Goal: Task Accomplishment & Management: Use online tool/utility

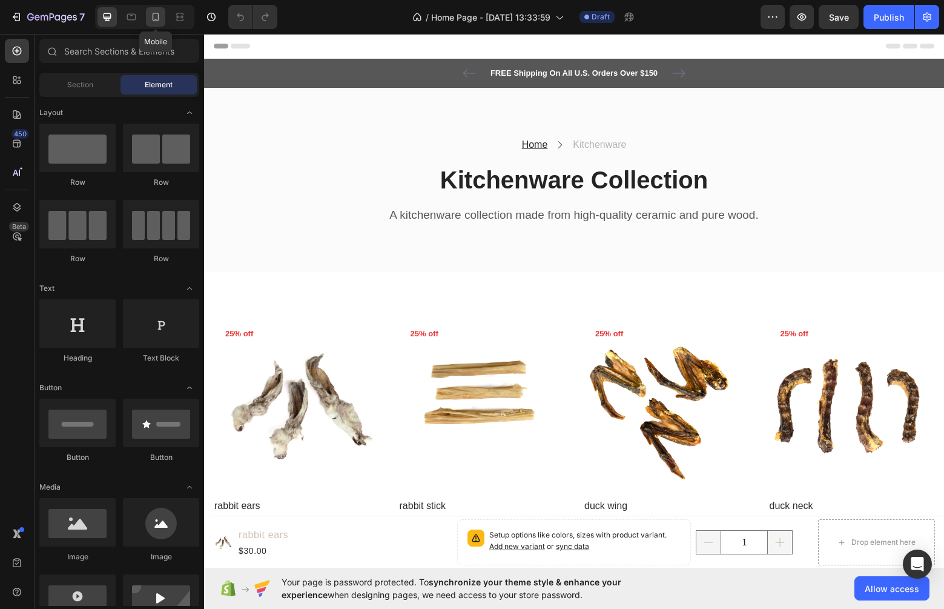
click at [151, 18] on icon at bounding box center [156, 17] width 12 height 12
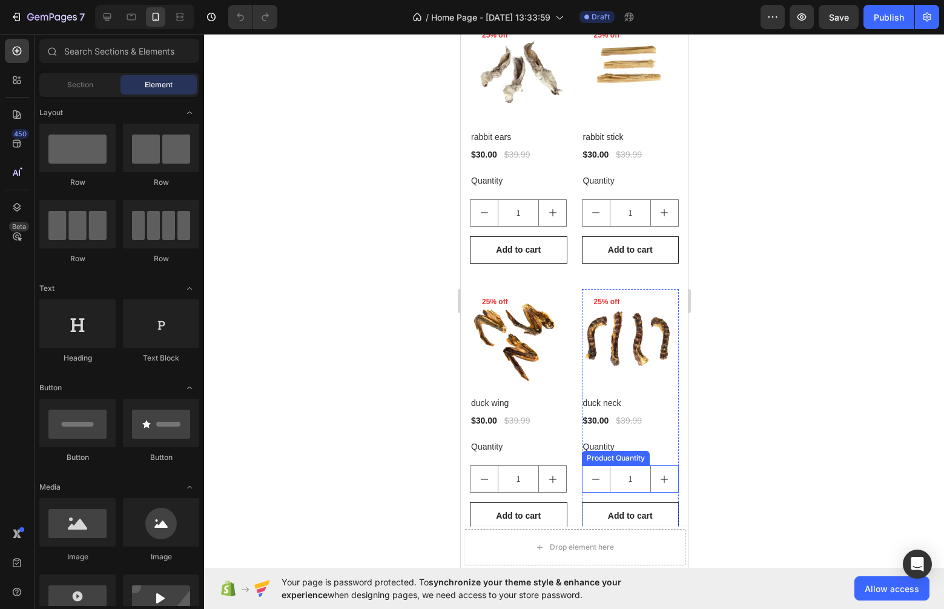
scroll to position [331, 0]
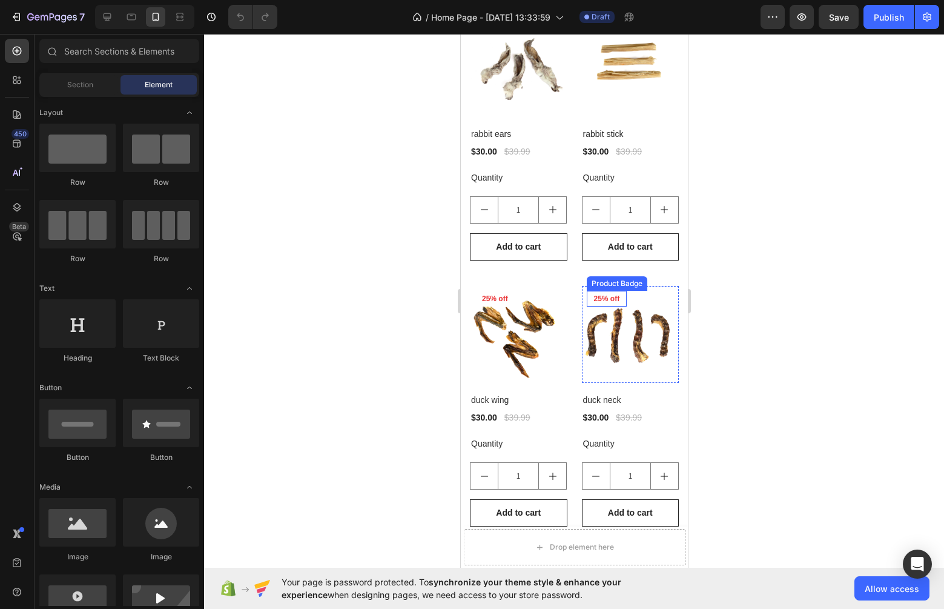
click at [612, 297] on pre "25% off" at bounding box center [606, 299] width 41 height 16
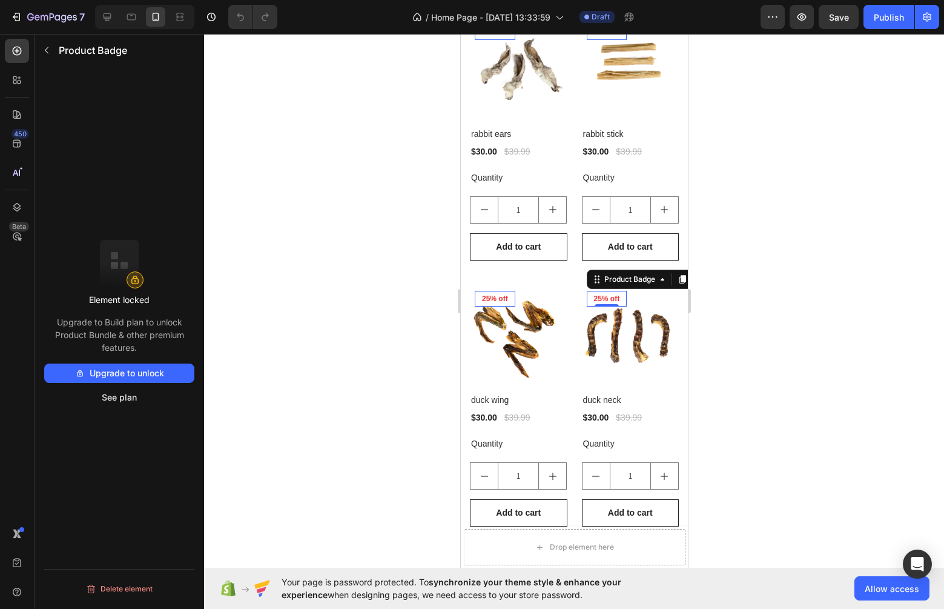
click at [782, 263] on div at bounding box center [574, 321] width 740 height 575
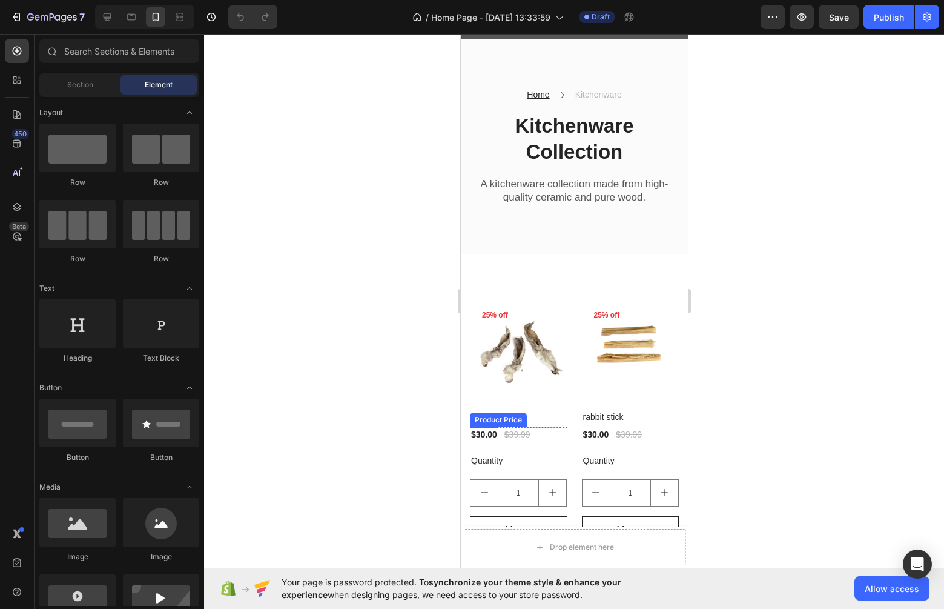
scroll to position [0, 0]
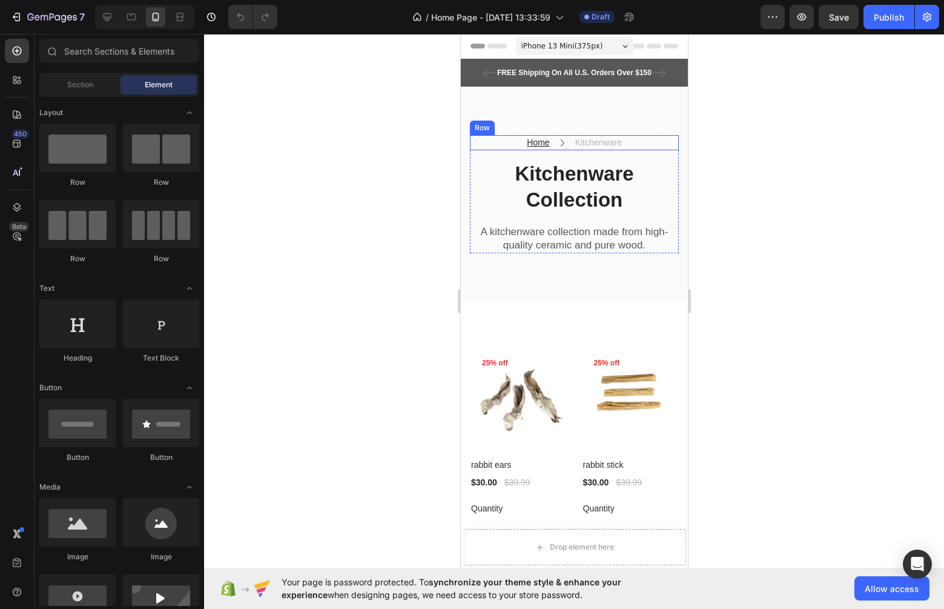
click at [560, 141] on icon at bounding box center [562, 143] width 8 height 8
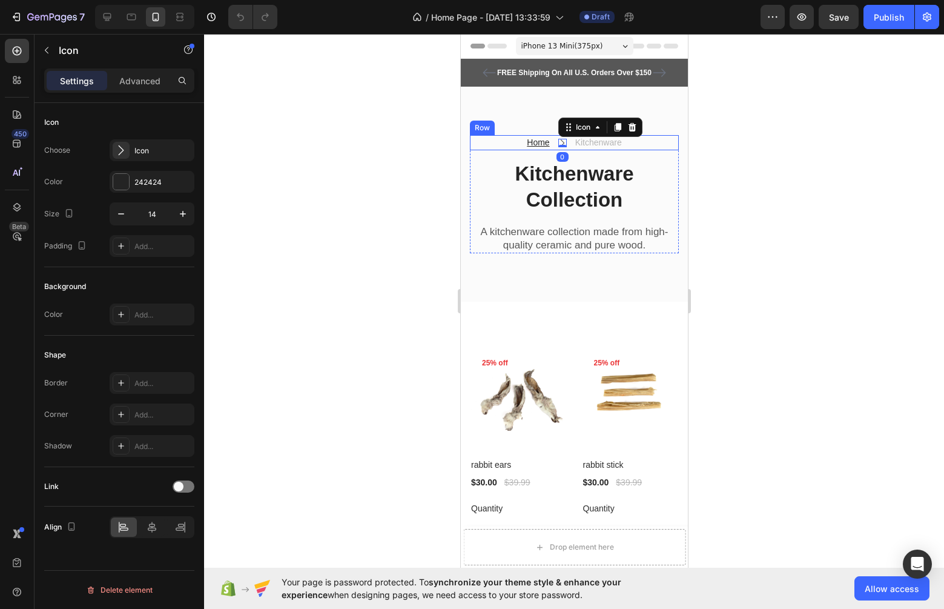
click at [550, 142] on div "Home" at bounding box center [537, 142] width 25 height 15
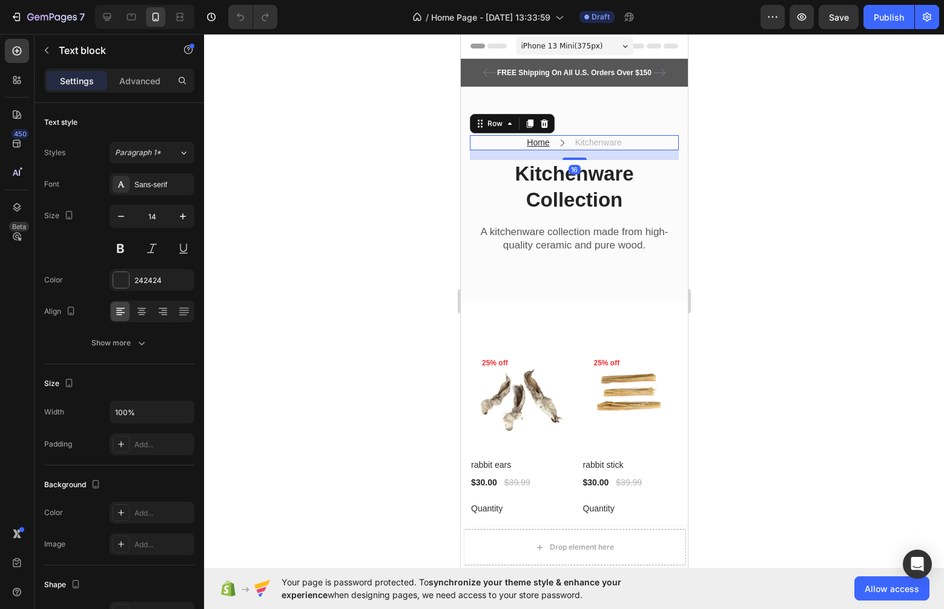
click at [513, 144] on div "Home Text block Icon Kitchenware Text block Row 16" at bounding box center [573, 142] width 209 height 15
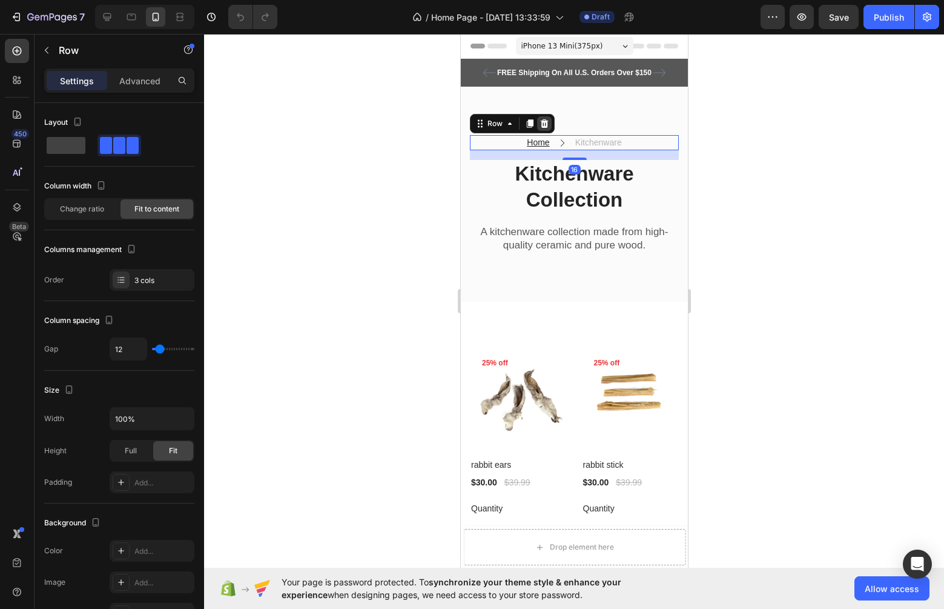
click at [541, 125] on icon at bounding box center [544, 123] width 8 height 8
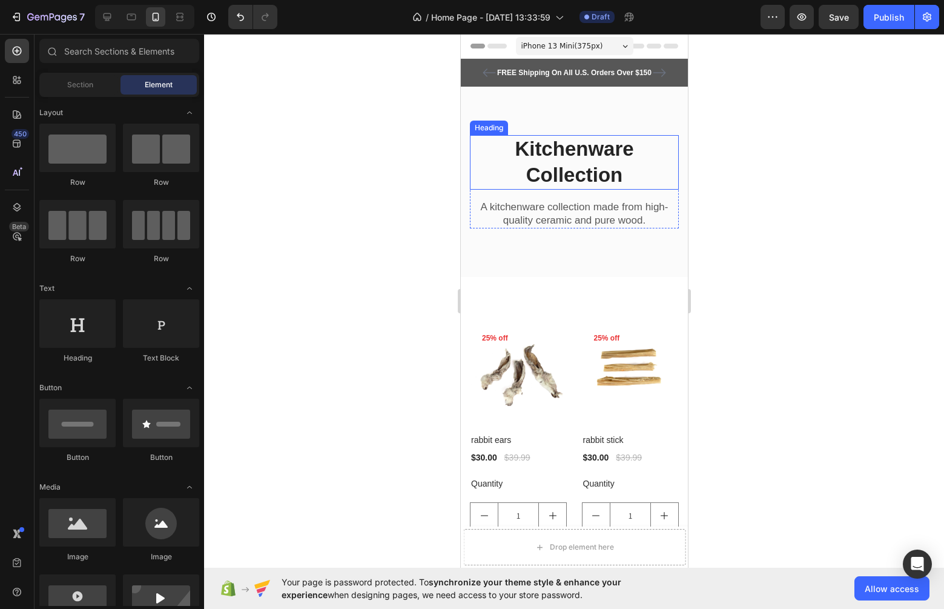
click at [586, 164] on p "Kitchenware Collection" at bounding box center [574, 162] width 207 height 52
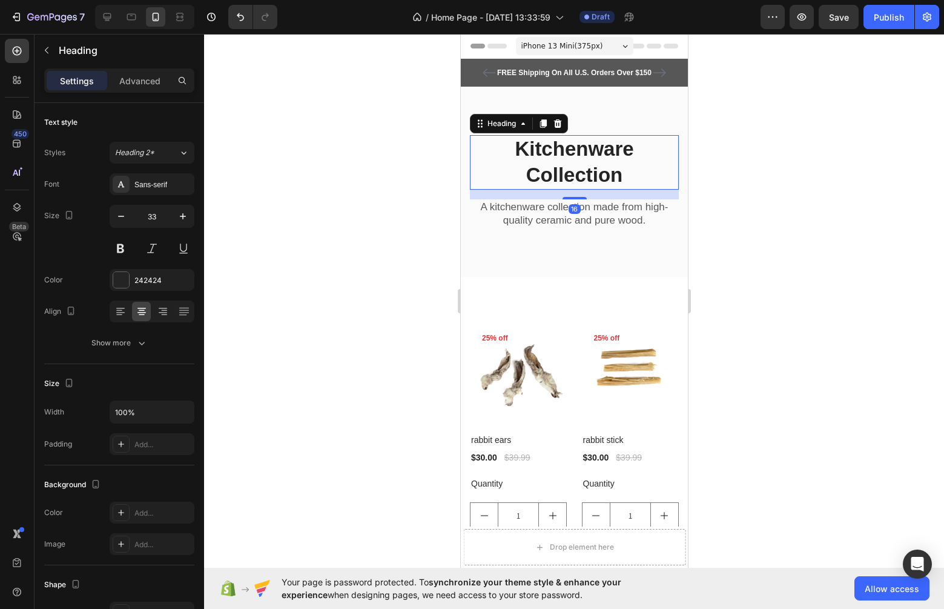
click at [586, 164] on p "Kitchenware Collection" at bounding box center [574, 162] width 207 height 52
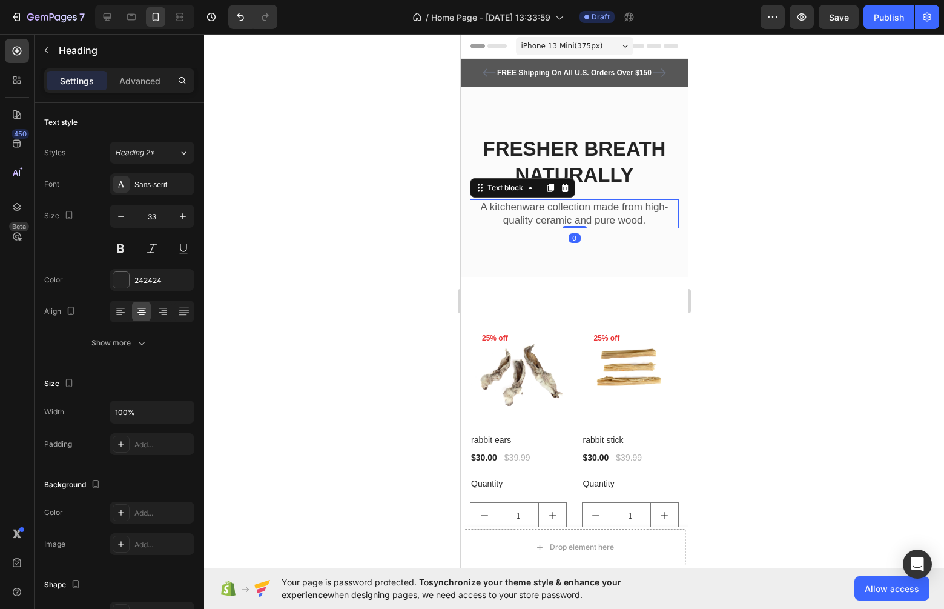
click at [579, 207] on p "A kitchenware collection made from high-quality ceramic and pure wood." at bounding box center [574, 213] width 207 height 27
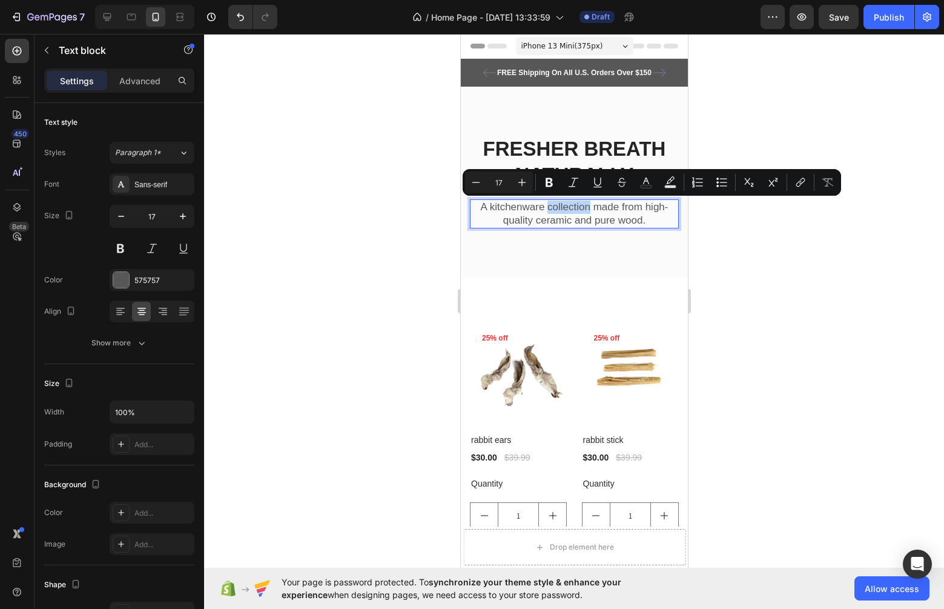
click at [579, 207] on p "A kitchenware collection made from high-quality ceramic and pure wood." at bounding box center [574, 213] width 207 height 27
click at [754, 227] on div at bounding box center [574, 321] width 740 height 575
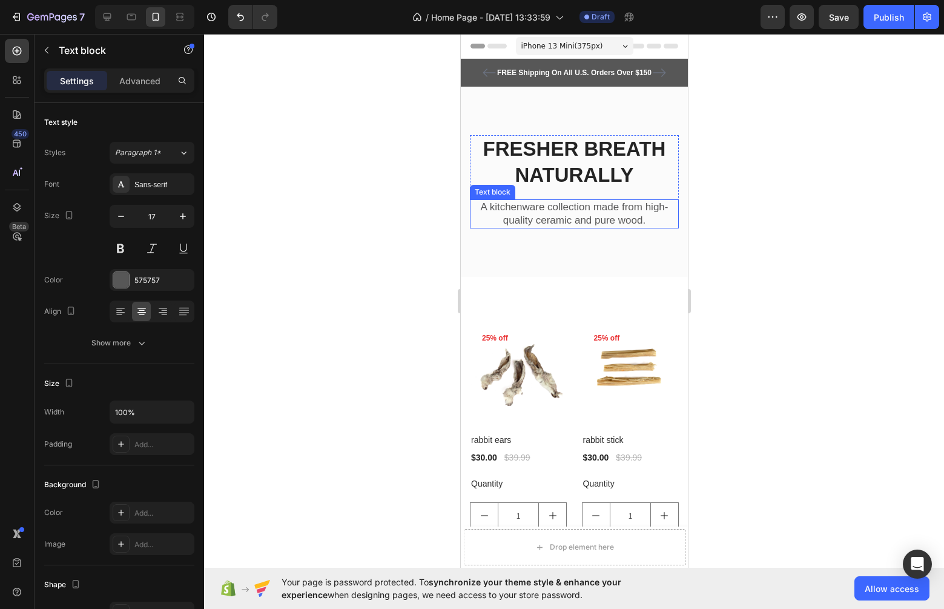
click at [625, 216] on p "A kitchenware collection made from high-quality ceramic and pure wood." at bounding box center [574, 213] width 207 height 27
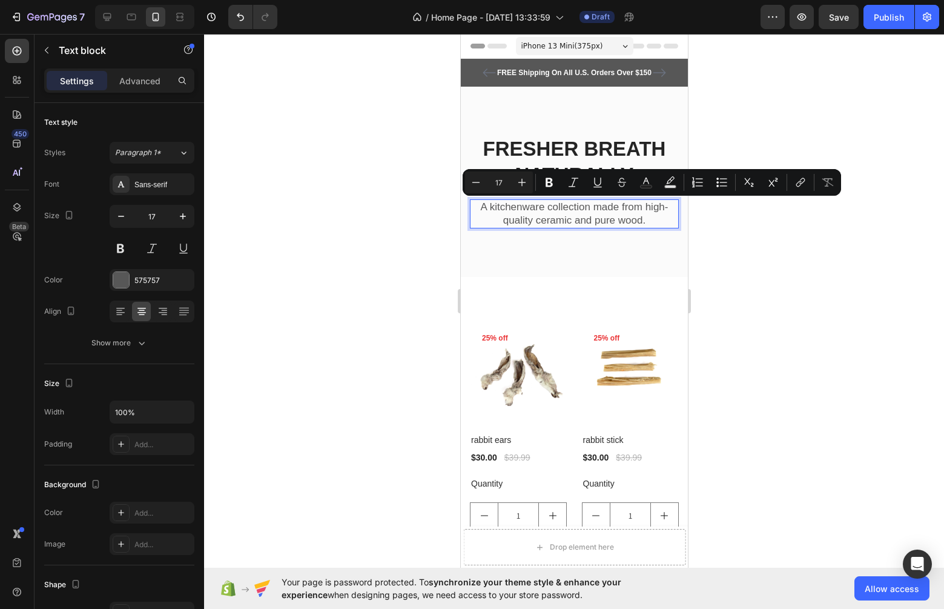
click at [764, 283] on div at bounding box center [574, 321] width 740 height 575
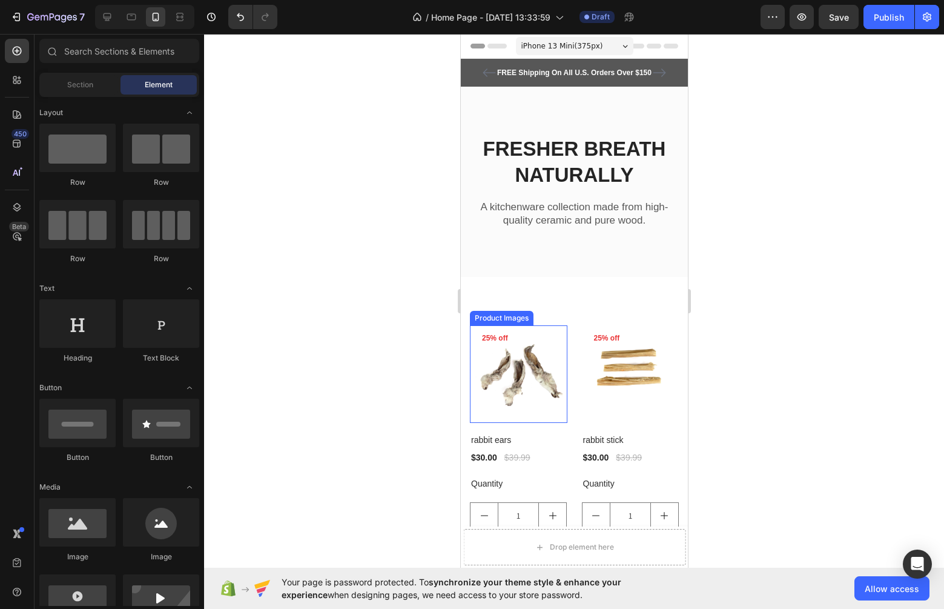
click at [544, 341] on img at bounding box center [518, 374] width 98 height 98
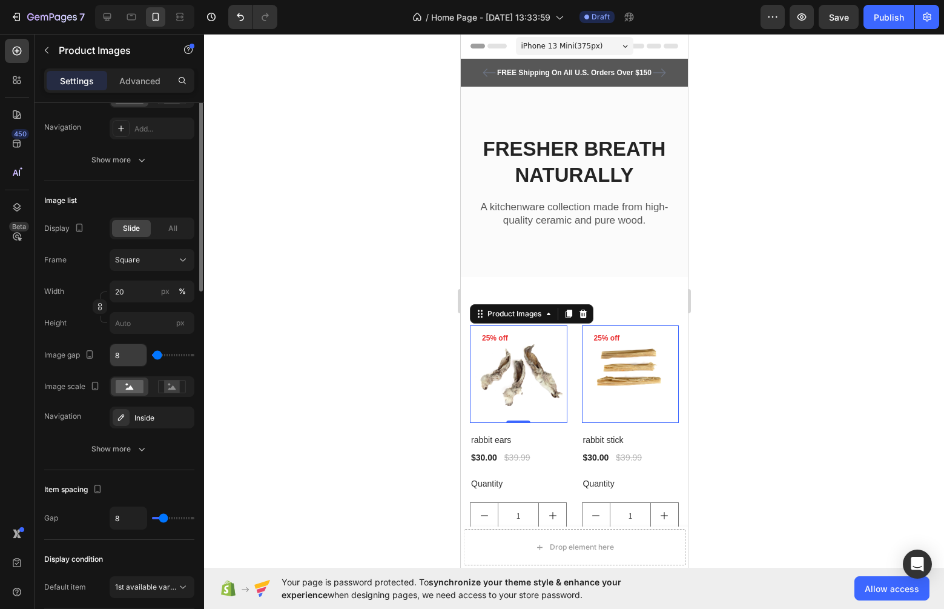
scroll to position [129, 0]
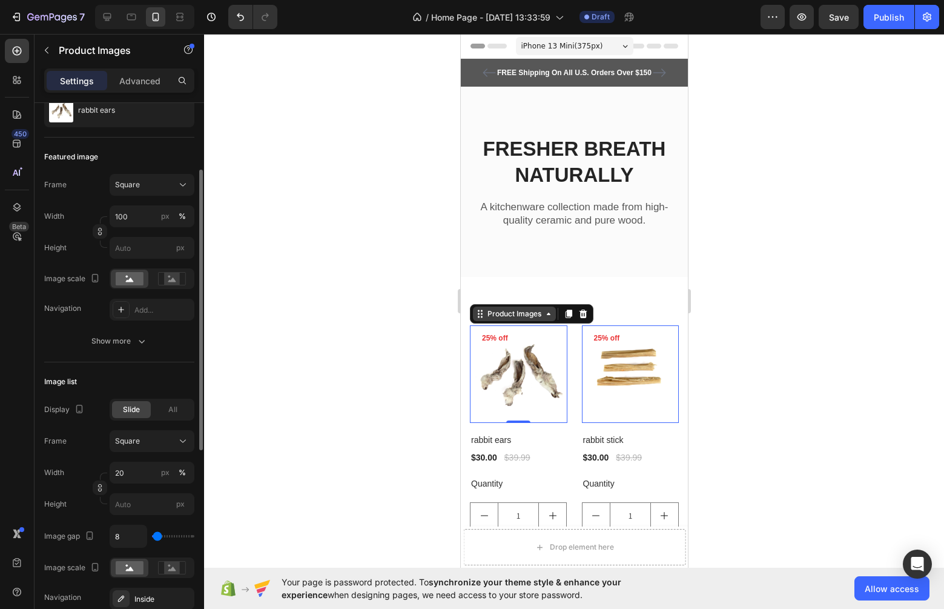
click at [540, 318] on div "Product Images" at bounding box center [514, 313] width 59 height 11
click at [540, 319] on div "Product Images" at bounding box center [513, 313] width 83 height 15
click at [47, 50] on icon "button" at bounding box center [47, 50] width 10 height 10
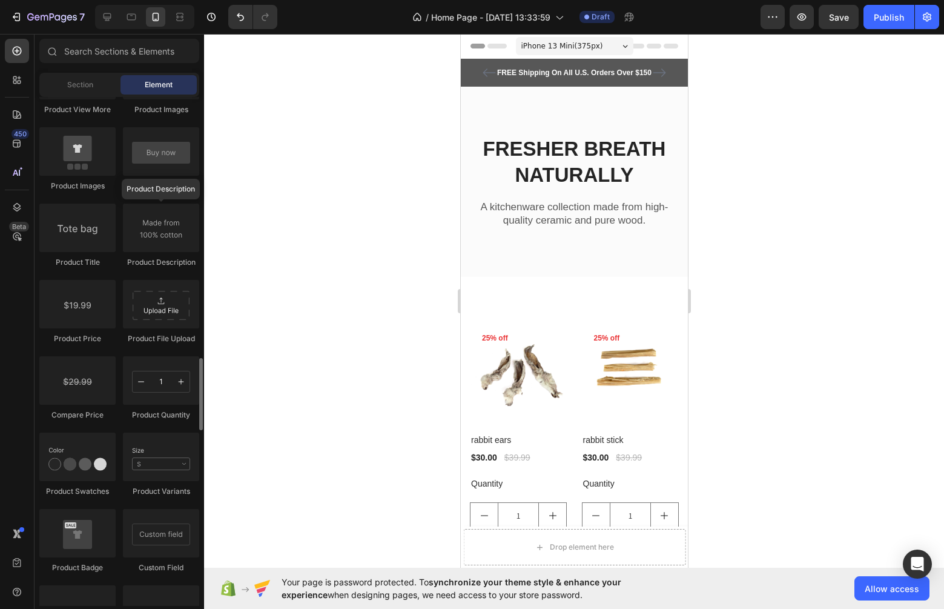
scroll to position [1847, 0]
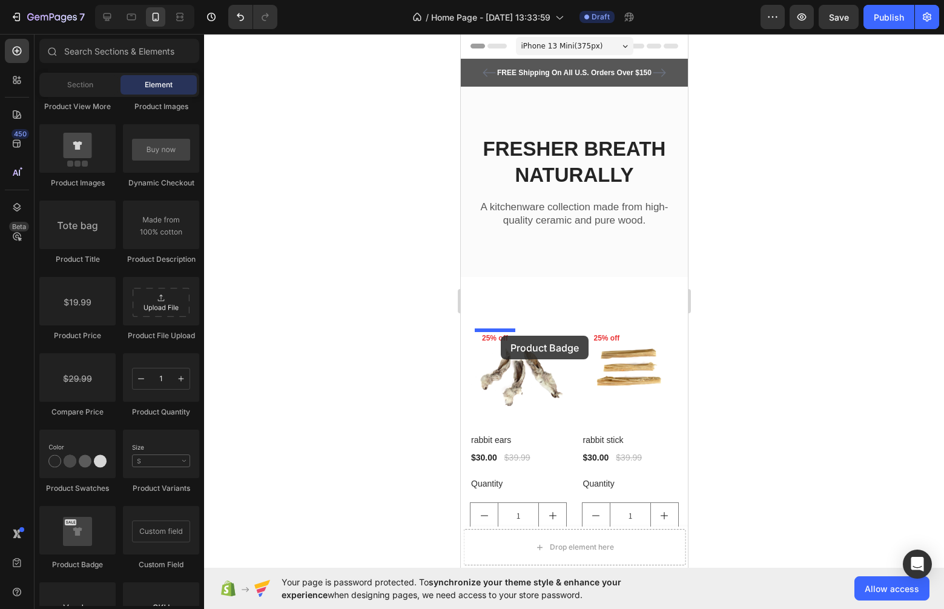
drag, startPoint x: 544, startPoint y: 578, endPoint x: 500, endPoint y: 335, distance: 247.6
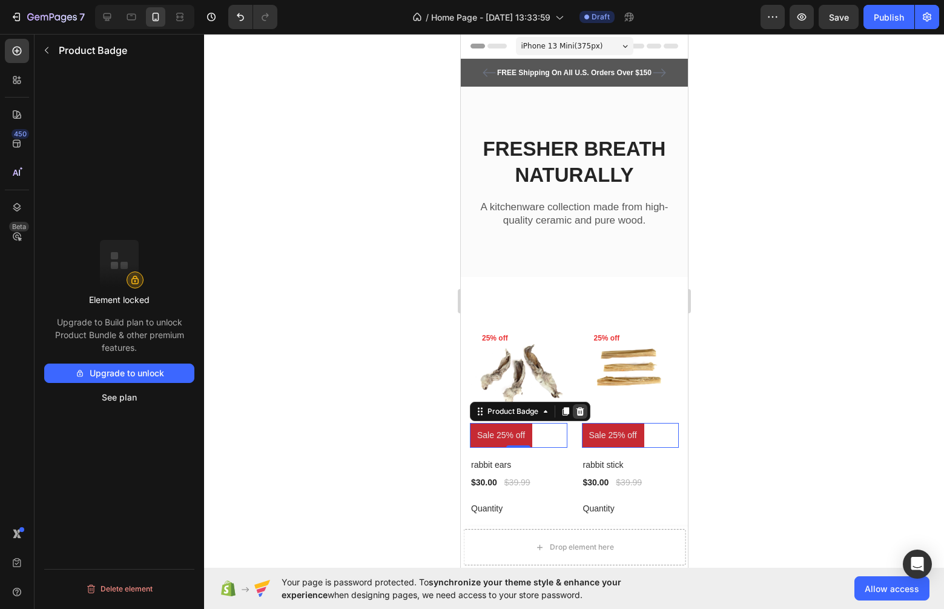
click at [579, 413] on icon at bounding box center [580, 411] width 10 height 10
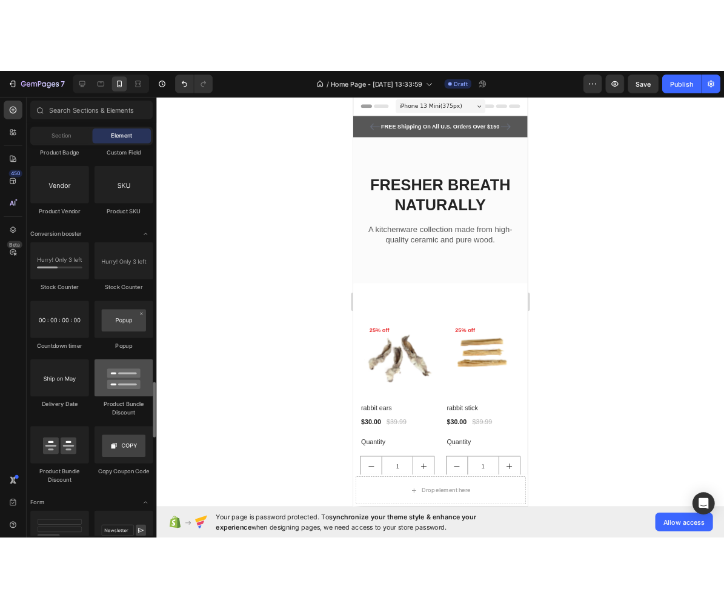
scroll to position [2323, 0]
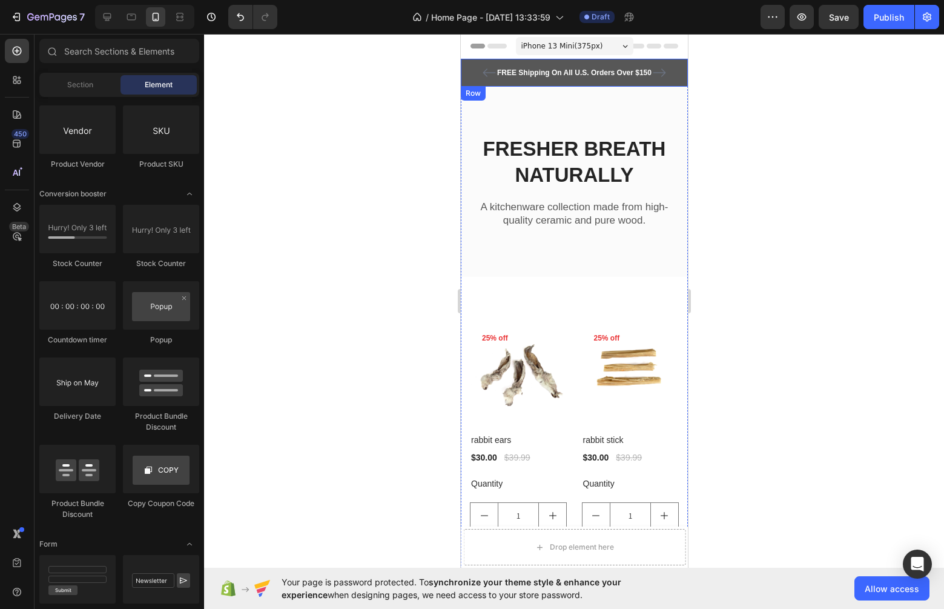
click at [671, 84] on div "FREE Shipping On All U.S. Orders Over $150 Text block 5000+ Text block Icon Ico…" at bounding box center [573, 73] width 227 height 28
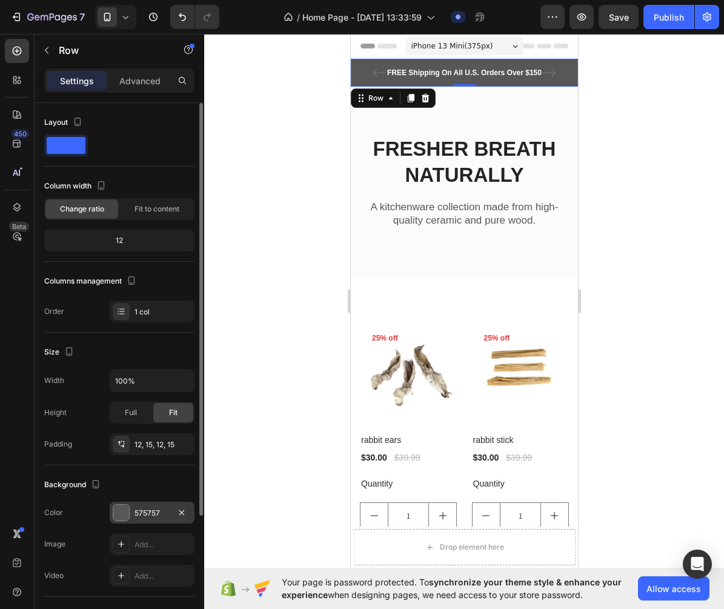
click at [150, 514] on div "575757" at bounding box center [151, 513] width 35 height 11
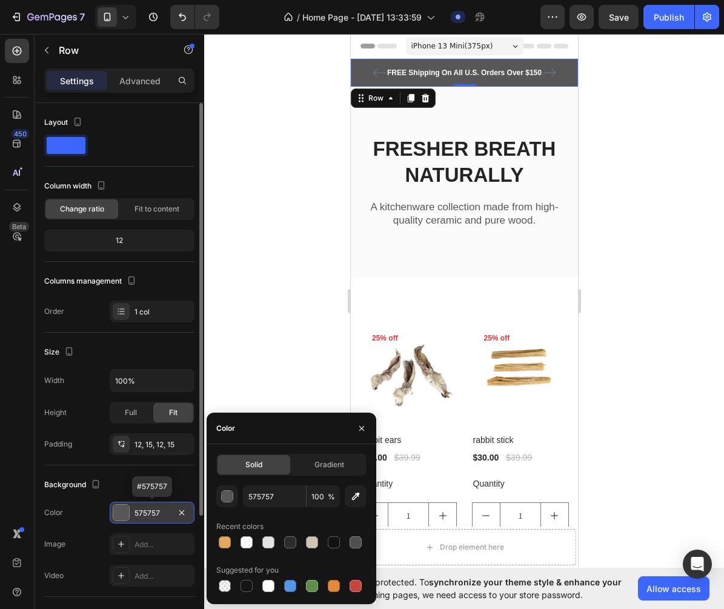
click at [154, 514] on div "575757" at bounding box center [151, 513] width 35 height 11
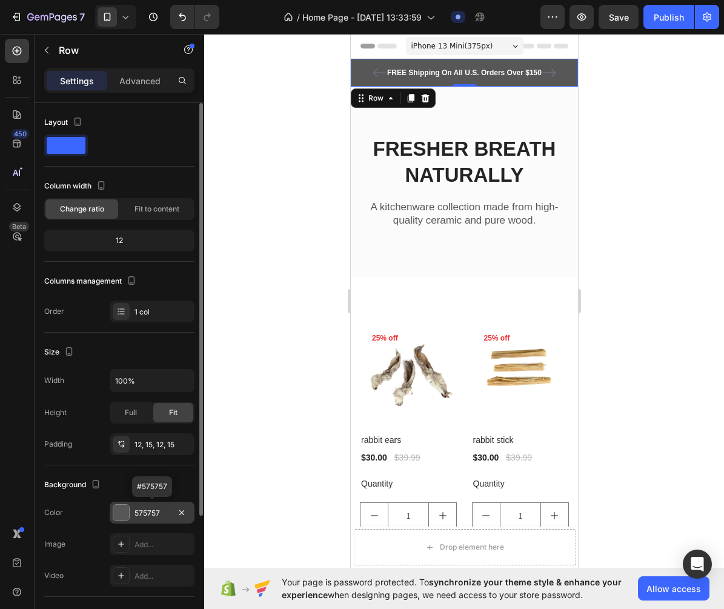
click at [154, 514] on div "575757" at bounding box center [151, 513] width 35 height 11
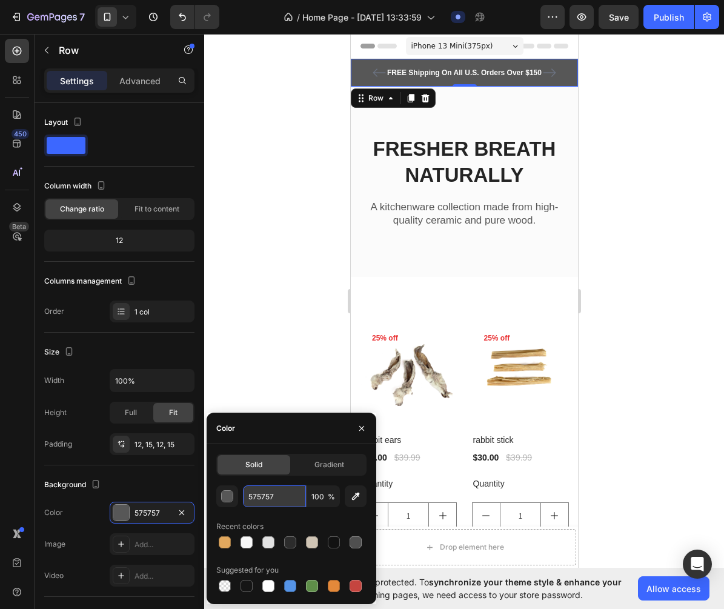
click at [274, 495] on input "575757" at bounding box center [274, 496] width 63 height 22
paste input "#cfc4b4"
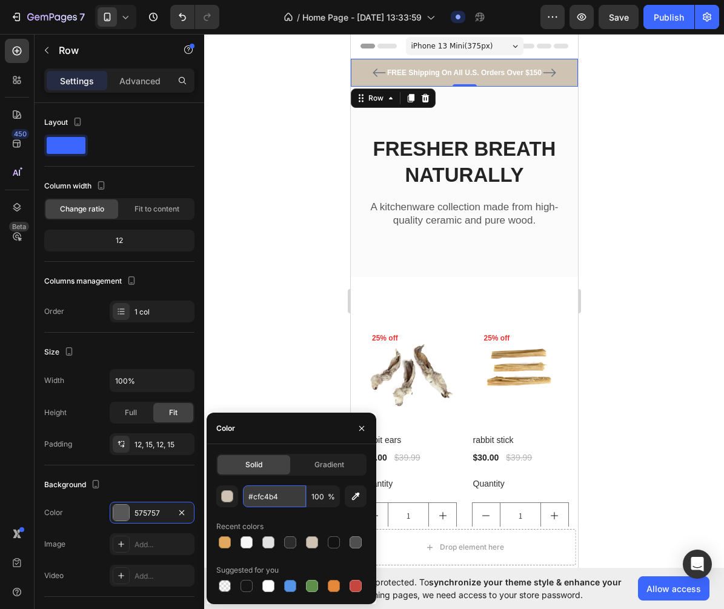
click at [254, 495] on input "#cfc4b4" at bounding box center [274, 496] width 63 height 22
type input "CFC4B4"
click at [296, 274] on div at bounding box center [464, 321] width 520 height 575
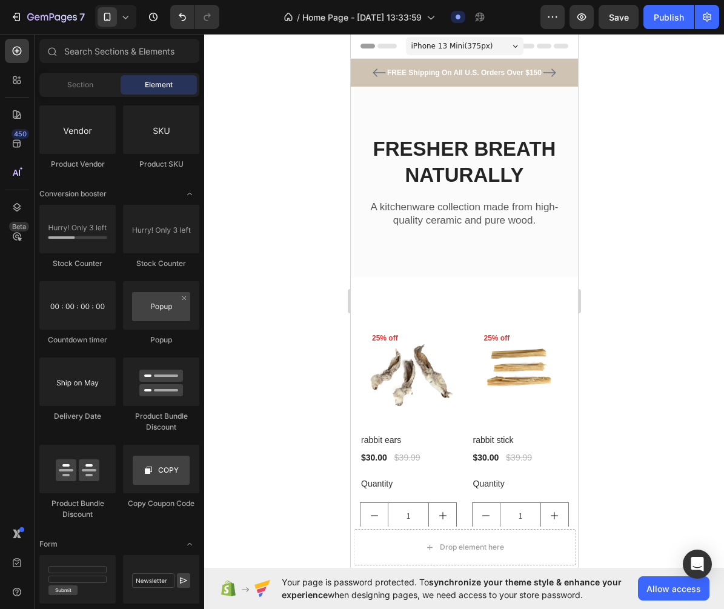
click at [654, 279] on div at bounding box center [464, 321] width 520 height 575
click at [568, 55] on div "Header" at bounding box center [463, 46] width 227 height 25
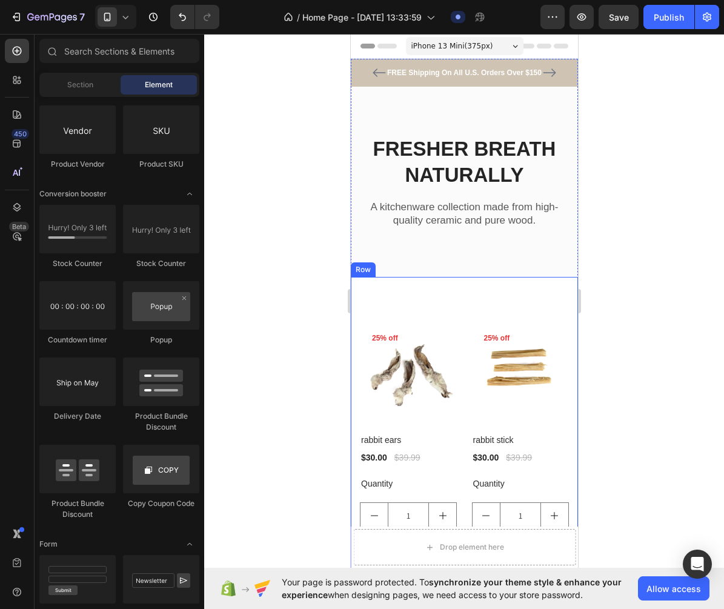
click at [445, 285] on div "Product Images 25% off Product Badge Row rabbit ears Product Title $30.00 Produ…" at bounding box center [463, 579] width 227 height 604
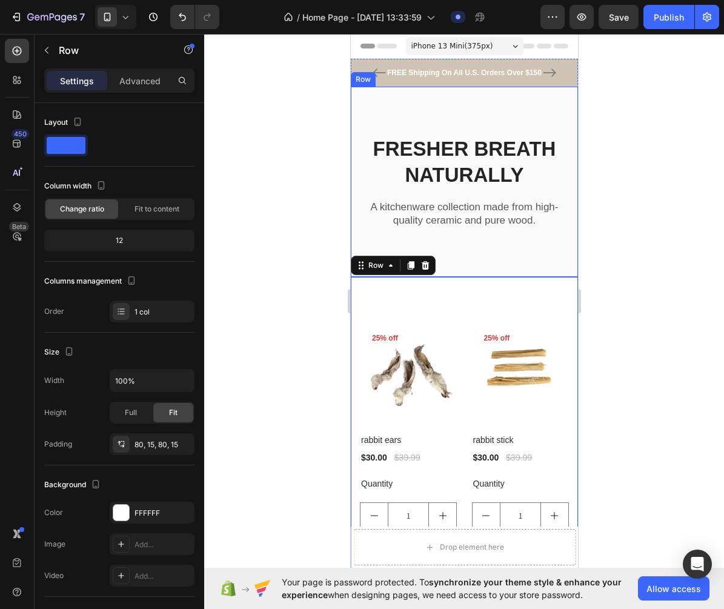
click at [460, 239] on div "FRESHER BREATH NATURALLY Heading A kitchenware collection made from high-qualit…" at bounding box center [463, 182] width 227 height 190
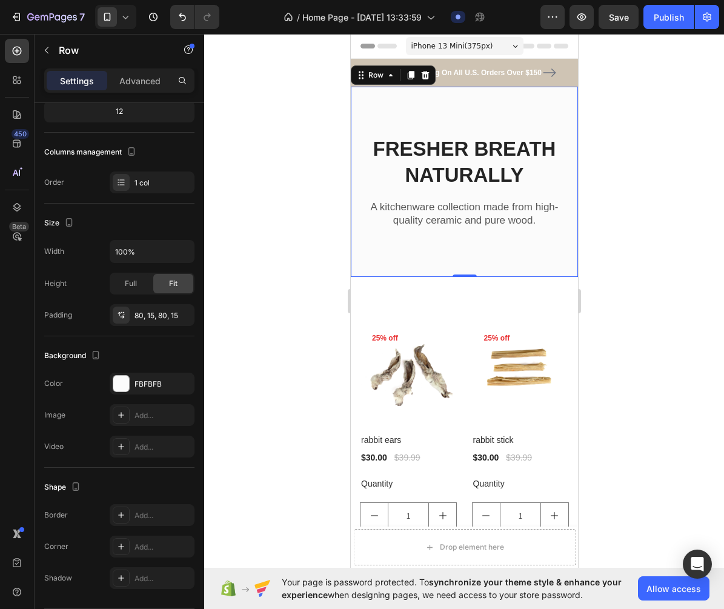
click at [302, 299] on div at bounding box center [464, 321] width 520 height 575
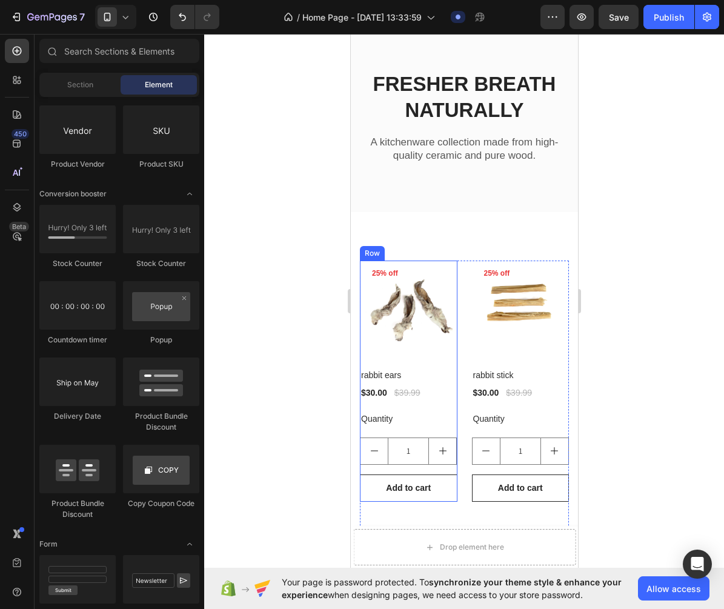
scroll to position [87, 0]
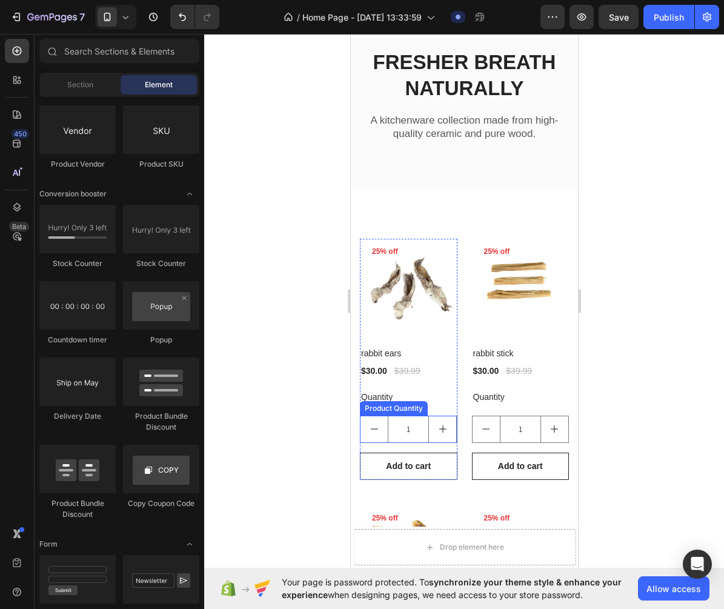
click at [384, 427] on button "decrement" at bounding box center [373, 429] width 27 height 26
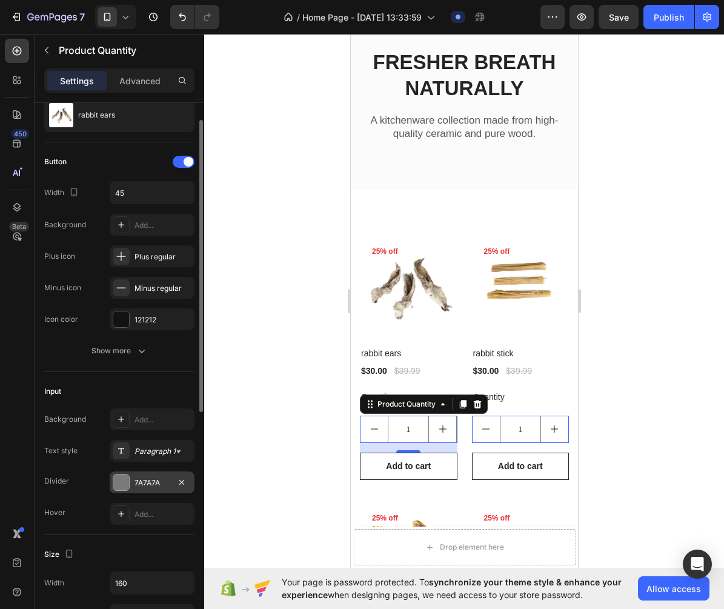
scroll to position [53, 0]
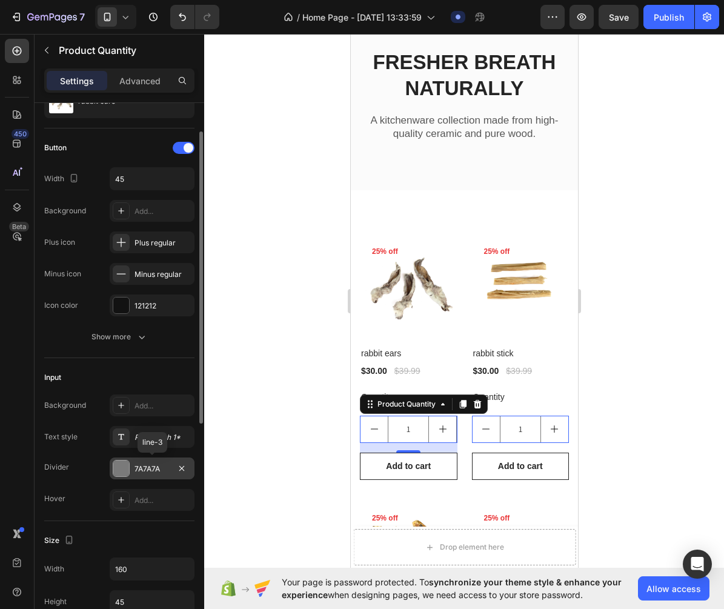
click at [154, 469] on div "7A7A7A" at bounding box center [151, 468] width 35 height 11
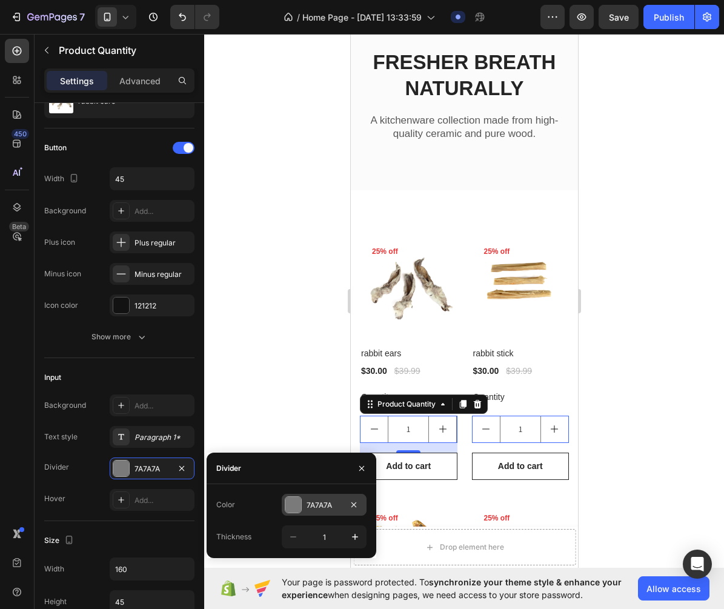
click at [328, 504] on div "7A7A7A" at bounding box center [323, 505] width 35 height 11
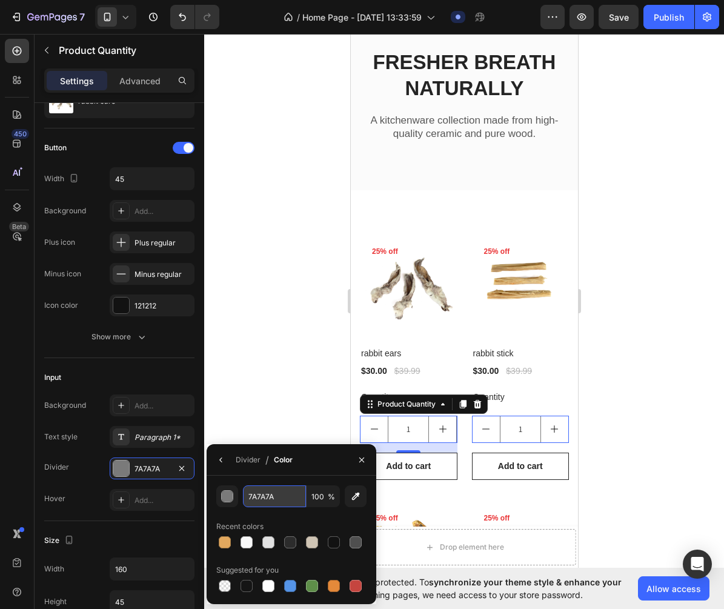
click at [265, 498] on input "7A7A7A" at bounding box center [274, 496] width 63 height 22
paste input "#cfc4b4"
type input "#cfc4b4"
click at [245, 372] on div at bounding box center [464, 321] width 520 height 575
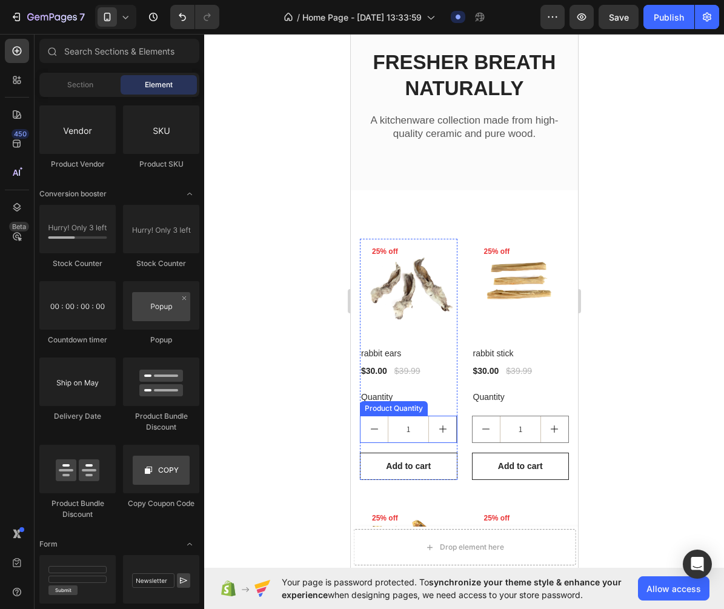
click at [379, 418] on button "decrement" at bounding box center [373, 429] width 27 height 26
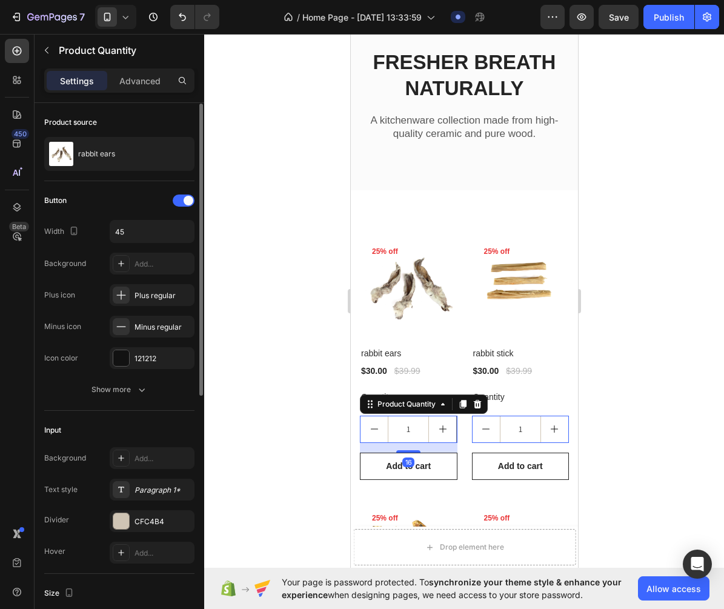
scroll to position [5, 0]
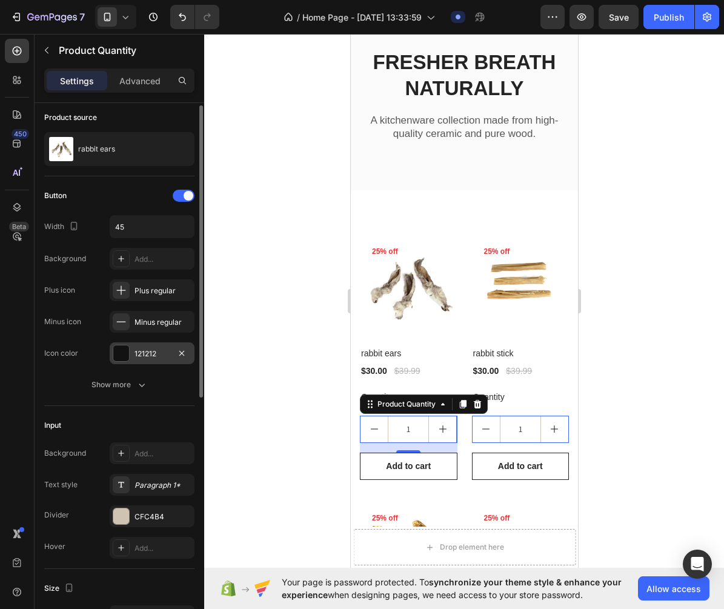
click at [144, 352] on div "121212" at bounding box center [151, 353] width 35 height 11
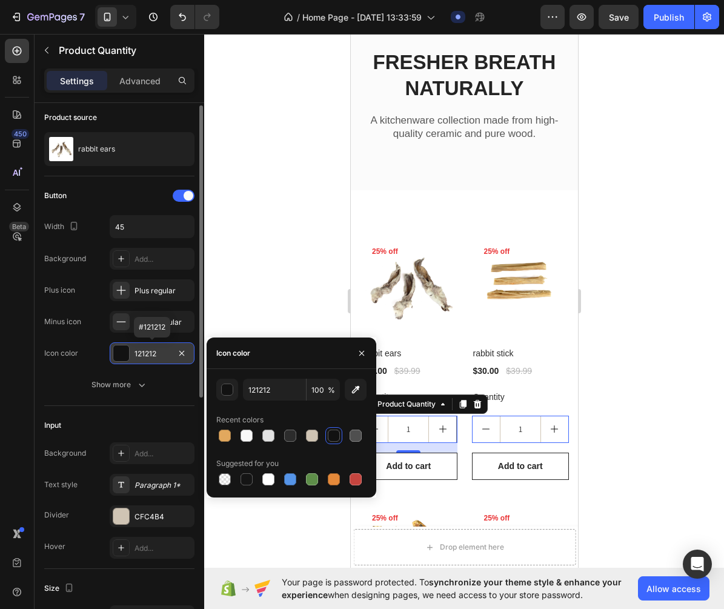
click at [144, 352] on div "121212" at bounding box center [151, 353] width 35 height 11
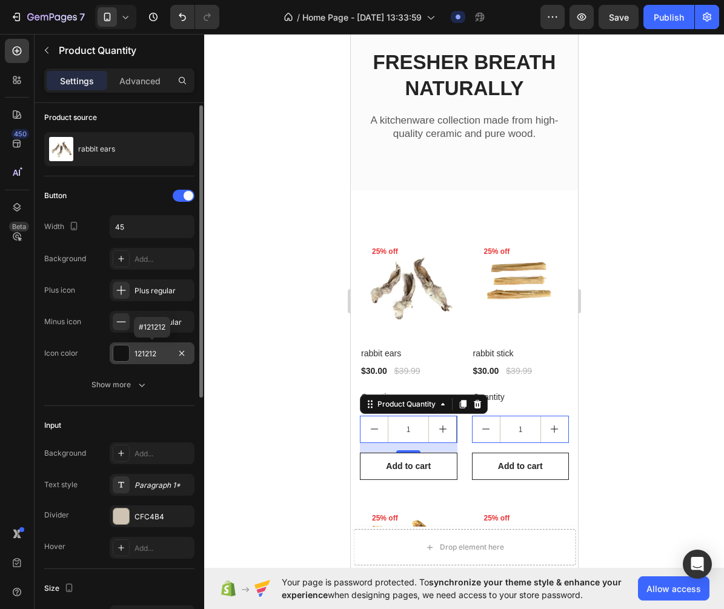
click at [144, 352] on div "121212" at bounding box center [151, 353] width 35 height 11
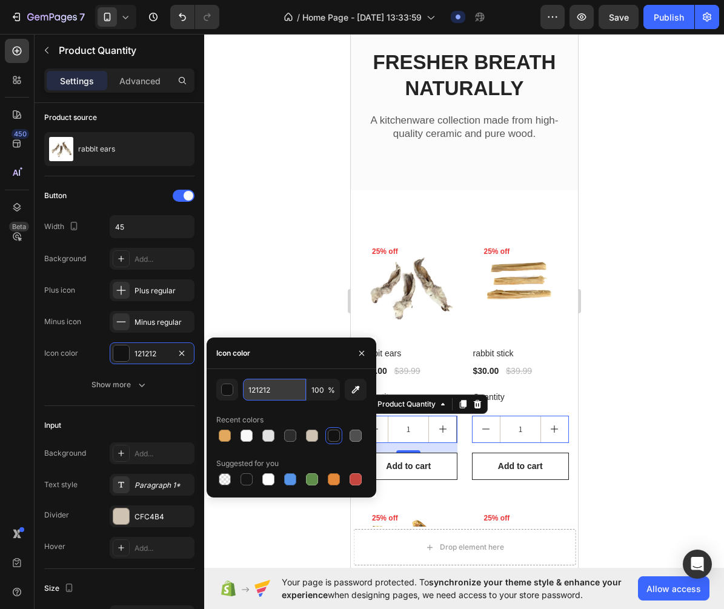
click at [274, 394] on input "121212" at bounding box center [274, 390] width 63 height 22
paste input "#cfc4b4"
type input "CFC4B4"
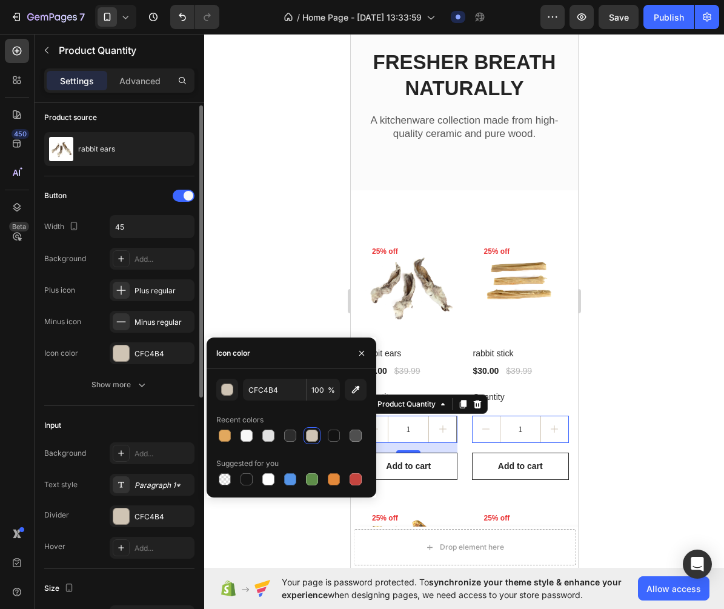
click at [179, 408] on div "Input Background Add... Text style Paragraph 1* Divider CFC4B4 Hover Add..." at bounding box center [119, 487] width 150 height 163
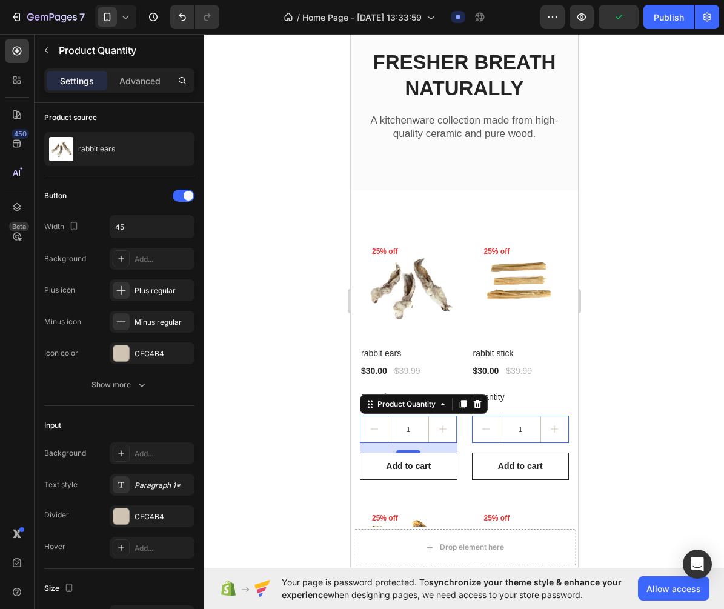
click at [317, 400] on div at bounding box center [464, 321] width 520 height 575
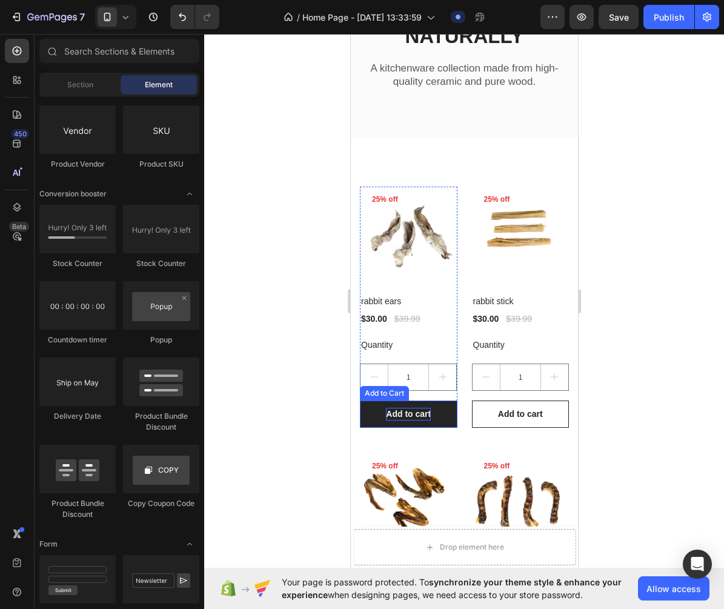
scroll to position [142, 0]
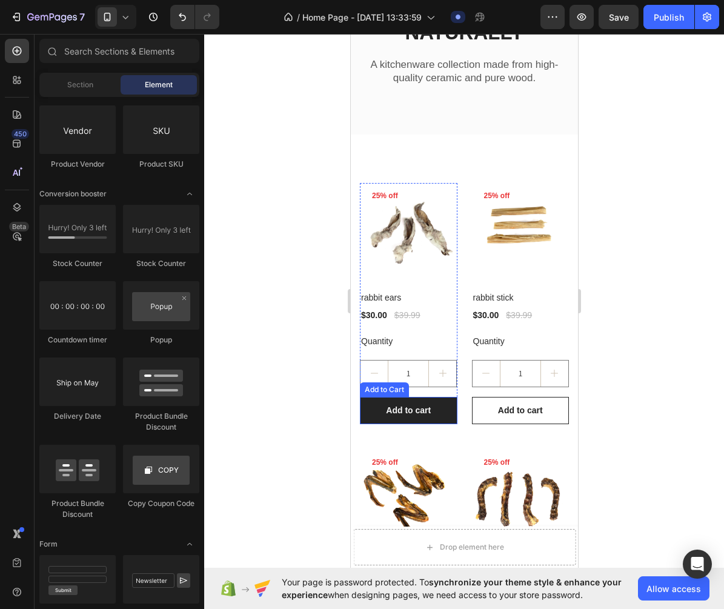
click at [399, 417] on button "Add to cart" at bounding box center [408, 410] width 98 height 27
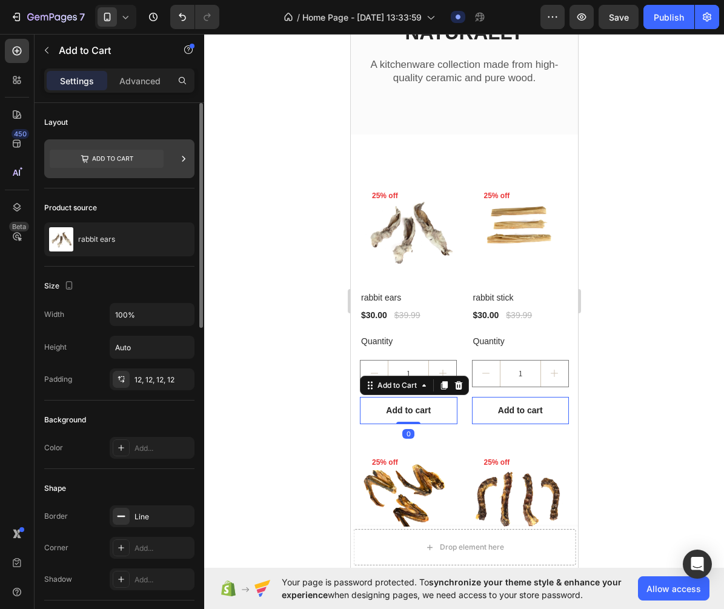
click at [190, 157] on div at bounding box center [119, 158] width 150 height 39
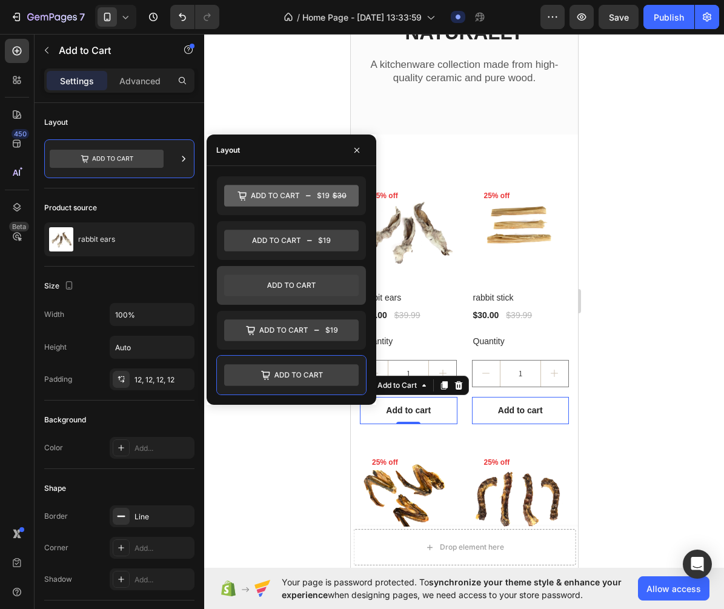
click at [325, 288] on icon at bounding box center [291, 285] width 134 height 22
click at [314, 279] on icon at bounding box center [291, 285] width 134 height 22
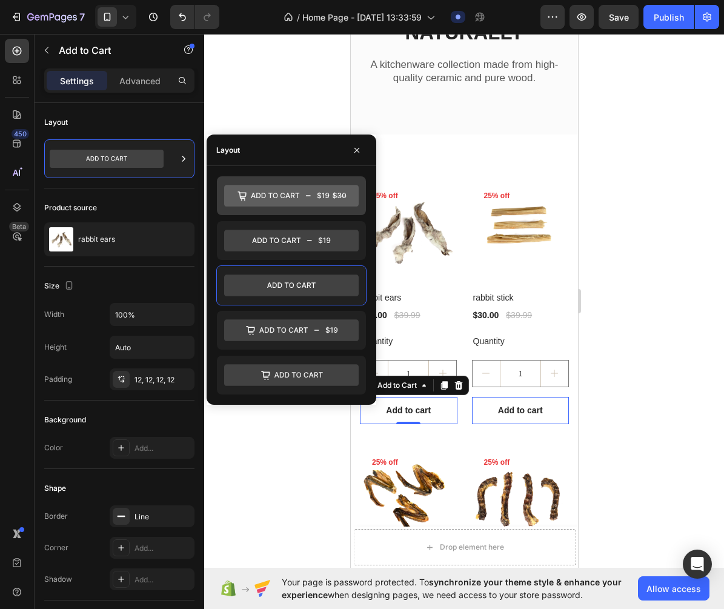
click at [281, 191] on icon at bounding box center [291, 196] width 134 height 22
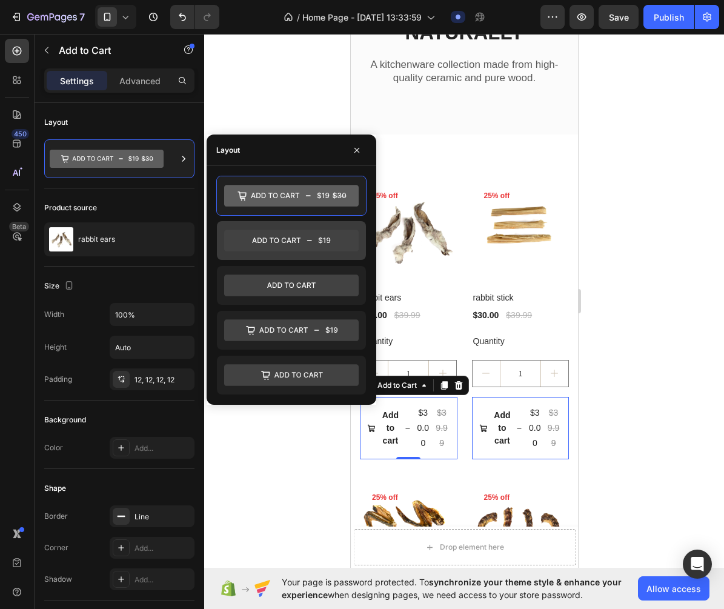
click at [289, 240] on icon at bounding box center [276, 239] width 48 height 5
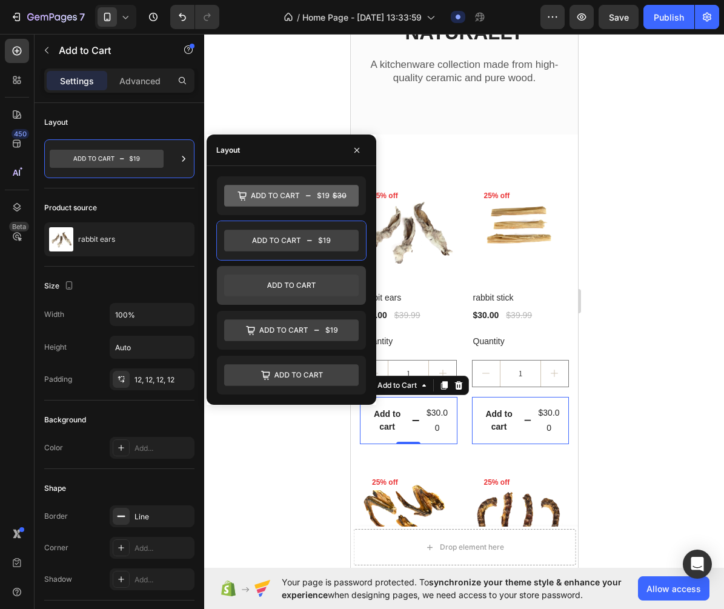
click at [303, 296] on icon at bounding box center [291, 285] width 134 height 24
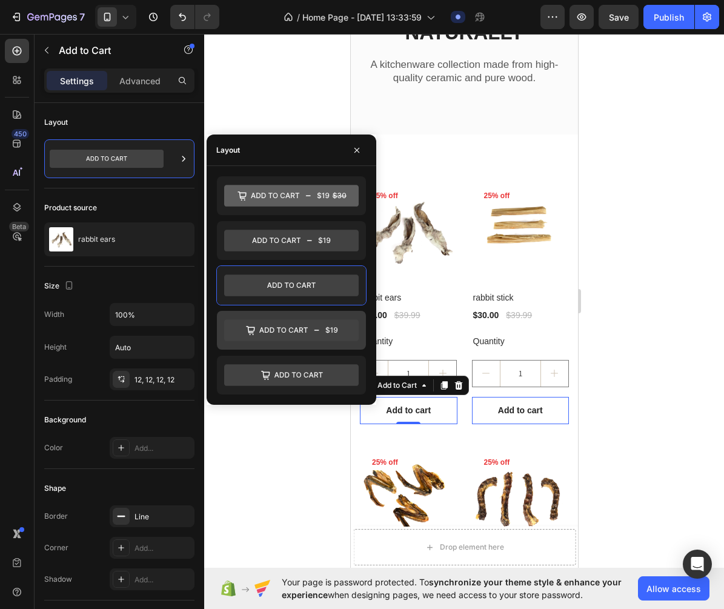
click at [308, 335] on icon at bounding box center [291, 330] width 134 height 22
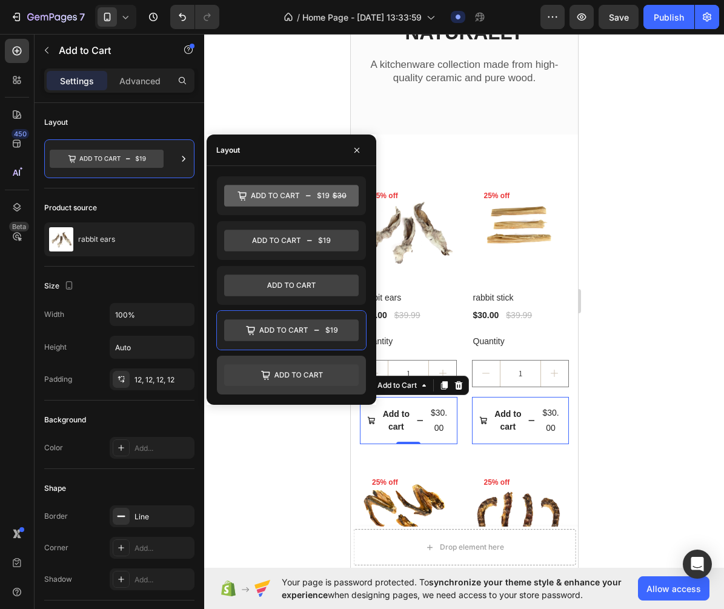
click at [309, 382] on icon at bounding box center [291, 375] width 134 height 22
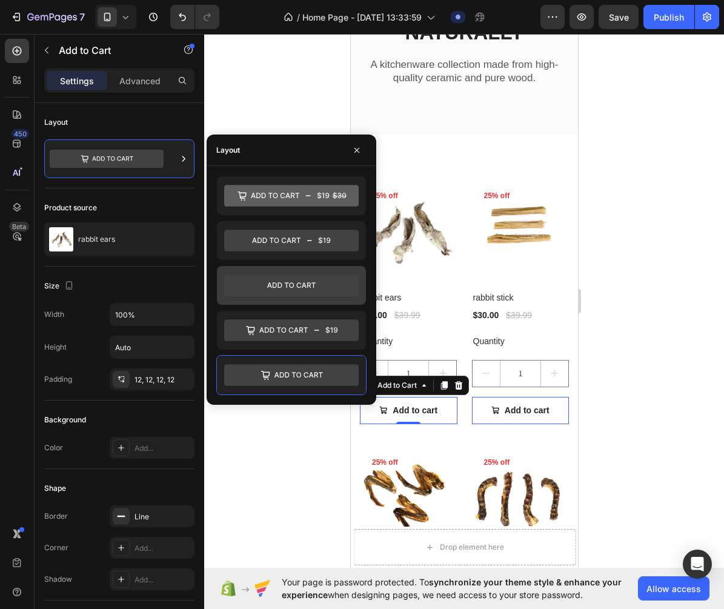
click at [298, 293] on icon at bounding box center [291, 285] width 134 height 22
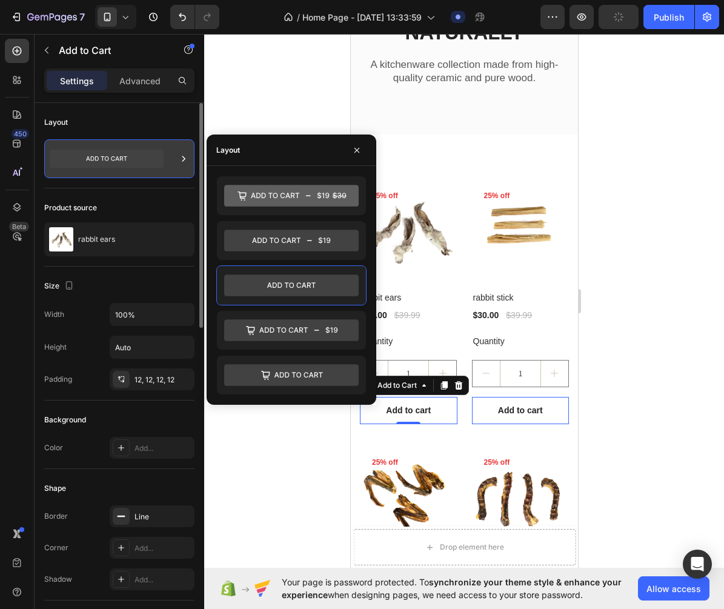
click at [181, 159] on icon at bounding box center [183, 159] width 12 height 12
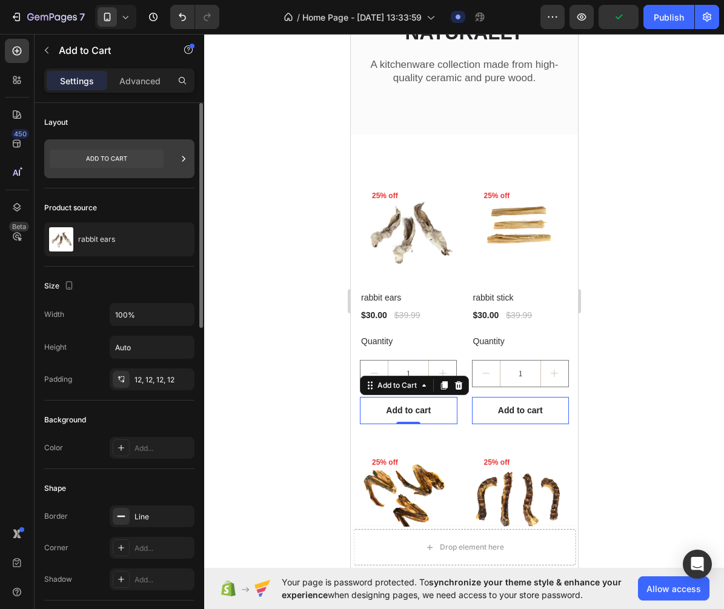
click at [183, 157] on icon at bounding box center [183, 159] width 12 height 12
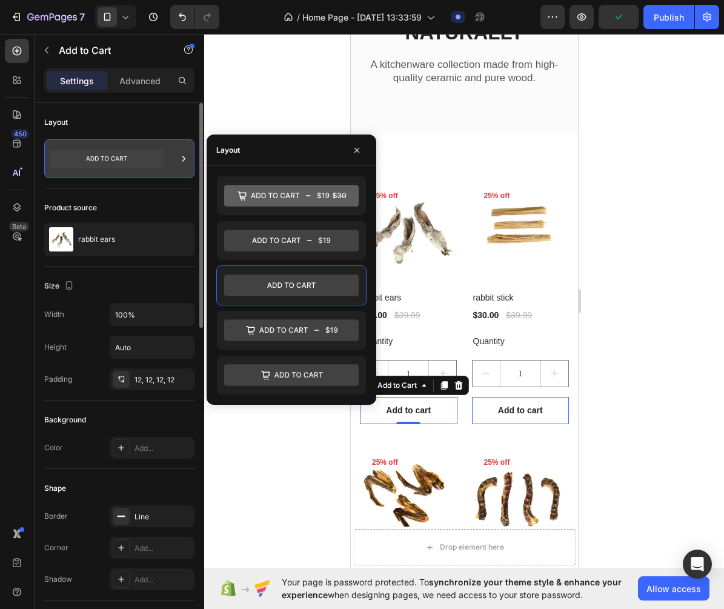
click at [187, 157] on icon at bounding box center [183, 159] width 12 height 12
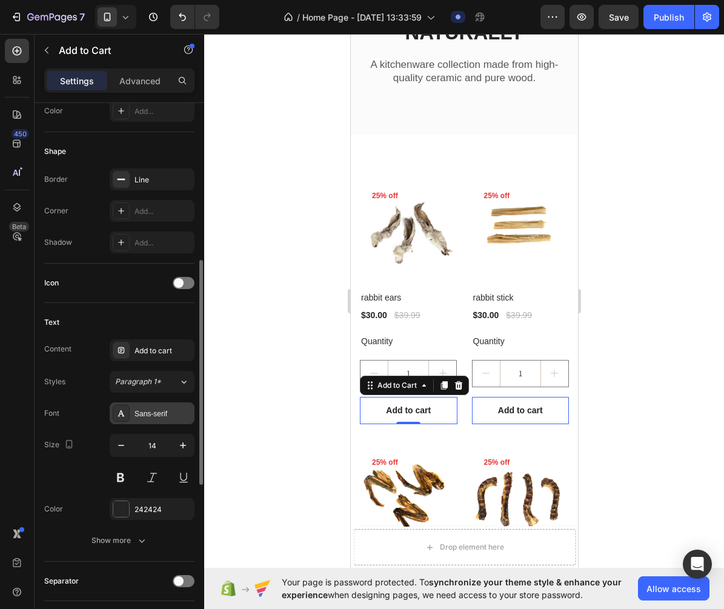
scroll to position [349, 0]
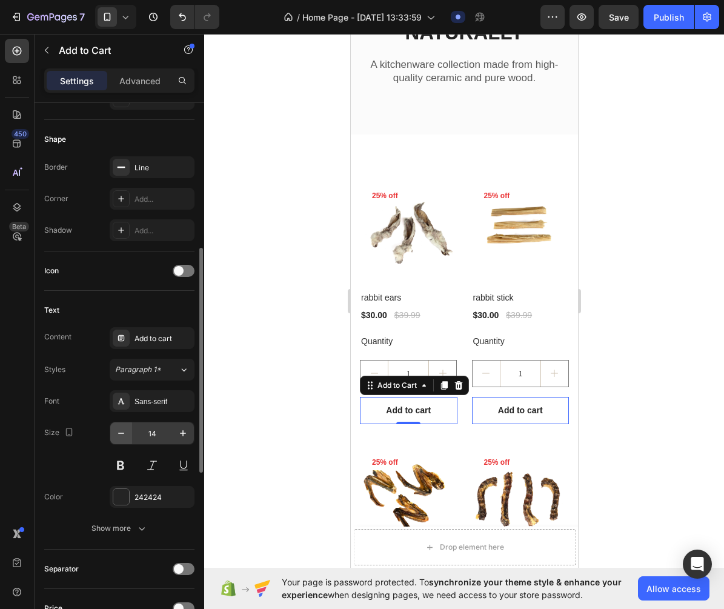
click at [119, 438] on icon "button" at bounding box center [121, 433] width 12 height 12
click at [119, 431] on icon "button" at bounding box center [121, 433] width 12 height 12
type input "12"
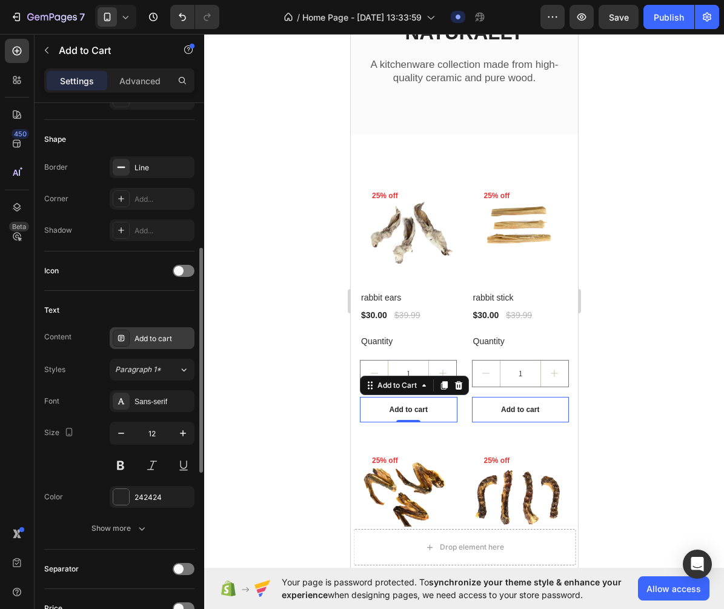
click at [162, 335] on div "Add to cart" at bounding box center [162, 338] width 57 height 11
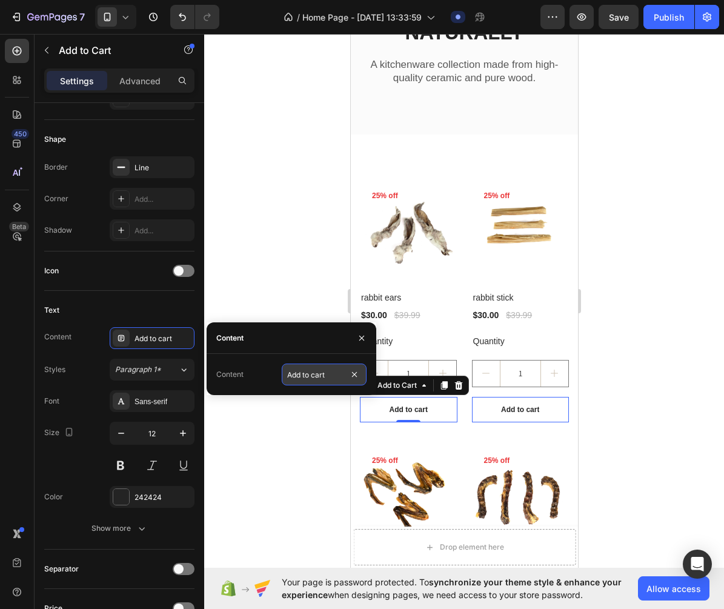
click at [325, 369] on input "Add to cart" at bounding box center [324, 374] width 85 height 22
type input "ADD TO CART"
click at [282, 279] on div at bounding box center [464, 321] width 520 height 575
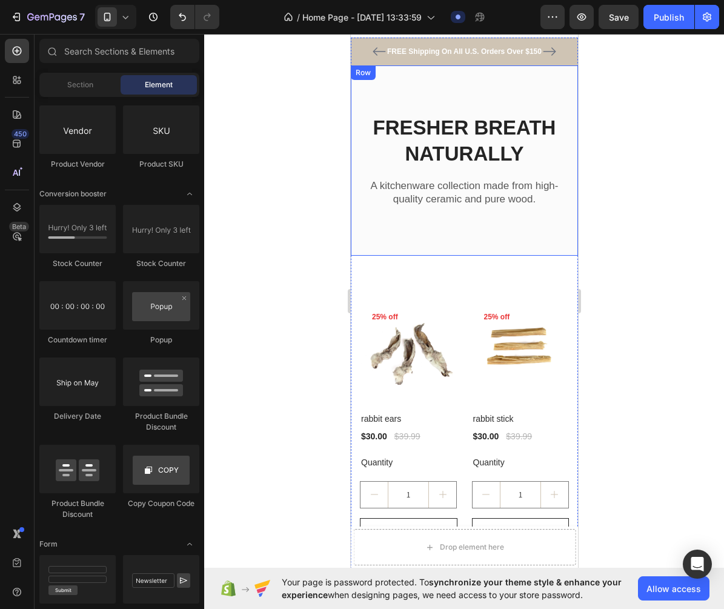
scroll to position [19, 0]
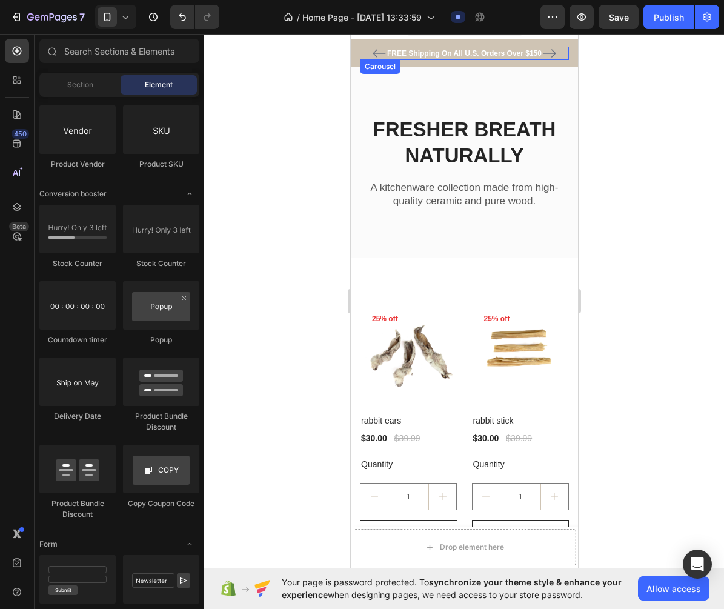
click at [555, 55] on icon "Carousel Next Arrow" at bounding box center [548, 53] width 15 height 15
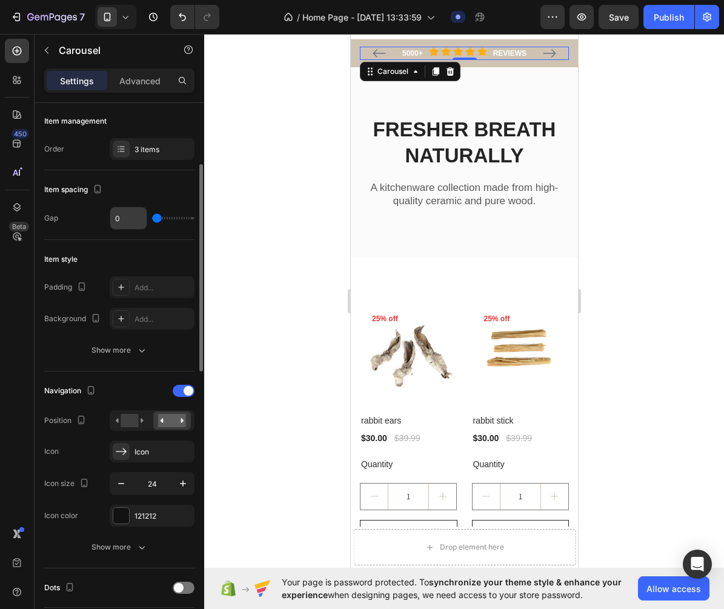
scroll to position [156, 0]
click at [283, 283] on div at bounding box center [464, 321] width 520 height 575
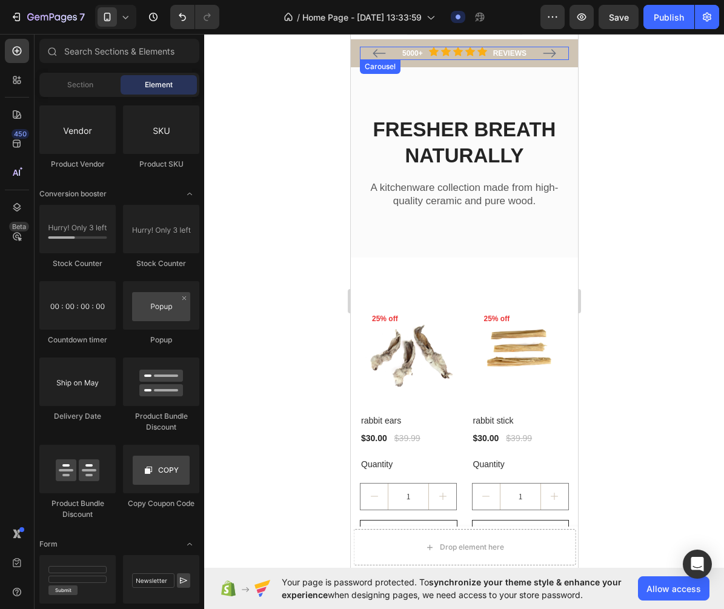
click at [551, 55] on icon "Carousel Next Arrow" at bounding box center [548, 53] width 15 height 15
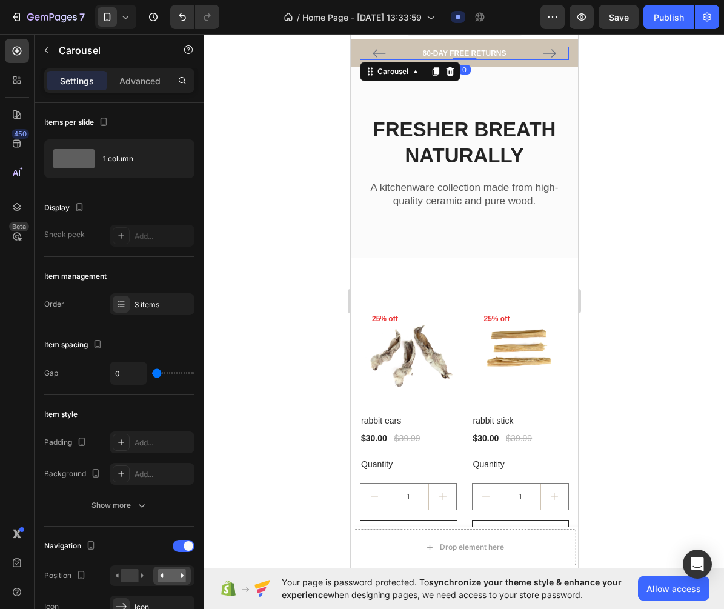
click at [650, 141] on div at bounding box center [464, 321] width 520 height 575
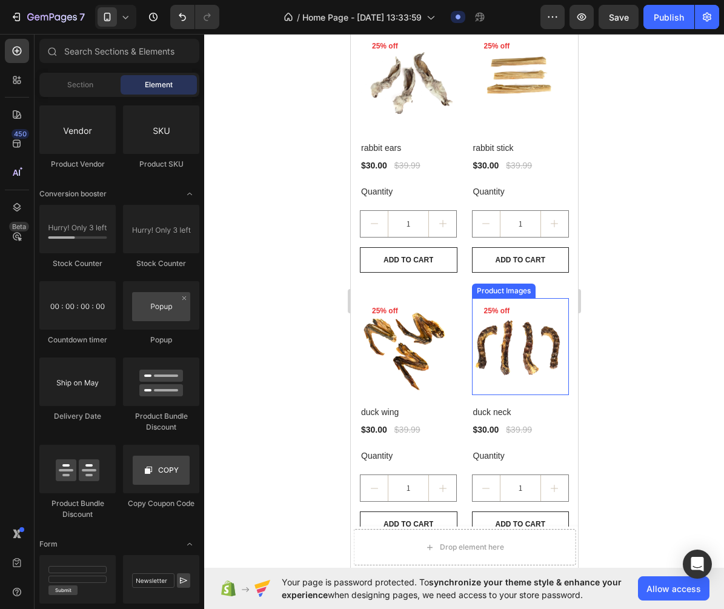
scroll to position [0, 0]
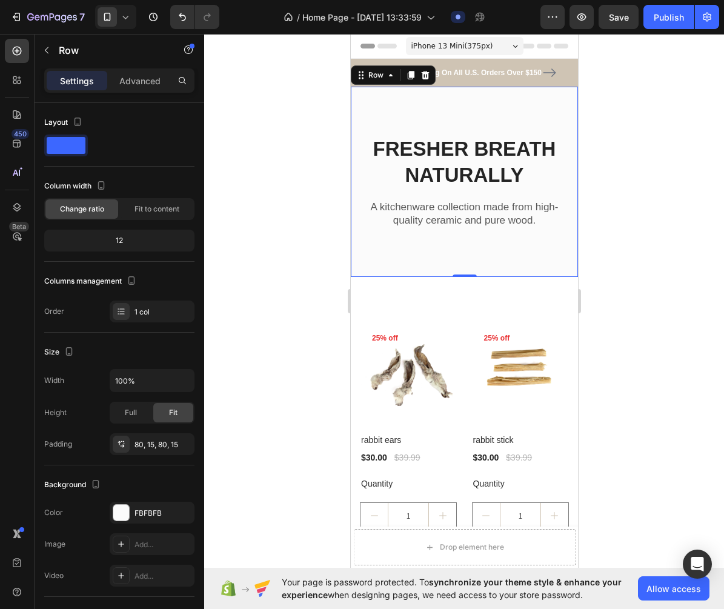
click at [450, 244] on div "FRESHER BREATH NATURALLY Heading A kitchenware collection made from high-qualit…" at bounding box center [463, 182] width 227 height 190
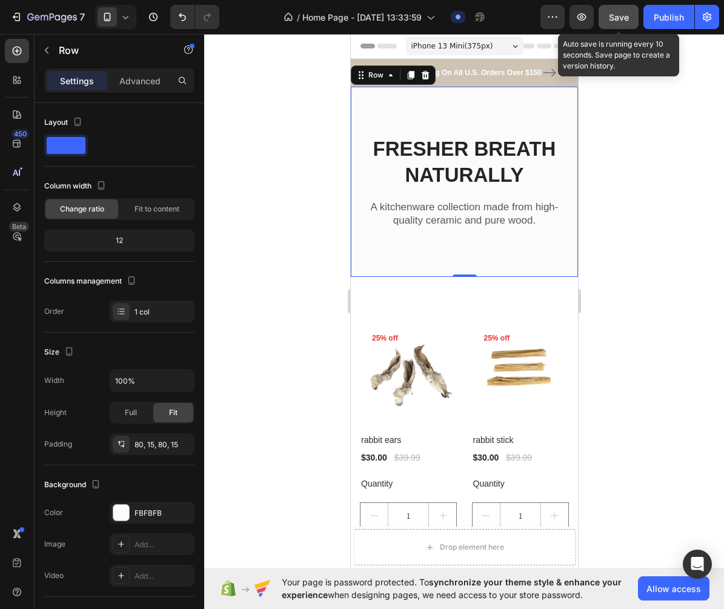
click at [617, 21] on span "Save" at bounding box center [619, 17] width 20 height 10
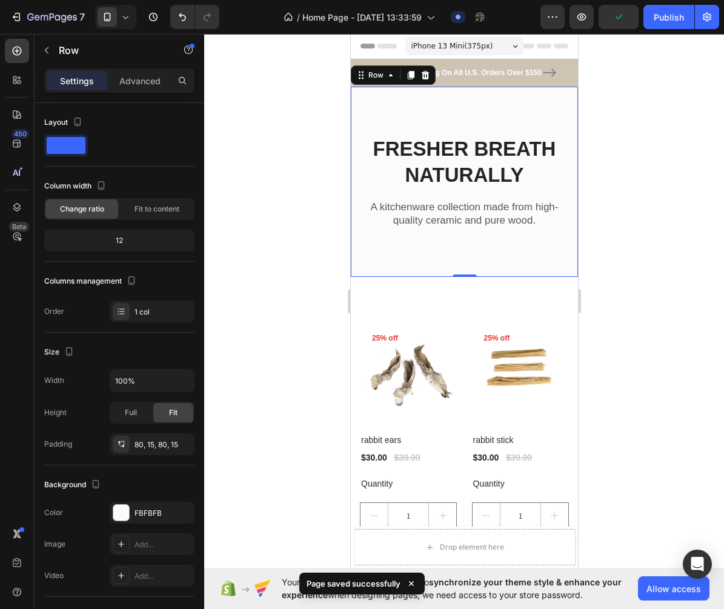
click at [4, 19] on div "7" at bounding box center [45, 17] width 90 height 24
click at [24, 19] on div "7" at bounding box center [47, 17] width 74 height 15
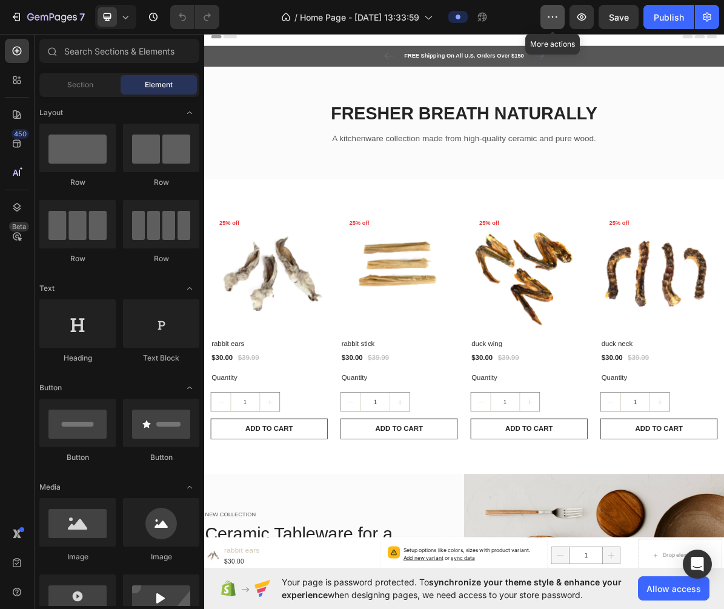
click at [556, 25] on button "button" at bounding box center [552, 17] width 24 height 24
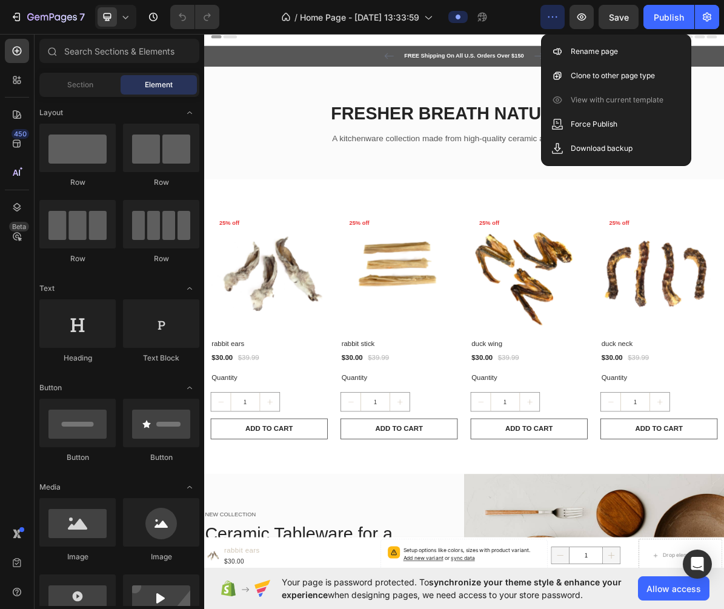
click at [556, 25] on button "button" at bounding box center [552, 17] width 24 height 24
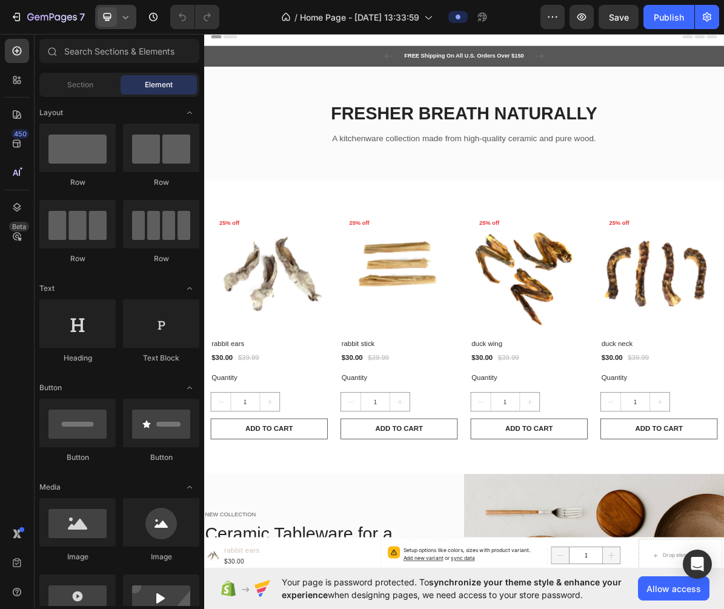
click at [136, 21] on button at bounding box center [115, 17] width 41 height 24
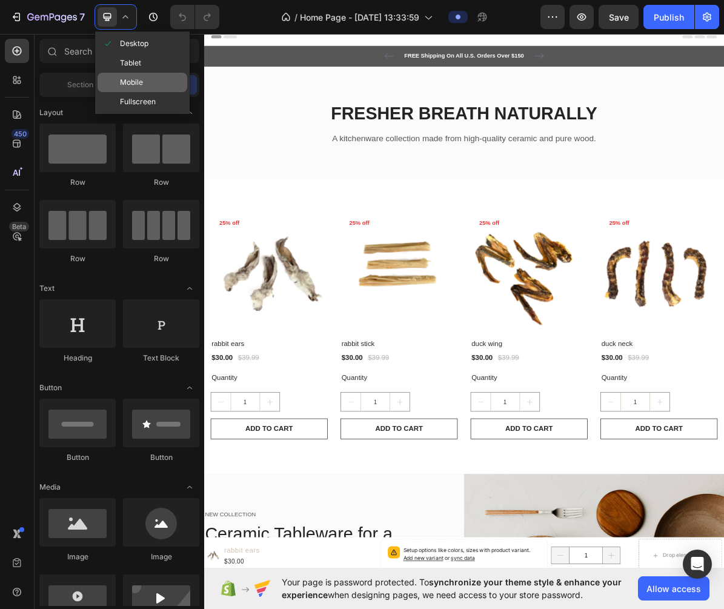
click at [148, 86] on div "Mobile" at bounding box center [143, 82] width 90 height 19
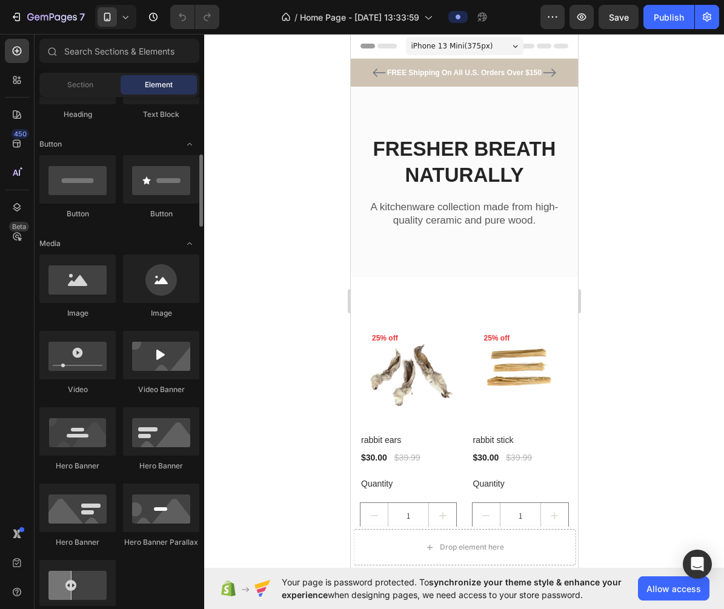
scroll to position [241, 0]
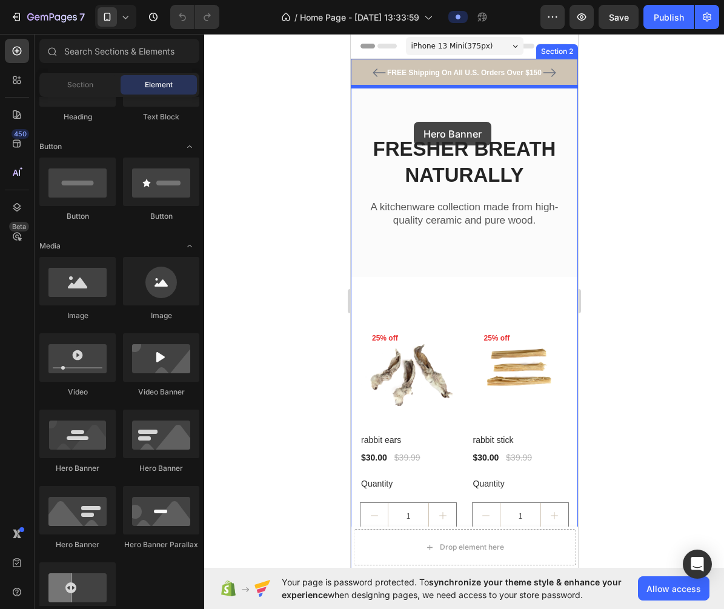
drag, startPoint x: 509, startPoint y: 482, endPoint x: 413, endPoint y: 122, distance: 372.8
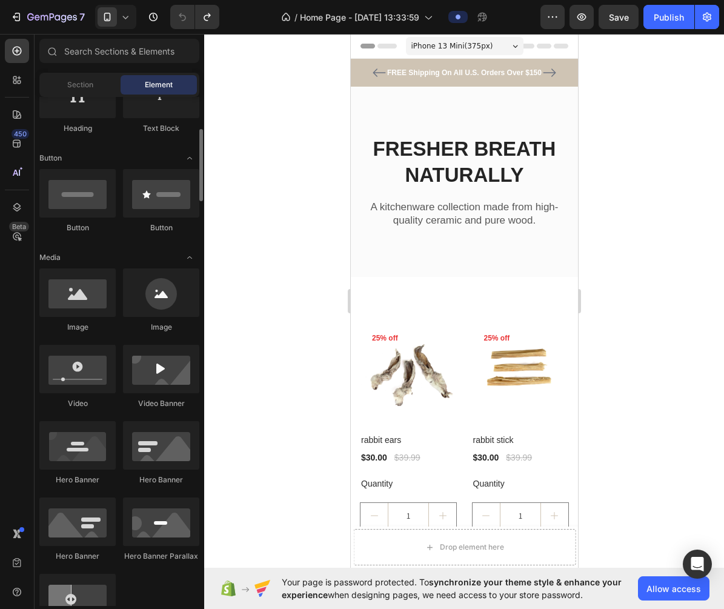
scroll to position [229, 0]
drag, startPoint x: 77, startPoint y: 313, endPoint x: 60, endPoint y: 289, distance: 29.6
click at [60, 289] on div at bounding box center [77, 293] width 76 height 48
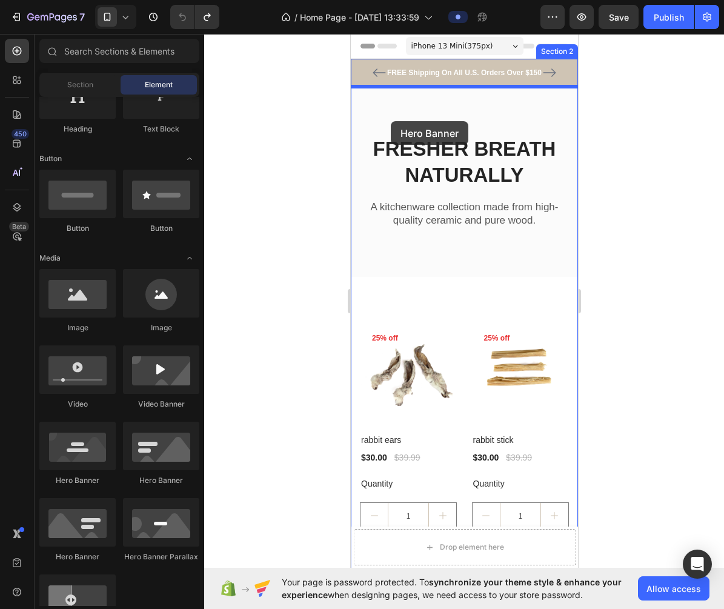
drag, startPoint x: 511, startPoint y: 488, endPoint x: 389, endPoint y: 121, distance: 385.9
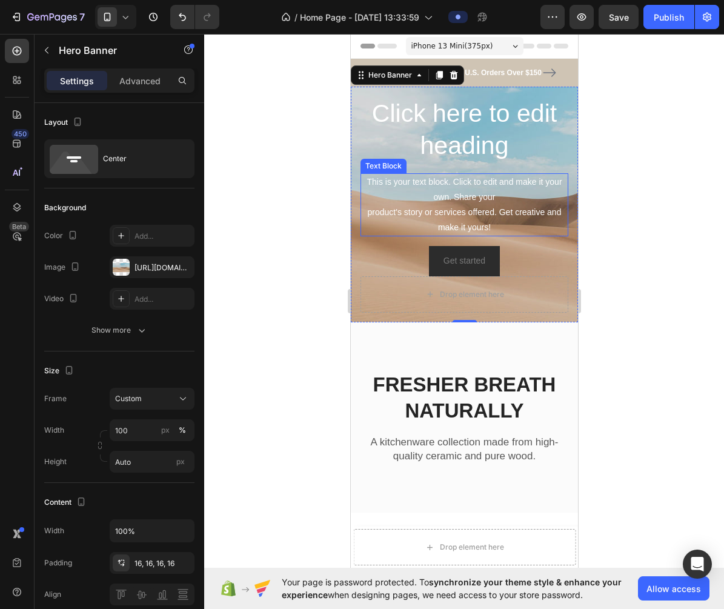
click at [412, 160] on h2 "Click here to edit heading" at bounding box center [464, 129] width 208 height 67
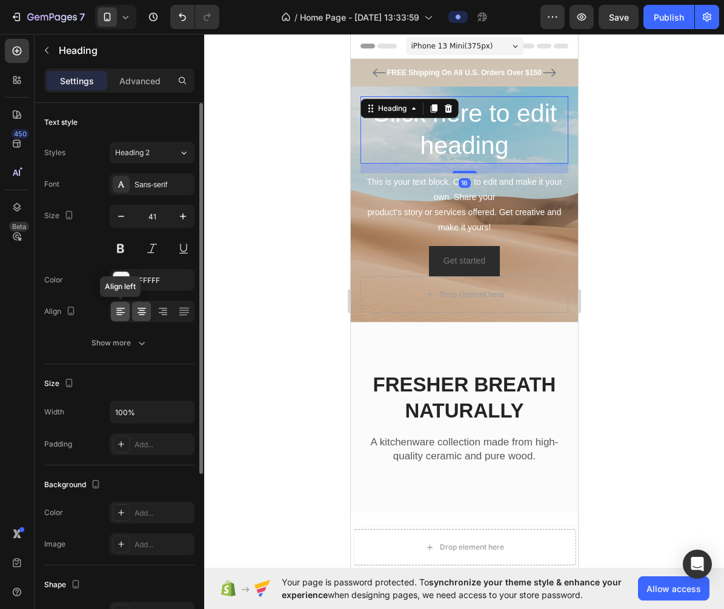
click at [125, 310] on icon at bounding box center [120, 311] width 12 height 12
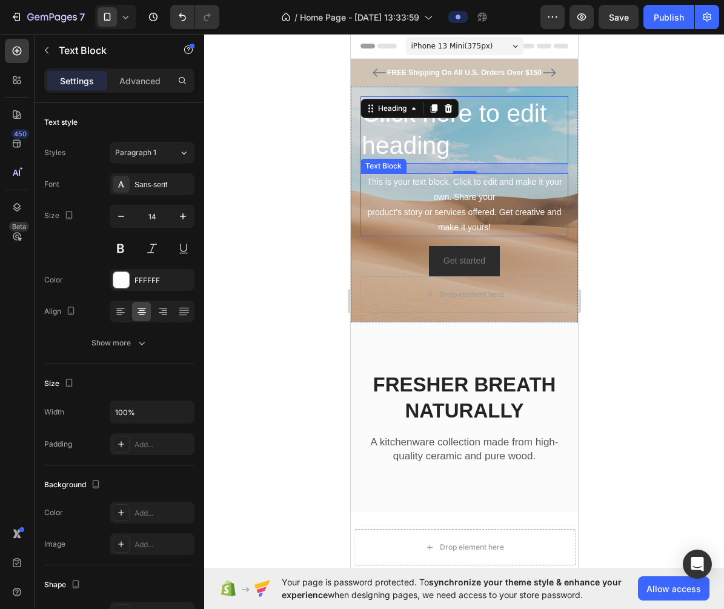
click at [536, 200] on div "This is your text block. Click to edit and make it your own. Share your product…" at bounding box center [464, 205] width 208 height 64
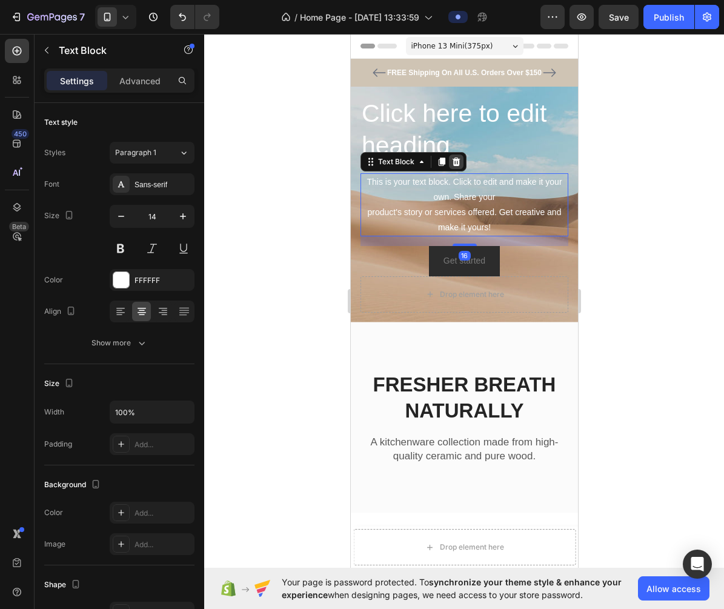
click at [455, 162] on icon at bounding box center [456, 161] width 8 height 8
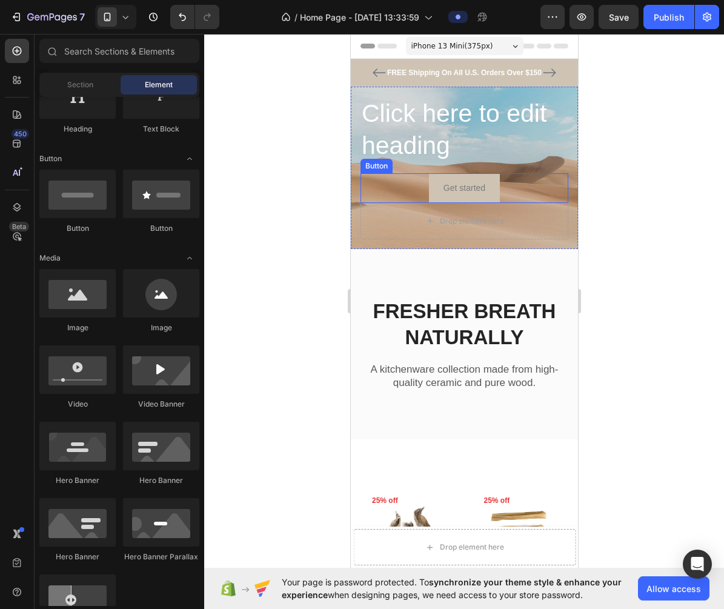
click at [430, 178] on button "Get started" at bounding box center [463, 188] width 71 height 30
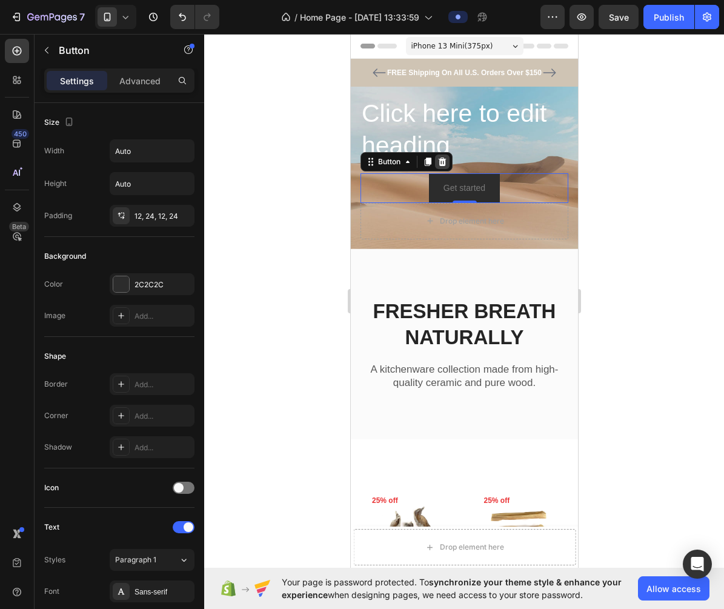
click at [445, 163] on icon at bounding box center [442, 162] width 10 height 10
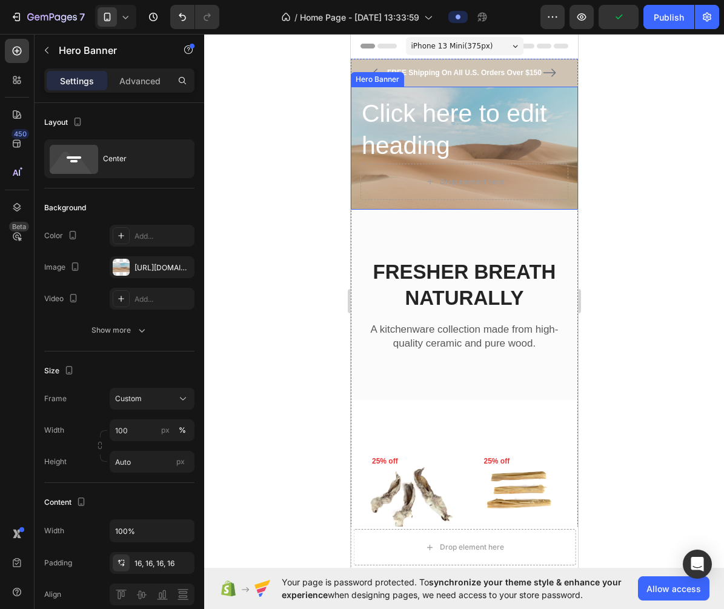
click at [555, 202] on div "Click here to edit heading Heading Drop element here" at bounding box center [463, 148] width 227 height 123
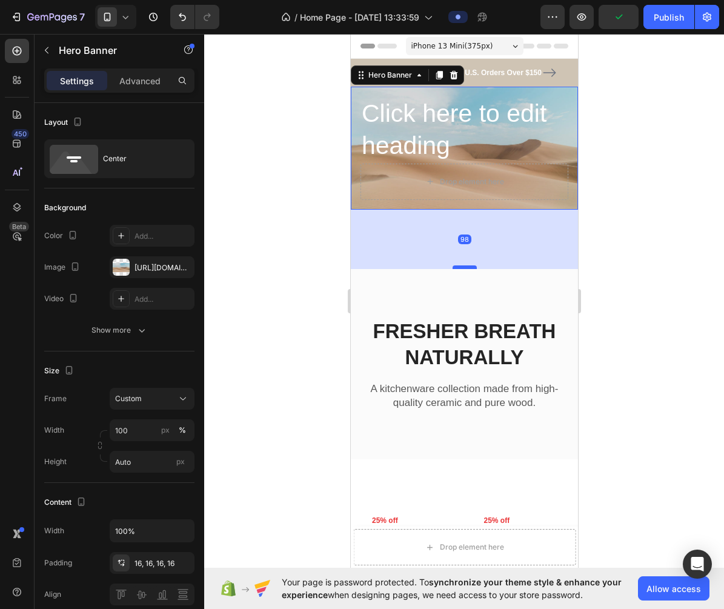
drag, startPoint x: 464, startPoint y: 208, endPoint x: 464, endPoint y: 270, distance: 62.4
click at [464, 269] on div at bounding box center [464, 267] width 24 height 4
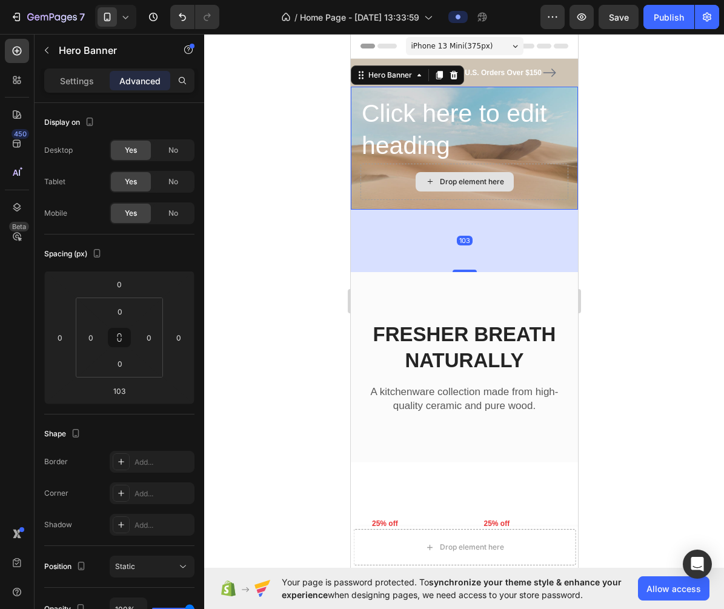
click at [474, 197] on div "Drop element here" at bounding box center [464, 182] width 208 height 36
click at [309, 300] on div at bounding box center [464, 321] width 520 height 575
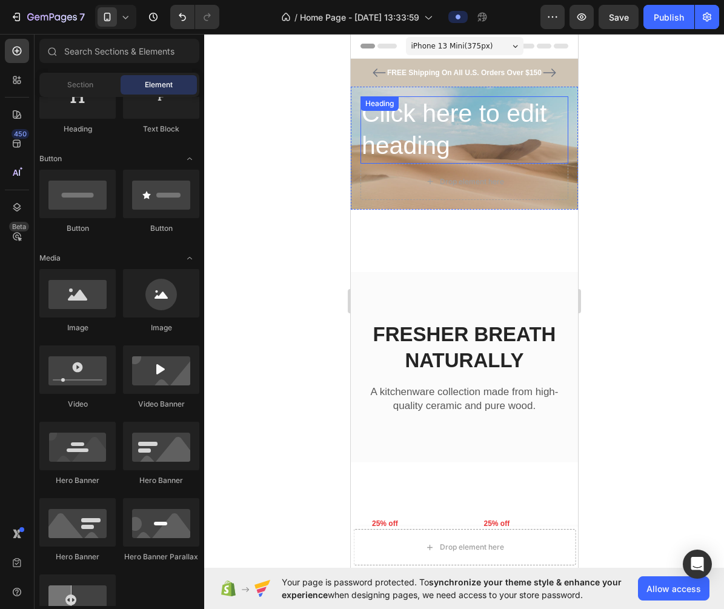
click at [536, 154] on h2 "Click here to edit heading" at bounding box center [464, 129] width 208 height 67
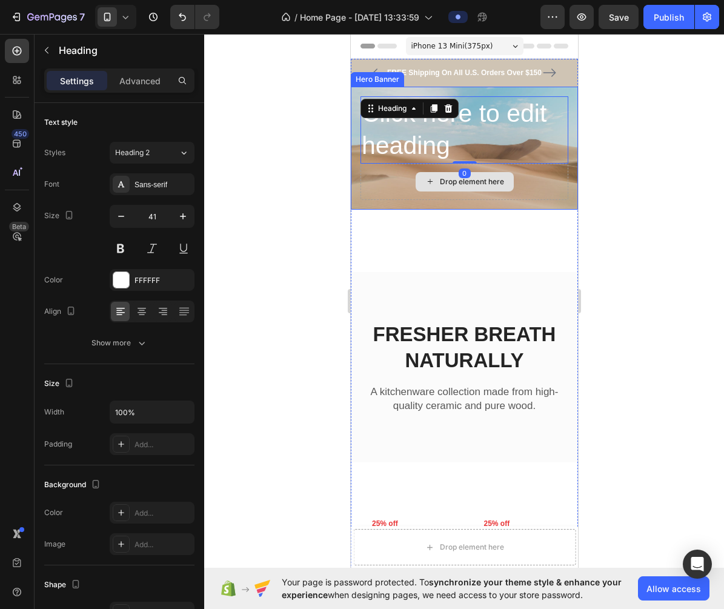
click at [518, 186] on div "Drop element here" at bounding box center [464, 182] width 208 height 36
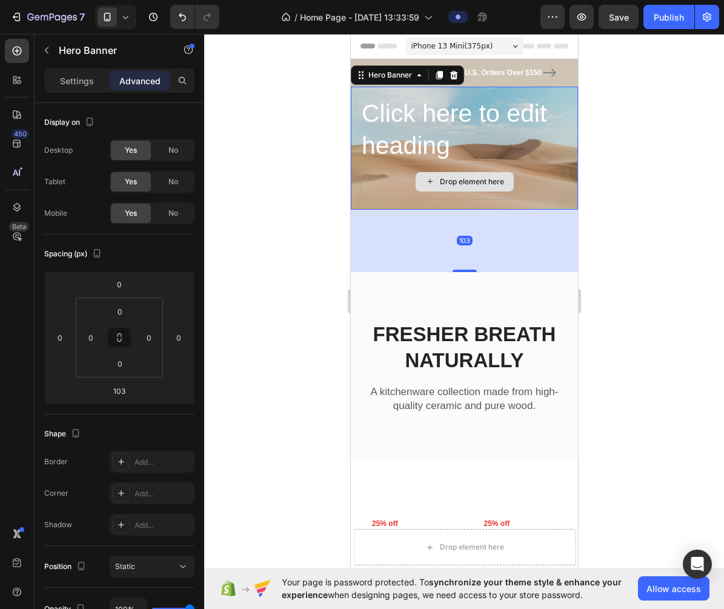
click at [560, 179] on div "Drop element here" at bounding box center [464, 182] width 208 height 36
click at [571, 114] on div "Click here to edit heading Heading Drop element here" at bounding box center [463, 148] width 227 height 123
click at [277, 276] on div at bounding box center [464, 321] width 520 height 575
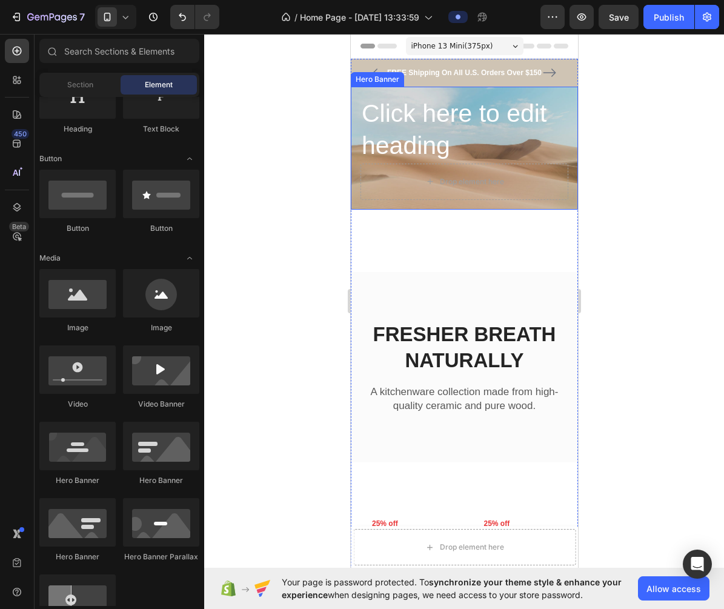
click at [354, 149] on div "Click here to edit heading Heading Drop element here" at bounding box center [463, 148] width 227 height 123
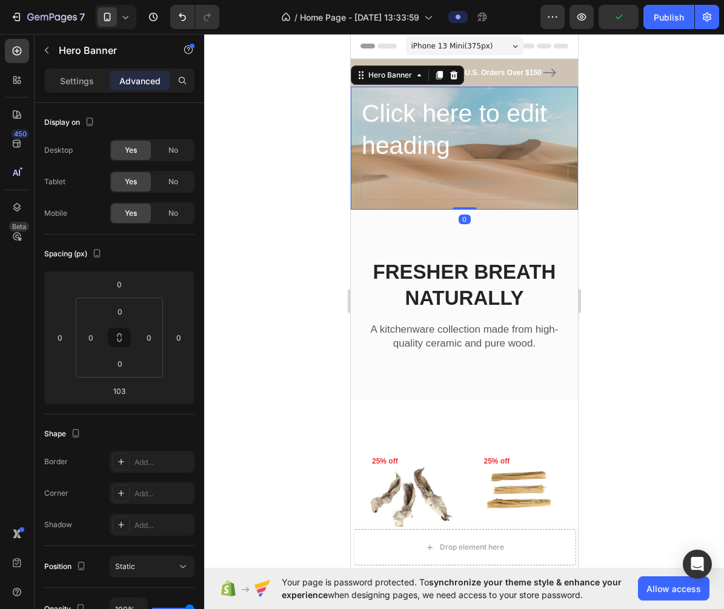
drag, startPoint x: 466, startPoint y: 269, endPoint x: 464, endPoint y: 205, distance: 64.2
click at [464, 205] on div "Click here to edit heading Heading Drop element here Hero Banner 0" at bounding box center [463, 148] width 227 height 123
type input "0"
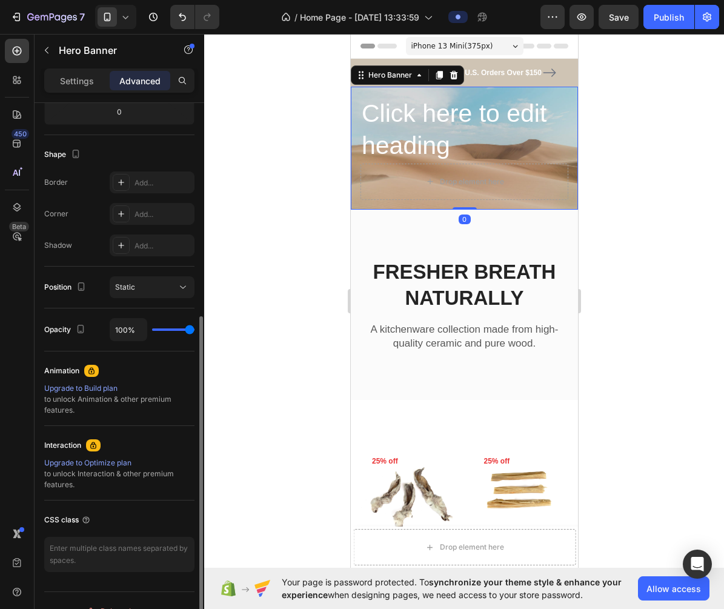
scroll to position [277, 0]
click at [291, 222] on div at bounding box center [464, 321] width 520 height 575
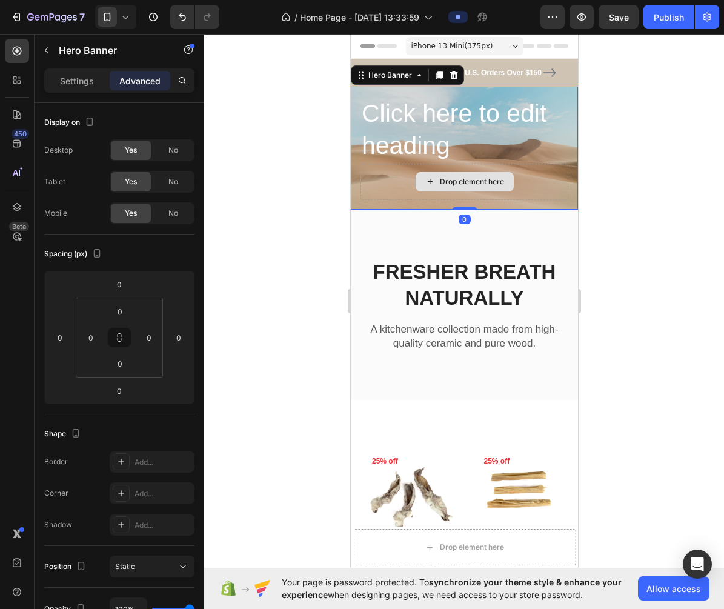
click at [415, 193] on div "Drop element here" at bounding box center [464, 182] width 208 height 36
click at [377, 195] on div "Drop element here" at bounding box center [464, 182] width 208 height 36
click at [71, 82] on p "Settings" at bounding box center [77, 80] width 34 height 13
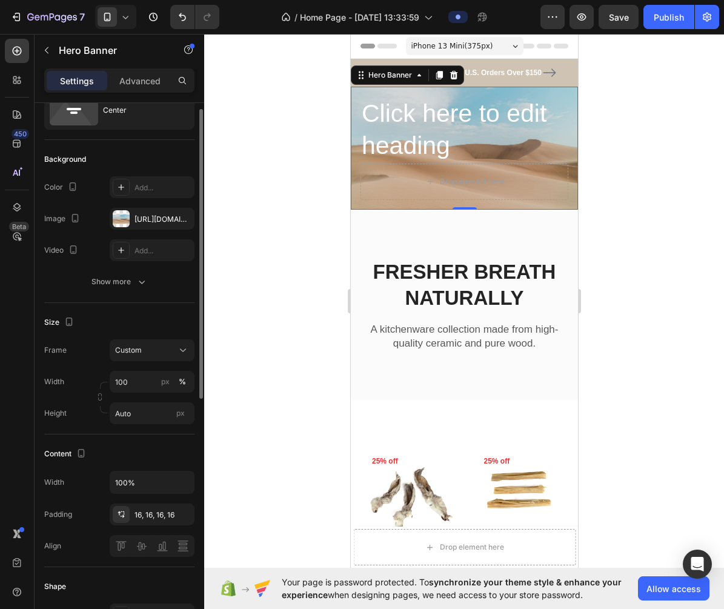
scroll to position [53, 0]
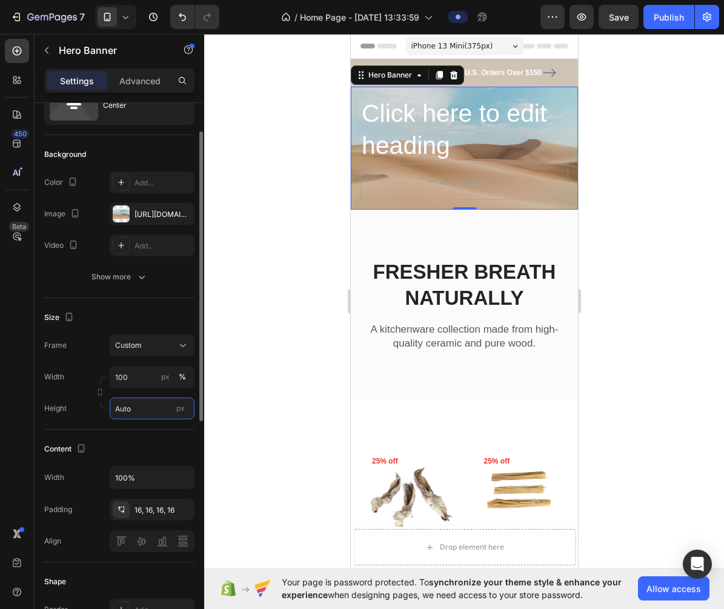
click at [160, 411] on input "Auto" at bounding box center [152, 408] width 85 height 22
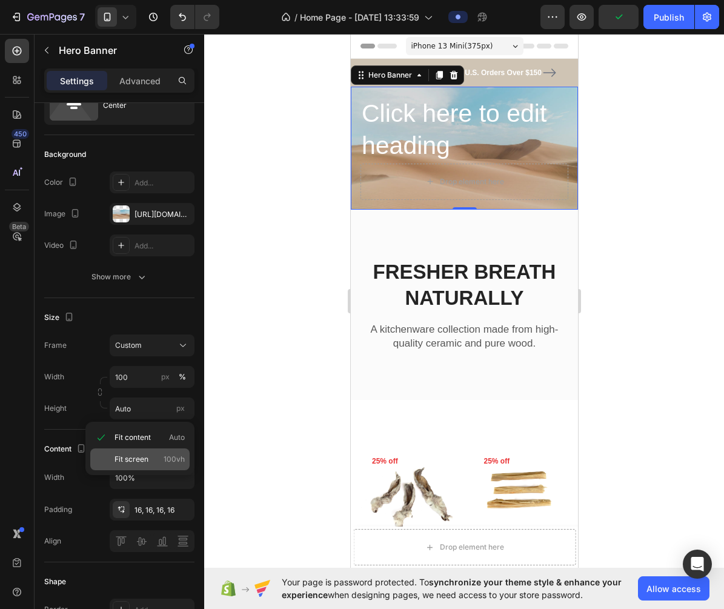
click at [176, 457] on span "100vh" at bounding box center [174, 459] width 21 height 11
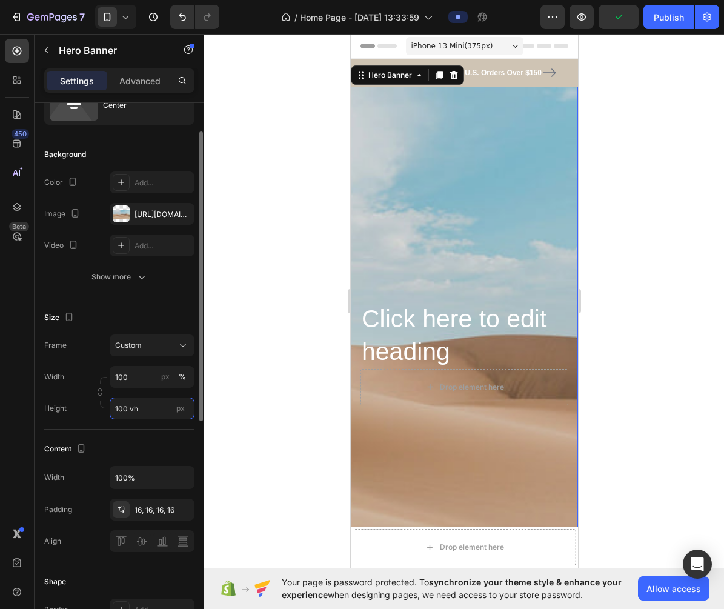
click at [147, 413] on input "100 vh" at bounding box center [152, 408] width 85 height 22
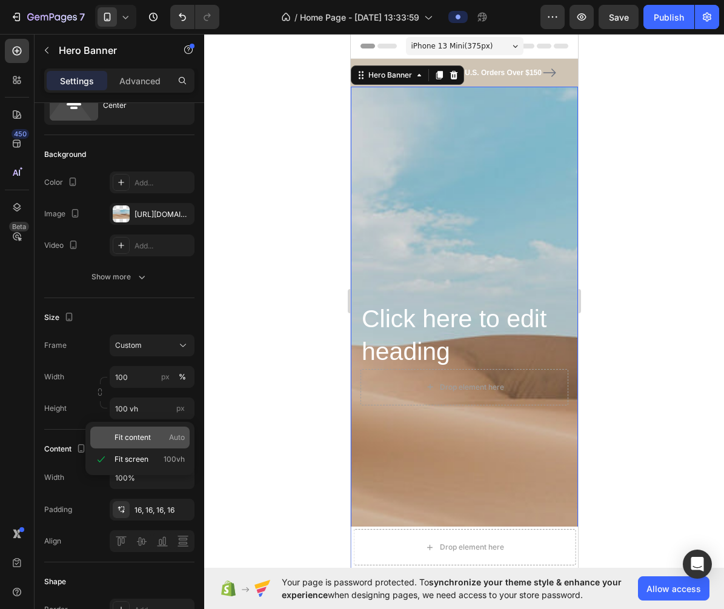
click at [168, 437] on p "Fit content Auto" at bounding box center [149, 437] width 70 height 11
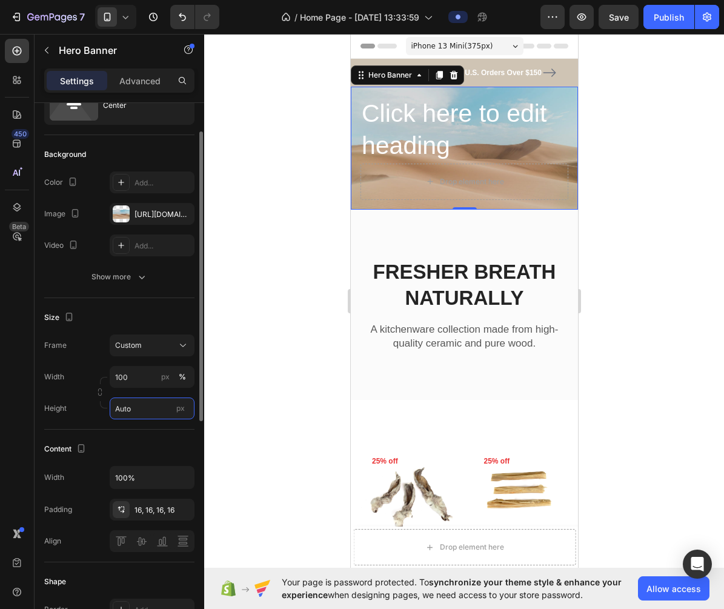
click at [139, 409] on input "Auto" at bounding box center [152, 408] width 85 height 22
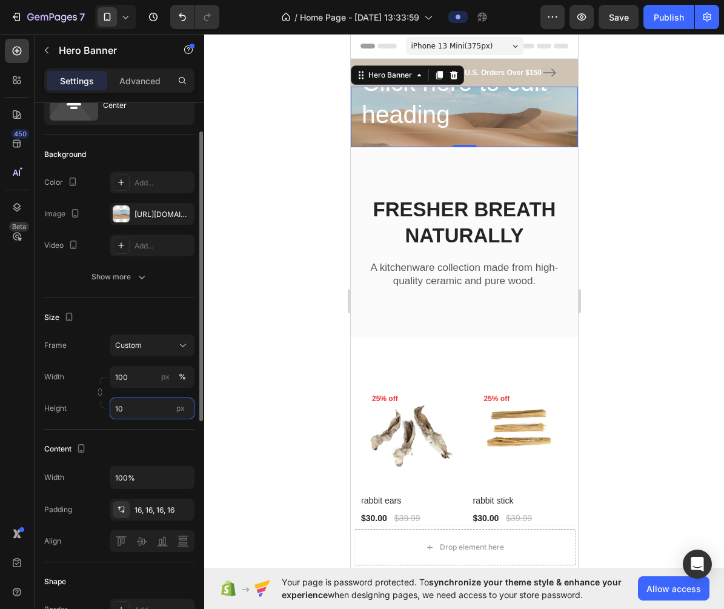
type input "1"
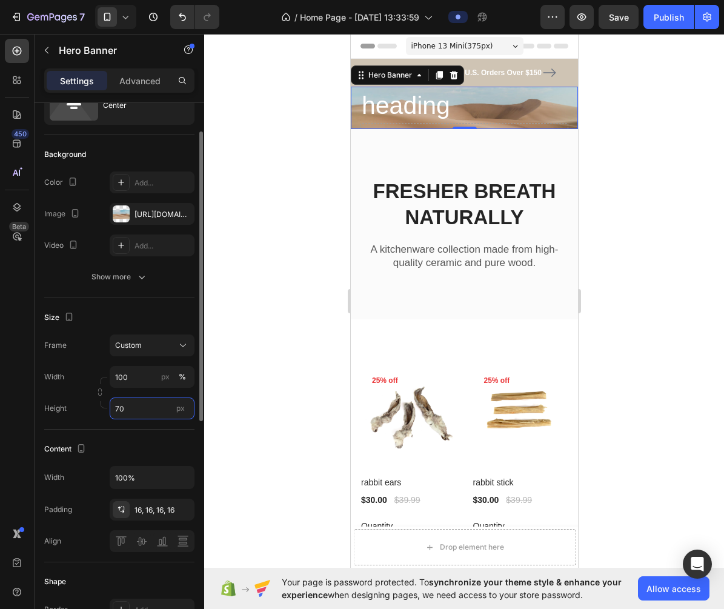
type input "7"
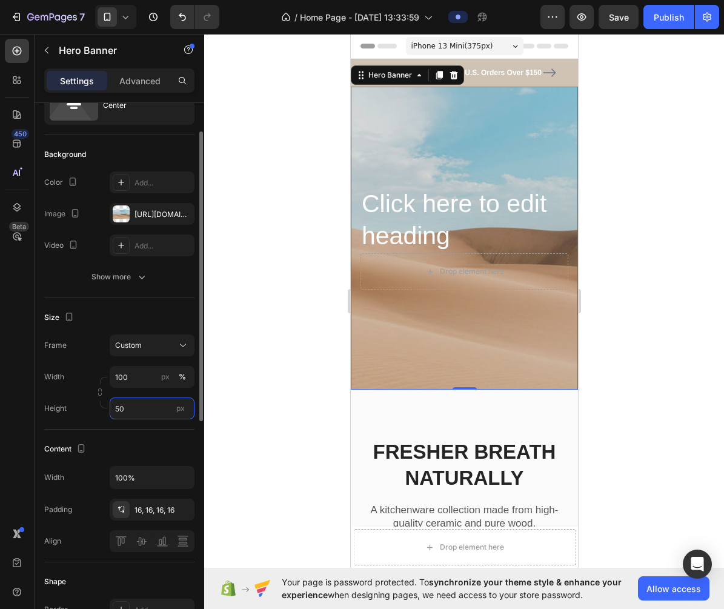
type input "5"
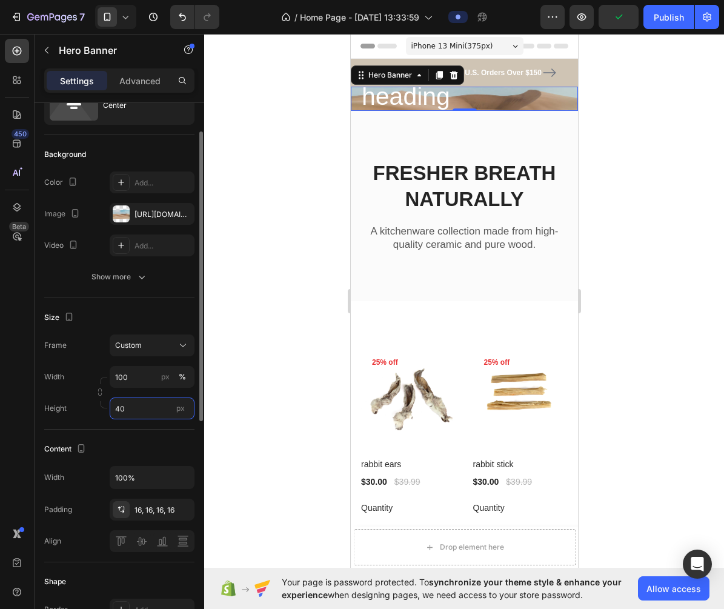
type input "400"
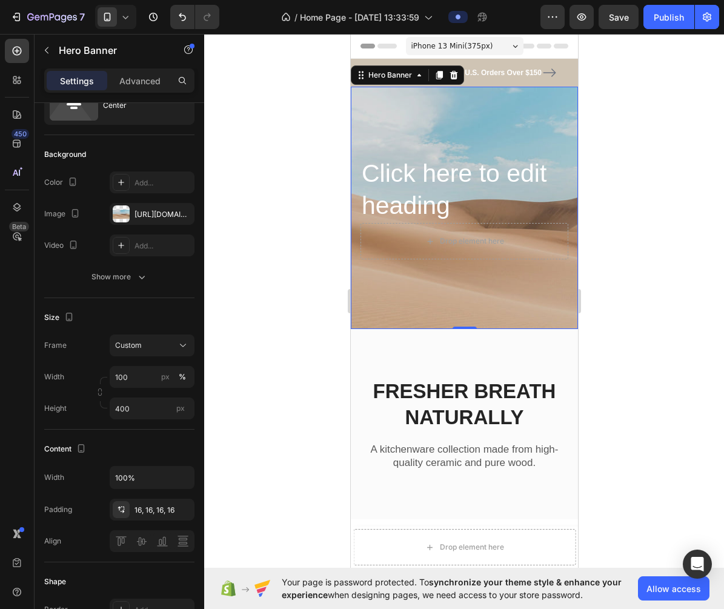
click at [291, 254] on div at bounding box center [464, 321] width 520 height 575
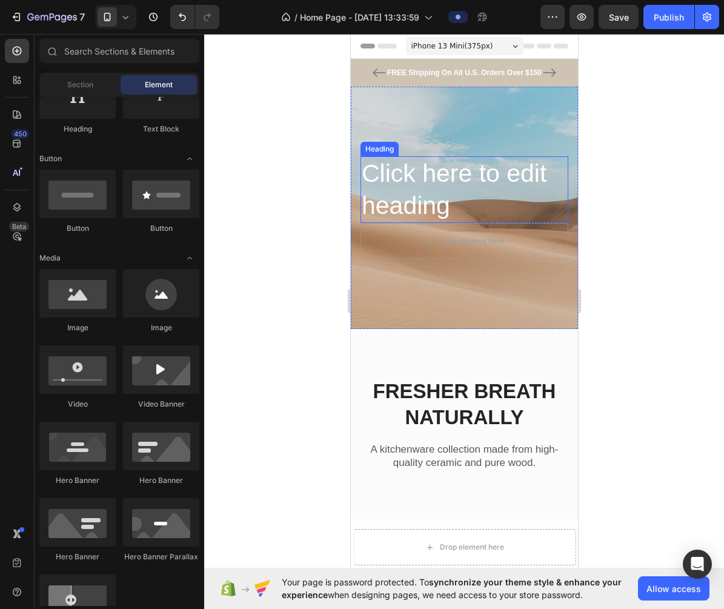
click at [399, 173] on h2 "Click here to edit heading" at bounding box center [464, 189] width 208 height 67
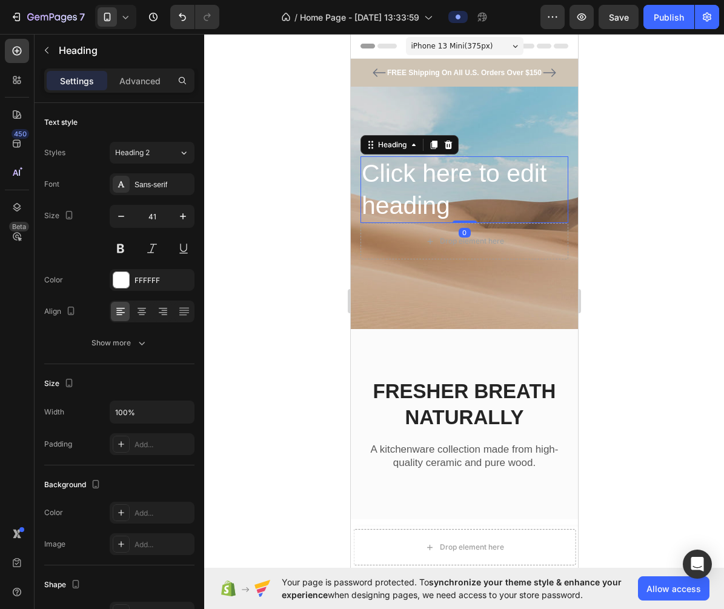
click at [399, 173] on h2 "Click here to edit heading" at bounding box center [464, 189] width 208 height 67
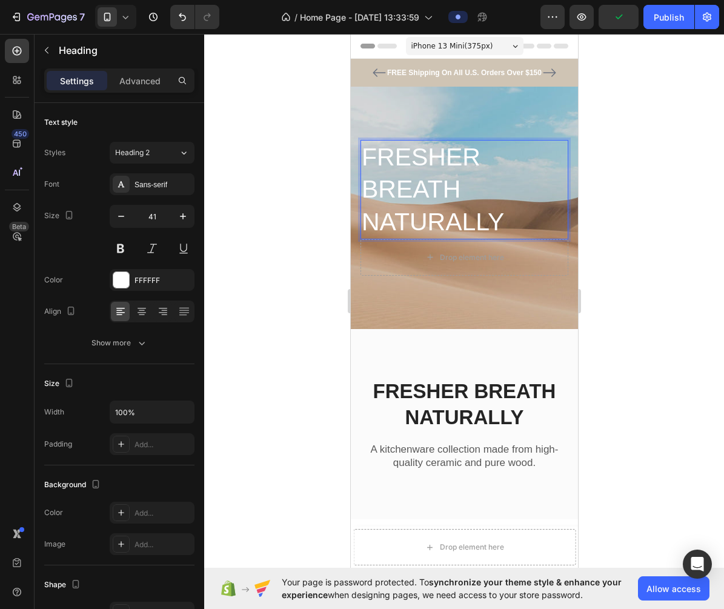
drag, startPoint x: 687, startPoint y: 323, endPoint x: 184, endPoint y: 338, distance: 504.1
click at [688, 323] on div at bounding box center [464, 321] width 520 height 575
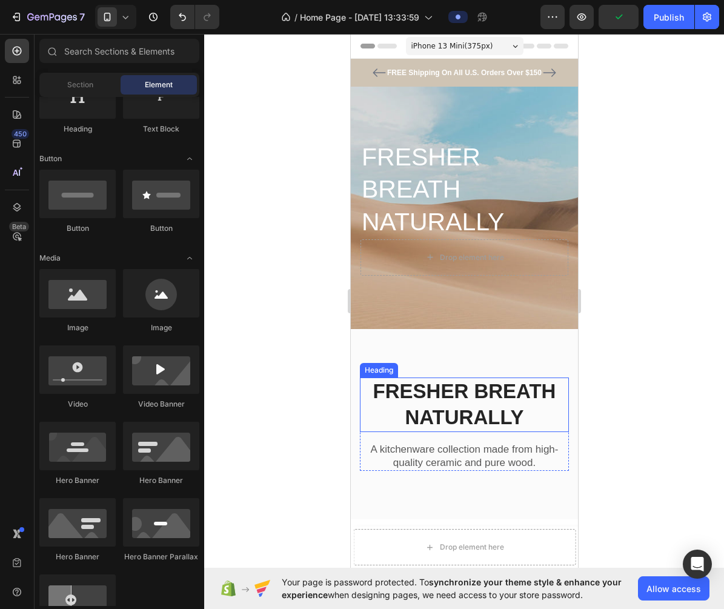
click at [474, 406] on h2 "FRESHER BREATH NATURALLY" at bounding box center [463, 404] width 209 height 55
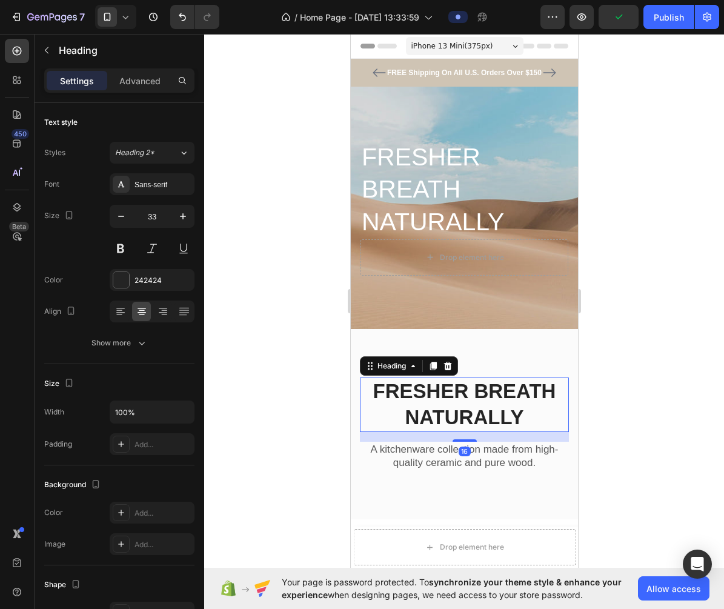
click at [627, 341] on div at bounding box center [464, 321] width 520 height 575
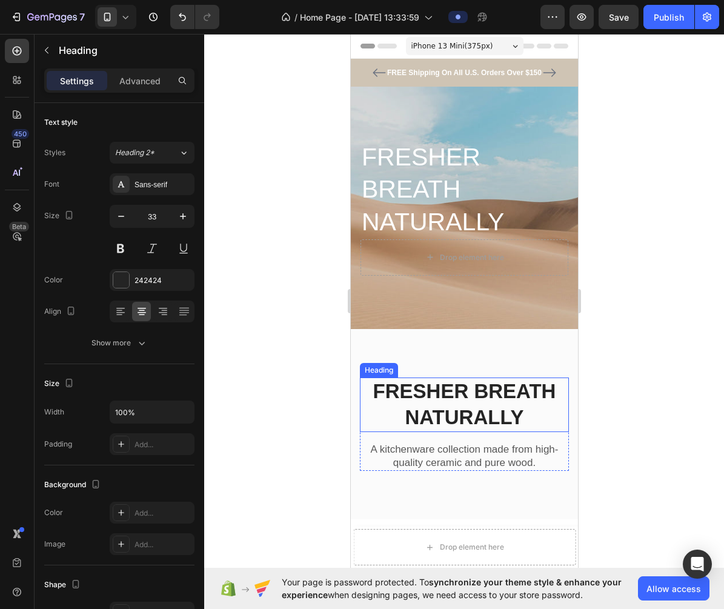
click at [509, 390] on h2 "FRESHER BREATH NATURALLY" at bounding box center [463, 404] width 209 height 55
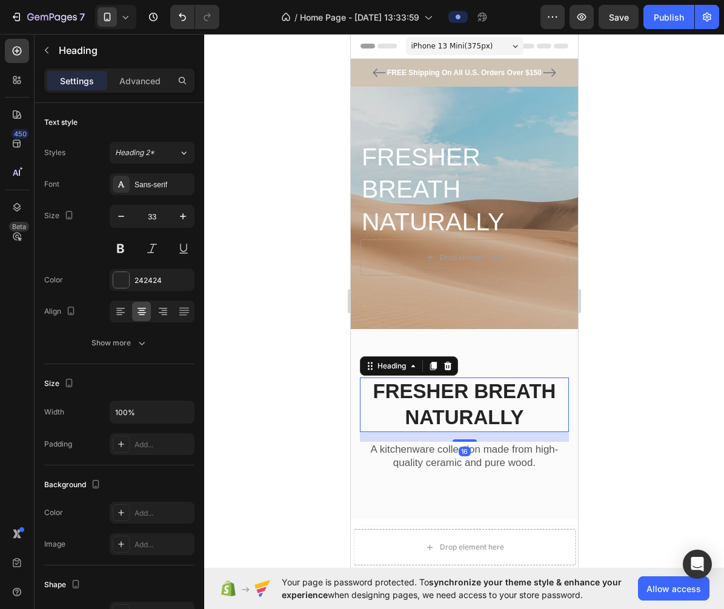
click at [444, 367] on icon at bounding box center [447, 366] width 10 height 10
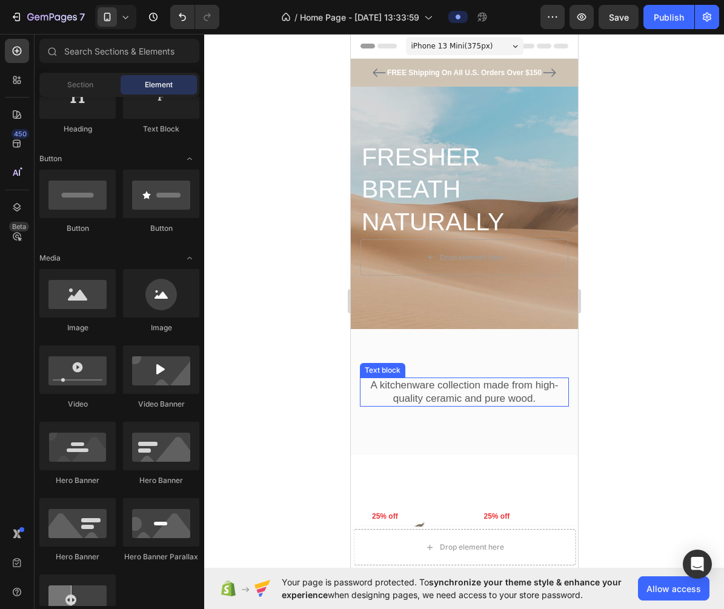
click at [449, 391] on p "A kitchenware collection made from high-quality ceramic and pure wood." at bounding box center [463, 392] width 207 height 27
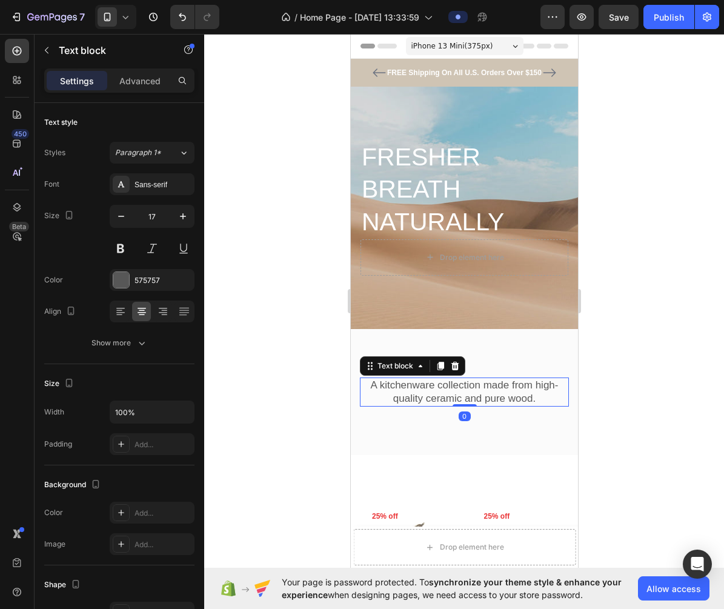
click at [449, 391] on p "A kitchenware collection made from high-quality ceramic and pure wood." at bounding box center [463, 392] width 207 height 27
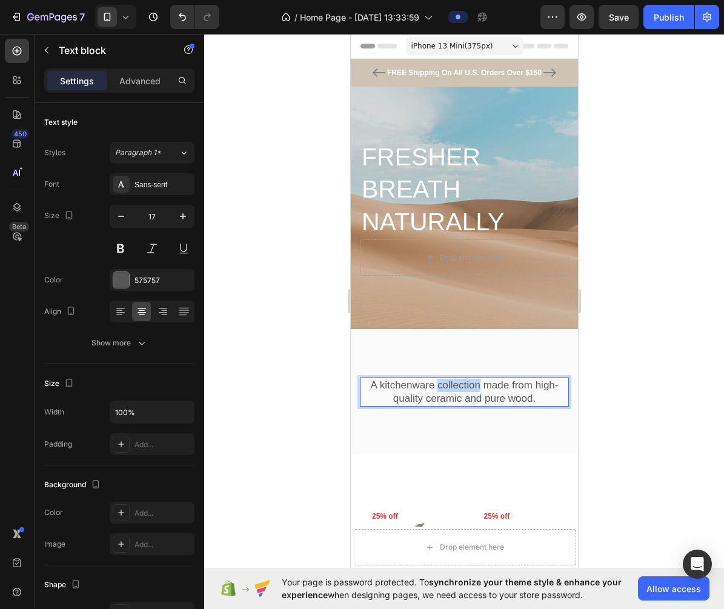
click at [449, 391] on p "A kitchenware collection made from high-quality ceramic and pure wood." at bounding box center [463, 392] width 207 height 27
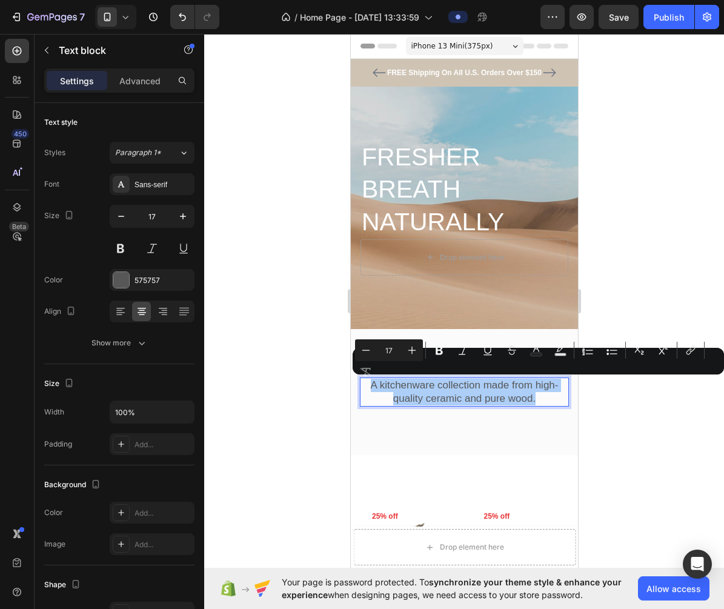
click at [620, 448] on div at bounding box center [464, 321] width 520 height 575
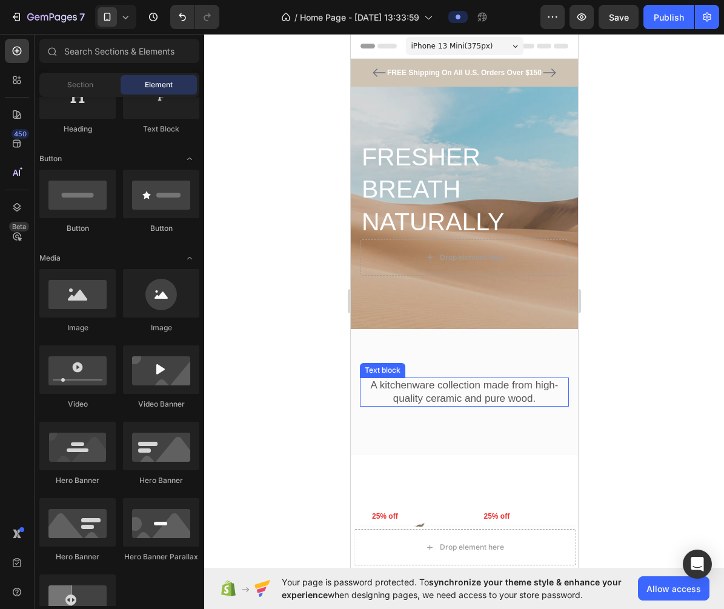
click at [466, 395] on p "A kitchenware collection made from high-quality ceramic and pure wood." at bounding box center [463, 392] width 207 height 27
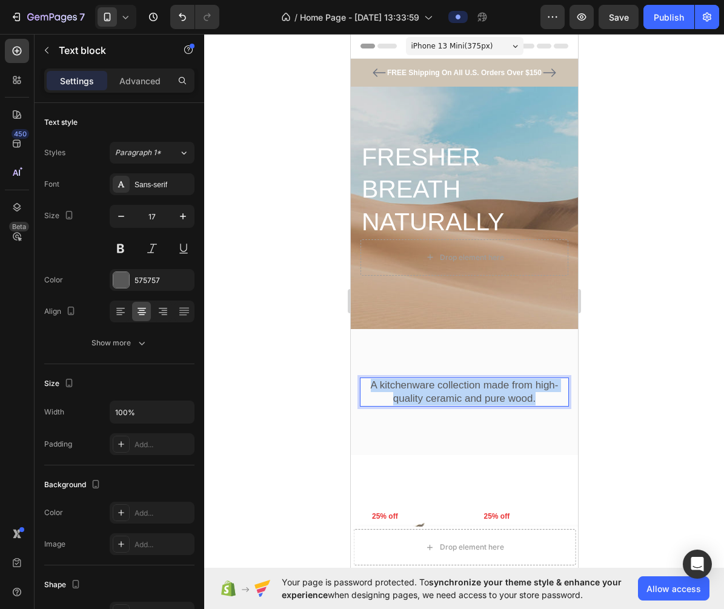
click at [466, 395] on p "A kitchenware collection made from high-quality ceramic and pure wood." at bounding box center [463, 392] width 207 height 27
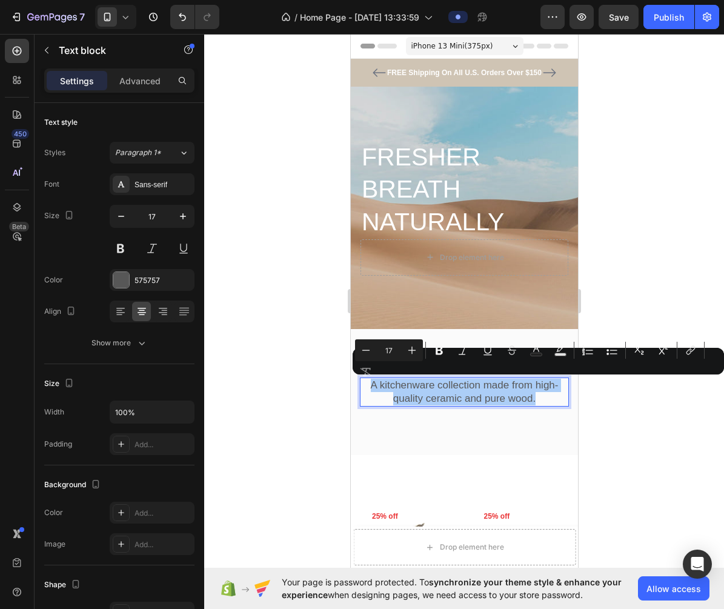
click at [633, 432] on div at bounding box center [464, 321] width 520 height 575
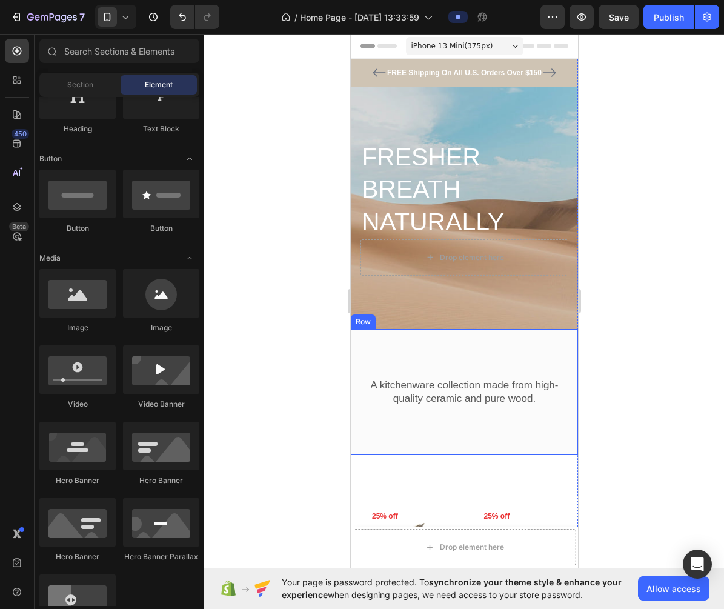
click at [449, 420] on div "A kitchenware collection made from high-quality ceramic and pure wood. Text blo…" at bounding box center [463, 392] width 227 height 126
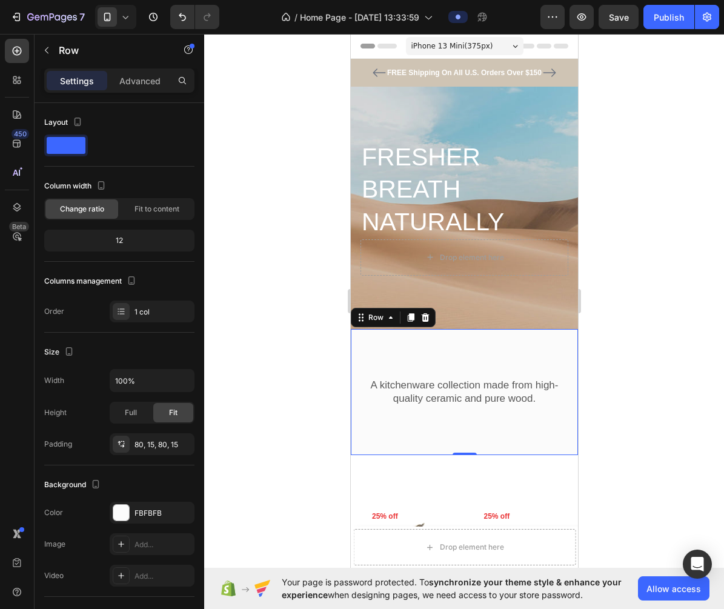
click at [443, 403] on p "A kitchenware collection made from high-quality ceramic and pure wood." at bounding box center [463, 392] width 207 height 27
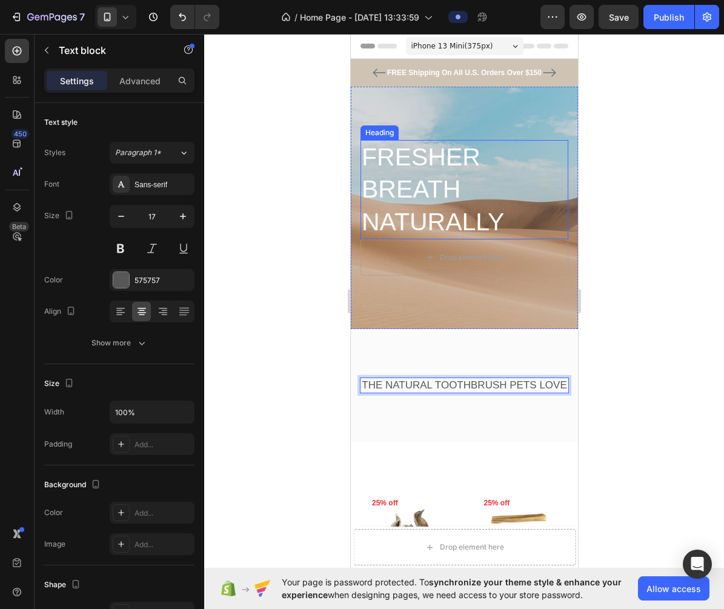
click at [639, 223] on div at bounding box center [464, 321] width 520 height 575
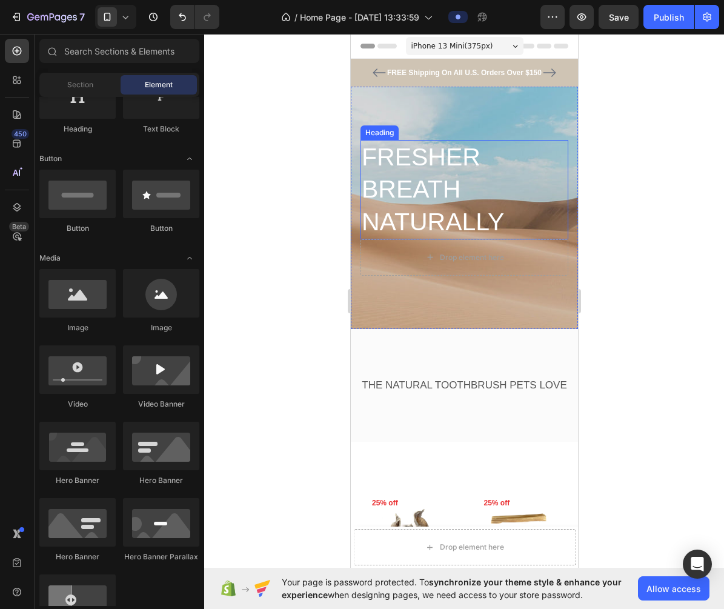
click at [438, 216] on p "FRESHER BREATH NATURALLY" at bounding box center [463, 189] width 205 height 97
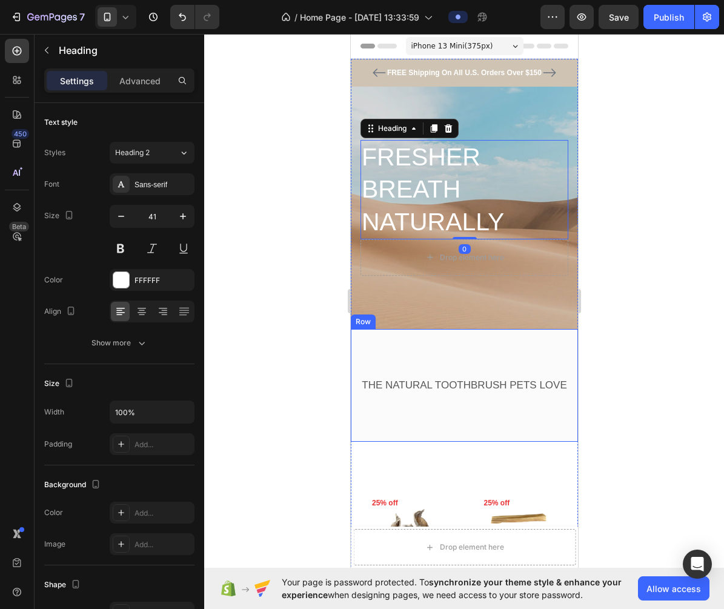
click at [484, 379] on p "THE NATURAL TOOTHBRUSH PETS LOVE" at bounding box center [463, 385] width 207 height 13
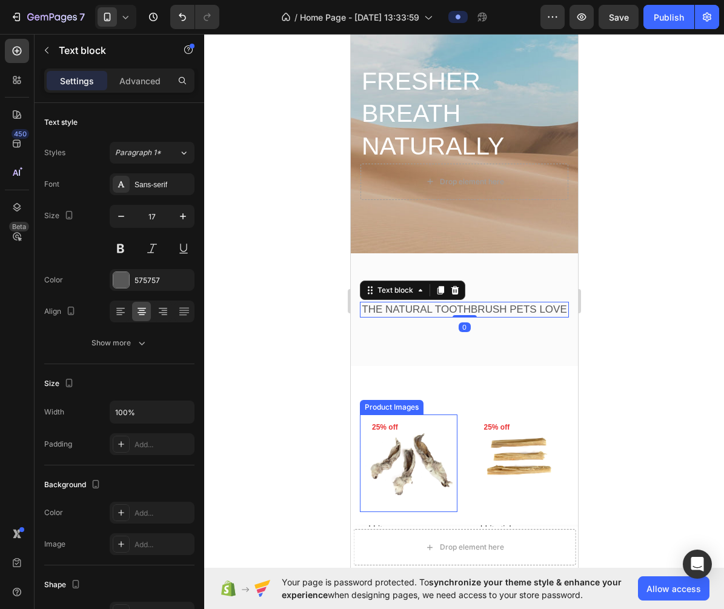
scroll to position [56, 0]
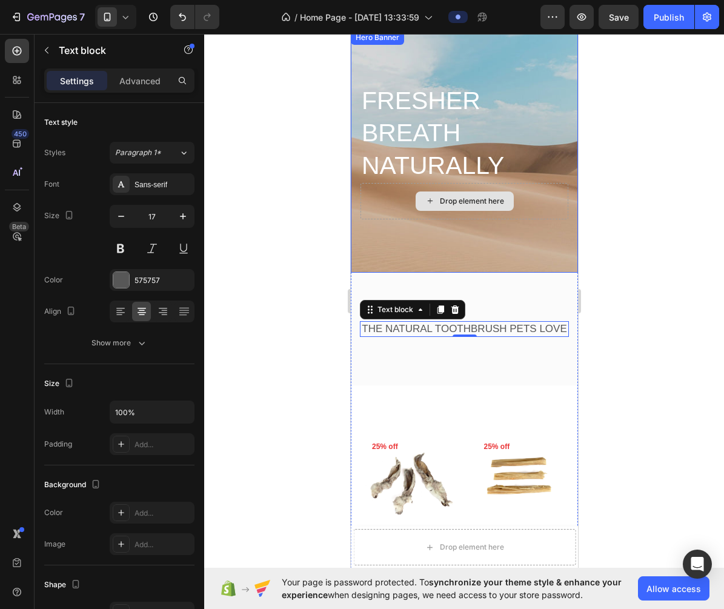
click at [451, 190] on div "Drop element here" at bounding box center [464, 201] width 208 height 36
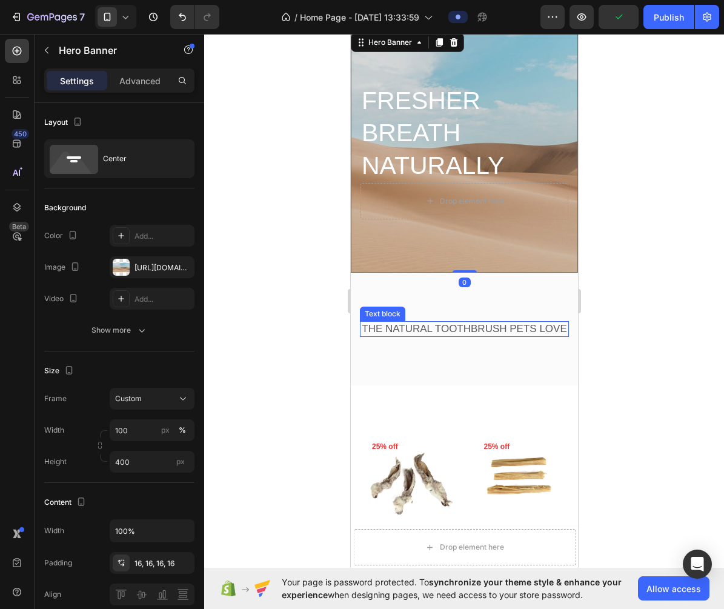
click at [436, 330] on p "THE NATURAL TOOTHBRUSH PETS LOVE" at bounding box center [463, 328] width 207 height 13
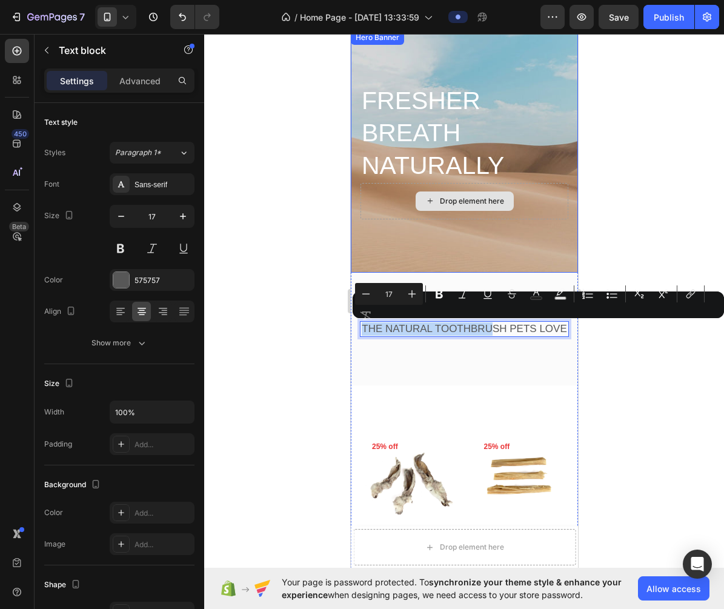
drag, startPoint x: 492, startPoint y: 329, endPoint x: 458, endPoint y: 193, distance: 141.0
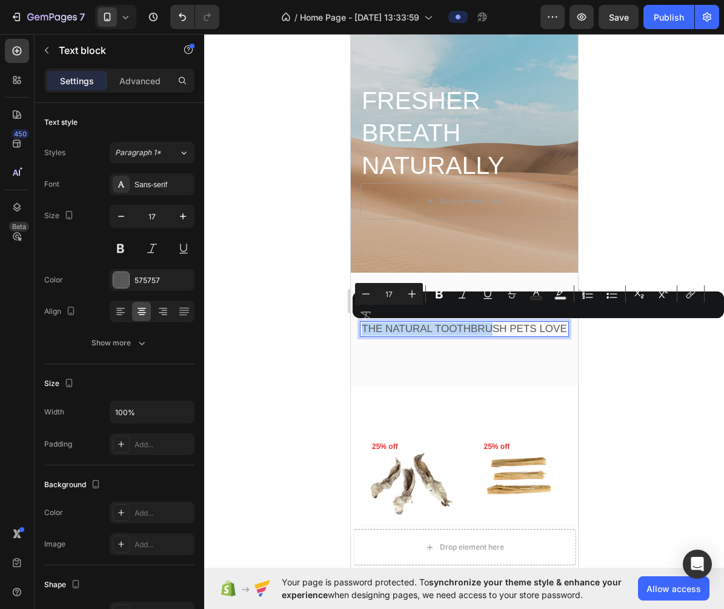
click at [483, 332] on p "THE NATURAL TOOTHBRUSH PETS LOVE" at bounding box center [463, 328] width 207 height 13
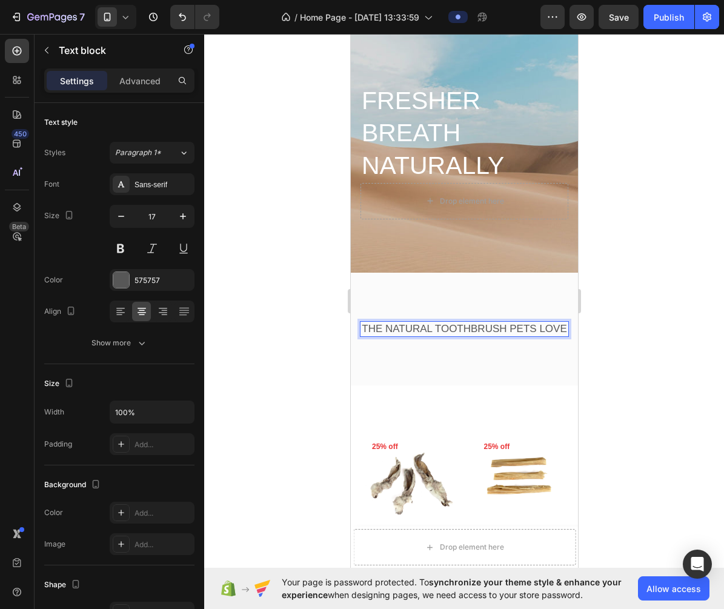
click at [663, 371] on div at bounding box center [464, 321] width 520 height 575
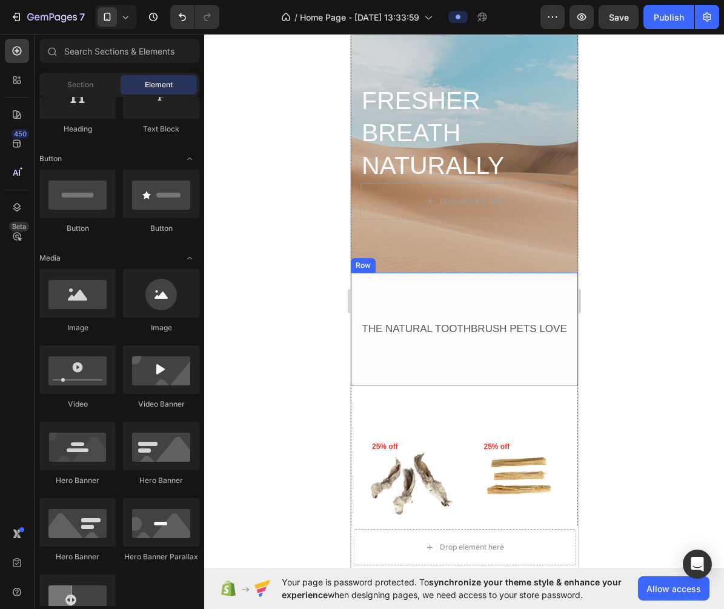
click at [561, 329] on p "THE NATURAL TOOTHBRUSH PETS LOVE" at bounding box center [463, 328] width 207 height 13
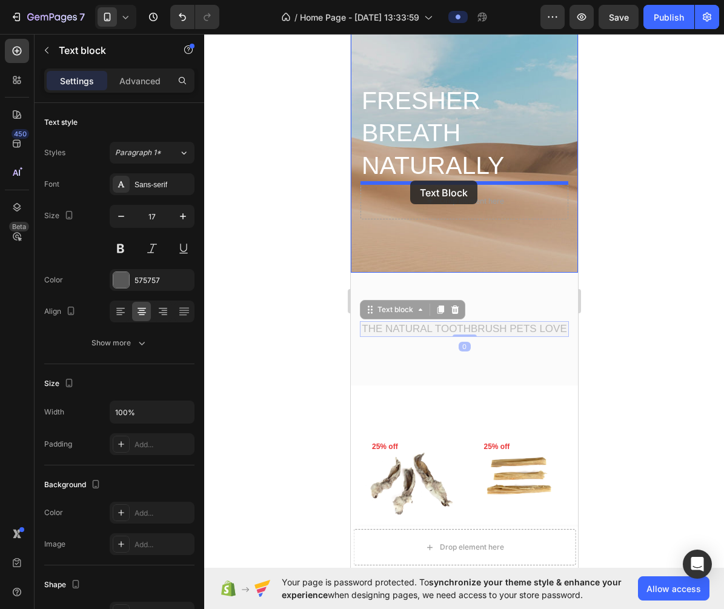
drag, startPoint x: 392, startPoint y: 311, endPoint x: 409, endPoint y: 178, distance: 134.4
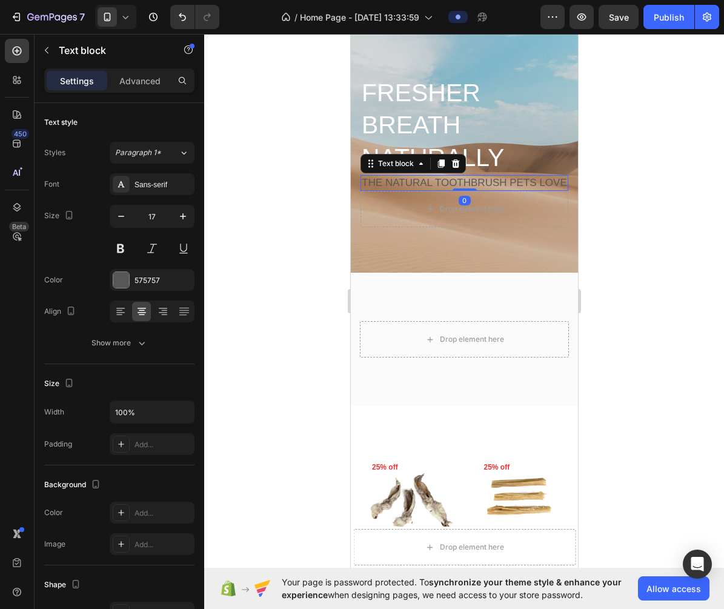
click at [633, 190] on div at bounding box center [464, 321] width 520 height 575
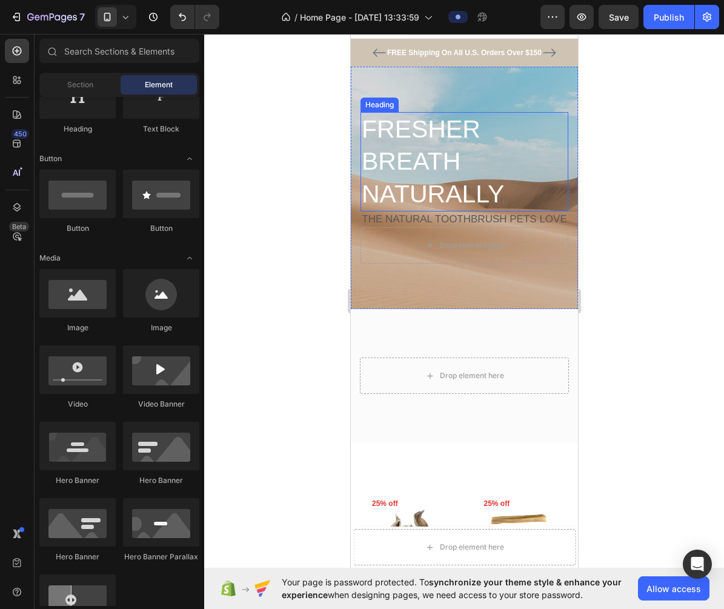
scroll to position [3, 0]
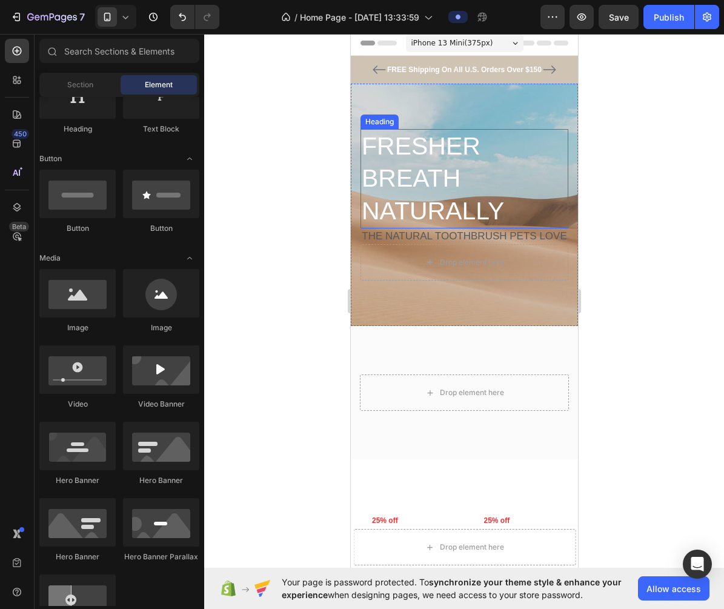
click at [449, 174] on p "FRESHER BREATH NATURALLY" at bounding box center [463, 178] width 205 height 97
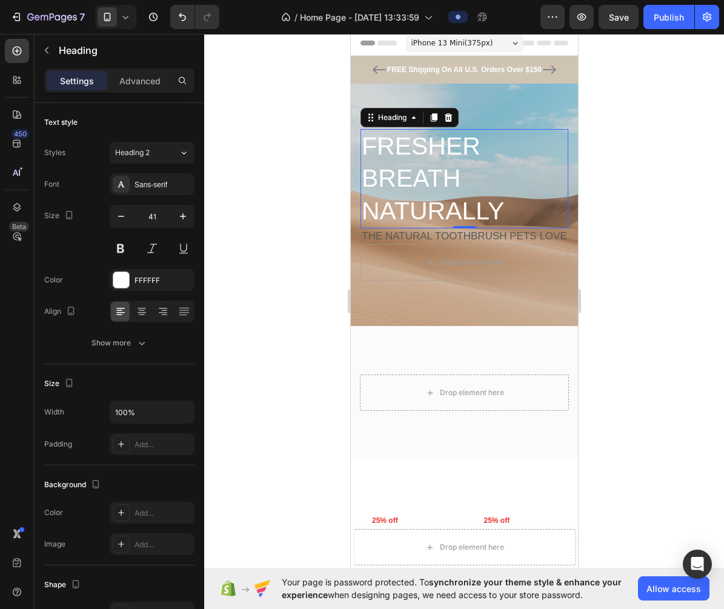
click at [638, 255] on div at bounding box center [464, 321] width 520 height 575
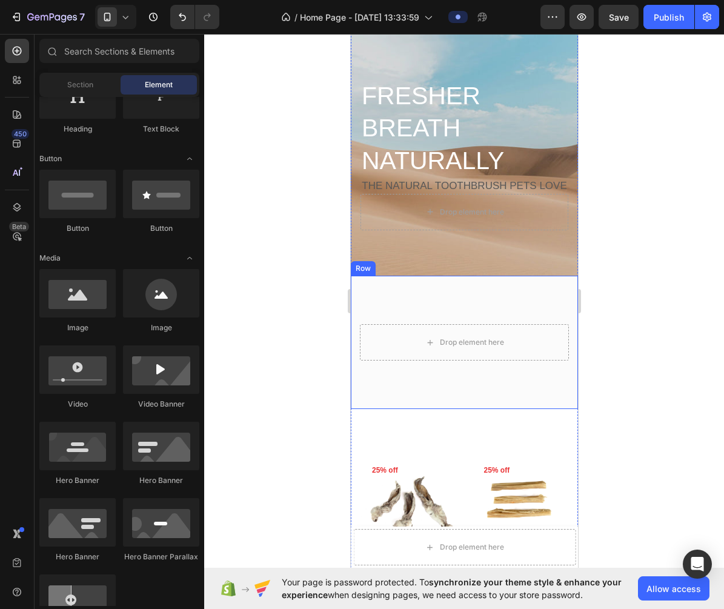
scroll to position [88, 0]
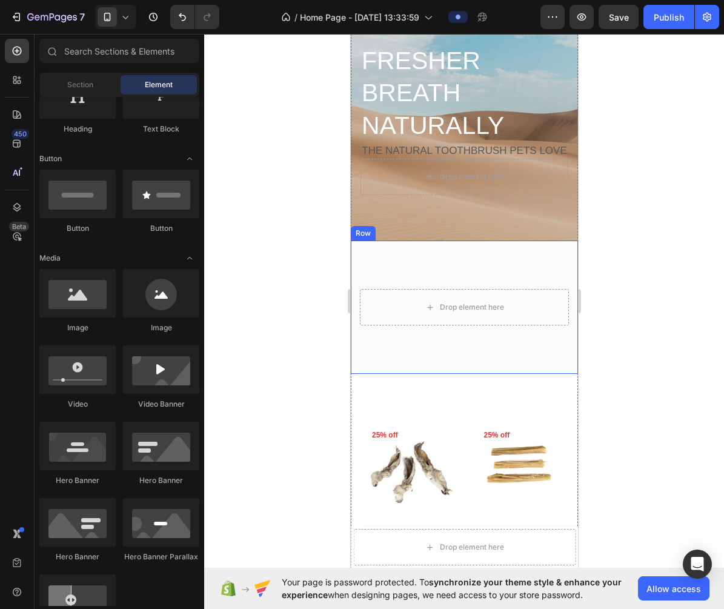
click at [357, 246] on div "Drop element here Row Row Row" at bounding box center [463, 306] width 227 height 133
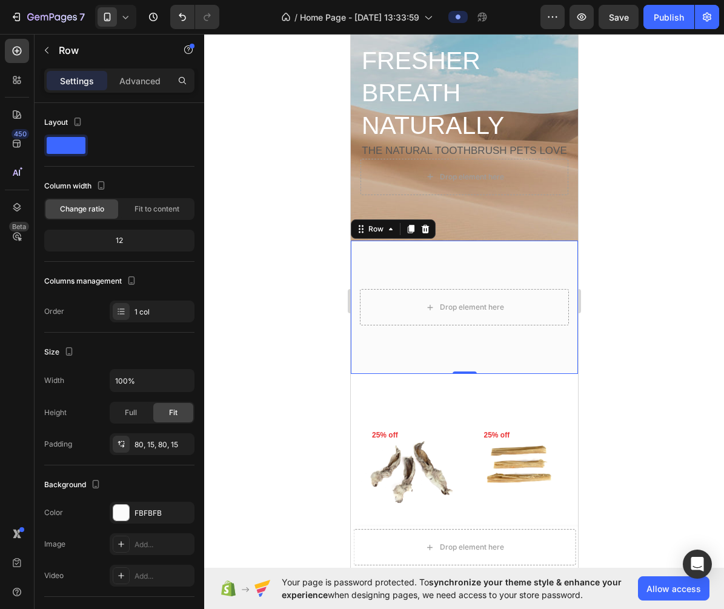
click at [425, 226] on icon at bounding box center [425, 229] width 8 height 8
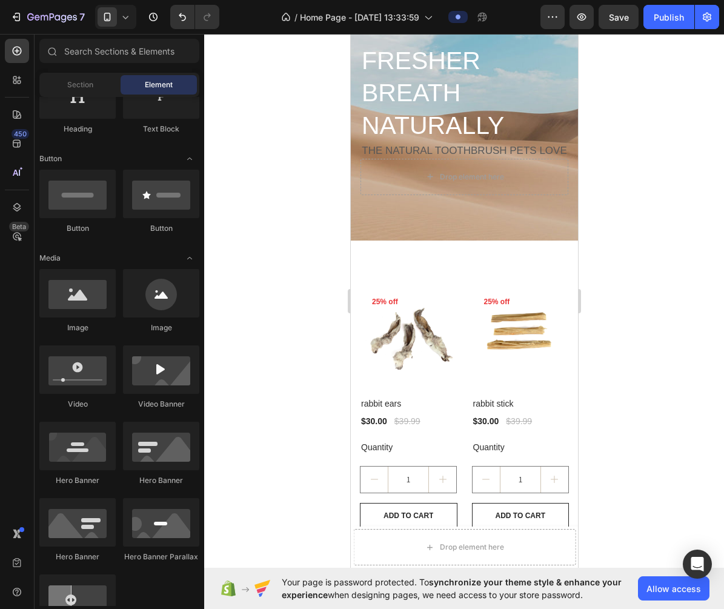
click at [652, 300] on div at bounding box center [464, 321] width 520 height 575
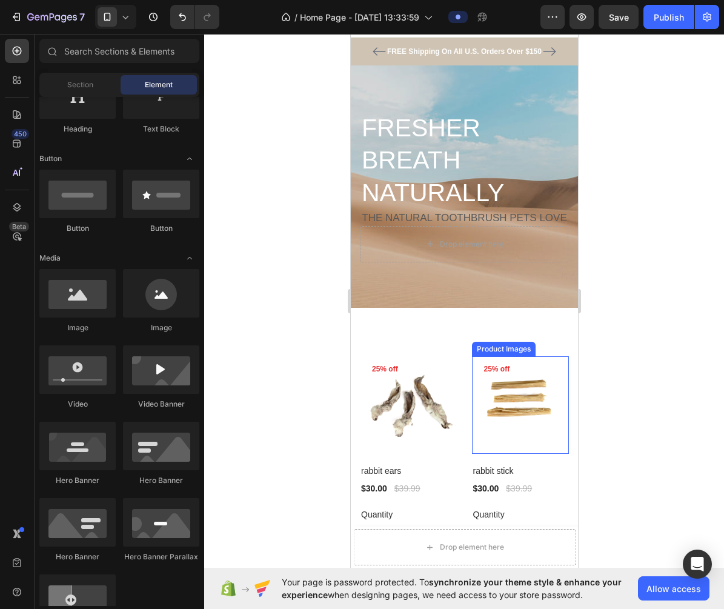
scroll to position [0, 0]
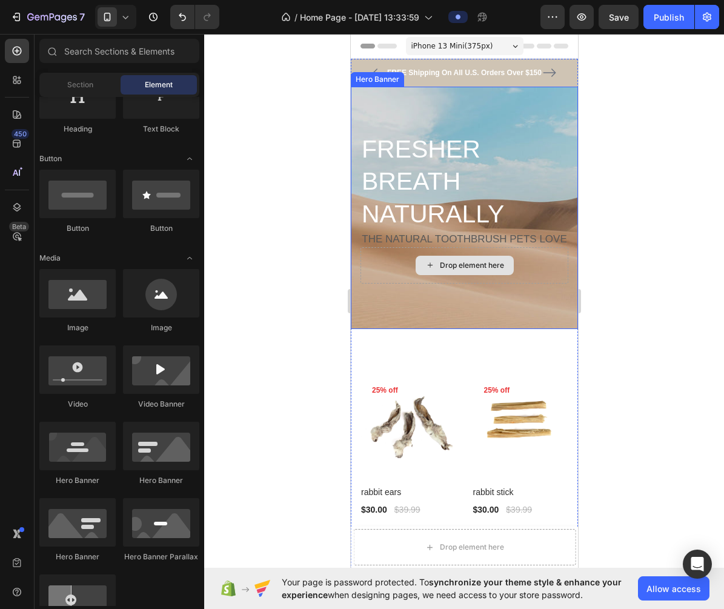
click at [712, 250] on div at bounding box center [464, 321] width 520 height 575
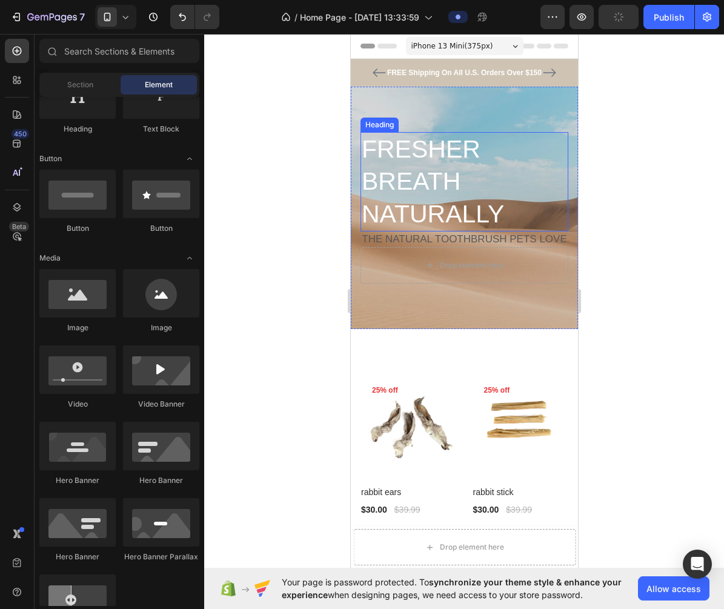
click at [396, 159] on p "FRESHER BREATH NATURALLY" at bounding box center [463, 181] width 205 height 97
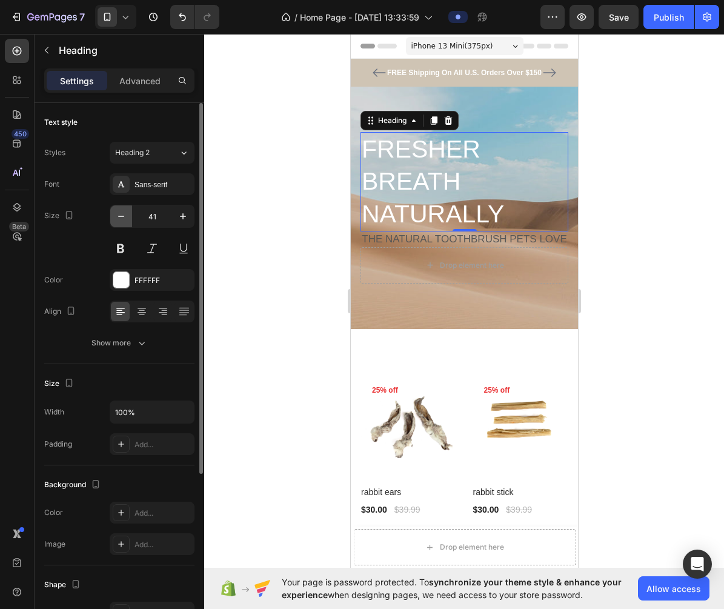
click at [117, 224] on button "button" at bounding box center [121, 216] width 22 height 22
click at [117, 223] on button "button" at bounding box center [121, 216] width 22 height 22
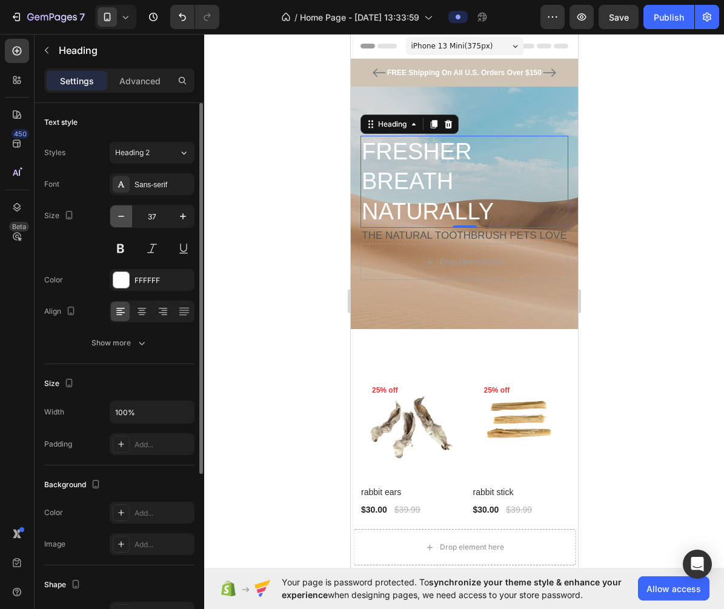
click at [117, 223] on button "button" at bounding box center [121, 216] width 22 height 22
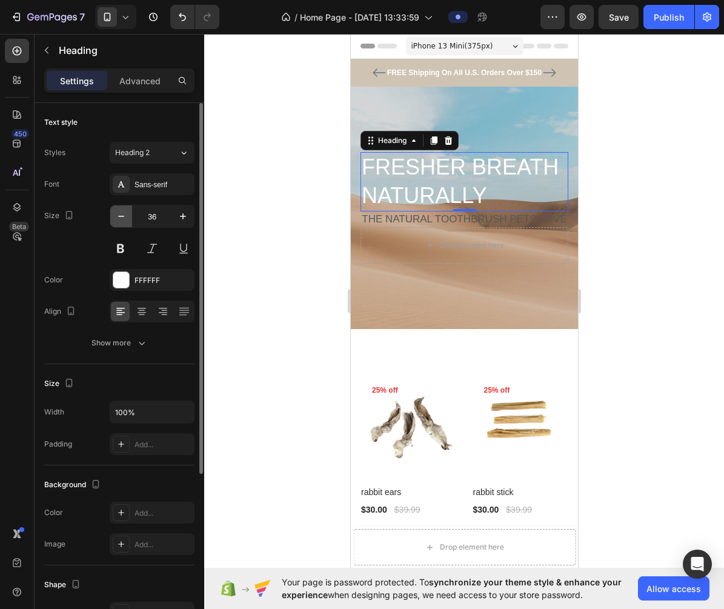
click at [117, 223] on button "button" at bounding box center [121, 216] width 22 height 22
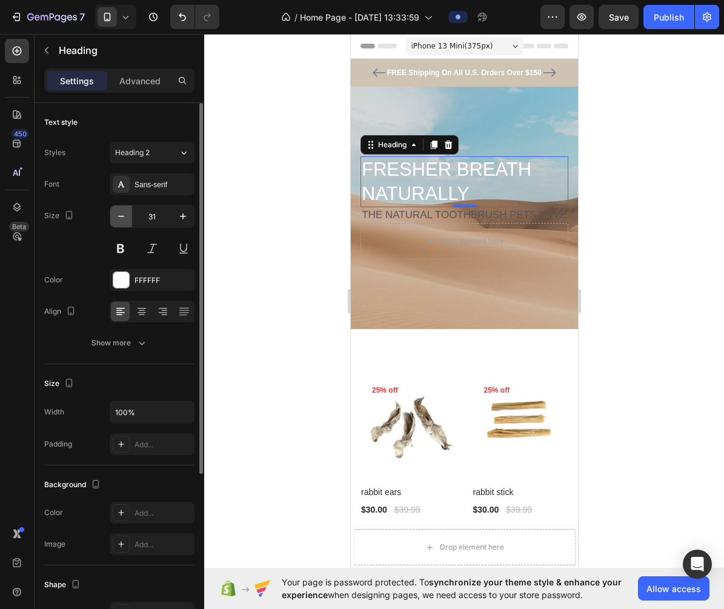
click at [117, 223] on button "button" at bounding box center [121, 216] width 22 height 22
click at [117, 224] on button "button" at bounding box center [121, 216] width 22 height 22
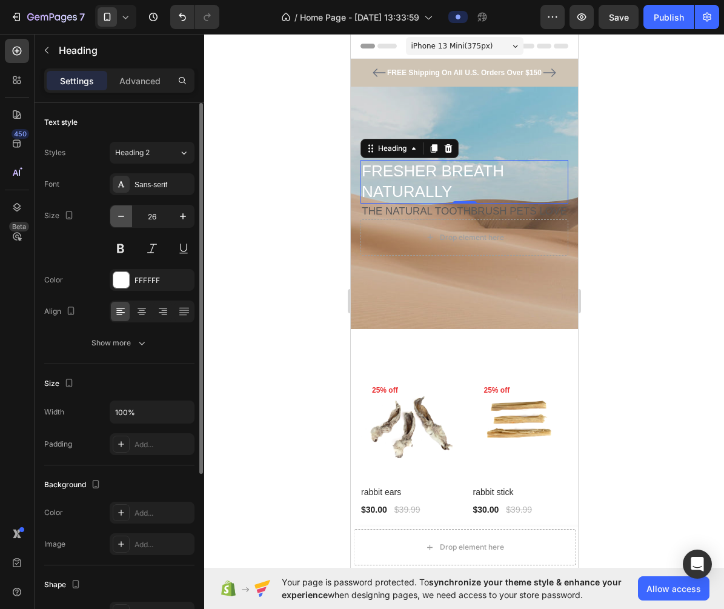
type input "25"
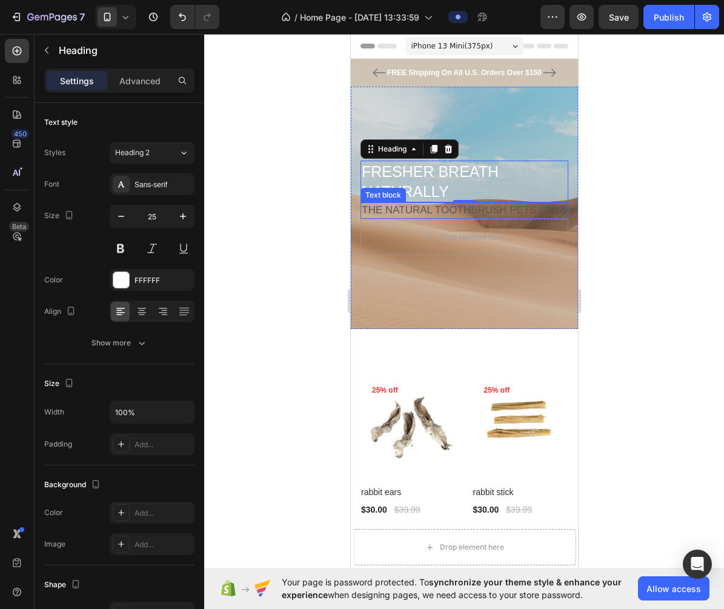
click at [431, 210] on p "THE NATURAL TOOTHBRUSH PETS LOVE" at bounding box center [463, 209] width 205 height 13
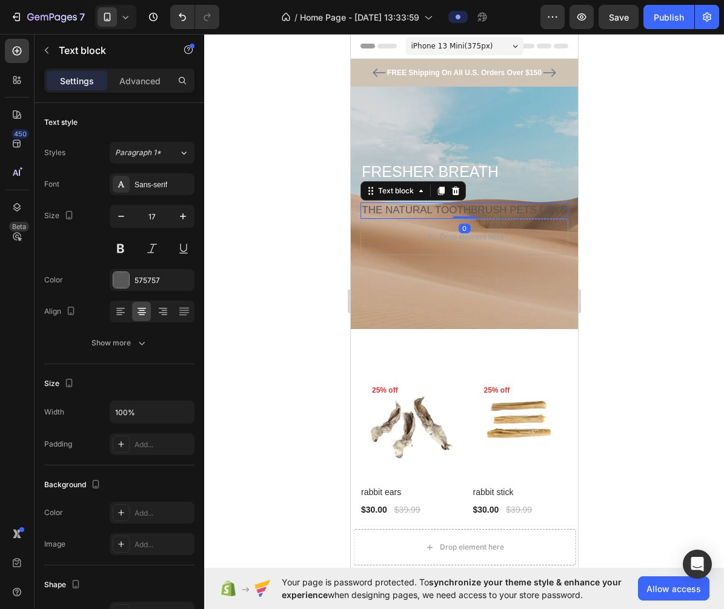
click at [431, 210] on p "THE NATURAL TOOTHBRUSH PETS LOVE" at bounding box center [463, 209] width 205 height 13
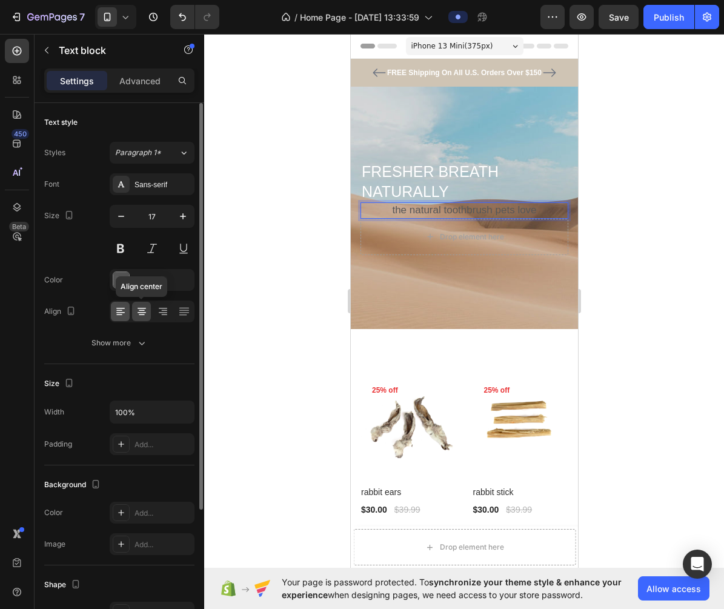
click at [116, 316] on icon at bounding box center [120, 311] width 12 height 12
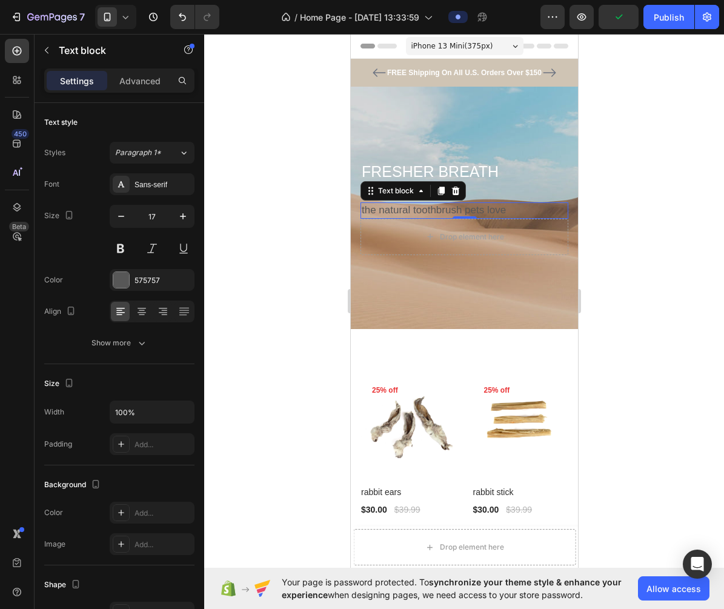
click at [693, 209] on div at bounding box center [464, 321] width 520 height 575
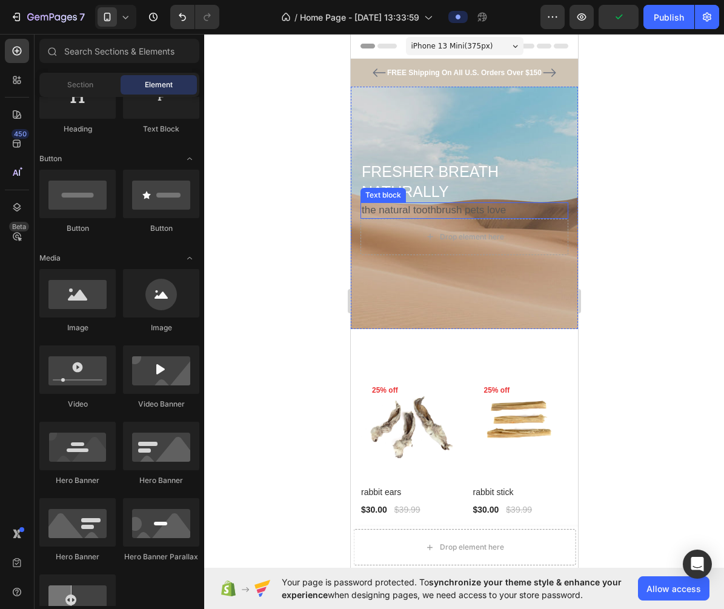
click at [508, 211] on p "the natural toothbrush pets love" at bounding box center [463, 209] width 205 height 13
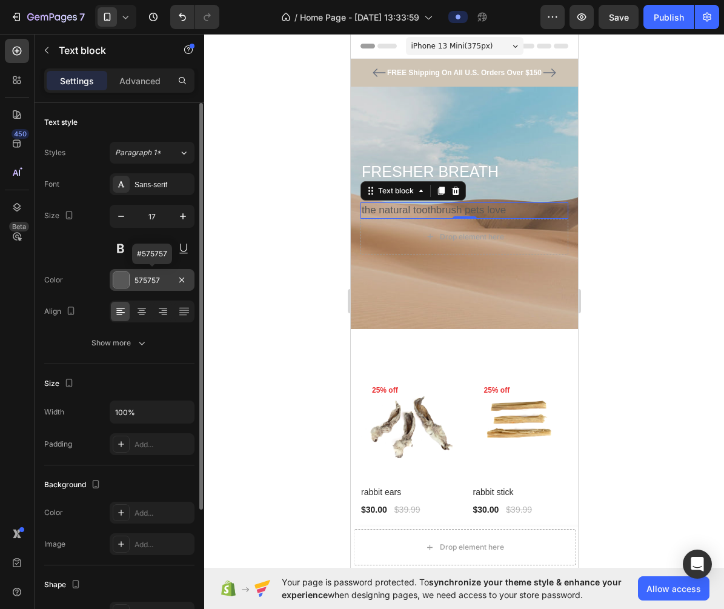
click at [150, 289] on div "575757" at bounding box center [152, 280] width 85 height 22
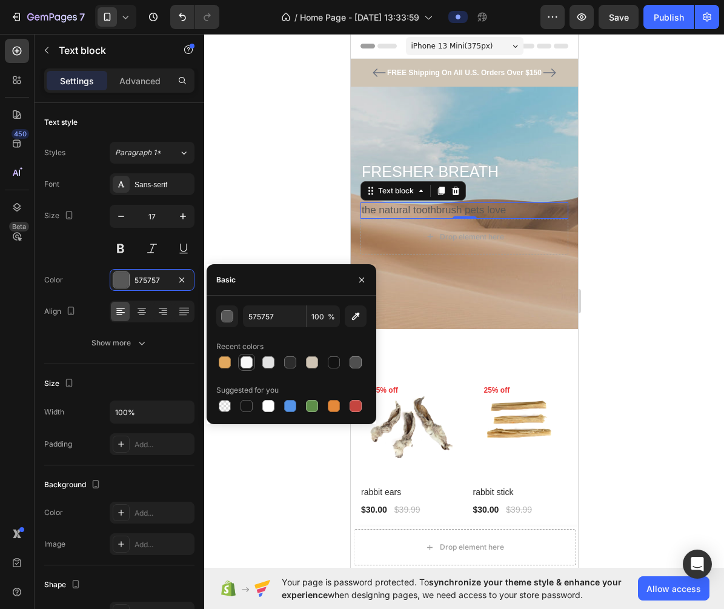
click at [242, 361] on div at bounding box center [246, 362] width 12 height 12
type input "F8F8F8"
click at [277, 221] on div at bounding box center [464, 321] width 520 height 575
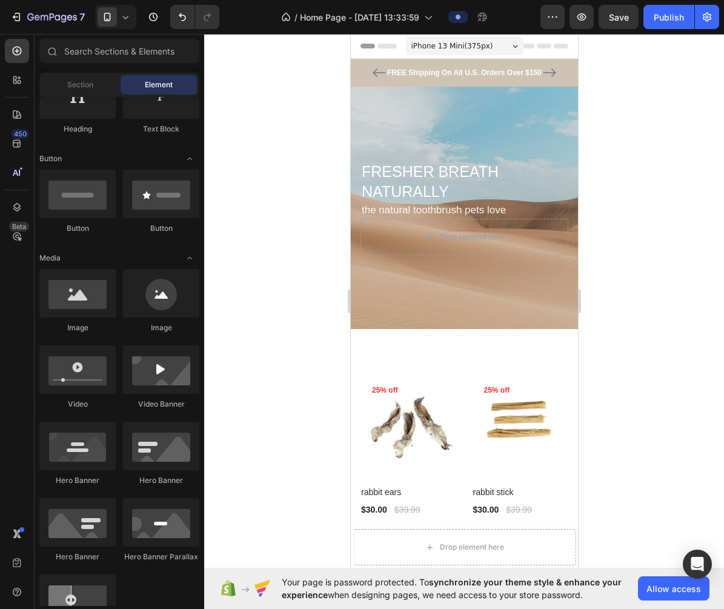
click at [610, 243] on div at bounding box center [464, 321] width 520 height 575
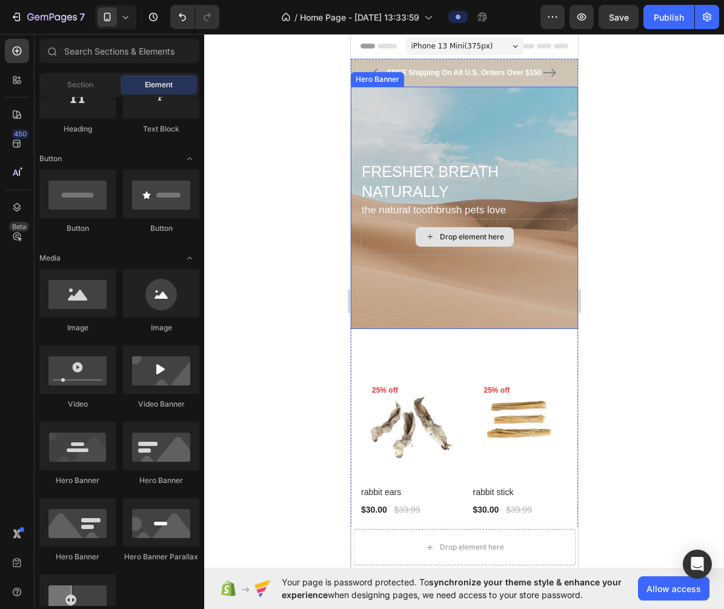
click at [550, 248] on div "Drop element here" at bounding box center [464, 237] width 208 height 36
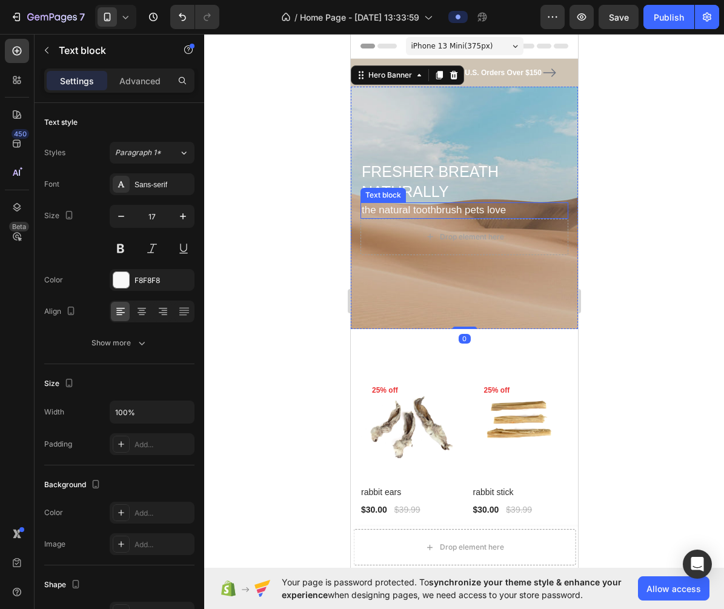
click at [540, 216] on p "the natural toothbrush pets love" at bounding box center [463, 209] width 205 height 13
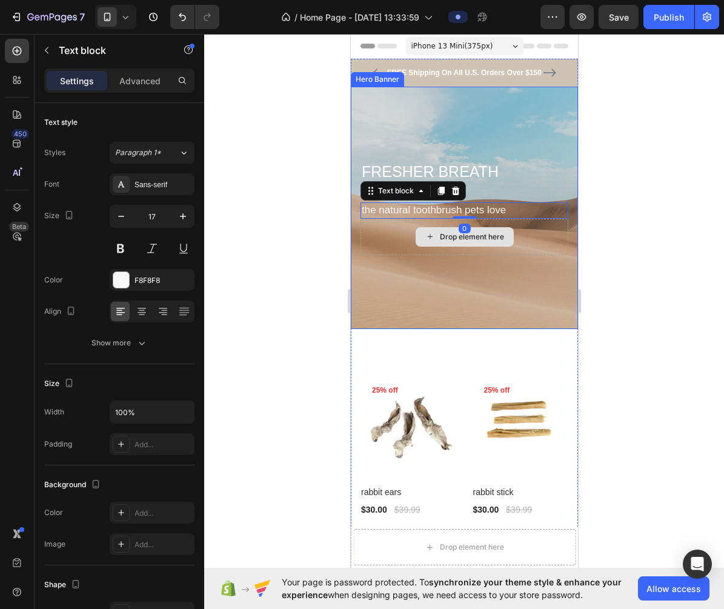
click at [538, 225] on div "Drop element here" at bounding box center [464, 237] width 208 height 36
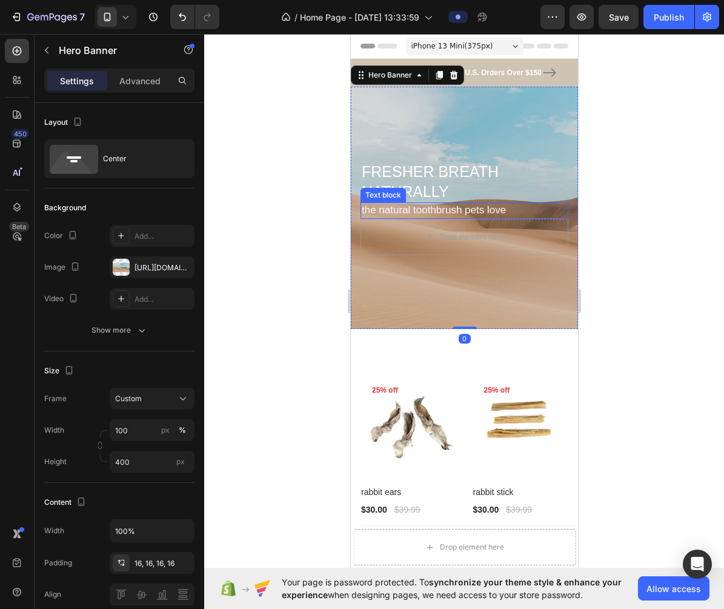
click at [405, 210] on p "the natural toothbrush pets love" at bounding box center [463, 209] width 205 height 13
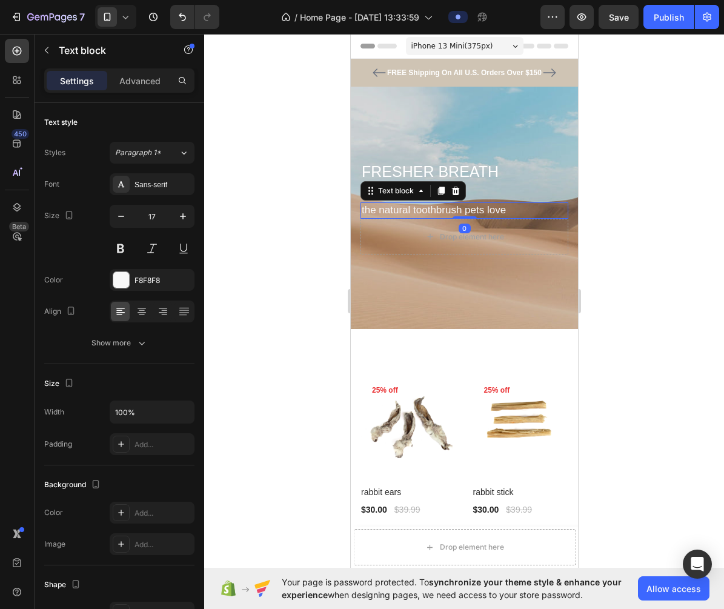
click at [645, 212] on div at bounding box center [464, 321] width 520 height 575
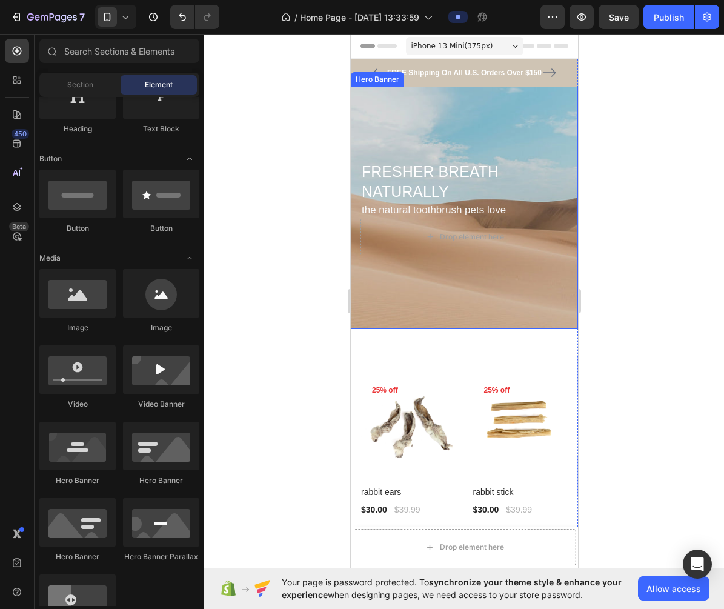
click at [616, 255] on div at bounding box center [464, 321] width 520 height 575
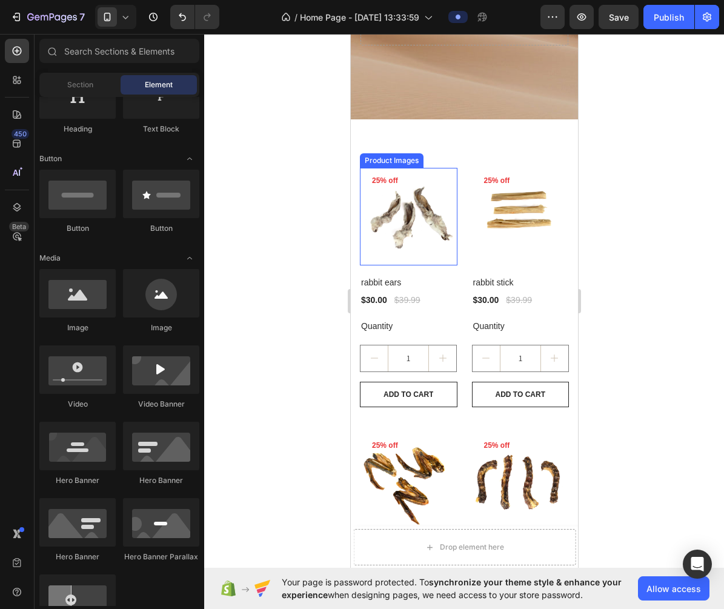
scroll to position [204, 0]
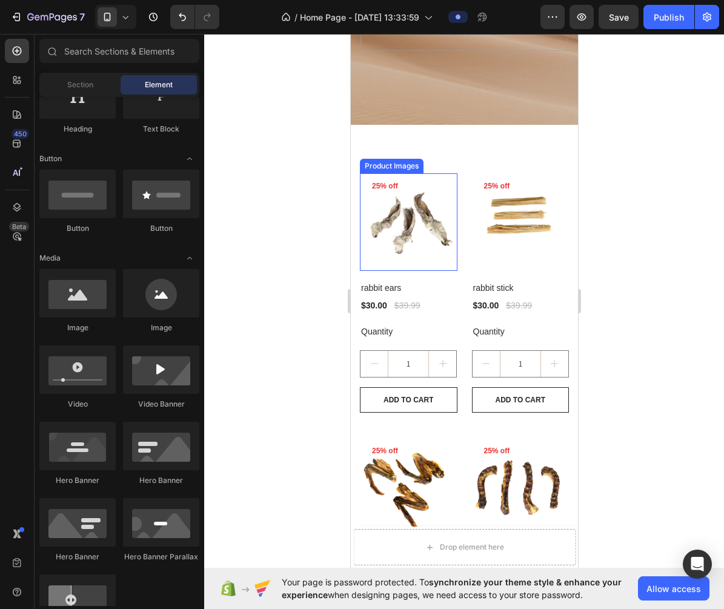
click at [407, 232] on img at bounding box center [408, 222] width 98 height 98
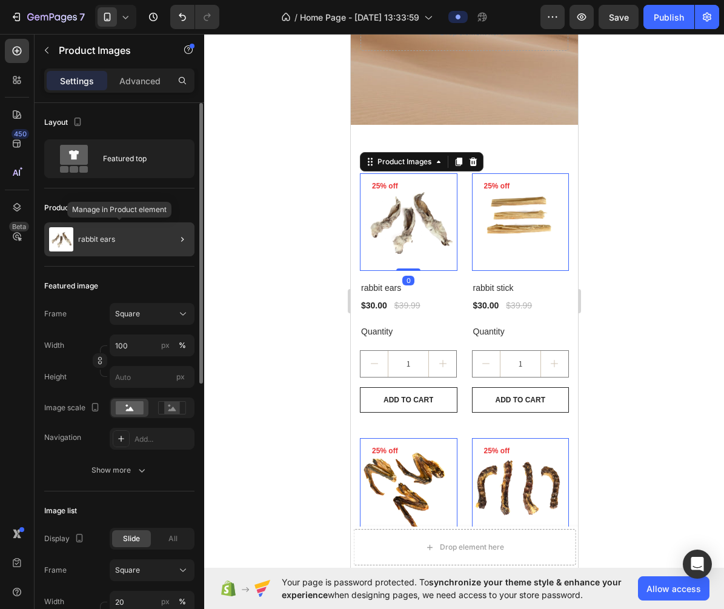
click at [147, 240] on div "rabbit ears" at bounding box center [119, 239] width 150 height 34
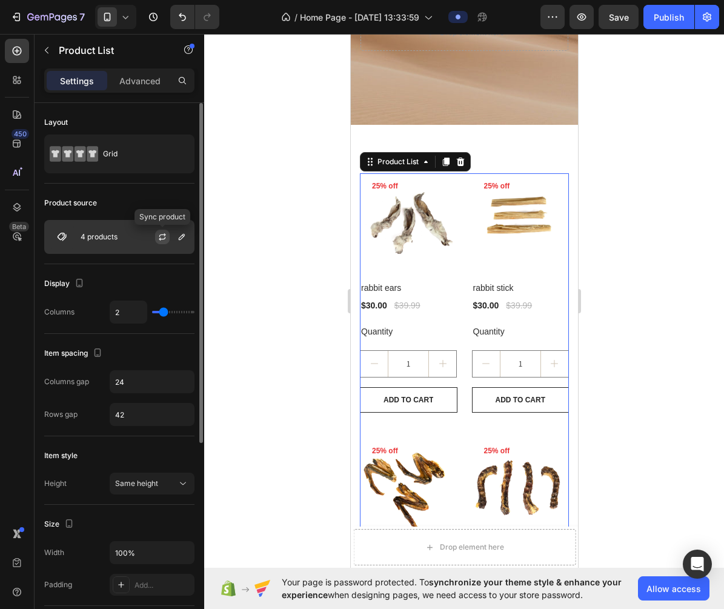
click at [163, 240] on icon "button" at bounding box center [162, 237] width 10 height 10
click at [180, 240] on icon "button" at bounding box center [182, 237] width 10 height 10
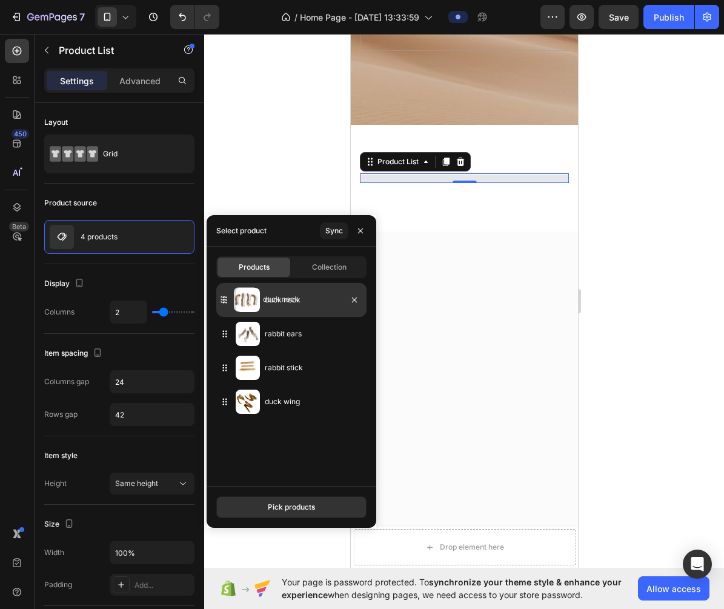
drag, startPoint x: 223, startPoint y: 409, endPoint x: 221, endPoint y: 310, distance: 98.7
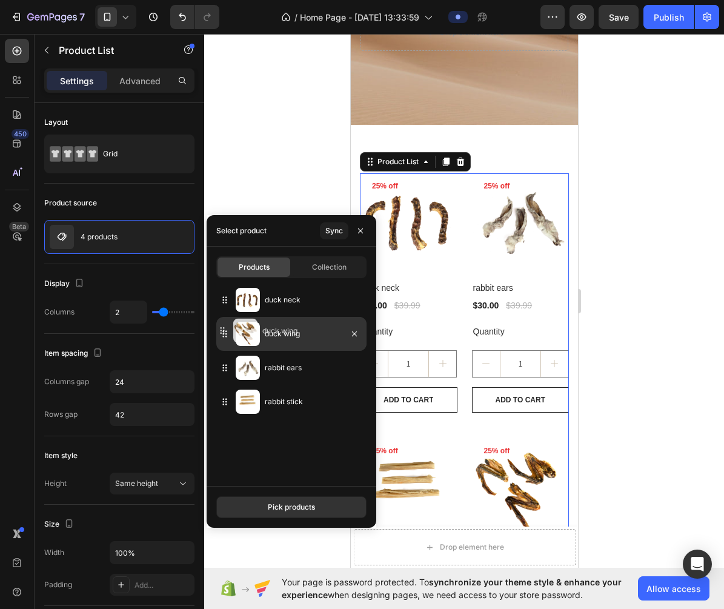
drag, startPoint x: 225, startPoint y: 407, endPoint x: 222, endPoint y: 336, distance: 71.5
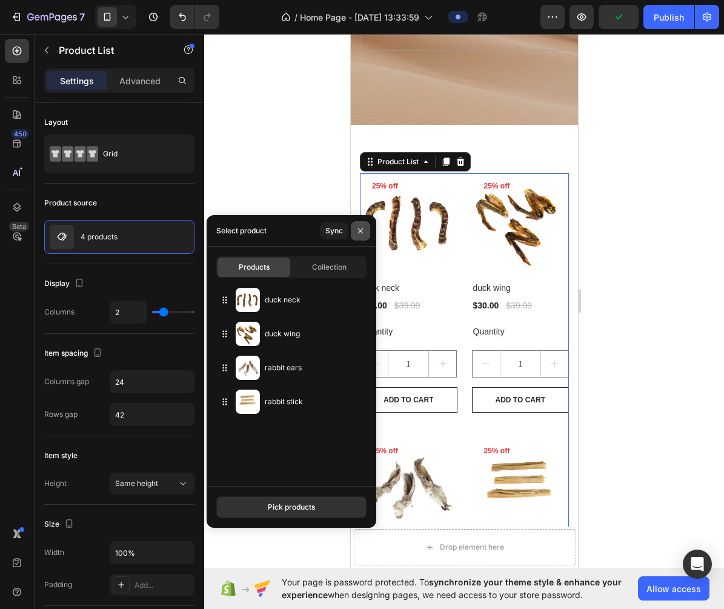
click at [365, 230] on icon "button" at bounding box center [361, 231] width 10 height 10
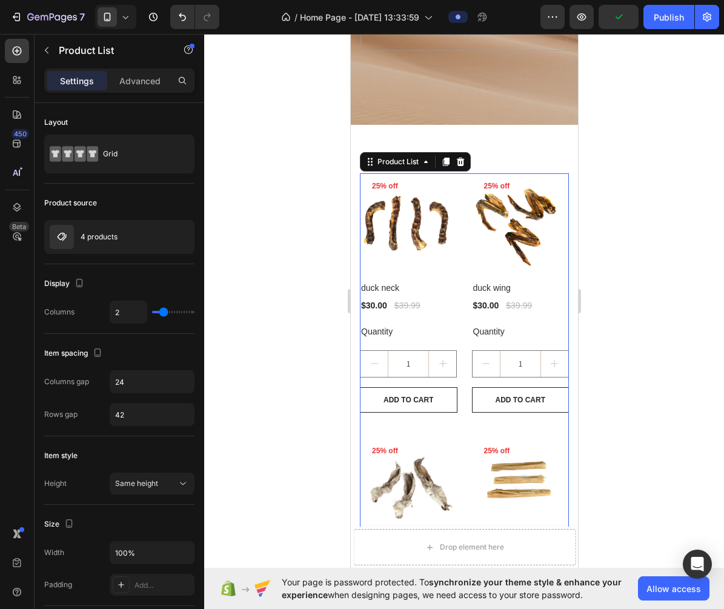
click at [652, 187] on div at bounding box center [464, 321] width 520 height 575
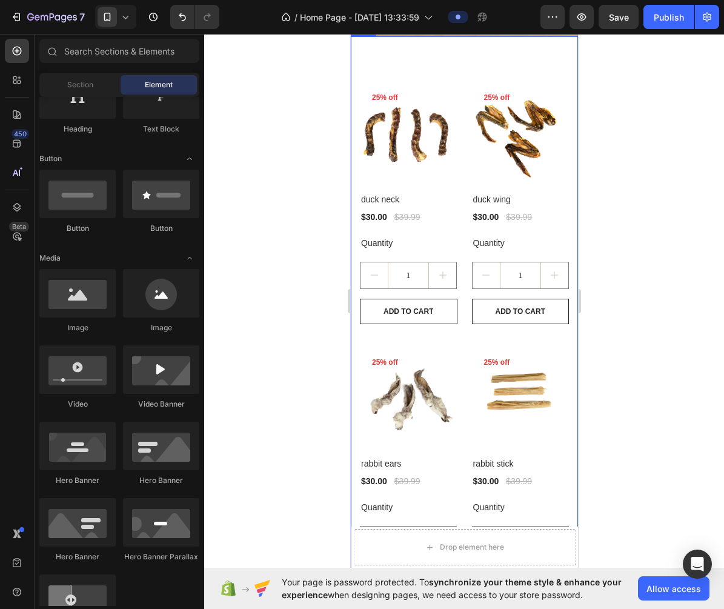
scroll to position [0, 0]
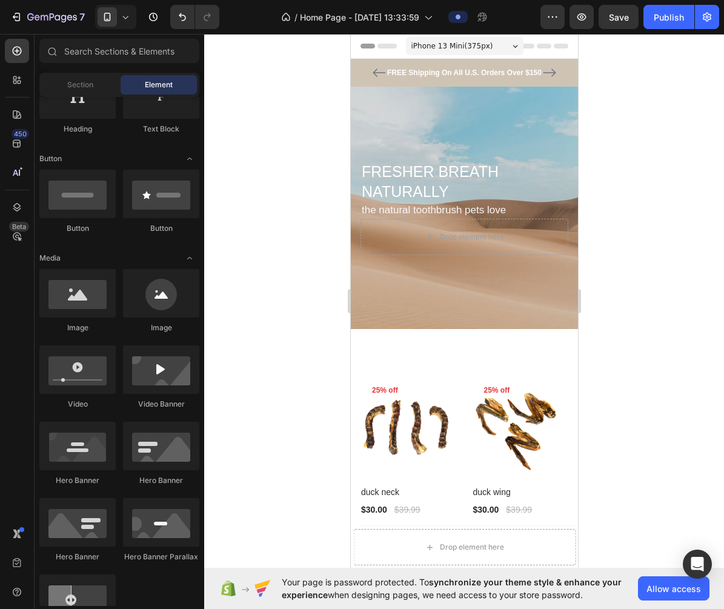
click at [382, 44] on span "Header" at bounding box center [386, 46] width 27 height 12
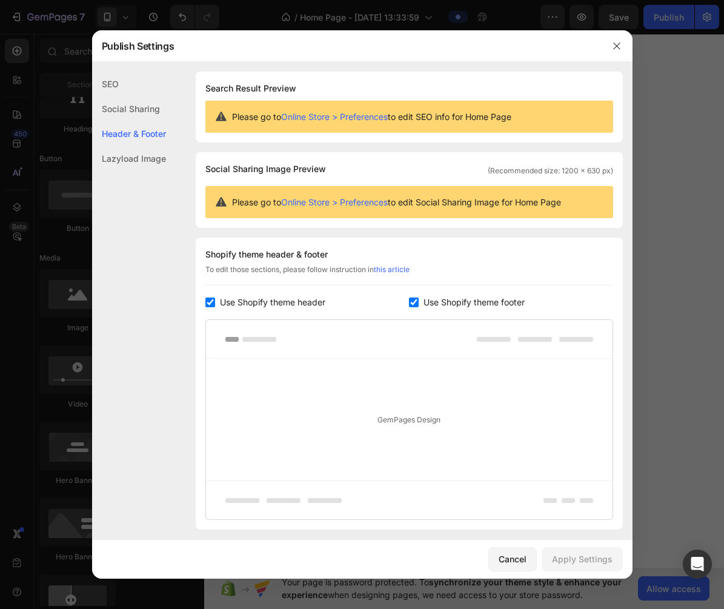
scroll to position [79, 0]
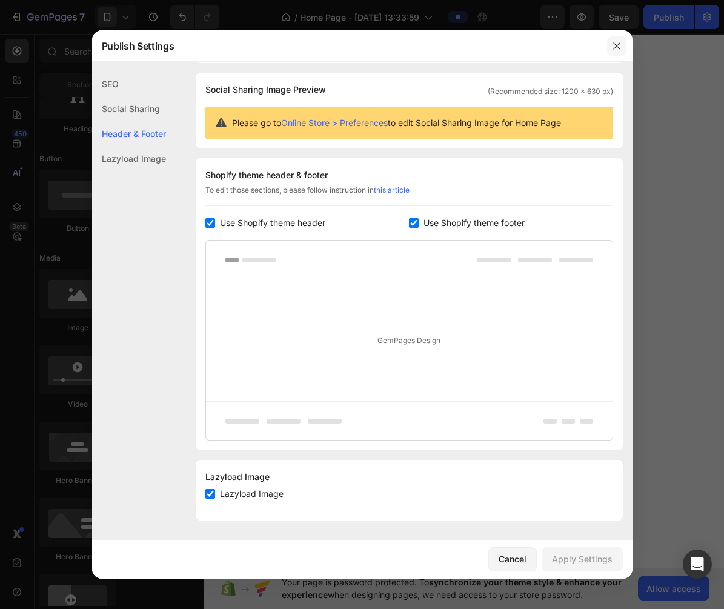
click at [624, 43] on button "button" at bounding box center [616, 45] width 19 height 19
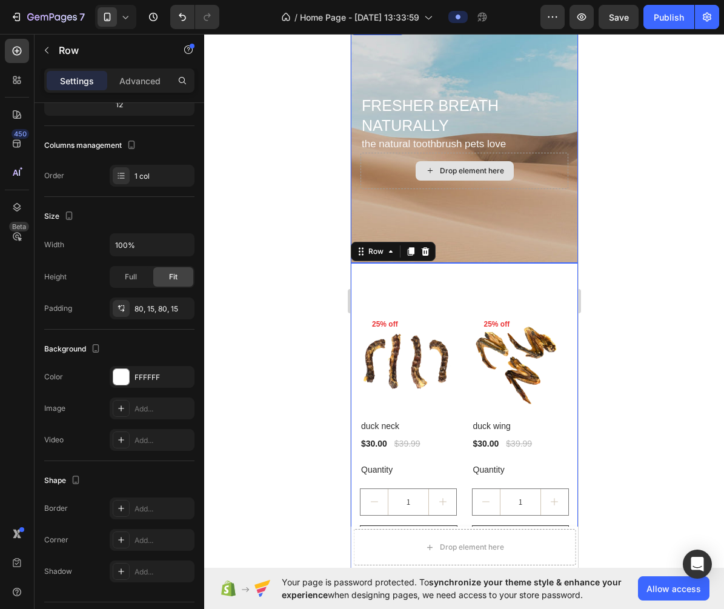
scroll to position [0, 0]
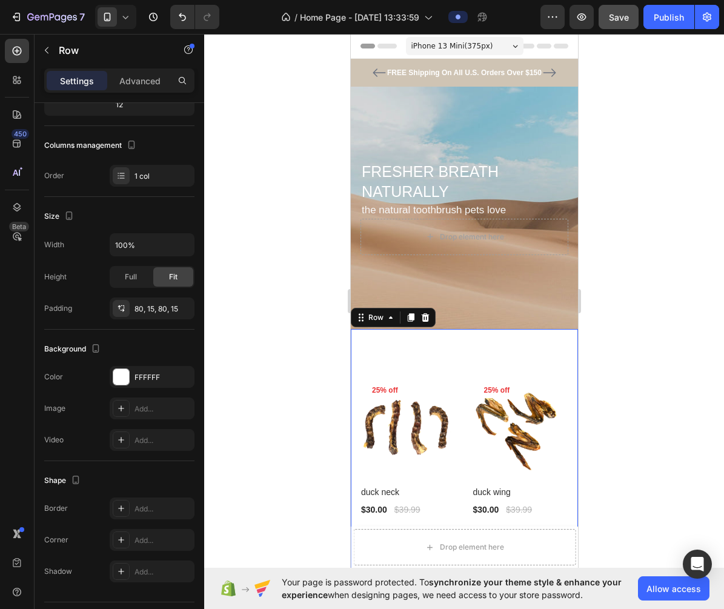
click at [600, 21] on button "Save" at bounding box center [618, 17] width 40 height 24
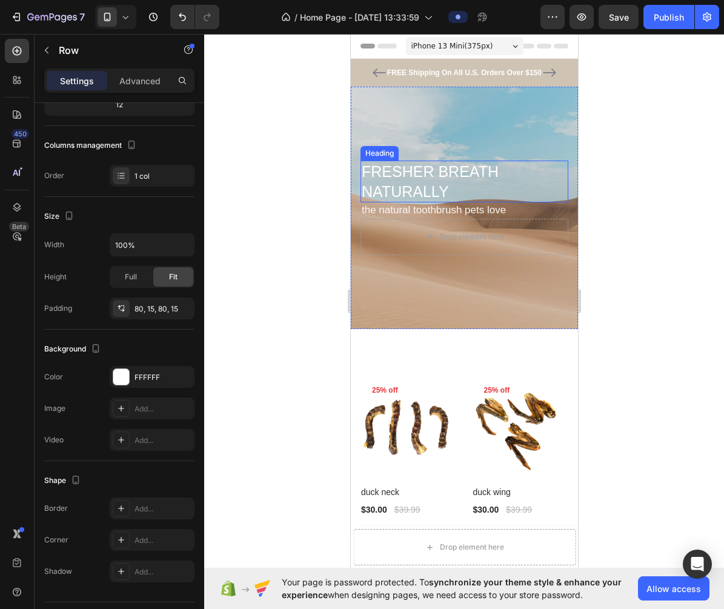
click at [443, 189] on h2 "FRESHER BREATH NATURALLY" at bounding box center [464, 181] width 208 height 42
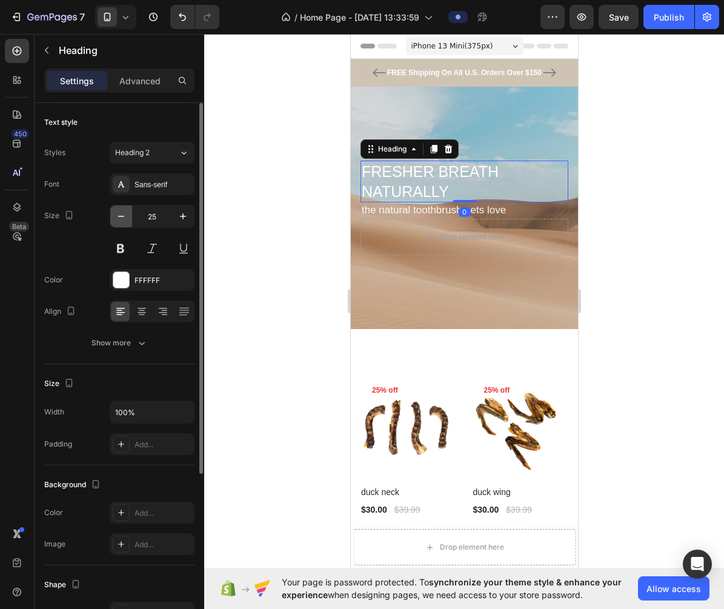
click at [117, 221] on icon "button" at bounding box center [121, 216] width 12 height 12
click at [117, 220] on icon "button" at bounding box center [121, 216] width 12 height 12
type input "22"
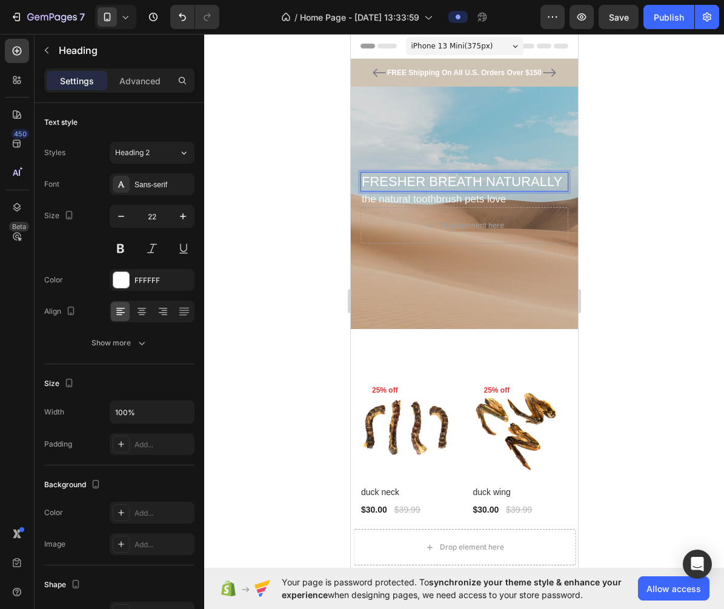
click at [482, 180] on h2 "FRESHER BREATH NATURALLY" at bounding box center [464, 182] width 208 height 20
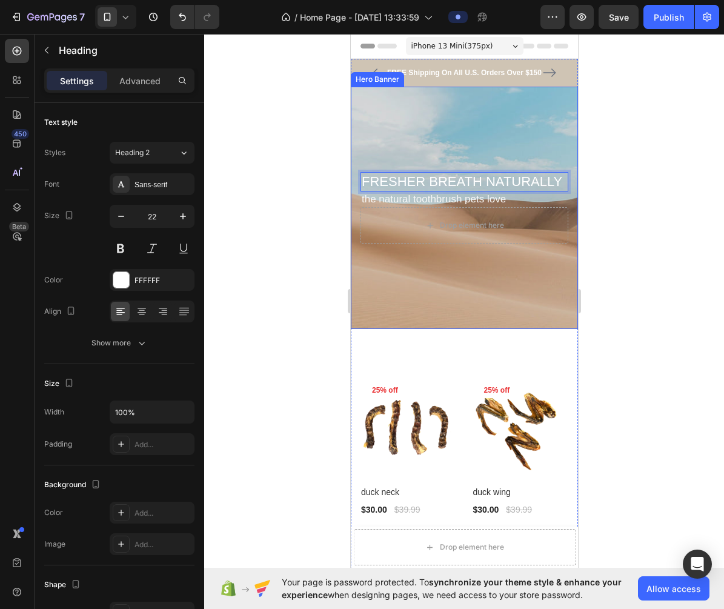
click at [612, 185] on div at bounding box center [464, 321] width 520 height 575
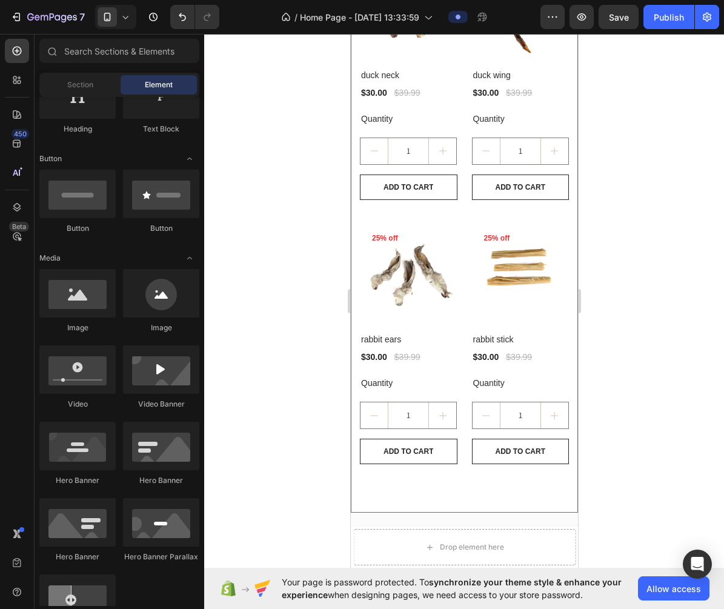
scroll to position [420, 0]
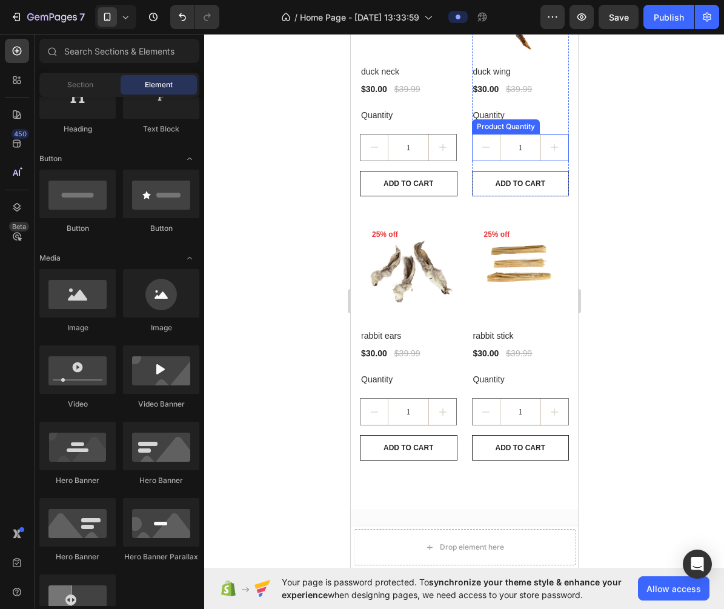
click at [502, 142] on input "1" at bounding box center [519, 147] width 41 height 26
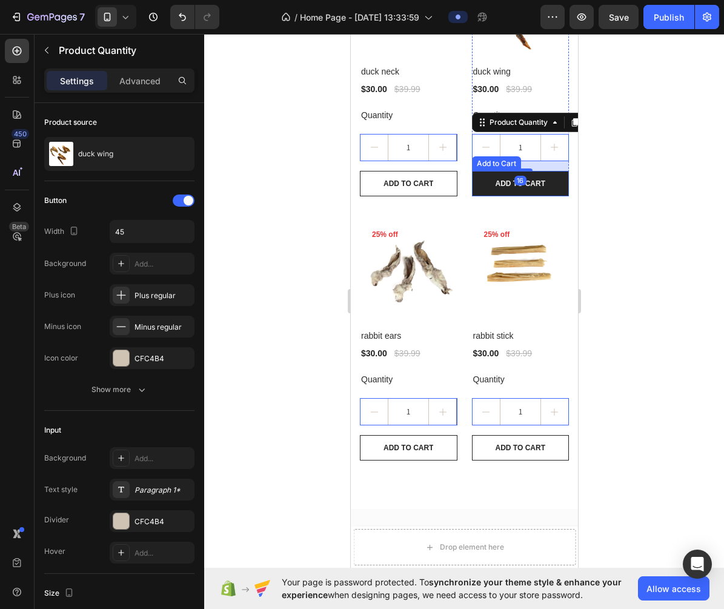
click at [485, 173] on button "ADD TO CART" at bounding box center [520, 183] width 98 height 25
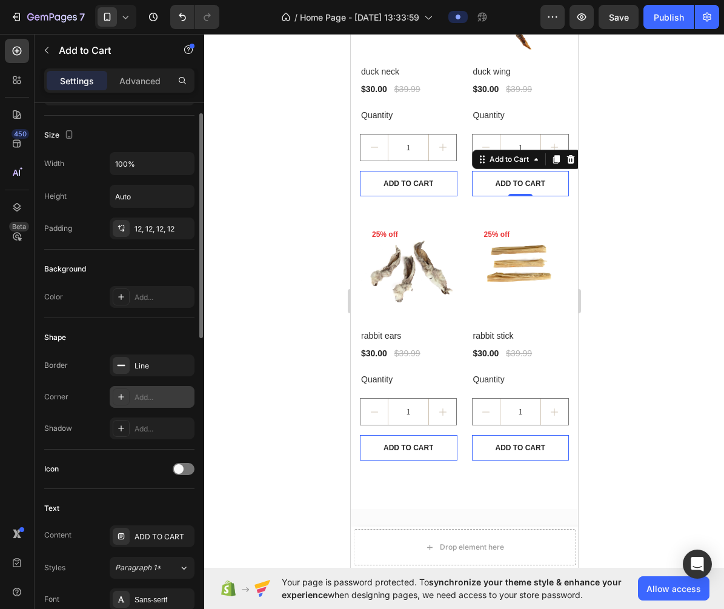
scroll to position [156, 0]
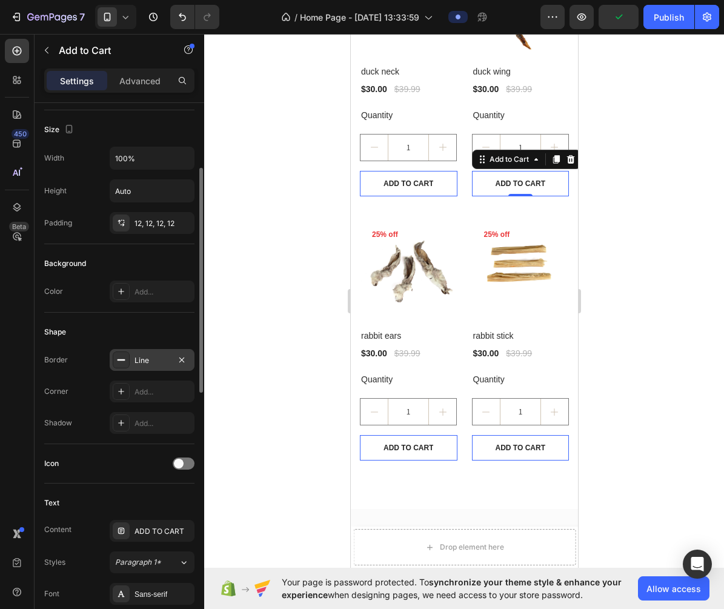
click at [149, 367] on div "Line" at bounding box center [152, 360] width 85 height 22
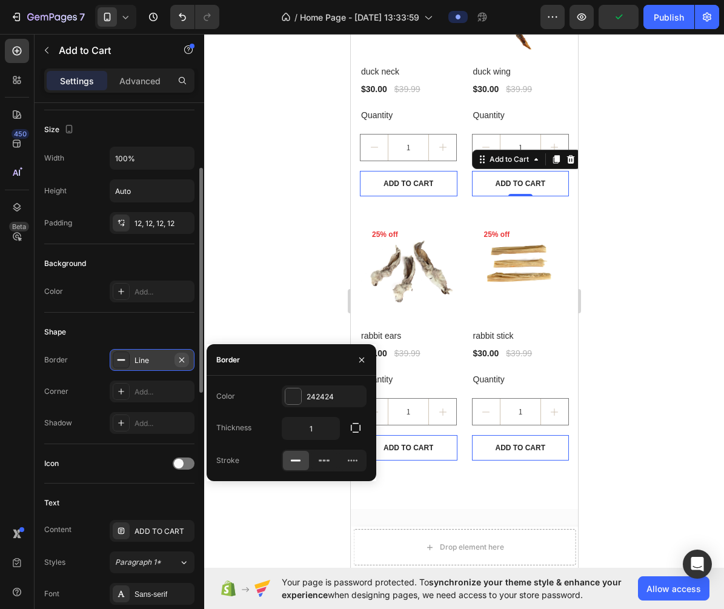
click at [183, 360] on icon "button" at bounding box center [181, 359] width 5 height 5
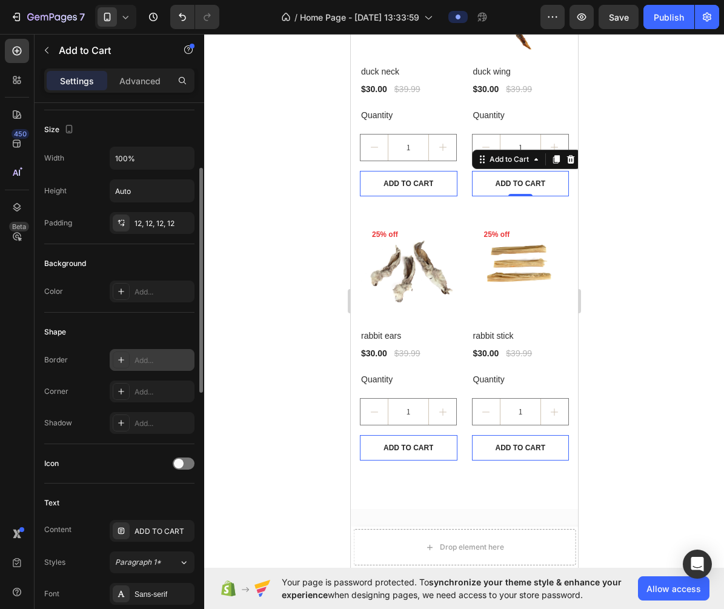
click at [248, 369] on div at bounding box center [464, 321] width 520 height 575
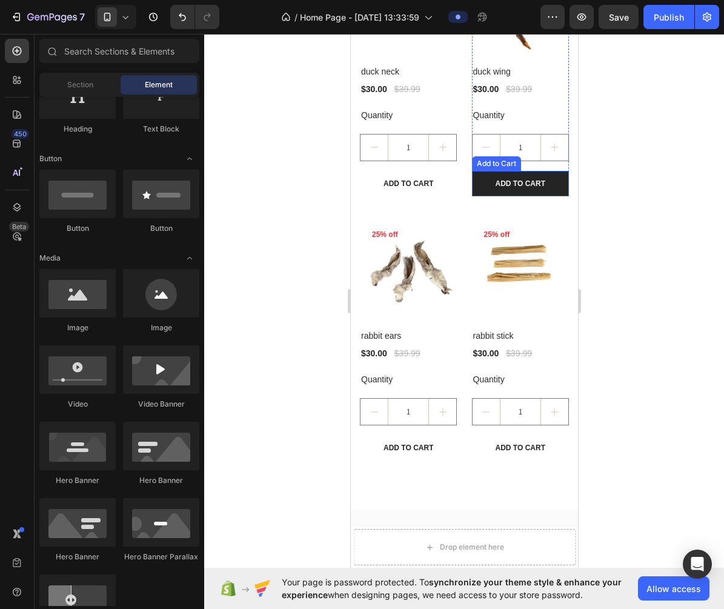
click at [493, 190] on button "ADD TO CART" at bounding box center [520, 183] width 98 height 25
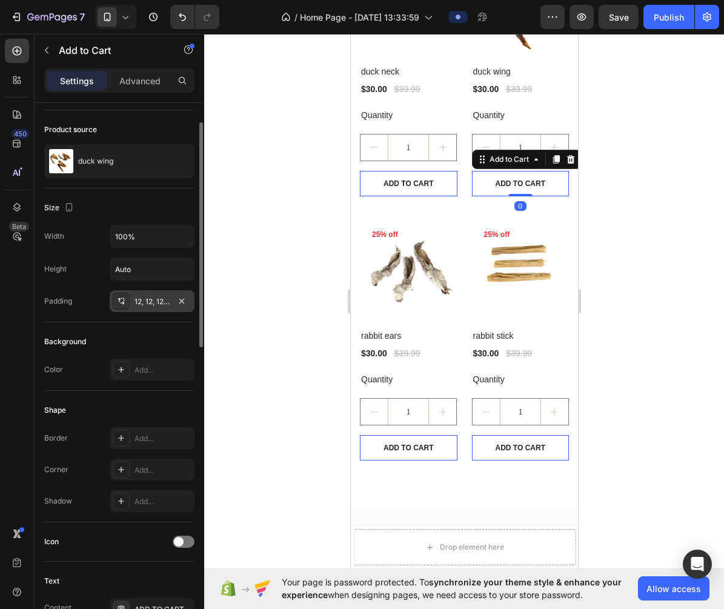
scroll to position [175, 0]
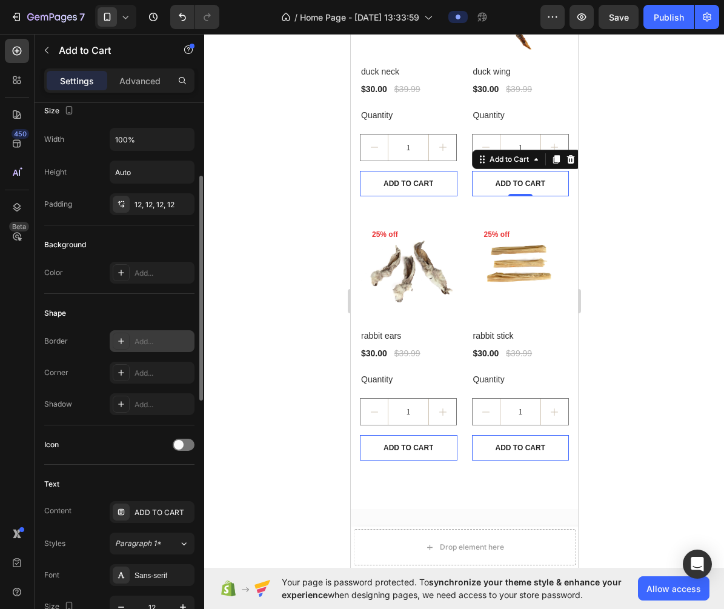
click at [118, 337] on icon at bounding box center [121, 341] width 10 height 10
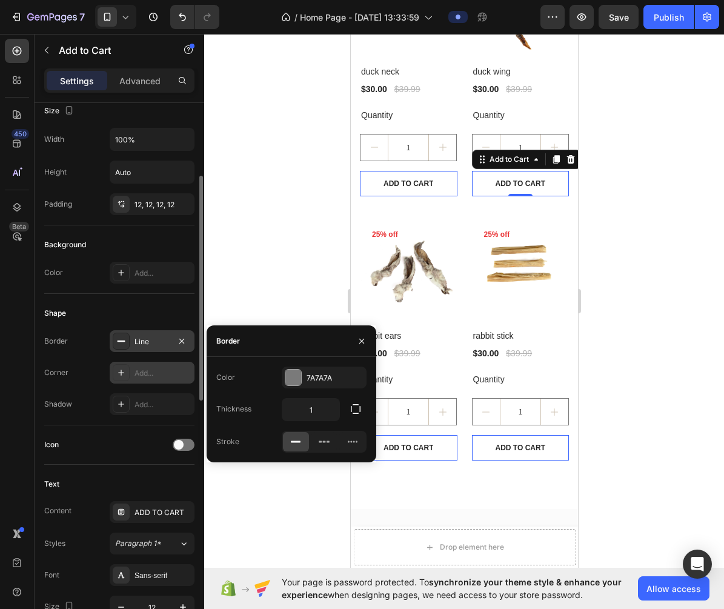
click at [125, 374] on icon at bounding box center [121, 373] width 10 height 10
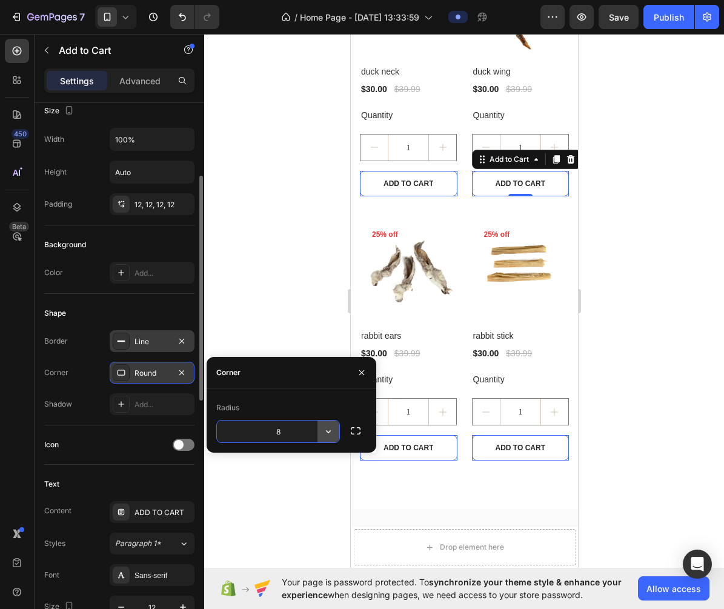
click at [331, 432] on icon "button" at bounding box center [328, 431] width 12 height 12
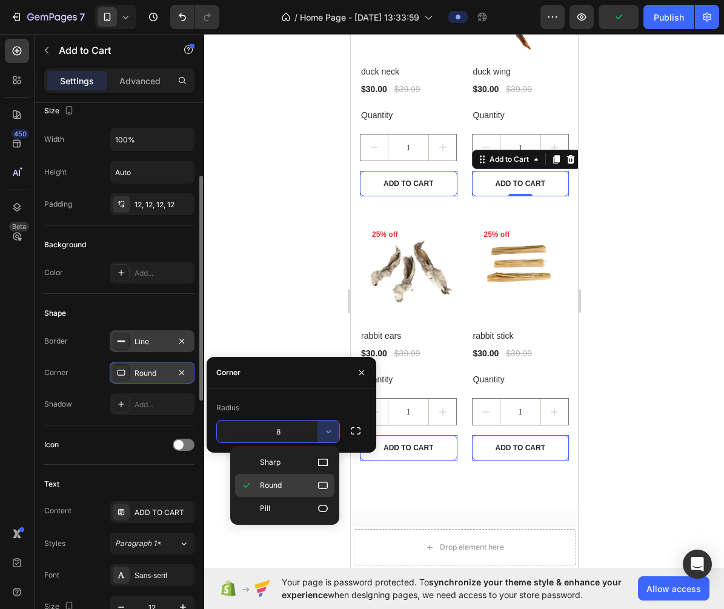
click at [299, 481] on p "Round" at bounding box center [294, 485] width 69 height 12
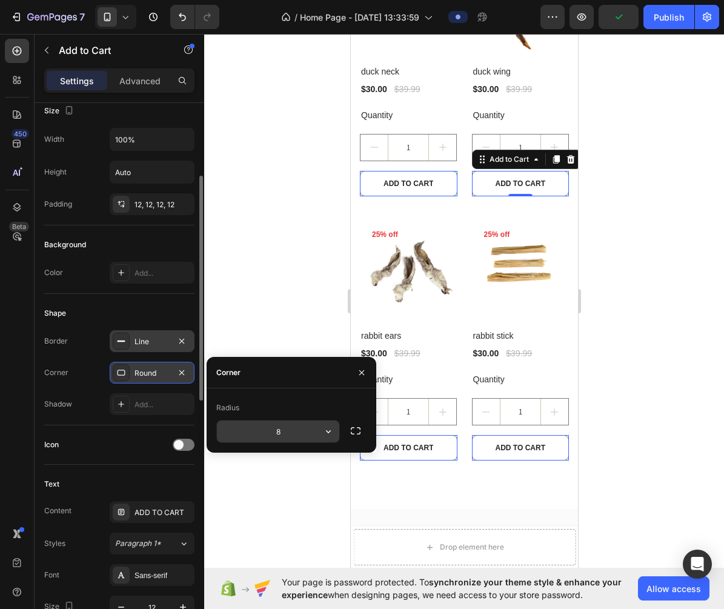
click at [280, 436] on input "8" at bounding box center [278, 431] width 122 height 22
click at [278, 319] on div at bounding box center [464, 321] width 520 height 575
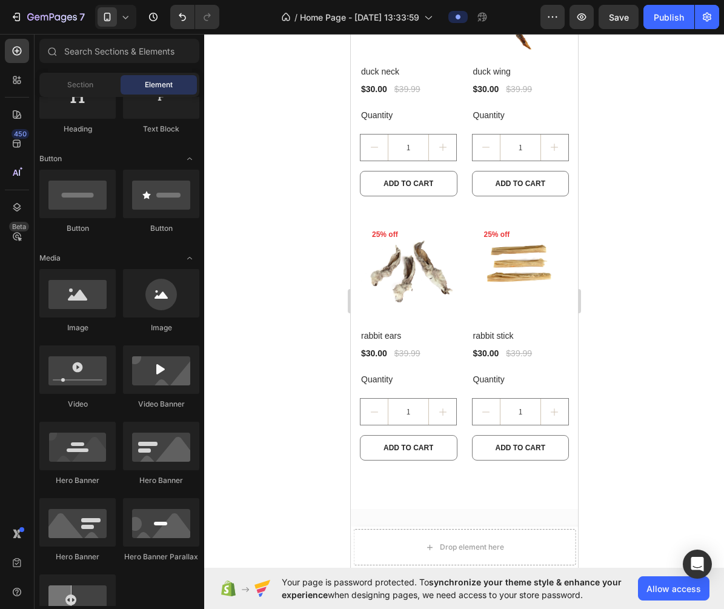
click at [645, 234] on div at bounding box center [464, 321] width 520 height 575
click at [442, 188] on button "ADD TO CART" at bounding box center [408, 183] width 98 height 25
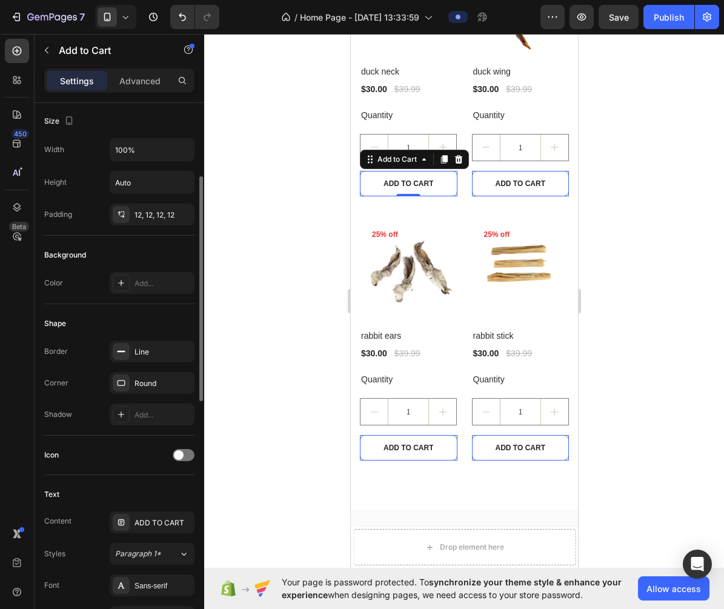
scroll to position [168, 0]
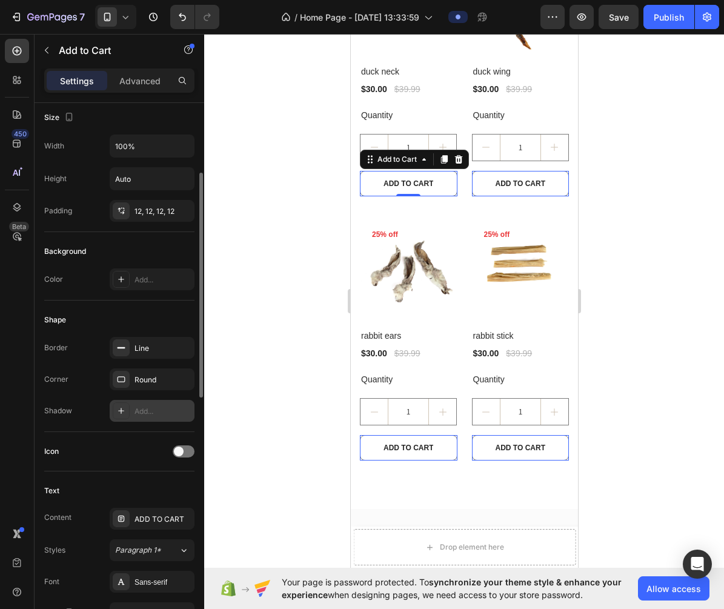
click at [159, 411] on div "Add..." at bounding box center [162, 411] width 57 height 11
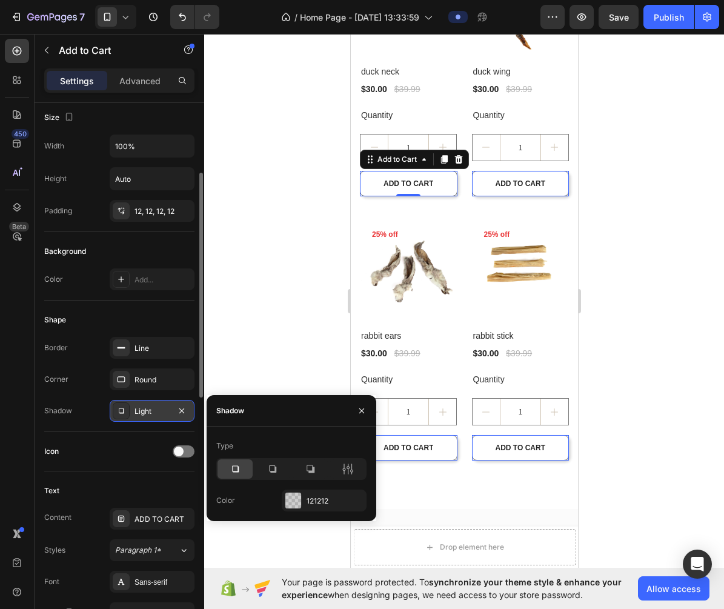
click at [168, 414] on div "Light" at bounding box center [151, 411] width 35 height 11
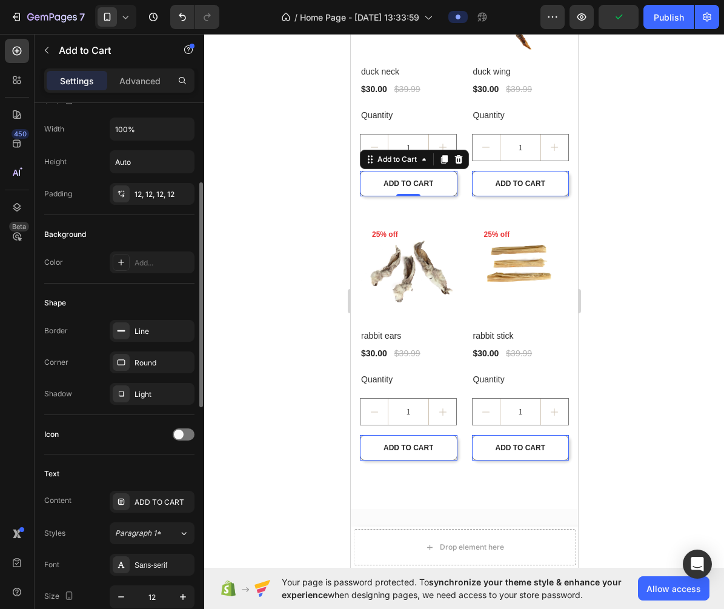
scroll to position [187, 0]
click at [180, 429] on span at bounding box center [179, 433] width 10 height 10
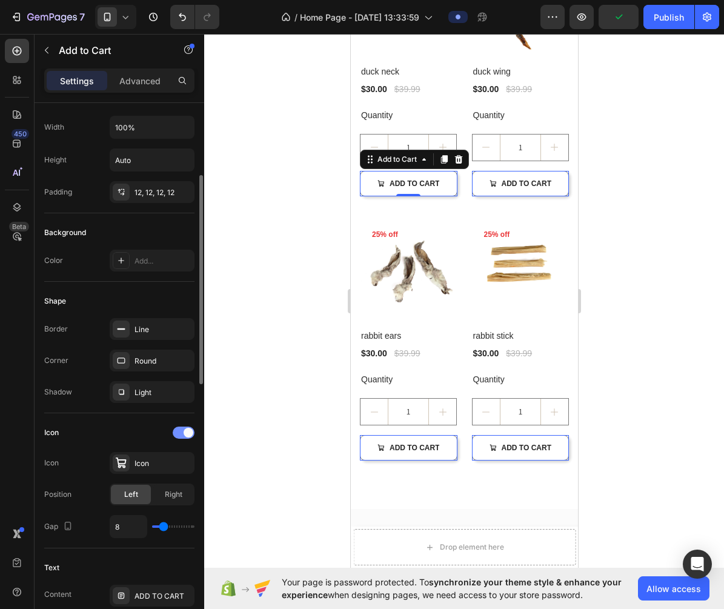
click at [183, 432] on div at bounding box center [184, 432] width 22 height 12
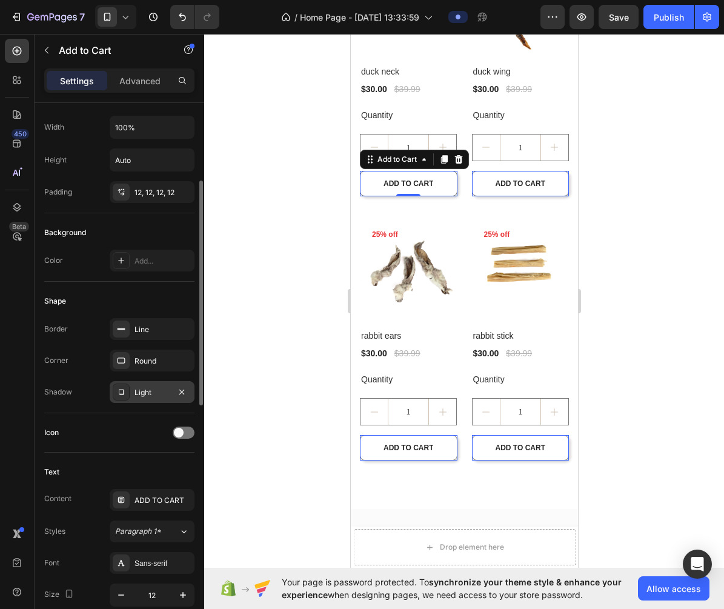
scroll to position [196, 0]
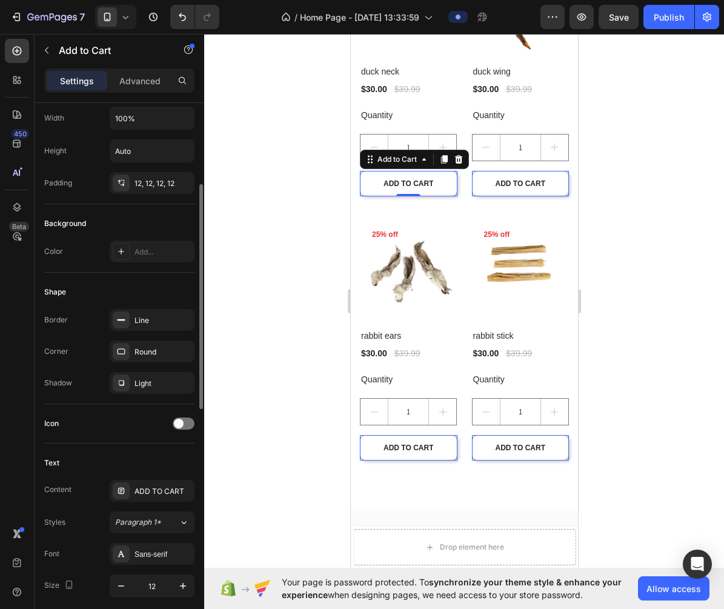
click at [181, 411] on div "Icon" at bounding box center [119, 423] width 150 height 39
click at [181, 418] on div at bounding box center [184, 423] width 22 height 12
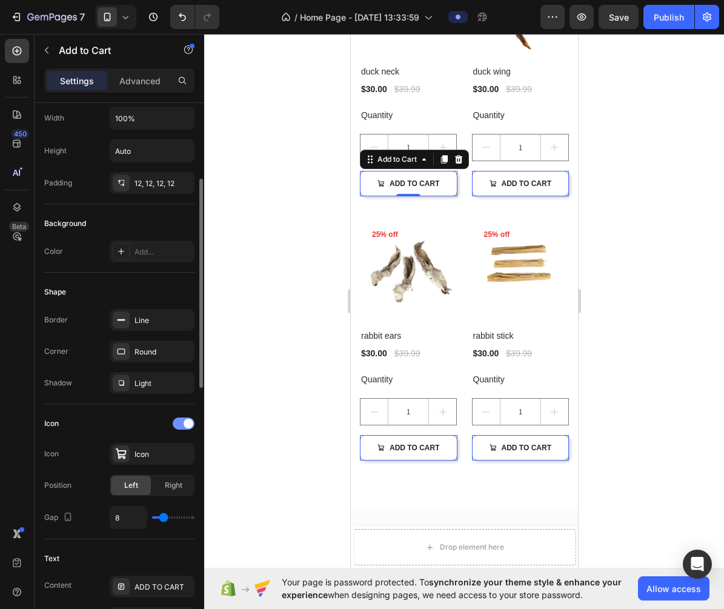
click at [184, 426] on span at bounding box center [189, 423] width 10 height 10
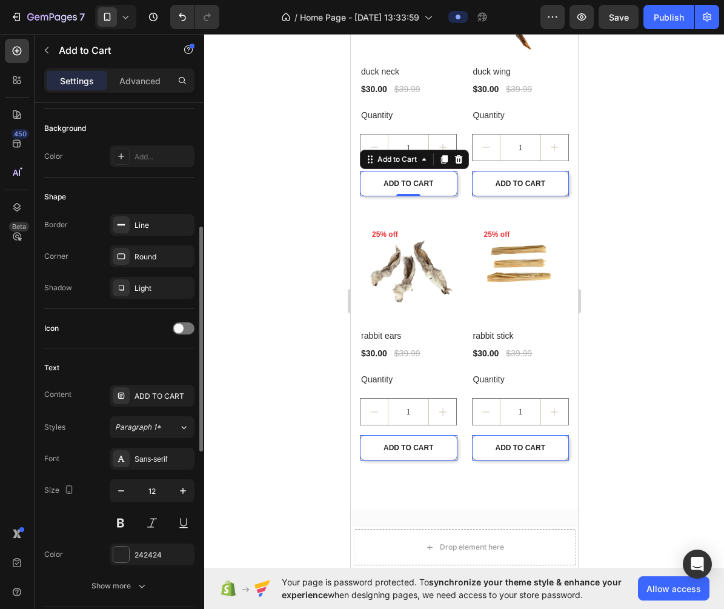
scroll to position [293, 0]
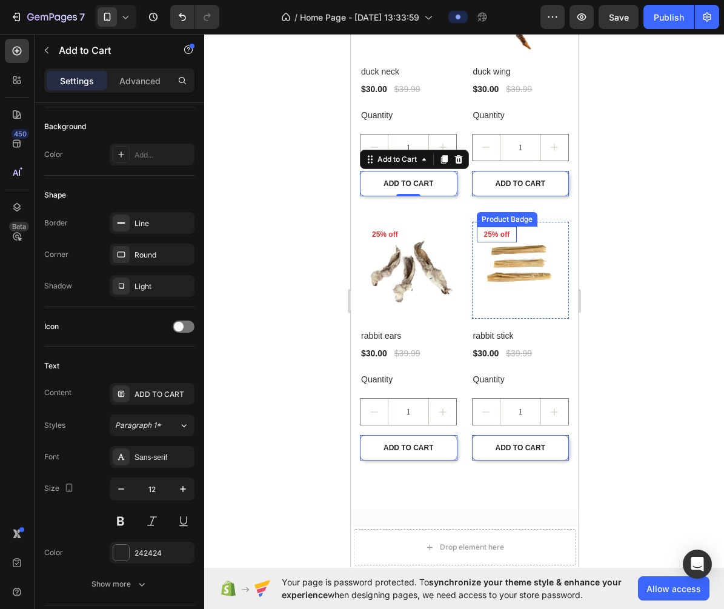
click at [629, 192] on div at bounding box center [464, 321] width 520 height 575
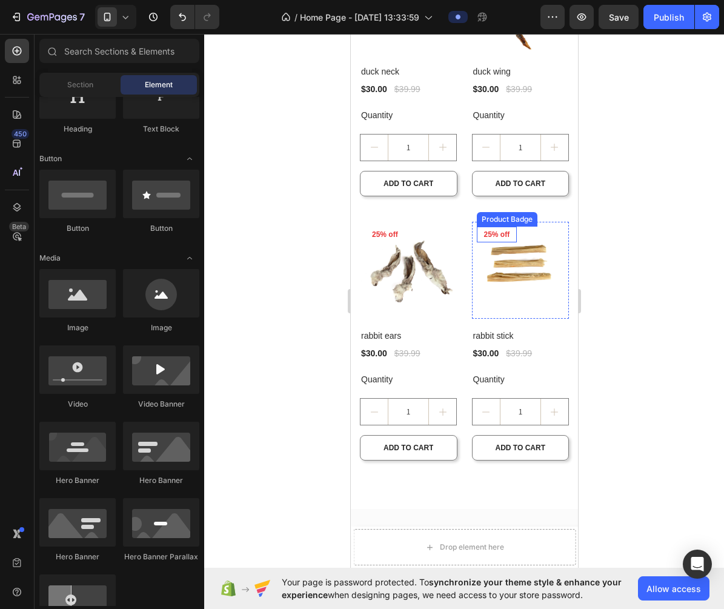
click at [629, 192] on div at bounding box center [464, 321] width 520 height 575
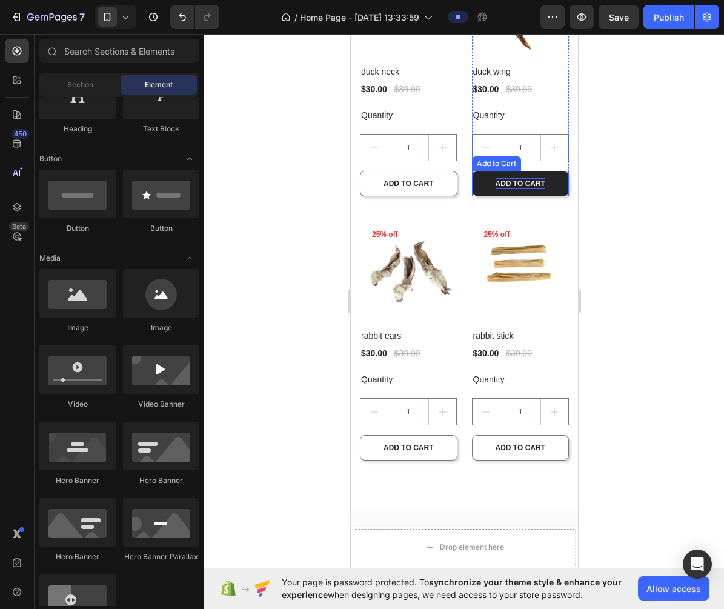
click at [541, 181] on div "ADD TO CART" at bounding box center [520, 183] width 50 height 11
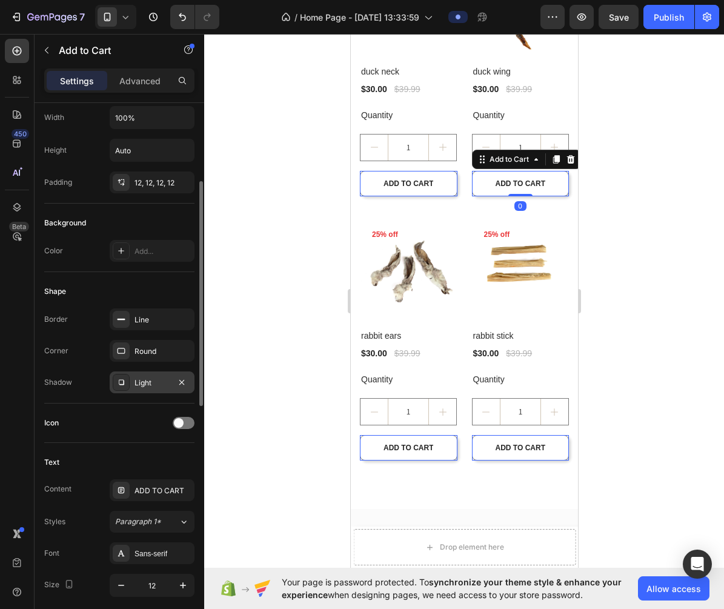
scroll to position [197, 0]
click at [184, 383] on icon "button" at bounding box center [182, 382] width 10 height 10
click at [257, 317] on div at bounding box center [464, 321] width 520 height 575
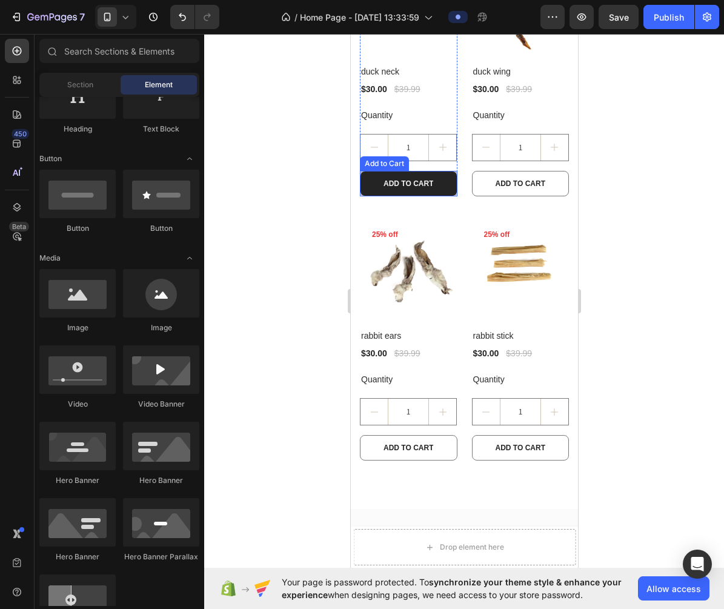
click at [442, 195] on button "ADD TO CART" at bounding box center [408, 183] width 98 height 25
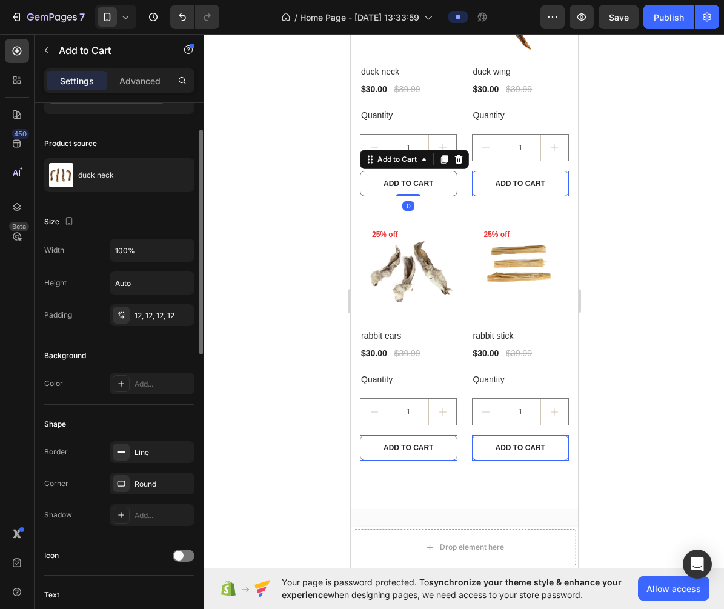
scroll to position [78, 0]
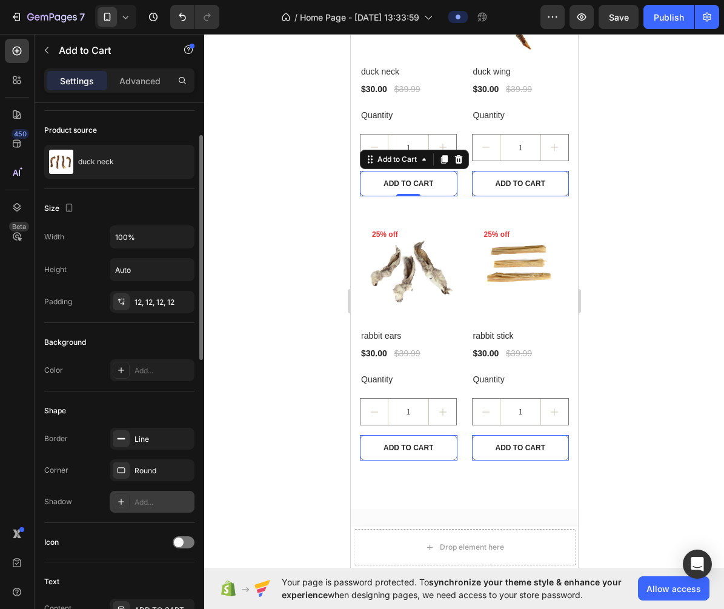
click at [121, 499] on icon at bounding box center [121, 501] width 6 height 6
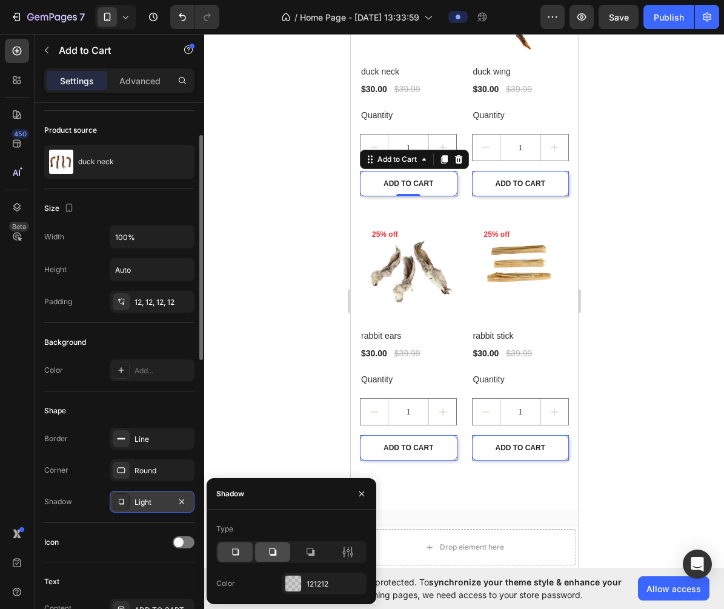
click at [275, 551] on icon at bounding box center [272, 551] width 7 height 7
click at [239, 553] on icon at bounding box center [235, 552] width 12 height 12
click at [316, 551] on div at bounding box center [310, 551] width 35 height 19
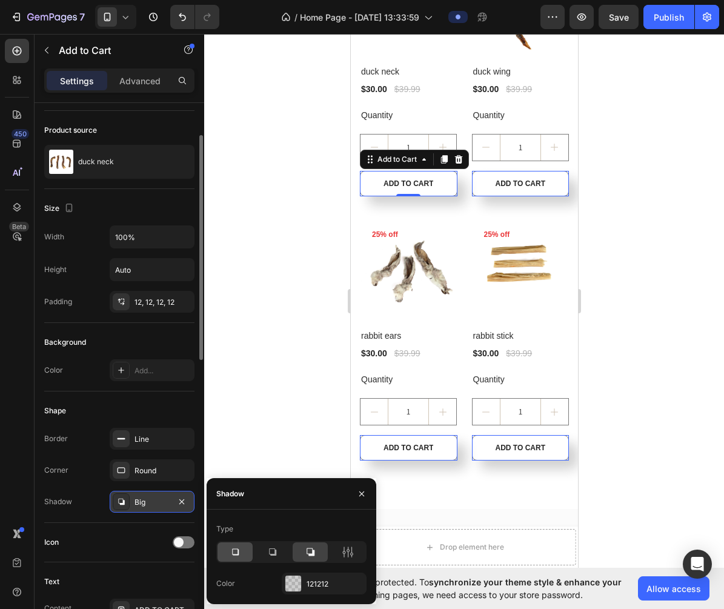
click at [236, 558] on div at bounding box center [234, 551] width 35 height 19
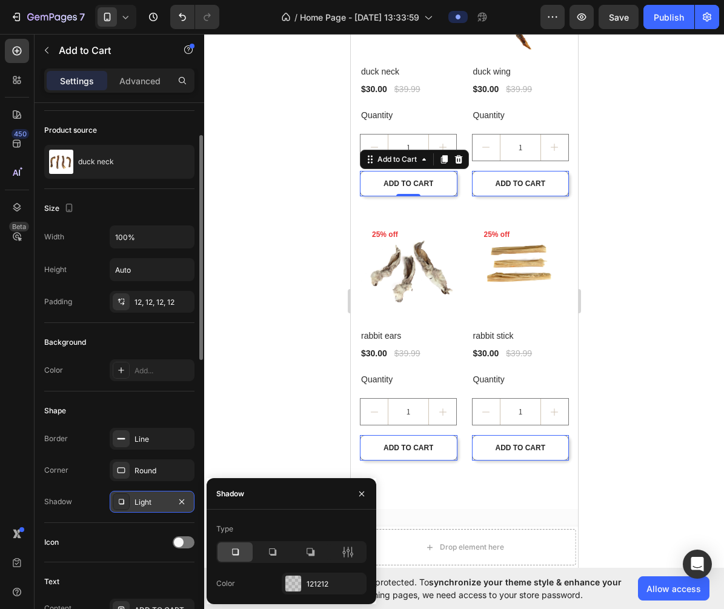
click at [274, 356] on div at bounding box center [464, 321] width 520 height 575
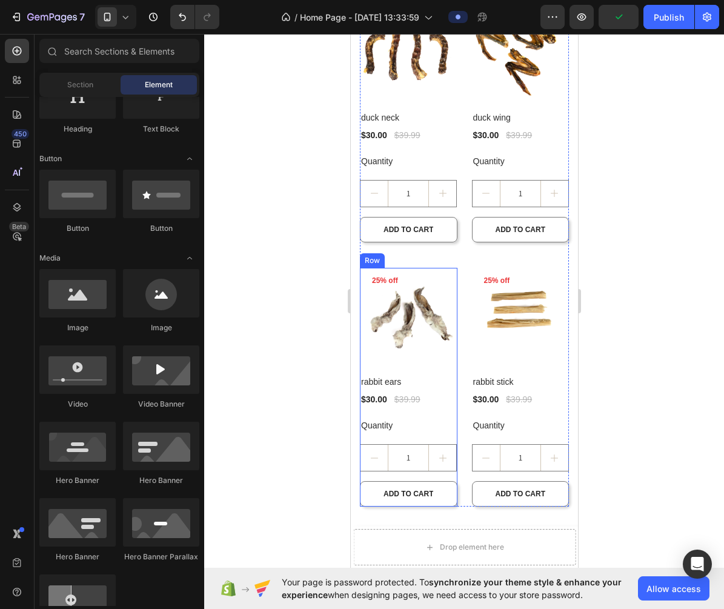
scroll to position [371, 0]
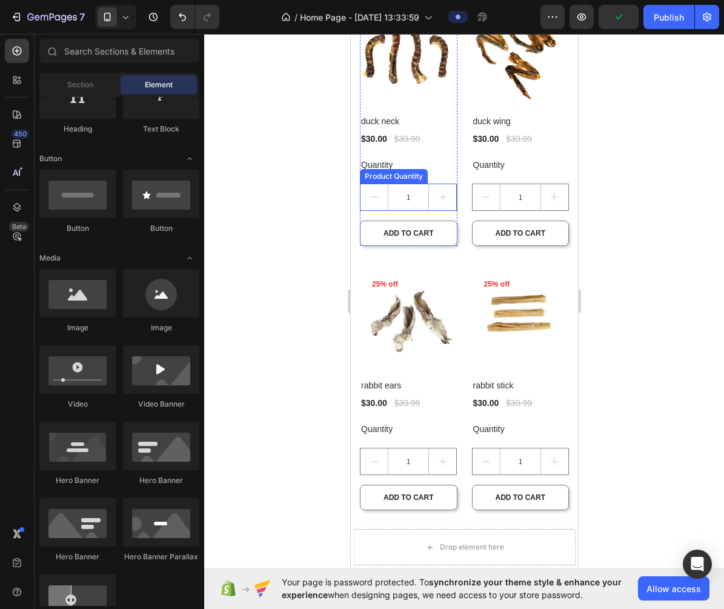
click at [437, 185] on button "increment" at bounding box center [441, 197] width 27 height 26
type input "2"
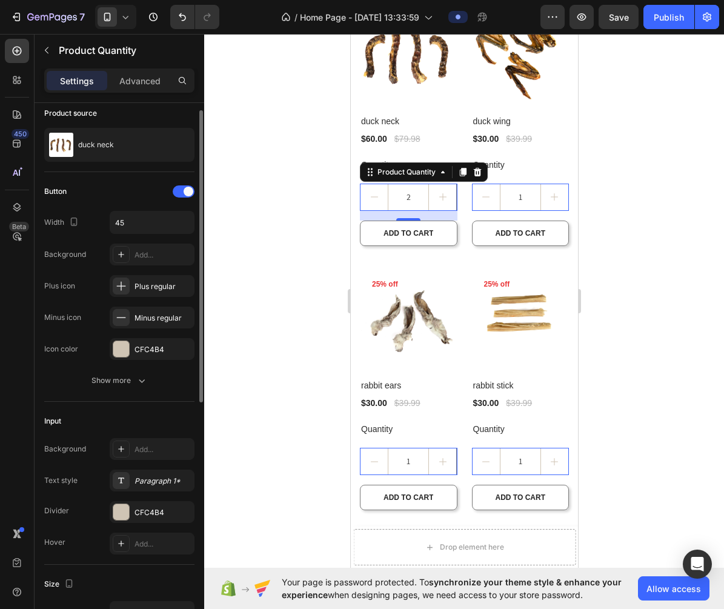
scroll to position [11, 0]
click at [175, 285] on div "Plus regular" at bounding box center [162, 284] width 57 height 11
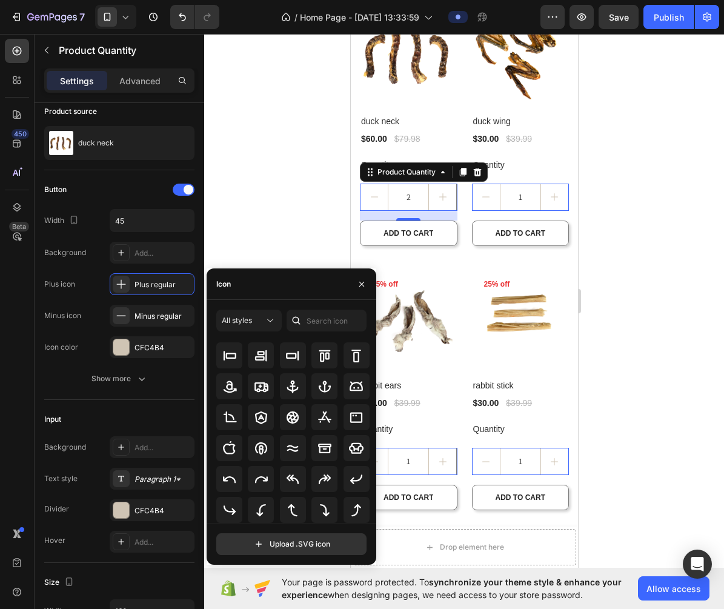
scroll to position [133, 0]
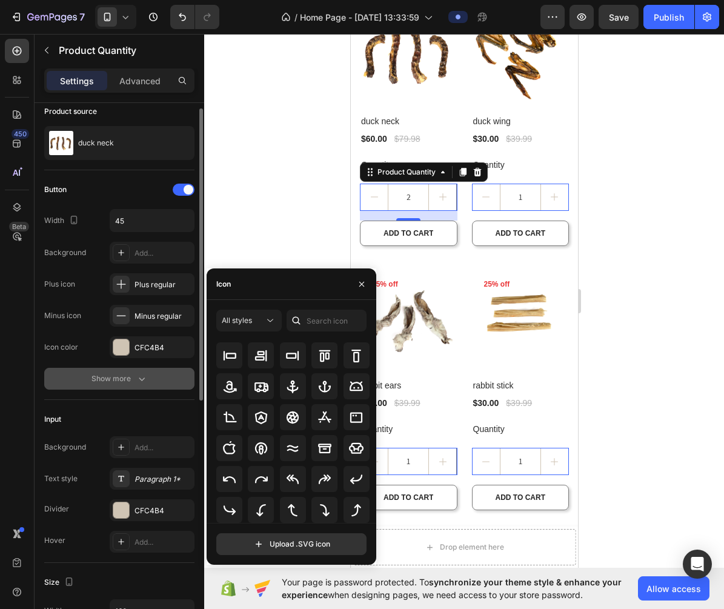
click at [154, 377] on button "Show more" at bounding box center [119, 379] width 150 height 22
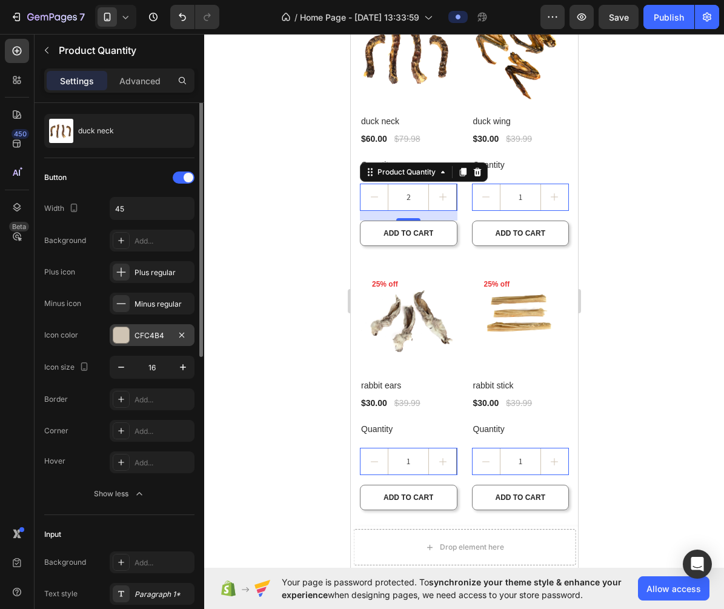
scroll to position [29, 0]
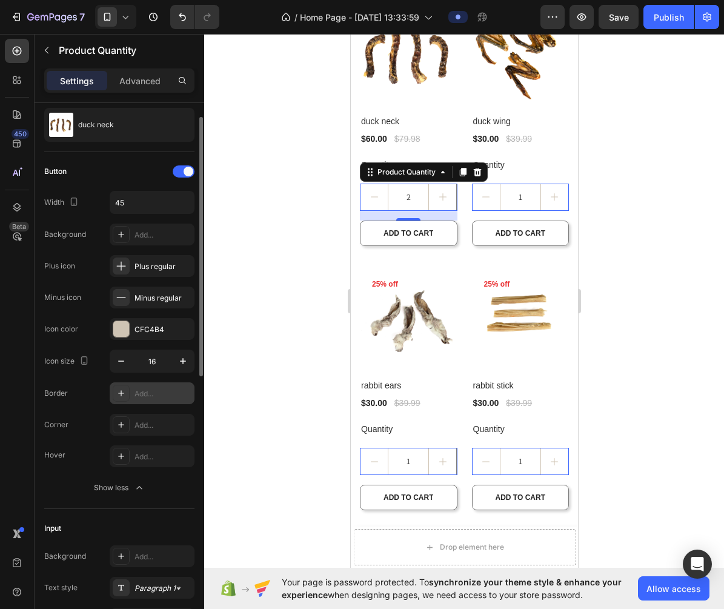
click at [121, 396] on icon at bounding box center [121, 393] width 10 height 10
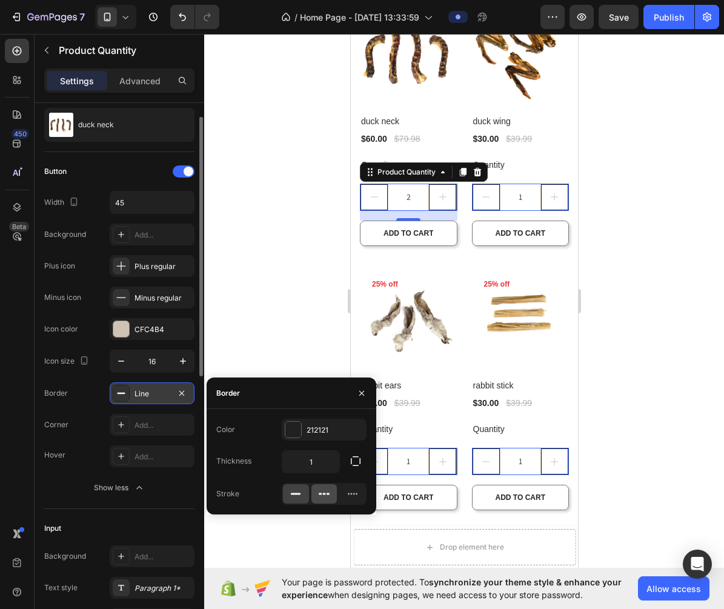
click at [323, 489] on icon at bounding box center [324, 494] width 12 height 12
click at [305, 492] on div at bounding box center [296, 493] width 26 height 19
click at [272, 257] on div at bounding box center [464, 321] width 520 height 575
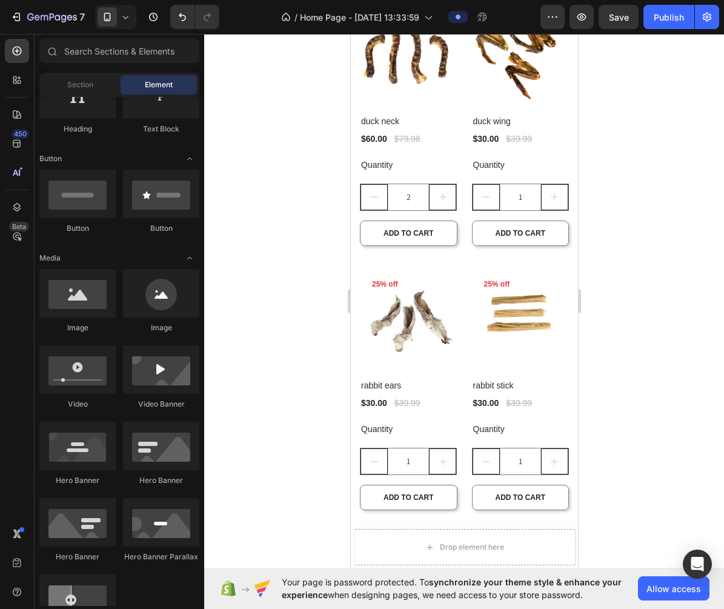
click at [641, 210] on div at bounding box center [464, 321] width 520 height 575
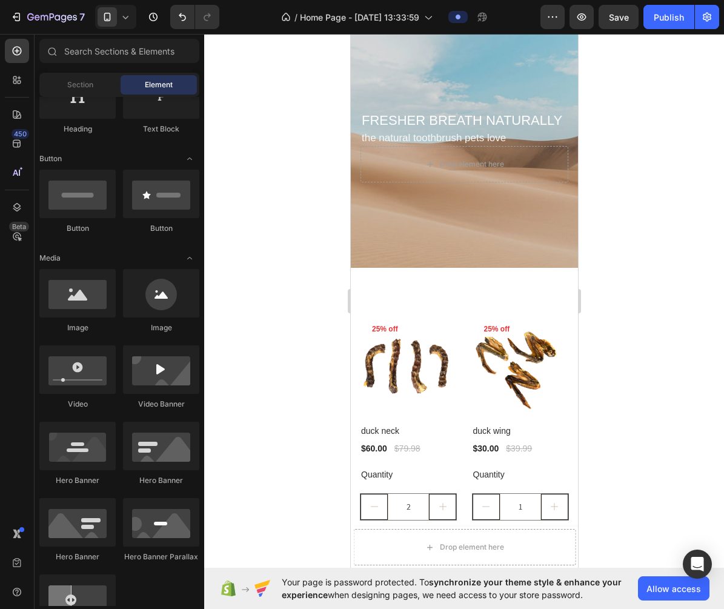
scroll to position [0, 0]
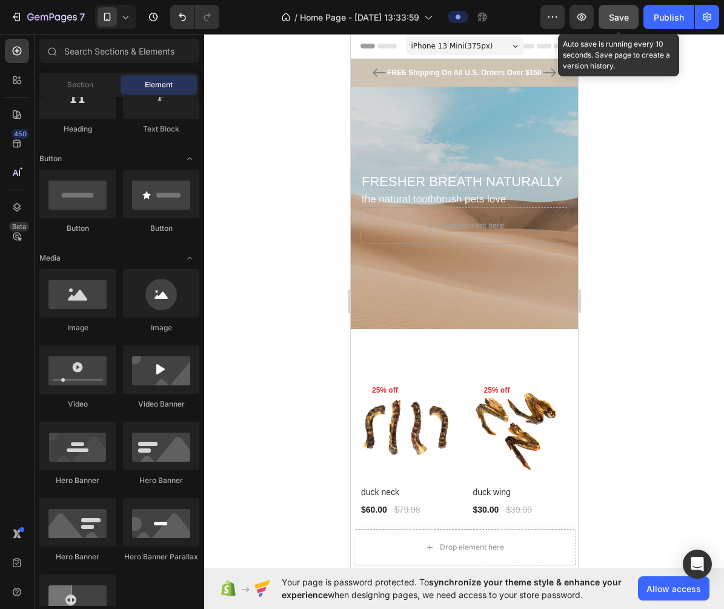
click at [611, 13] on span "Save" at bounding box center [619, 17] width 20 height 10
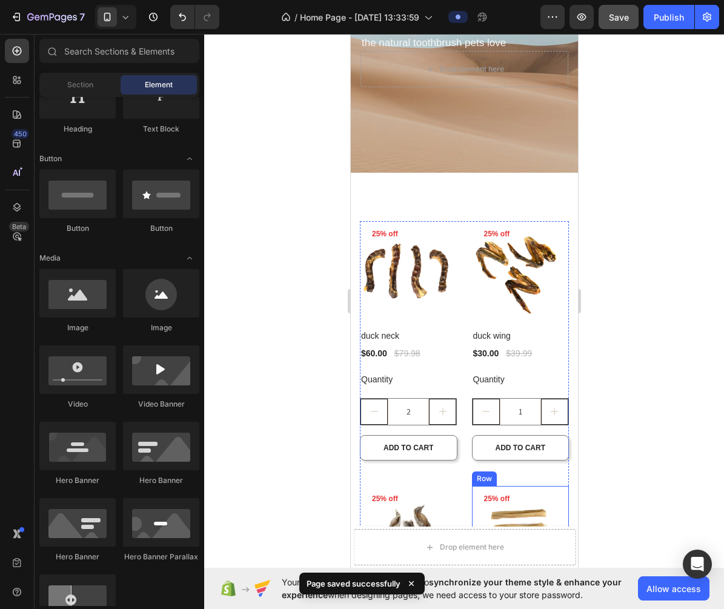
scroll to position [69, 0]
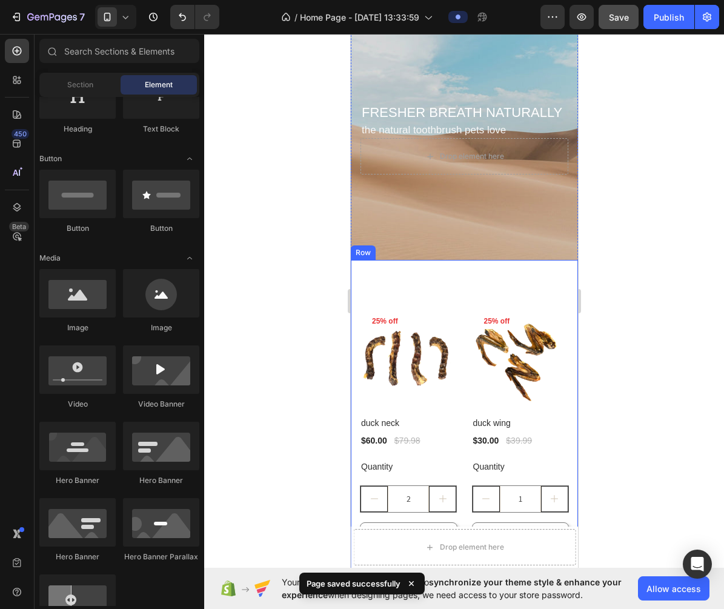
click at [471, 283] on div "Product Images 25% off Product Badge Row duck neck Product Title $60.00 Product…" at bounding box center [463, 560] width 227 height 600
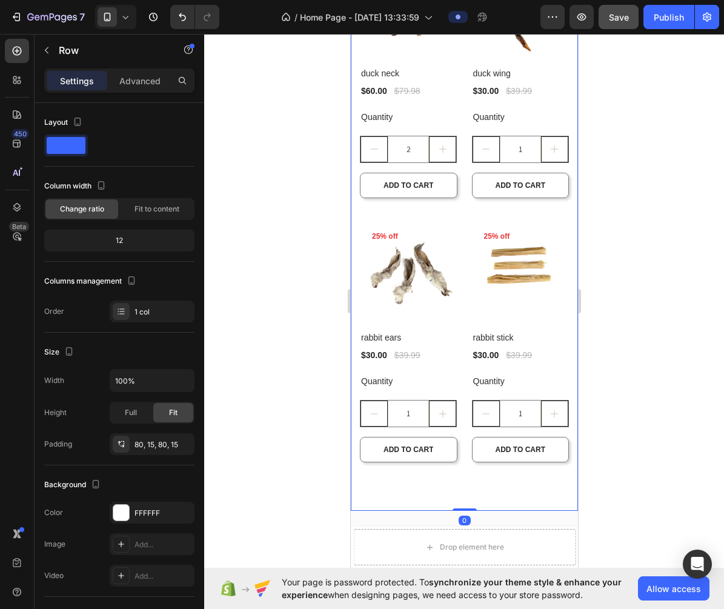
scroll to position [419, 0]
drag, startPoint x: 467, startPoint y: 508, endPoint x: 469, endPoint y: 466, distance: 41.8
click at [469, 466] on div "Product Images 25% off Product Badge Row duck neck Product Title $60.00 Product…" at bounding box center [463, 210] width 227 height 600
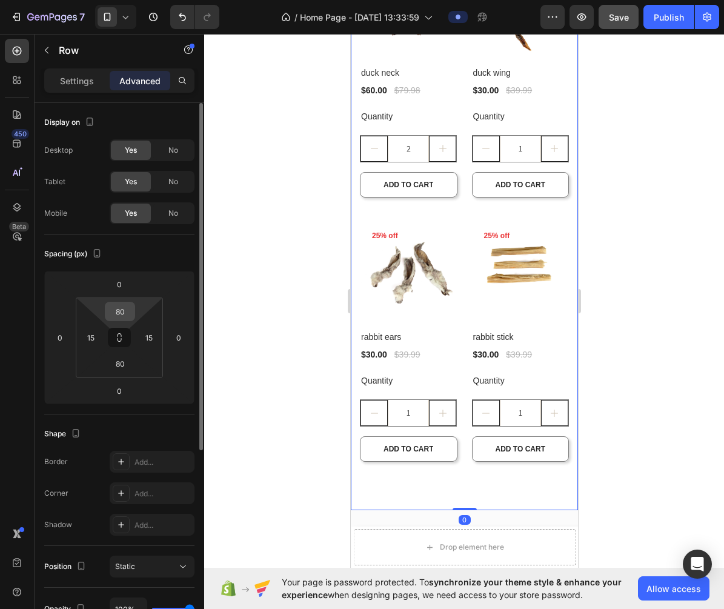
click at [119, 314] on input "80" at bounding box center [120, 311] width 24 height 18
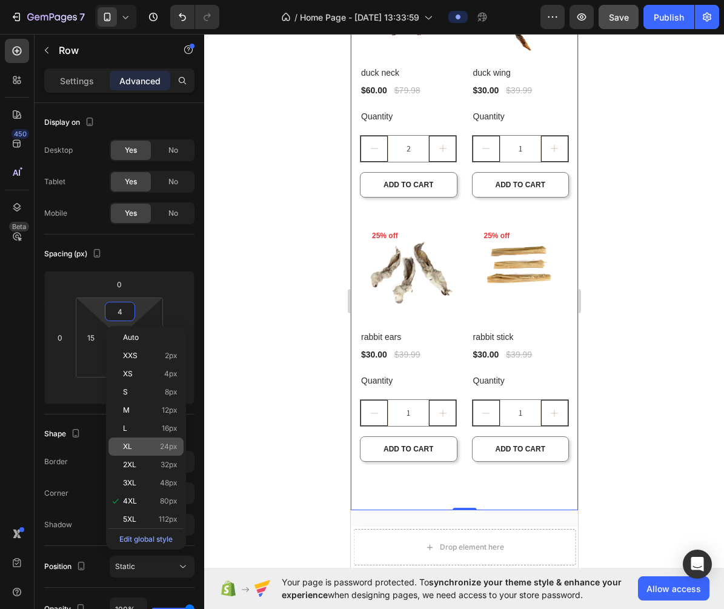
click at [167, 448] on span "24px" at bounding box center [169, 446] width 18 height 8
type input "24"
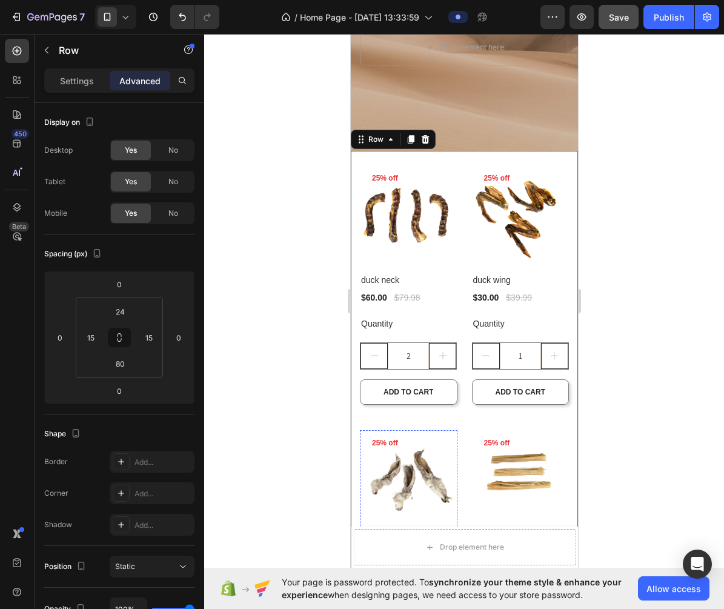
scroll to position [177, 0]
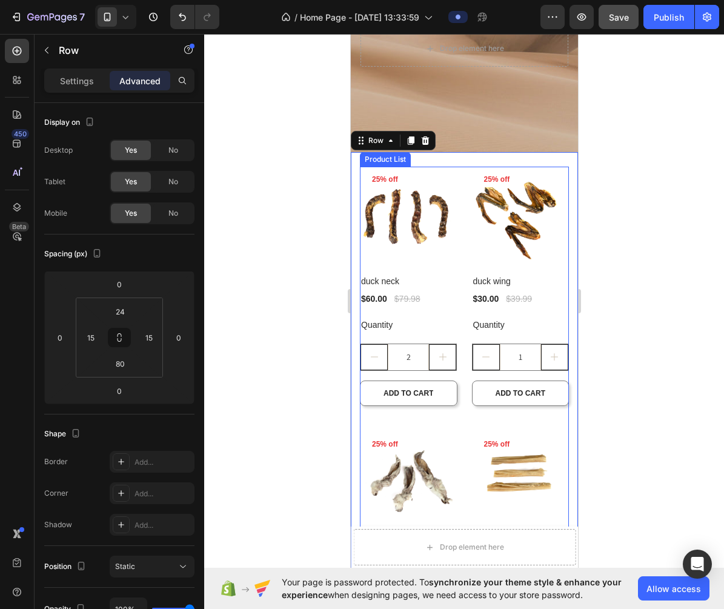
click at [701, 241] on div at bounding box center [464, 321] width 520 height 575
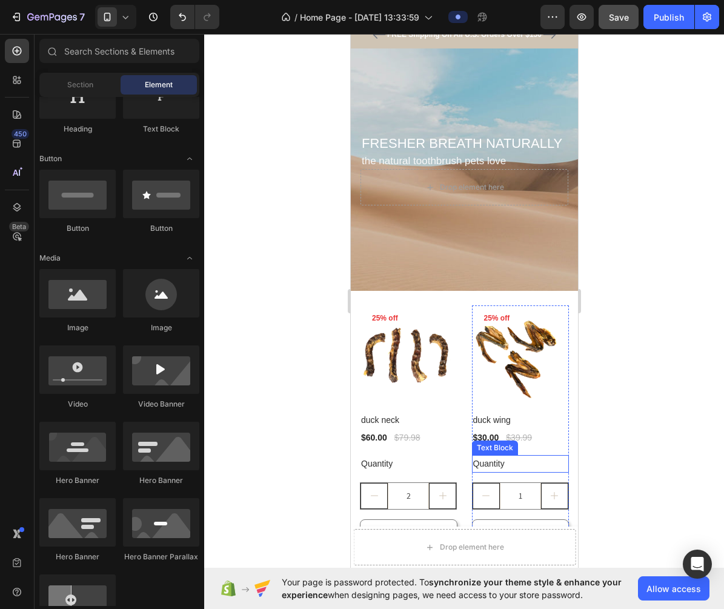
scroll to position [21, 0]
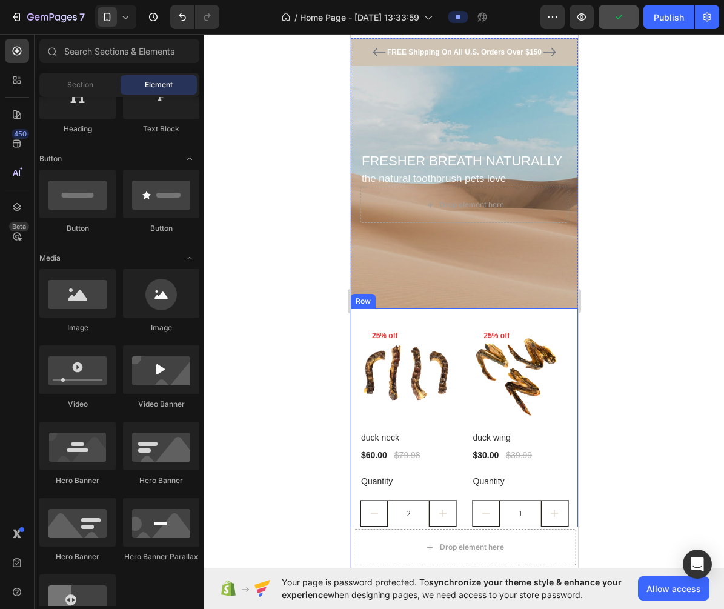
click at [451, 317] on div "Product Images 25% off Product Badge Row duck neck Product Title $60.00 Product…" at bounding box center [463, 591] width 227 height 566
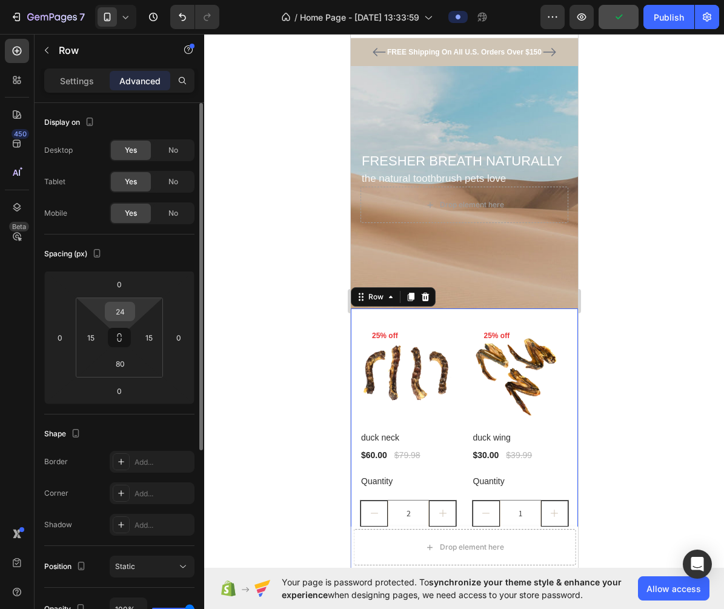
click at [129, 317] on input "24" at bounding box center [120, 311] width 24 height 18
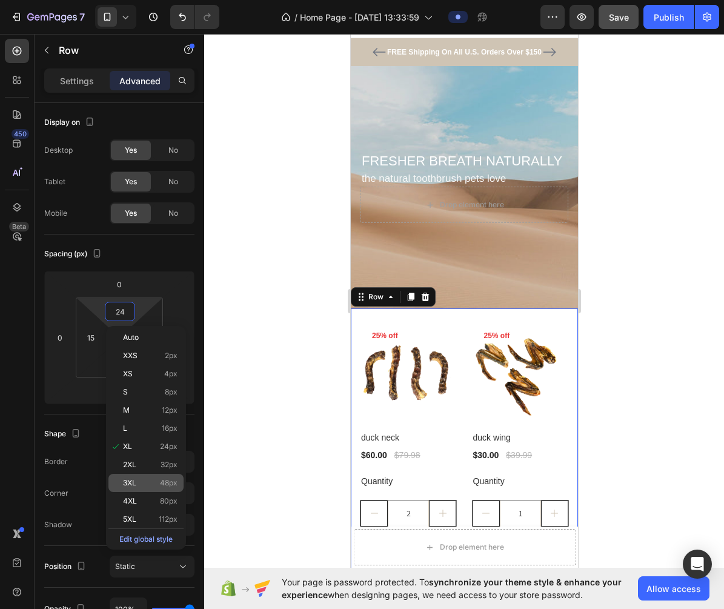
click at [162, 478] on span "48px" at bounding box center [169, 482] width 18 height 8
type input "48"
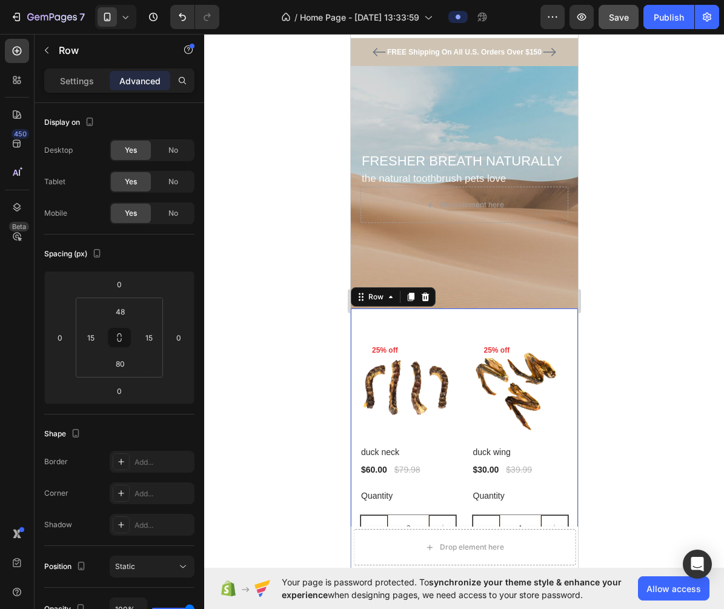
click at [268, 398] on div at bounding box center [464, 321] width 520 height 575
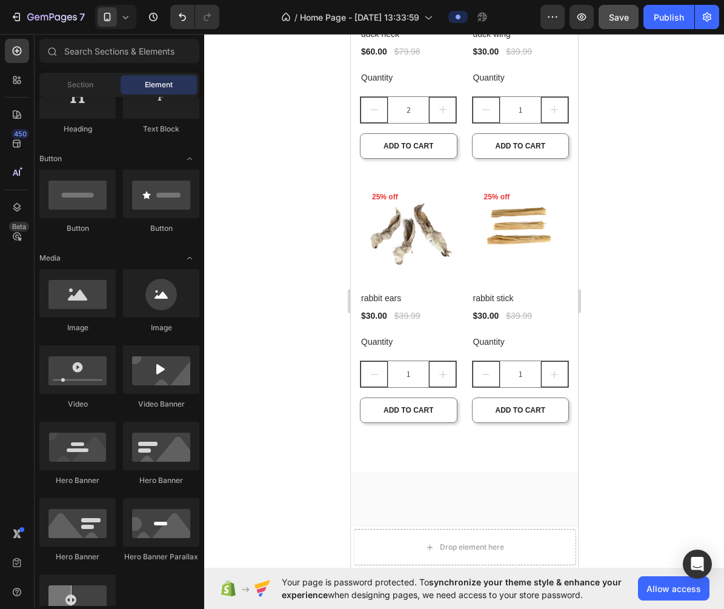
scroll to position [0, 0]
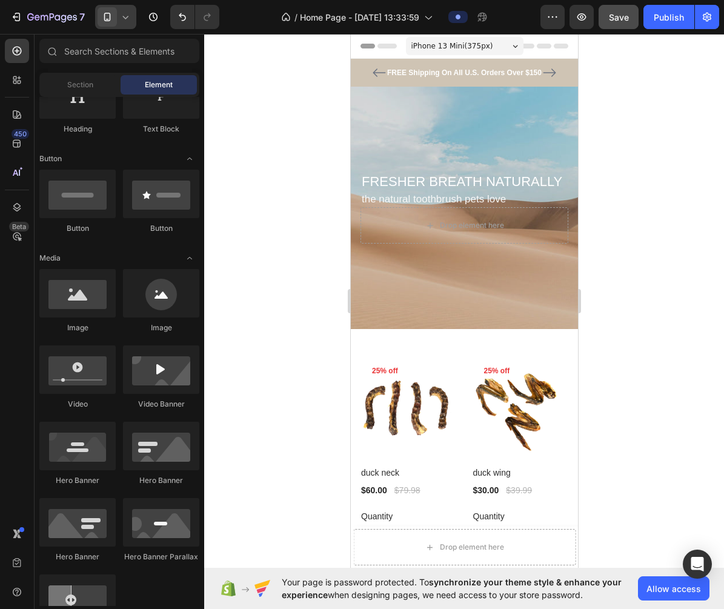
click at [101, 18] on icon at bounding box center [107, 17] width 12 height 12
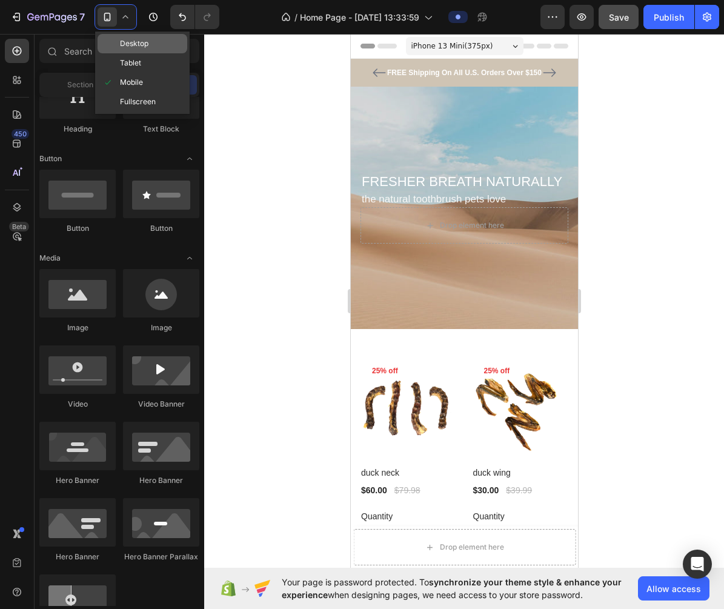
click at [136, 50] on div "Desktop" at bounding box center [143, 43] width 90 height 19
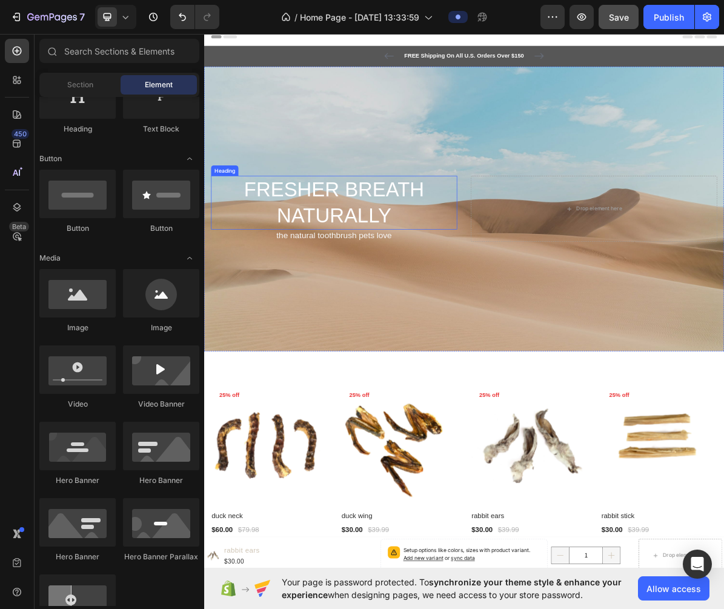
click at [406, 292] on p "FRESHER BREATH NATURALLY" at bounding box center [386, 272] width 342 height 73
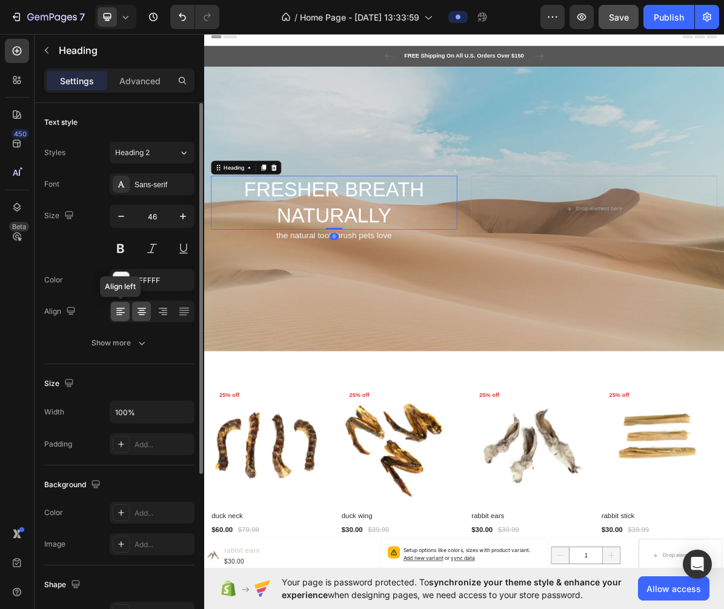
click at [116, 314] on icon at bounding box center [120, 311] width 12 height 12
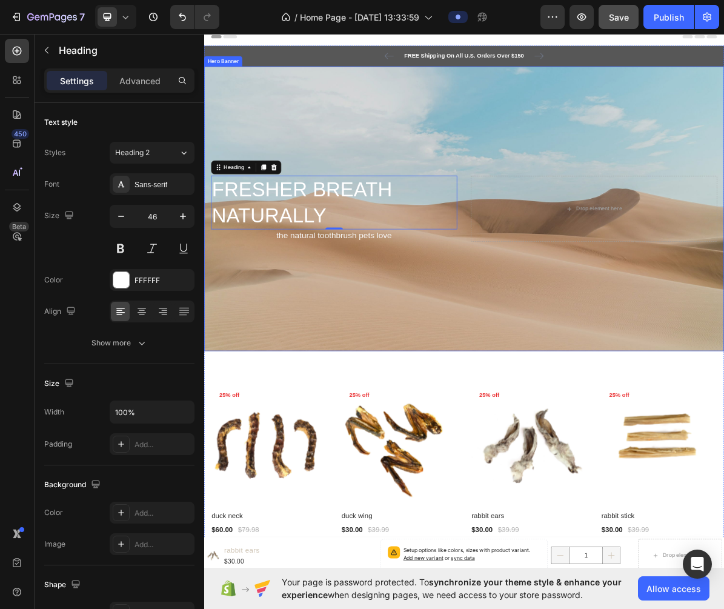
click at [334, 322] on p "the natural toothbrush pets love" at bounding box center [386, 318] width 342 height 15
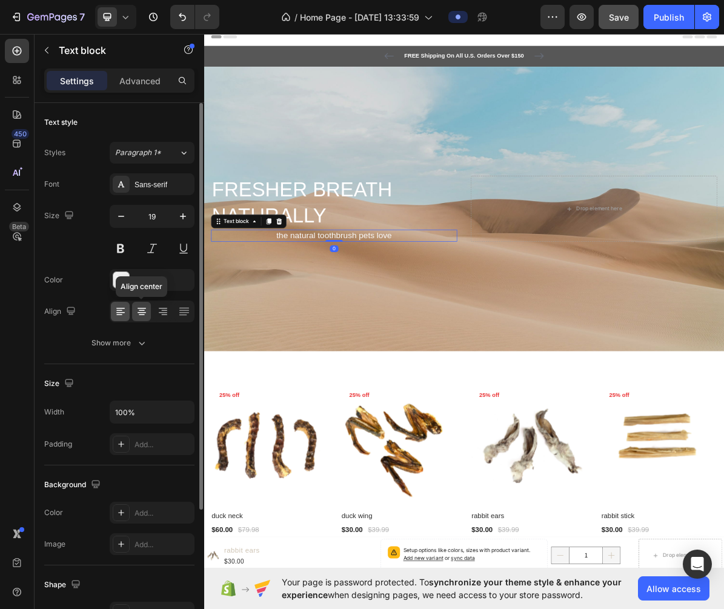
click at [115, 314] on icon at bounding box center [120, 311] width 12 height 12
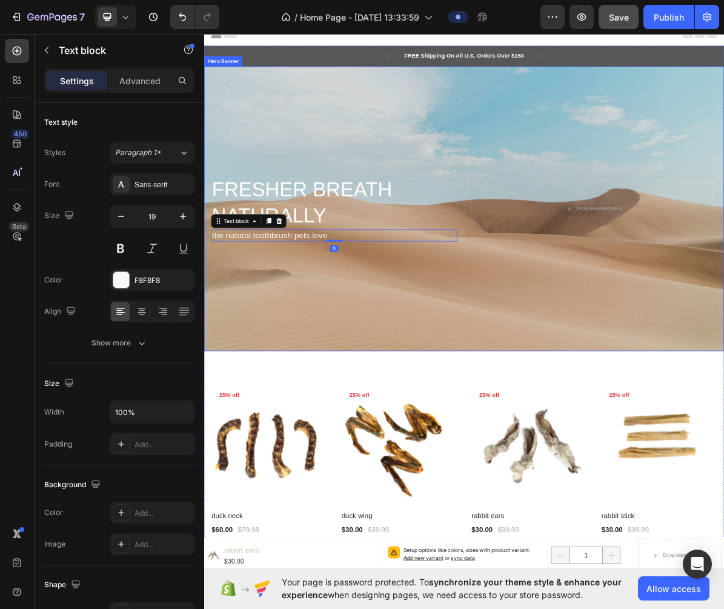
click at [385, 469] on div "Background Image" at bounding box center [567, 281] width 727 height 398
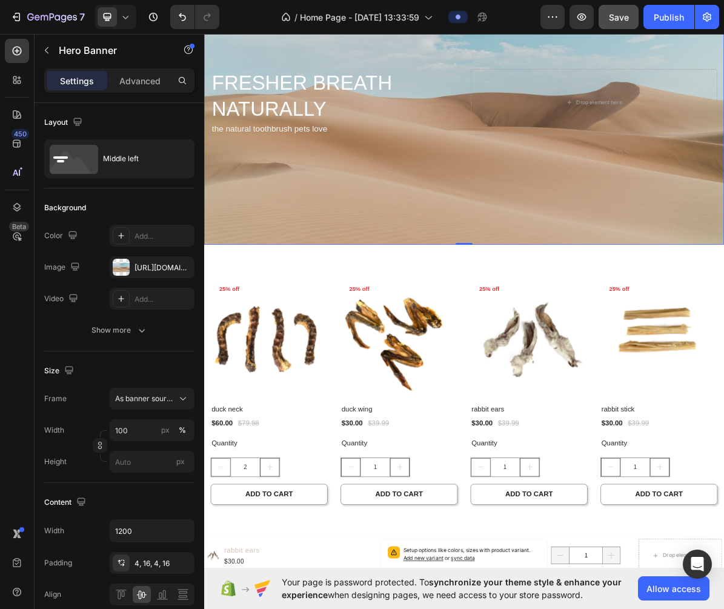
scroll to position [117, 0]
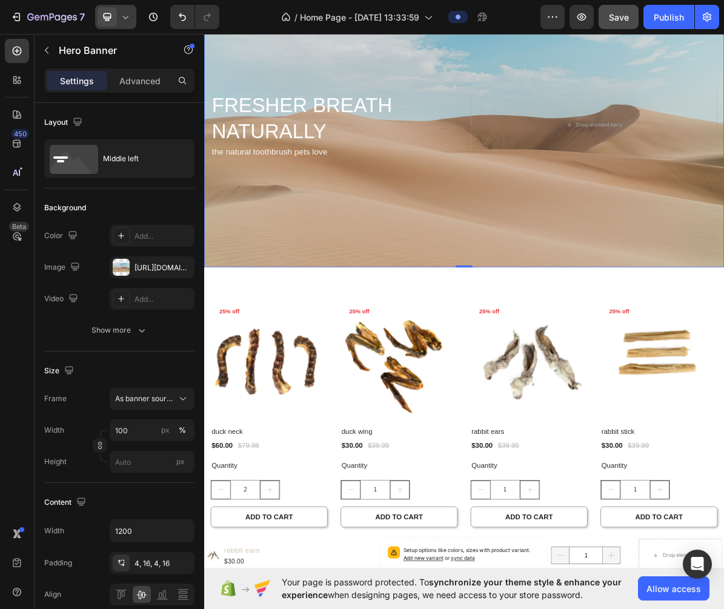
click at [124, 21] on icon at bounding box center [125, 17] width 12 height 12
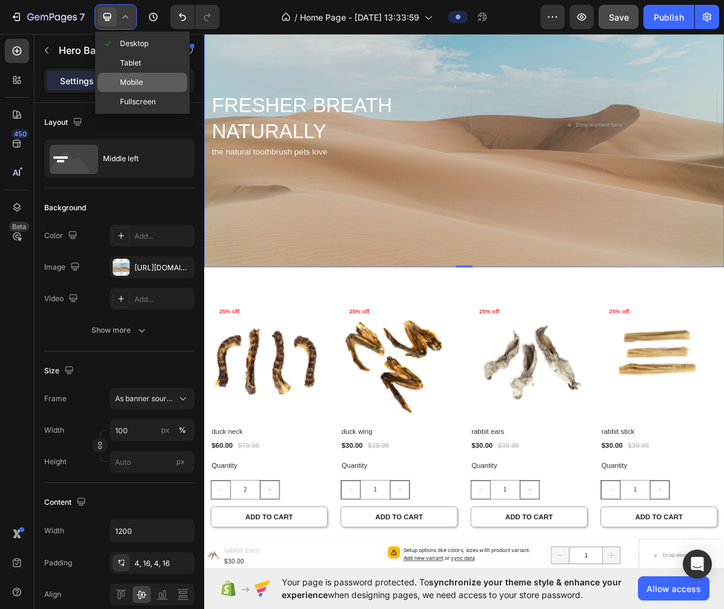
click at [142, 82] on span "Mobile" at bounding box center [131, 82] width 23 height 12
type input "400"
type input "100%"
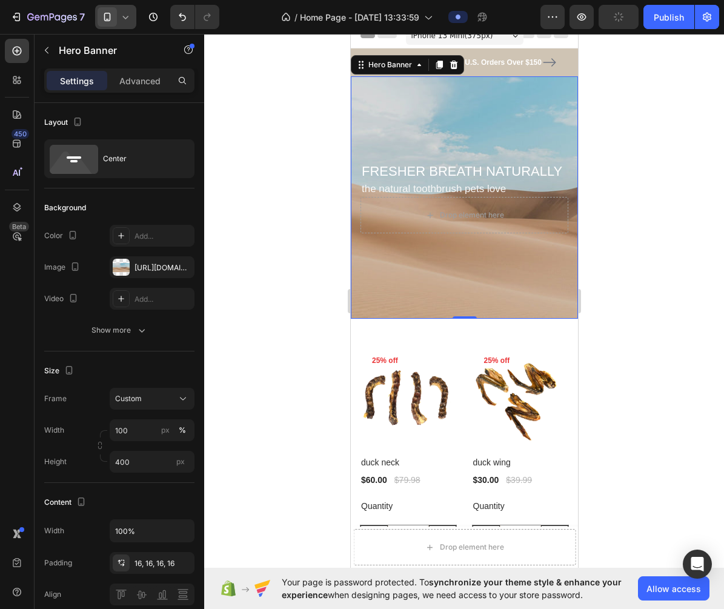
click at [651, 256] on div at bounding box center [464, 321] width 520 height 575
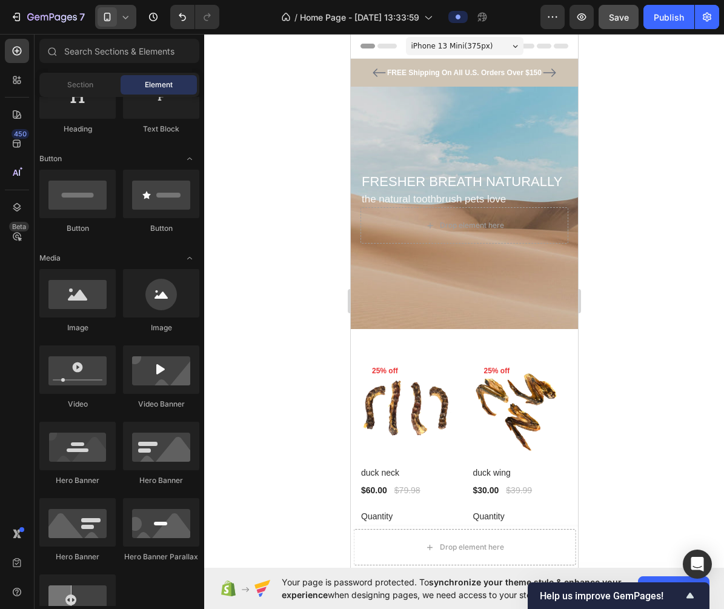
click at [609, 190] on div at bounding box center [464, 321] width 520 height 575
click at [519, 84] on div "FREE Shipping On All U.S. Orders Over $150 Text block 5000+ Text block Icon Ico…" at bounding box center [463, 73] width 227 height 28
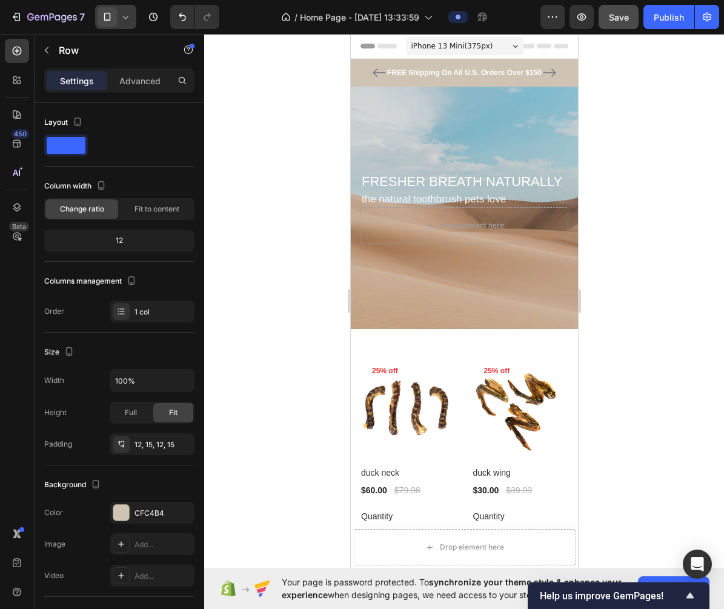
click at [548, 51] on div "Header" at bounding box center [464, 46] width 208 height 24
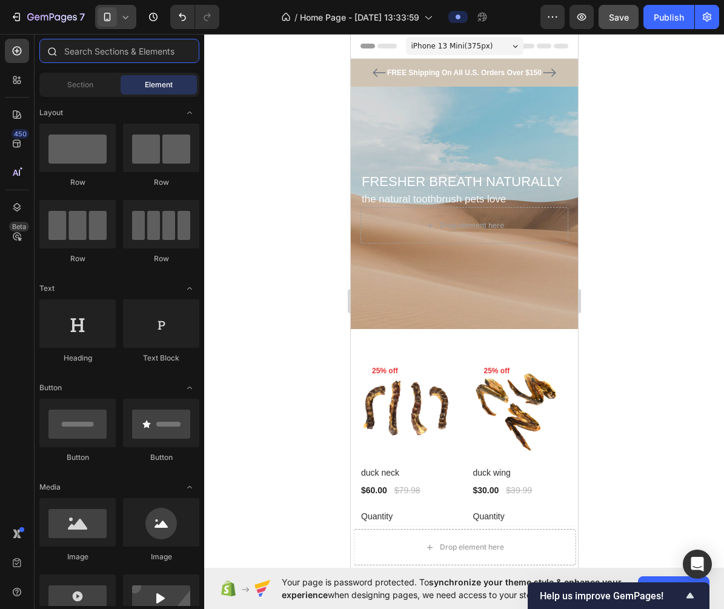
click at [128, 50] on input "text" at bounding box center [119, 51] width 160 height 24
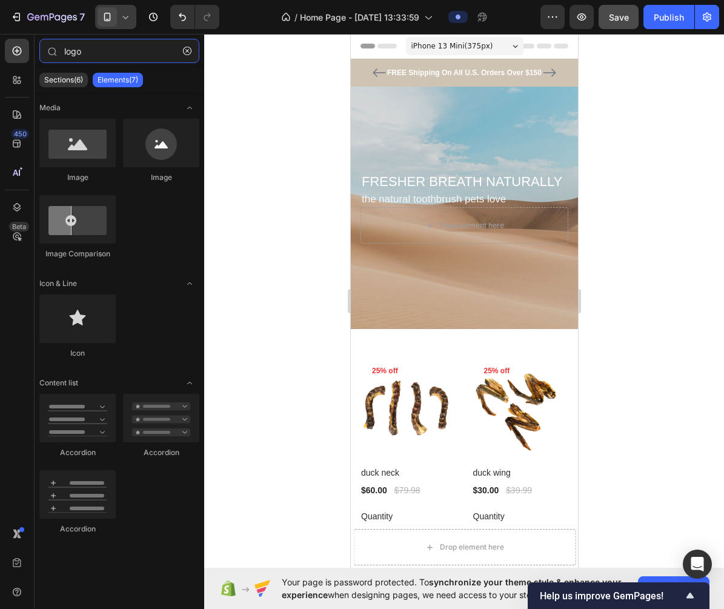
type input "logo"
click at [497, 47] on div "iPhone 13 Mini ( 375 px)" at bounding box center [463, 46] width 117 height 18
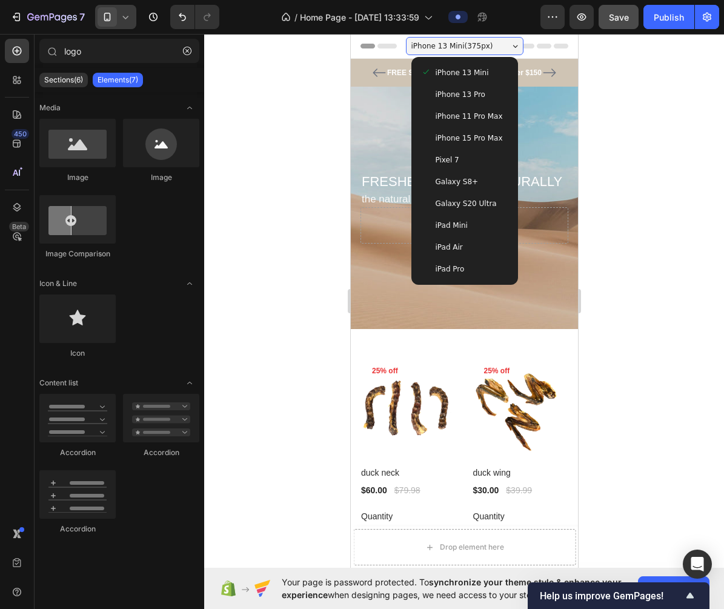
click at [486, 132] on span "iPhone 15 Pro Max" at bounding box center [468, 138] width 67 height 12
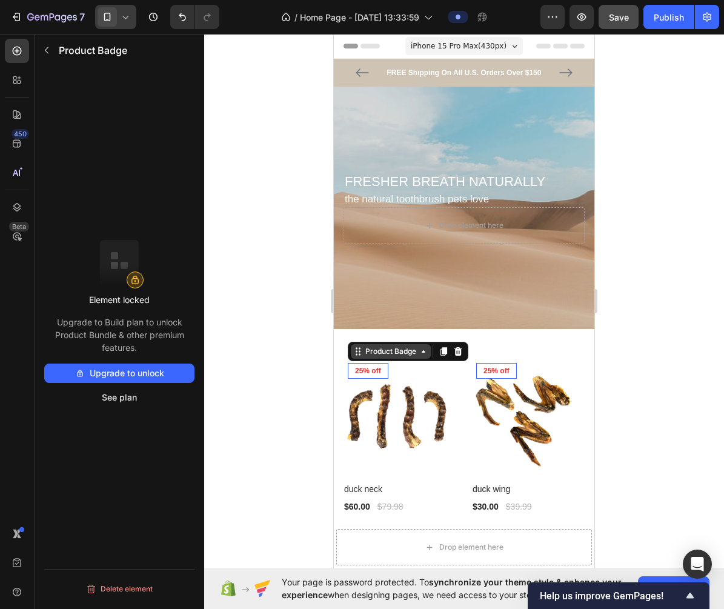
click at [391, 356] on div "Product Badge" at bounding box center [391, 351] width 56 height 11
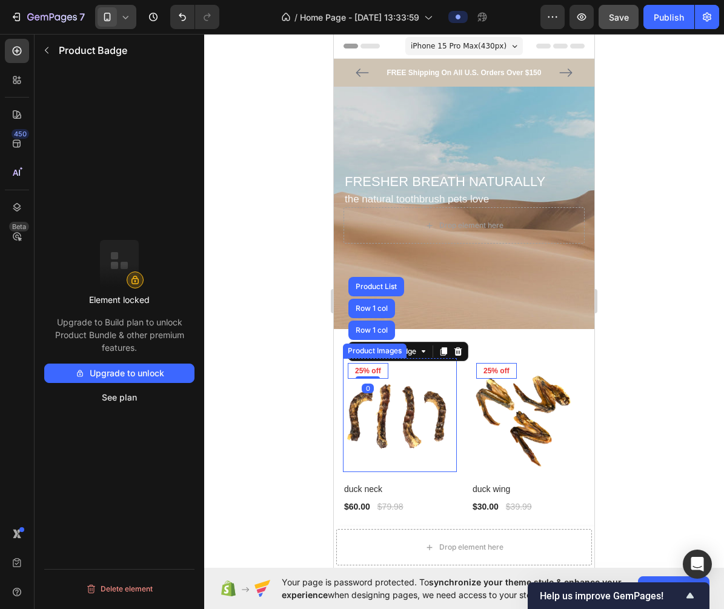
click at [429, 390] on img at bounding box center [400, 415] width 114 height 114
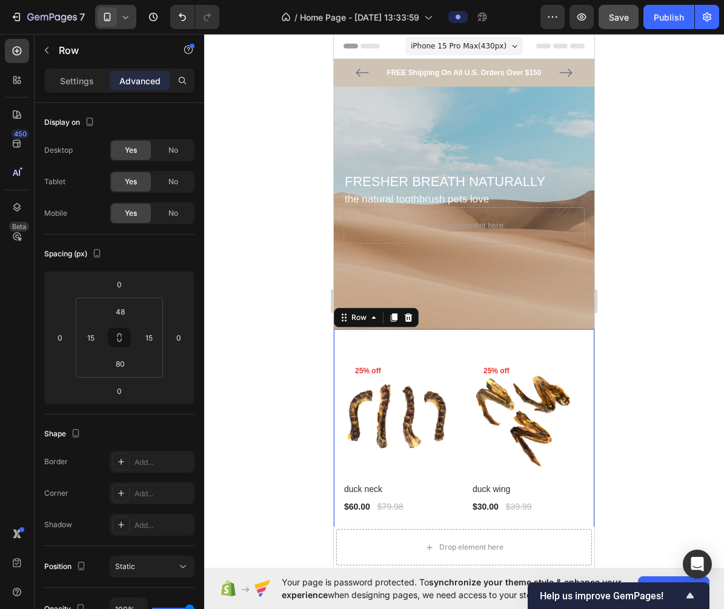
click at [74, 80] on p "Settings" at bounding box center [77, 80] width 34 height 13
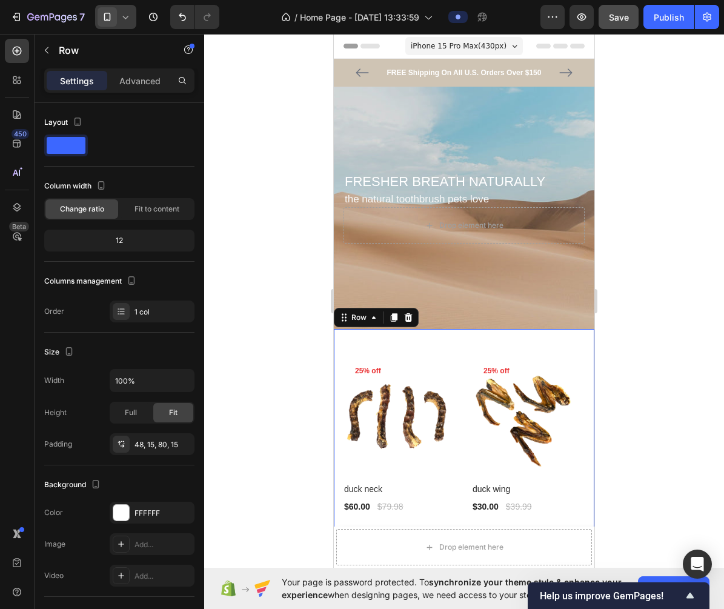
click at [42, 49] on icon "button" at bounding box center [47, 50] width 10 height 10
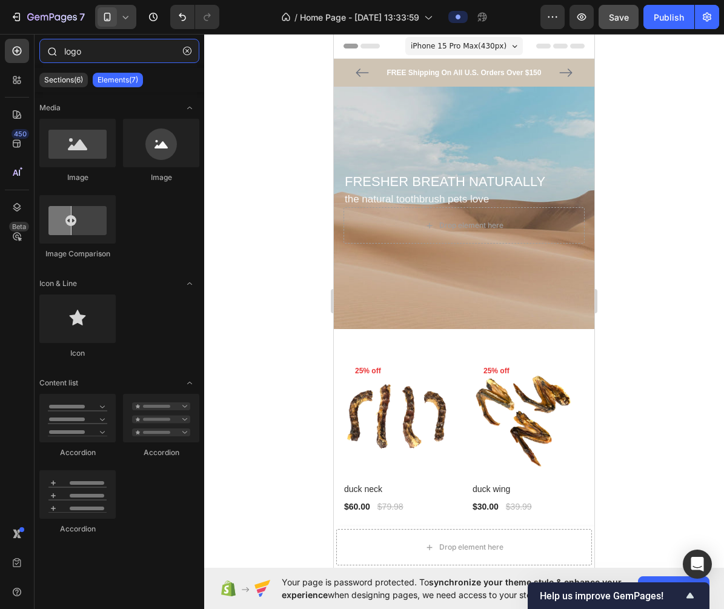
click at [130, 60] on input "logo" at bounding box center [119, 51] width 160 height 24
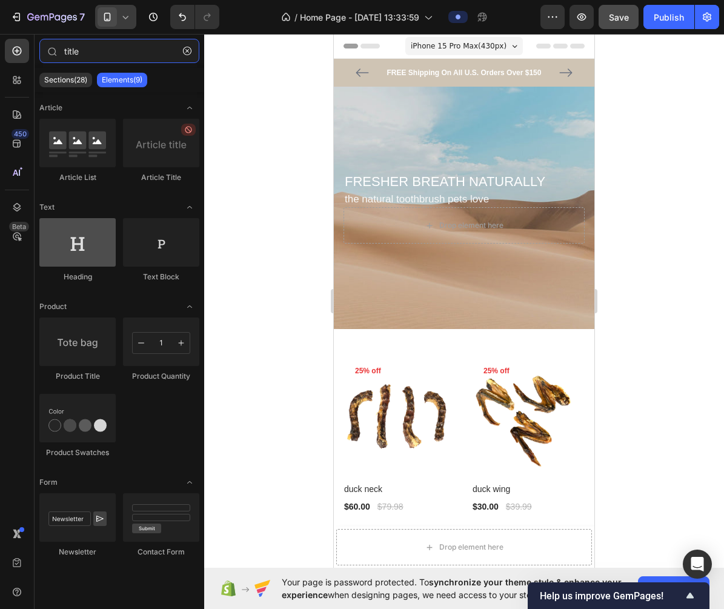
type input "title"
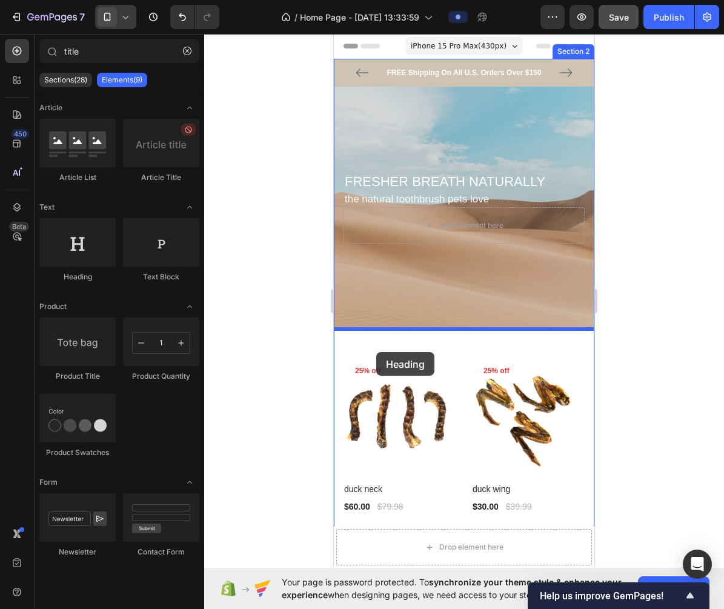
drag, startPoint x: 402, startPoint y: 279, endPoint x: 890, endPoint y: 44, distance: 541.8
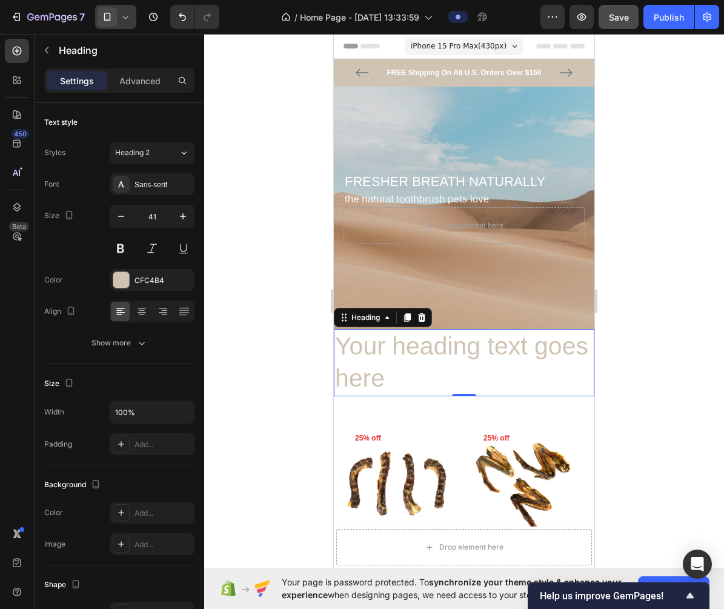
click at [377, 368] on h2 "Your heading text goes here" at bounding box center [464, 362] width 260 height 67
click at [377, 368] on p "Your heading text goes here" at bounding box center [464, 362] width 258 height 65
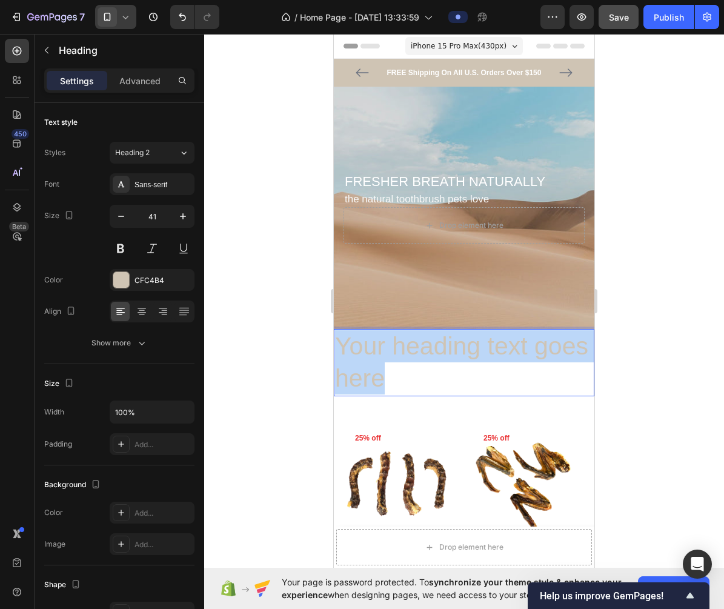
click at [377, 368] on p "Your heading text goes here" at bounding box center [464, 362] width 258 height 65
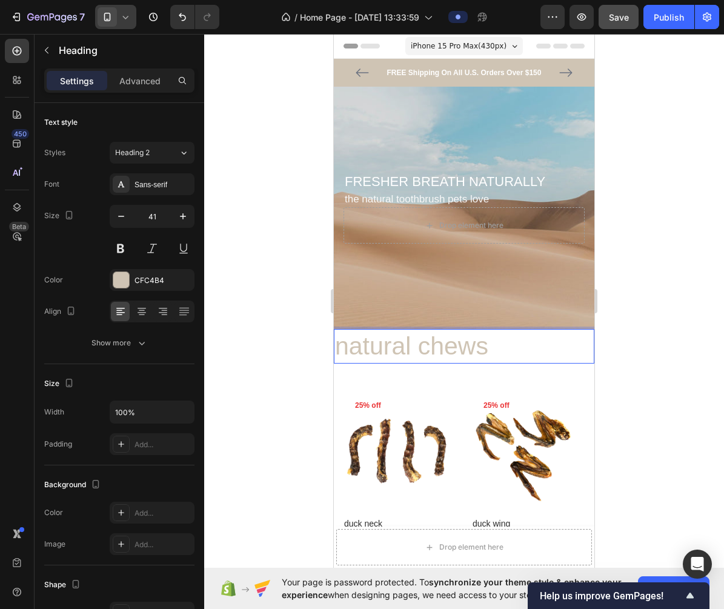
click at [611, 301] on div at bounding box center [464, 321] width 520 height 575
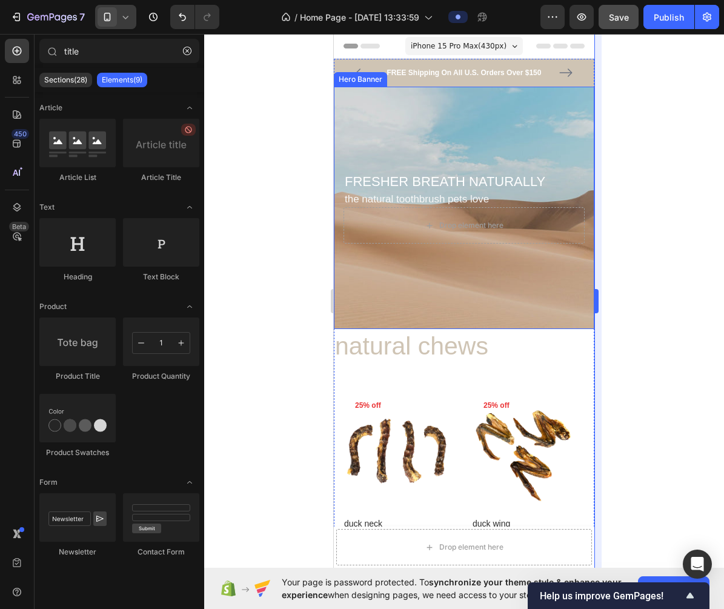
click at [622, 276] on div at bounding box center [464, 321] width 520 height 575
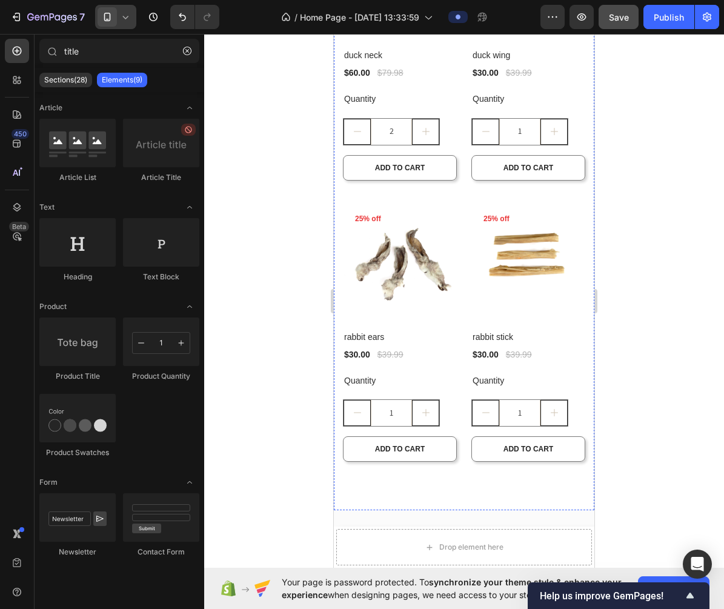
scroll to position [392, 0]
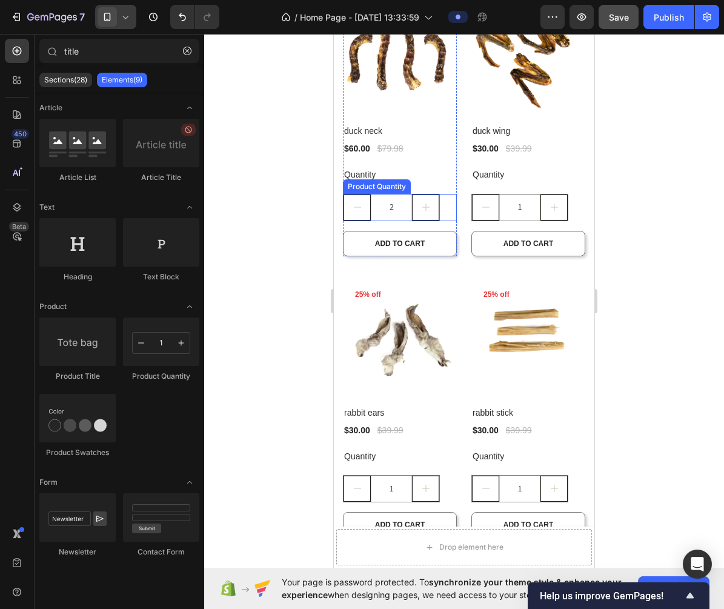
click at [415, 205] on button "increment" at bounding box center [425, 207] width 27 height 26
type input "3"
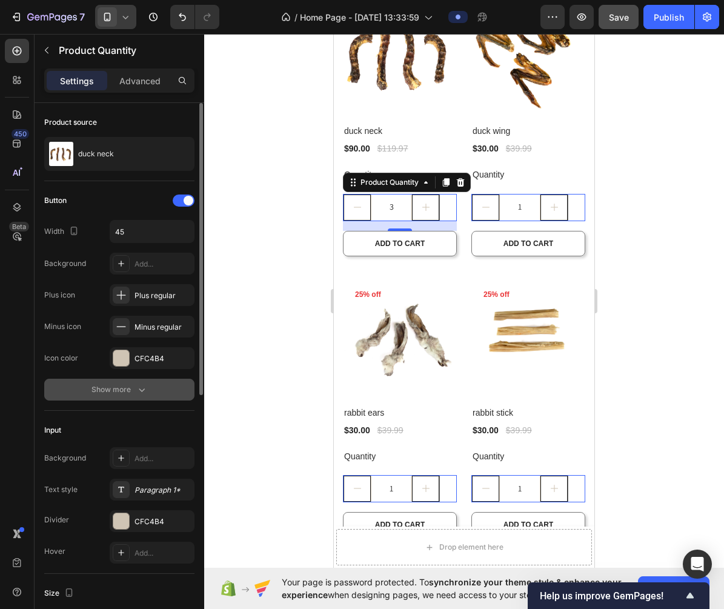
click at [145, 387] on icon "button" at bounding box center [142, 389] width 12 height 12
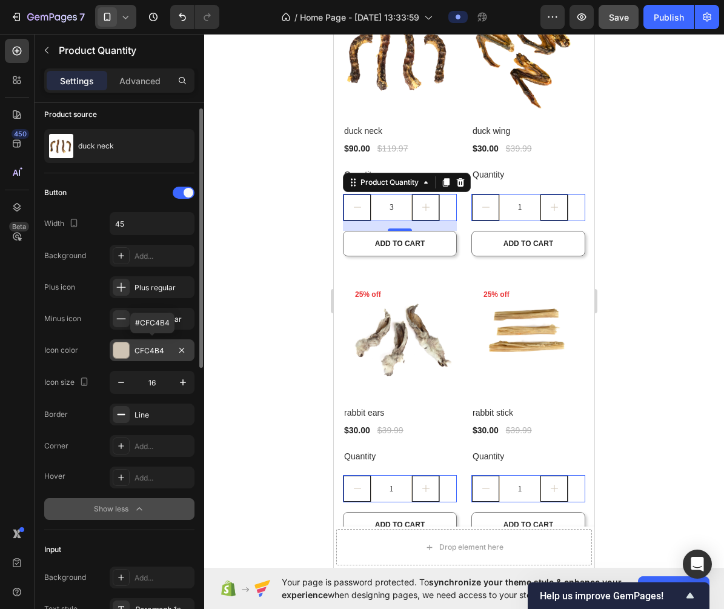
scroll to position [10, 0]
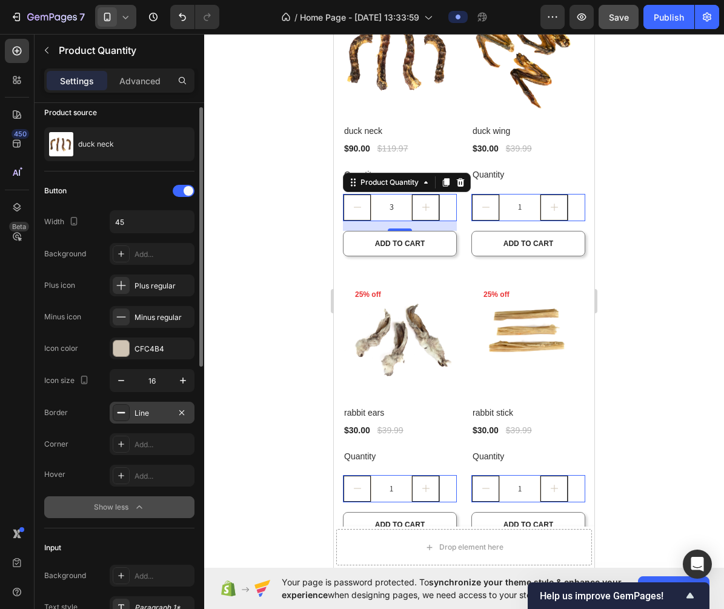
click at [165, 408] on div "Line" at bounding box center [151, 413] width 35 height 11
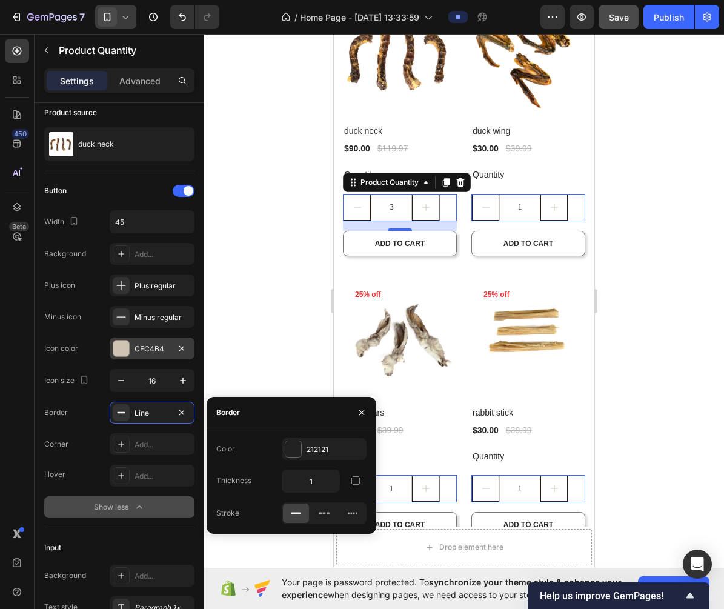
click at [158, 354] on div "CFC4B4" at bounding box center [152, 348] width 85 height 22
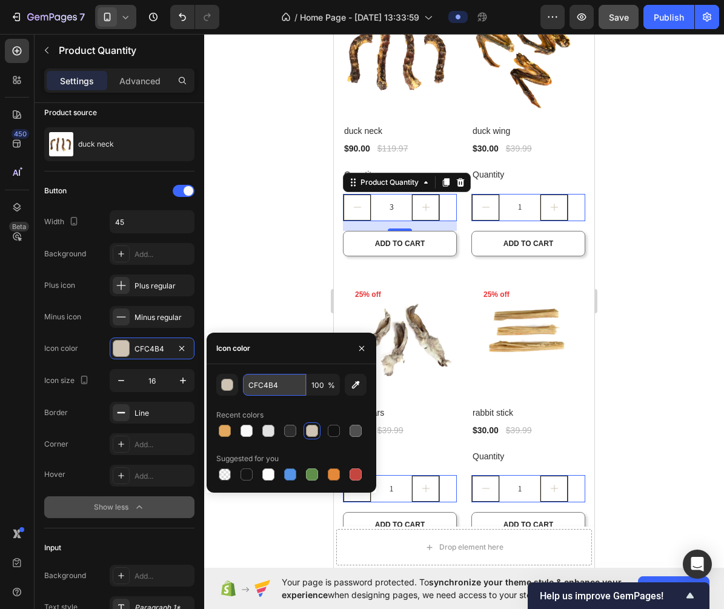
click at [274, 379] on input "CFC4B4" at bounding box center [274, 385] width 63 height 22
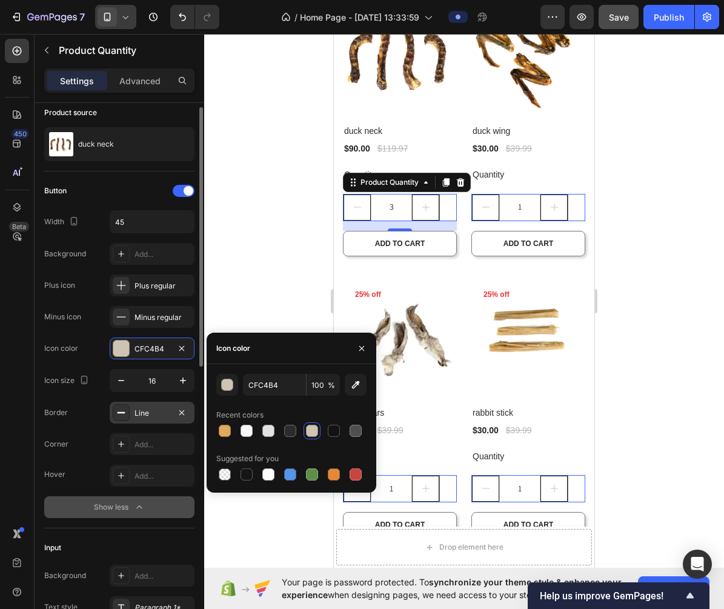
click at [160, 420] on div "Line" at bounding box center [152, 413] width 85 height 22
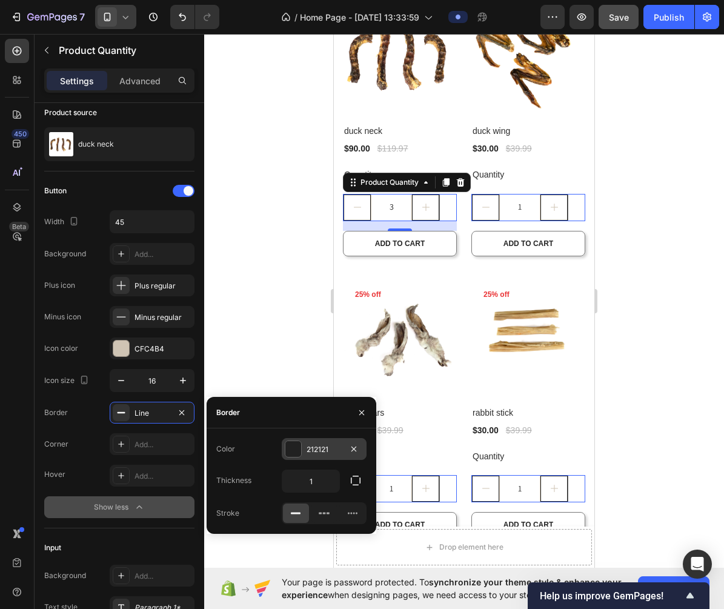
click at [322, 452] on div "212121" at bounding box center [323, 449] width 35 height 11
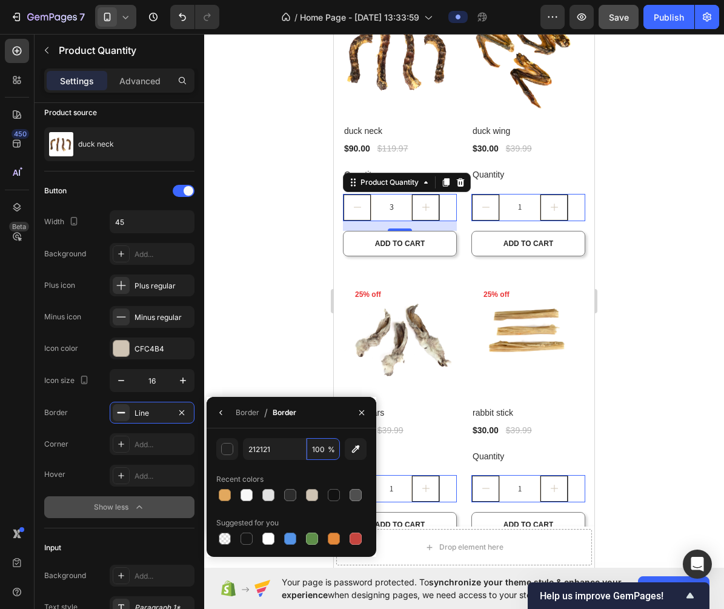
click at [322, 452] on input "100" at bounding box center [322, 449] width 33 height 22
click at [265, 446] on input "212121" at bounding box center [274, 449] width 63 height 22
paste input "CFC4B4"
paste input "text"
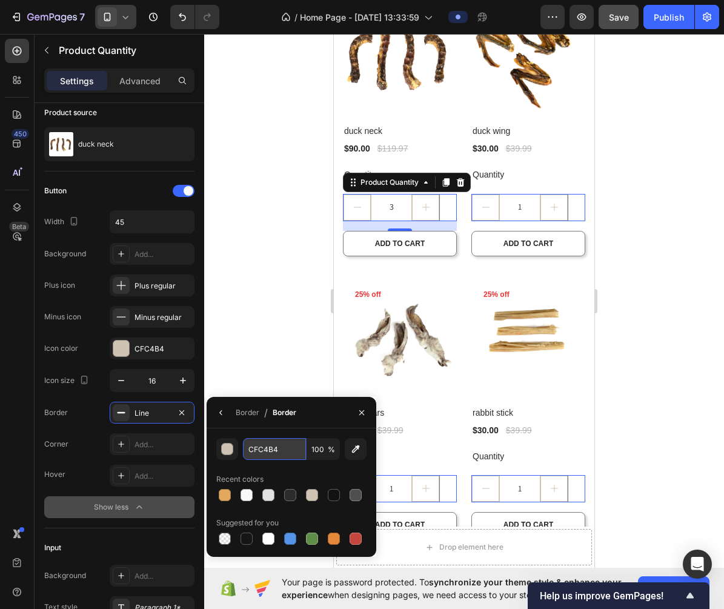
type input "CFC4B4"
click at [287, 360] on div at bounding box center [464, 321] width 520 height 575
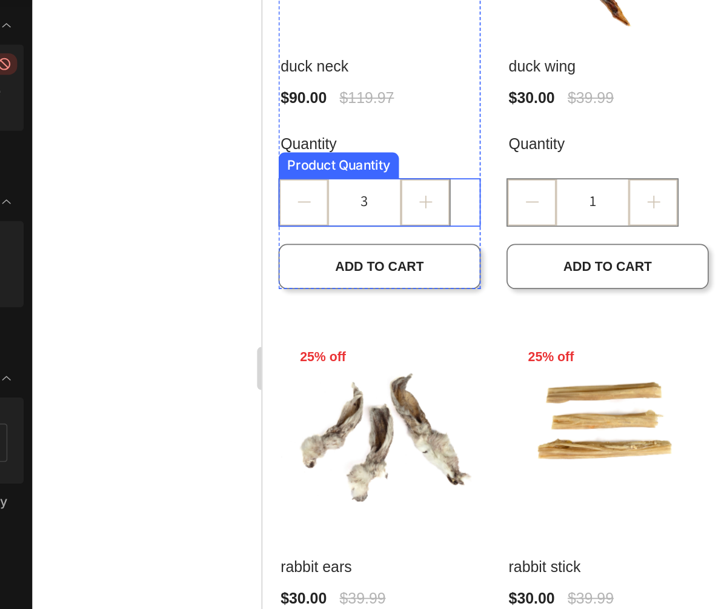
click at [365, 62] on button "increment" at bounding box center [353, 68] width 27 height 26
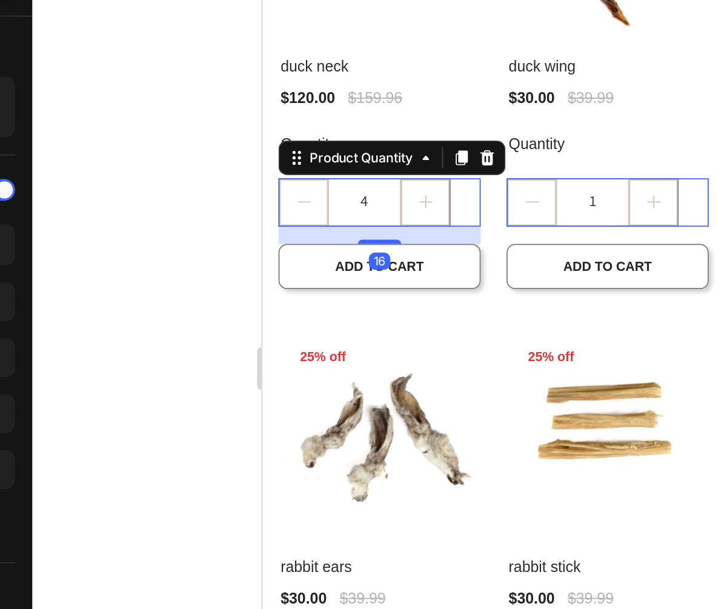
click at [284, 270] on div at bounding box center [464, 321] width 520 height 575
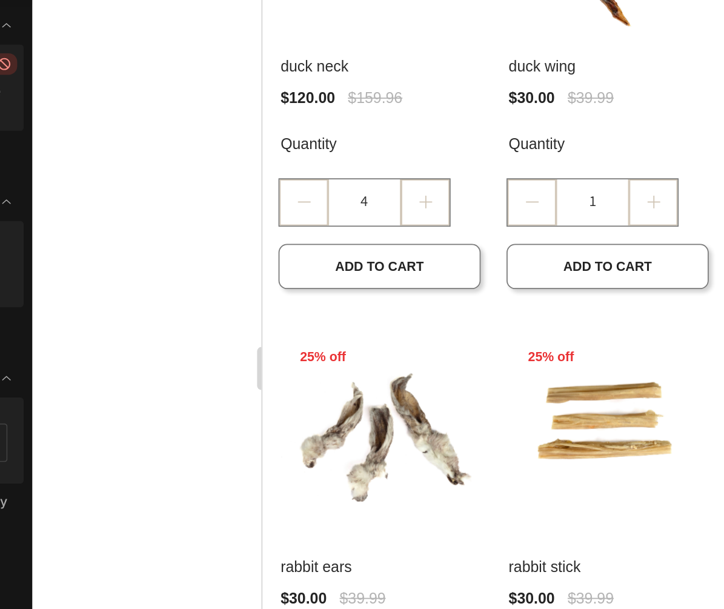
click at [274, 242] on div at bounding box center [464, 321] width 520 height 575
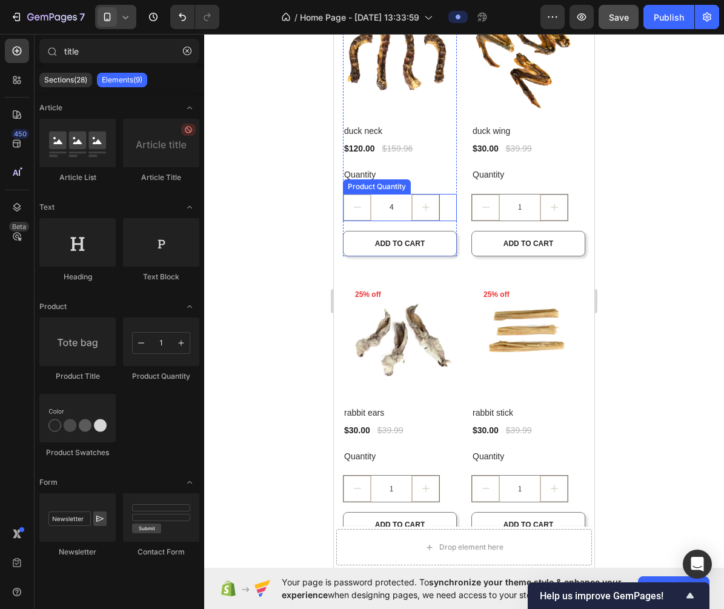
click at [395, 216] on input "4" at bounding box center [391, 207] width 41 height 26
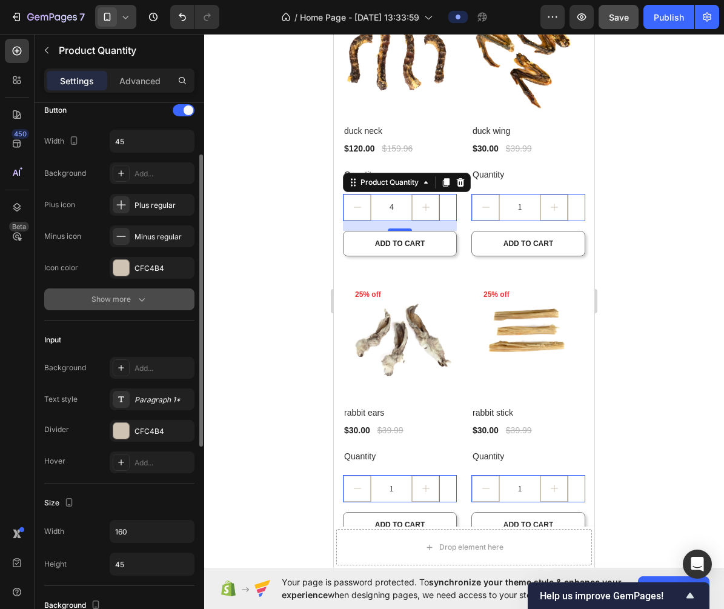
scroll to position [90, 0]
click at [138, 299] on icon "button" at bounding box center [142, 300] width 12 height 12
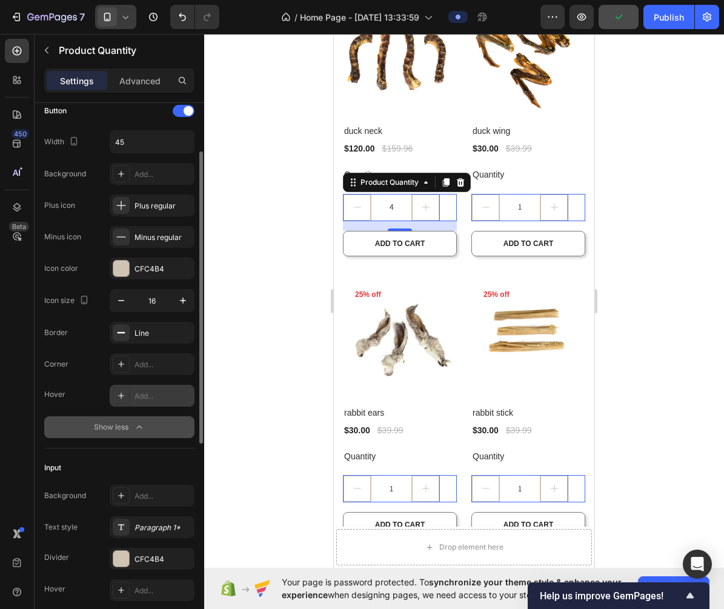
click at [148, 399] on div "Add..." at bounding box center [162, 396] width 57 height 11
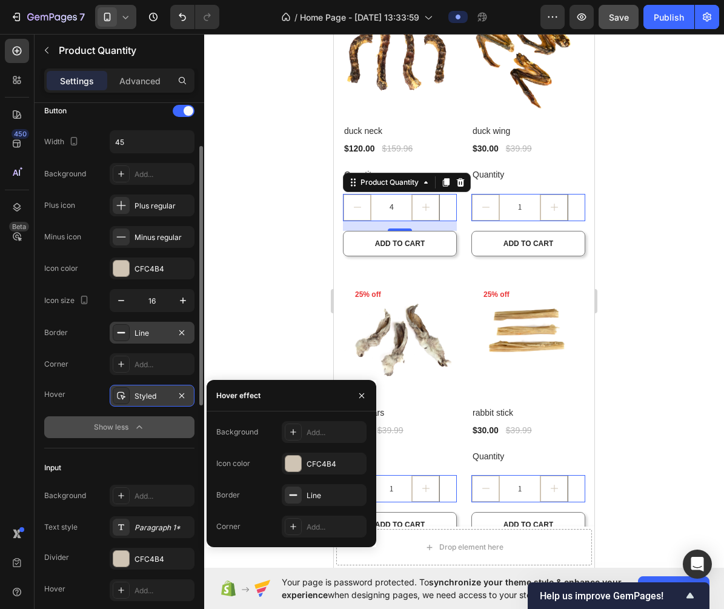
click at [159, 331] on div "Line" at bounding box center [151, 333] width 35 height 11
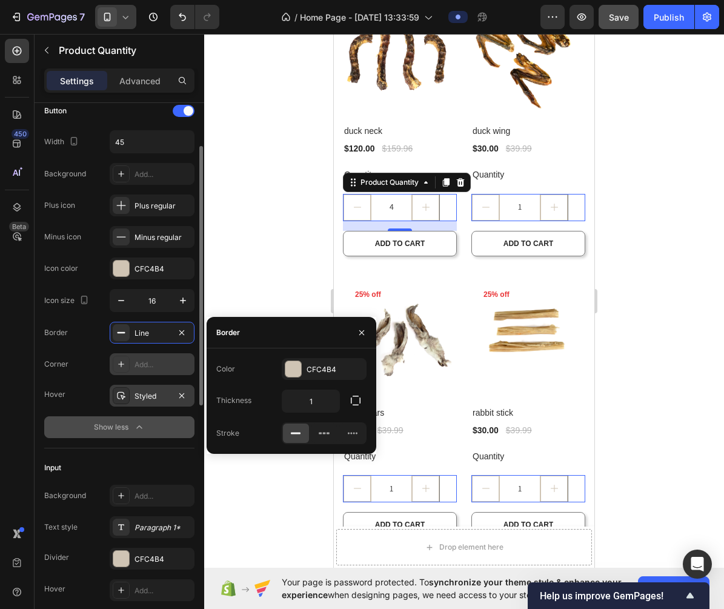
click at [153, 366] on div "Add..." at bounding box center [162, 364] width 57 height 11
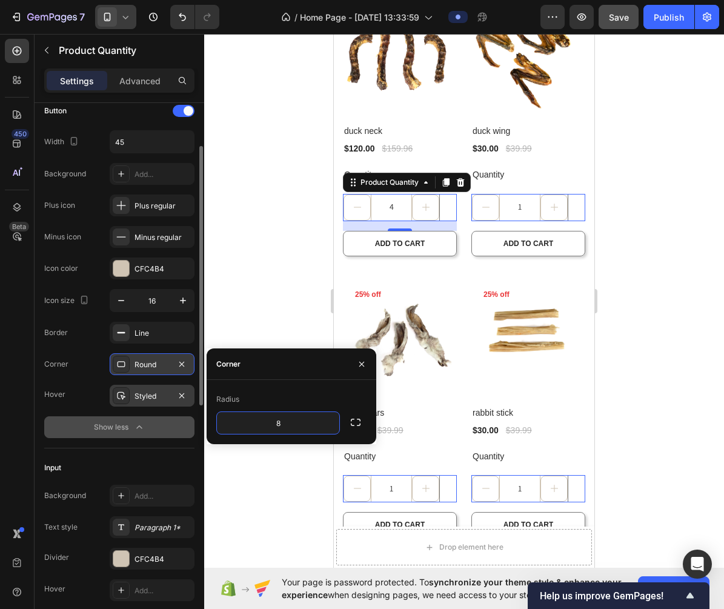
click at [93, 353] on div "Corner Round" at bounding box center [119, 364] width 150 height 22
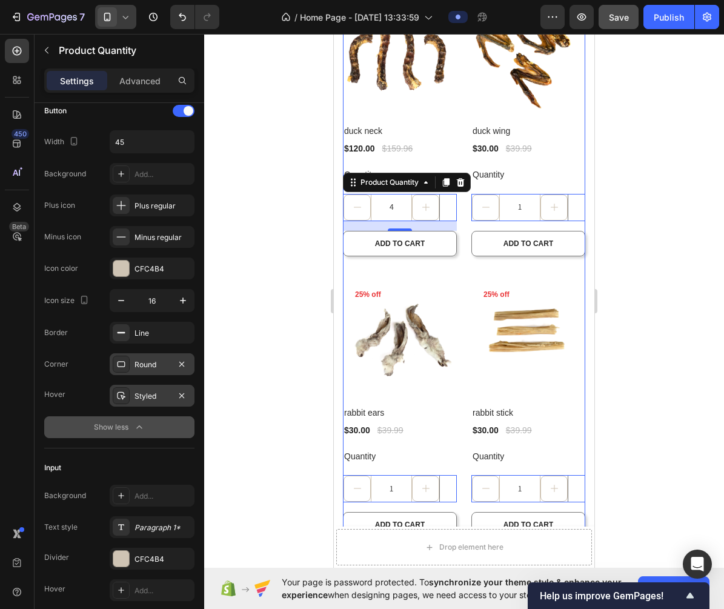
click at [610, 257] on div at bounding box center [464, 321] width 520 height 575
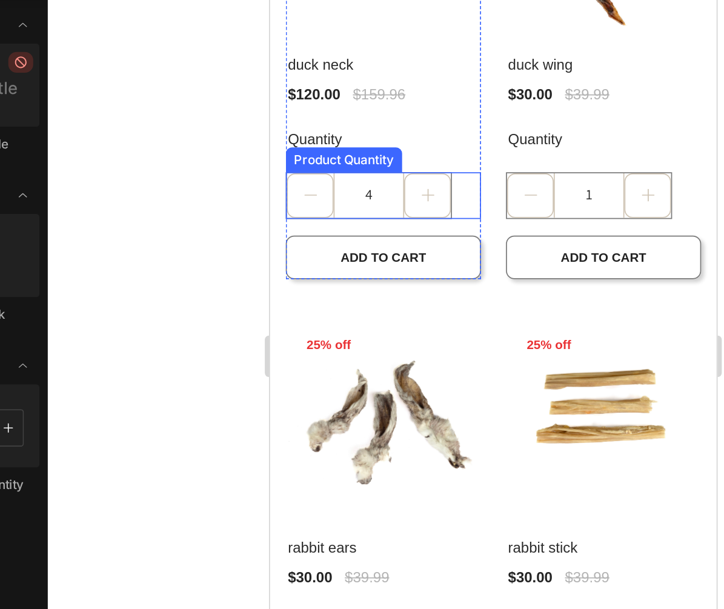
click at [351, 63] on button "increment" at bounding box center [361, 72] width 27 height 26
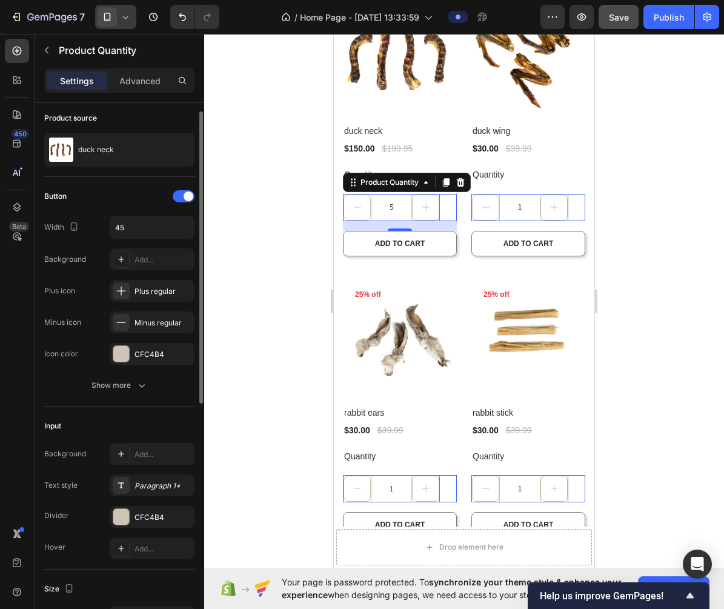
scroll to position [9, 0]
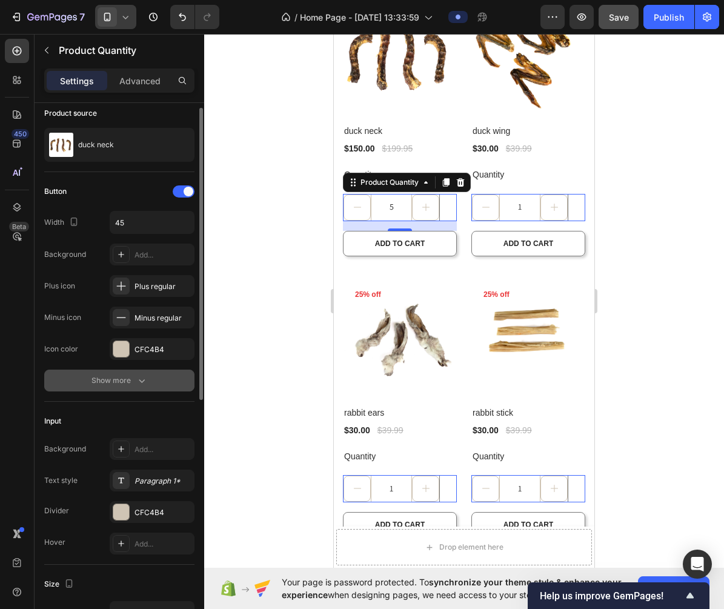
click at [124, 385] on div "Show more" at bounding box center [119, 380] width 56 height 12
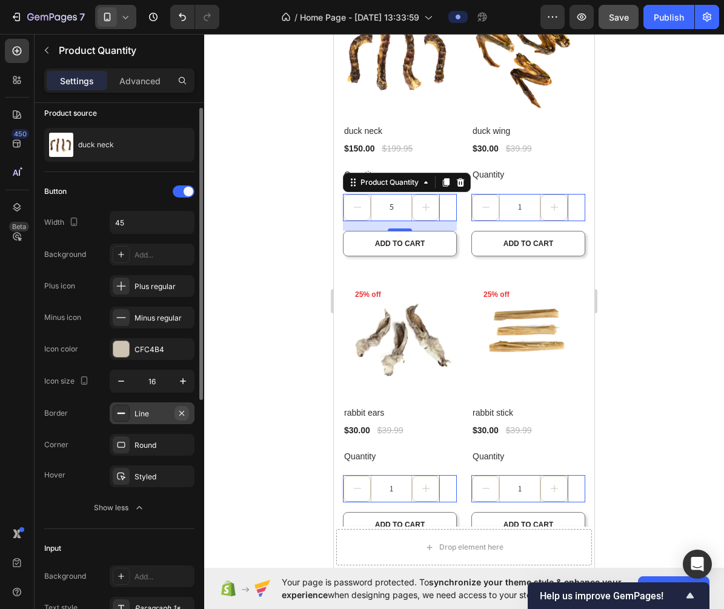
click at [182, 412] on icon "button" at bounding box center [181, 412] width 5 height 5
click at [251, 348] on div at bounding box center [464, 321] width 520 height 575
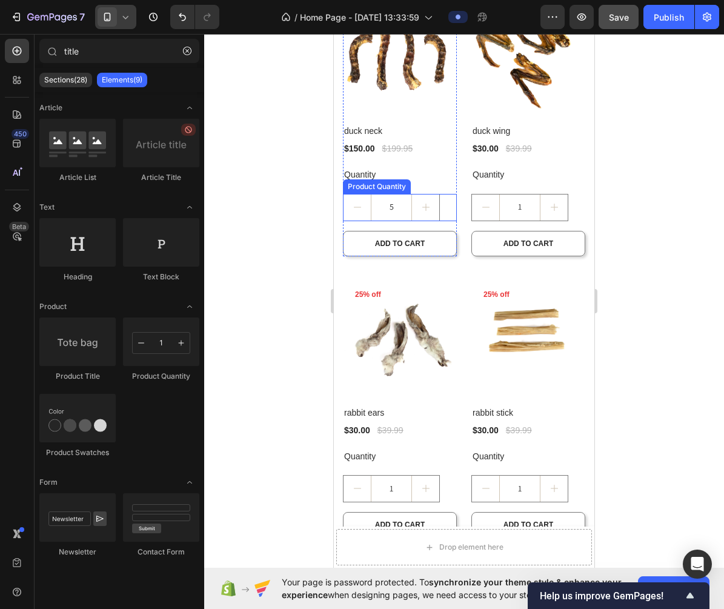
click at [355, 214] on button "decrement" at bounding box center [356, 207] width 27 height 26
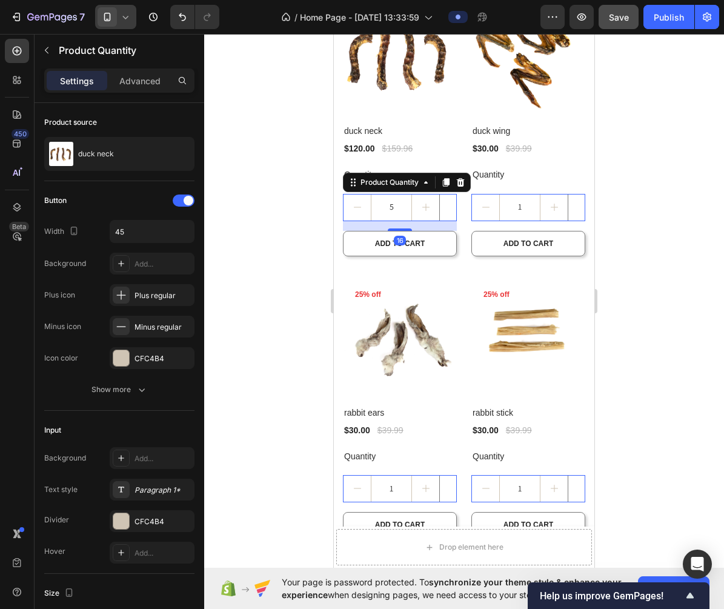
type input "4"
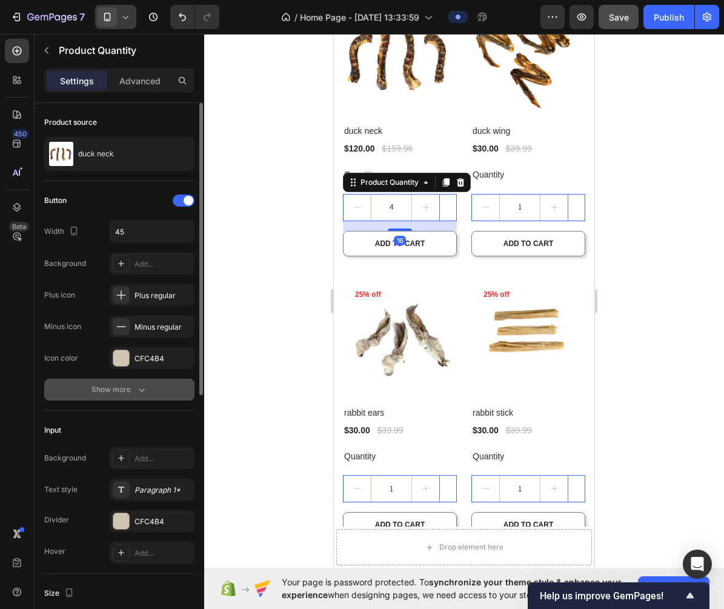
click at [142, 388] on icon "button" at bounding box center [142, 389] width 12 height 12
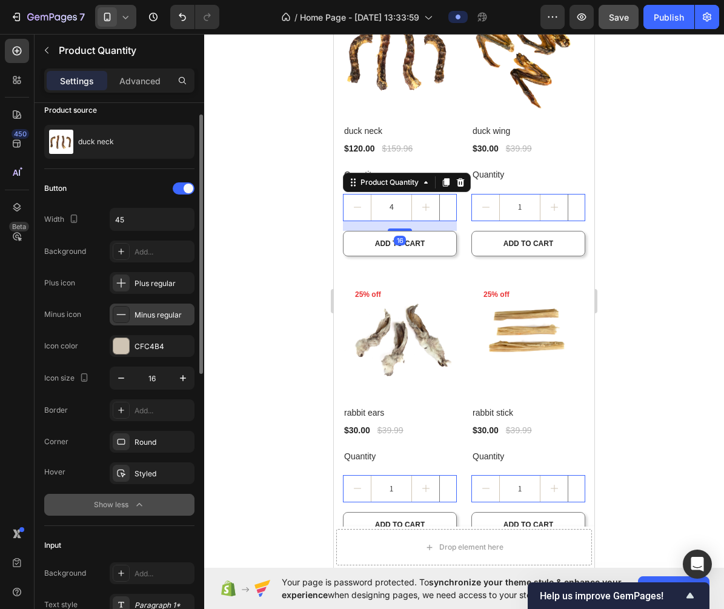
scroll to position [25, 0]
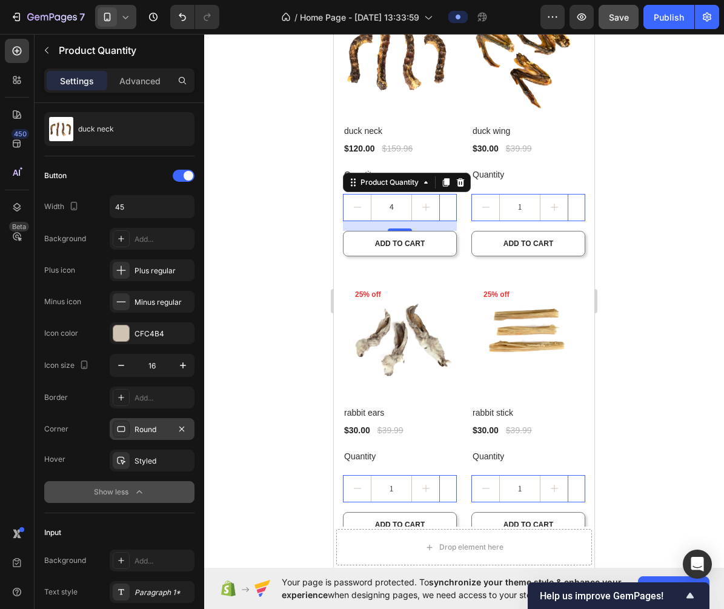
click at [144, 428] on div "Round" at bounding box center [151, 429] width 35 height 11
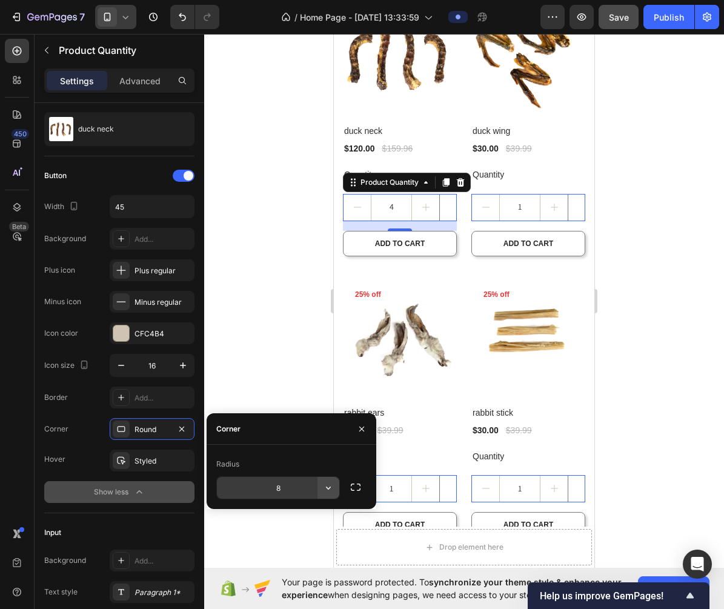
click at [331, 488] on icon "button" at bounding box center [328, 487] width 12 height 12
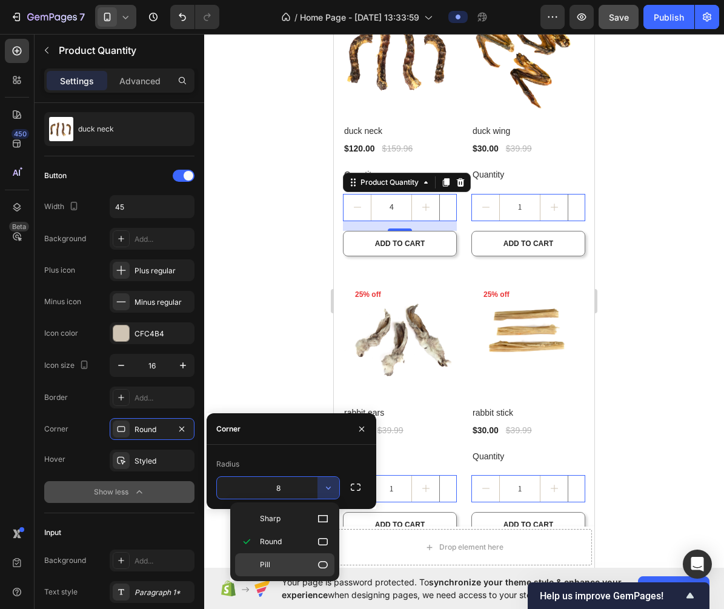
click at [301, 558] on div "Pill" at bounding box center [284, 564] width 99 height 23
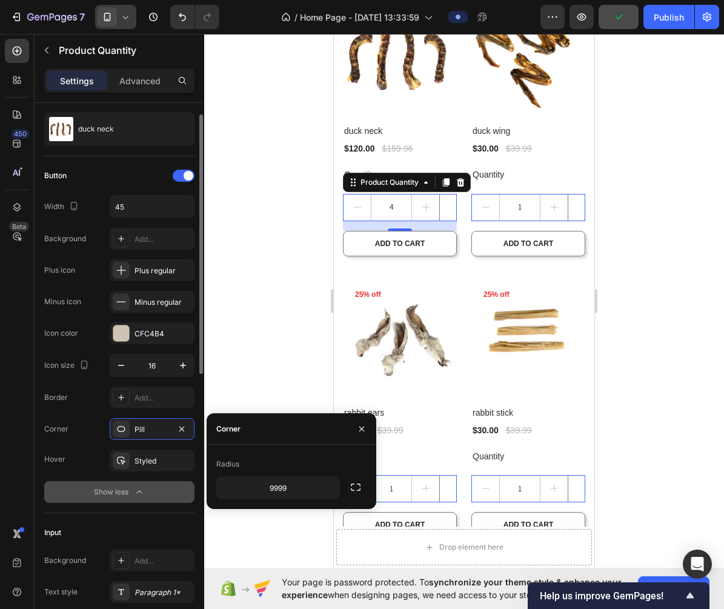
click at [82, 418] on div "Corner Pill" at bounding box center [119, 429] width 150 height 22
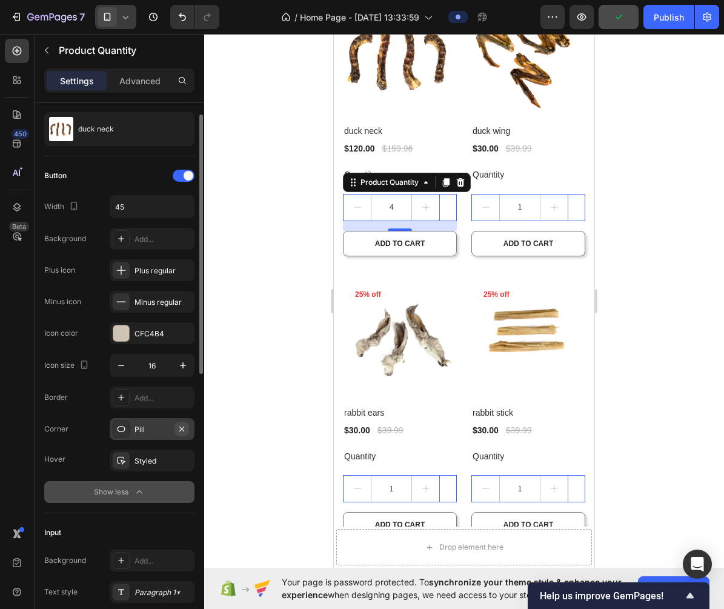
click at [181, 429] on icon "button" at bounding box center [181, 428] width 5 height 5
click at [164, 429] on div "Add..." at bounding box center [162, 429] width 57 height 11
type input "8"
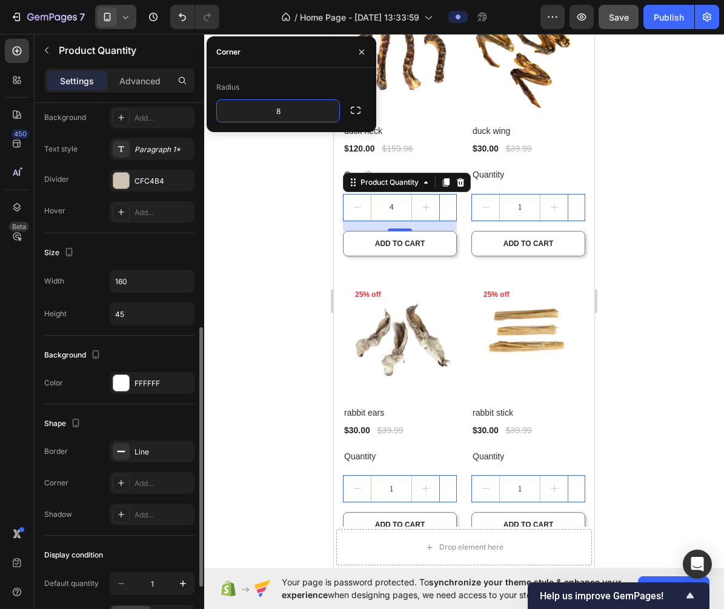
scroll to position [469, 0]
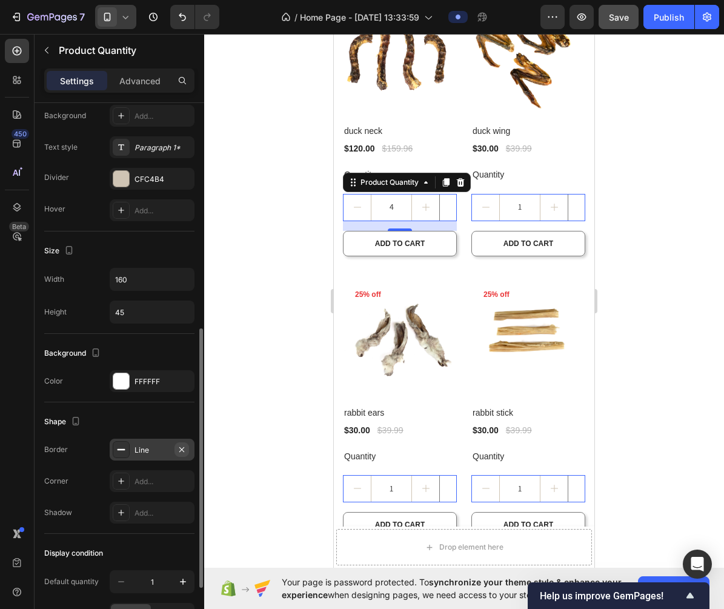
click at [182, 452] on icon "button" at bounding box center [182, 450] width 10 height 10
click at [280, 286] on div at bounding box center [464, 321] width 520 height 575
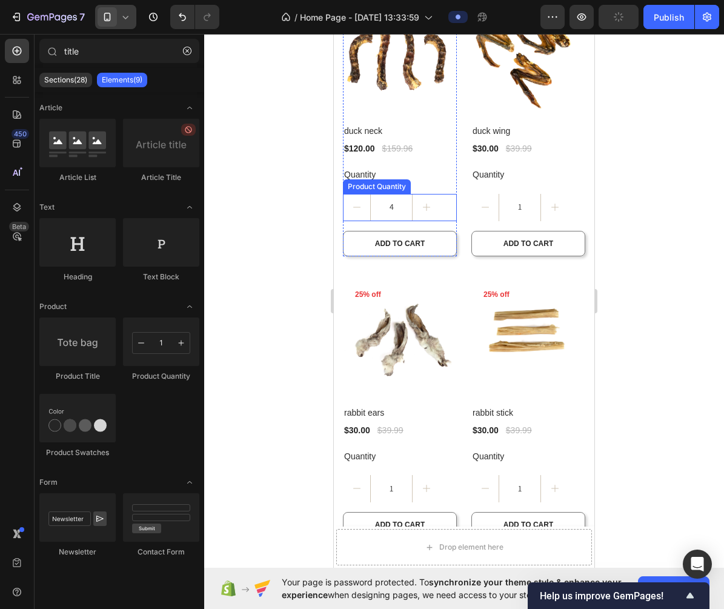
click at [433, 208] on button "increment" at bounding box center [425, 207] width 27 height 27
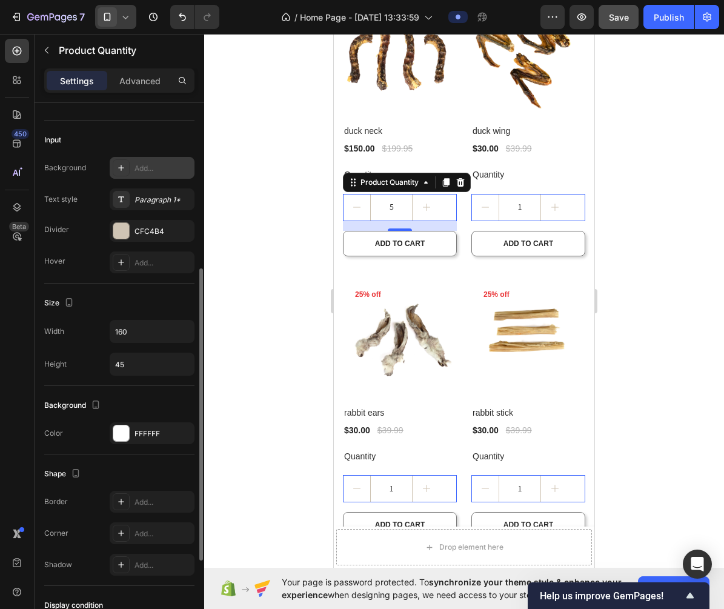
scroll to position [298, 0]
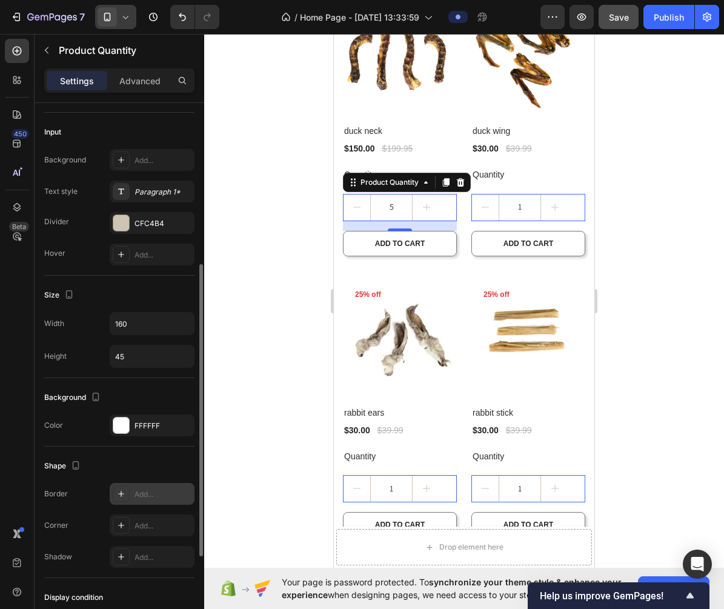
click at [124, 497] on icon at bounding box center [121, 494] width 10 height 10
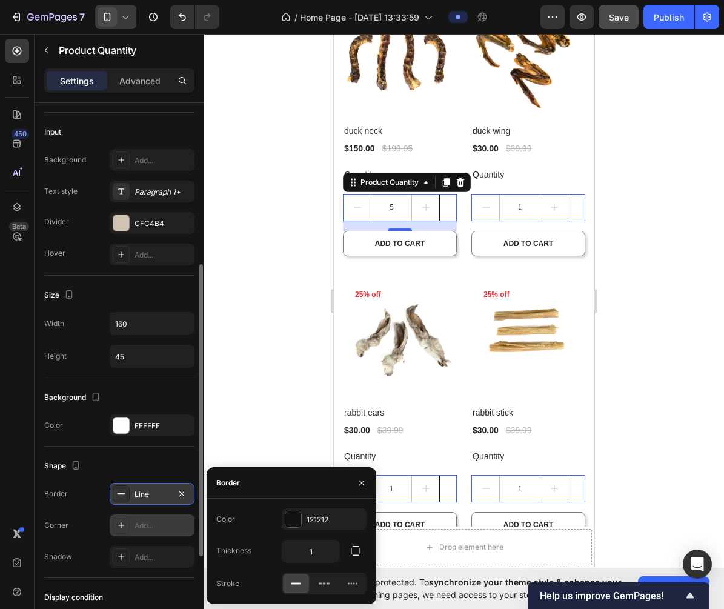
click at [126, 526] on div at bounding box center [121, 525] width 17 height 17
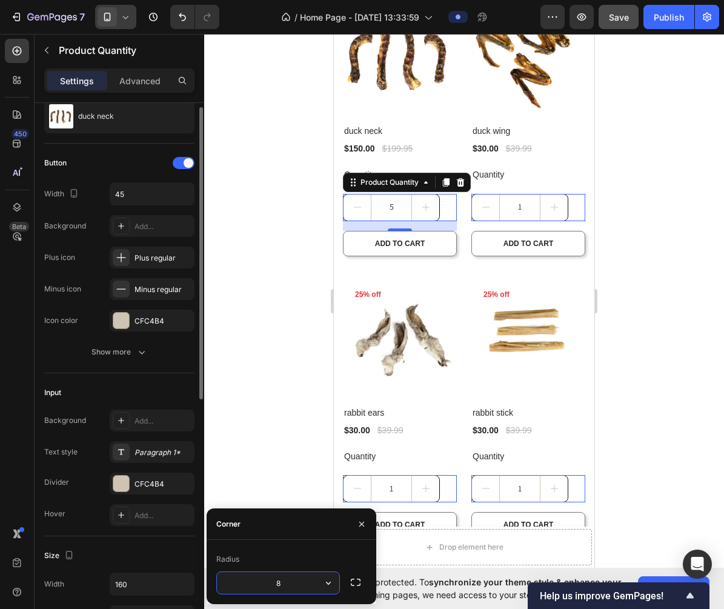
scroll to position [27, 0]
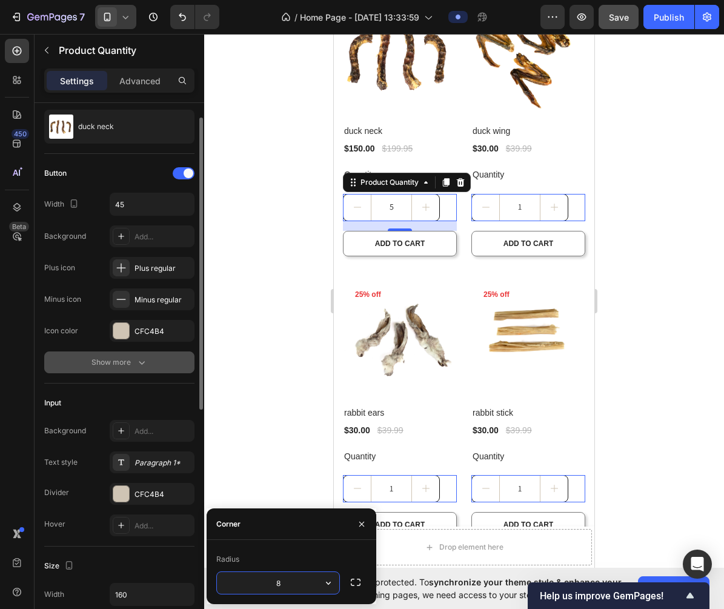
click at [142, 357] on icon "button" at bounding box center [142, 362] width 12 height 12
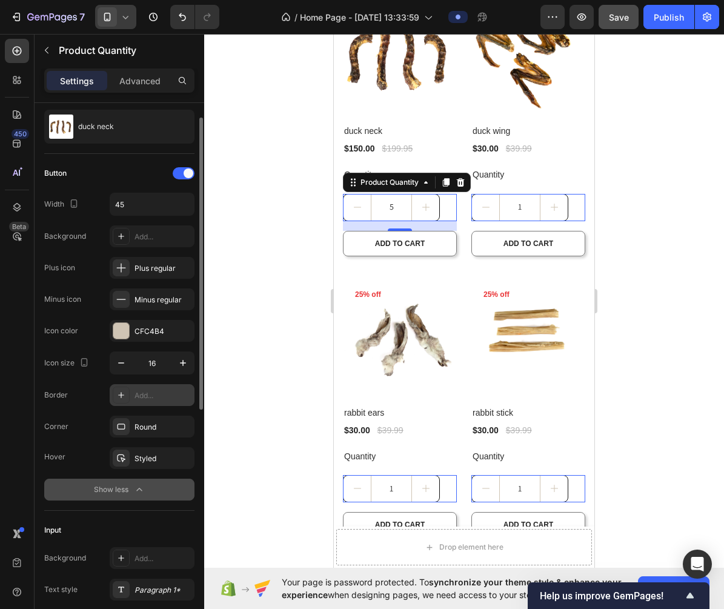
click at [120, 397] on icon at bounding box center [121, 395] width 10 height 10
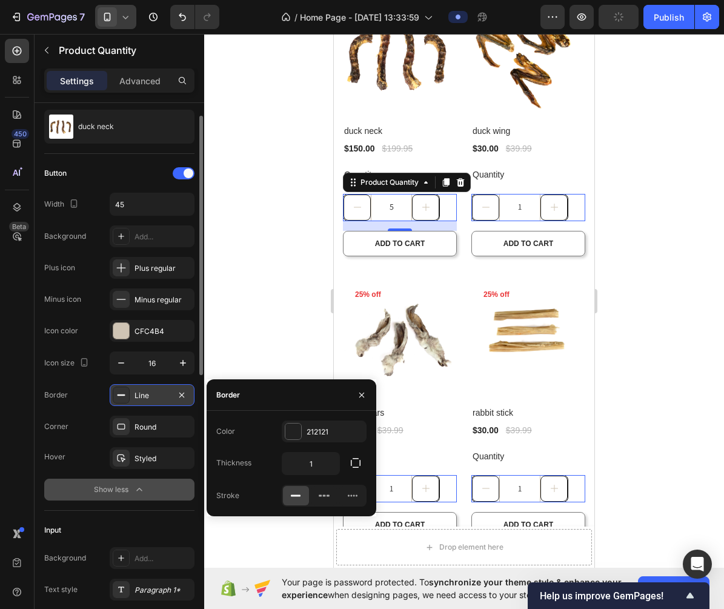
click at [292, 274] on div at bounding box center [464, 321] width 520 height 575
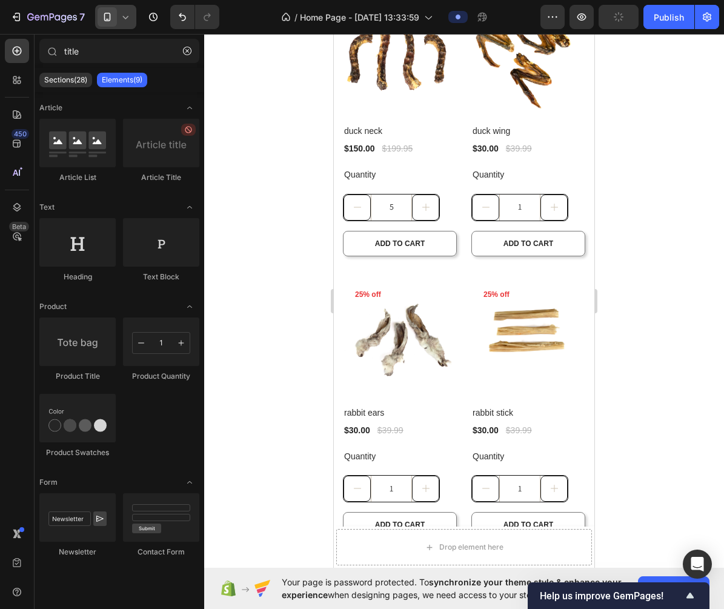
click at [282, 262] on div at bounding box center [464, 321] width 520 height 575
click at [360, 207] on icon "decrement" at bounding box center [357, 207] width 10 height 10
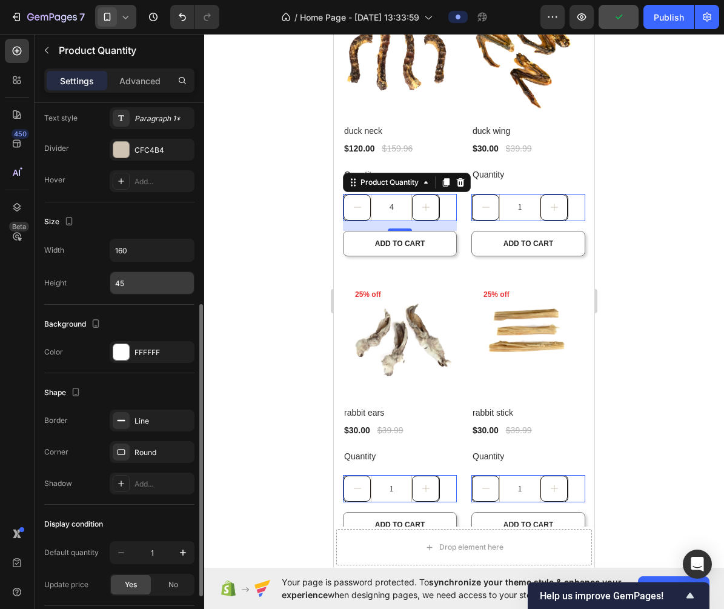
scroll to position [392, 0]
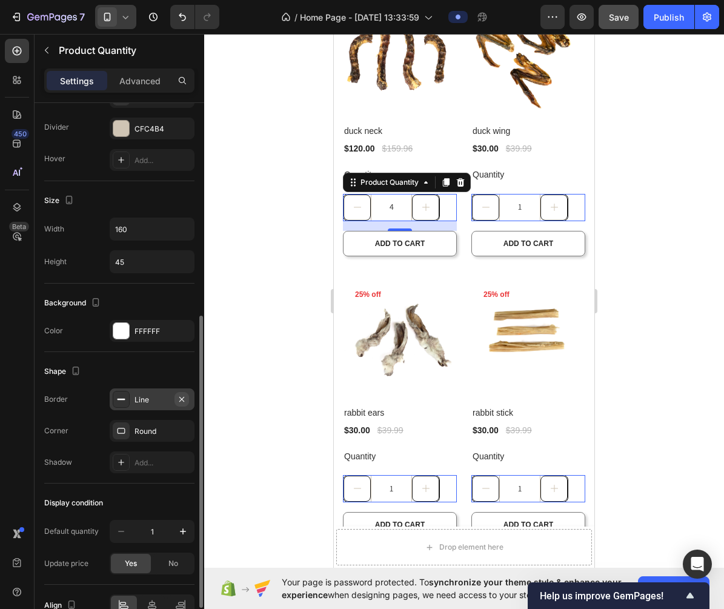
click at [183, 395] on icon "button" at bounding box center [182, 399] width 10 height 10
click at [182, 432] on icon "button" at bounding box center [182, 431] width 10 height 10
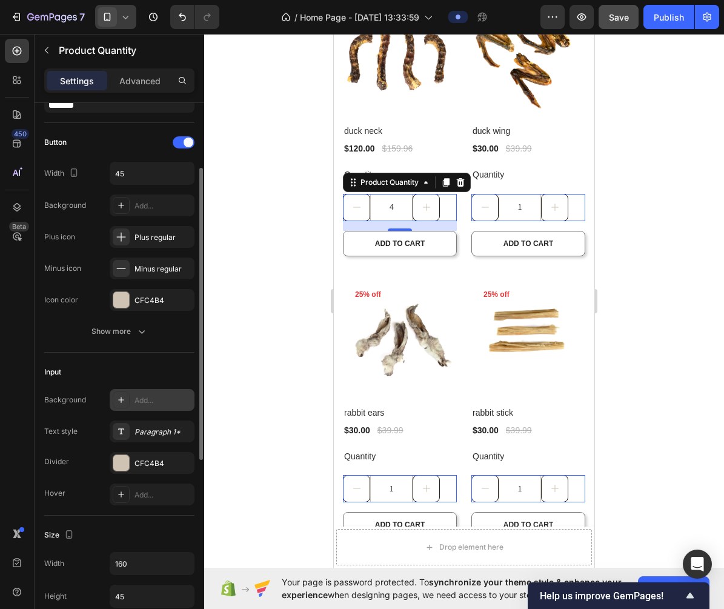
scroll to position [39, 0]
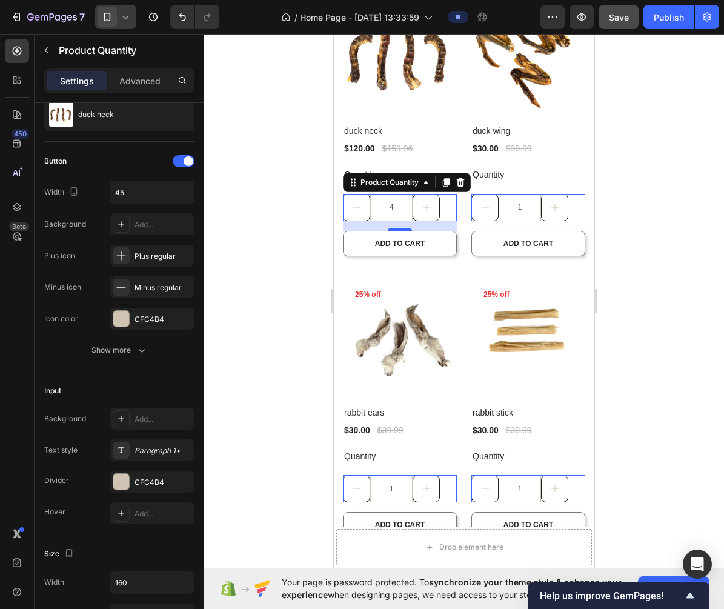
click at [257, 245] on div at bounding box center [464, 321] width 520 height 575
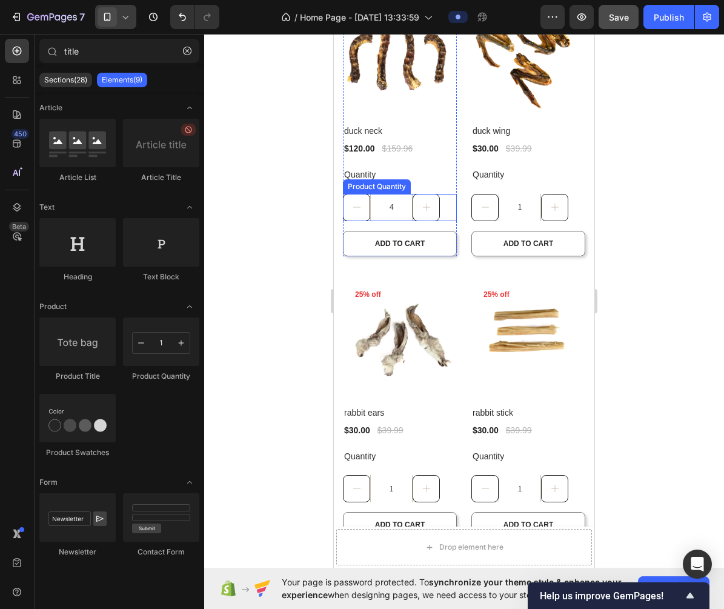
click at [426, 205] on icon "increment" at bounding box center [426, 206] width 7 height 7
type input "5"
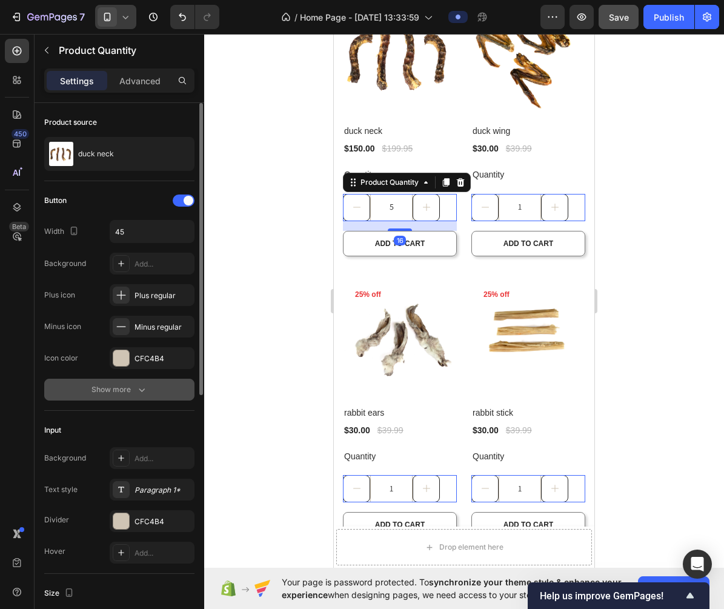
click at [105, 391] on div "Show more" at bounding box center [119, 389] width 56 height 12
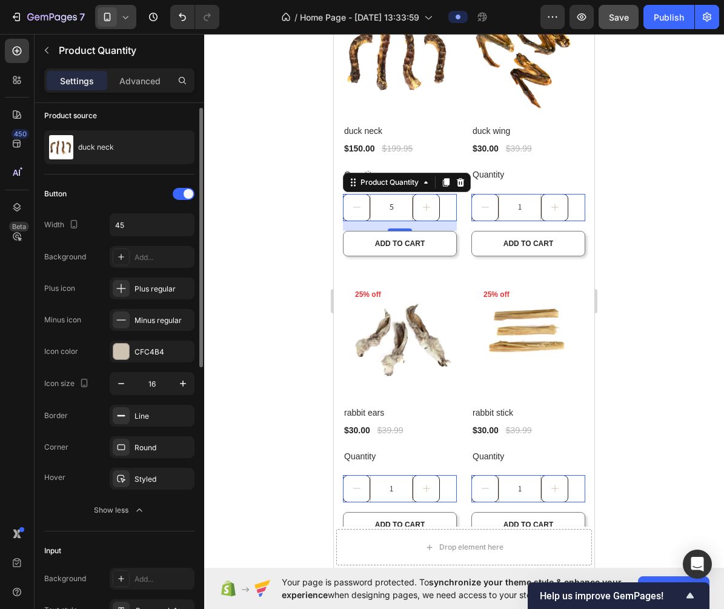
scroll to position [11, 0]
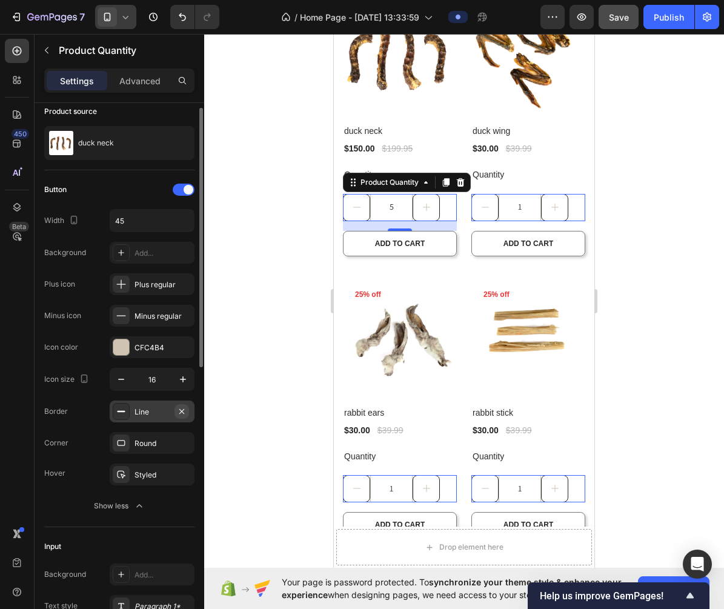
click at [181, 413] on icon "button" at bounding box center [182, 411] width 10 height 10
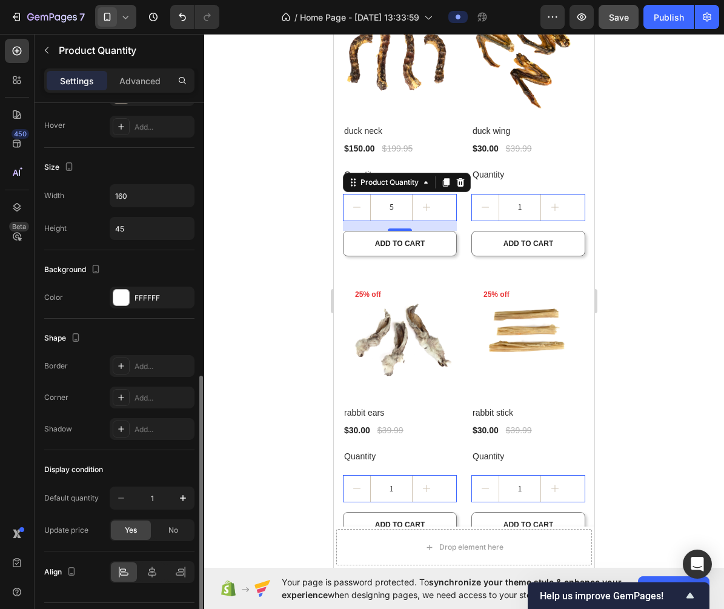
scroll to position [585, 0]
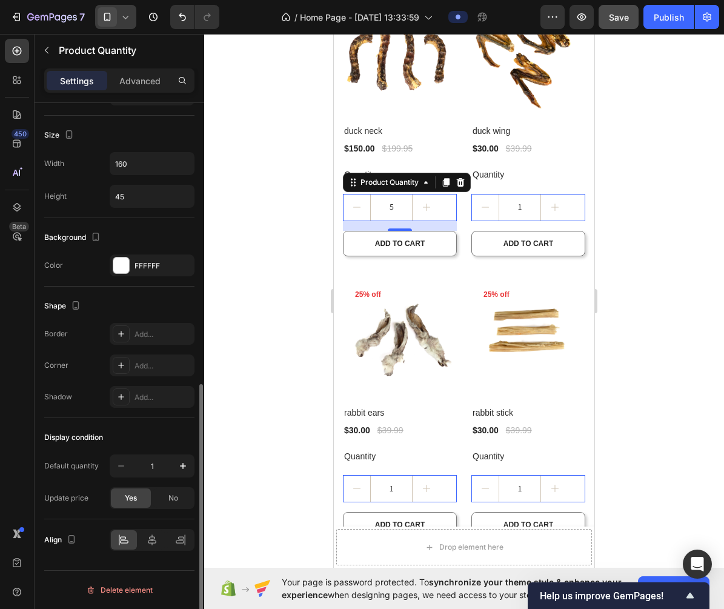
click at [232, 375] on div at bounding box center [464, 321] width 520 height 575
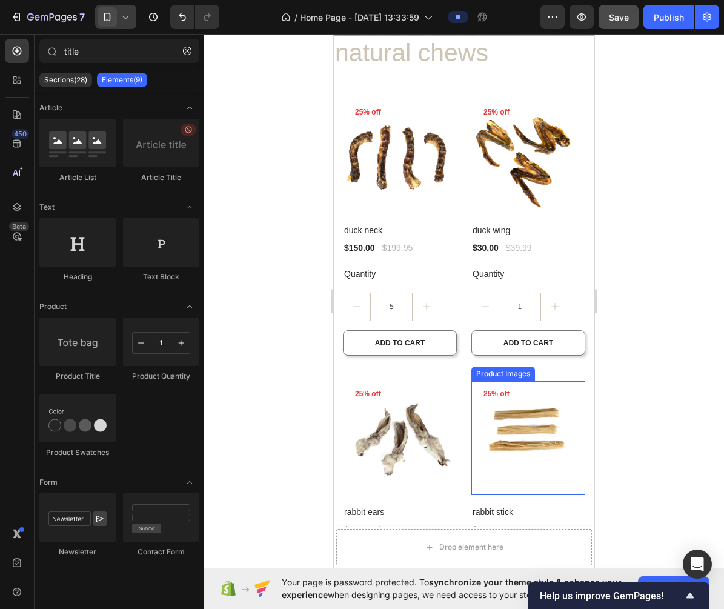
scroll to position [291, 0]
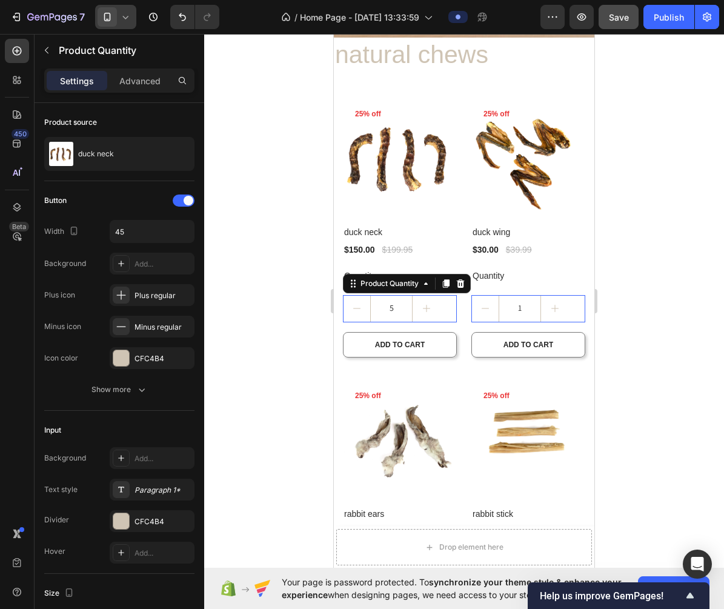
click at [410, 298] on input "5" at bounding box center [391, 308] width 42 height 27
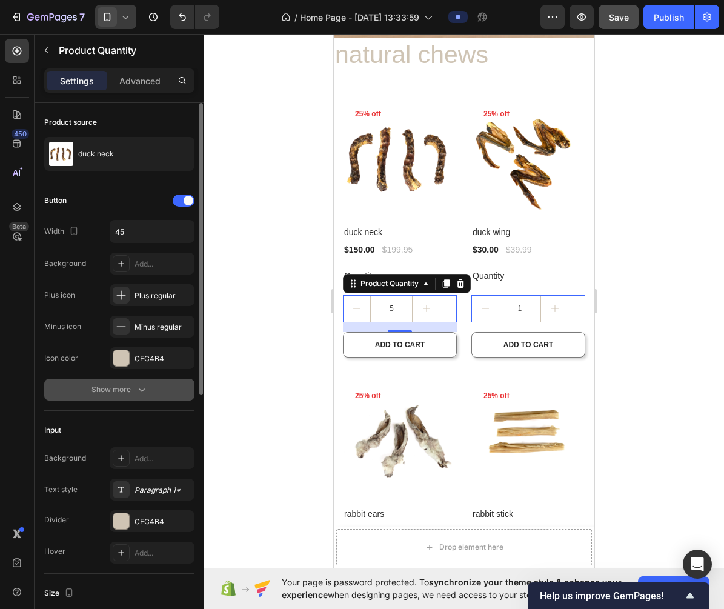
click at [135, 380] on button "Show more" at bounding box center [119, 390] width 150 height 22
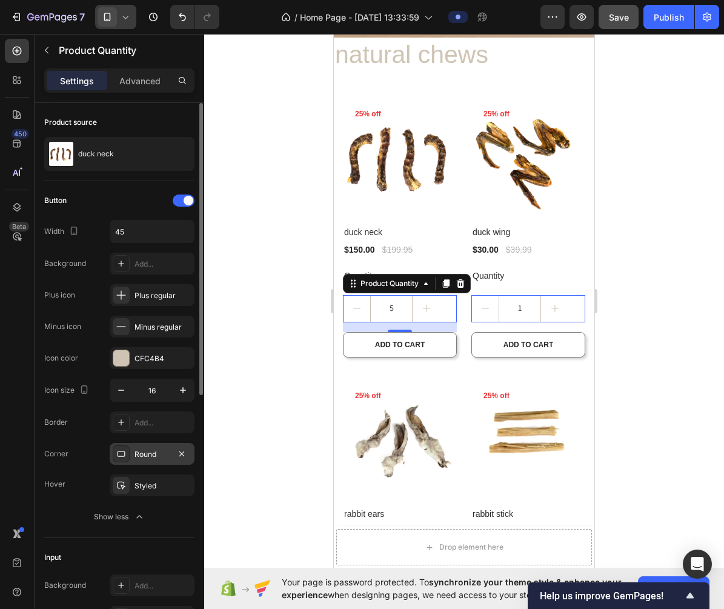
click at [153, 456] on div "Round" at bounding box center [151, 454] width 35 height 11
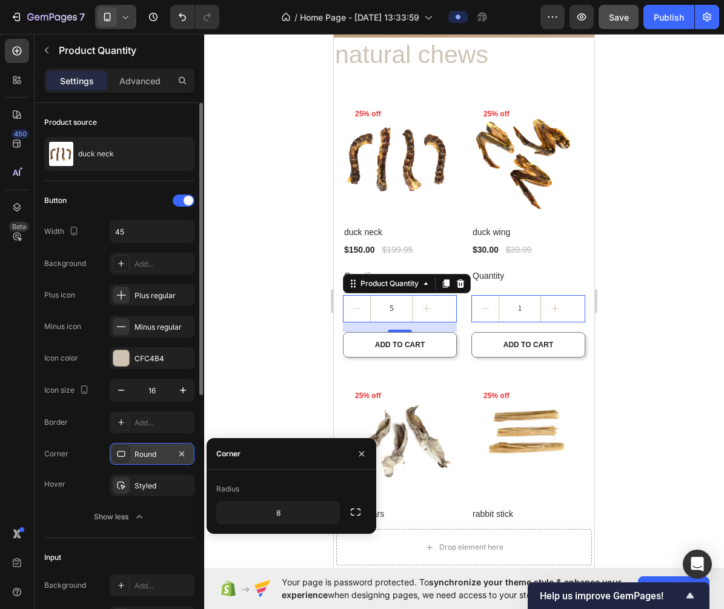
click at [153, 456] on div "Round" at bounding box center [151, 454] width 35 height 11
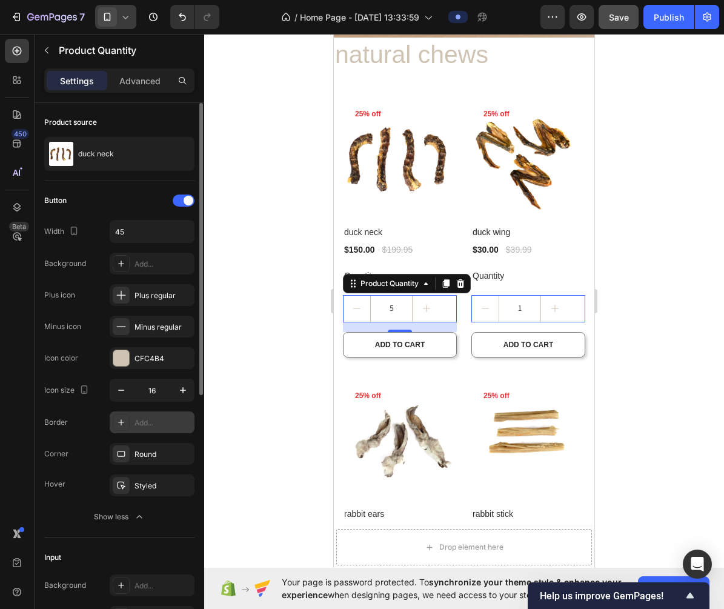
click at [125, 429] on div at bounding box center [121, 422] width 17 height 17
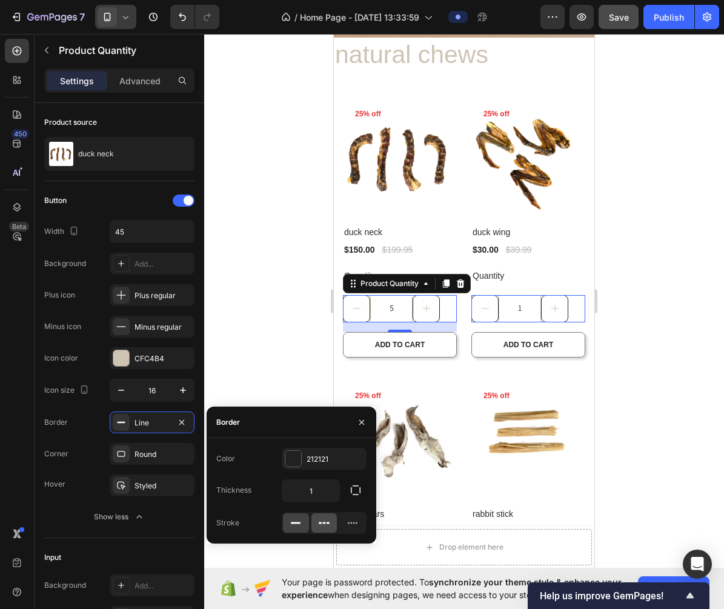
click at [326, 523] on icon at bounding box center [324, 523] width 12 height 12
click at [355, 418] on button "button" at bounding box center [361, 421] width 19 height 19
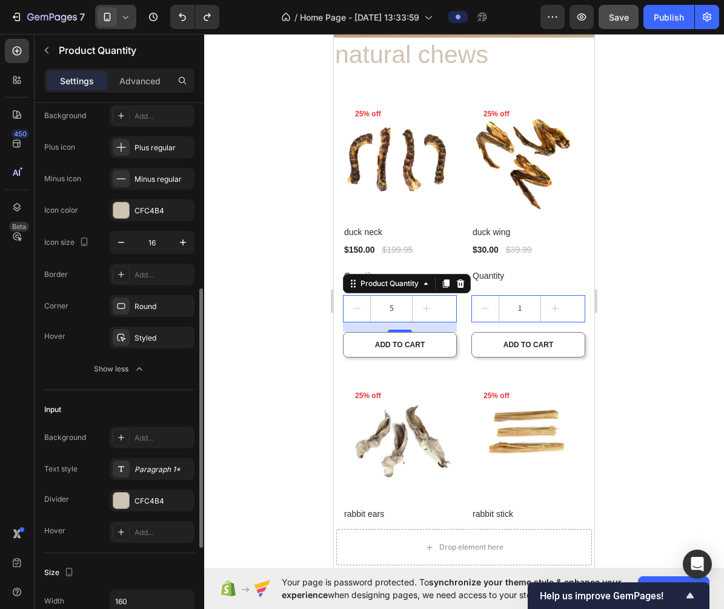
scroll to position [585, 0]
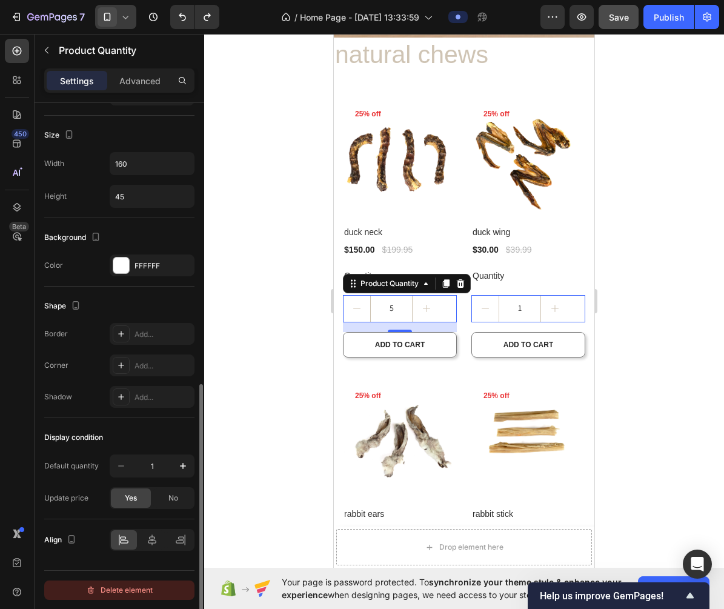
click at [127, 589] on div "Delete element" at bounding box center [119, 590] width 67 height 15
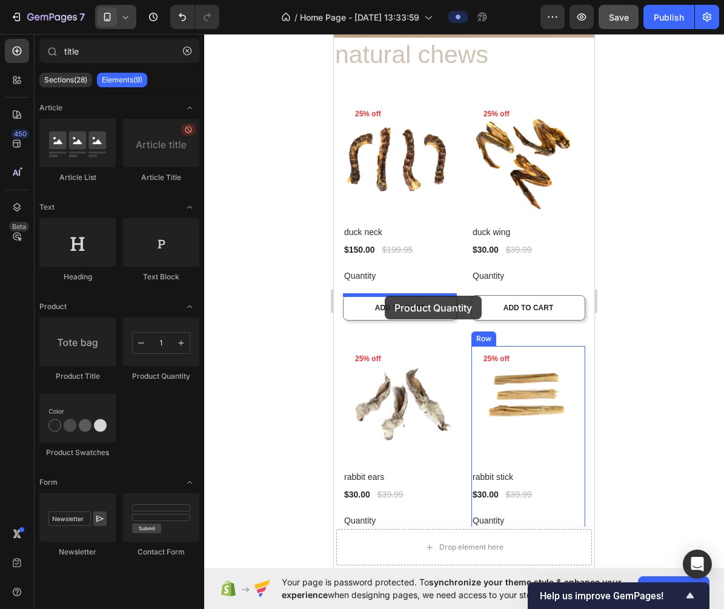
drag, startPoint x: 475, startPoint y: 371, endPoint x: 939, endPoint y: 243, distance: 481.8
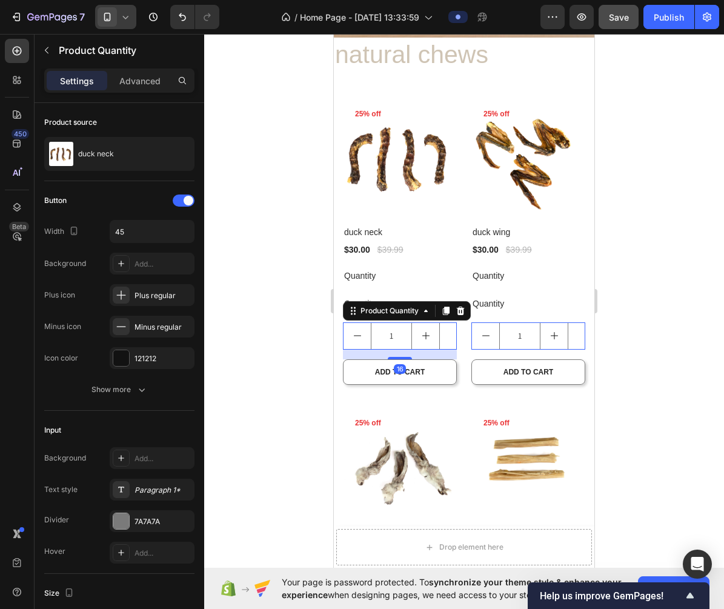
click at [648, 288] on div at bounding box center [464, 321] width 520 height 575
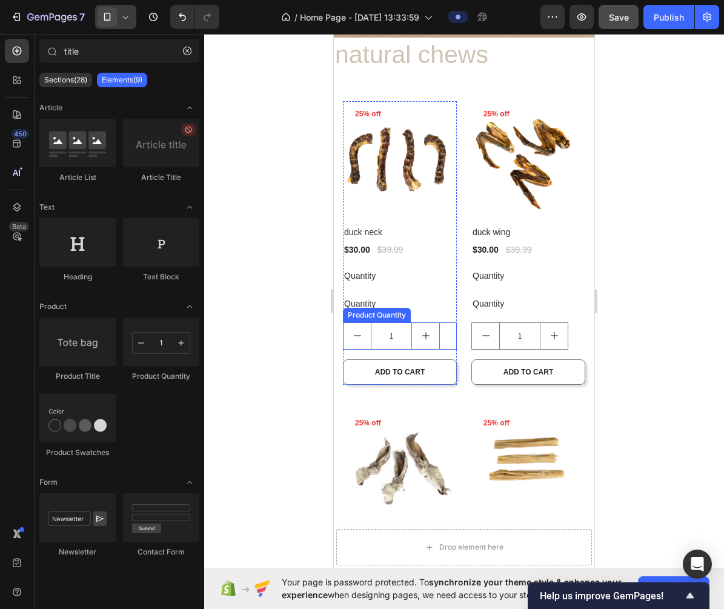
click at [379, 337] on input "1" at bounding box center [391, 336] width 41 height 26
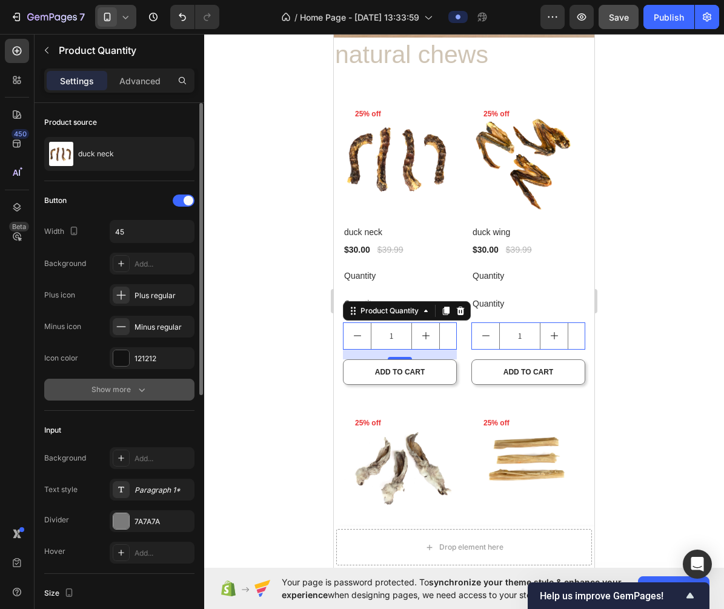
click at [141, 388] on icon "button" at bounding box center [142, 389] width 12 height 12
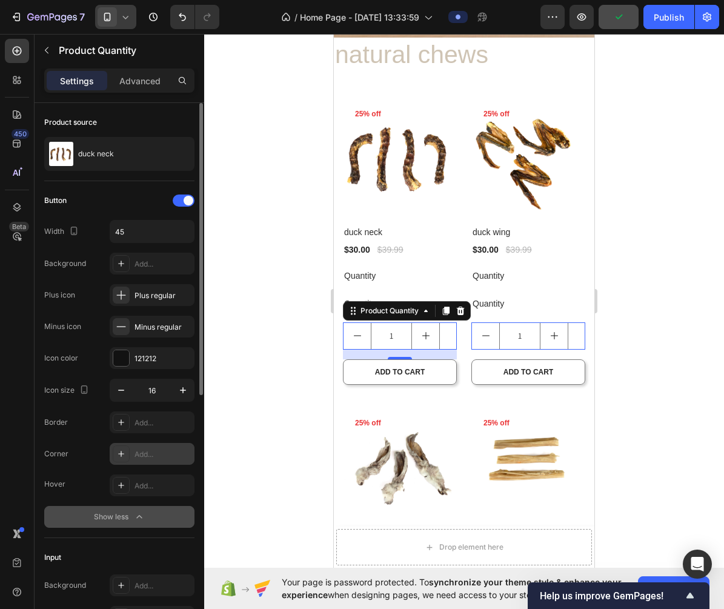
click at [154, 457] on div "Add..." at bounding box center [162, 454] width 57 height 11
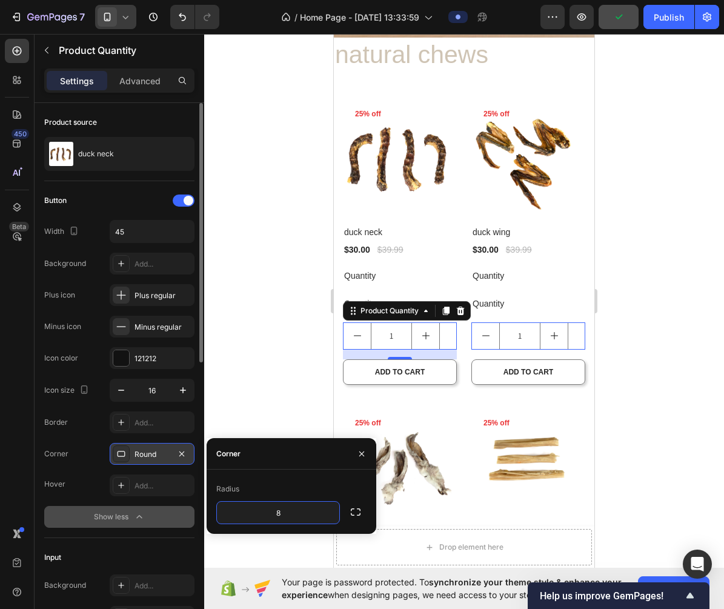
click at [265, 428] on div at bounding box center [464, 321] width 520 height 575
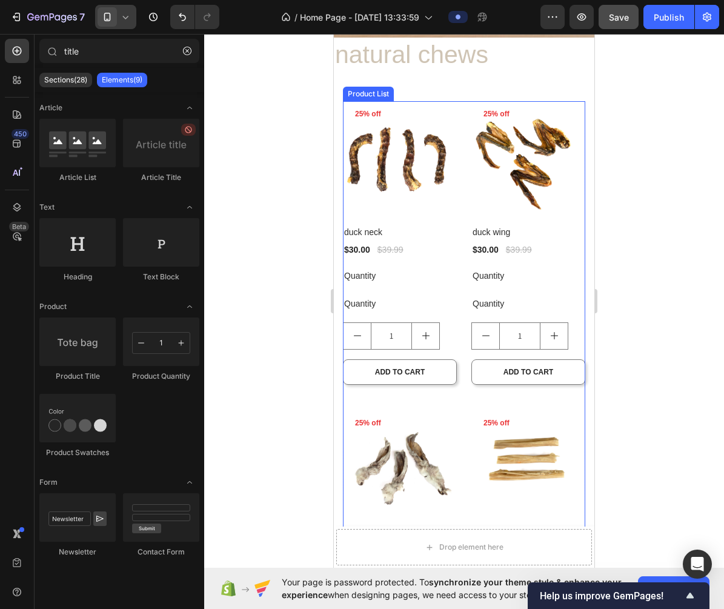
click at [405, 335] on input "1" at bounding box center [391, 336] width 41 height 26
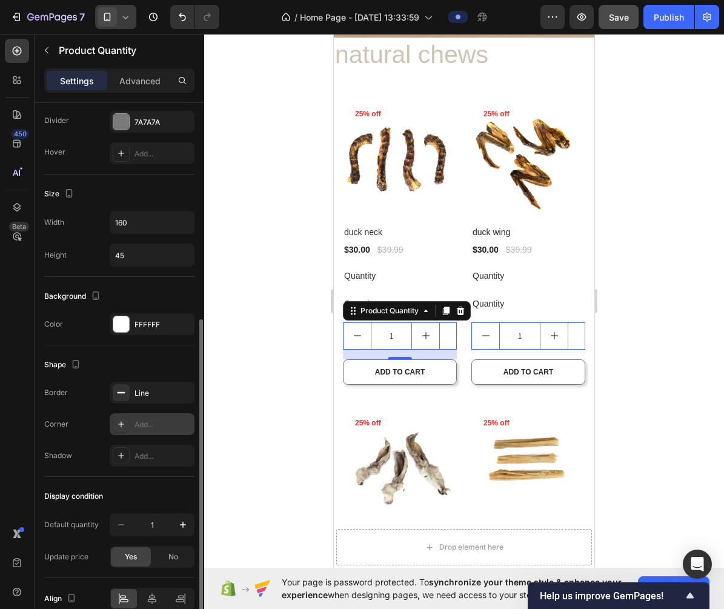
scroll to position [420, 0]
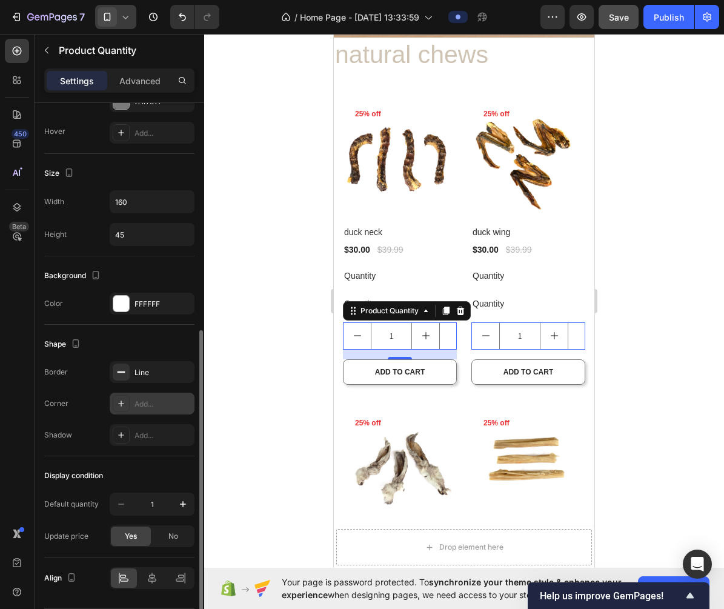
click at [131, 404] on div "Add..." at bounding box center [152, 403] width 85 height 22
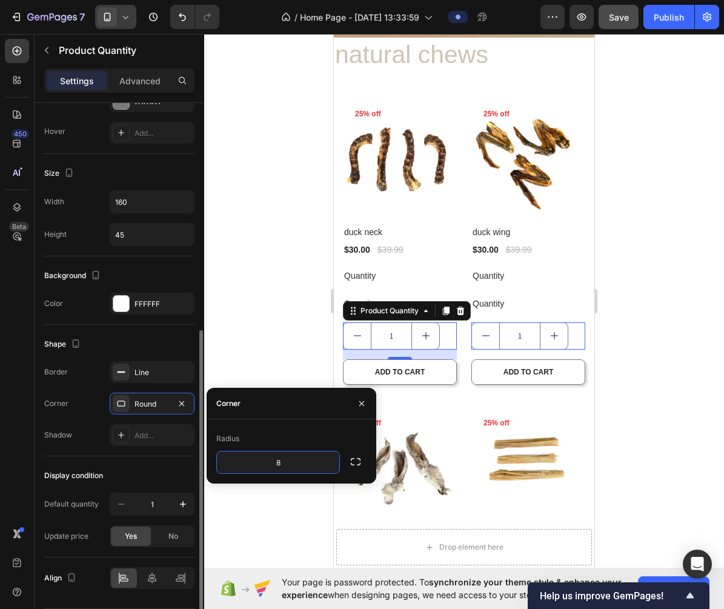
click at [165, 464] on div "Display condition Default quantity 1 Update price Yes No" at bounding box center [119, 506] width 150 height 101
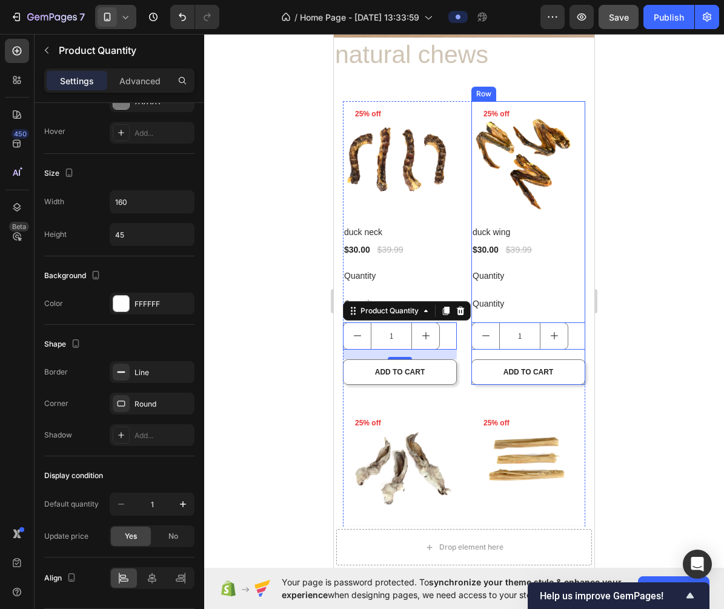
click at [594, 308] on div "Product Images 25% off Product Badge Row duck neck Product Title $30.00 Product…" at bounding box center [464, 406] width 260 height 669
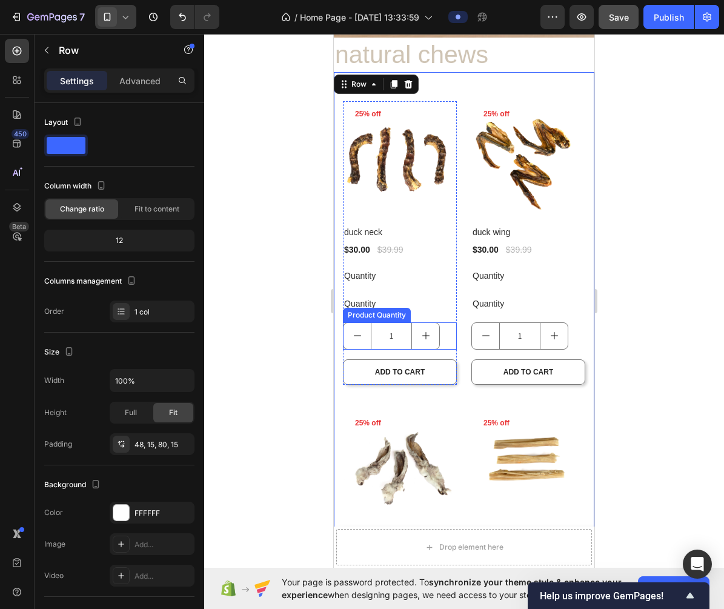
click at [432, 329] on button "increment" at bounding box center [425, 336] width 27 height 26
type input "2"
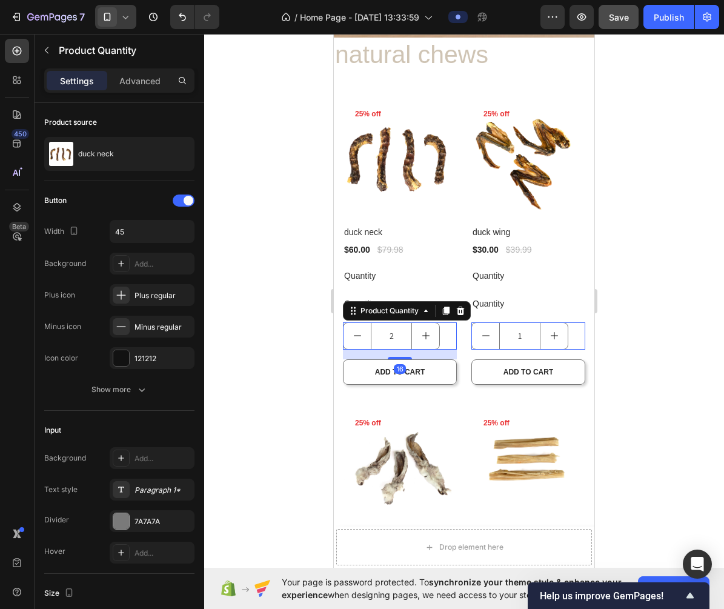
click at [215, 359] on div at bounding box center [464, 321] width 520 height 575
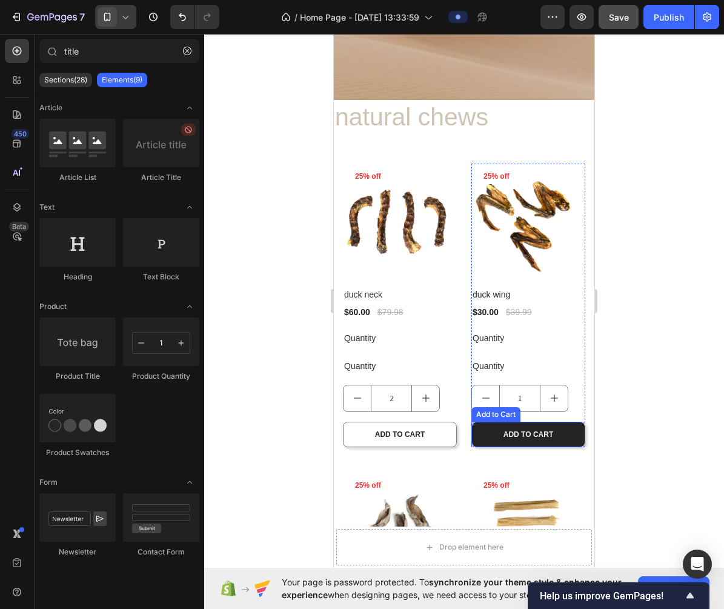
scroll to position [226, 0]
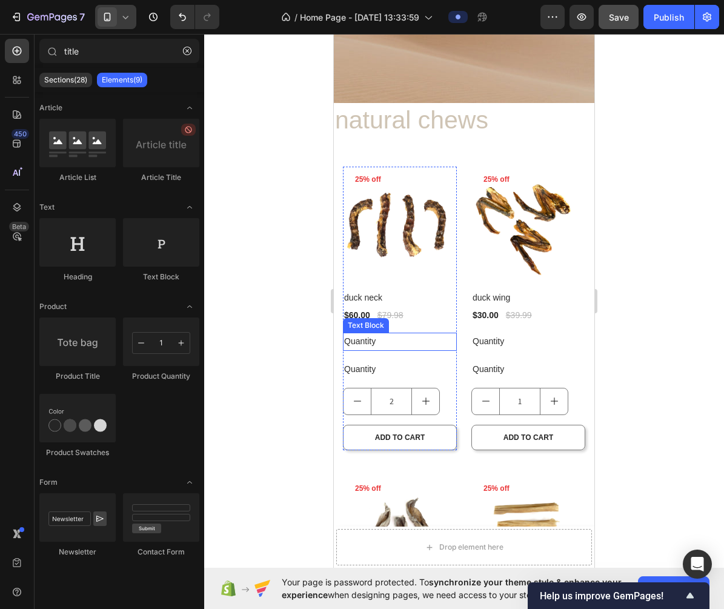
click at [369, 343] on div "Quantity" at bounding box center [400, 341] width 114 height 18
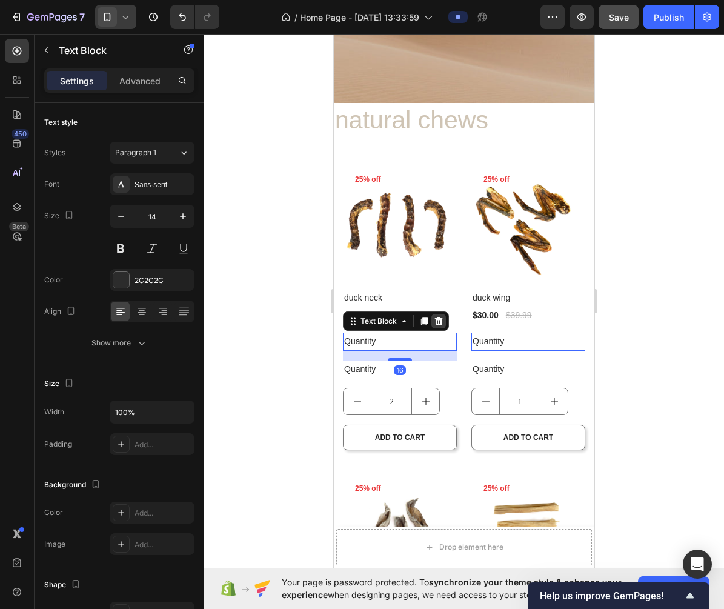
click at [436, 325] on icon at bounding box center [439, 321] width 8 height 8
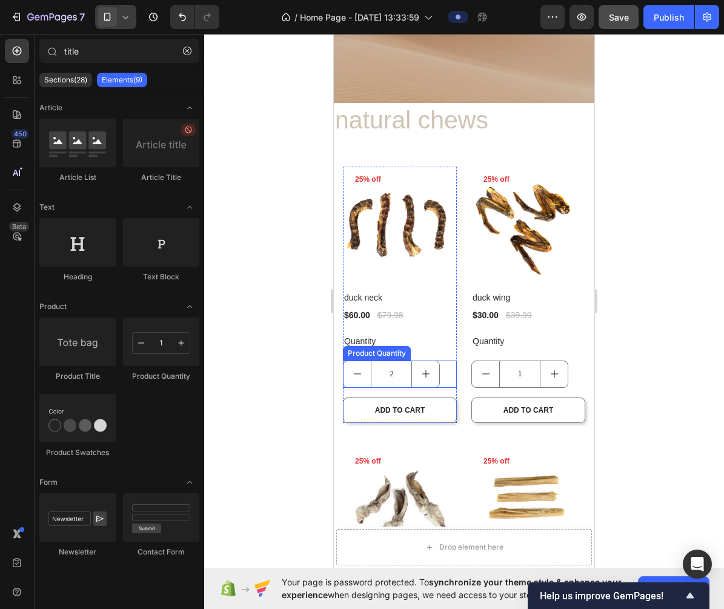
click at [362, 346] on div "Product Quantity" at bounding box center [377, 353] width 68 height 15
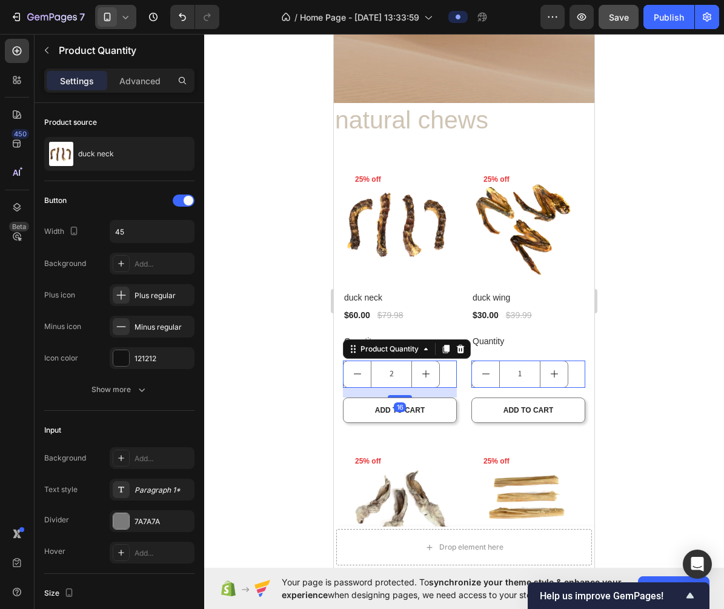
click at [681, 303] on div at bounding box center [464, 321] width 520 height 575
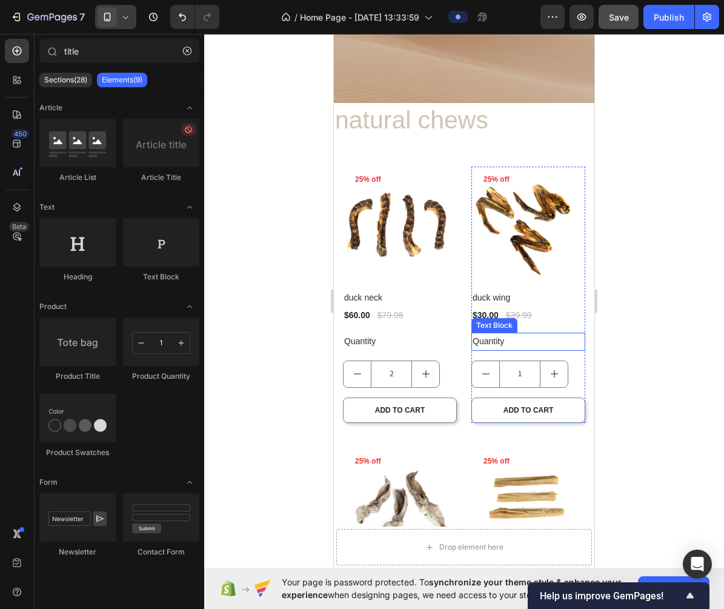
click at [488, 342] on div "Quantity" at bounding box center [528, 341] width 114 height 18
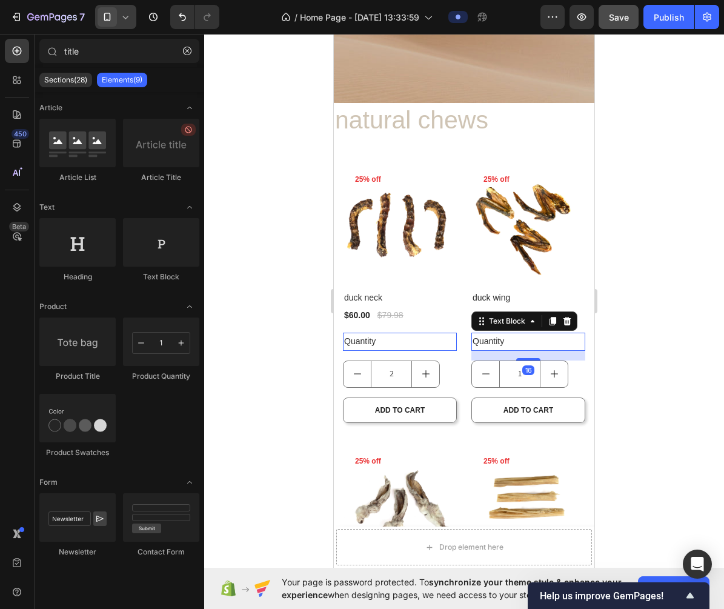
click at [488, 342] on div "Quantity" at bounding box center [528, 341] width 114 height 18
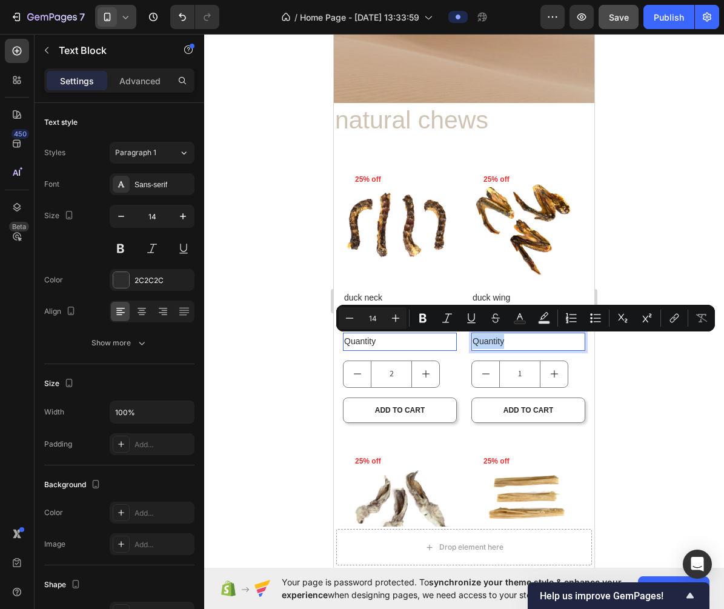
click at [488, 342] on p "Quantity" at bounding box center [527, 341] width 111 height 15
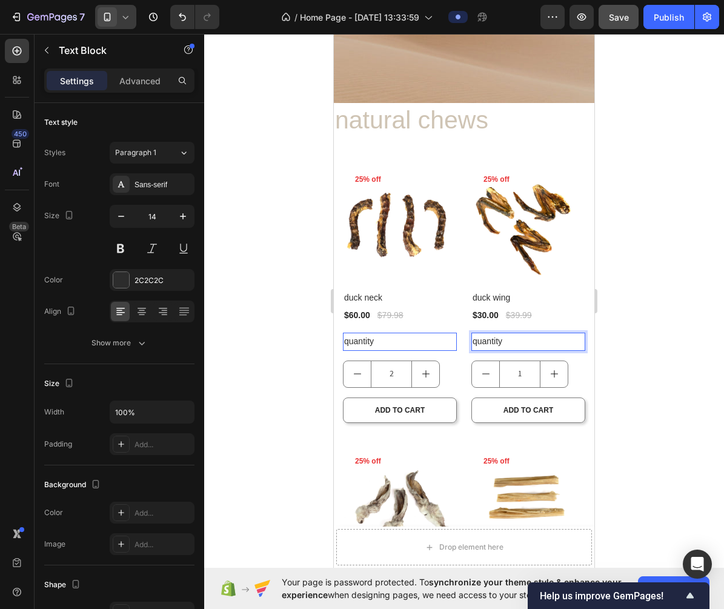
click at [642, 324] on div at bounding box center [464, 321] width 520 height 575
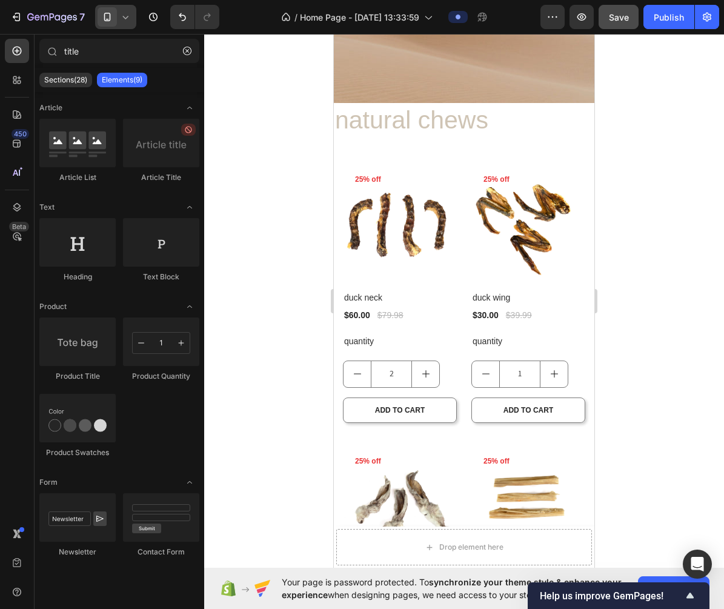
click at [642, 324] on div at bounding box center [464, 321] width 520 height 575
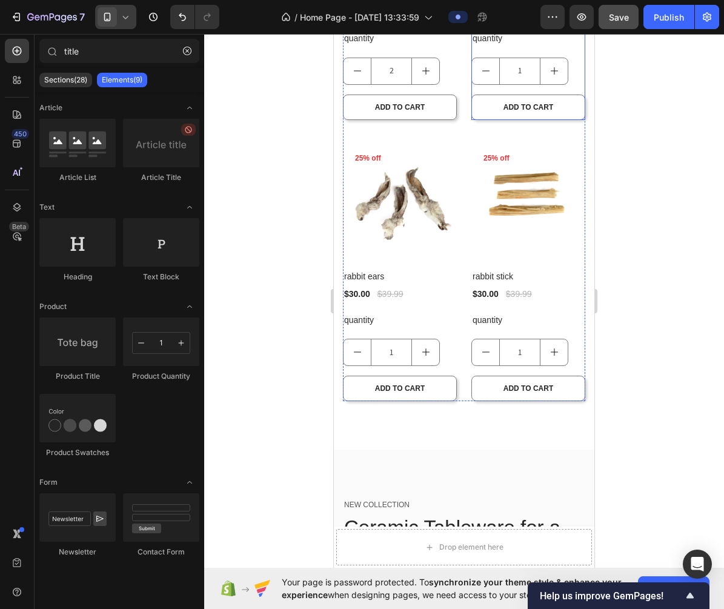
scroll to position [554, 0]
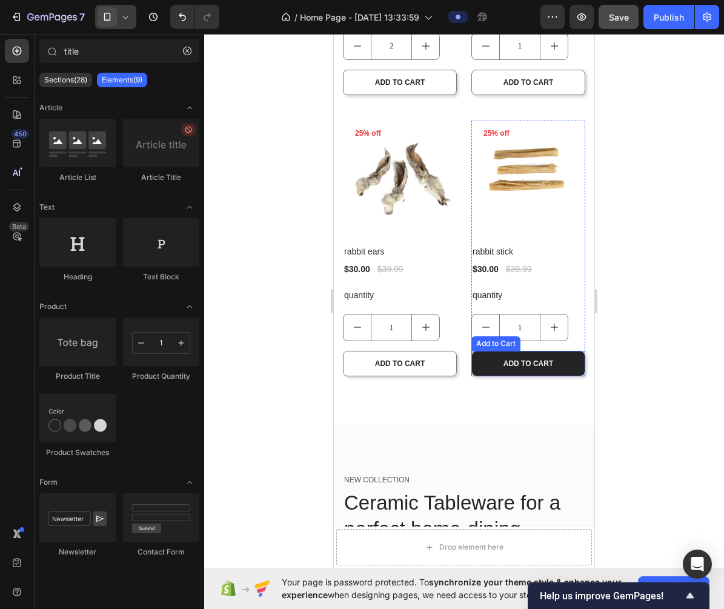
click at [561, 367] on button "ADD TO CART" at bounding box center [528, 363] width 114 height 25
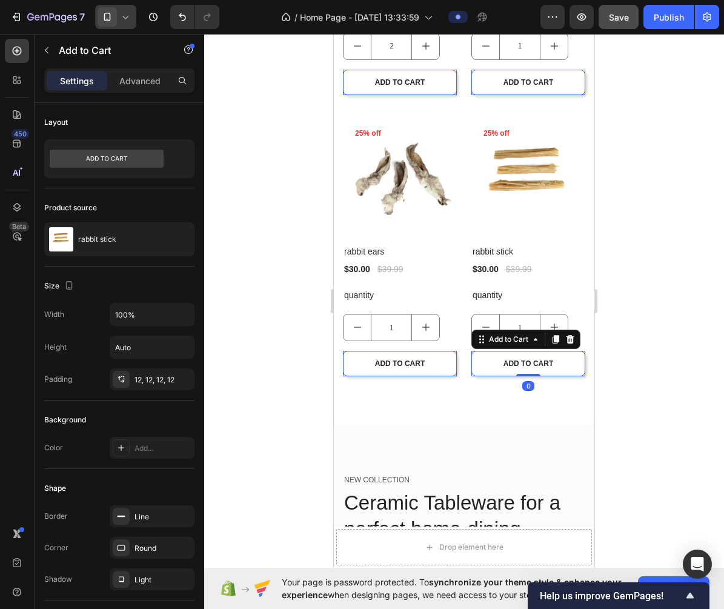
click at [648, 375] on div at bounding box center [464, 321] width 520 height 575
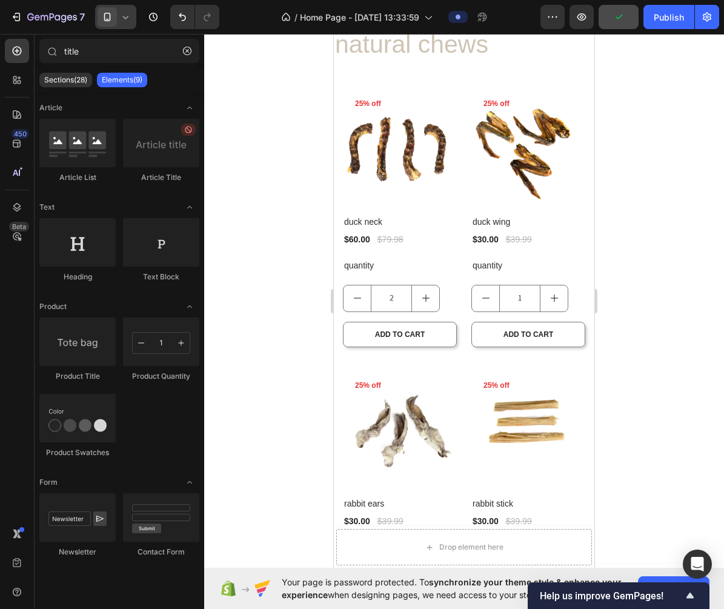
scroll to position [0, 0]
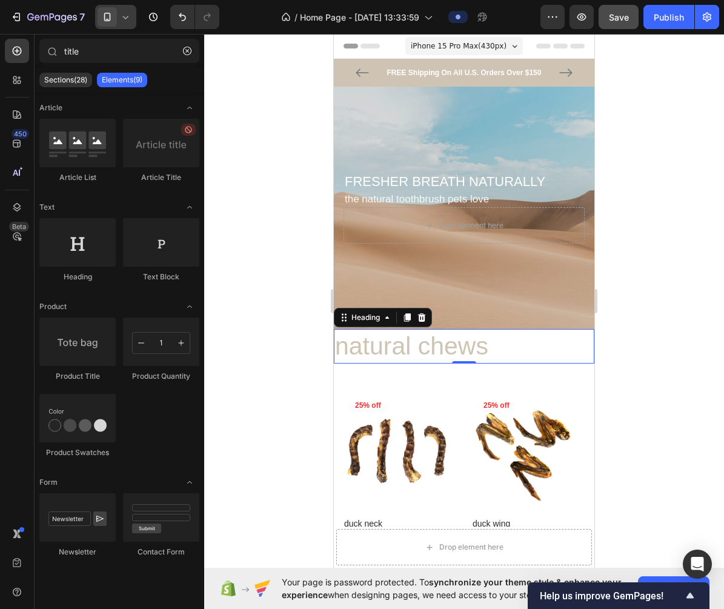
click at [435, 346] on p "natural chews" at bounding box center [464, 346] width 258 height 32
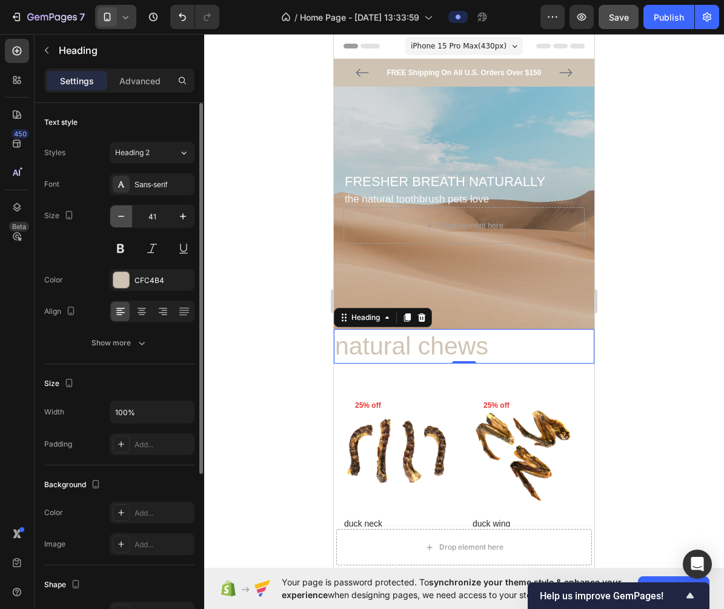
click at [123, 212] on icon "button" at bounding box center [121, 216] width 12 height 12
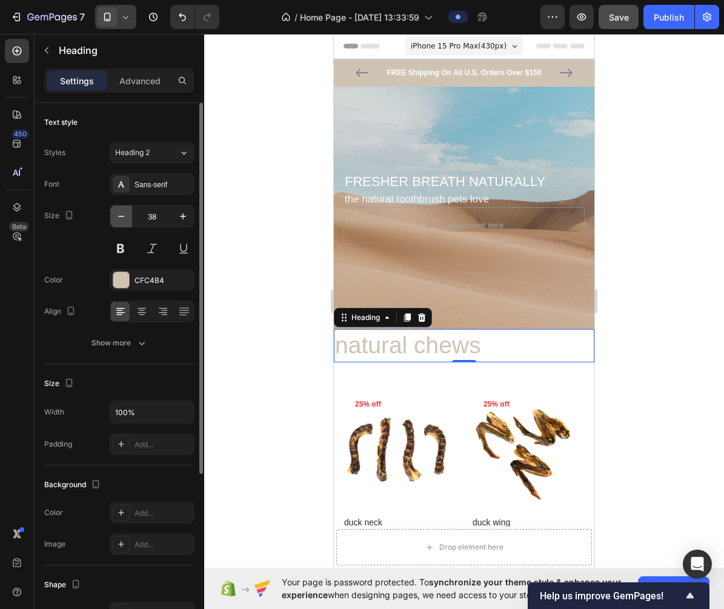
click at [123, 212] on icon "button" at bounding box center [121, 216] width 12 height 12
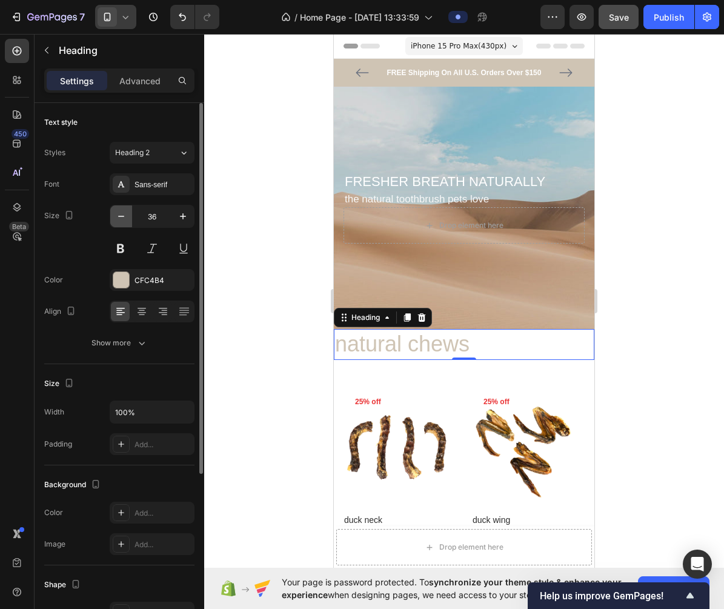
click at [123, 212] on icon "button" at bounding box center [121, 216] width 12 height 12
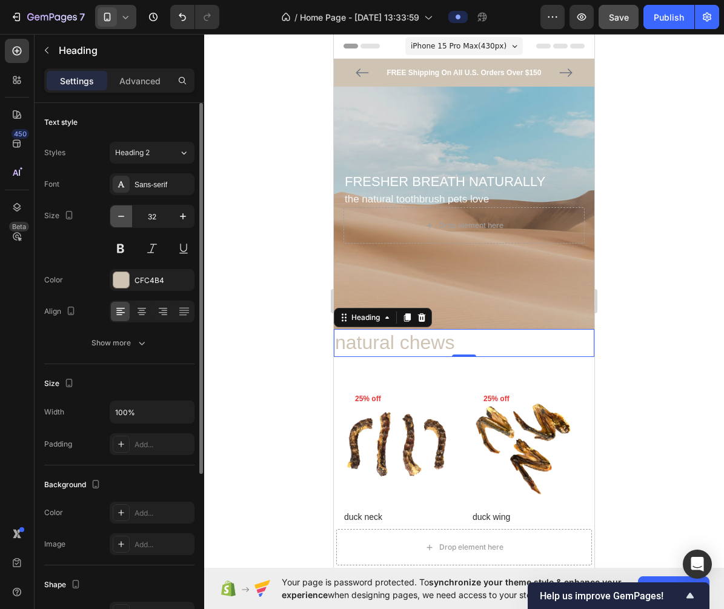
click at [123, 212] on icon "button" at bounding box center [121, 216] width 12 height 12
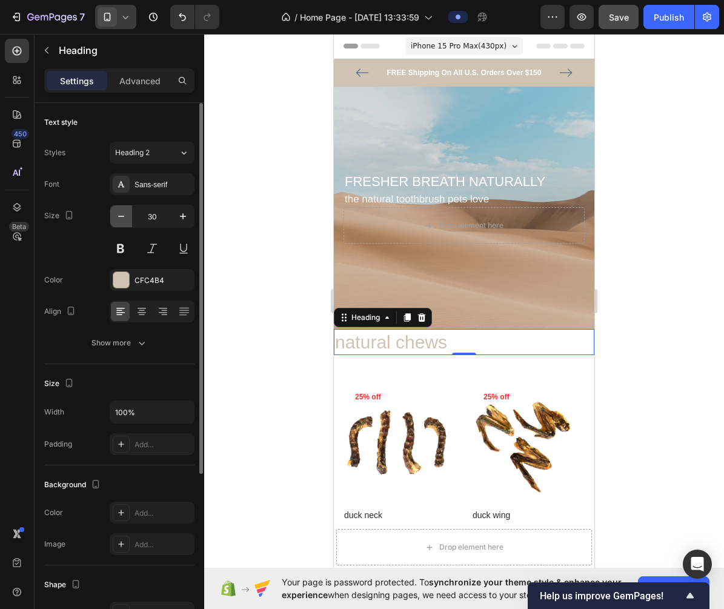
click at [123, 212] on icon "button" at bounding box center [121, 216] width 12 height 12
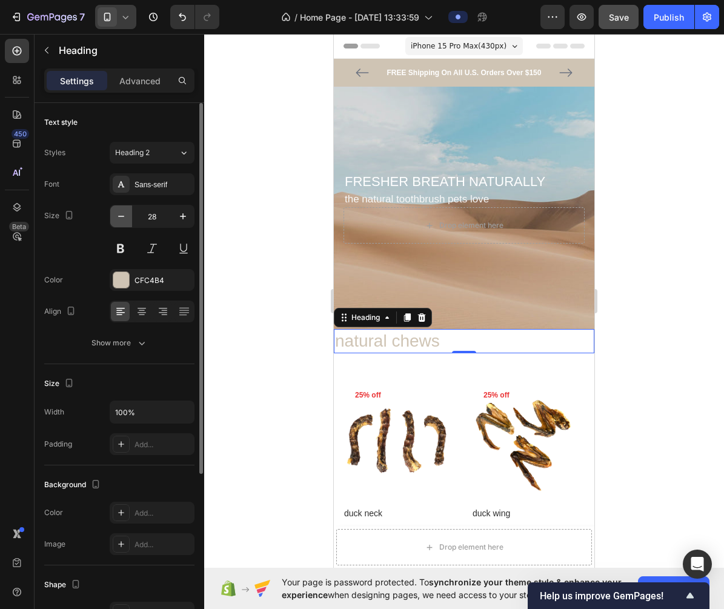
click at [123, 212] on icon "button" at bounding box center [121, 216] width 12 height 12
type input "26"
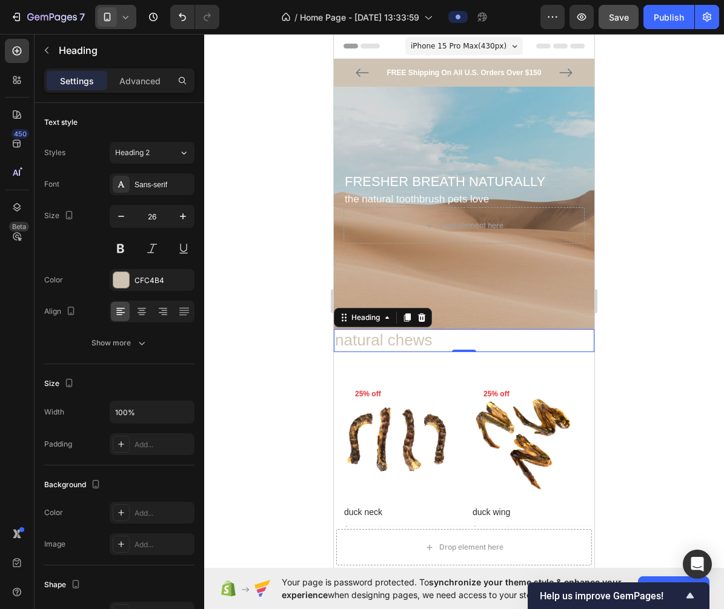
click at [658, 181] on div at bounding box center [464, 321] width 520 height 575
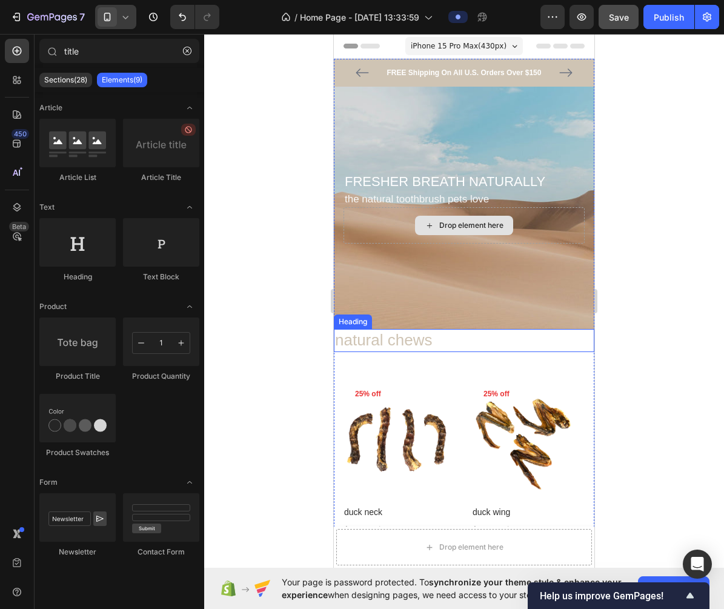
click at [461, 332] on p "natural chews" at bounding box center [464, 340] width 258 height 21
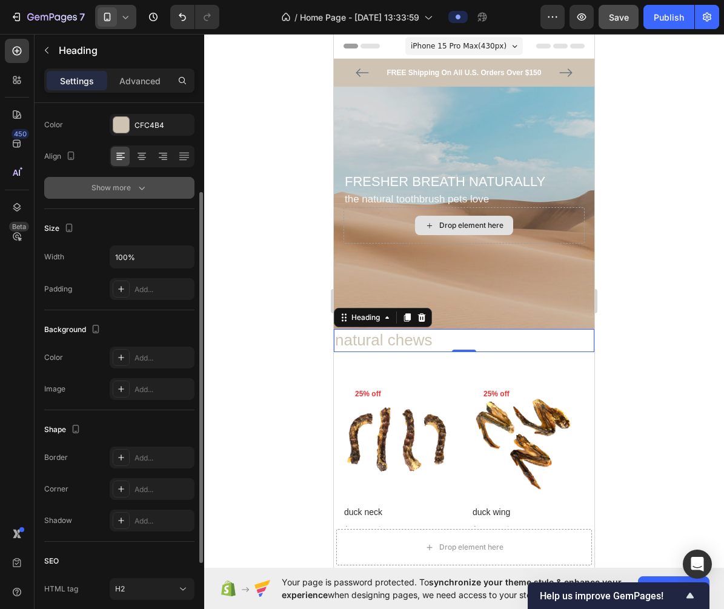
scroll to position [161, 0]
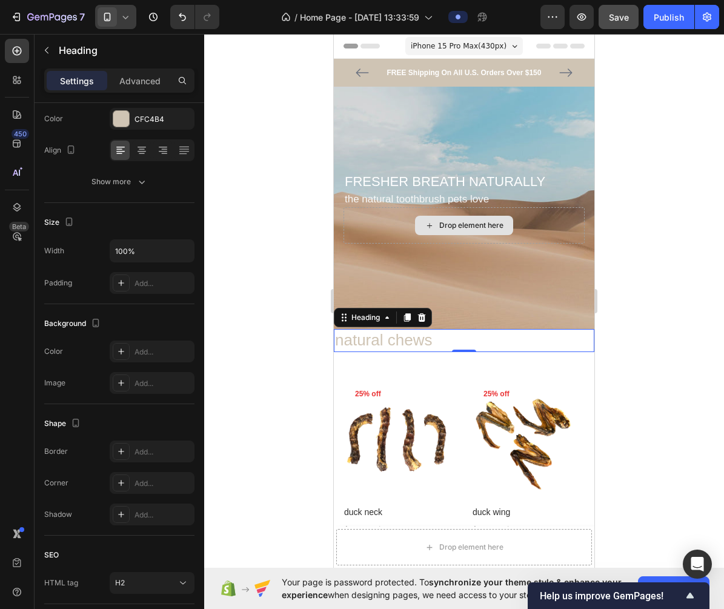
click at [673, 350] on div at bounding box center [464, 321] width 520 height 575
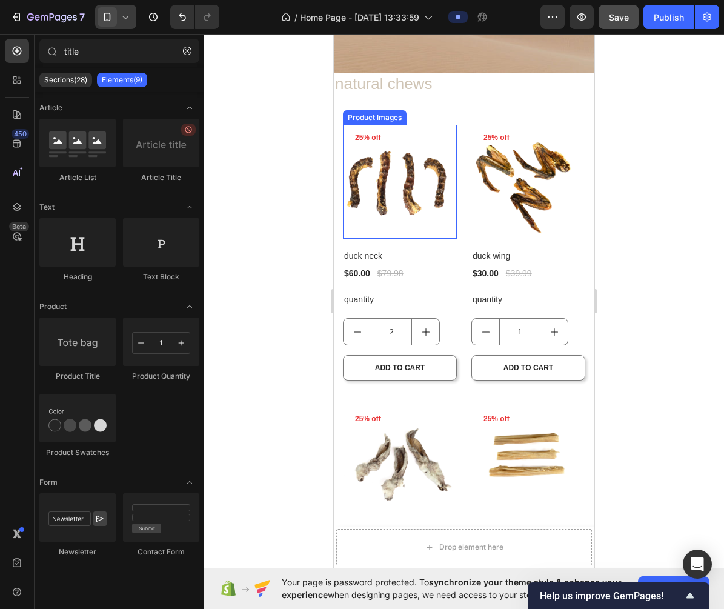
scroll to position [266, 0]
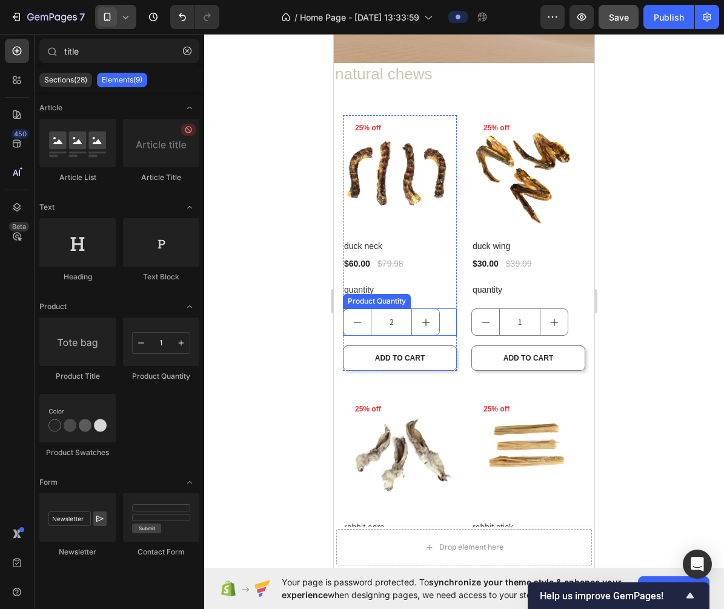
click at [436, 309] on button "increment" at bounding box center [425, 322] width 27 height 26
type input "3"
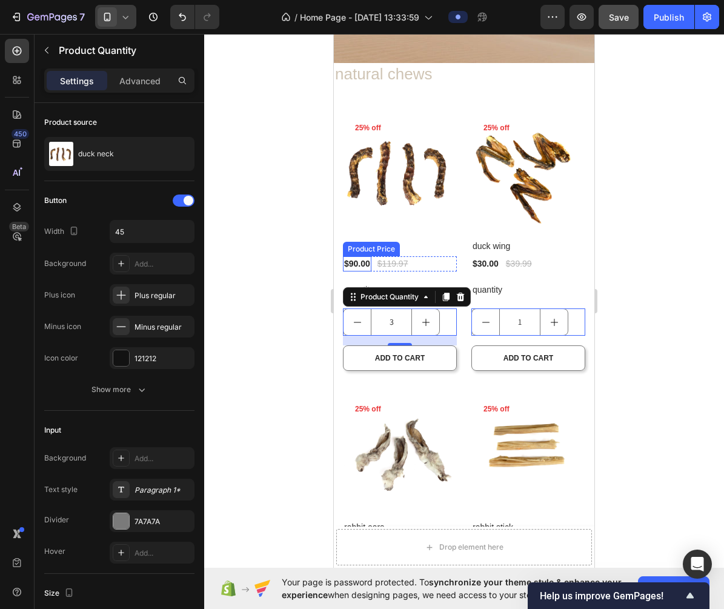
click at [358, 246] on div "Product Price" at bounding box center [371, 248] width 52 height 11
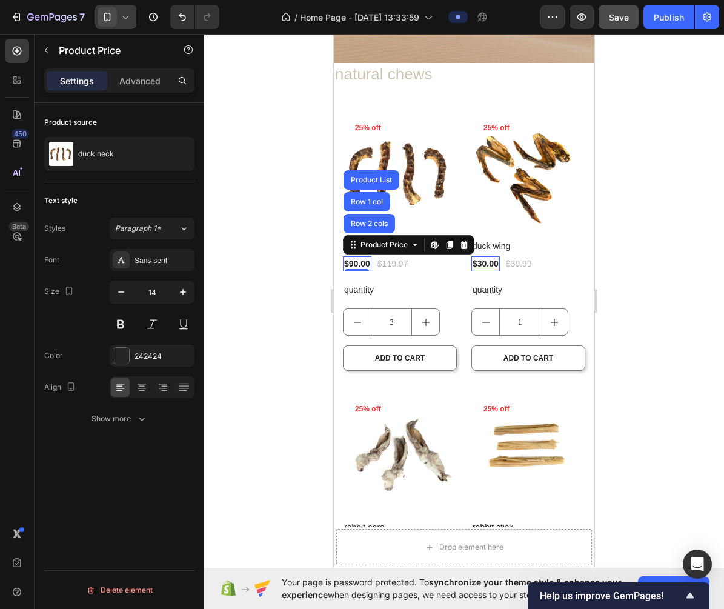
click at [291, 349] on div at bounding box center [464, 321] width 520 height 575
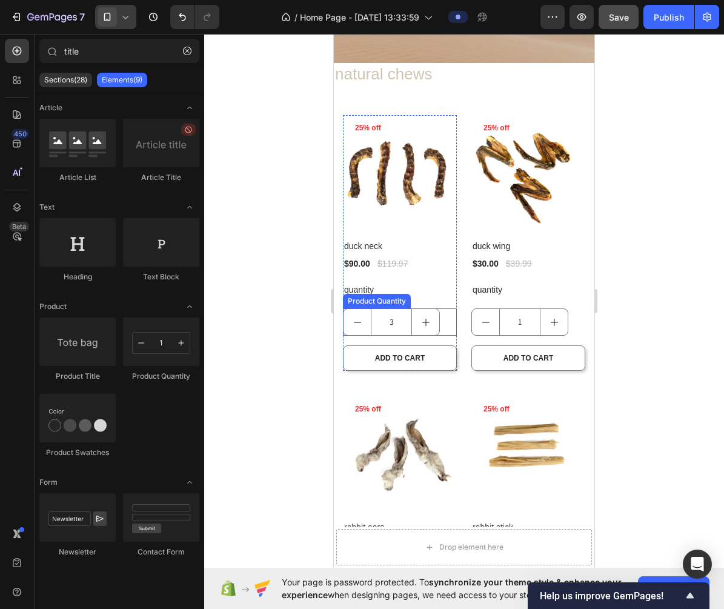
click at [371, 328] on input "3" at bounding box center [391, 322] width 41 height 26
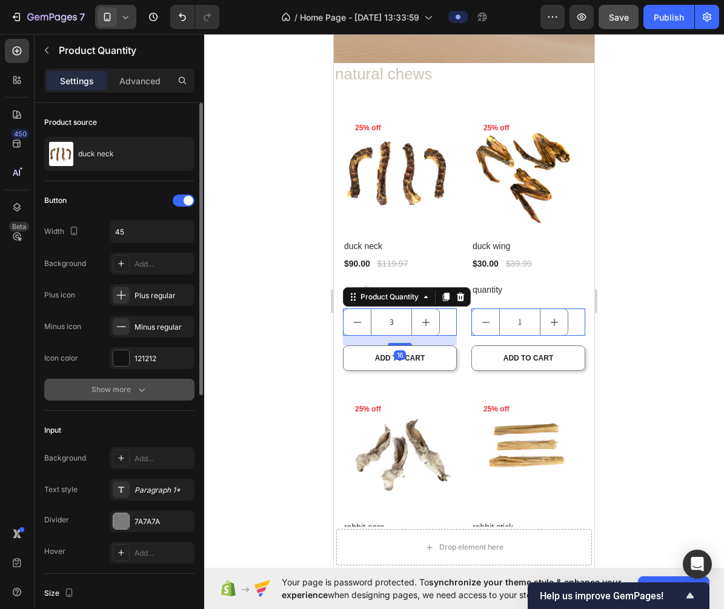
click at [148, 386] on button "Show more" at bounding box center [119, 390] width 150 height 22
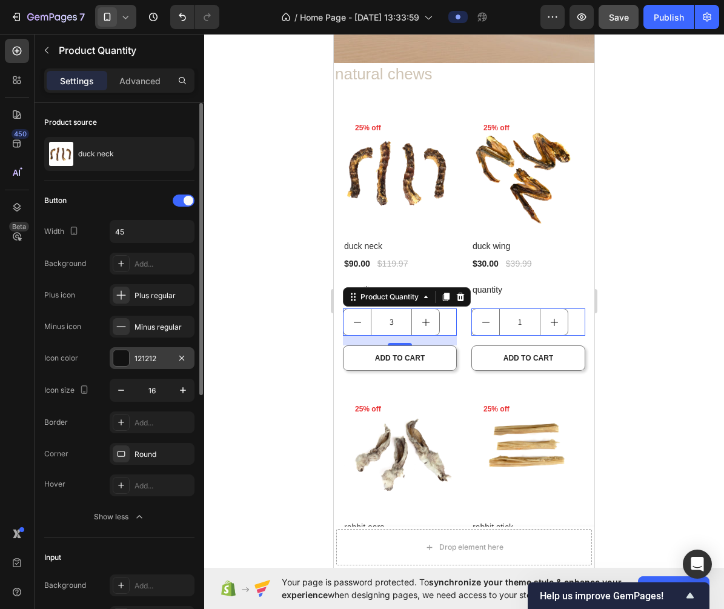
click at [151, 357] on div "121212" at bounding box center [151, 358] width 35 height 11
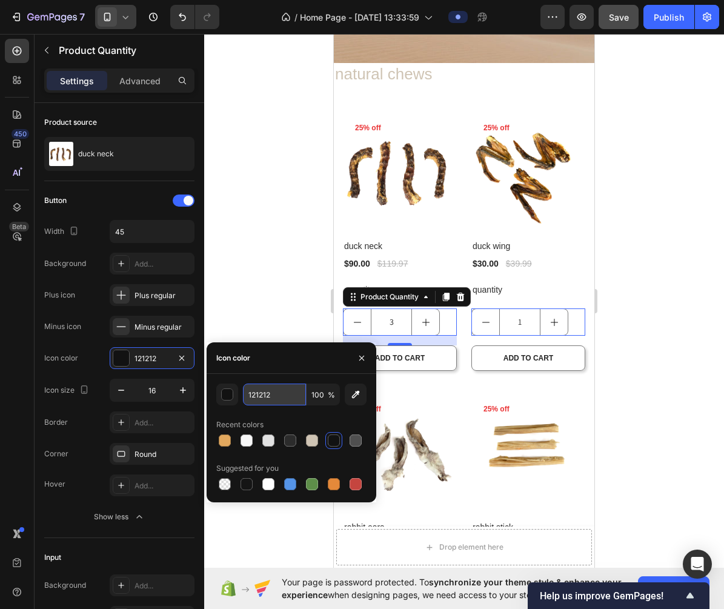
click at [268, 400] on input "121212" at bounding box center [274, 394] width 63 height 22
paste input "CFC4B4"
type input "CFC4B4"
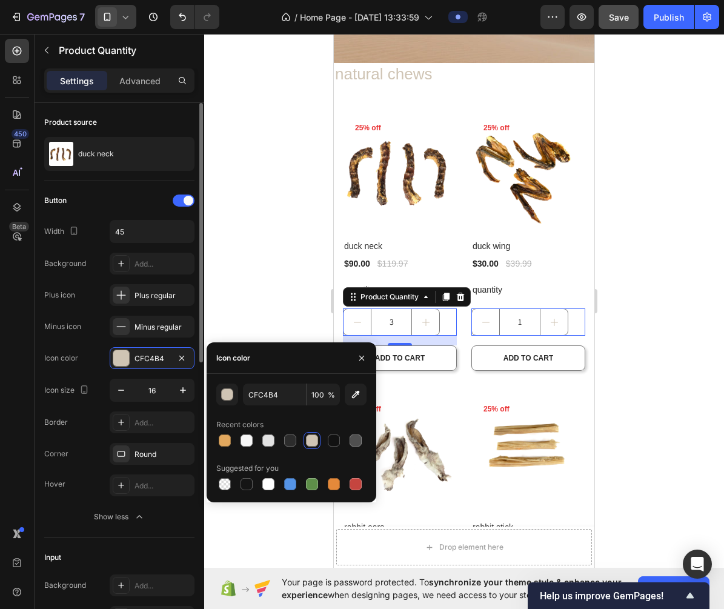
click at [90, 443] on div "Corner Round" at bounding box center [119, 454] width 150 height 22
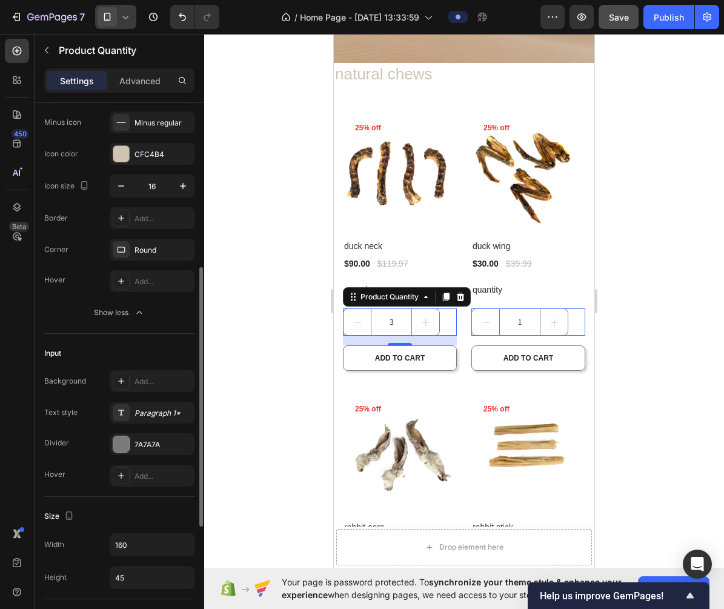
scroll to position [250, 0]
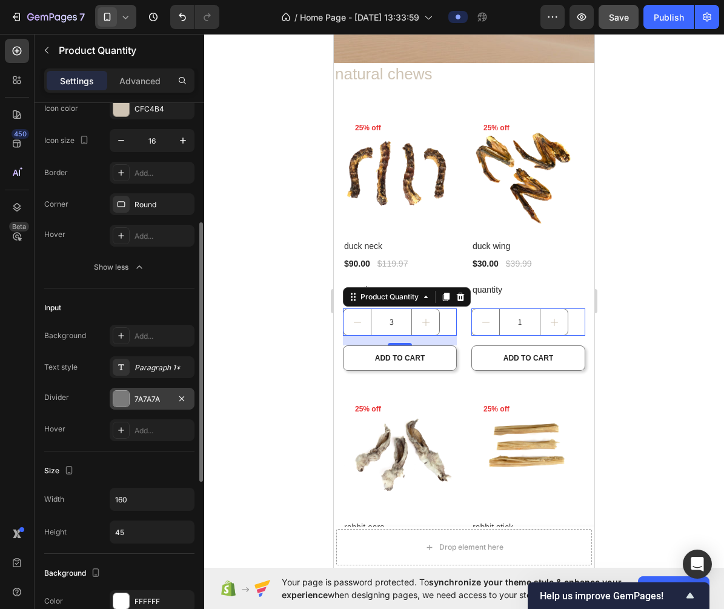
click at [150, 400] on div "7A7A7A" at bounding box center [151, 399] width 35 height 11
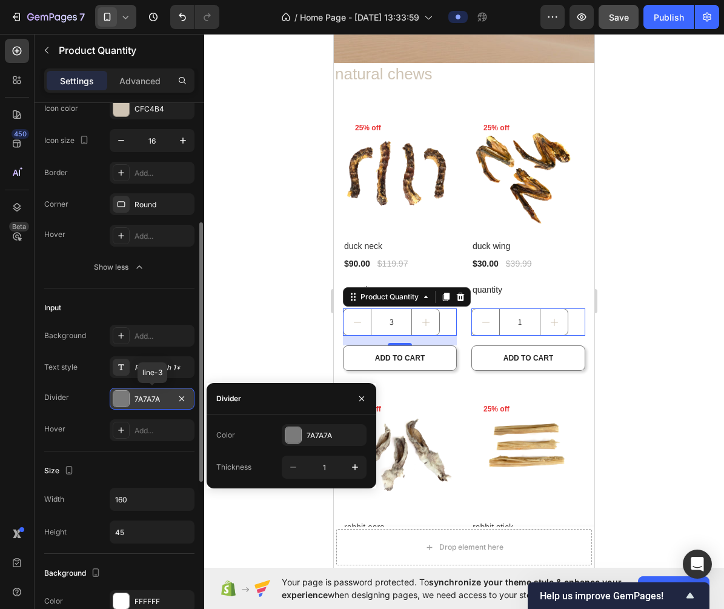
click at [150, 400] on div "7A7A7A" at bounding box center [151, 399] width 35 height 11
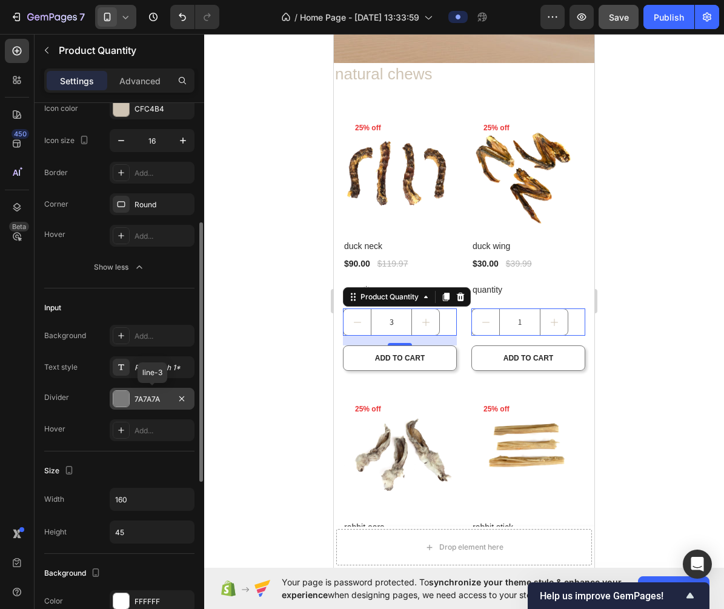
click at [150, 400] on div "7A7A7A" at bounding box center [151, 399] width 35 height 11
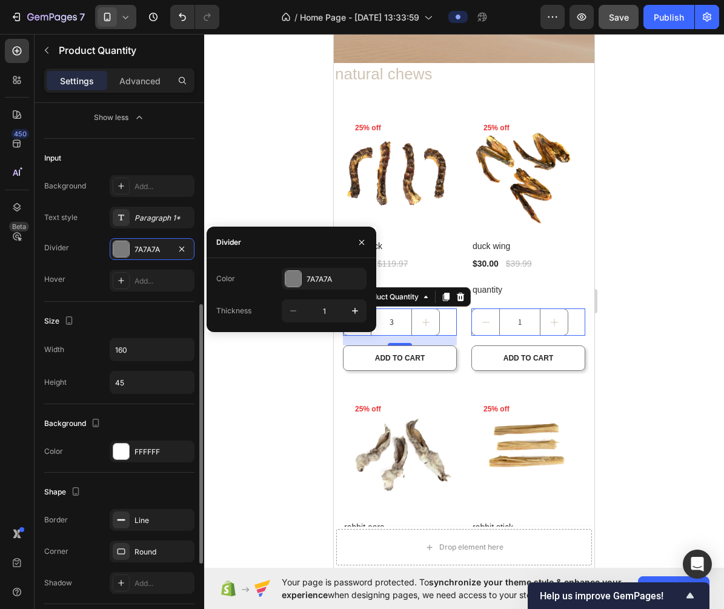
scroll to position [406, 0]
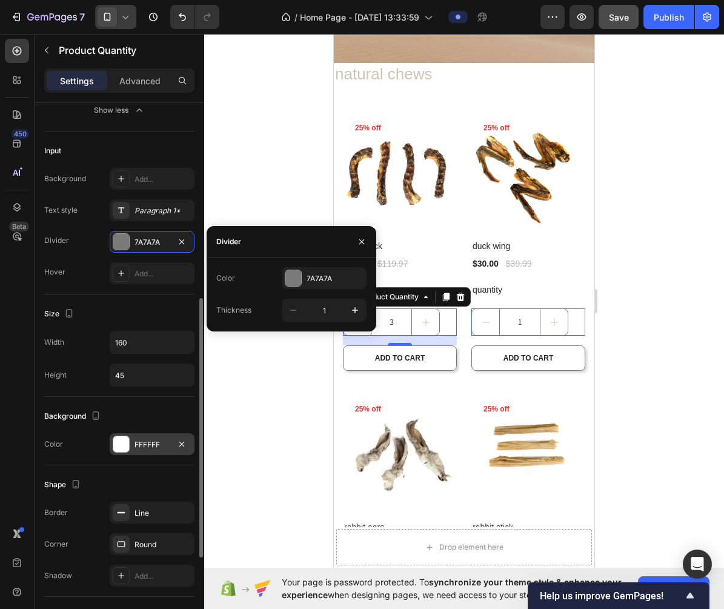
click at [152, 446] on div "FFFFFF" at bounding box center [151, 444] width 35 height 11
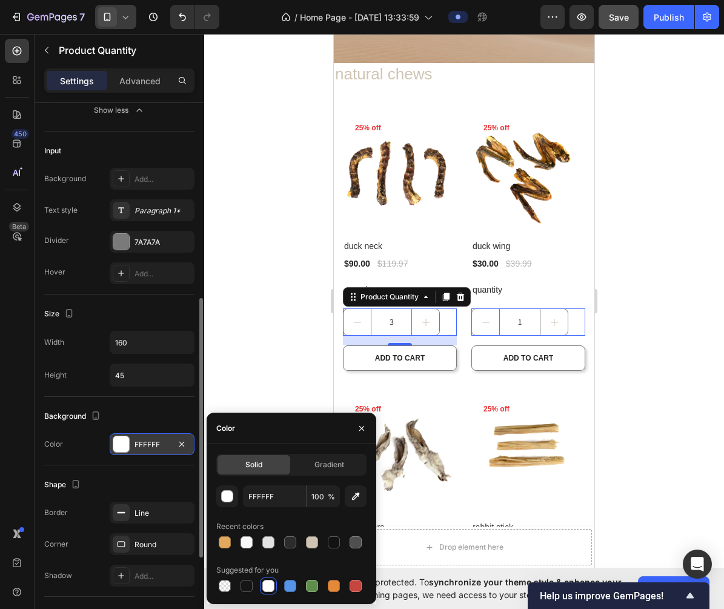
click at [152, 446] on div "FFFFFF" at bounding box center [151, 444] width 35 height 11
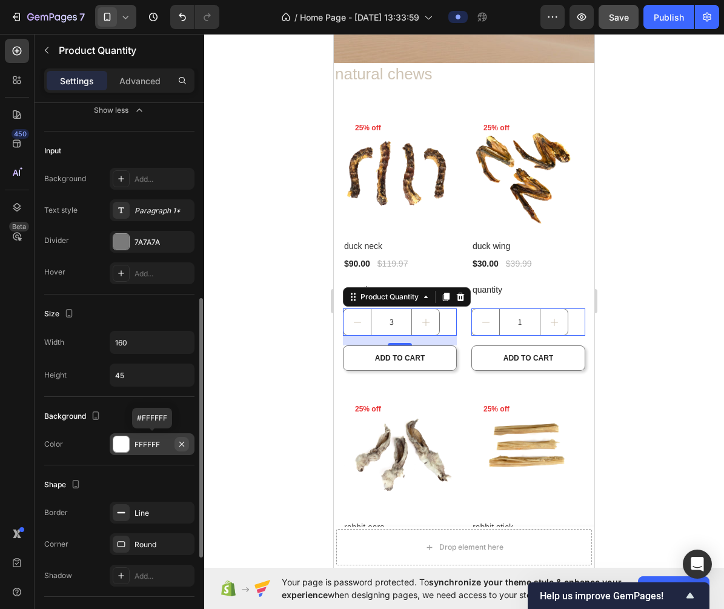
click at [182, 445] on icon "button" at bounding box center [182, 444] width 10 height 10
click at [157, 445] on div "Add..." at bounding box center [162, 444] width 57 height 11
type input "2C2C2C"
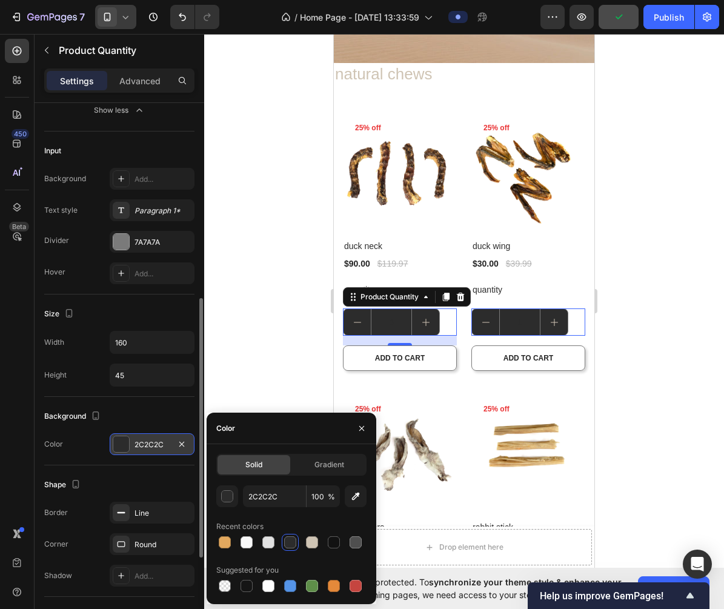
click at [152, 445] on div "2C2C2C" at bounding box center [151, 444] width 35 height 11
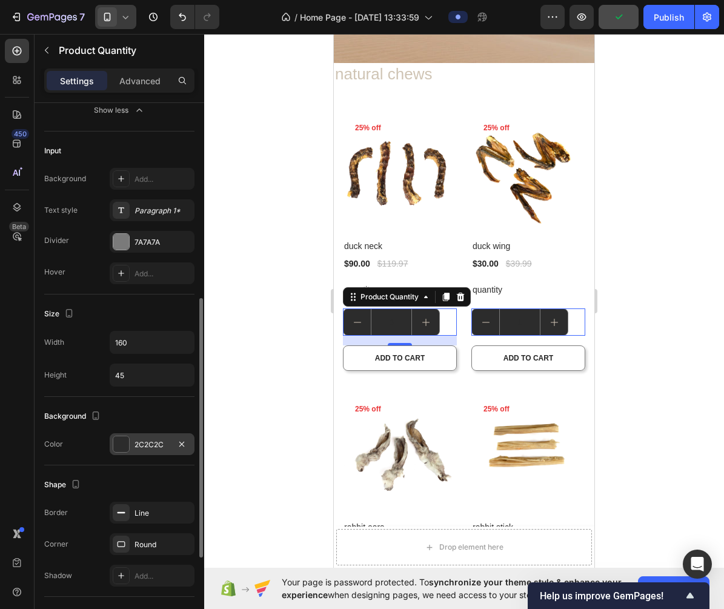
click at [152, 445] on div "2C2C2C" at bounding box center [151, 444] width 35 height 11
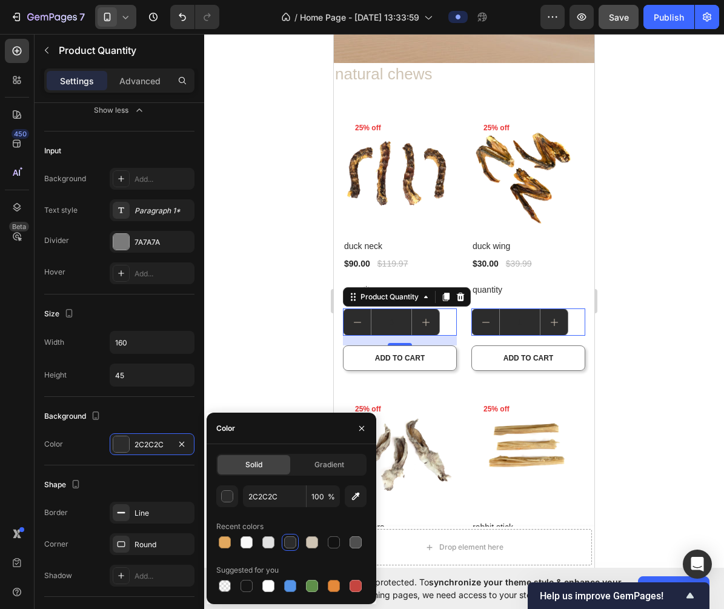
click at [678, 217] on div at bounding box center [464, 321] width 520 height 575
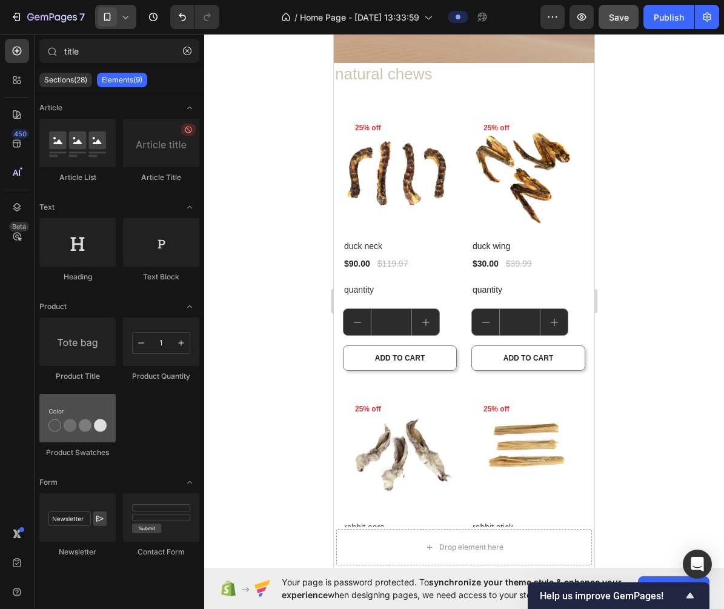
click at [88, 425] on div at bounding box center [77, 418] width 76 height 48
click at [89, 428] on div at bounding box center [77, 418] width 76 height 48
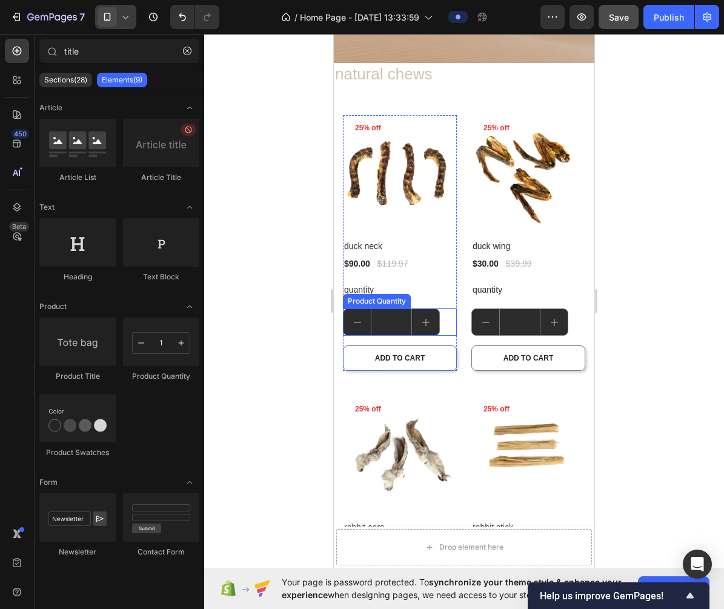
click at [395, 322] on input "3" at bounding box center [391, 322] width 41 height 26
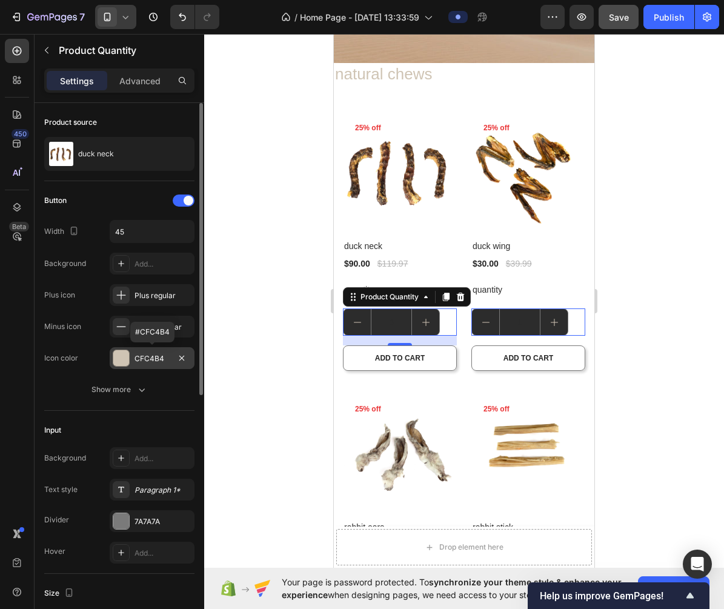
click at [157, 362] on div "CFC4B4" at bounding box center [151, 358] width 35 height 11
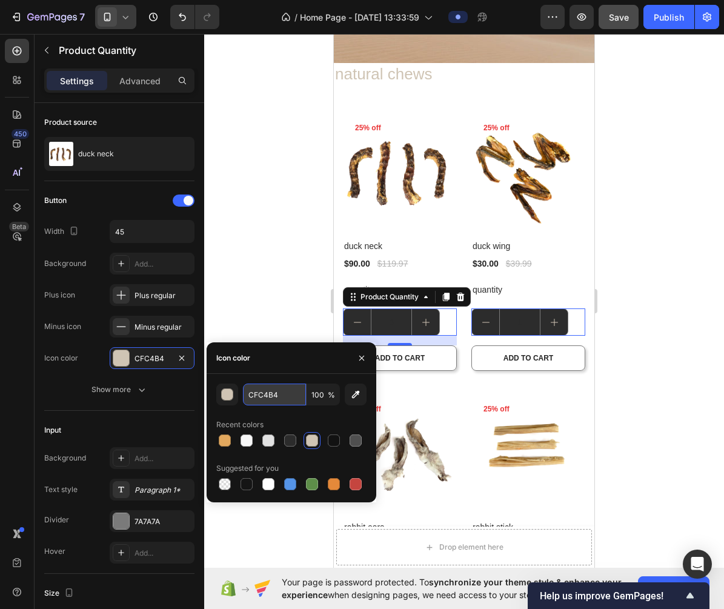
click at [264, 396] on input "CFC4B4" at bounding box center [274, 394] width 63 height 22
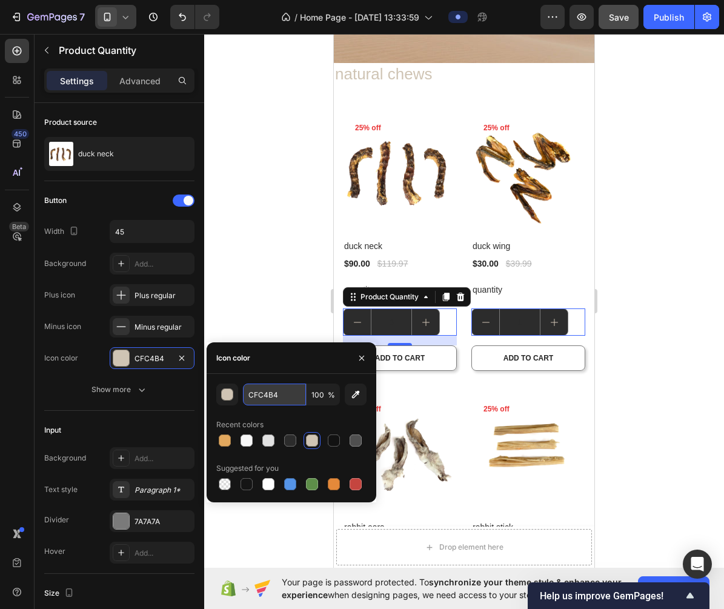
paste input "2C2C2C"
type input "2C2C2C"
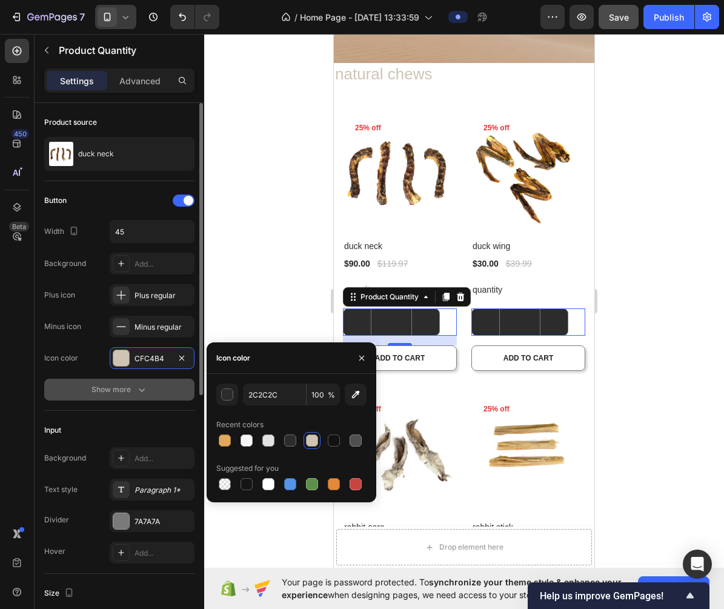
click at [188, 389] on button "Show more" at bounding box center [119, 390] width 150 height 22
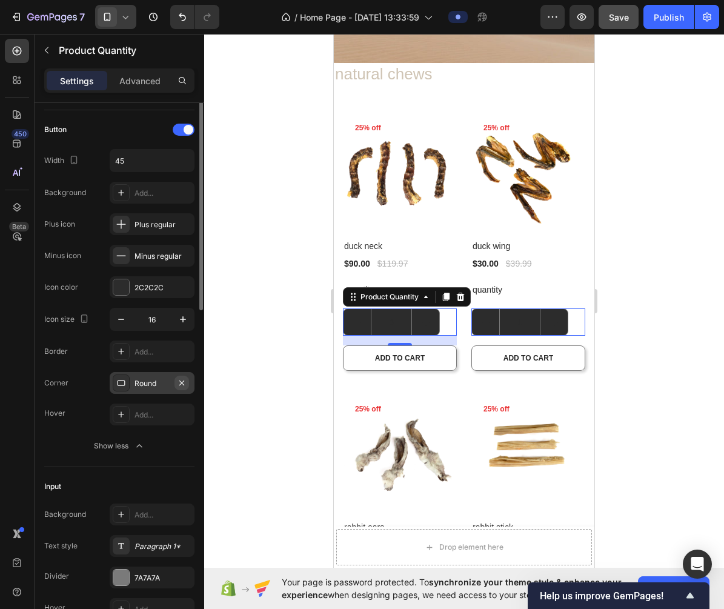
scroll to position [131, 0]
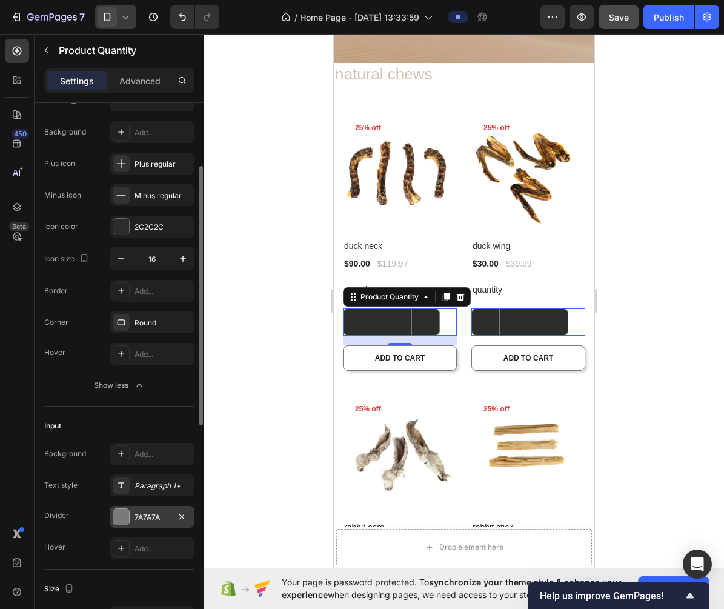
click at [157, 518] on div "7A7A7A" at bounding box center [151, 517] width 35 height 11
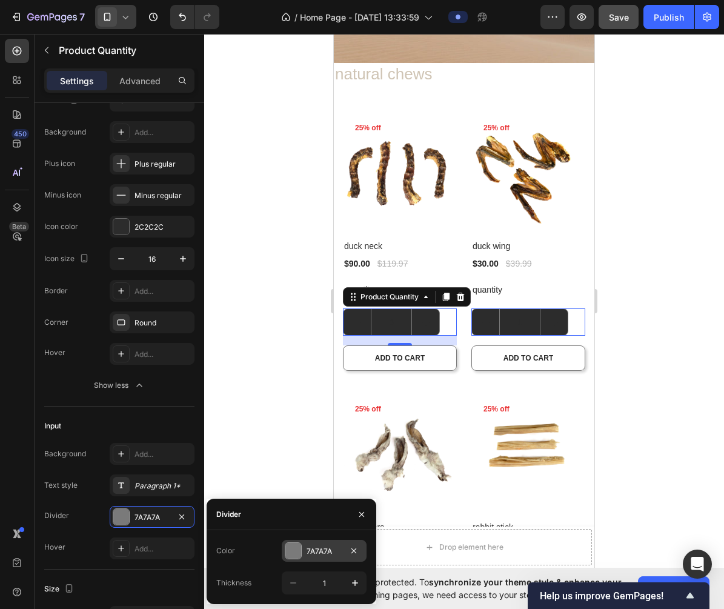
click at [323, 553] on div "7A7A7A" at bounding box center [323, 551] width 35 height 11
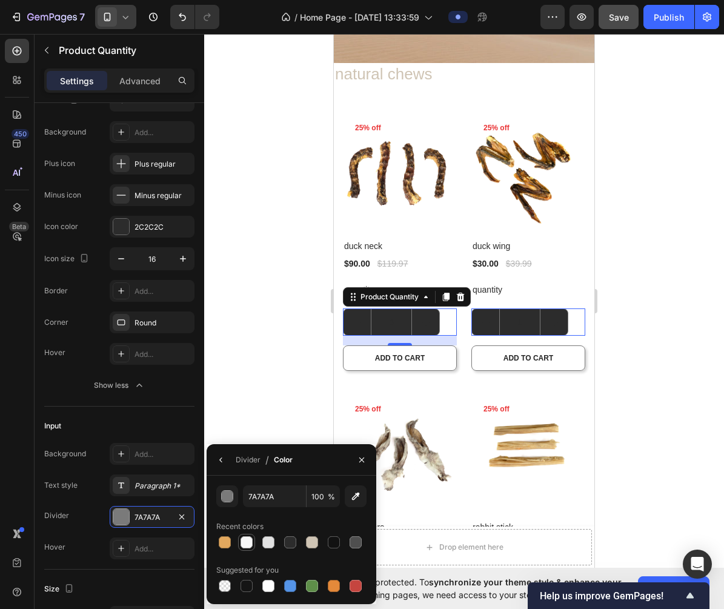
click at [243, 547] on div at bounding box center [246, 542] width 12 height 12
type input "F8F8F8"
click at [247, 545] on div at bounding box center [246, 542] width 12 height 12
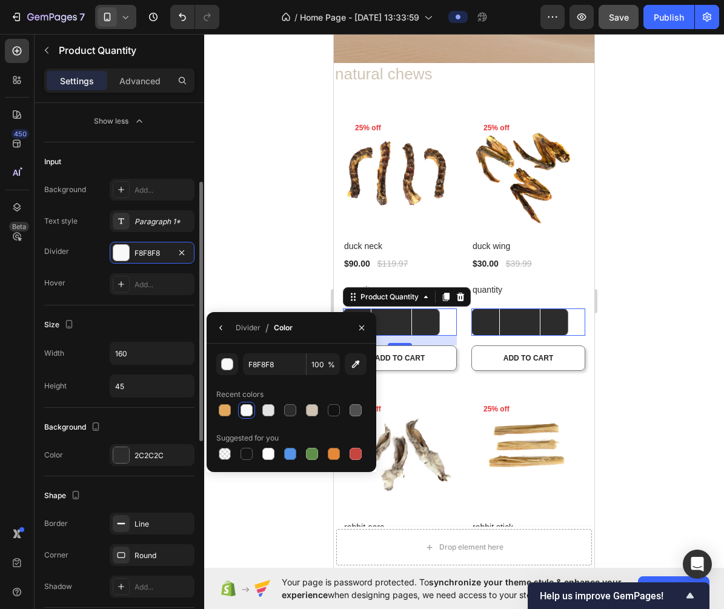
scroll to position [0, 0]
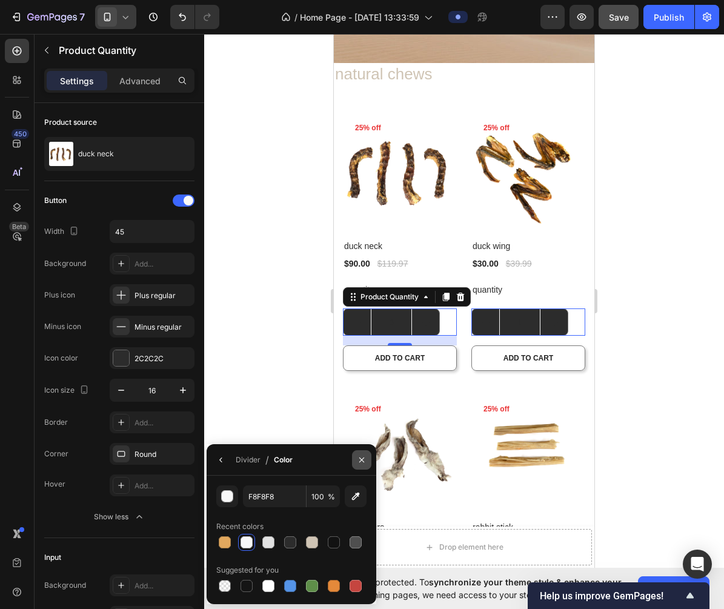
click at [363, 459] on icon "button" at bounding box center [362, 460] width 10 height 10
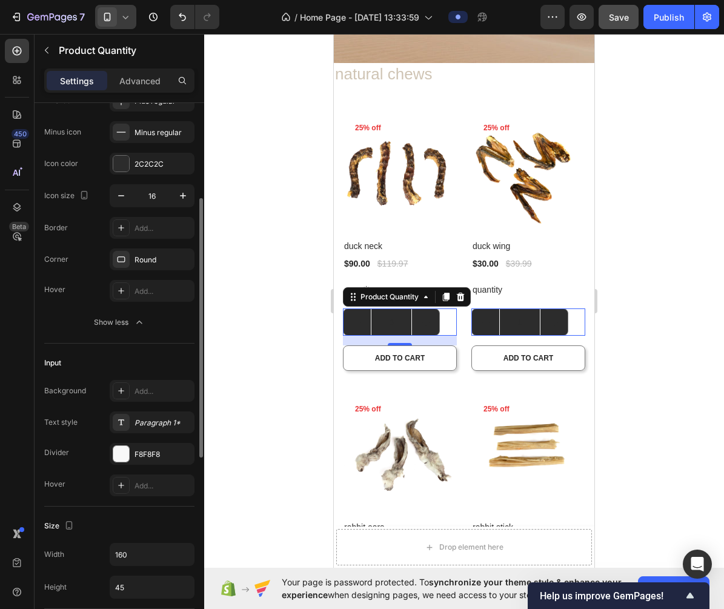
scroll to position [196, 0]
click at [161, 421] on div "Paragraph 1*" at bounding box center [162, 421] width 57 height 11
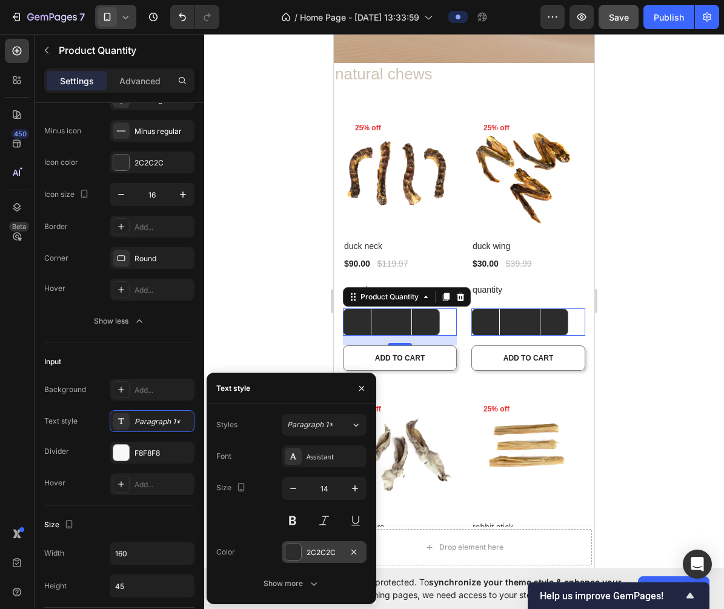
click at [329, 550] on div "2C2C2C" at bounding box center [323, 552] width 35 height 11
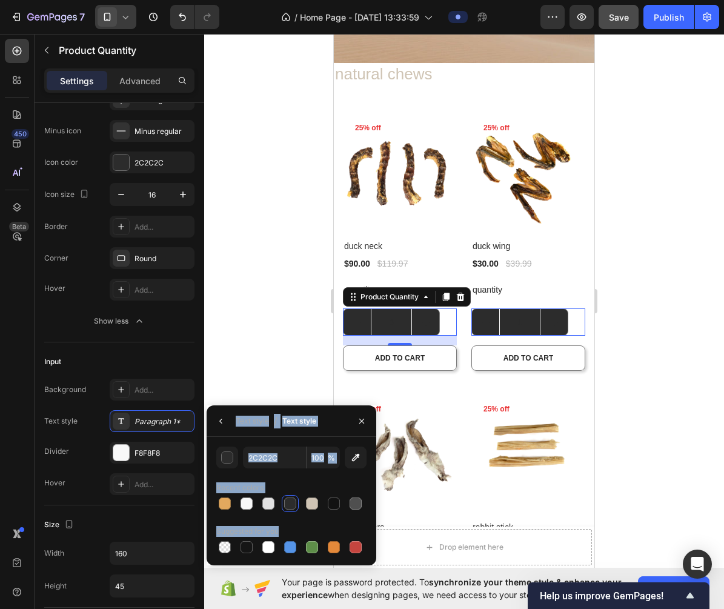
click at [329, 550] on div at bounding box center [334, 547] width 12 height 12
click at [248, 504] on div at bounding box center [246, 503] width 12 height 12
type input "F8F8F8"
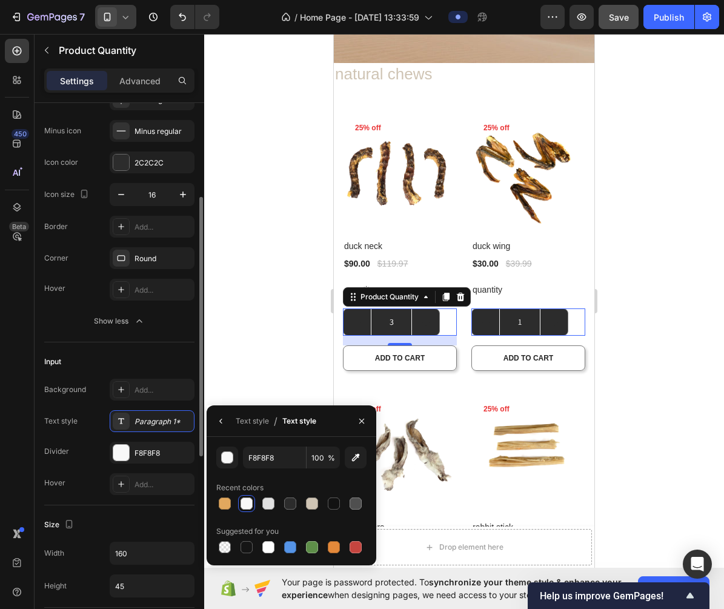
click at [181, 357] on div "Input" at bounding box center [119, 361] width 150 height 19
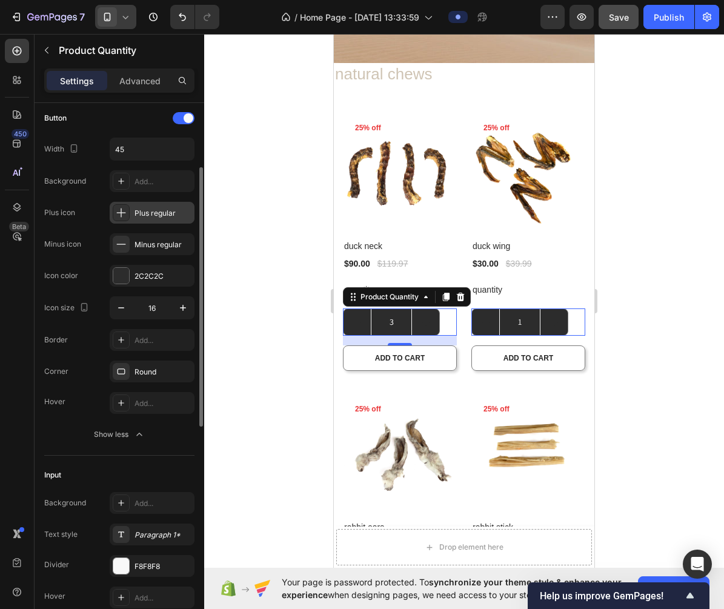
scroll to position [81, 0]
click at [166, 218] on div "Plus regular" at bounding box center [162, 214] width 57 height 11
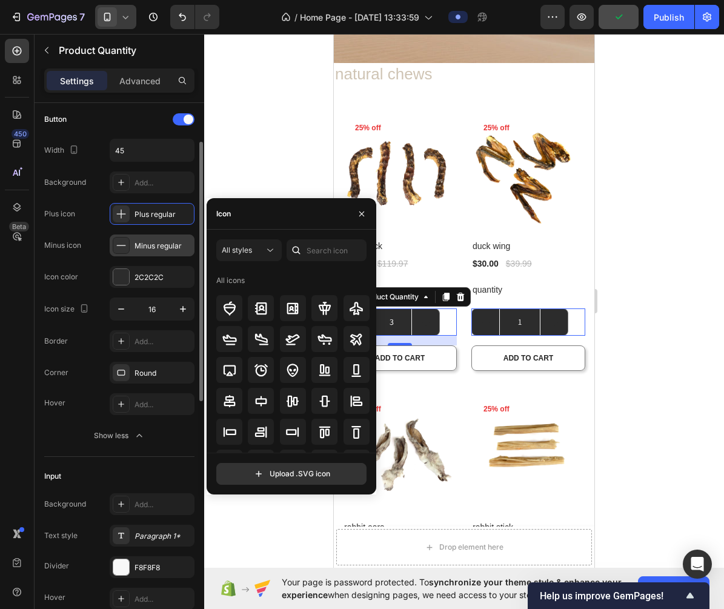
click at [167, 237] on div "Minus regular" at bounding box center [152, 245] width 85 height 22
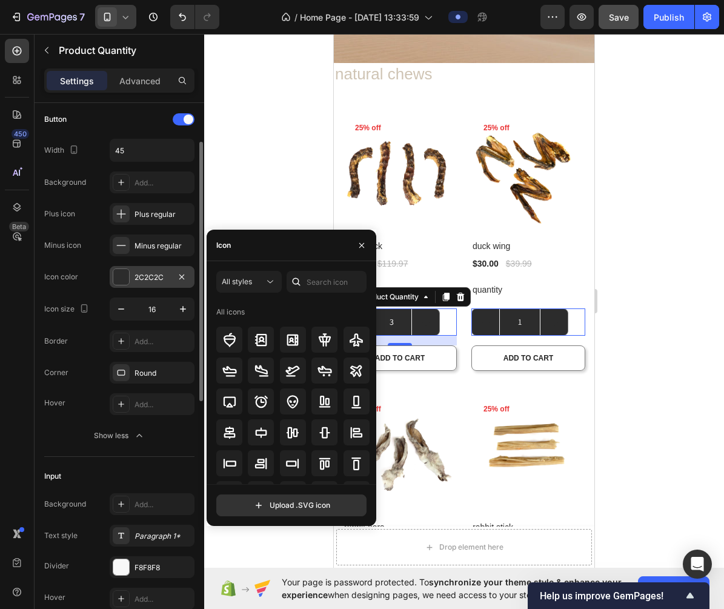
click at [156, 276] on div "2C2C2C" at bounding box center [151, 277] width 35 height 11
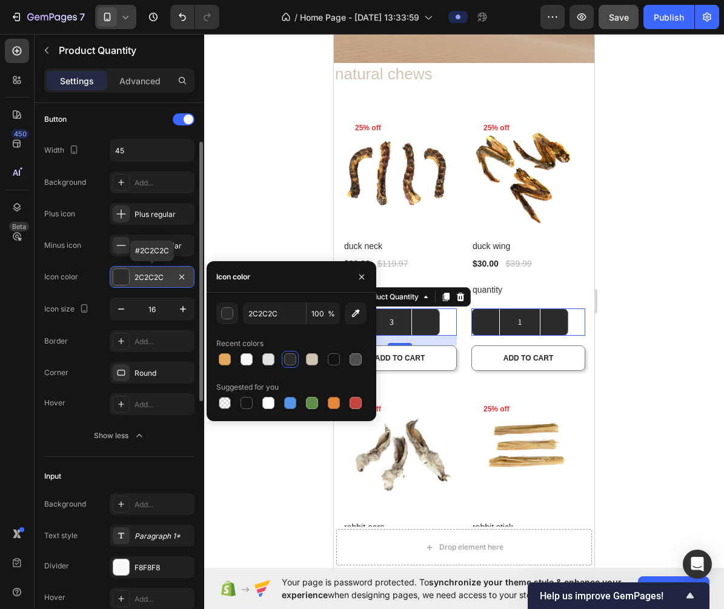
click at [153, 276] on div "2C2C2C" at bounding box center [151, 277] width 35 height 11
click at [252, 363] on div at bounding box center [246, 359] width 15 height 15
type input "F8F8F8"
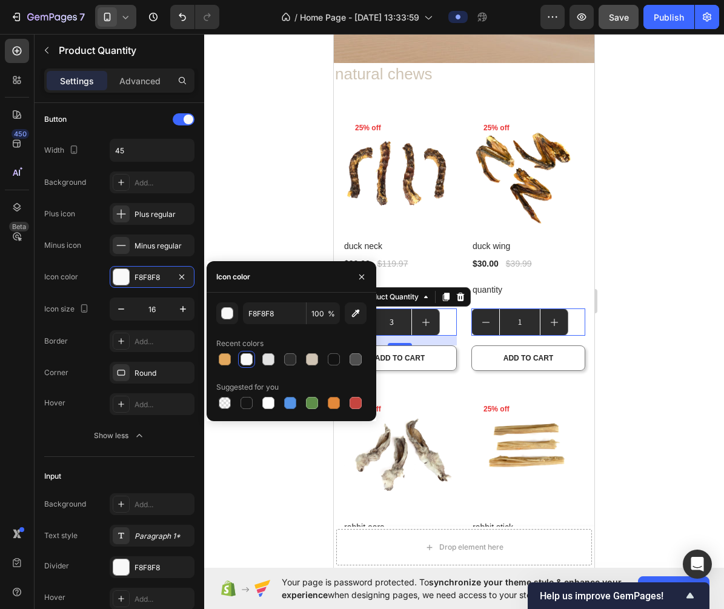
click at [249, 197] on div at bounding box center [464, 321] width 520 height 575
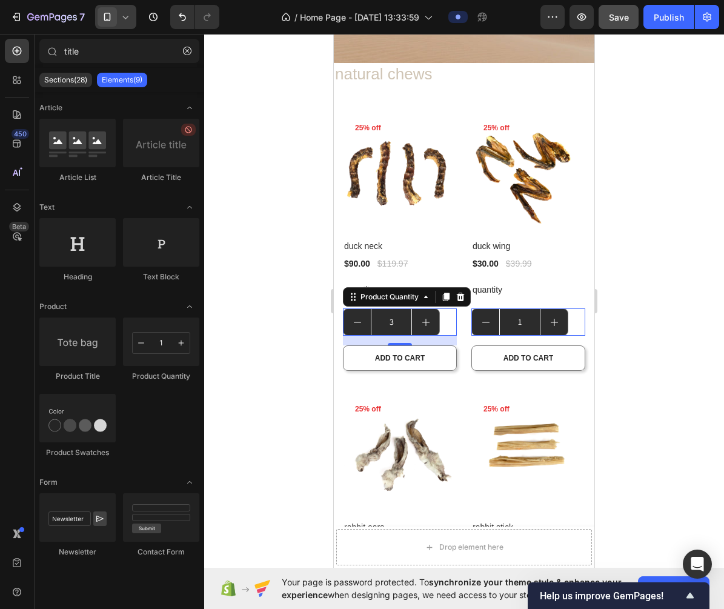
click at [249, 197] on div at bounding box center [464, 321] width 520 height 575
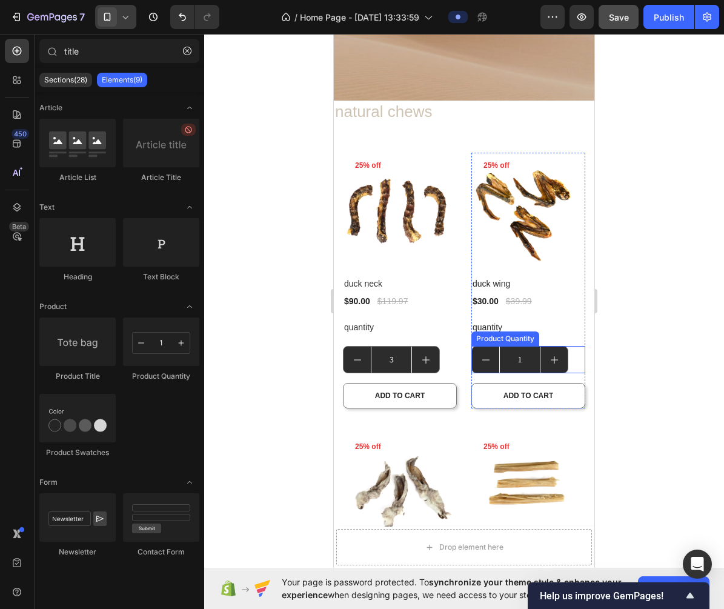
scroll to position [214, 0]
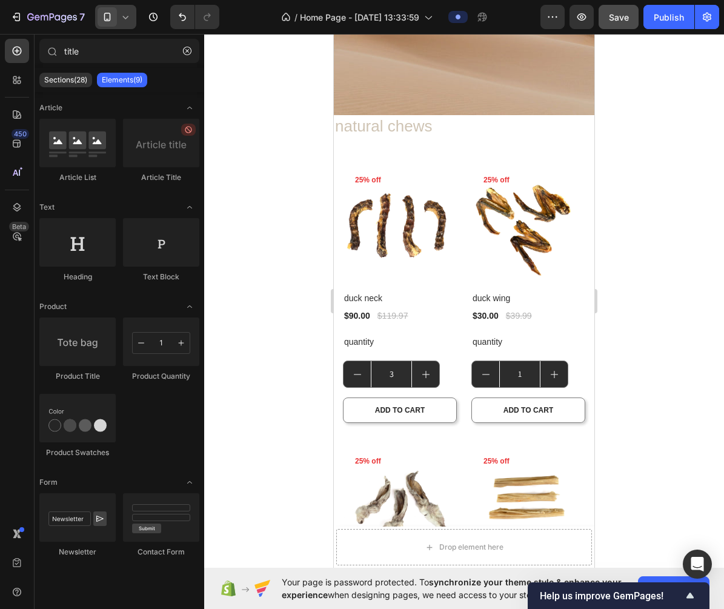
click at [266, 357] on div at bounding box center [464, 321] width 520 height 575
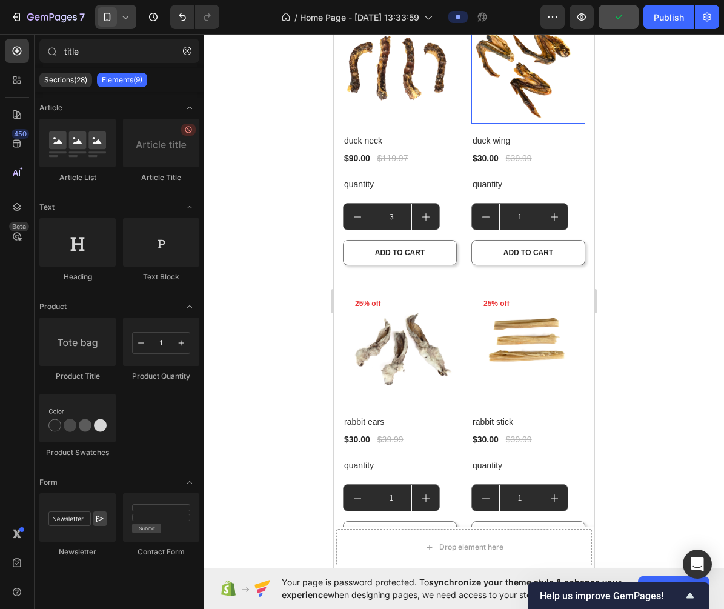
scroll to position [435, 0]
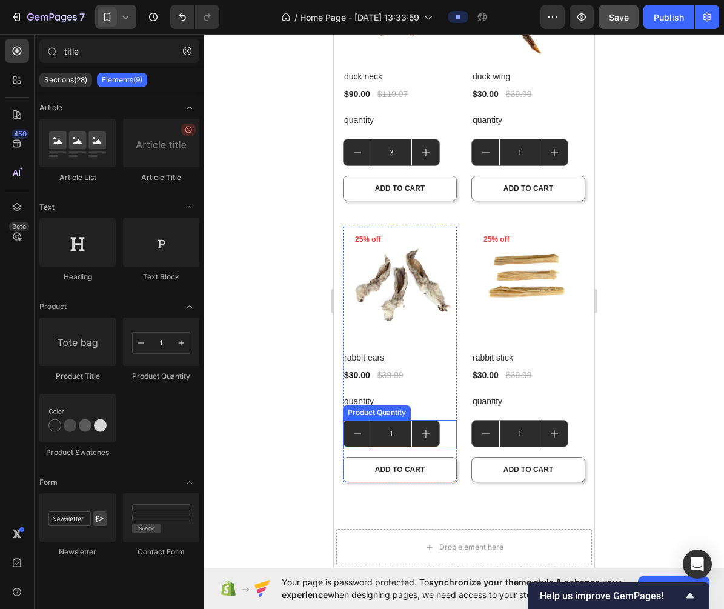
click at [431, 426] on button "increment" at bounding box center [425, 433] width 27 height 26
type input "2"
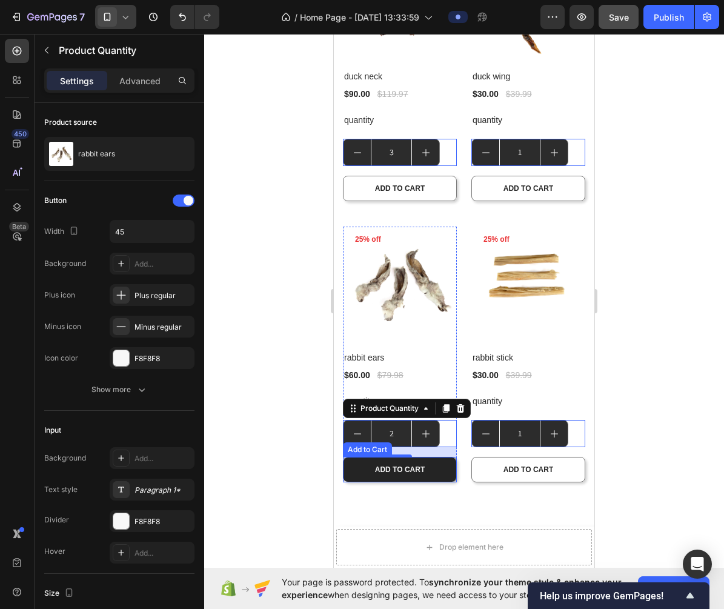
click at [375, 479] on button "ADD TO CART" at bounding box center [400, 469] width 114 height 25
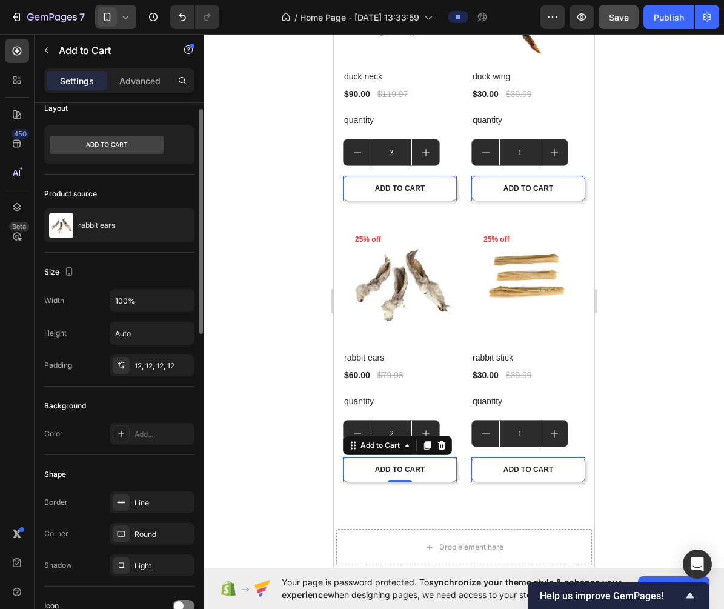
scroll to position [15, 0]
click at [151, 437] on div "Add..." at bounding box center [162, 433] width 57 height 11
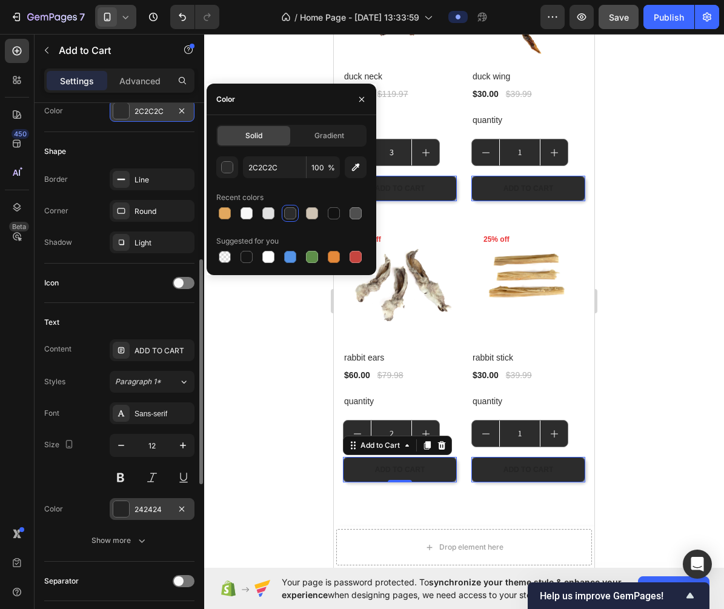
scroll to position [348, 0]
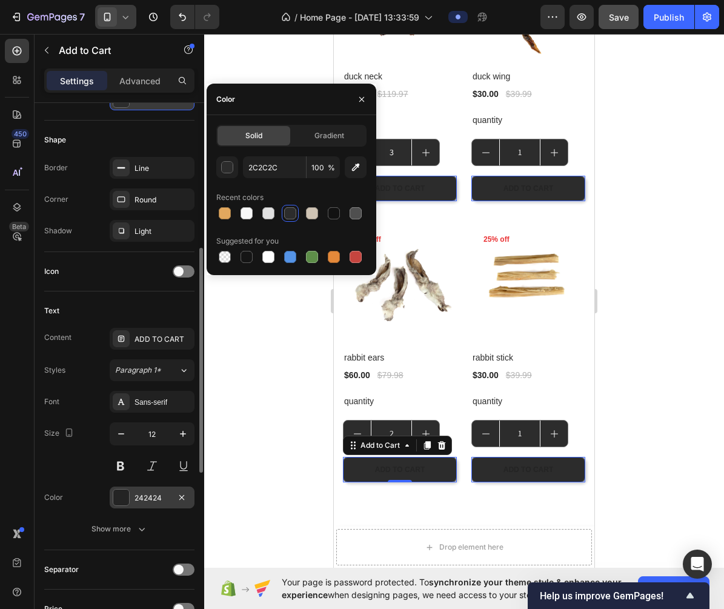
click at [155, 499] on div "242424" at bounding box center [151, 497] width 35 height 11
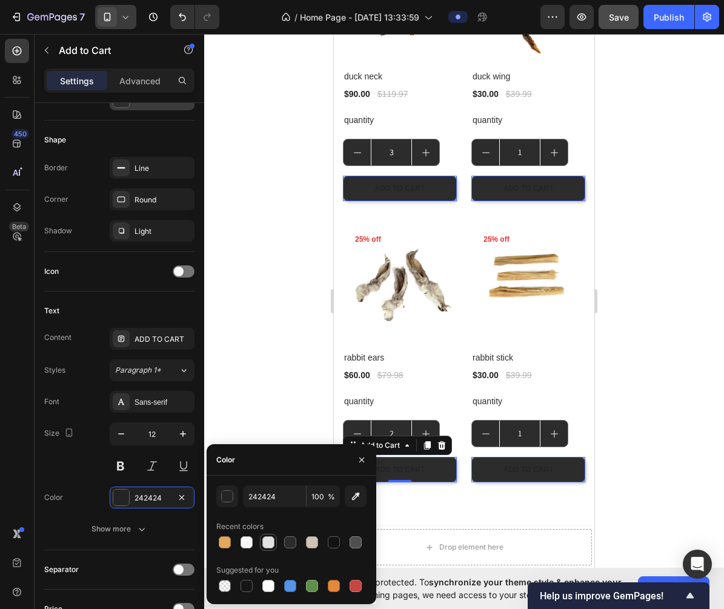
click at [263, 541] on div at bounding box center [268, 542] width 12 height 12
click at [246, 543] on div at bounding box center [246, 542] width 12 height 12
type input "F8F8F8"
click at [254, 414] on div at bounding box center [464, 321] width 520 height 575
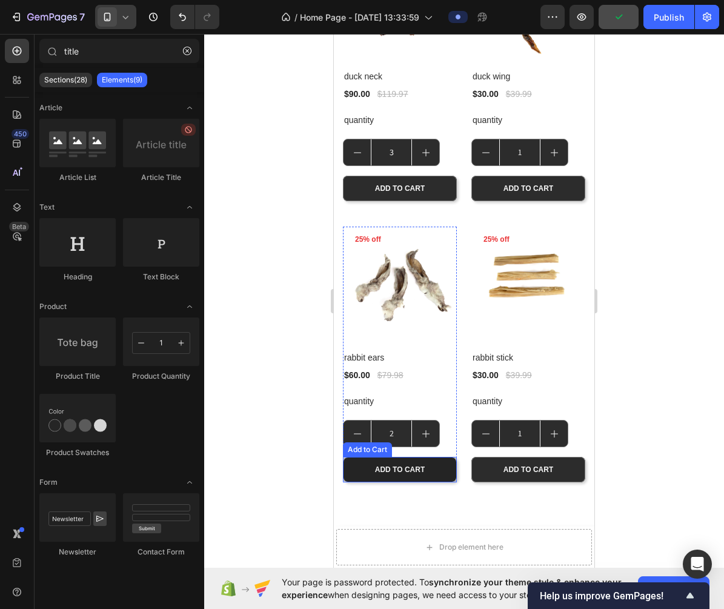
click at [443, 465] on button "ADD TO CART" at bounding box center [400, 469] width 114 height 25
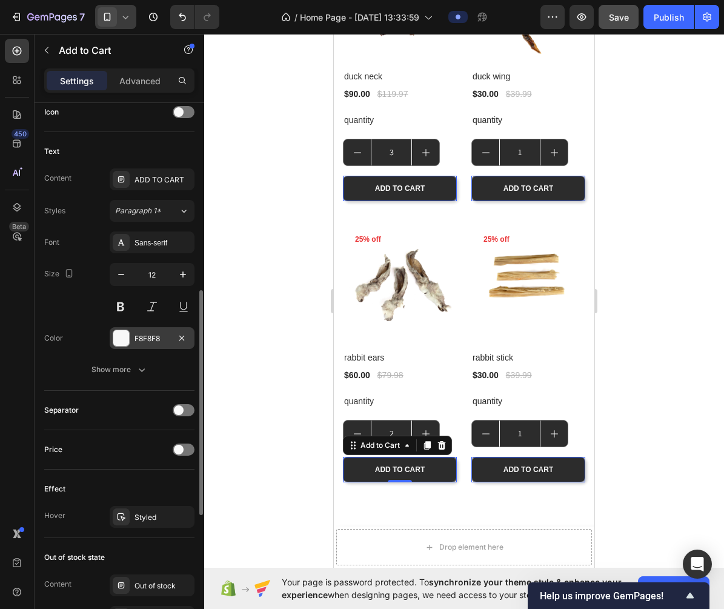
scroll to position [519, 0]
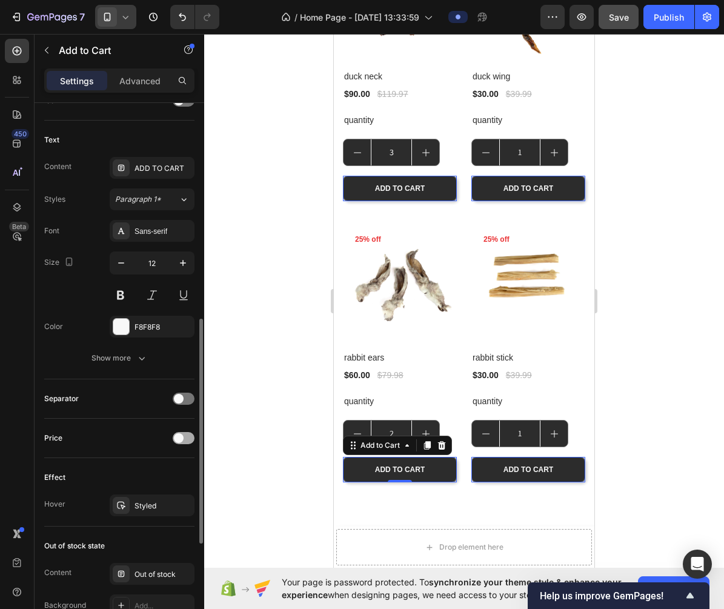
click at [177, 440] on span at bounding box center [179, 438] width 10 height 10
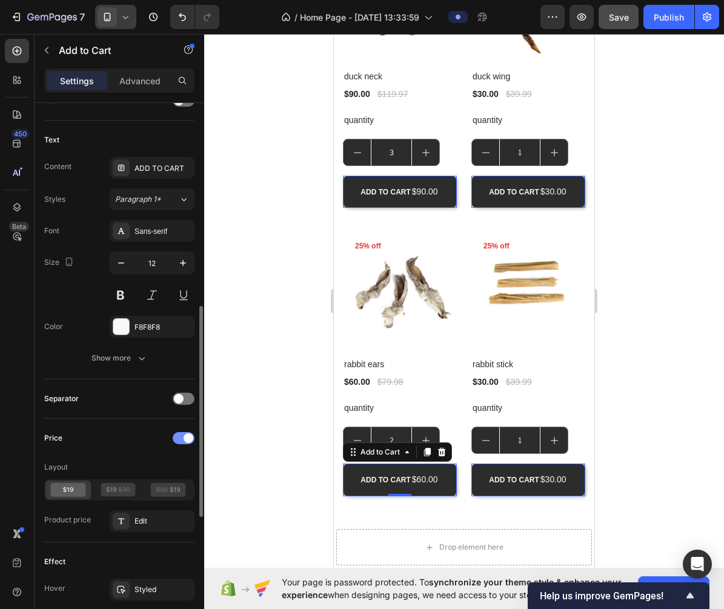
click at [181, 439] on div at bounding box center [184, 438] width 22 height 12
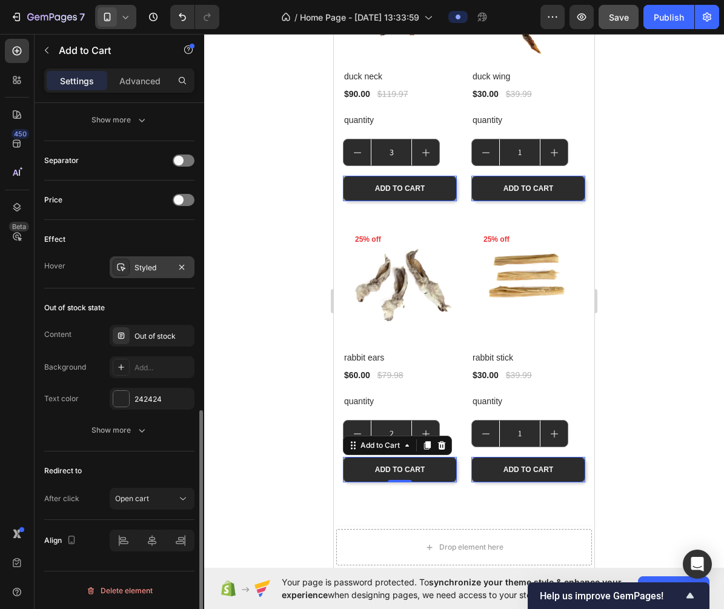
scroll to position [758, 0]
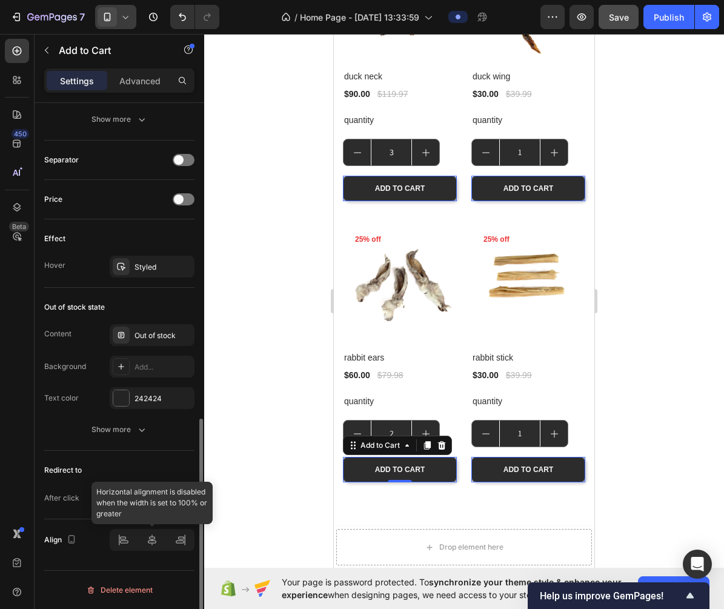
click at [145, 535] on div at bounding box center [152, 540] width 85 height 22
click at [122, 538] on div at bounding box center [152, 540] width 85 height 22
click at [127, 540] on div at bounding box center [152, 540] width 85 height 22
click at [144, 540] on div at bounding box center [152, 540] width 85 height 22
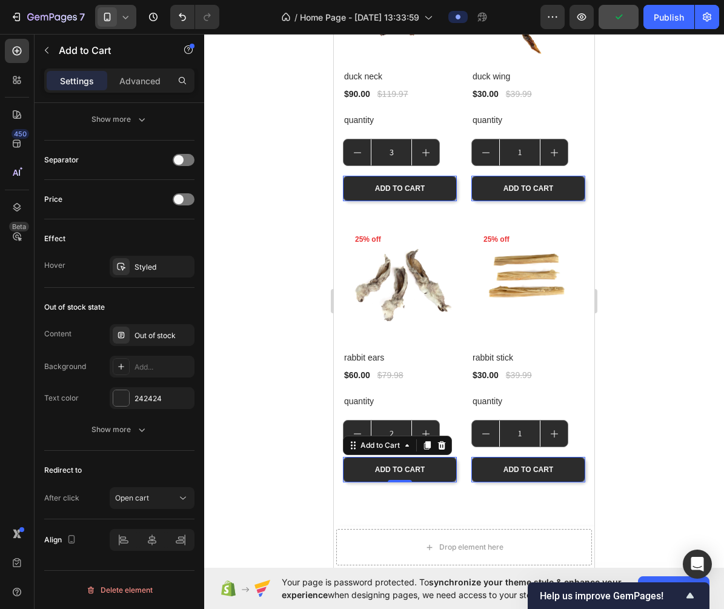
click at [282, 437] on div at bounding box center [464, 321] width 520 height 575
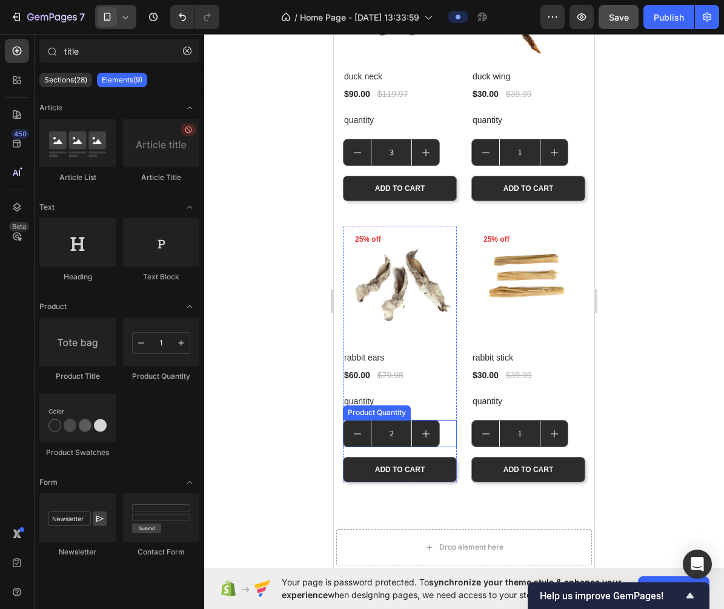
click at [360, 425] on button "decrement" at bounding box center [356, 433] width 27 height 26
type input "1"
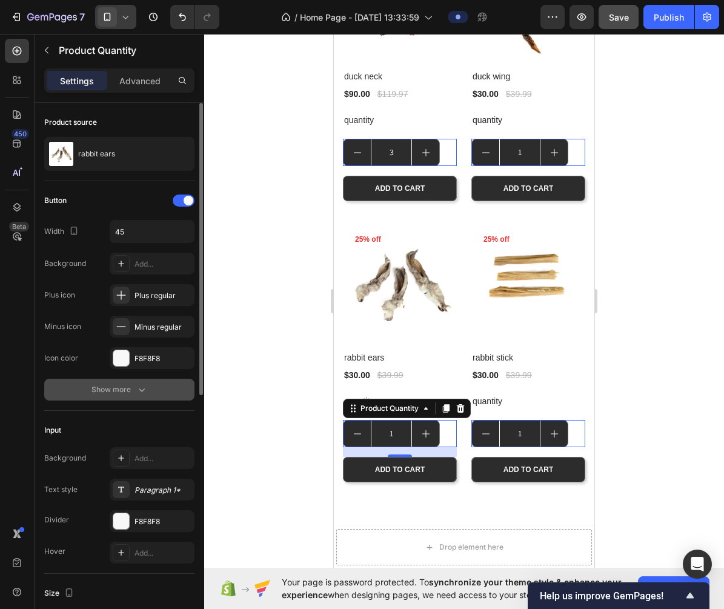
click at [136, 387] on icon "button" at bounding box center [142, 389] width 12 height 12
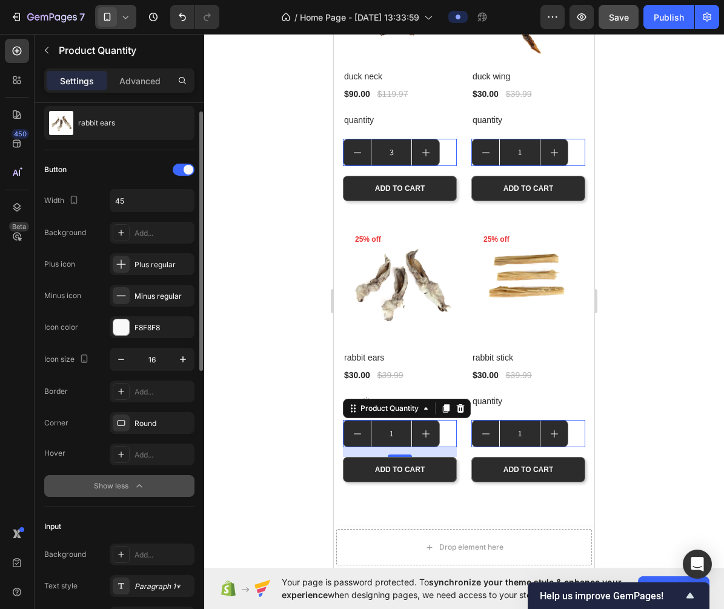
scroll to position [33, 0]
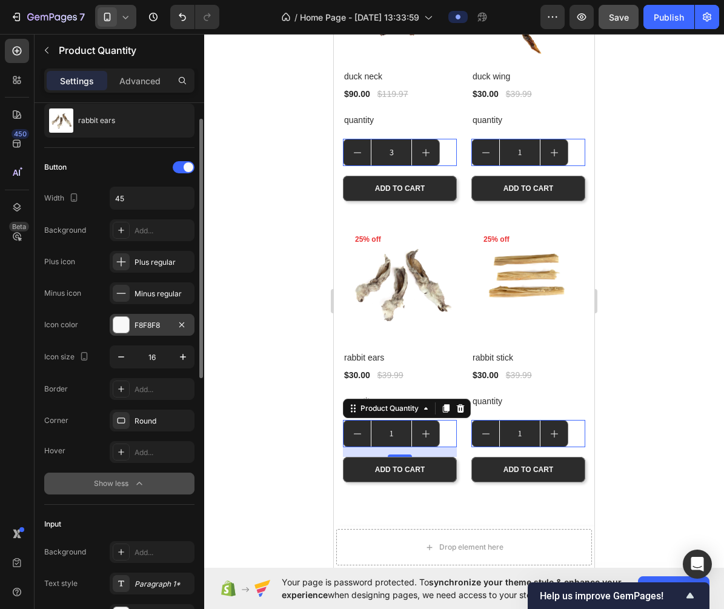
click at [150, 331] on div "F8F8F8" at bounding box center [152, 325] width 85 height 22
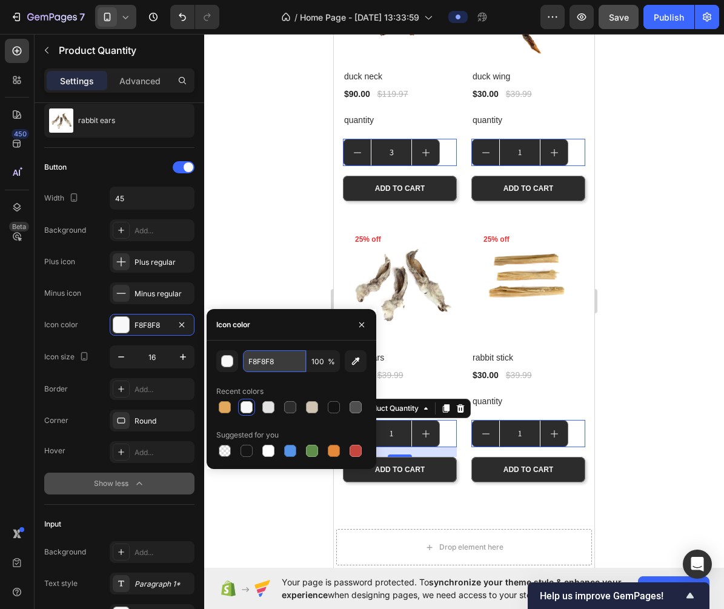
click at [275, 360] on input "F8F8F8" at bounding box center [274, 361] width 63 height 22
paste input "CFC4B4"
click at [290, 406] on div at bounding box center [290, 407] width 12 height 12
type input "2C2C2C"
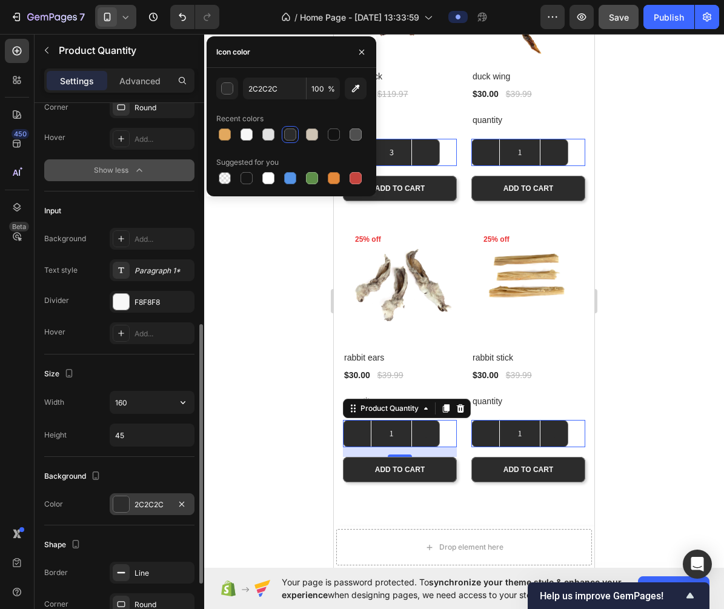
scroll to position [383, 0]
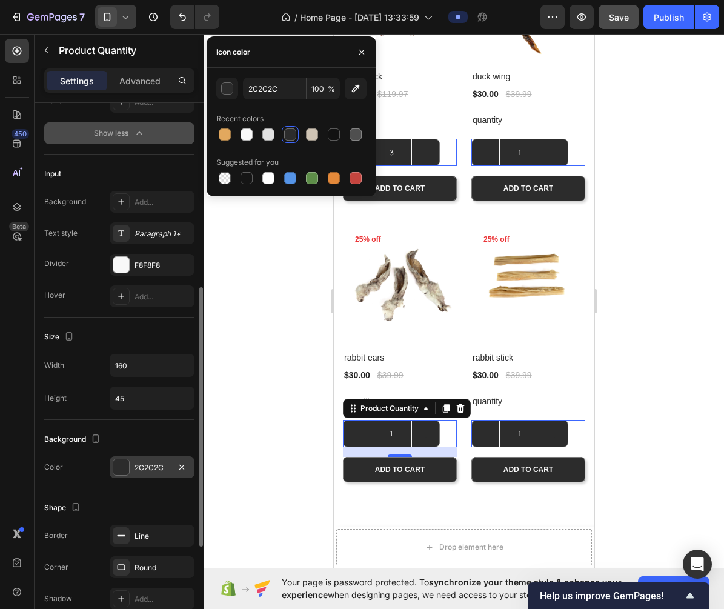
click at [151, 469] on div "2C2C2C" at bounding box center [151, 467] width 35 height 11
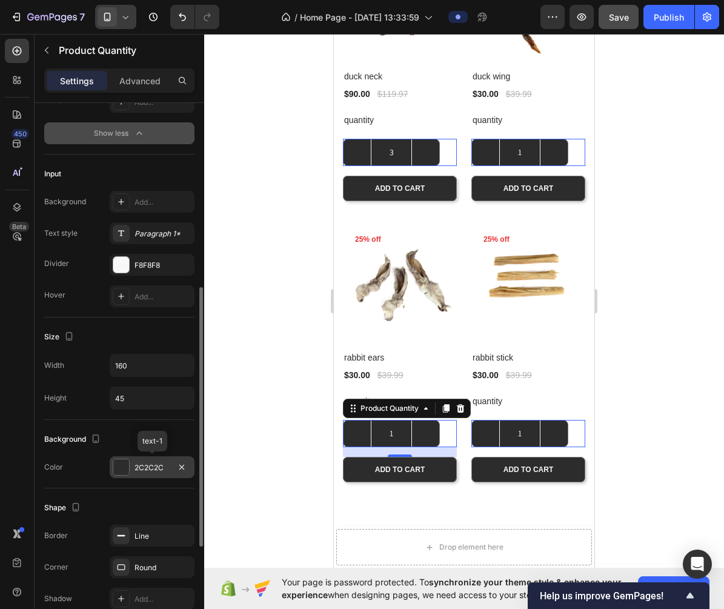
click at [153, 467] on div "2C2C2C" at bounding box center [151, 467] width 35 height 11
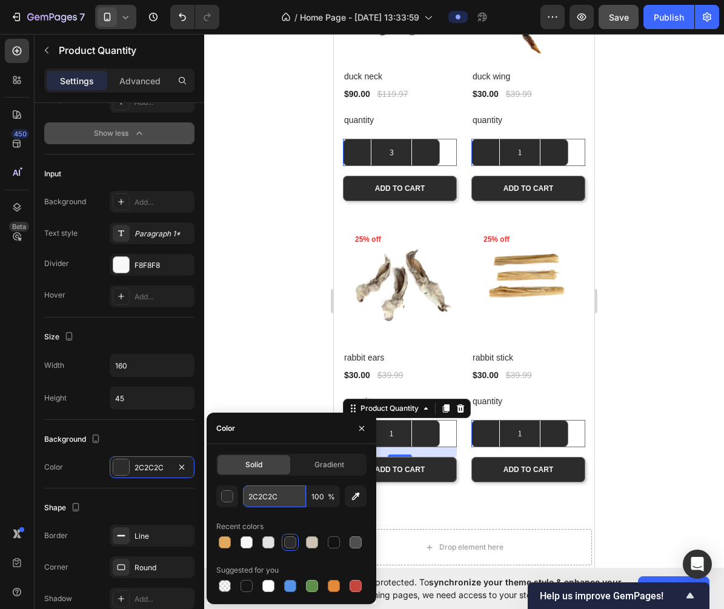
click at [279, 485] on input "2C2C2C" at bounding box center [274, 496] width 63 height 22
paste input "CFC4B4"
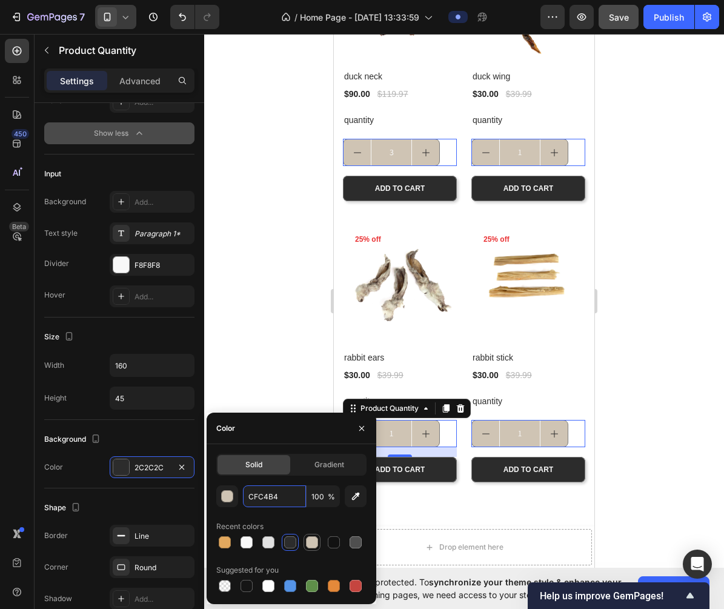
type input "CFC4B4"
click at [311, 541] on div at bounding box center [312, 542] width 12 height 12
click at [273, 490] on input "CFC4B4" at bounding box center [274, 496] width 63 height 22
click at [314, 538] on div at bounding box center [312, 542] width 12 height 12
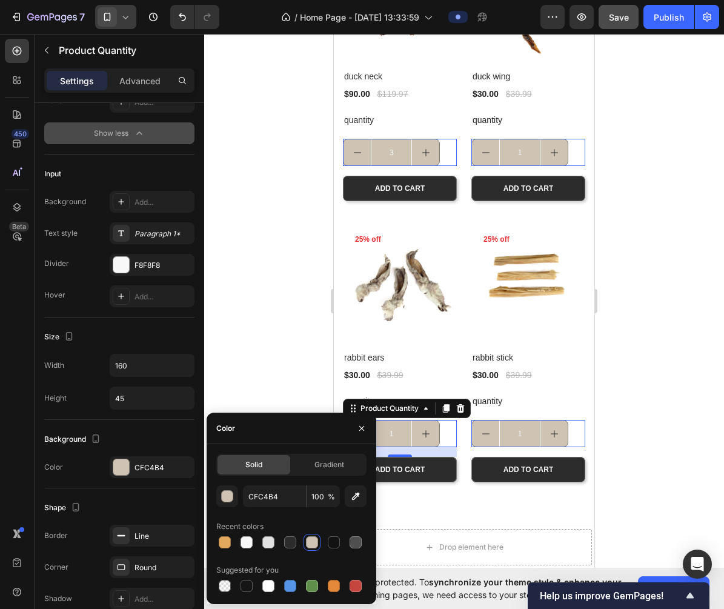
click at [262, 368] on div at bounding box center [464, 321] width 520 height 575
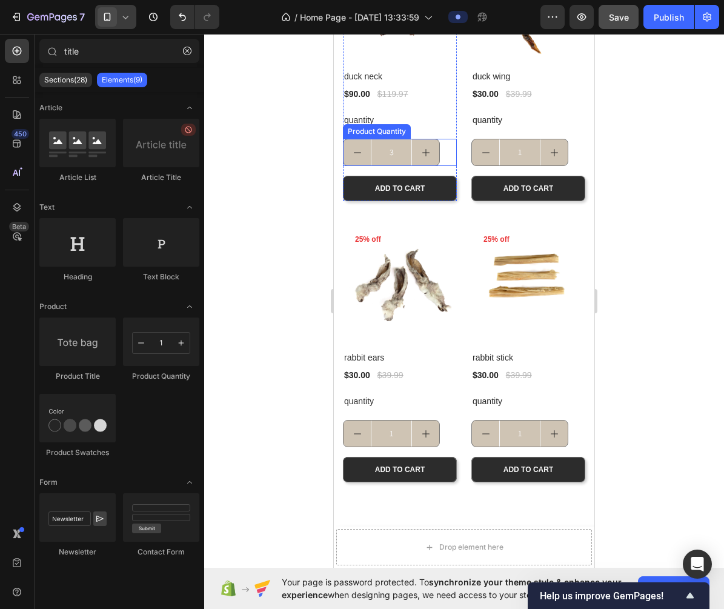
click at [395, 146] on input "3" at bounding box center [391, 152] width 41 height 26
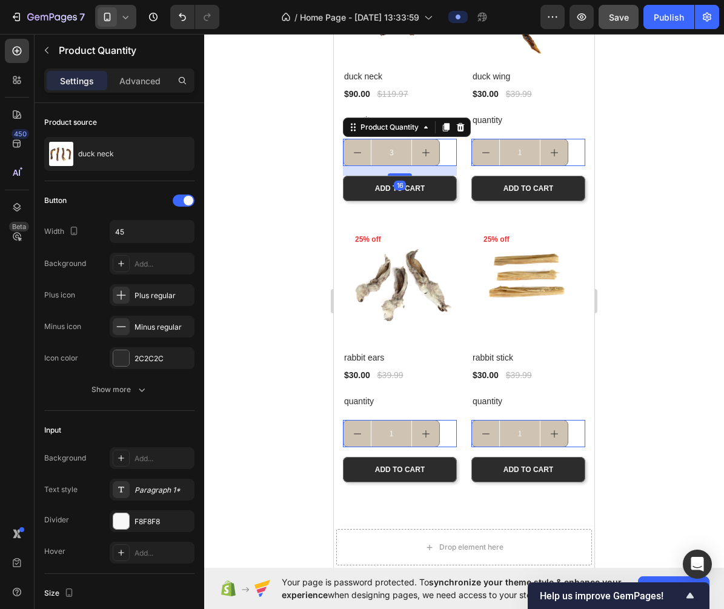
click at [352, 144] on button "decrement" at bounding box center [356, 152] width 27 height 26
click at [371, 151] on input "2" at bounding box center [391, 152] width 41 height 26
click at [359, 151] on icon "decrement" at bounding box center [357, 153] width 10 height 10
type input "1"
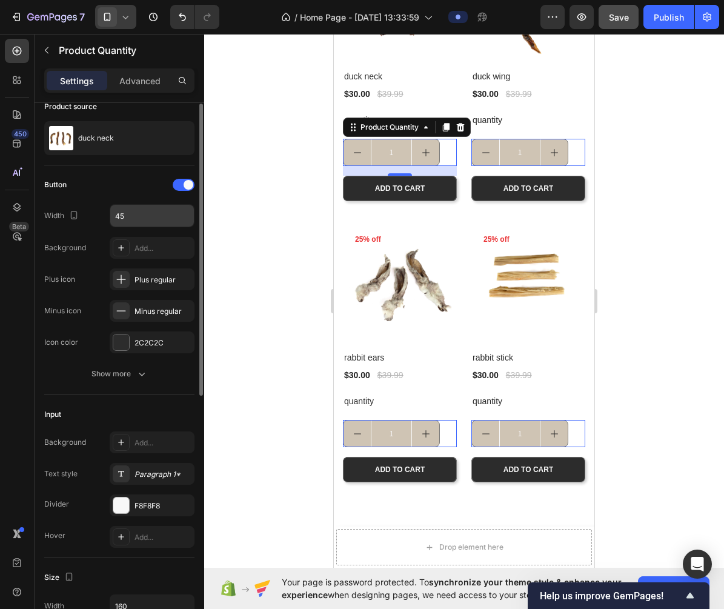
scroll to position [19, 0]
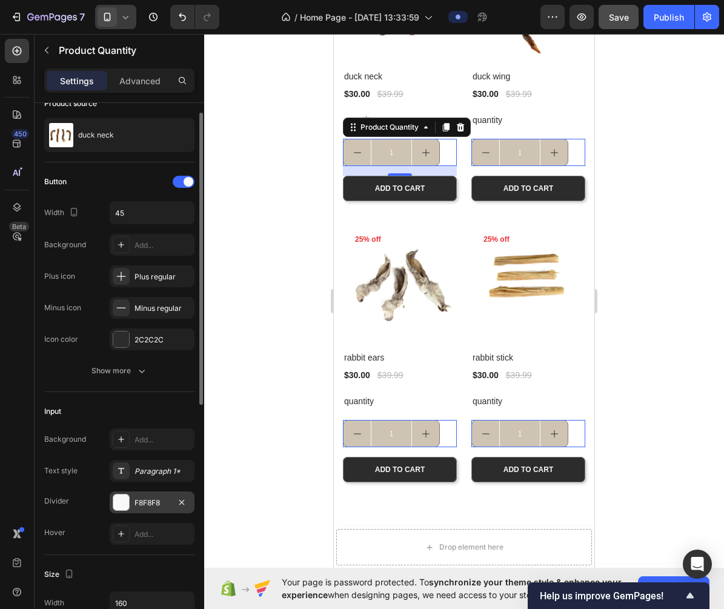
click at [157, 502] on div "F8F8F8" at bounding box center [151, 502] width 35 height 11
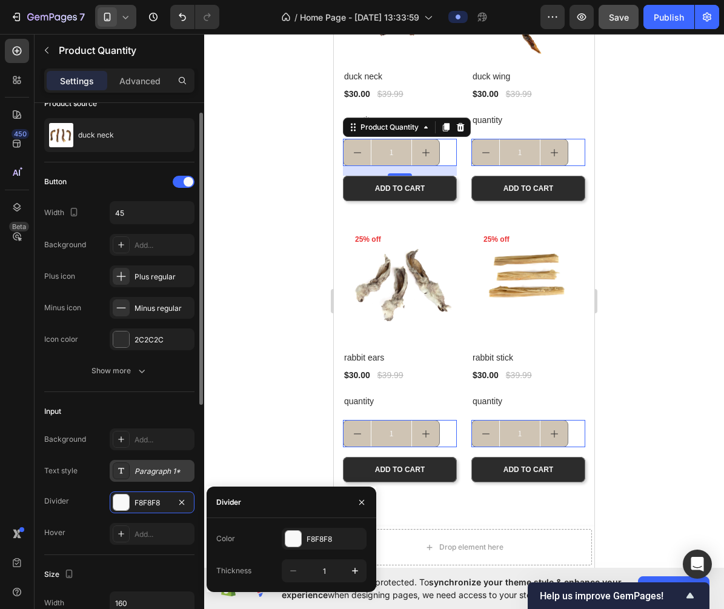
click at [153, 471] on div "Paragraph 1*" at bounding box center [162, 471] width 57 height 11
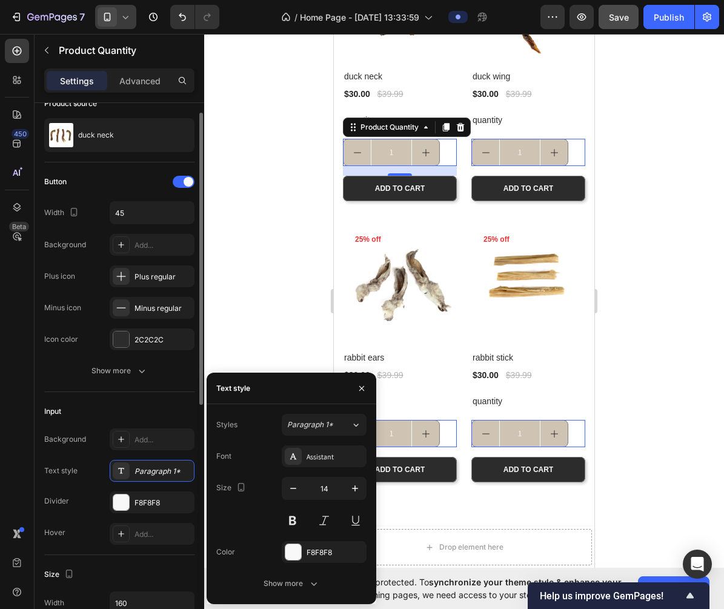
click at [90, 415] on div "Input" at bounding box center [119, 411] width 150 height 19
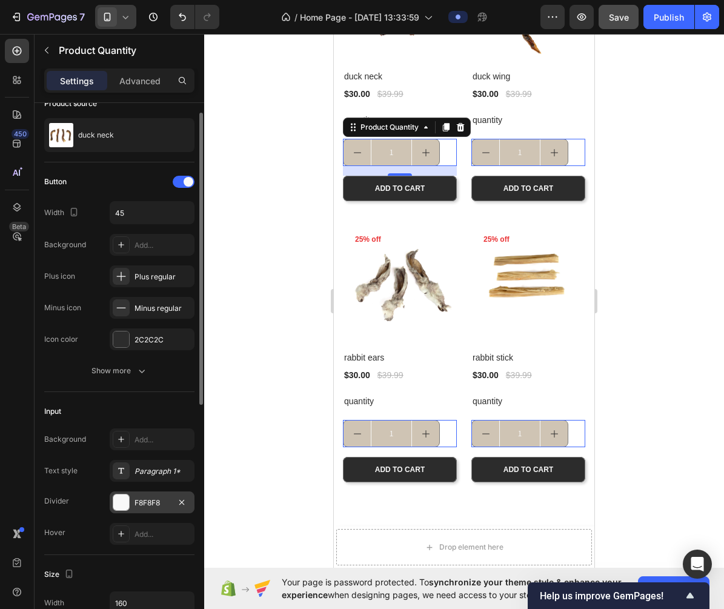
click at [136, 502] on div "F8F8F8" at bounding box center [151, 502] width 35 height 11
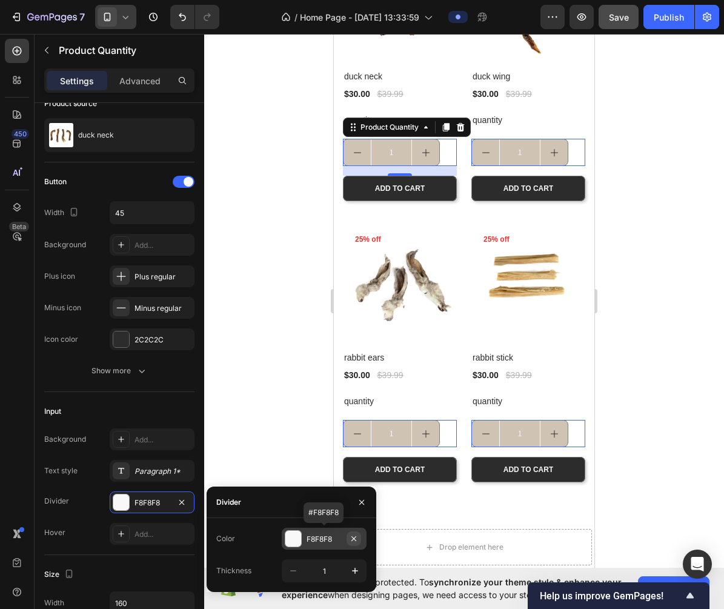
click at [354, 539] on icon "button" at bounding box center [353, 537] width 5 height 5
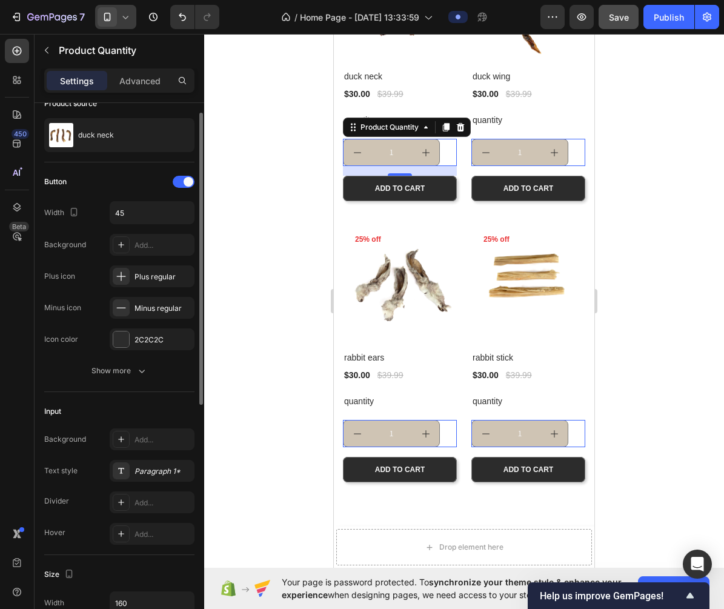
click at [179, 412] on div "Input" at bounding box center [119, 411] width 150 height 19
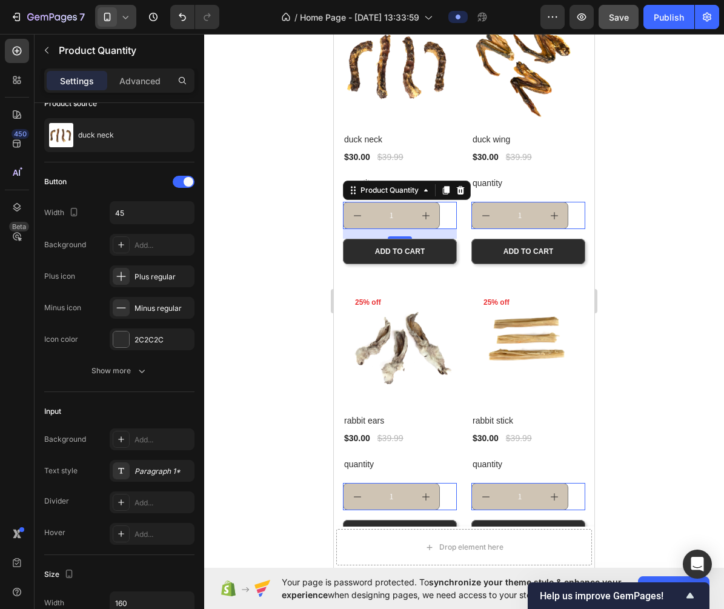
scroll to position [371, 0]
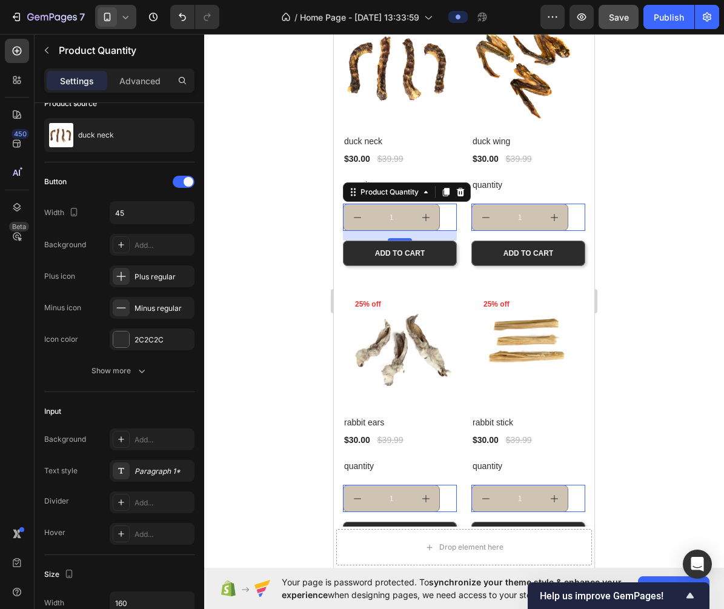
click at [633, 263] on div at bounding box center [464, 321] width 520 height 575
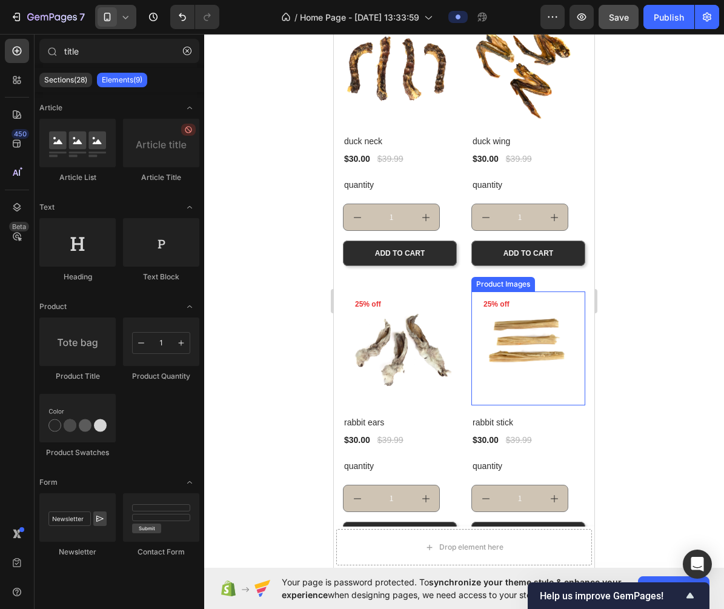
scroll to position [336, 0]
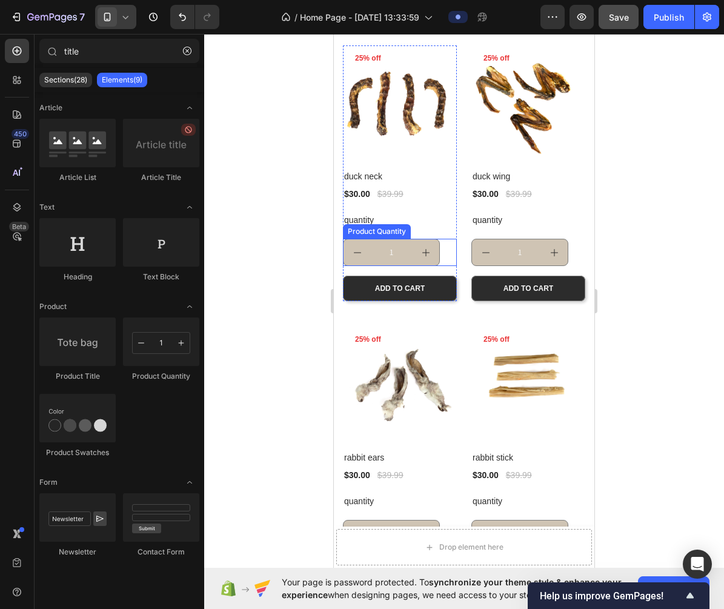
click at [360, 254] on icon "decrement" at bounding box center [357, 253] width 10 height 10
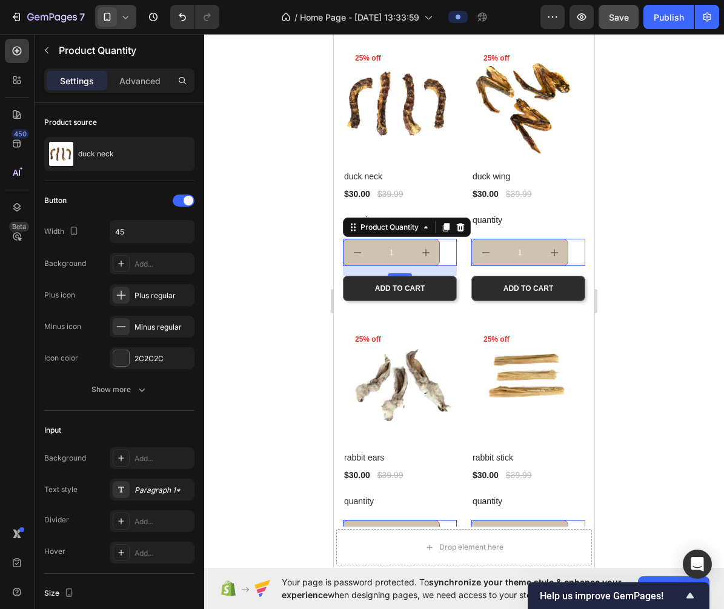
click at [372, 247] on input "1" at bounding box center [391, 252] width 41 height 26
click at [649, 259] on div at bounding box center [464, 321] width 520 height 575
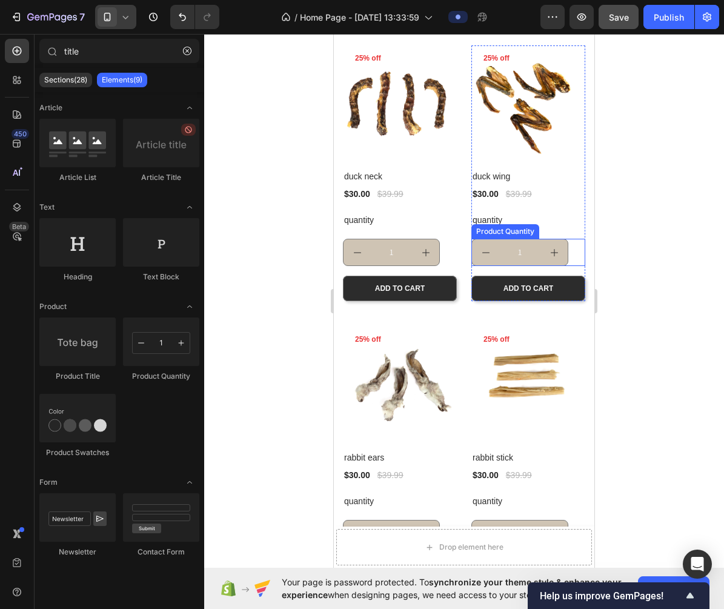
click at [538, 257] on input "1" at bounding box center [519, 252] width 41 height 26
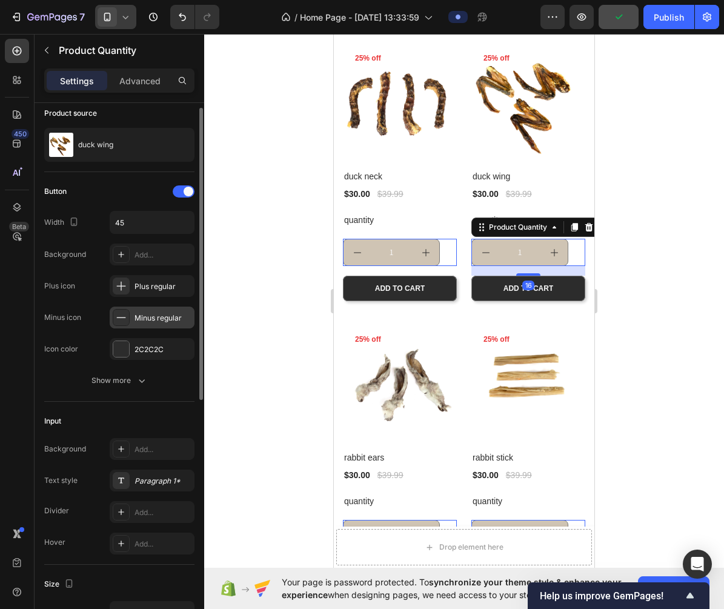
scroll to position [10, 0]
click at [136, 379] on icon "button" at bounding box center [142, 380] width 12 height 12
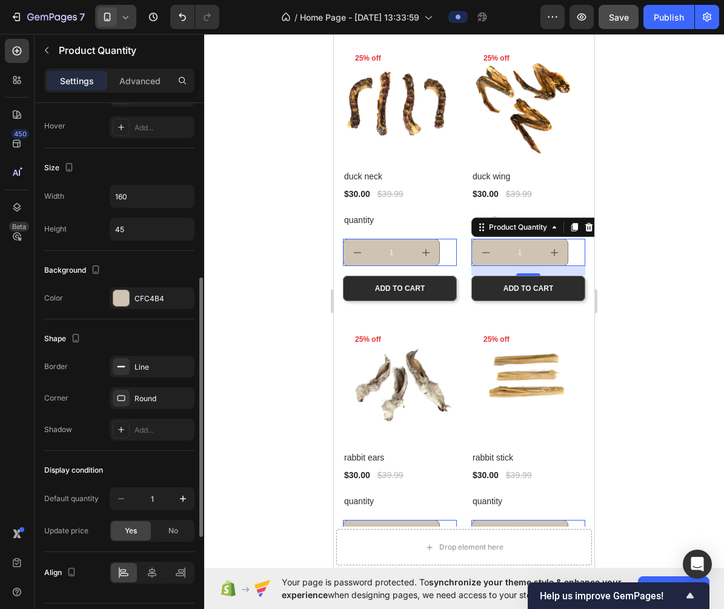
scroll to position [585, 0]
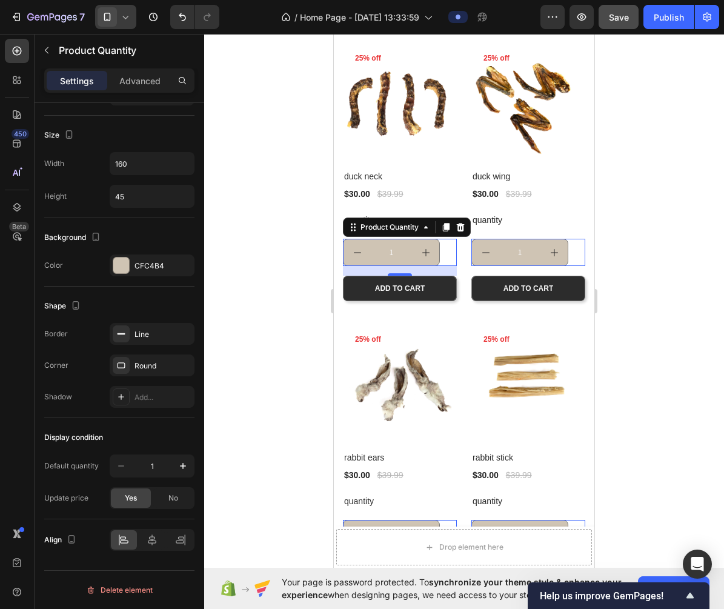
click at [395, 252] on input "1" at bounding box center [391, 252] width 41 height 26
click at [391, 252] on input "1" at bounding box center [391, 252] width 41 height 26
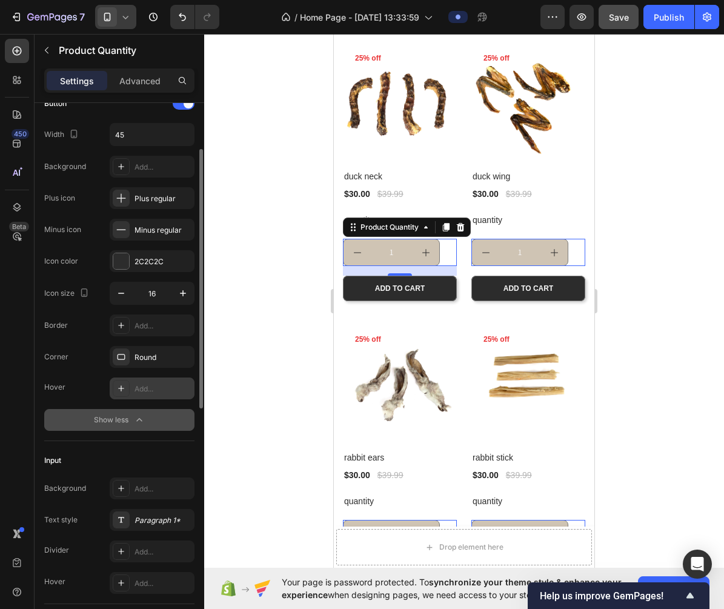
scroll to position [92, 0]
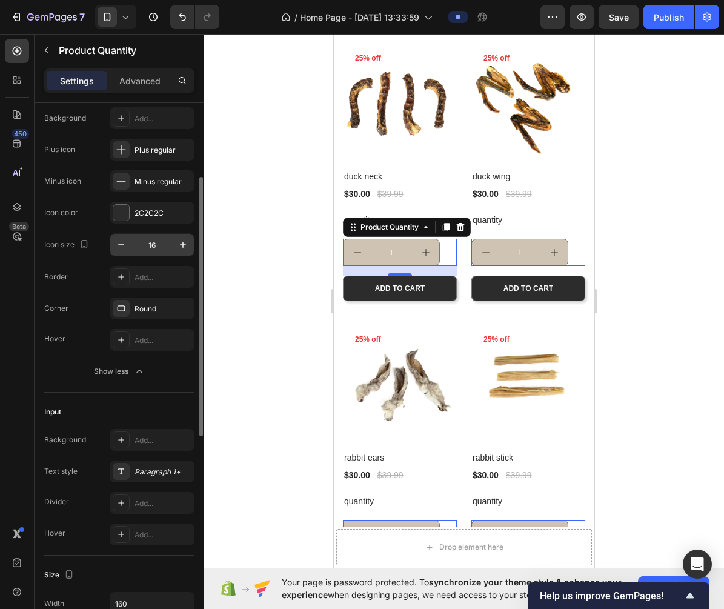
scroll to position [148, 0]
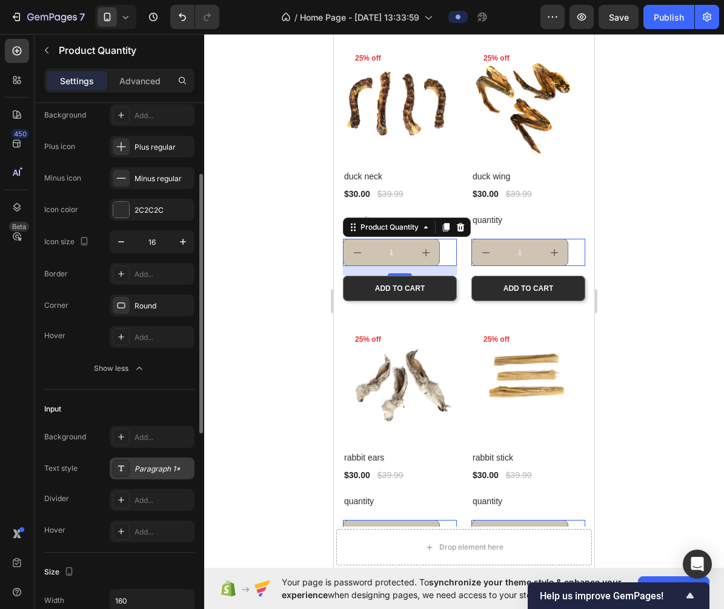
click at [167, 471] on div "Paragraph 1*" at bounding box center [162, 468] width 57 height 11
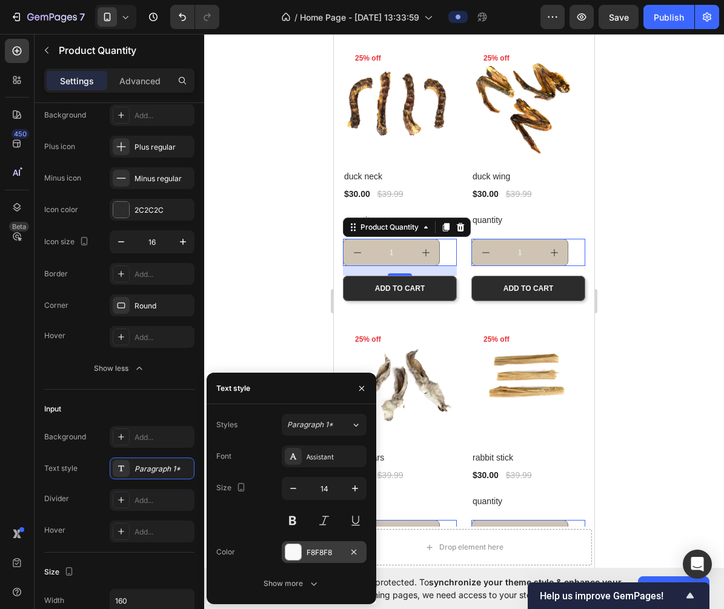
click at [317, 541] on div "F8F8F8" at bounding box center [324, 552] width 85 height 22
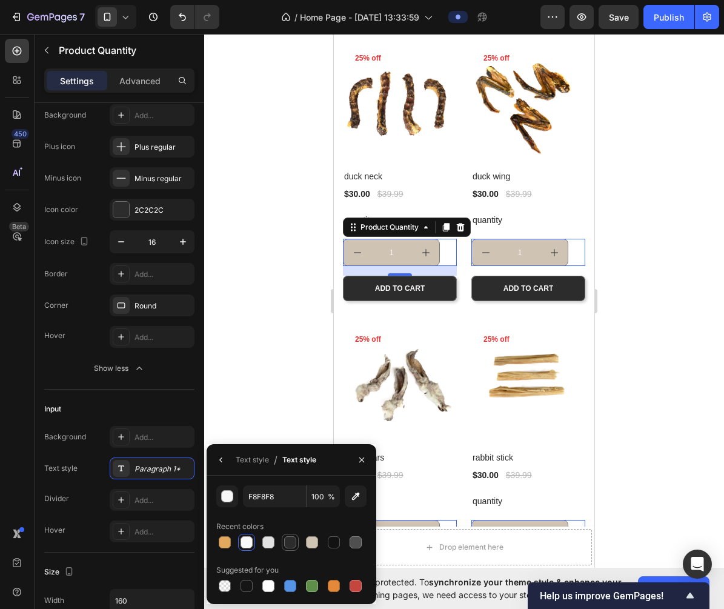
click at [287, 542] on div at bounding box center [290, 542] width 12 height 12
type input "2C2C2C"
click at [227, 419] on div at bounding box center [464, 321] width 520 height 575
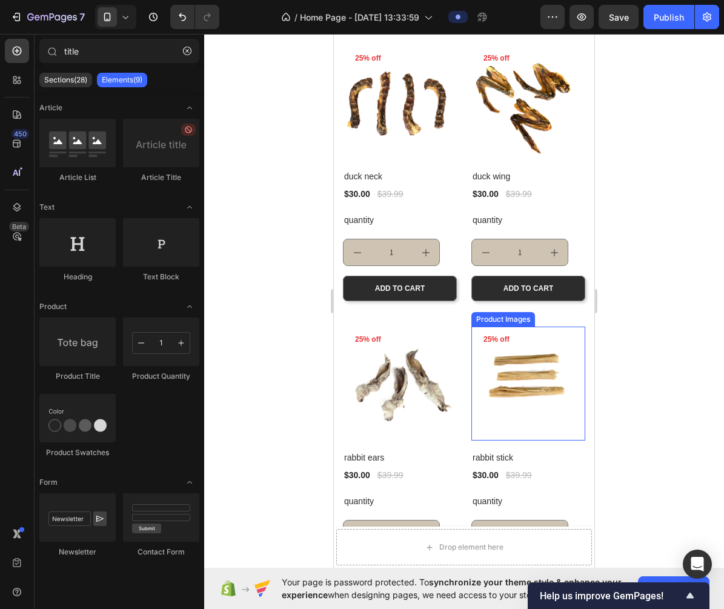
click at [633, 339] on div at bounding box center [464, 321] width 520 height 575
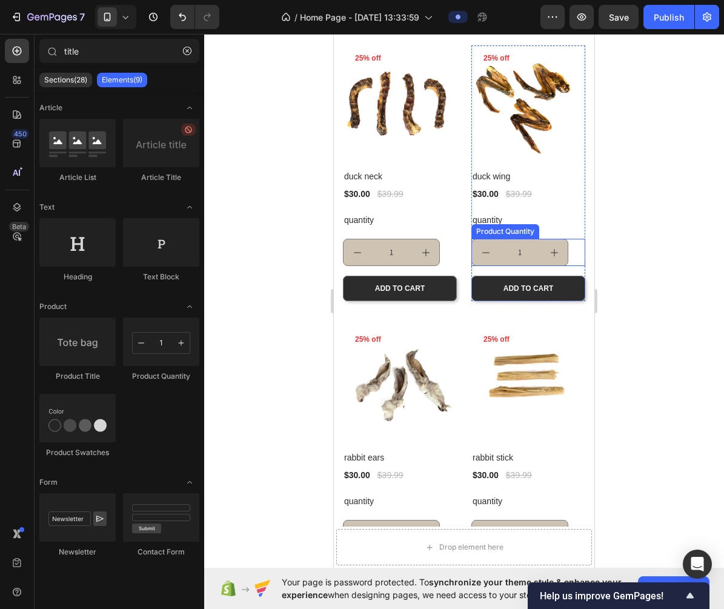
click at [552, 243] on button "increment" at bounding box center [553, 252] width 27 height 26
type input "2"
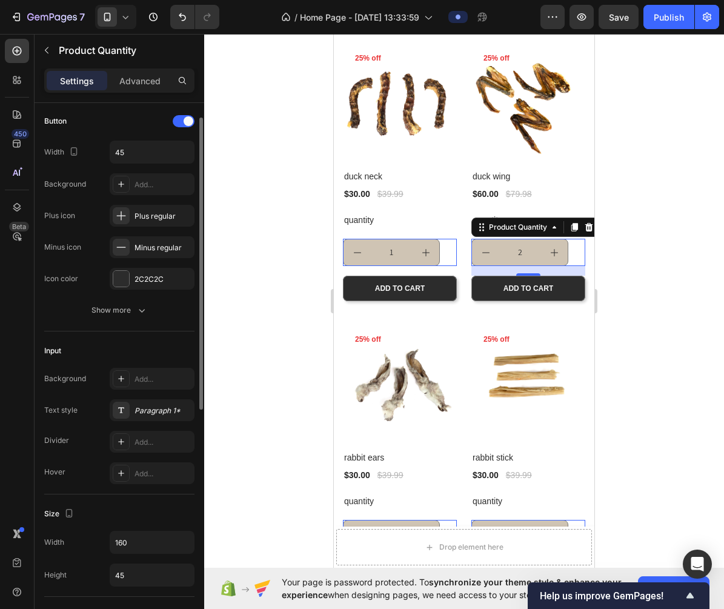
scroll to position [61, 0]
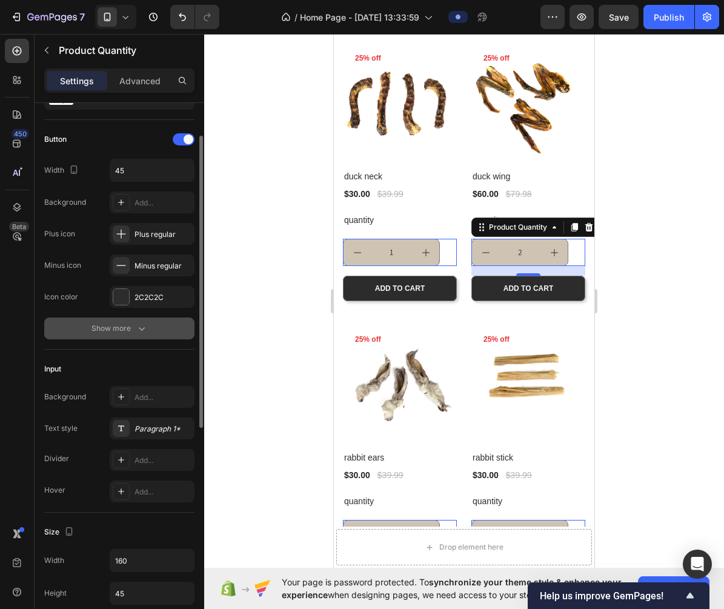
click at [129, 329] on div "Show more" at bounding box center [119, 328] width 56 height 12
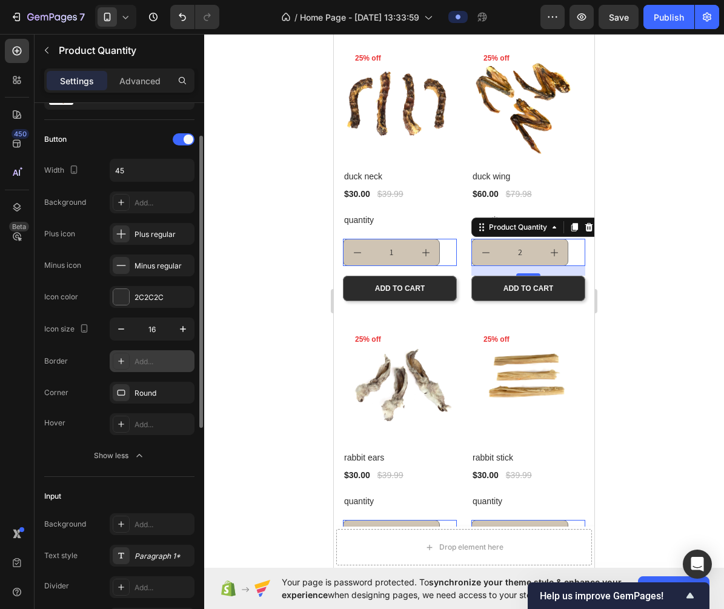
click at [137, 353] on div "Add..." at bounding box center [152, 361] width 85 height 22
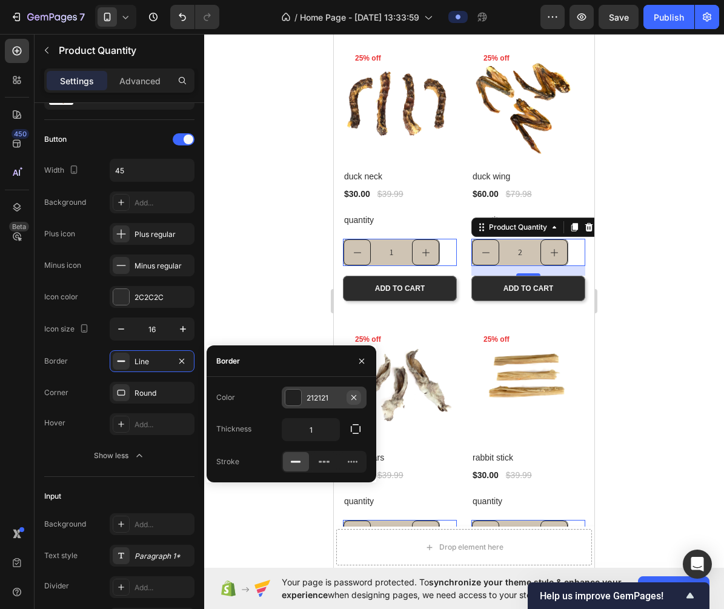
click at [354, 397] on icon "button" at bounding box center [354, 397] width 10 height 10
click at [354, 397] on div "Add..." at bounding box center [334, 397] width 57 height 11
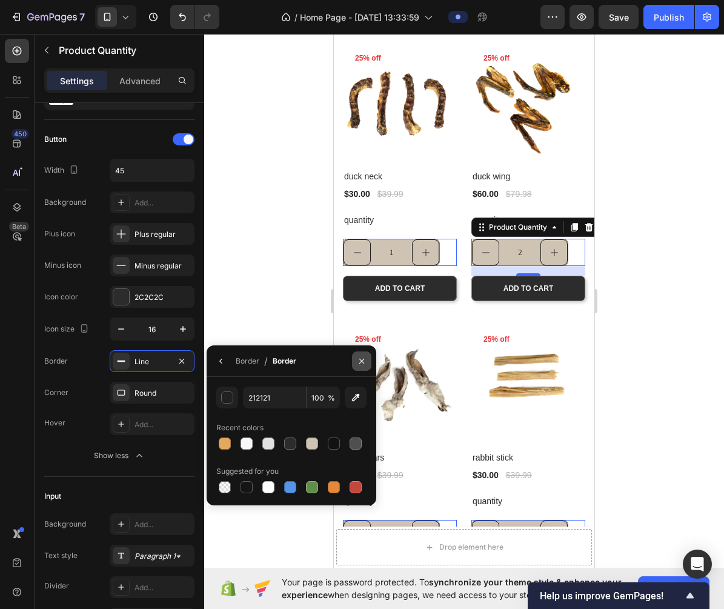
click at [360, 361] on icon "button" at bounding box center [362, 361] width 10 height 10
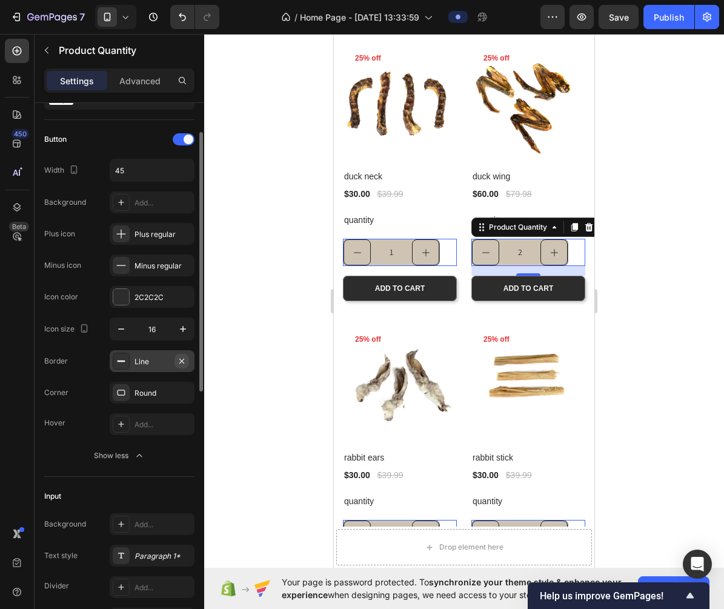
click at [188, 357] on button "button" at bounding box center [181, 361] width 15 height 15
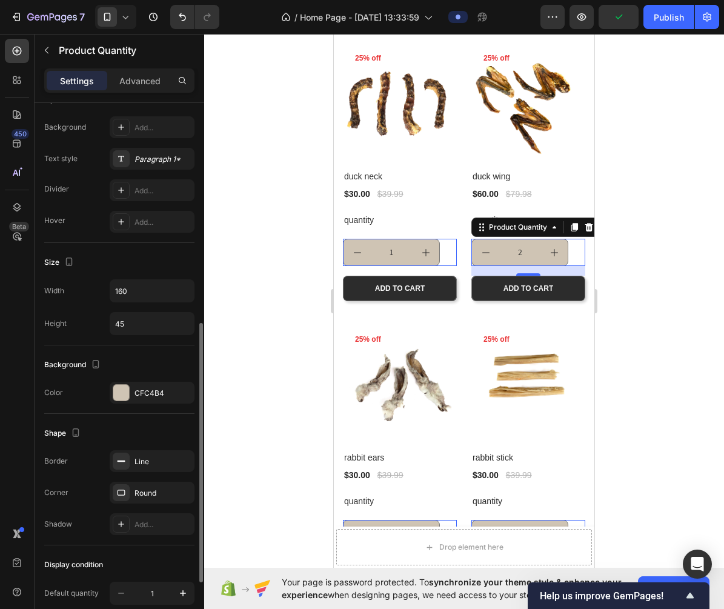
scroll to position [463, 0]
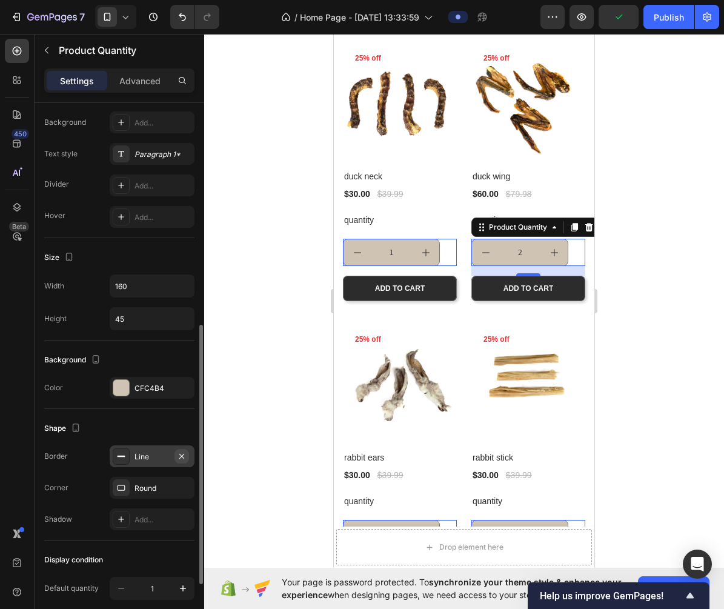
click at [181, 454] on icon "button" at bounding box center [182, 456] width 10 height 10
click at [254, 335] on div at bounding box center [464, 321] width 520 height 575
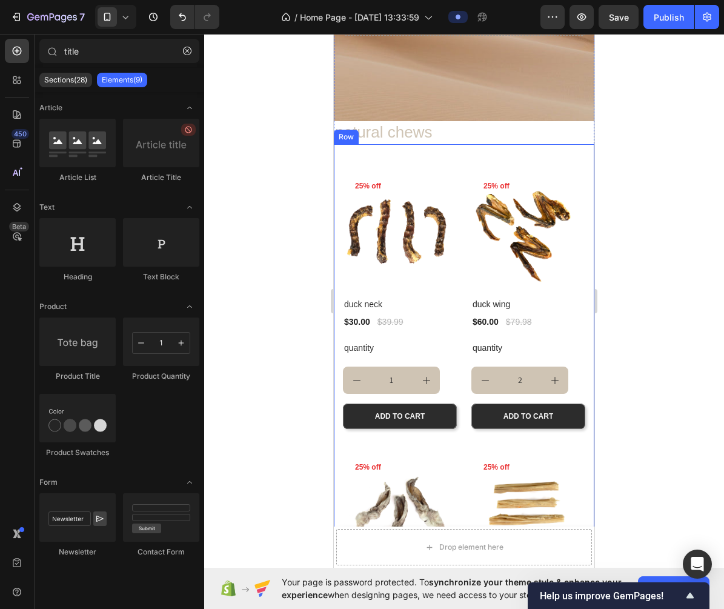
scroll to position [211, 0]
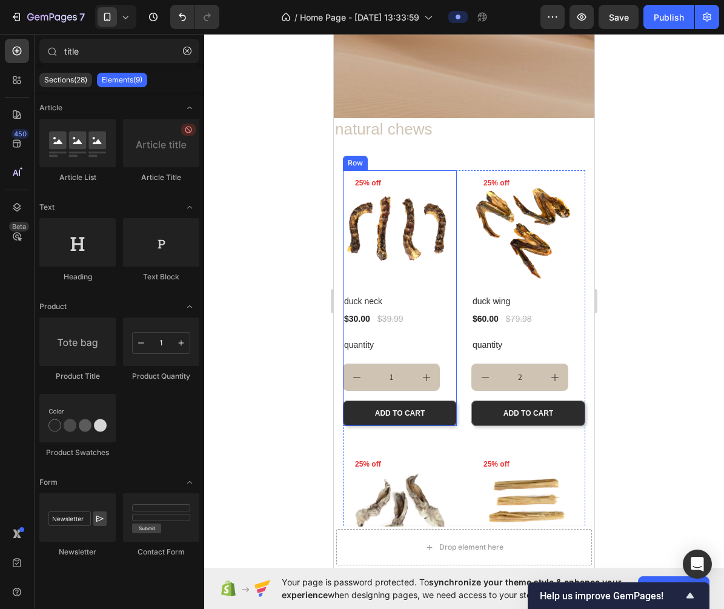
click at [360, 322] on div "$30.00 Product Price Product Price" at bounding box center [357, 318] width 28 height 15
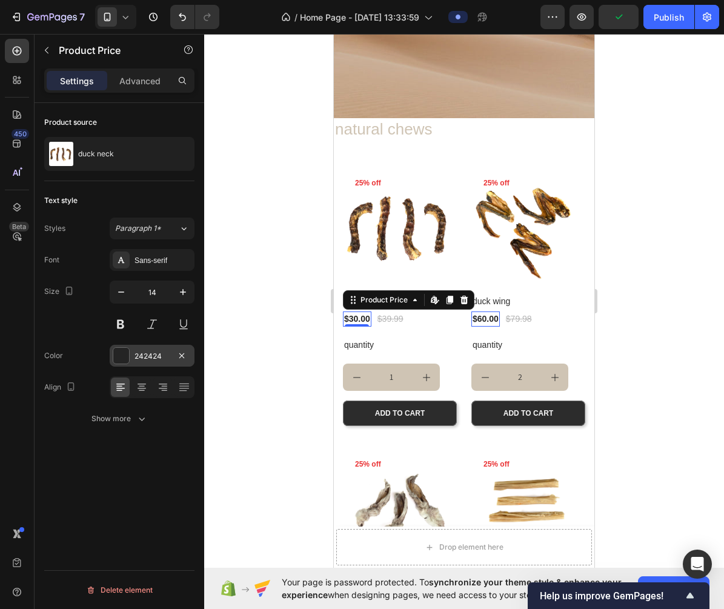
click at [154, 357] on div "242424" at bounding box center [151, 356] width 35 height 11
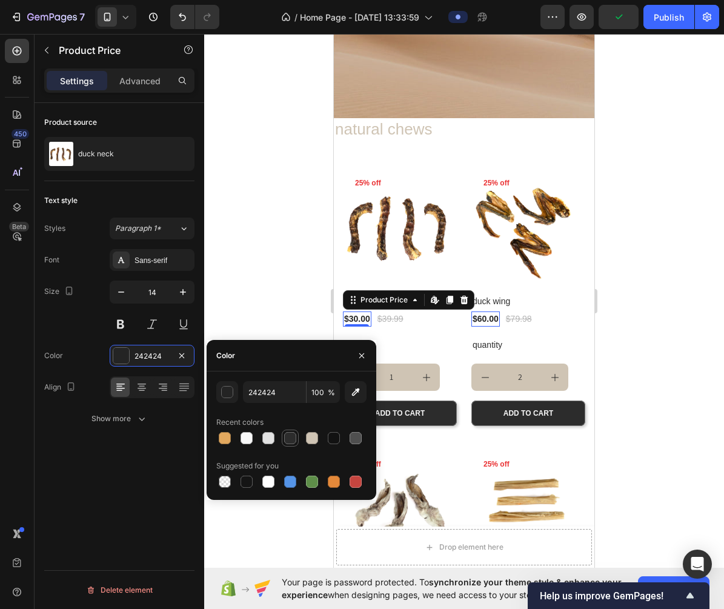
click at [295, 438] on div at bounding box center [290, 438] width 12 height 12
click at [354, 445] on div at bounding box center [355, 438] width 15 height 15
type input "4F4F4F"
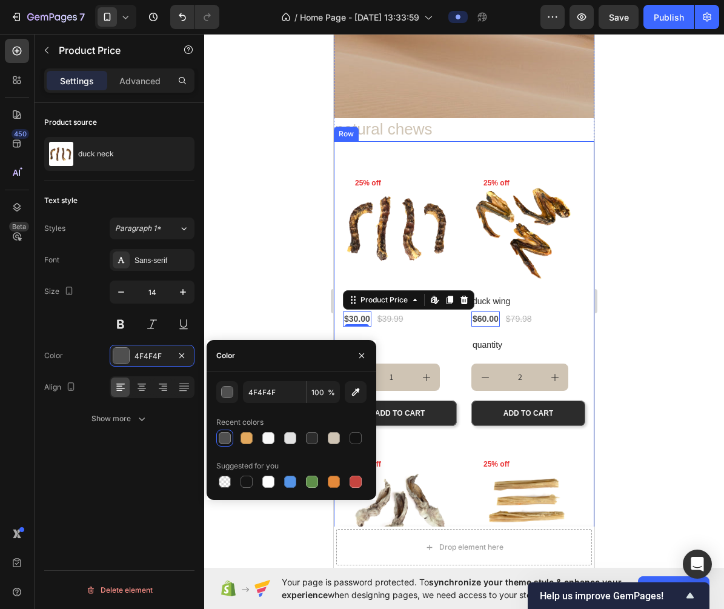
click at [624, 345] on div at bounding box center [464, 321] width 520 height 575
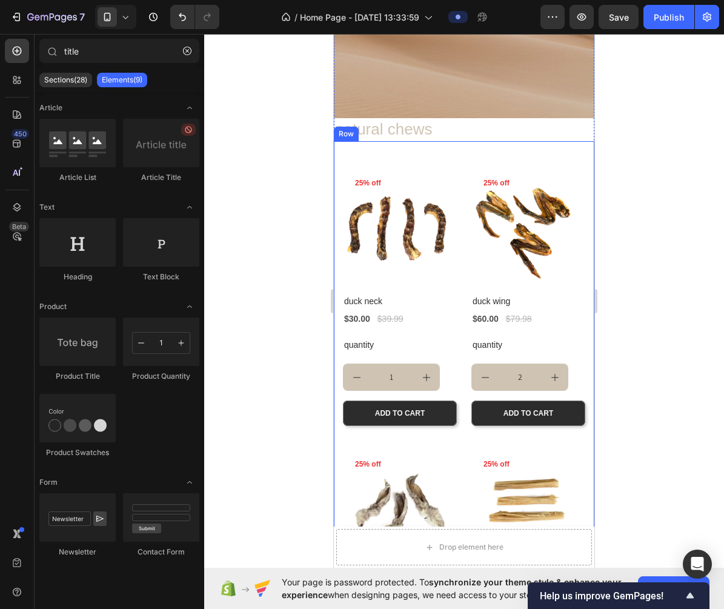
click at [626, 292] on div at bounding box center [464, 321] width 520 height 575
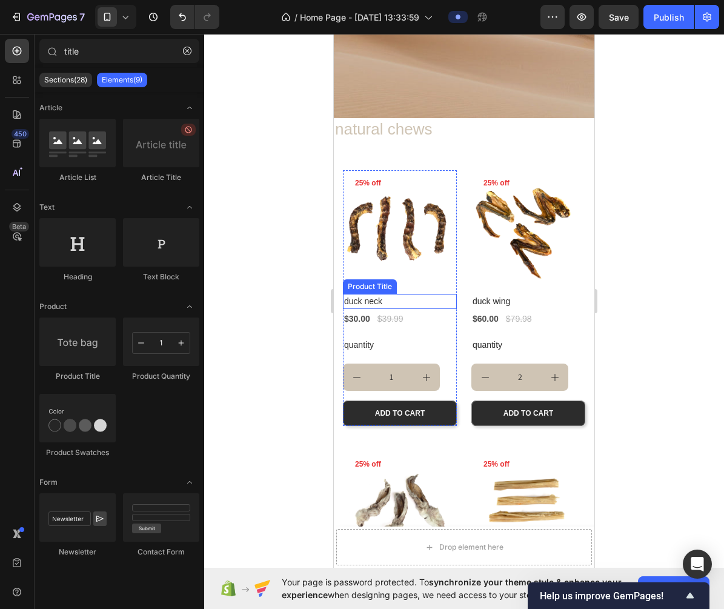
click at [392, 302] on h2 "duck neck" at bounding box center [400, 301] width 114 height 15
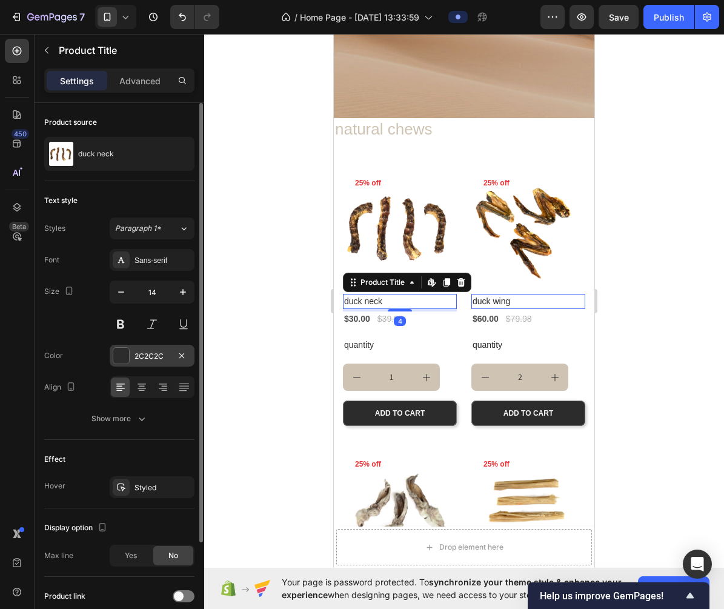
click at [153, 352] on div "2C2C2C" at bounding box center [151, 356] width 35 height 11
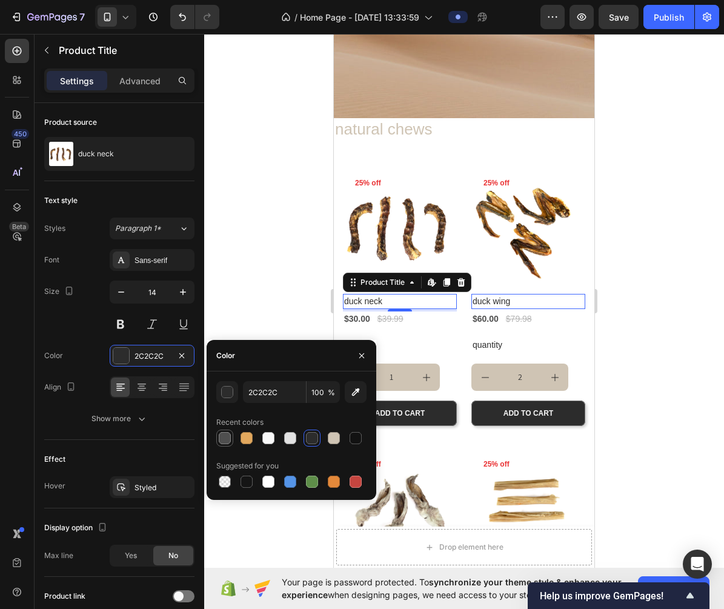
click at [227, 438] on div at bounding box center [225, 438] width 12 height 12
type input "4F4F4F"
click at [269, 207] on div at bounding box center [464, 321] width 520 height 575
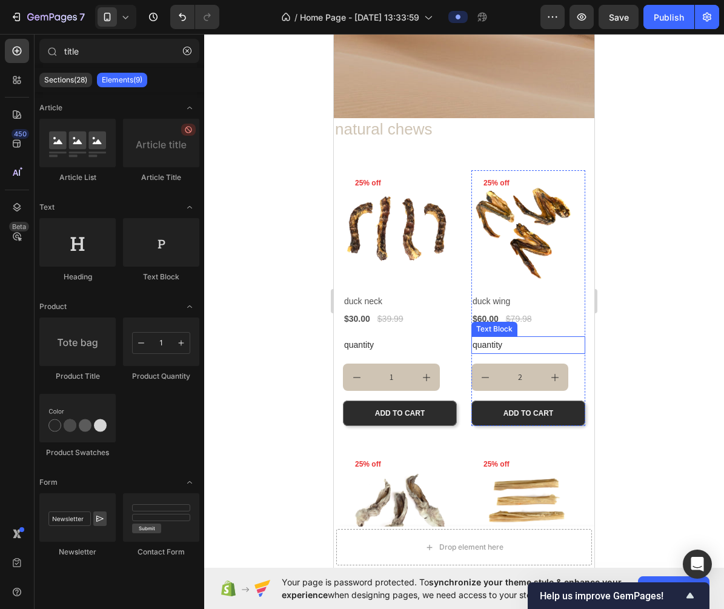
click at [492, 346] on p "quantity" at bounding box center [527, 344] width 111 height 15
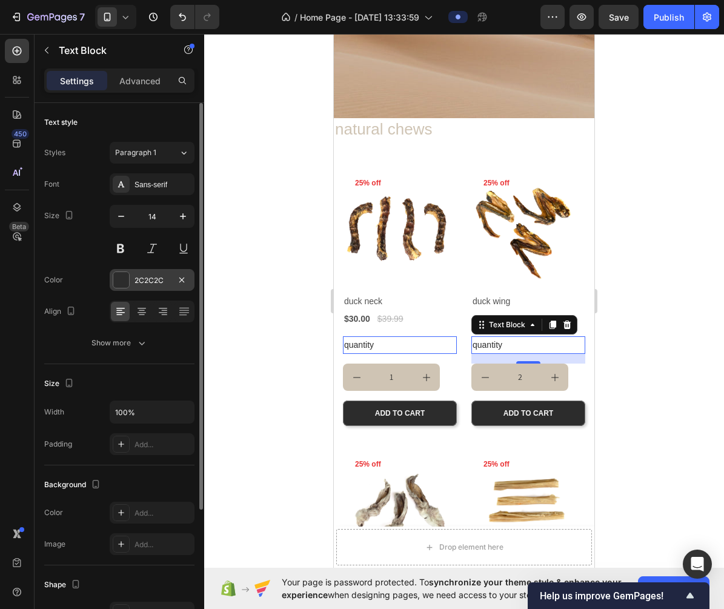
click at [153, 275] on div "2C2C2C" at bounding box center [151, 280] width 35 height 11
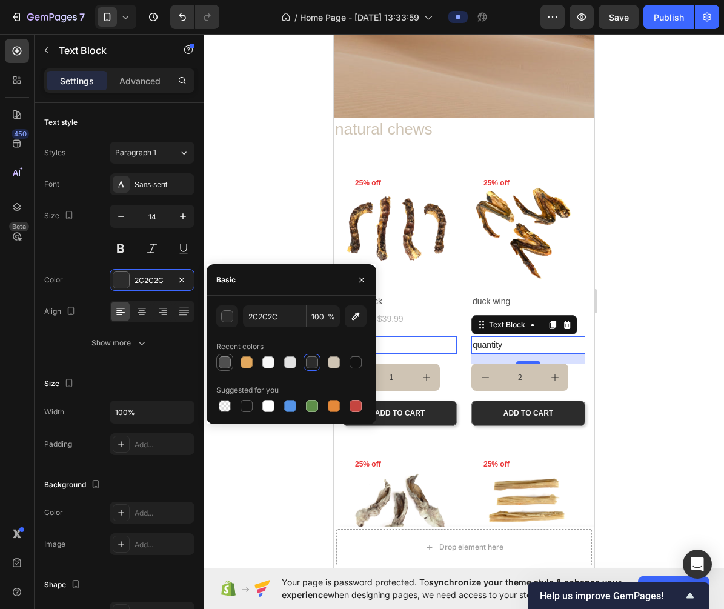
click at [217, 362] on div at bounding box center [224, 362] width 15 height 15
type input "4F4F4F"
click at [644, 261] on div at bounding box center [464, 321] width 520 height 575
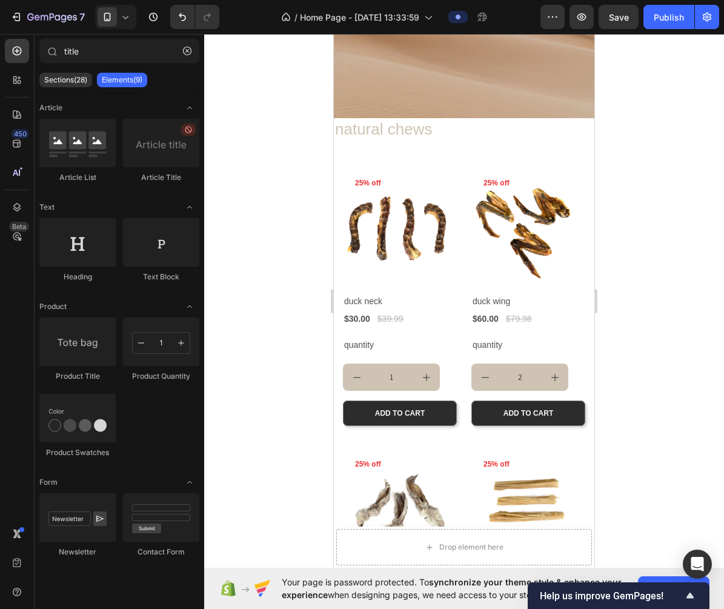
click at [644, 261] on div at bounding box center [464, 321] width 520 height 575
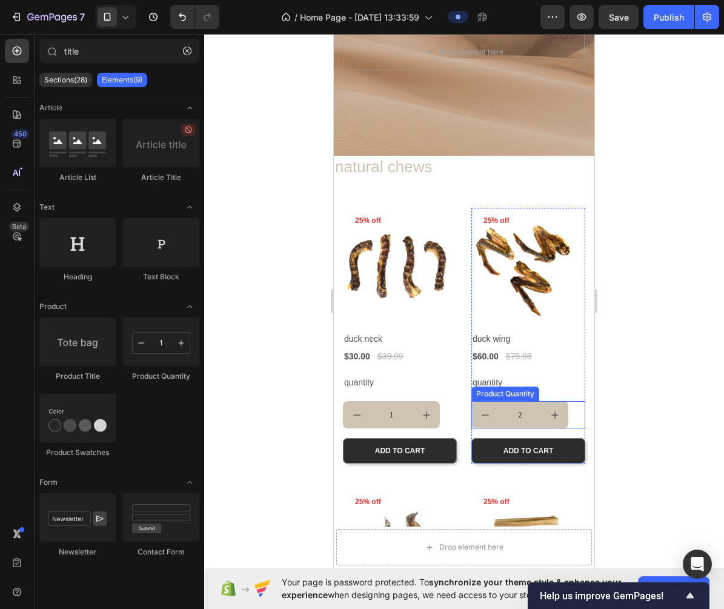
scroll to position [171, 0]
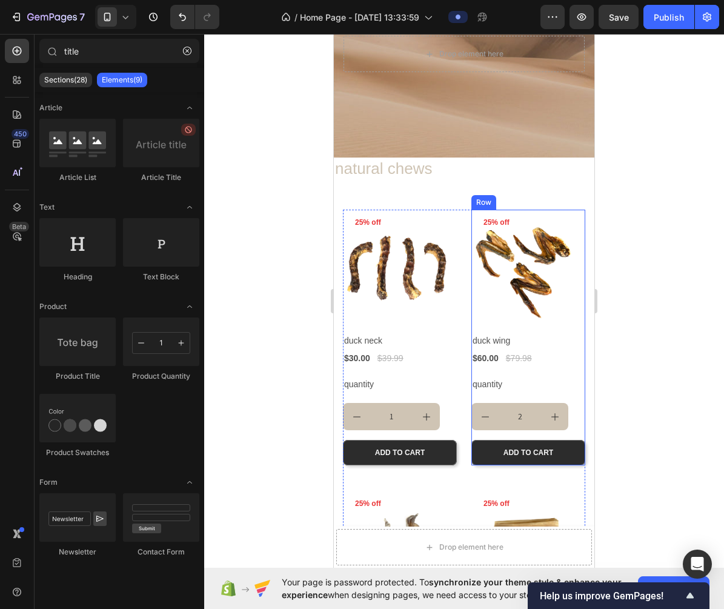
click at [656, 366] on div at bounding box center [464, 321] width 520 height 575
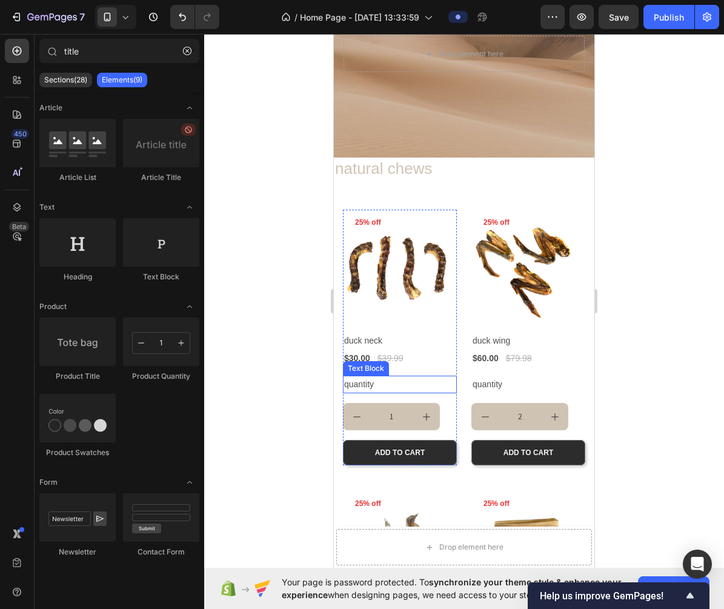
click at [375, 386] on p "quantity" at bounding box center [399, 384] width 111 height 15
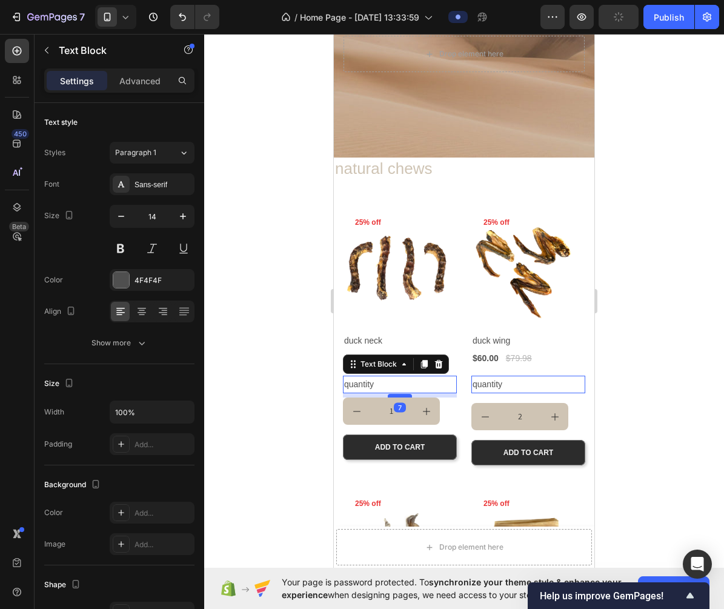
click at [403, 395] on div at bounding box center [400, 396] width 24 height 4
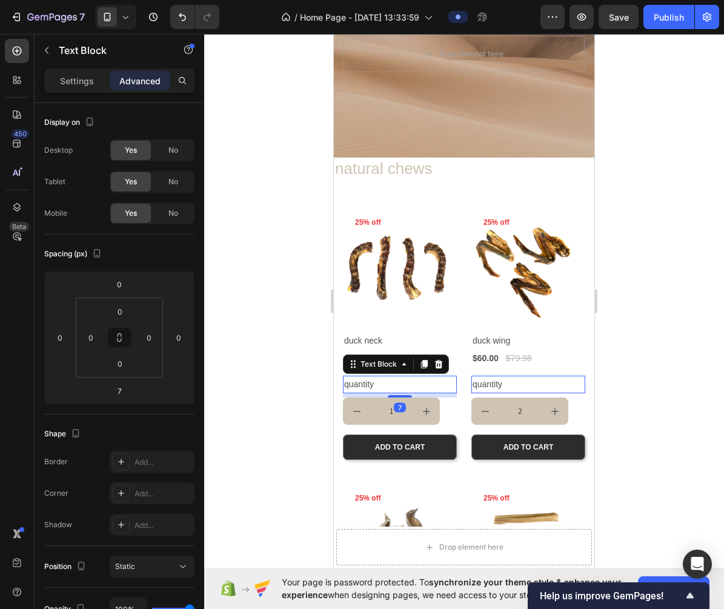
click at [676, 372] on div at bounding box center [464, 321] width 520 height 575
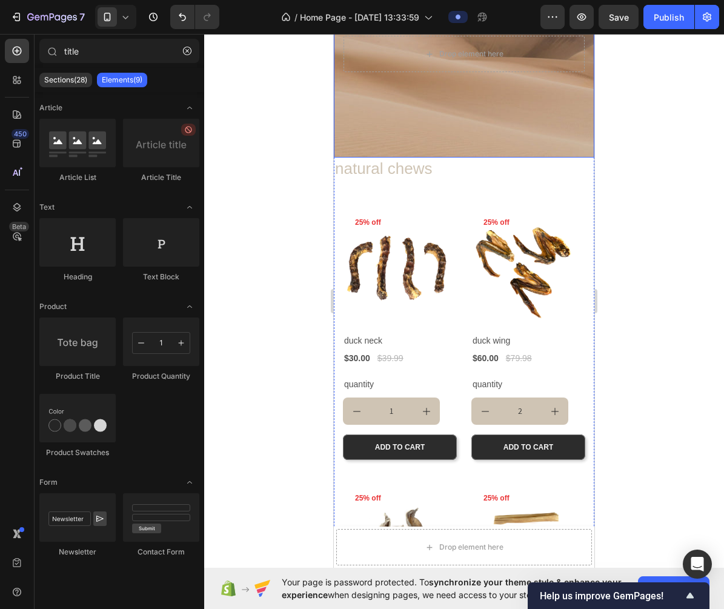
scroll to position [0, 0]
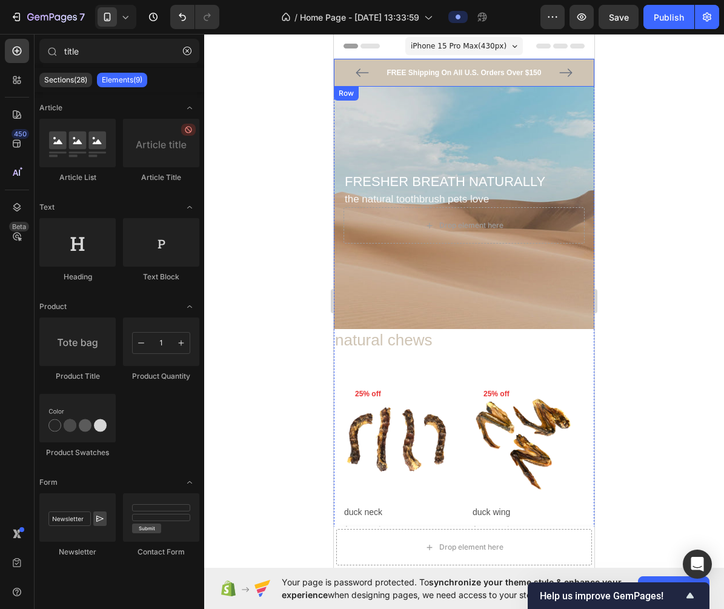
click at [475, 50] on span "iPhone 15 Pro Max ( 430 px)" at bounding box center [459, 46] width 96 height 12
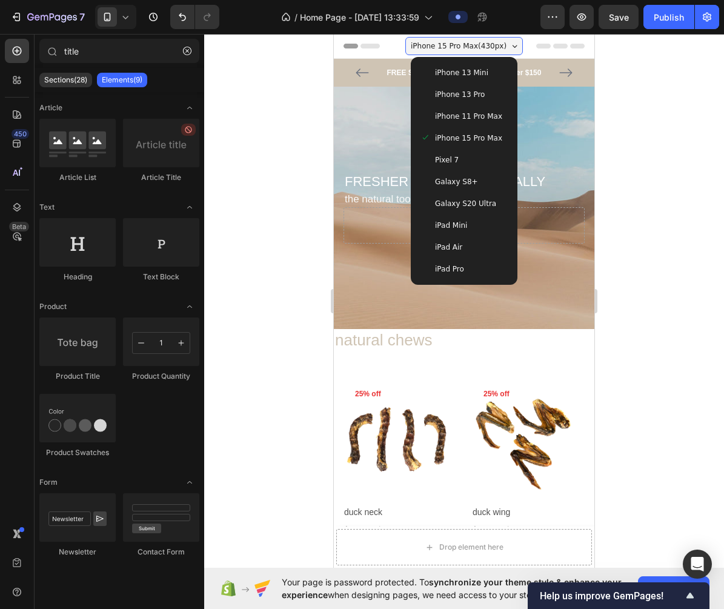
click at [477, 109] on div "iPhone 11 Pro Max" at bounding box center [463, 116] width 97 height 22
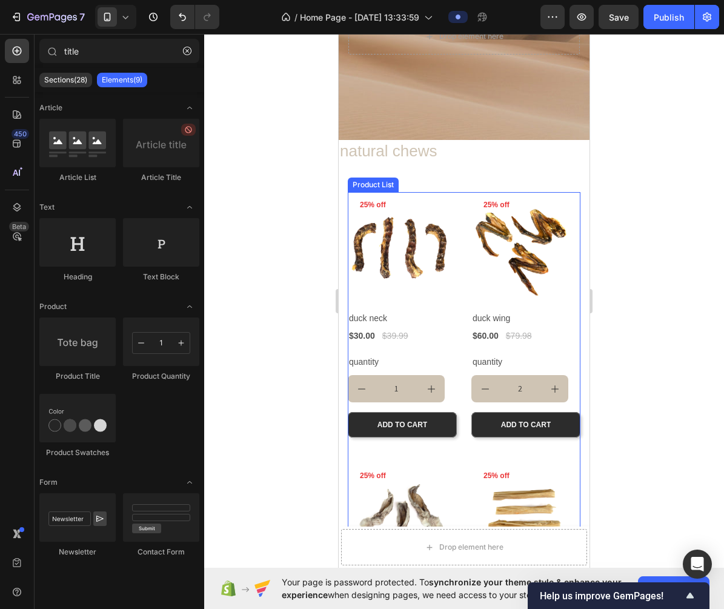
scroll to position [190, 0]
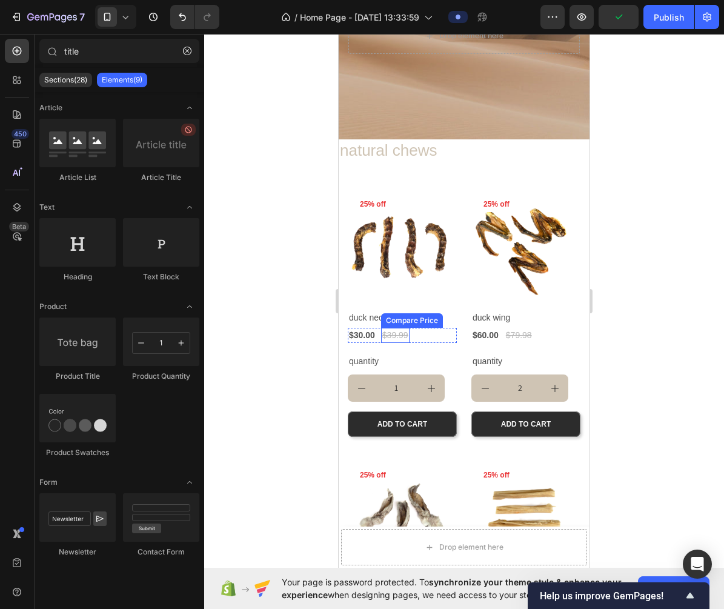
click at [385, 333] on div "$39.99" at bounding box center [395, 335] width 28 height 15
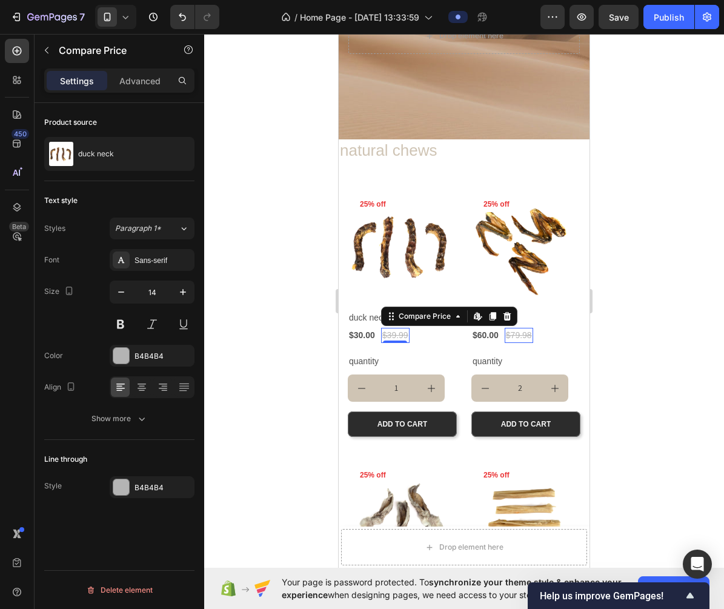
click at [602, 306] on div at bounding box center [464, 321] width 520 height 575
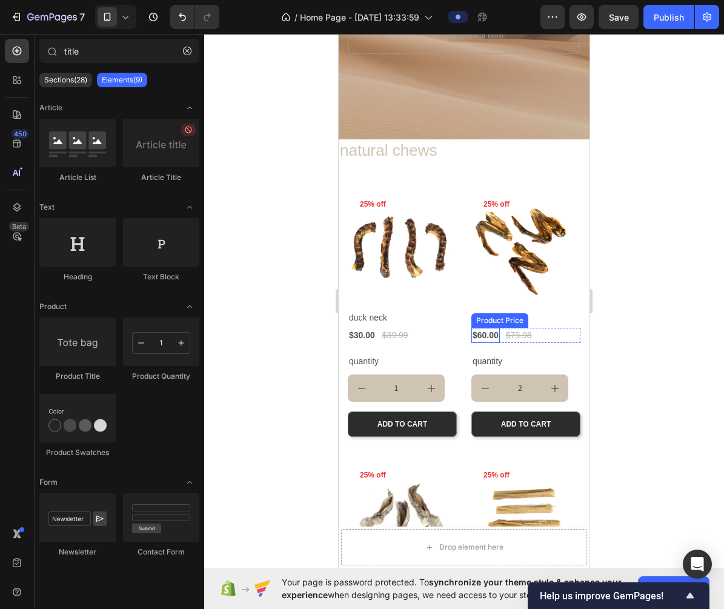
click at [488, 328] on div "$60.00 Product Price Product Price" at bounding box center [485, 335] width 28 height 15
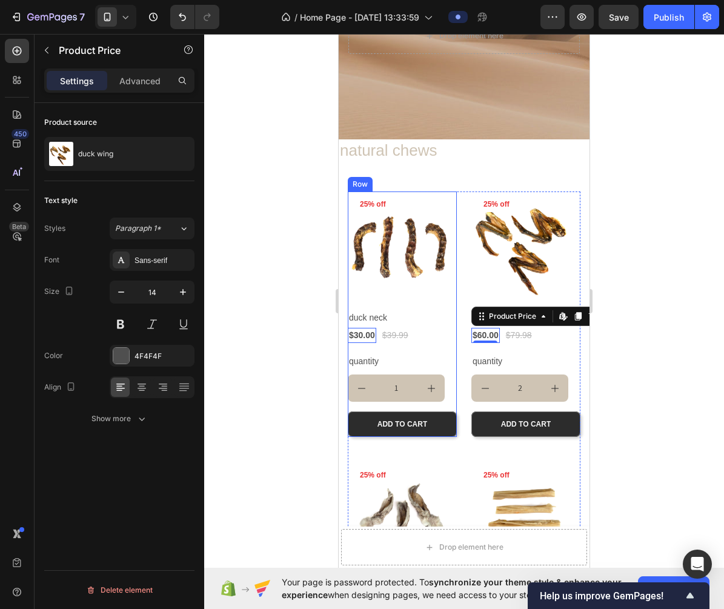
click at [352, 303] on div "Product Images 25% off Product Badge Row duck neck Product Title $30.00 Product…" at bounding box center [402, 313] width 109 height 245
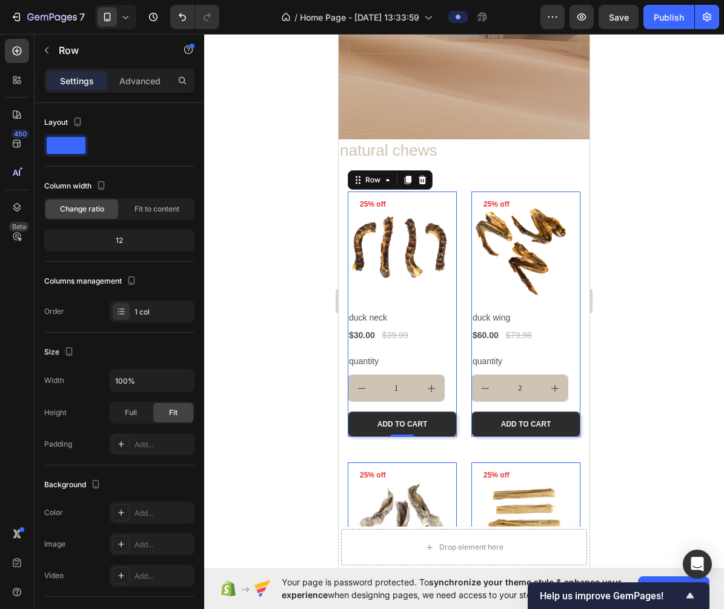
click at [609, 350] on div at bounding box center [464, 321] width 520 height 575
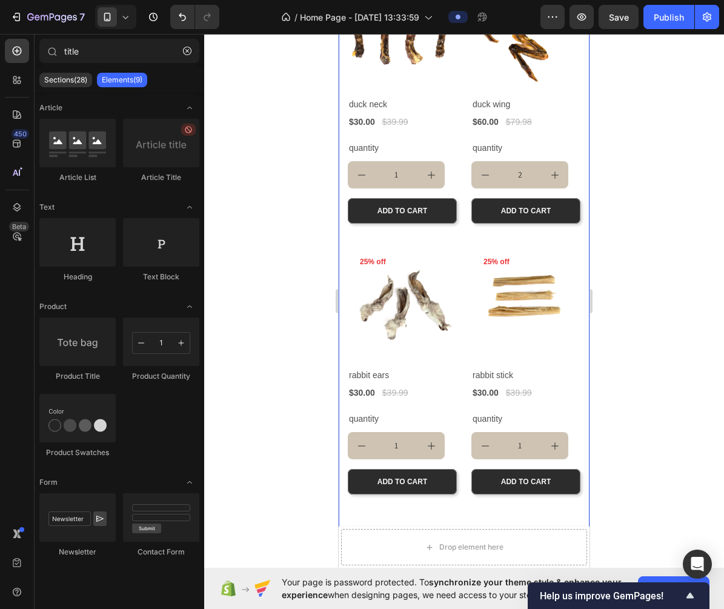
scroll to position [409, 0]
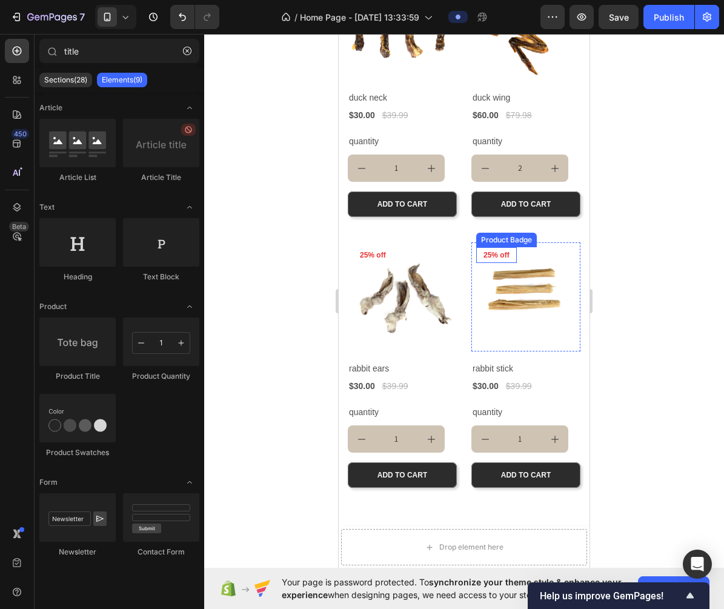
click at [497, 255] on pre "25% off" at bounding box center [496, 255] width 41 height 16
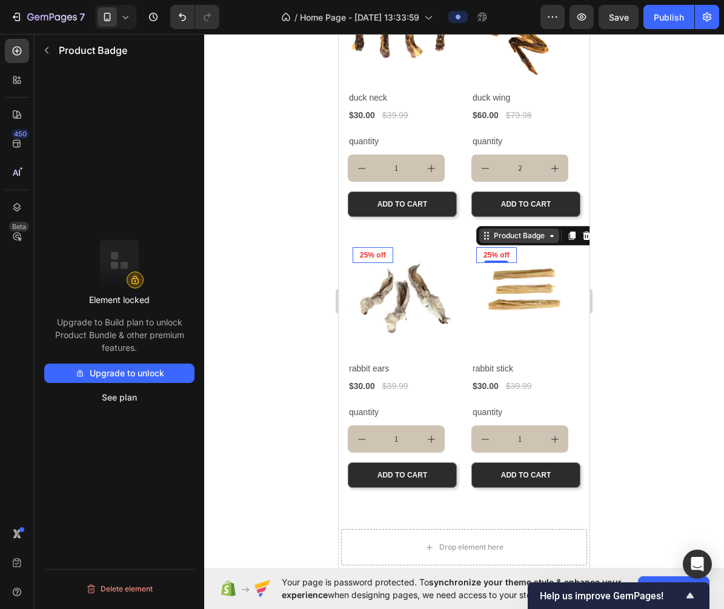
click at [516, 236] on div "Product Badge" at bounding box center [519, 235] width 56 height 11
click at [695, 359] on div at bounding box center [464, 321] width 520 height 575
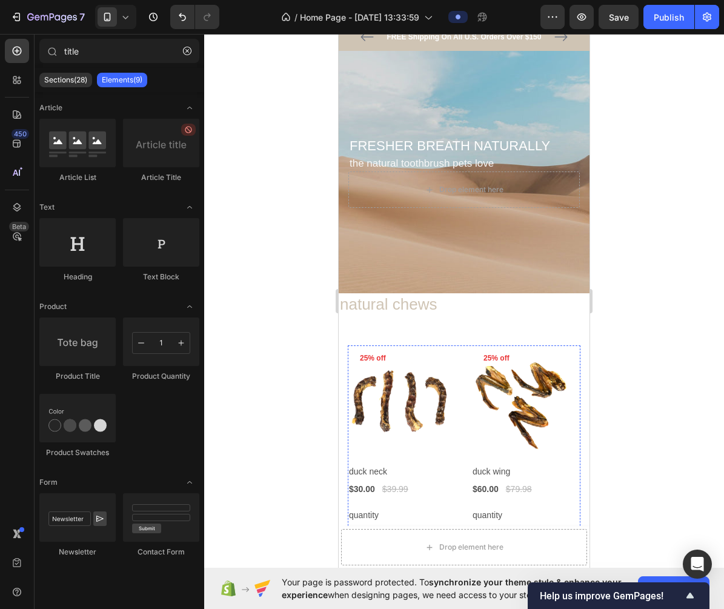
scroll to position [0, 0]
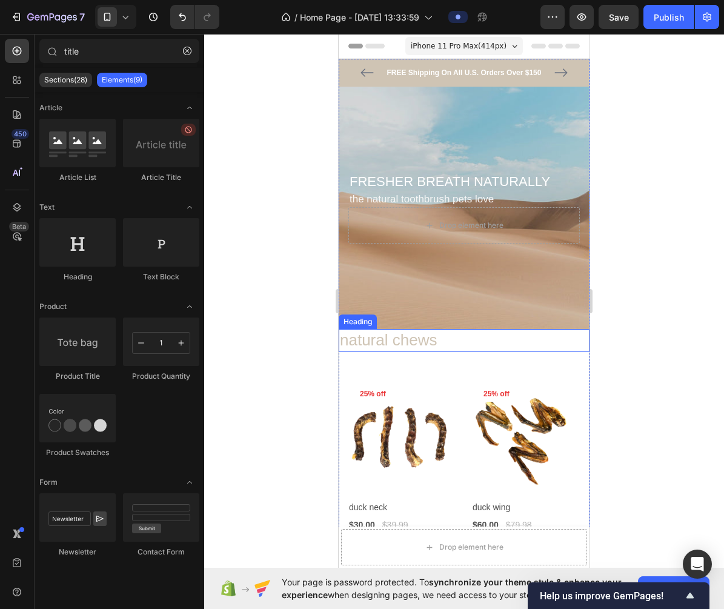
click at [425, 345] on p "natural chews" at bounding box center [464, 340] width 248 height 21
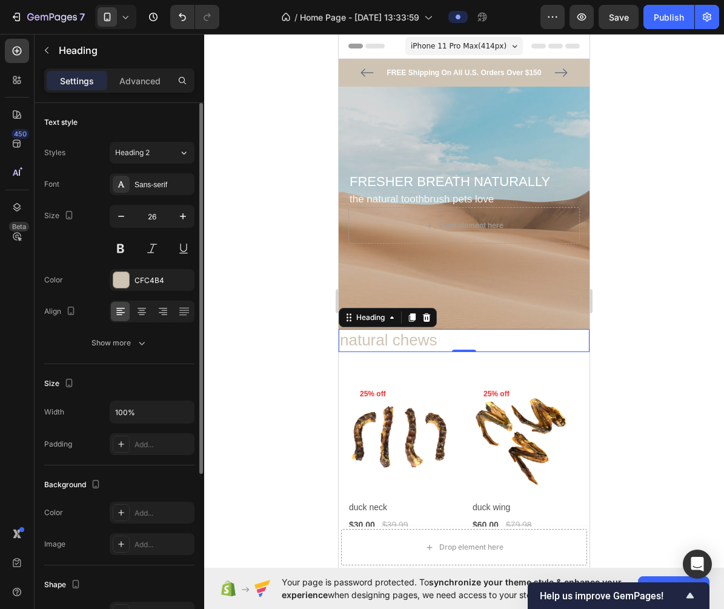
click at [107, 362] on div "Text style Styles Heading 2 Font Sans-serif Size 26 Color CFC4B4 Align Show more" at bounding box center [119, 233] width 150 height 261
click at [107, 349] on button "Show more" at bounding box center [119, 343] width 150 height 22
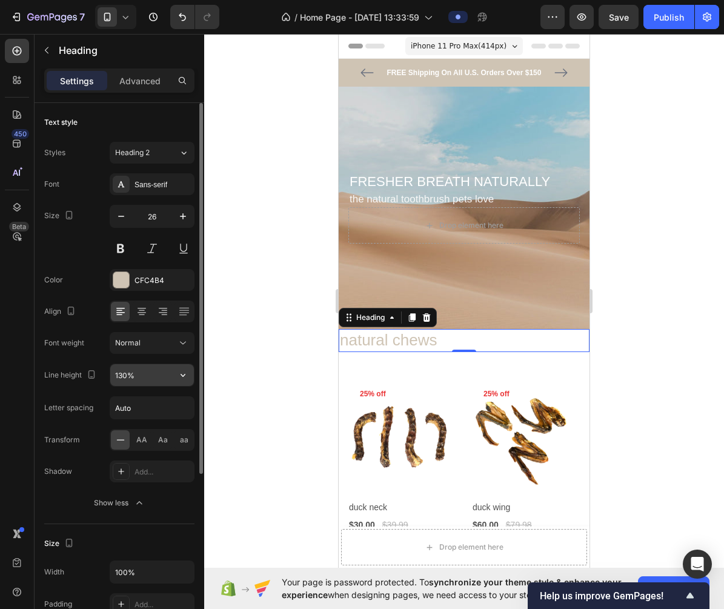
click at [145, 382] on input "130%" at bounding box center [152, 375] width 84 height 22
click at [179, 376] on icon "button" at bounding box center [183, 375] width 12 height 12
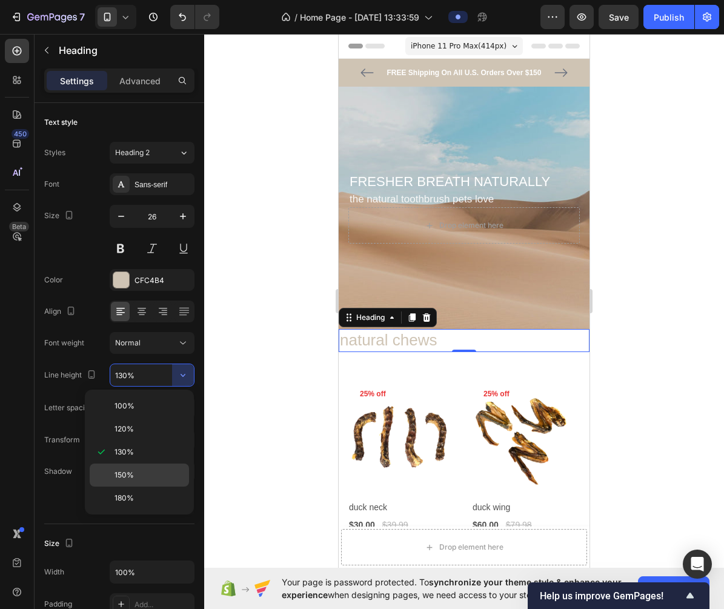
click at [159, 471] on p "150%" at bounding box center [148, 474] width 69 height 11
type input "150%"
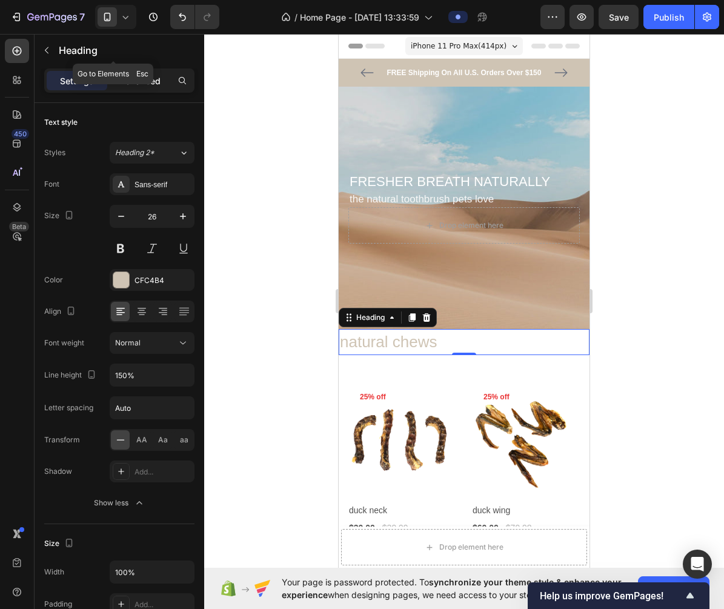
click at [147, 74] on p "Advanced" at bounding box center [139, 80] width 41 height 13
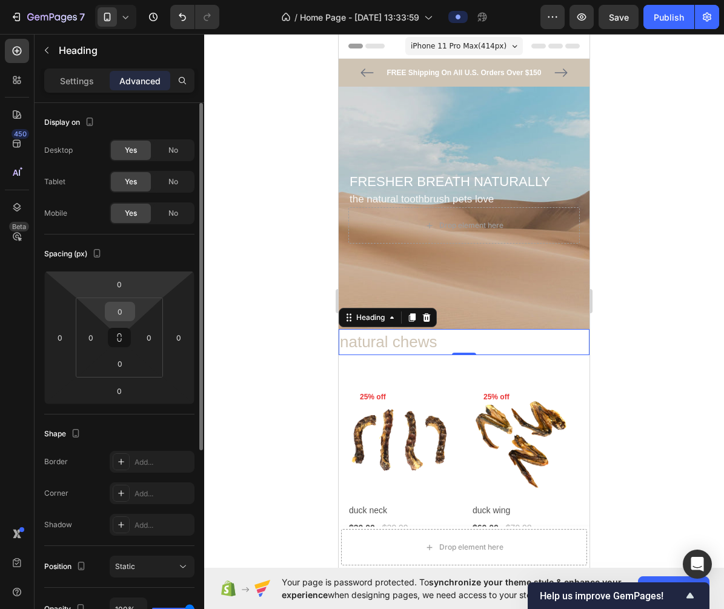
click at [124, 316] on input "0" at bounding box center [120, 311] width 24 height 18
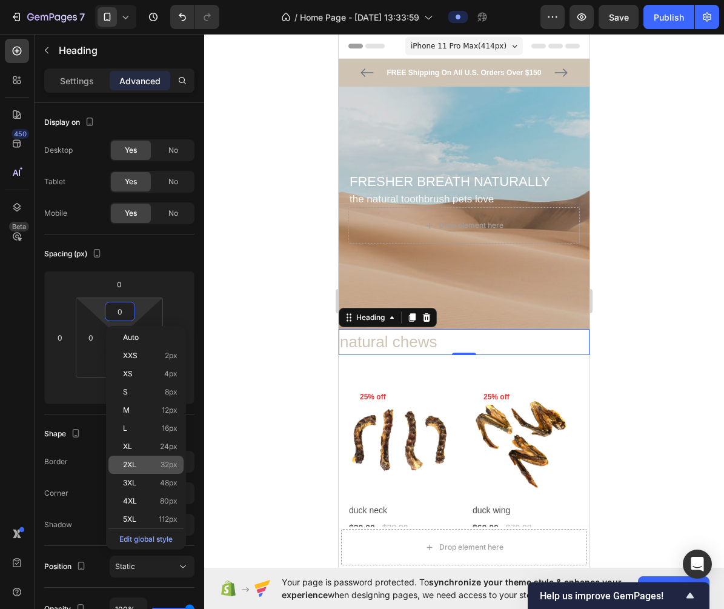
click at [144, 460] on p "2XL 32px" at bounding box center [150, 464] width 55 height 8
type input "32"
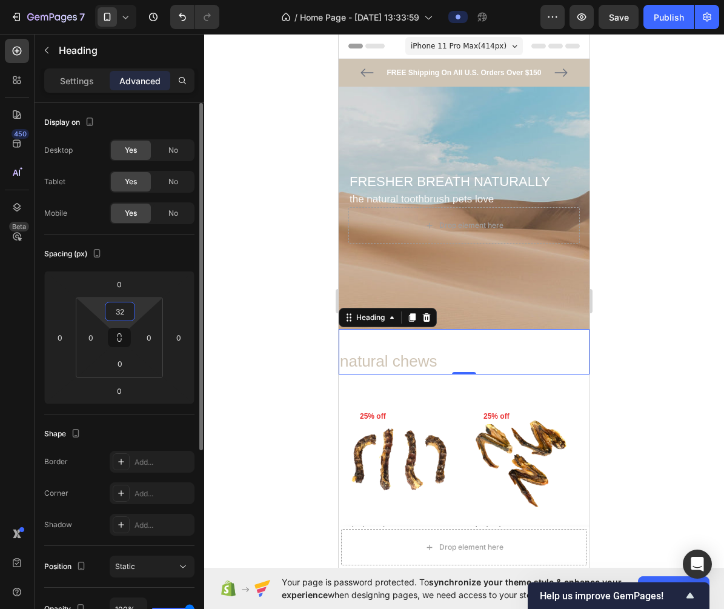
click at [131, 313] on input "32" at bounding box center [120, 311] width 24 height 18
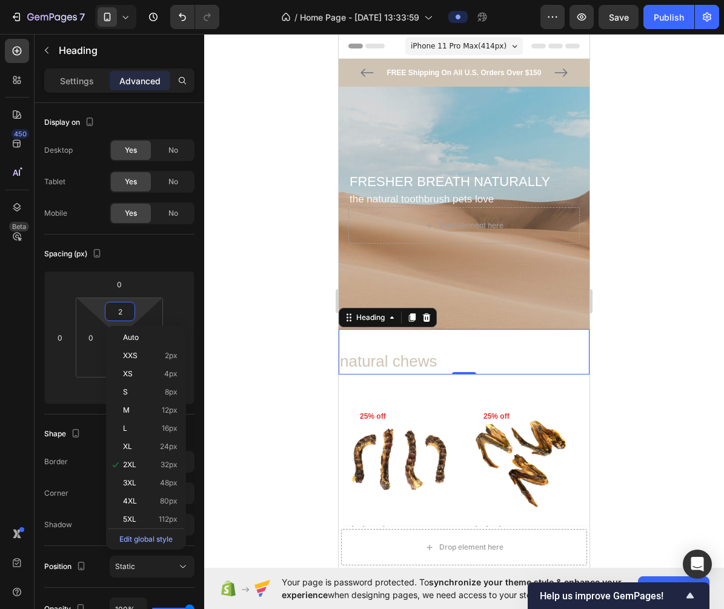
click at [229, 255] on div at bounding box center [464, 321] width 520 height 575
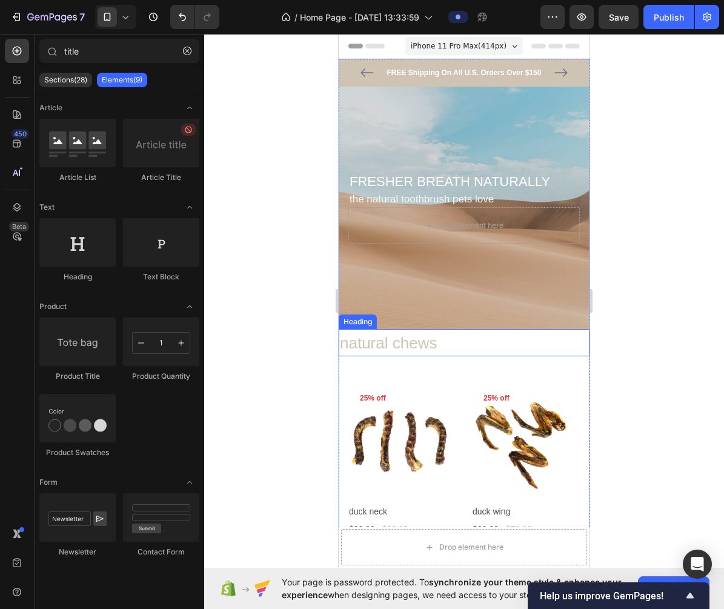
click at [447, 348] on p "natural chews" at bounding box center [464, 343] width 248 height 24
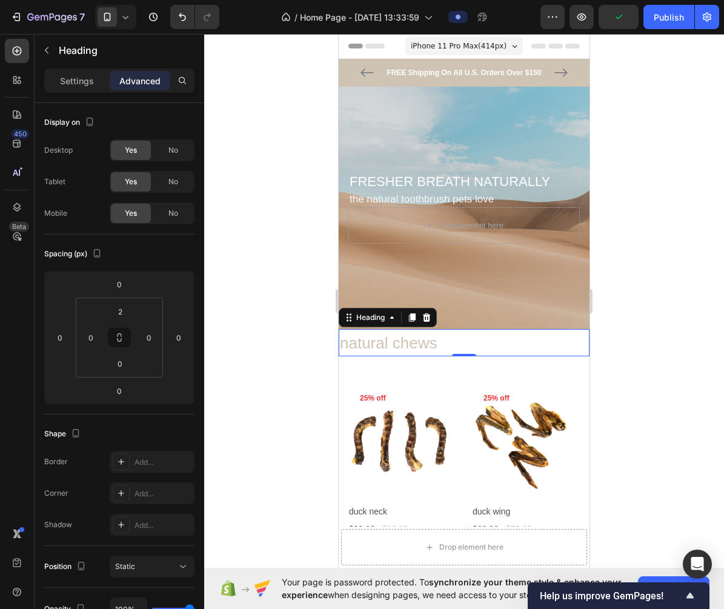
click at [404, 346] on p "natural chews" at bounding box center [464, 343] width 248 height 24
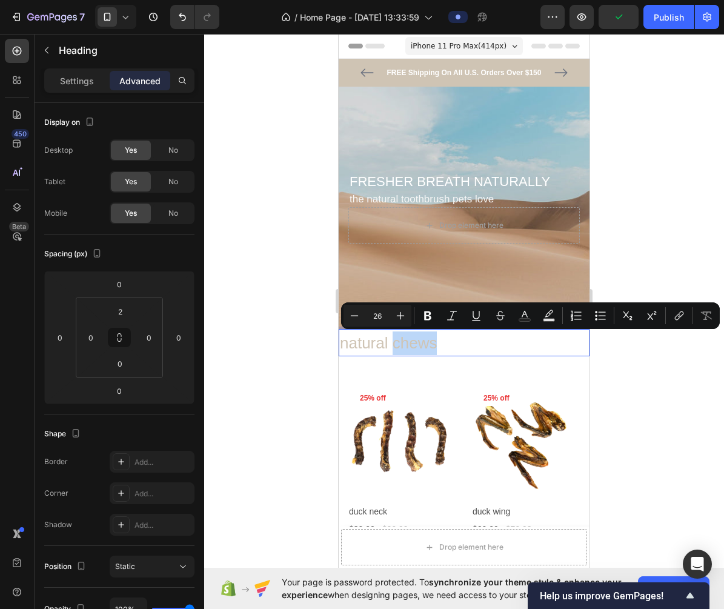
click at [404, 346] on p "natural chews" at bounding box center [464, 343] width 248 height 24
click at [712, 337] on div at bounding box center [464, 321] width 520 height 575
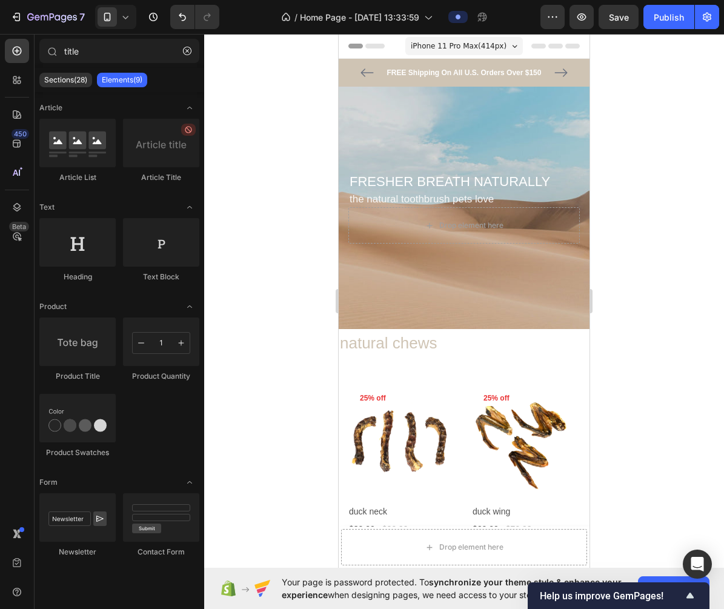
click at [687, 392] on div at bounding box center [464, 321] width 520 height 575
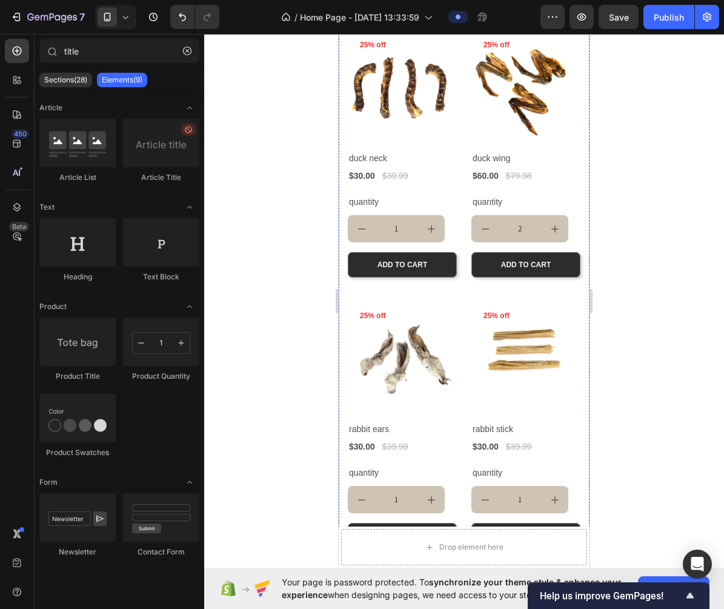
scroll to position [410, 0]
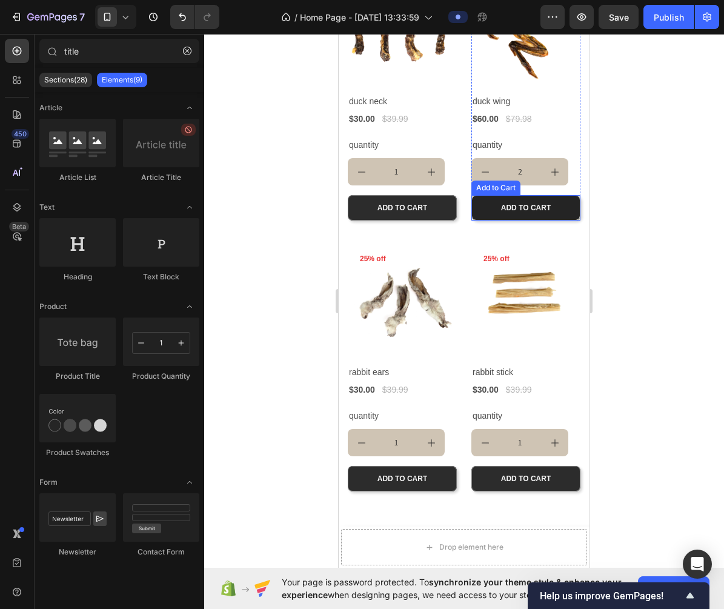
click at [566, 214] on button "ADD TO CART" at bounding box center [525, 207] width 109 height 25
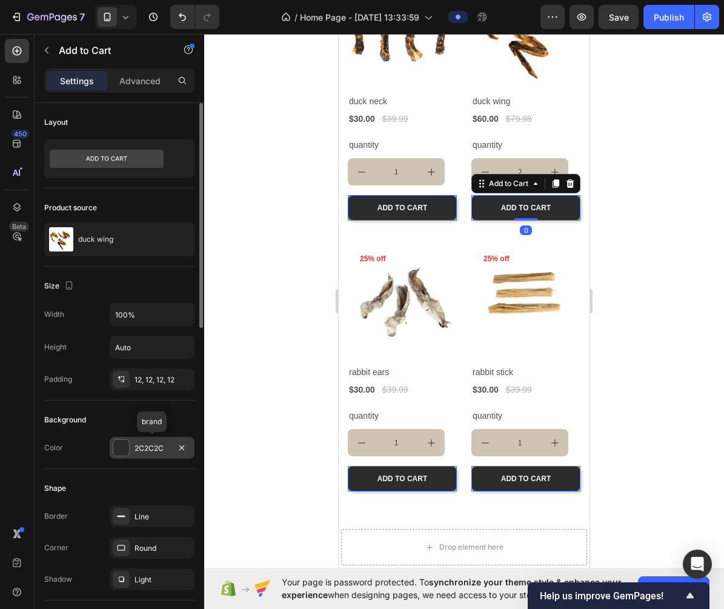
click at [149, 452] on div "2C2C2C" at bounding box center [151, 448] width 35 height 11
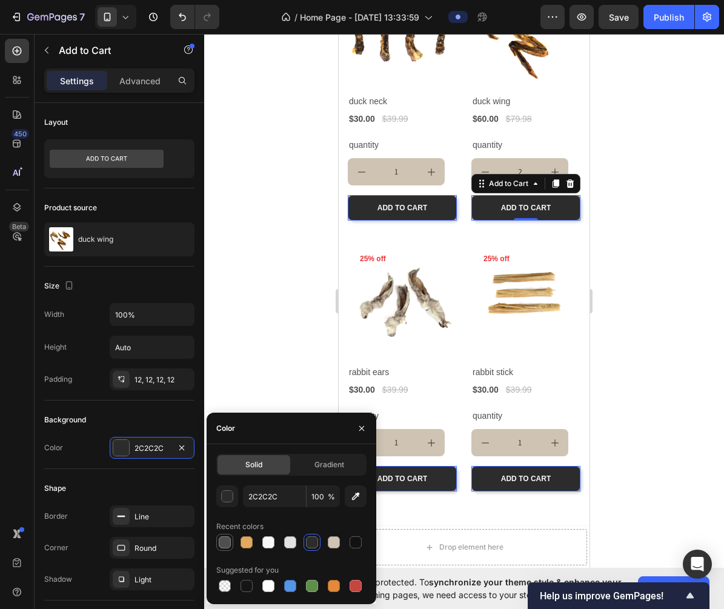
click at [230, 546] on div at bounding box center [225, 542] width 12 height 12
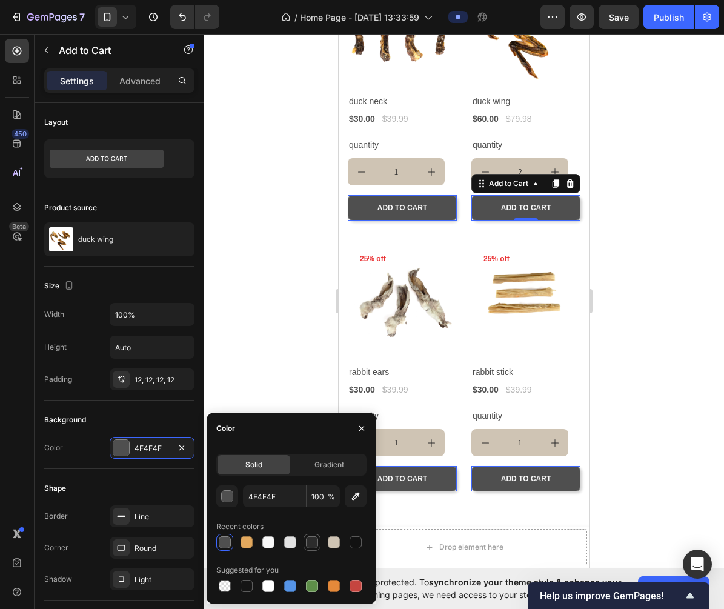
click at [319, 538] on div at bounding box center [312, 542] width 15 height 15
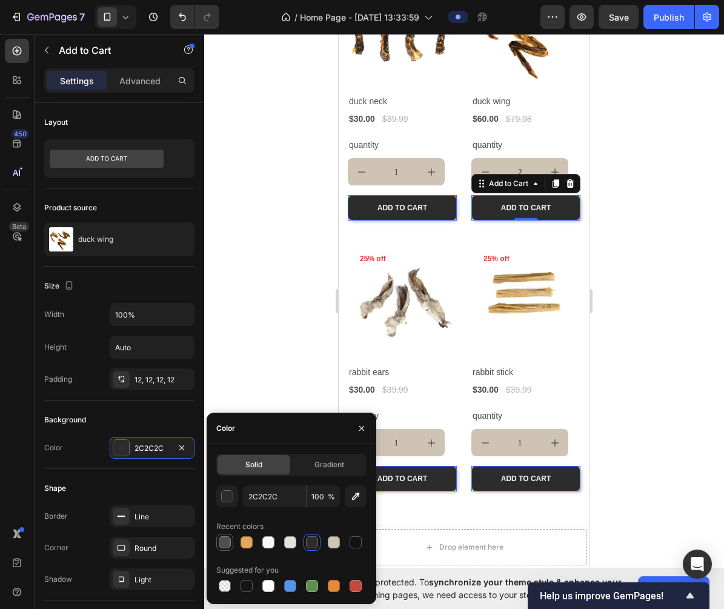
click at [225, 546] on div at bounding box center [225, 542] width 12 height 12
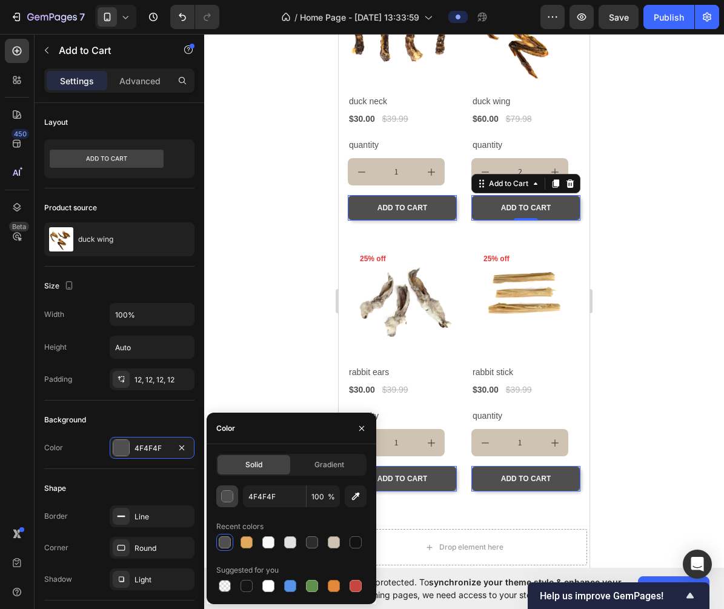
click at [236, 500] on button "button" at bounding box center [227, 496] width 22 height 22
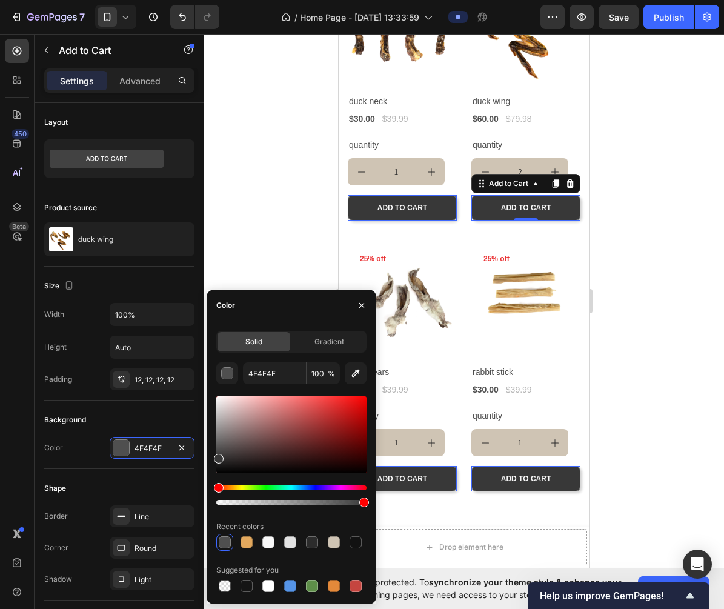
drag, startPoint x: 220, startPoint y: 452, endPoint x: 210, endPoint y: 456, distance: 10.6
click at [210, 456] on div "Solid Gradient 4F4F4F 100 % Recent colors Suggested for you" at bounding box center [292, 462] width 170 height 263
type input "383838"
click at [656, 292] on div at bounding box center [464, 321] width 520 height 575
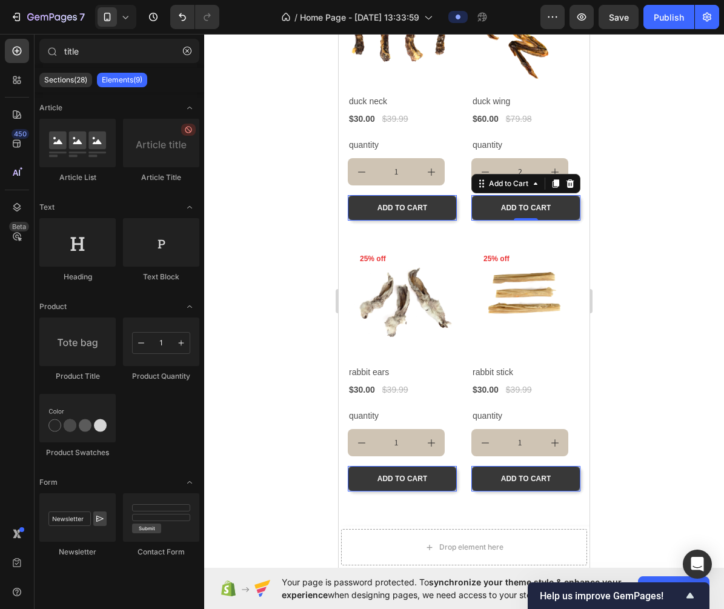
click at [656, 292] on div at bounding box center [464, 321] width 520 height 575
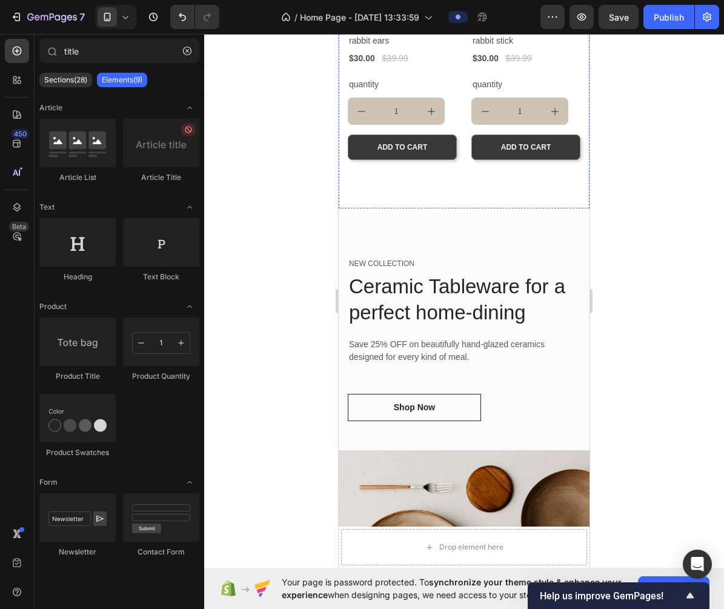
scroll to position [750, 0]
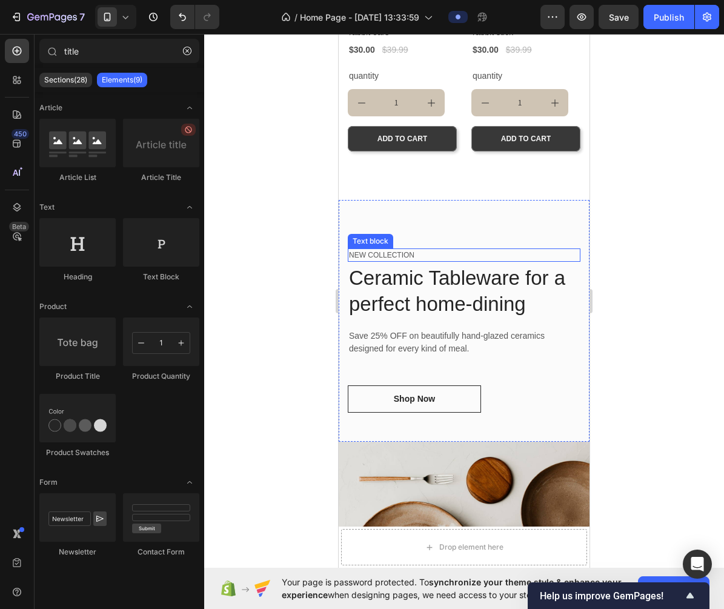
click at [406, 255] on p "NEW COLLECTION" at bounding box center [464, 255] width 230 height 11
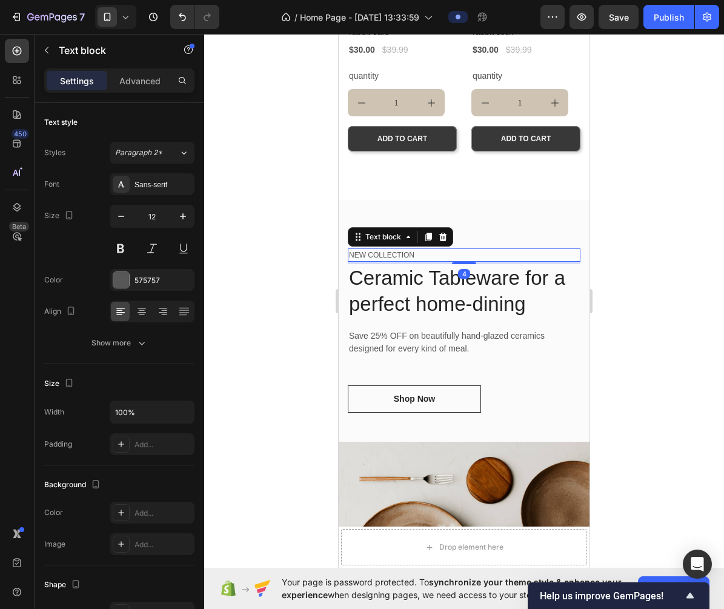
click at [604, 293] on div at bounding box center [464, 321] width 520 height 575
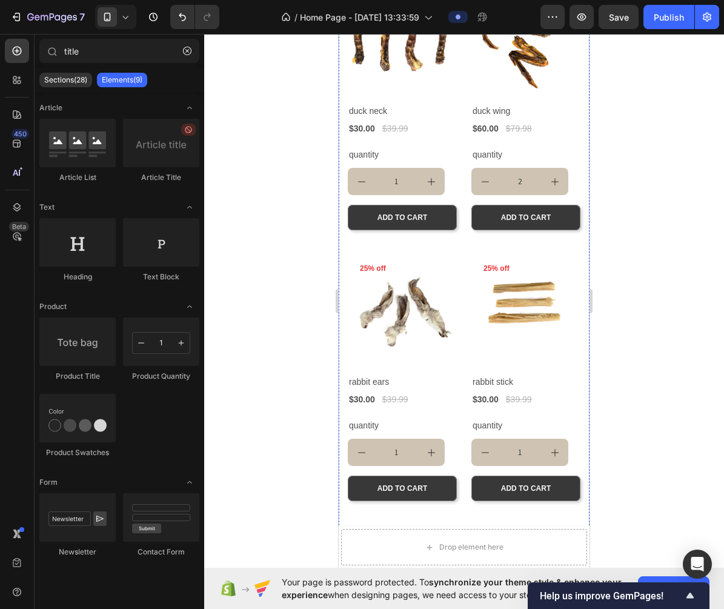
scroll to position [717, 0]
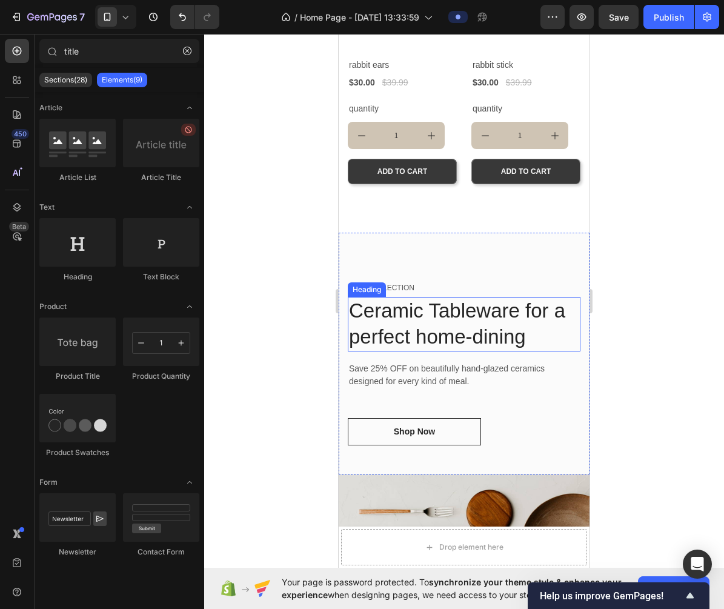
click at [411, 334] on p "Ceramic Tableware for a perfect home-dining" at bounding box center [464, 324] width 230 height 52
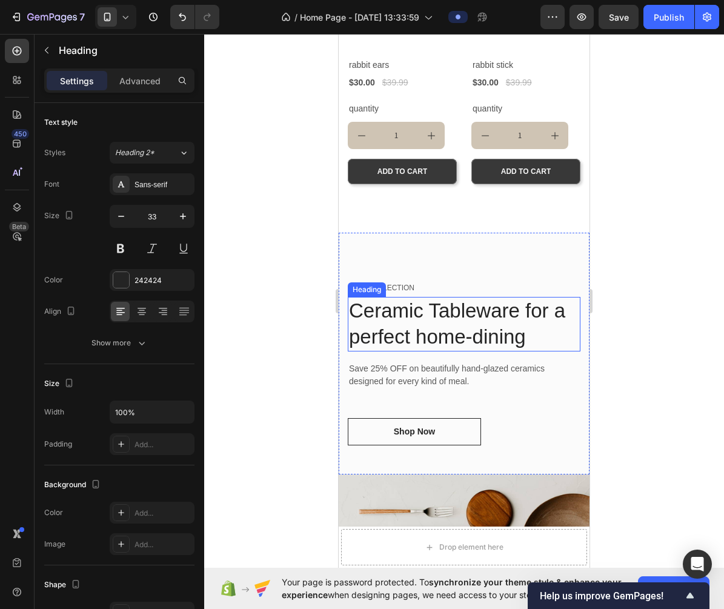
click at [411, 334] on p "Ceramic Tableware for a perfect home-dining" at bounding box center [464, 324] width 230 height 52
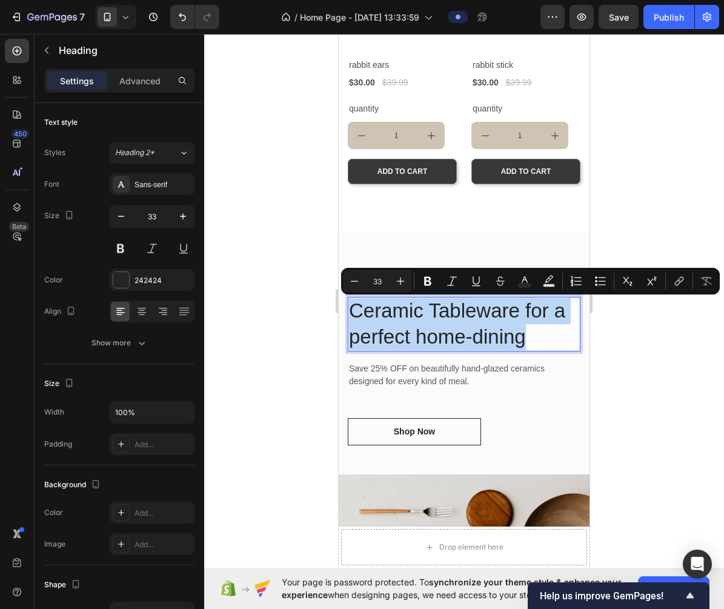
click at [483, 322] on p "Ceramic Tableware for a perfect home-dining" at bounding box center [464, 324] width 230 height 52
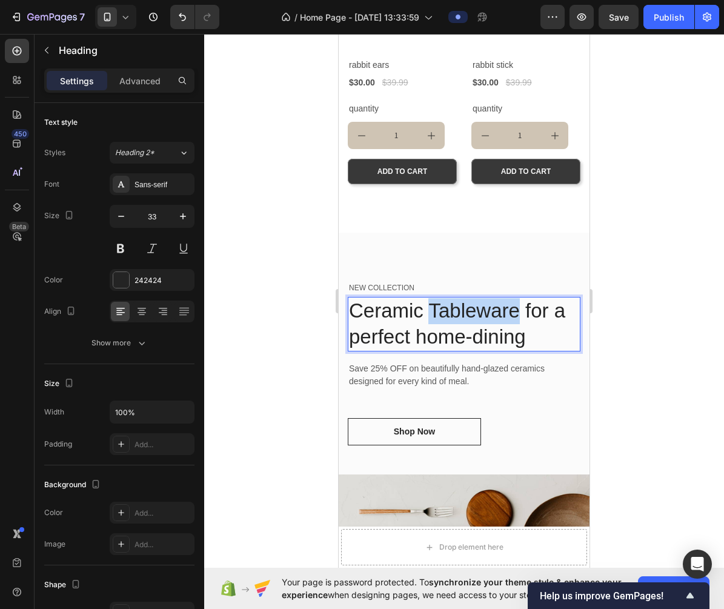
click at [483, 322] on p "Ceramic Tableware for a perfect home-dining" at bounding box center [464, 324] width 230 height 52
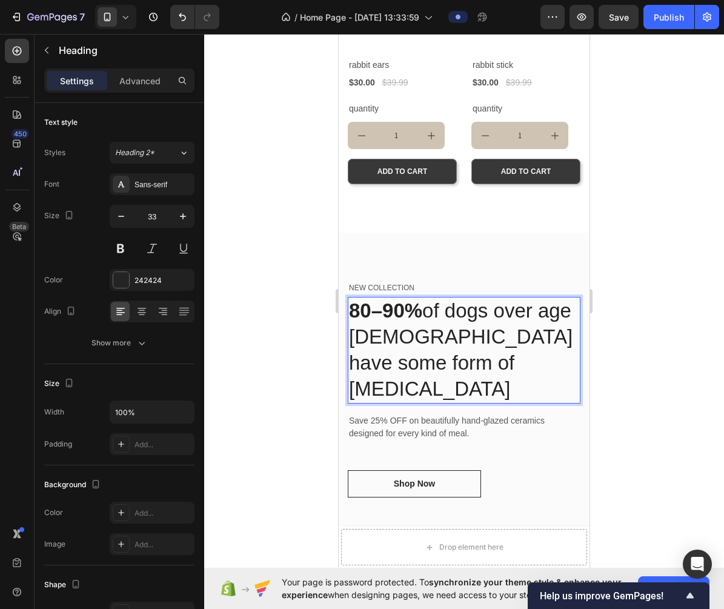
click at [429, 313] on p "80–90% of dogs over age 3 have some form of dental disease" at bounding box center [464, 350] width 230 height 104
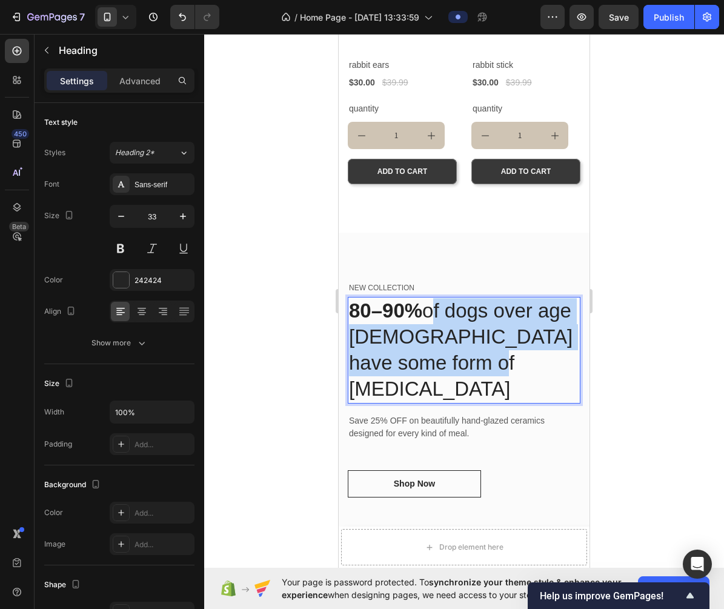
drag, startPoint x: 429, startPoint y: 313, endPoint x: 492, endPoint y: 373, distance: 87.4
click at [492, 373] on p "80–90% of dogs over age 3 have some form of dental disease" at bounding box center [464, 350] width 230 height 104
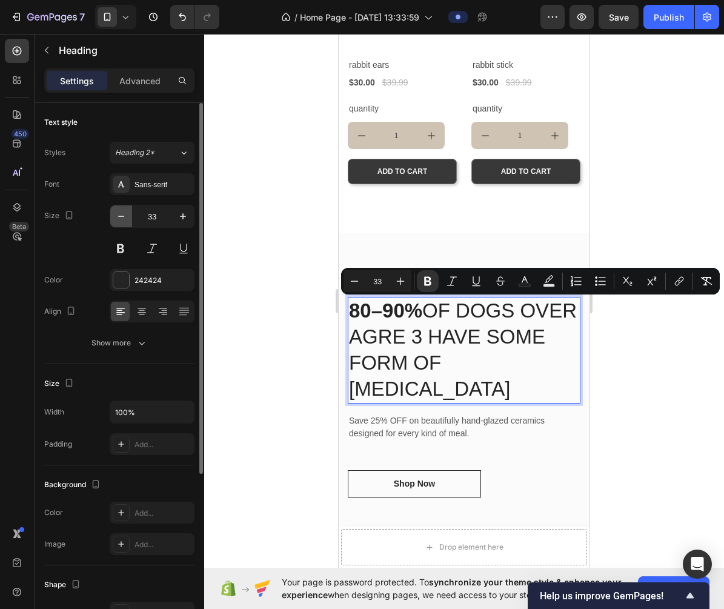
click at [125, 220] on icon "button" at bounding box center [121, 216] width 12 height 12
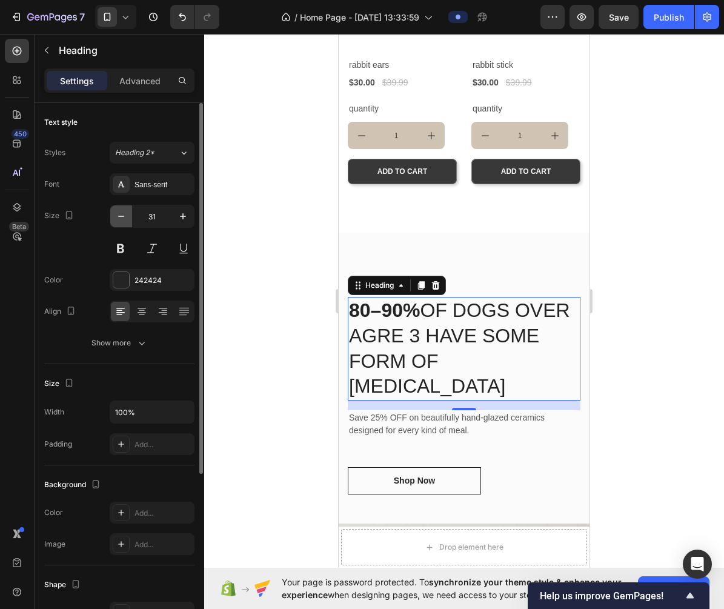
click at [125, 220] on icon "button" at bounding box center [121, 216] width 12 height 12
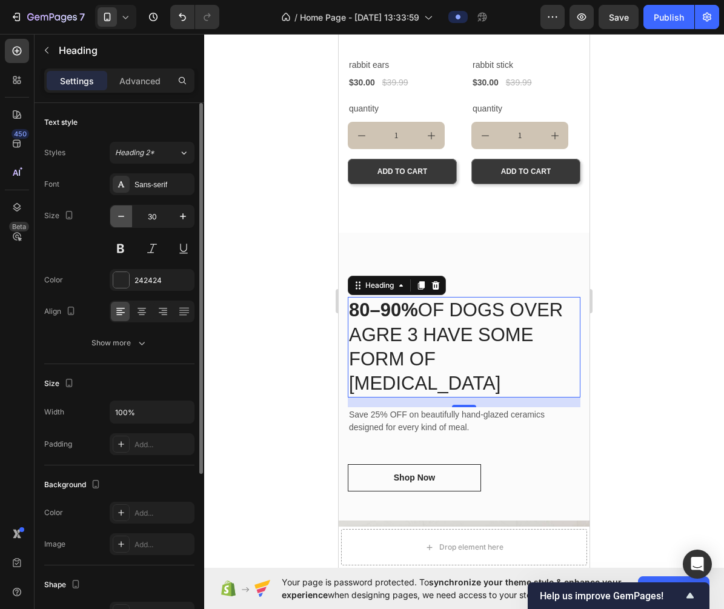
click at [125, 220] on icon "button" at bounding box center [121, 216] width 12 height 12
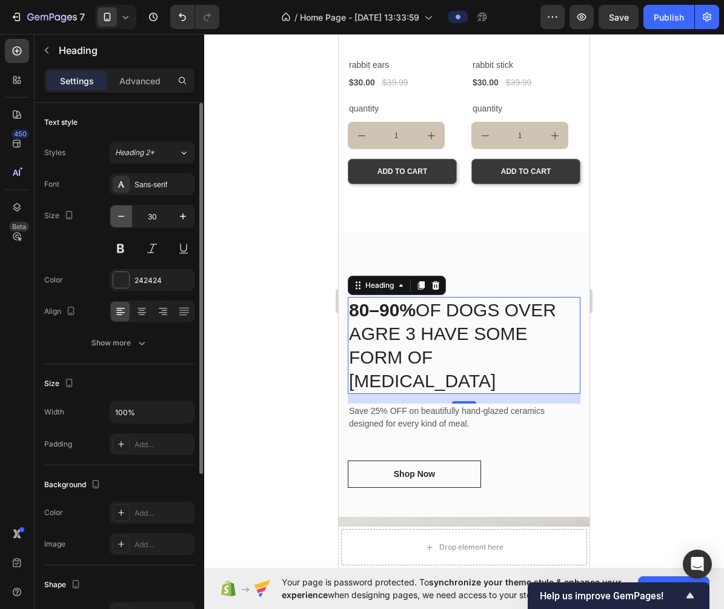
click at [125, 220] on icon "button" at bounding box center [121, 216] width 12 height 12
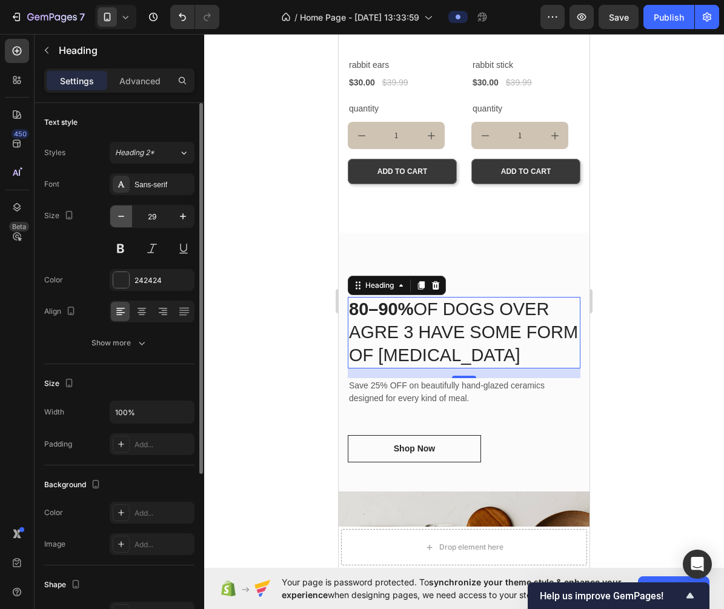
click at [125, 220] on icon "button" at bounding box center [121, 216] width 12 height 12
type input "27"
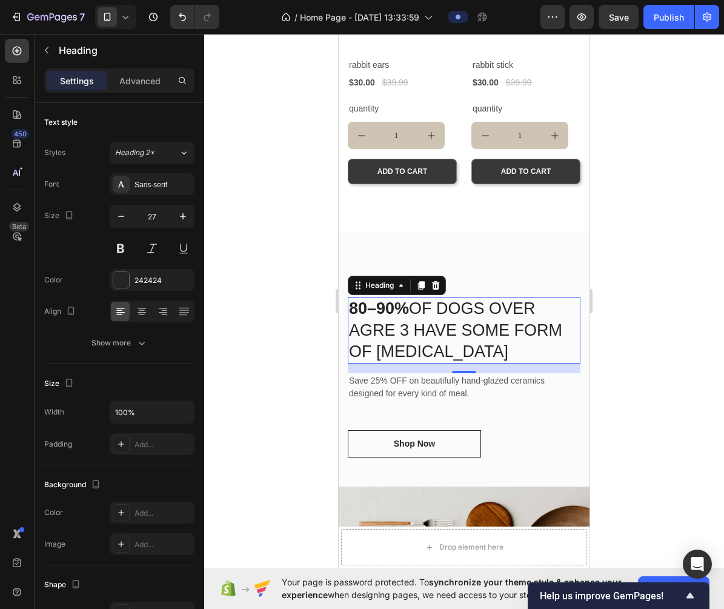
click at [322, 358] on div at bounding box center [464, 321] width 520 height 575
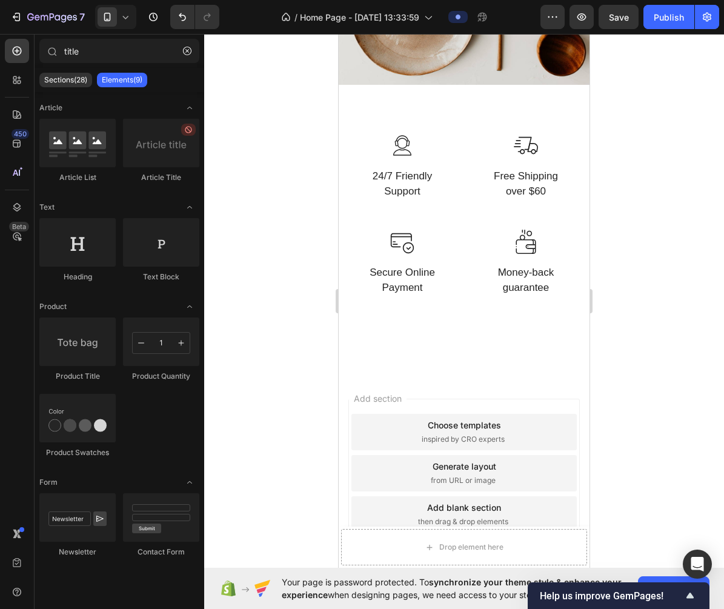
scroll to position [1268, 0]
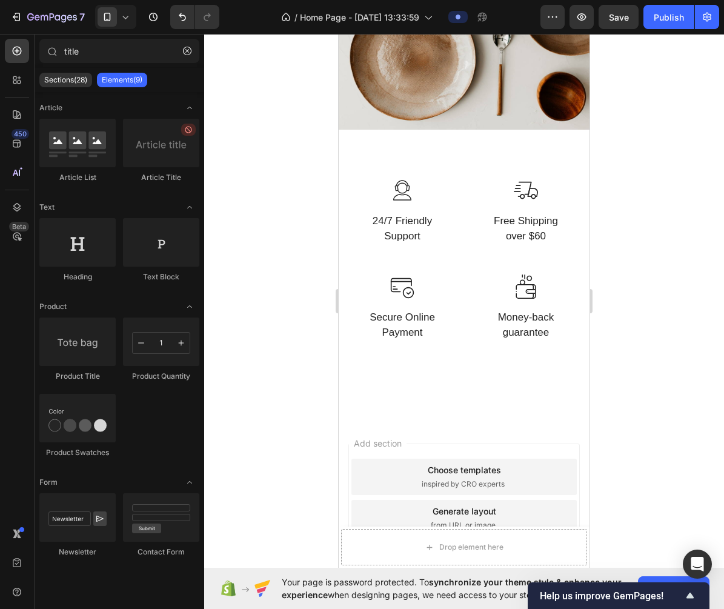
click at [412, 225] on p "24/7 Friendly Support" at bounding box center [401, 228] width 59 height 31
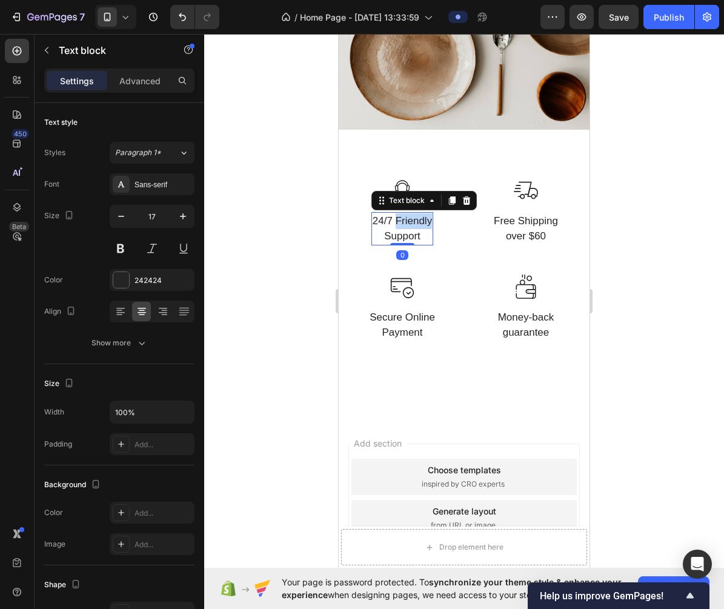
click at [412, 225] on p "24/7 Friendly Support" at bounding box center [401, 228] width 59 height 31
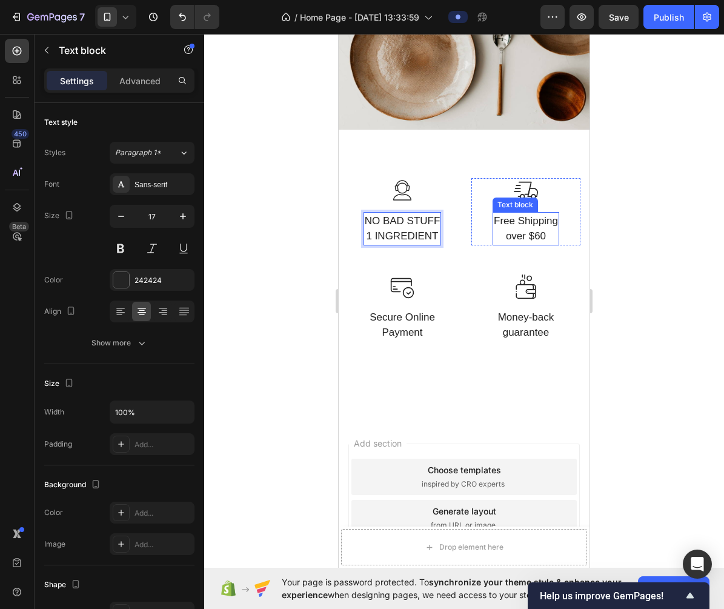
click at [618, 233] on div at bounding box center [464, 321] width 520 height 575
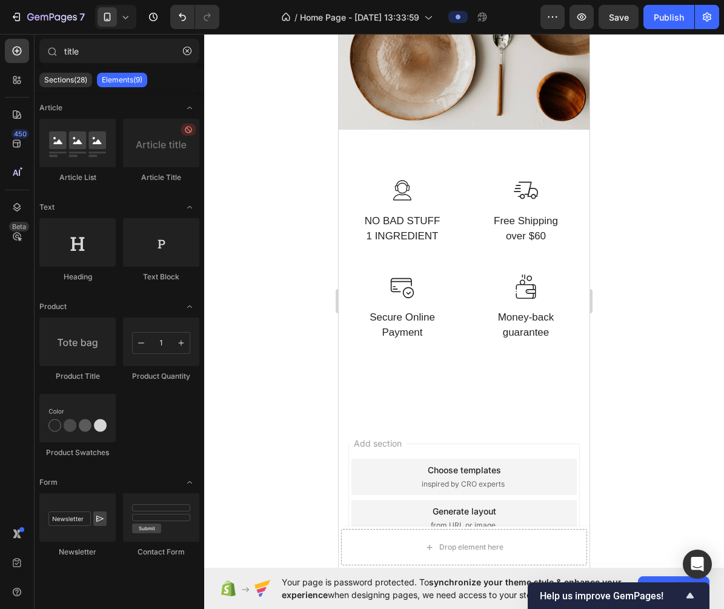
click at [405, 259] on div "Image NO BAD STUFF 1 INGREDIENT Text block Row" at bounding box center [402, 226] width 109 height 96
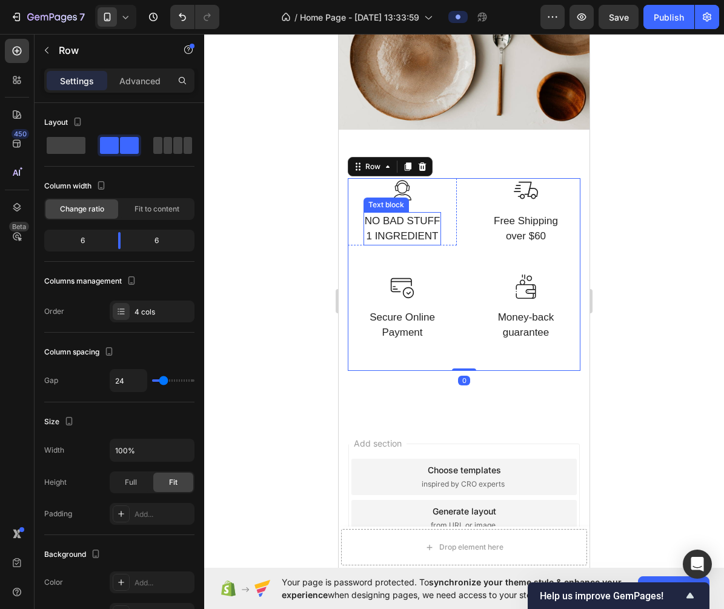
click at [411, 236] on p "1 INGREDIENT" at bounding box center [403, 236] width 76 height 16
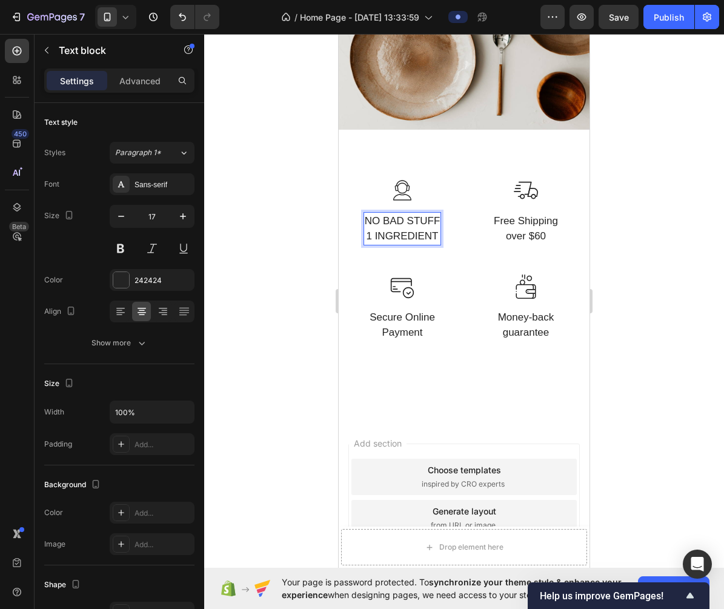
click at [405, 236] on p "1 INGREDIENT" at bounding box center [403, 236] width 76 height 16
click at [537, 229] on p "Free Shipping over $60" at bounding box center [526, 228] width 64 height 31
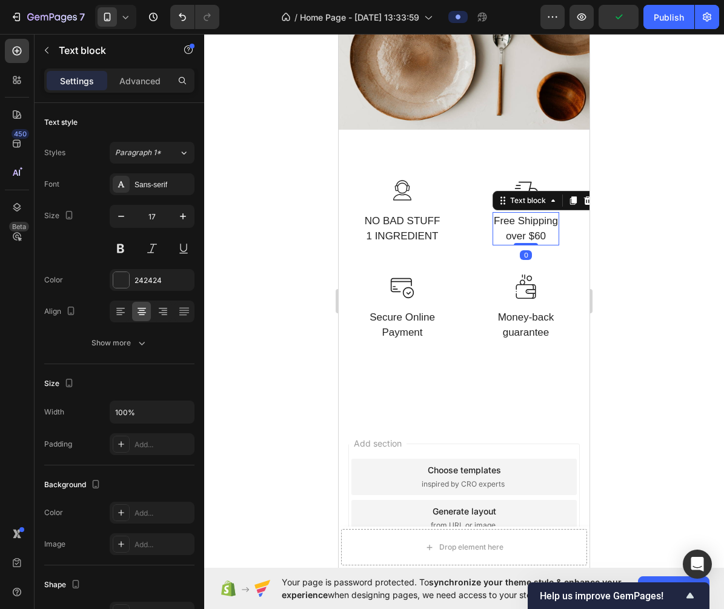
click at [537, 229] on p "Free Shipping over $60" at bounding box center [526, 228] width 64 height 31
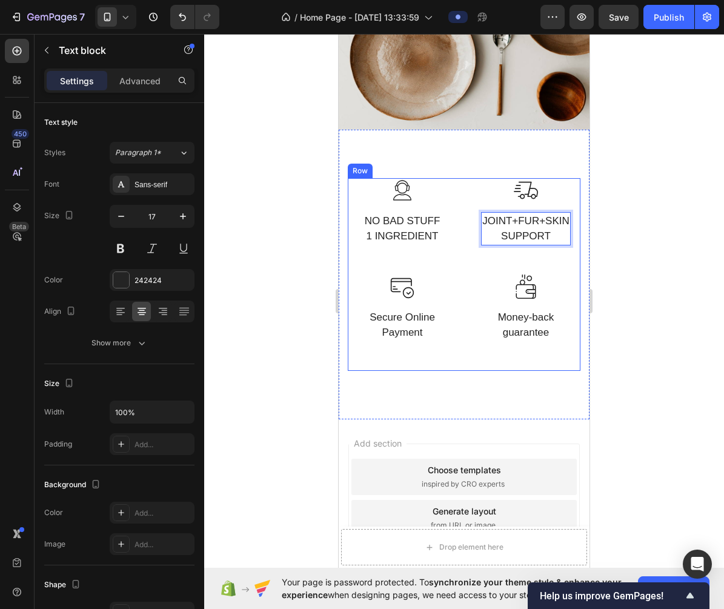
click at [423, 325] on p "Secure Online Payment" at bounding box center [401, 324] width 65 height 31
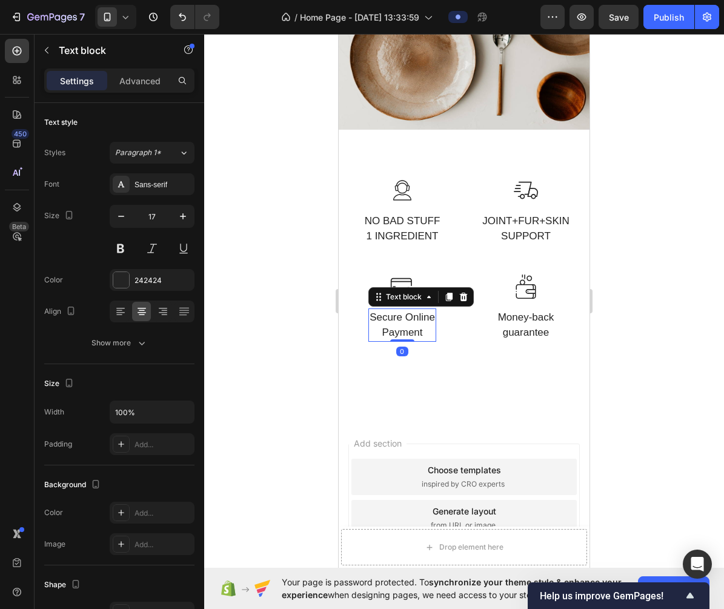
click at [416, 320] on p "Secure Online Payment" at bounding box center [401, 324] width 65 height 31
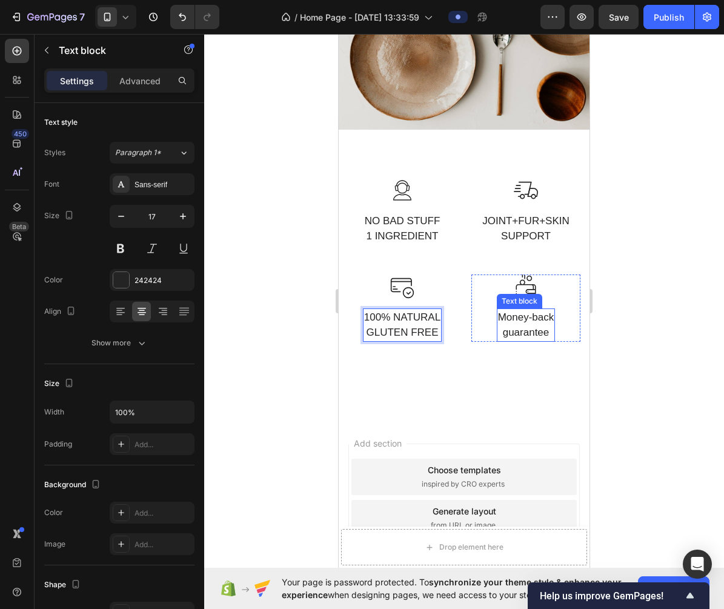
click at [535, 332] on p "guarantee" at bounding box center [526, 333] width 56 height 16
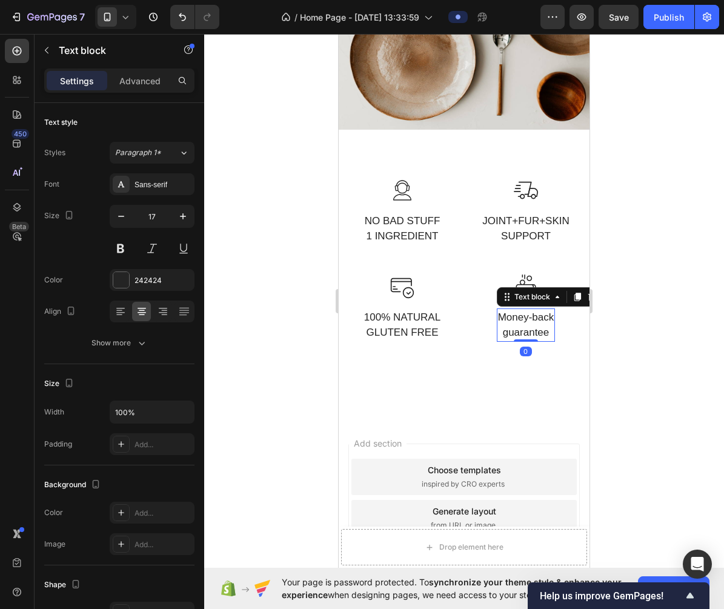
click at [535, 332] on p "guarantee" at bounding box center [526, 333] width 56 height 16
click at [661, 375] on div at bounding box center [464, 321] width 520 height 575
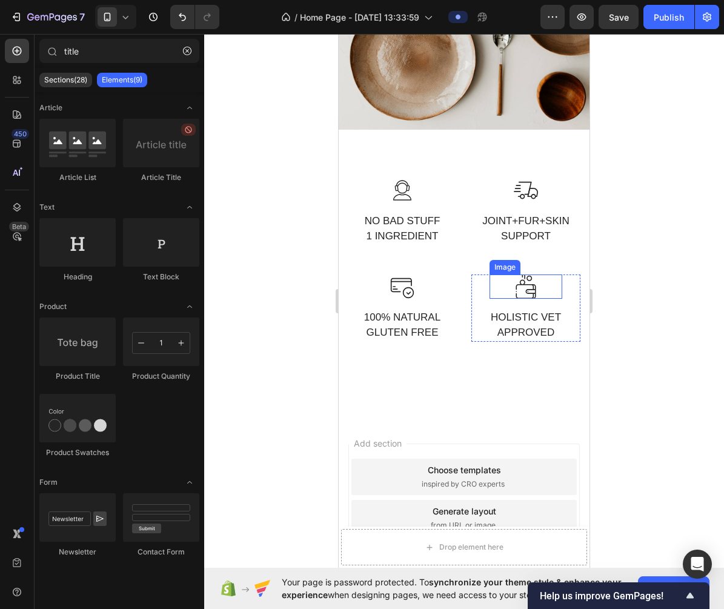
click at [519, 289] on img at bounding box center [526, 286] width 24 height 24
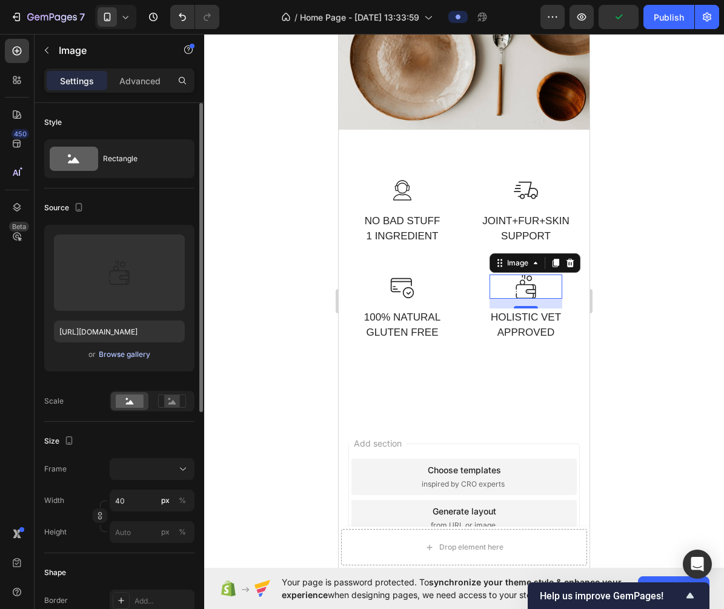
click at [141, 357] on div "Browse gallery" at bounding box center [124, 354] width 51 height 11
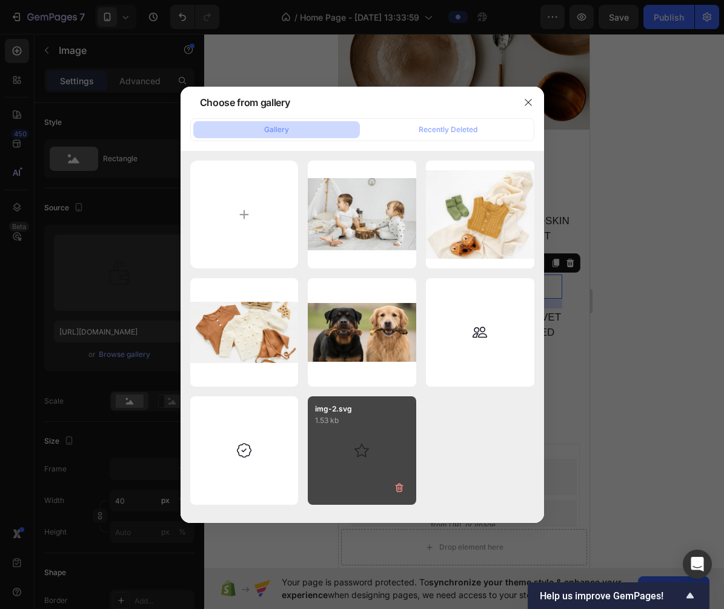
drag, startPoint x: 249, startPoint y: 452, endPoint x: 319, endPoint y: 423, distance: 76.3
click at [0, 0] on div "img-3.svg 4.91 kb" at bounding box center [0, 0] width 0 height 0
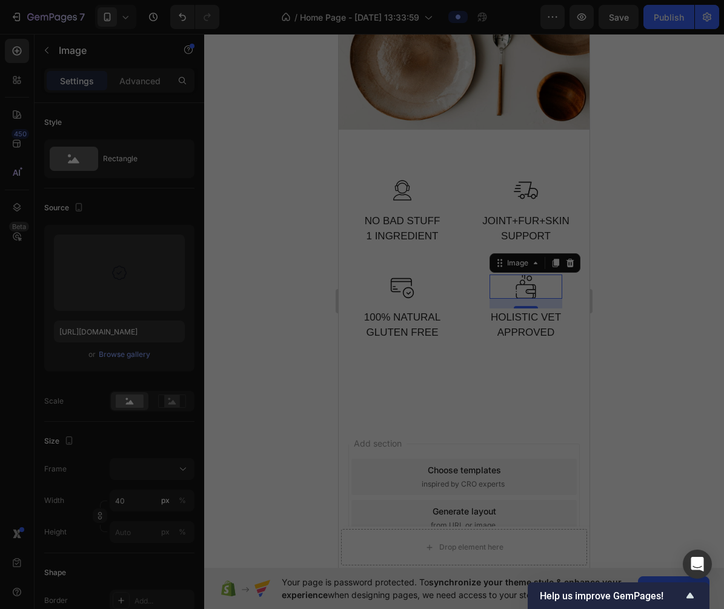
type input "https://cdn.shopify.com/s/files/1/0663/7554/9043/files/gempages_586310546647679…"
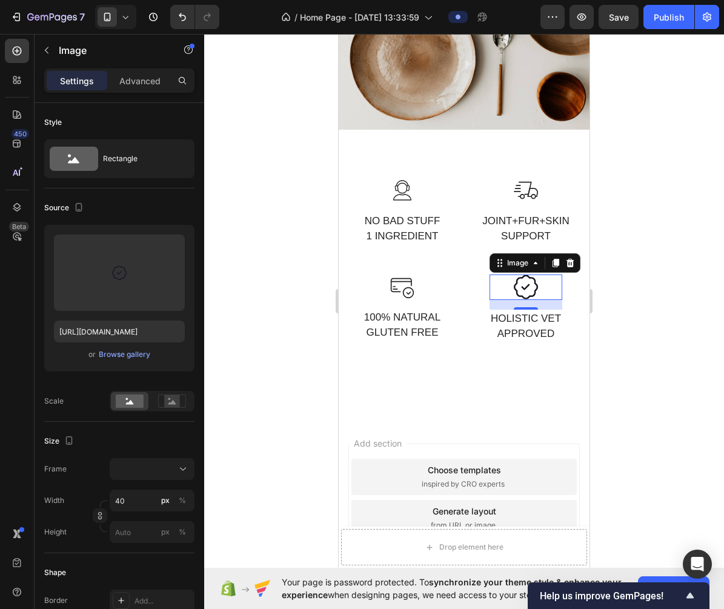
click at [638, 317] on div at bounding box center [464, 321] width 520 height 575
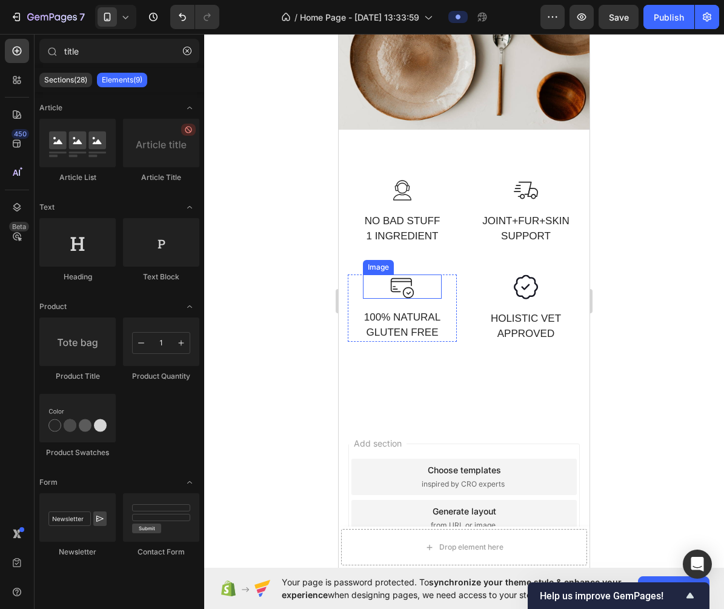
click at [407, 287] on img at bounding box center [402, 286] width 24 height 24
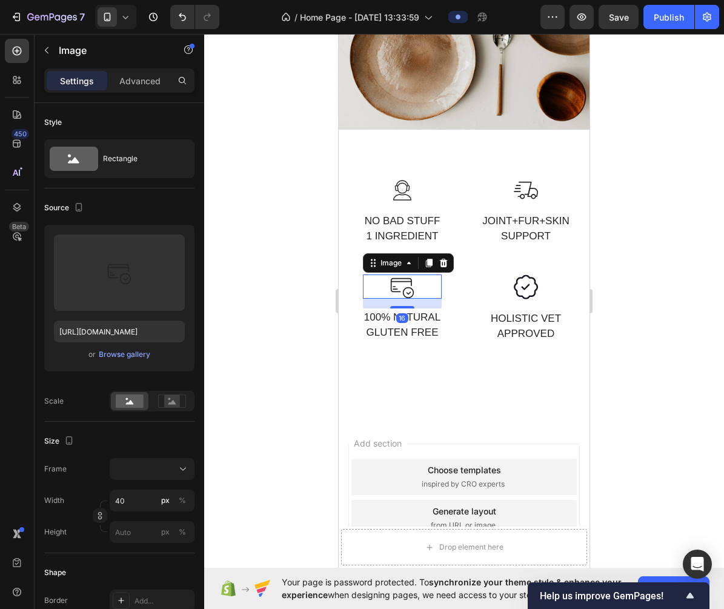
click at [415, 288] on div at bounding box center [402, 286] width 79 height 24
click at [404, 288] on img at bounding box center [402, 286] width 24 height 24
click at [687, 126] on div at bounding box center [464, 321] width 520 height 575
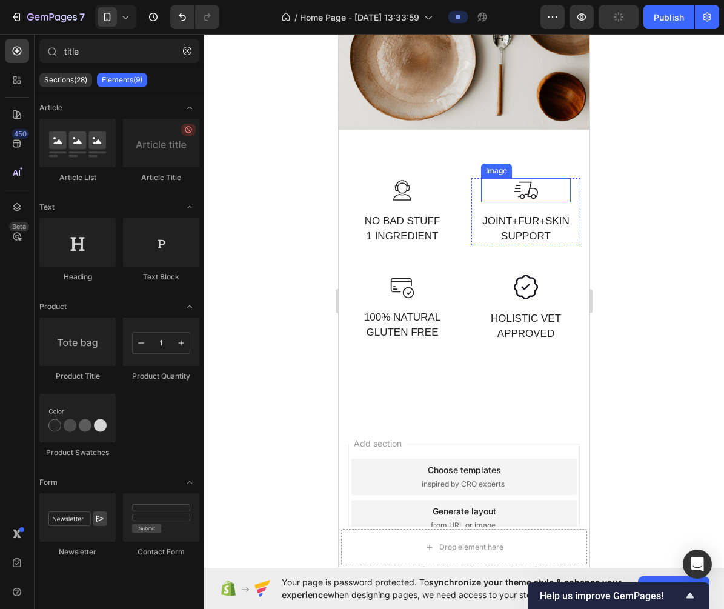
click at [532, 191] on img at bounding box center [526, 190] width 24 height 24
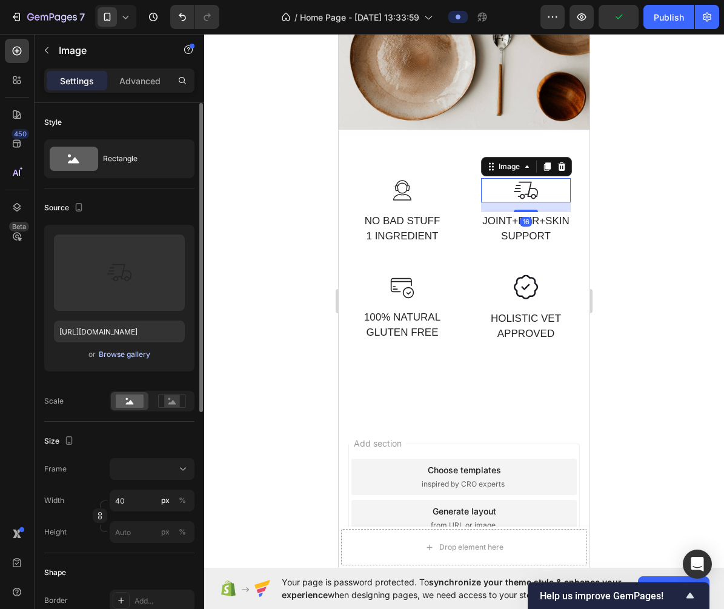
click at [125, 360] on button "Browse gallery" at bounding box center [124, 354] width 53 height 12
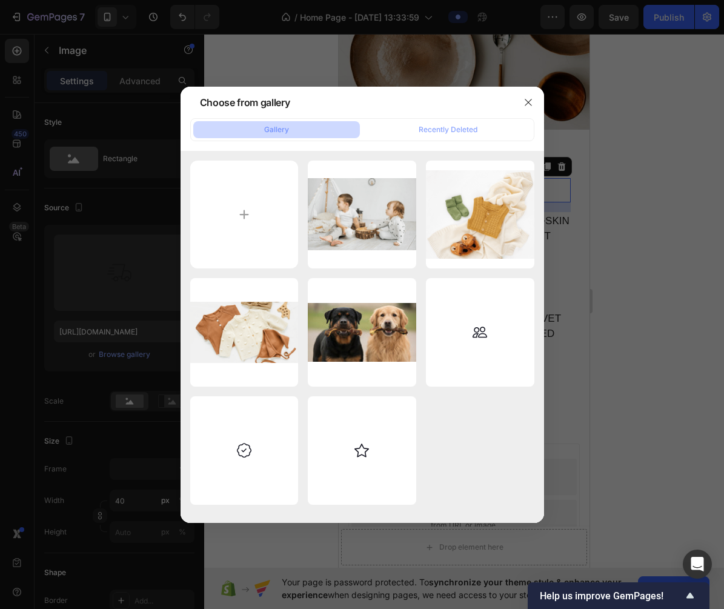
click at [0, 0] on div "img-1.svg 2.64 kb" at bounding box center [0, 0] width 0 height 0
type input "https://cdn.shopify.com/s/files/1/0663/7554/9043/files/gempages_586310546647679…"
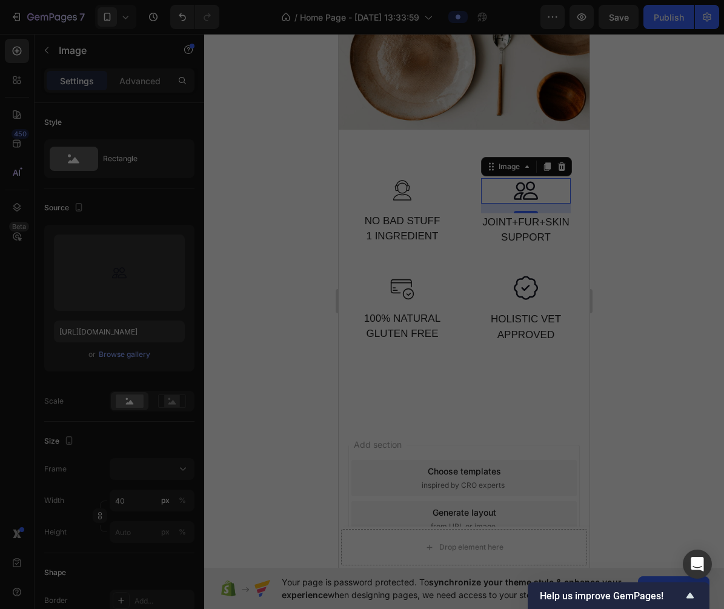
click at [647, 279] on div at bounding box center [464, 321] width 520 height 575
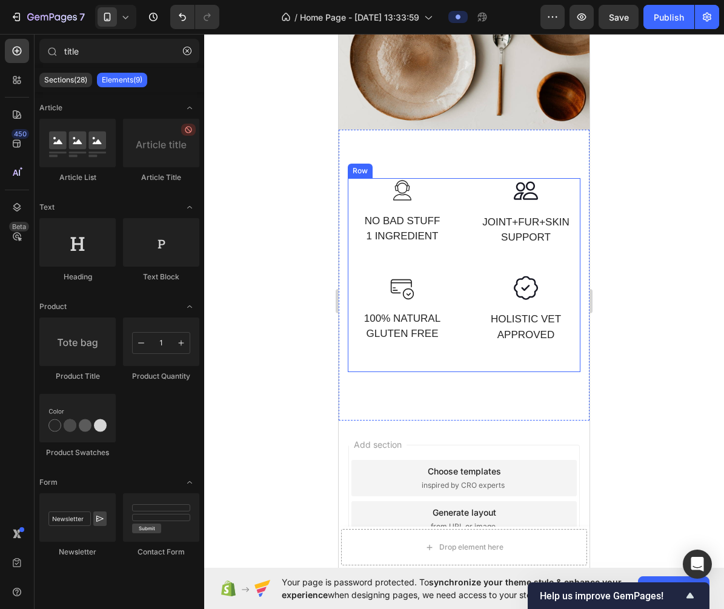
click at [402, 290] on img at bounding box center [402, 288] width 24 height 24
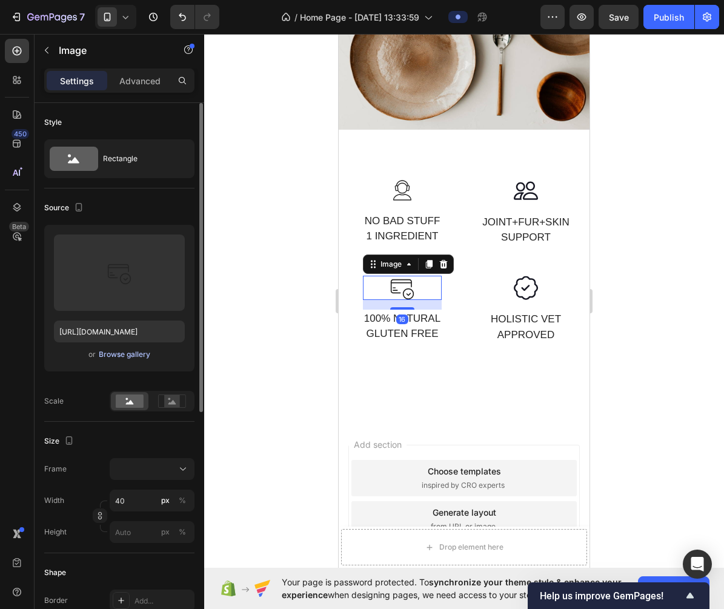
click at [126, 356] on div "Browse gallery" at bounding box center [124, 354] width 51 height 11
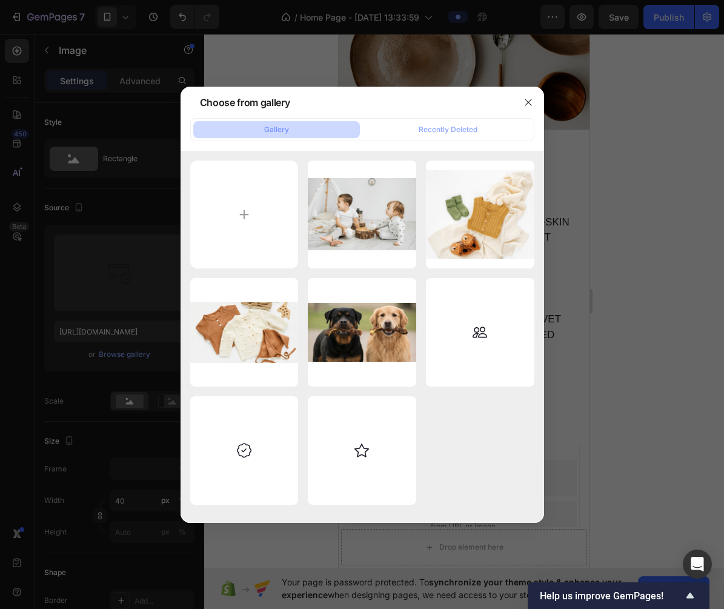
click at [532, 91] on div at bounding box center [527, 102] width 31 height 31
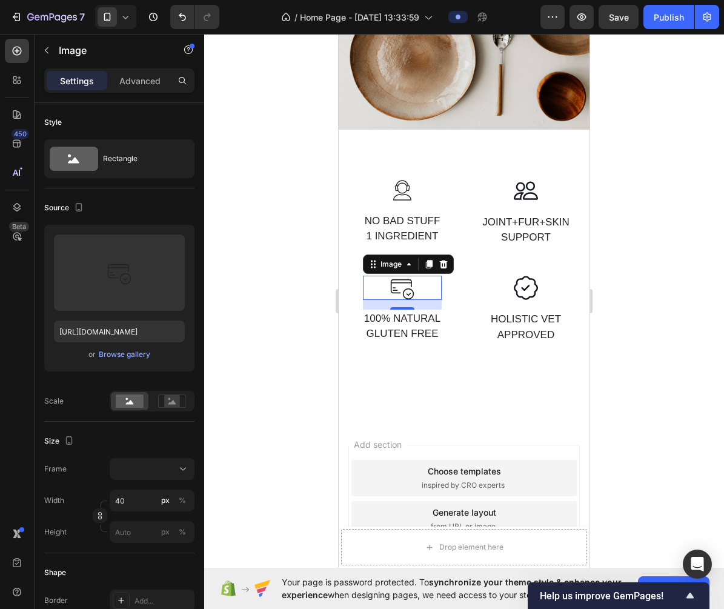
click at [650, 214] on div at bounding box center [464, 321] width 520 height 575
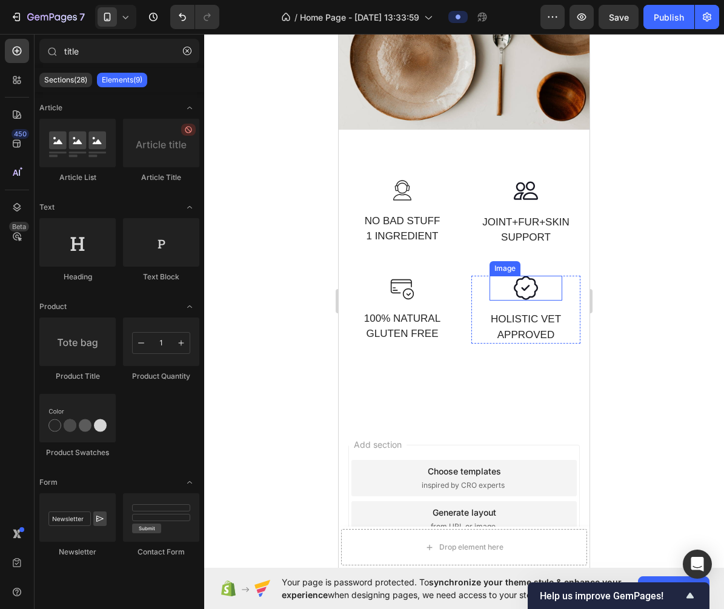
click at [529, 286] on img at bounding box center [526, 288] width 24 height 25
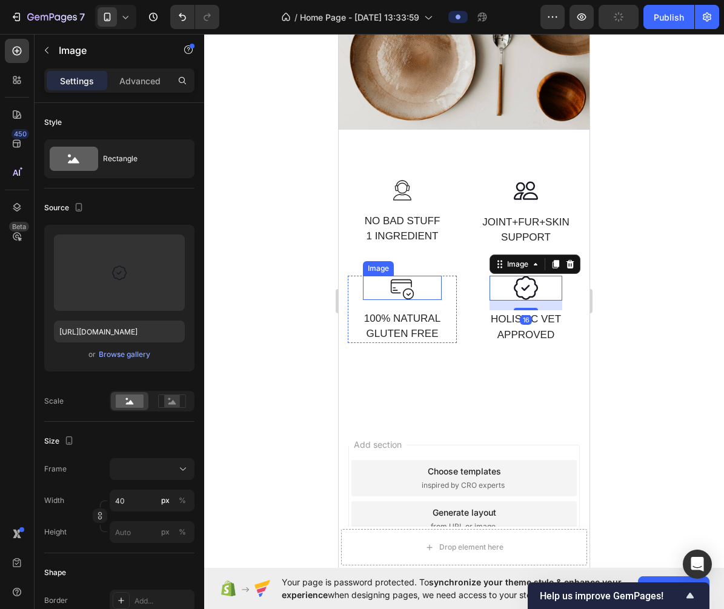
click at [640, 308] on div at bounding box center [464, 321] width 520 height 575
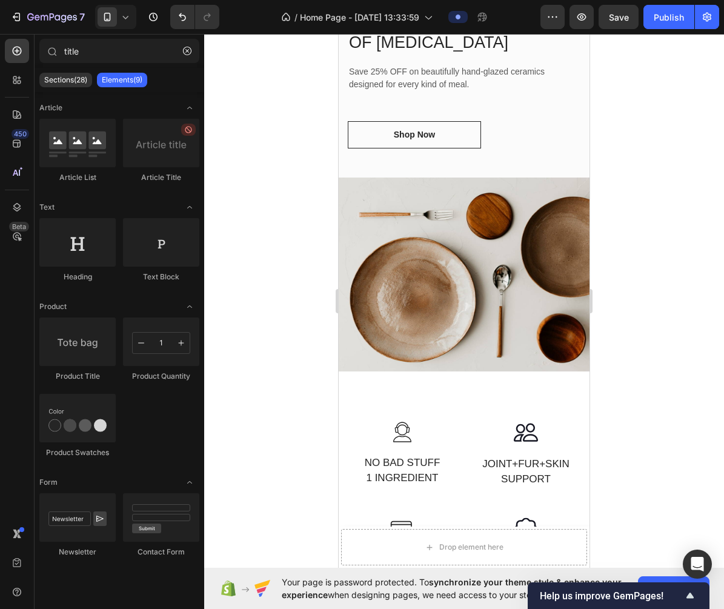
scroll to position [954, 0]
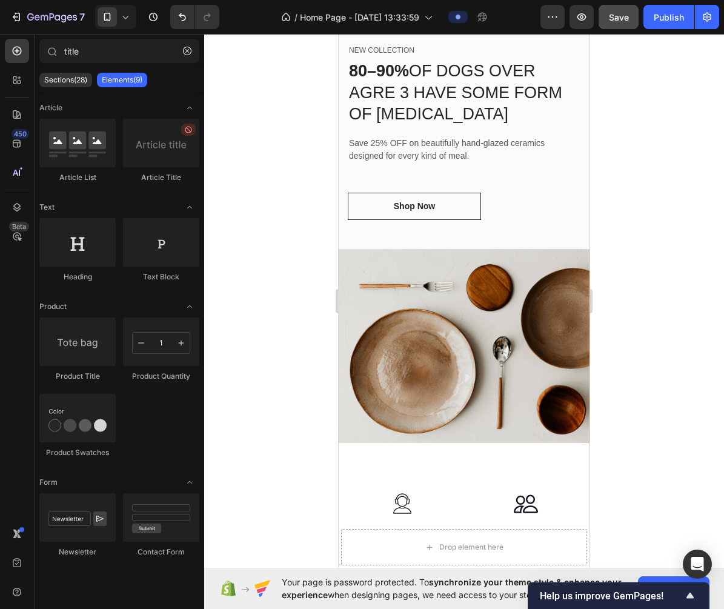
click at [613, 25] on button "Save" at bounding box center [618, 17] width 40 height 24
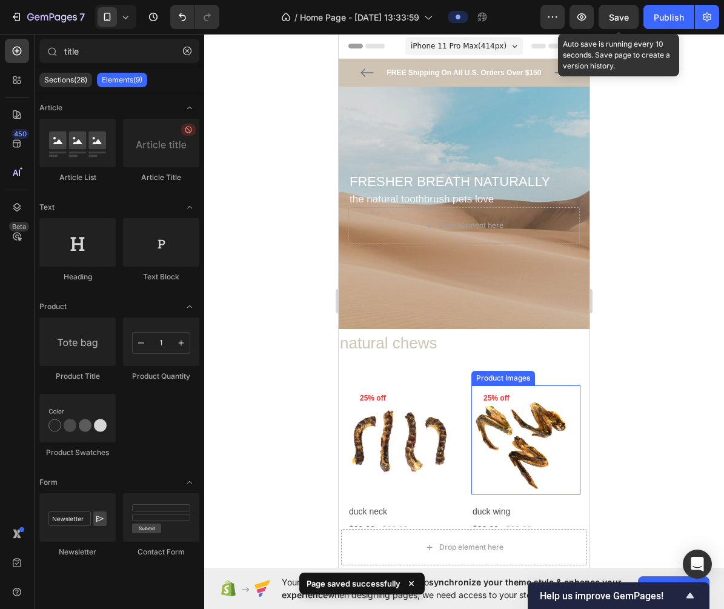
scroll to position [19, 0]
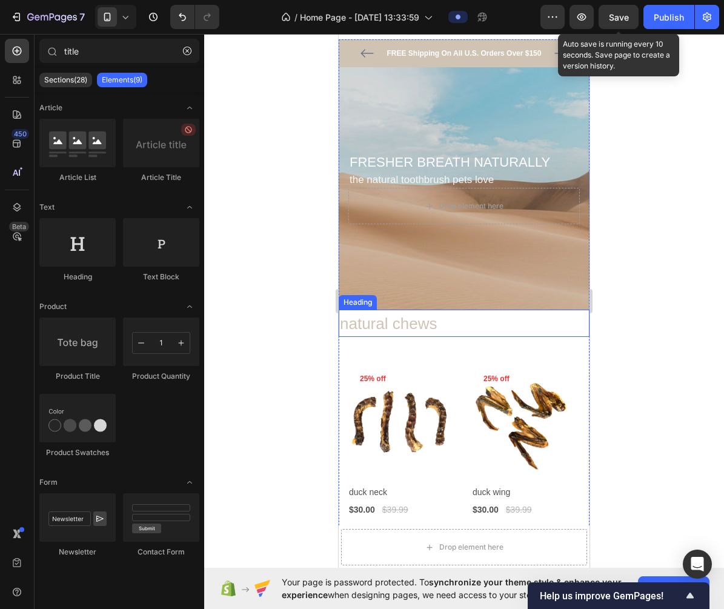
click at [408, 328] on h2 "natural chews" at bounding box center [464, 324] width 251 height 26
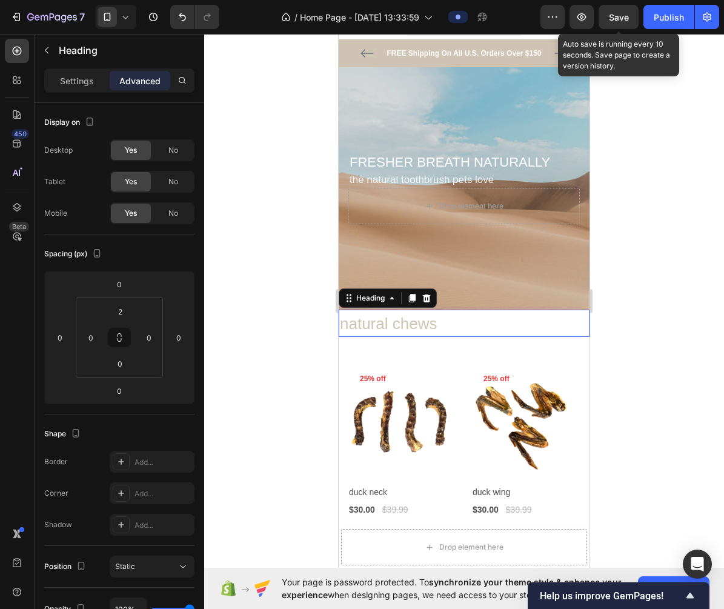
click at [352, 329] on p "natural chews" at bounding box center [464, 324] width 248 height 24
click at [449, 322] on p "natural chews" at bounding box center [464, 324] width 248 height 24
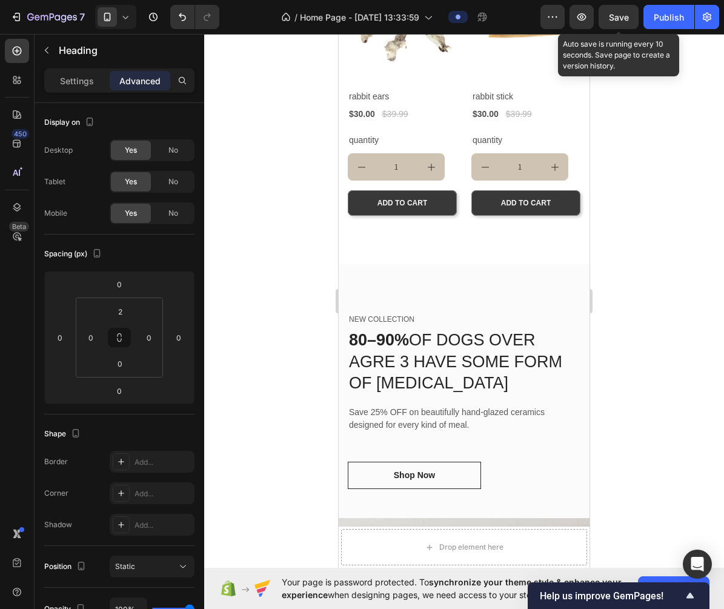
scroll to position [686, 0]
click at [681, 331] on div at bounding box center [464, 321] width 520 height 575
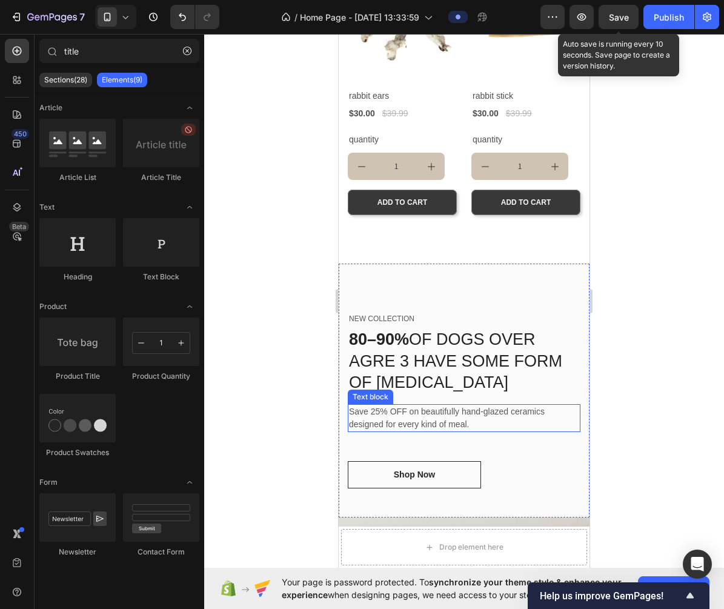
click at [410, 419] on p "Save 25% OFF on beautifully hand-glazed ceramics designed for every kind of mea…" at bounding box center [464, 417] width 230 height 25
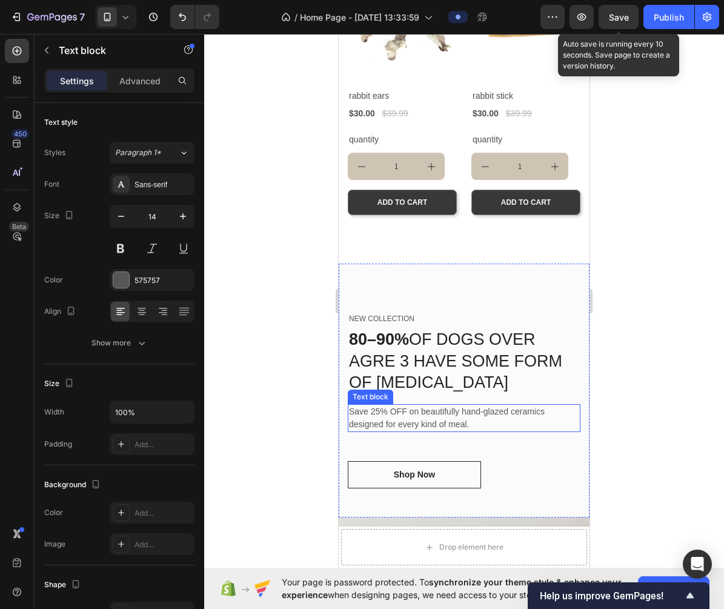
click at [410, 419] on p "Save 25% OFF on beautifully hand-glazed ceramics designed for every kind of mea…" at bounding box center [464, 417] width 230 height 25
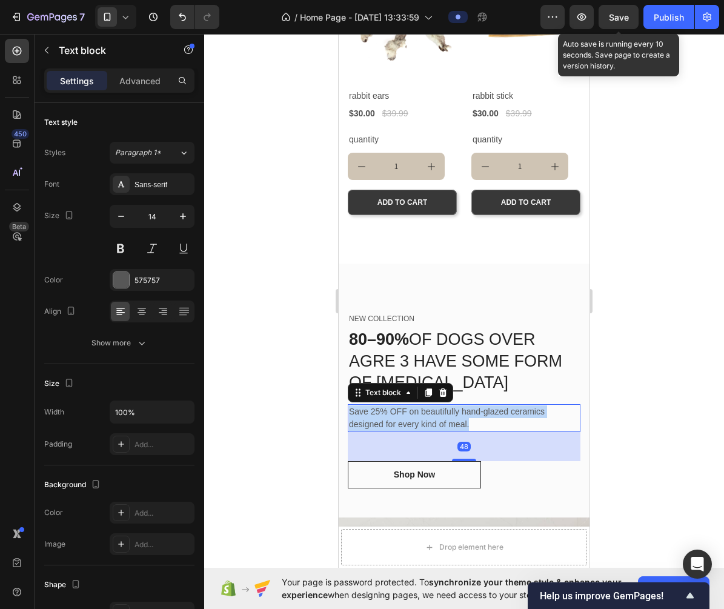
click at [410, 419] on p "Save 25% OFF on beautifully hand-glazed ceramics designed for every kind of mea…" at bounding box center [464, 417] width 230 height 25
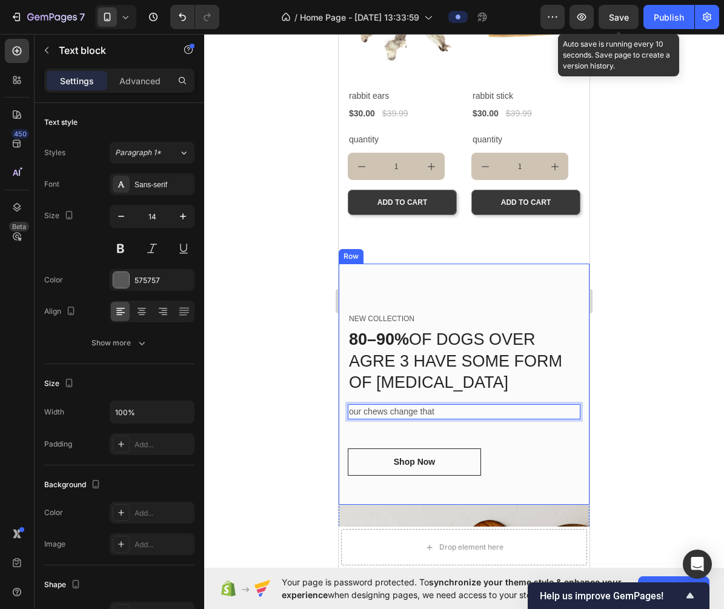
click at [700, 393] on div at bounding box center [464, 321] width 520 height 575
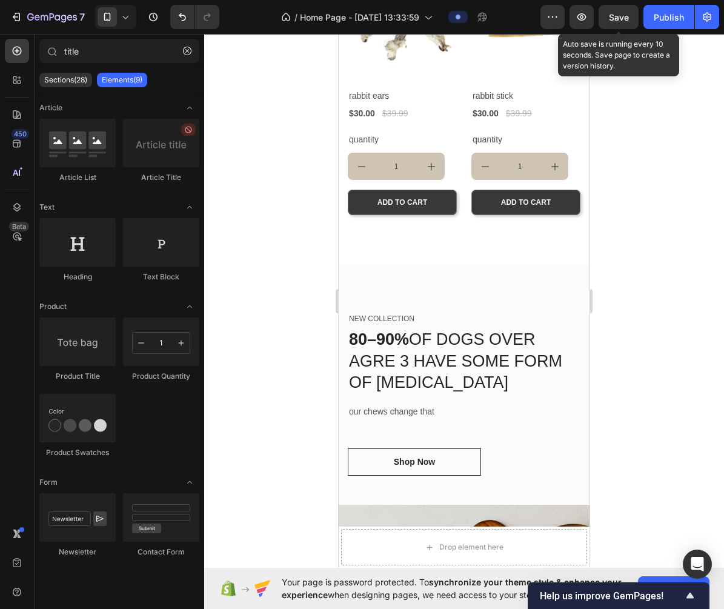
click at [689, 344] on div at bounding box center [464, 321] width 520 height 575
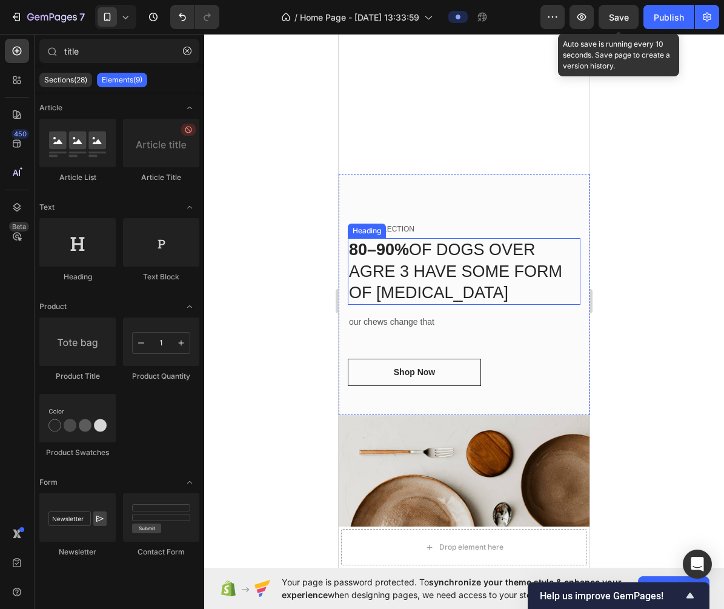
scroll to position [965, 0]
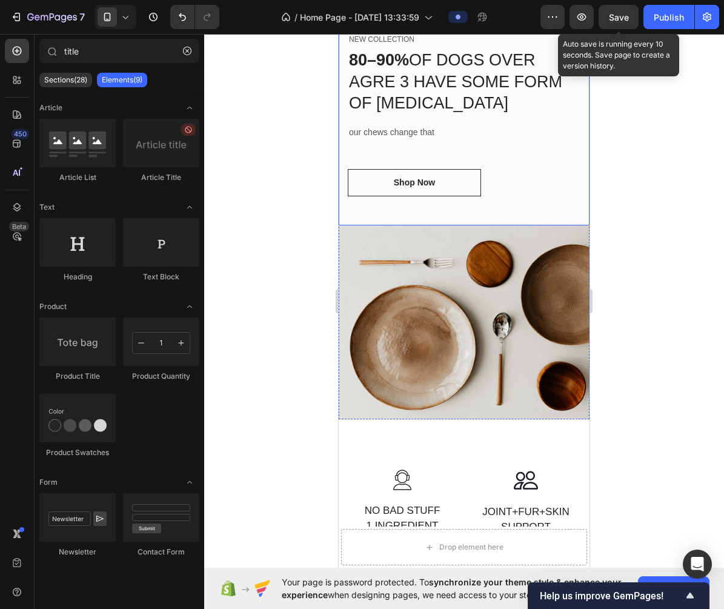
click at [617, 357] on div at bounding box center [464, 321] width 520 height 575
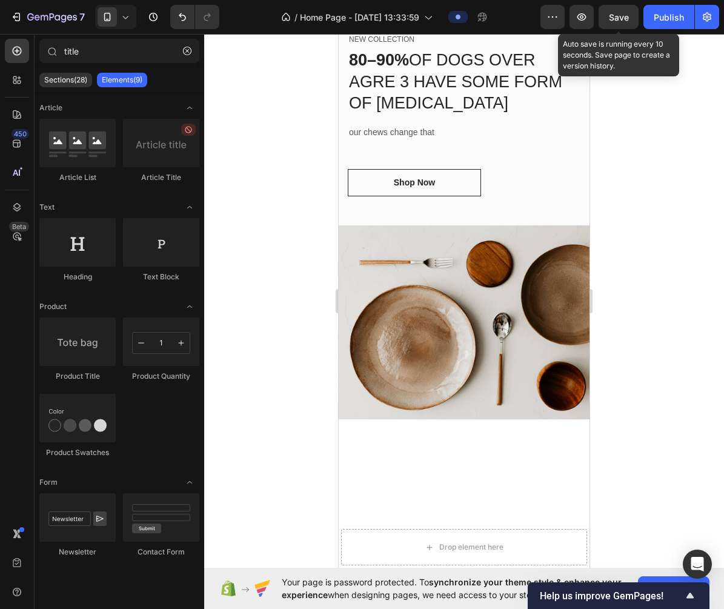
scroll to position [766, 0]
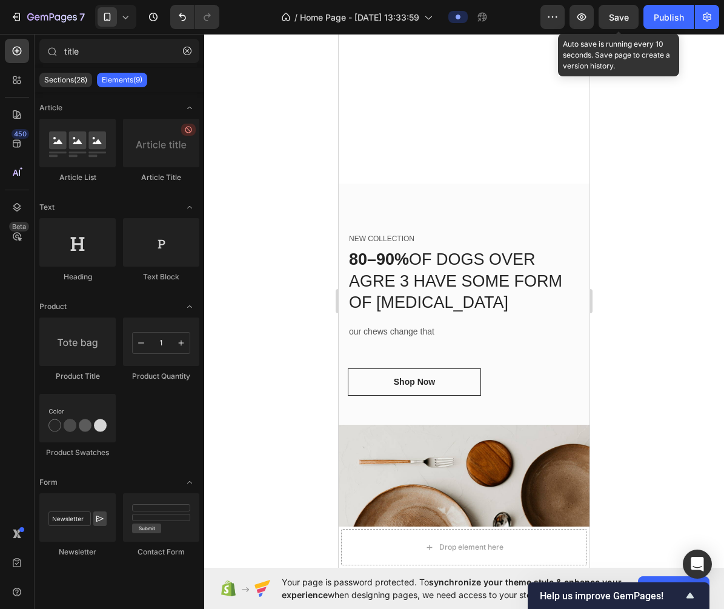
click at [669, 96] on div at bounding box center [464, 321] width 520 height 575
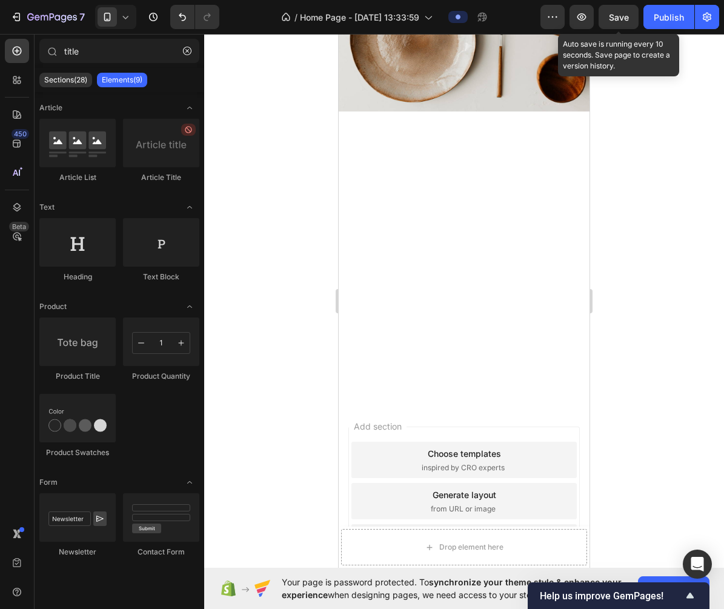
click at [617, 270] on div at bounding box center [464, 321] width 520 height 575
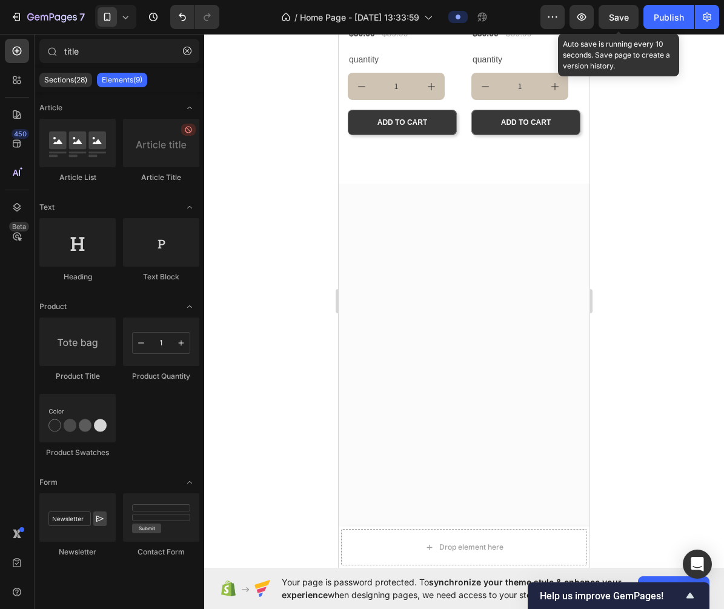
click at [636, 268] on div at bounding box center [464, 321] width 520 height 575
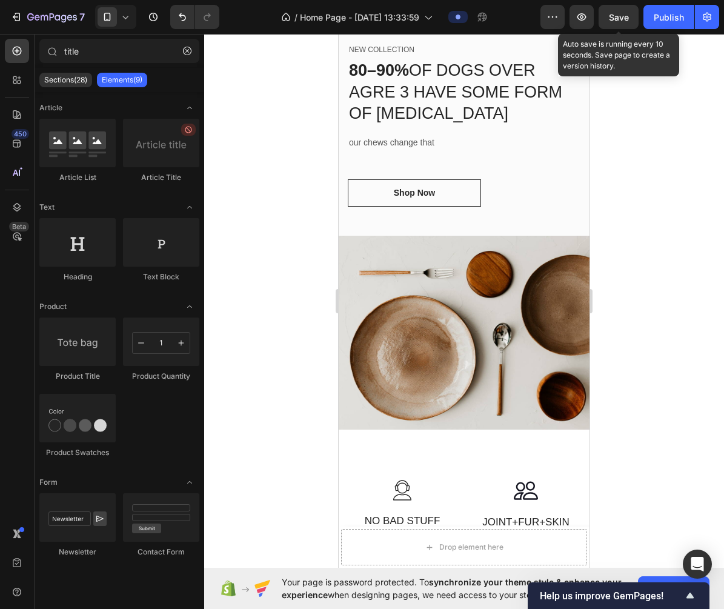
scroll to position [970, 0]
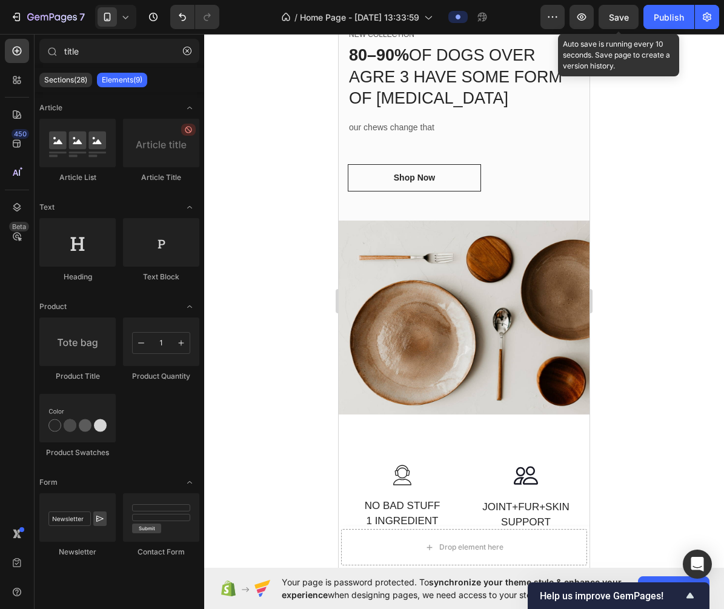
click at [667, 205] on div at bounding box center [464, 321] width 520 height 575
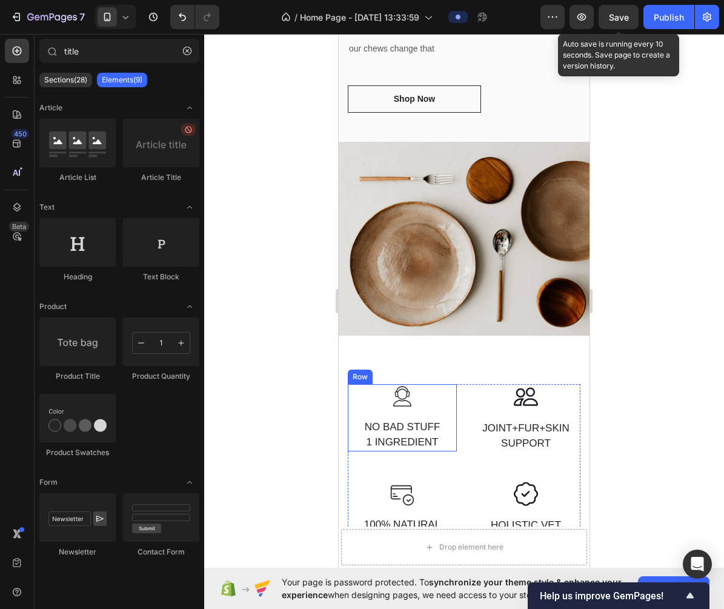
scroll to position [898, 0]
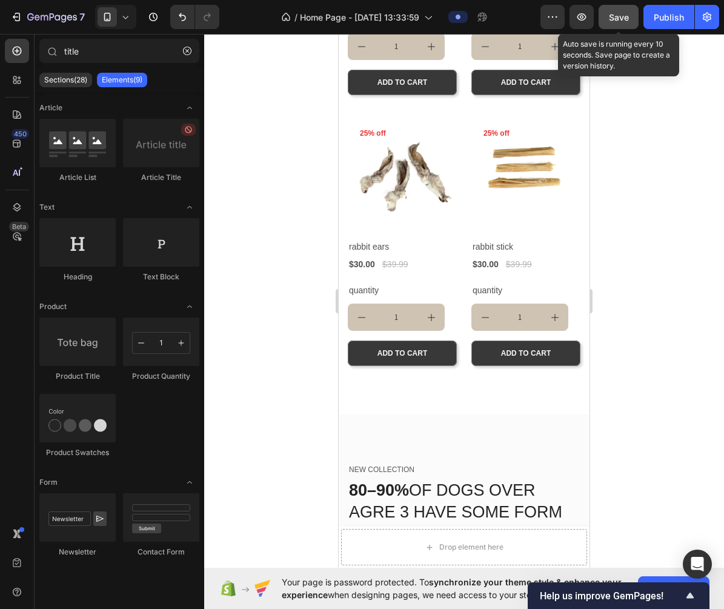
click at [612, 15] on span "Save" at bounding box center [619, 17] width 20 height 10
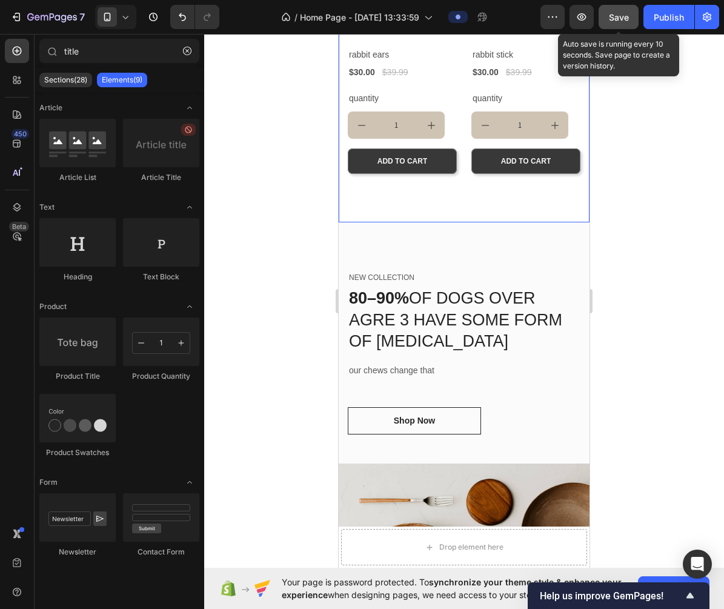
scroll to position [734, 0]
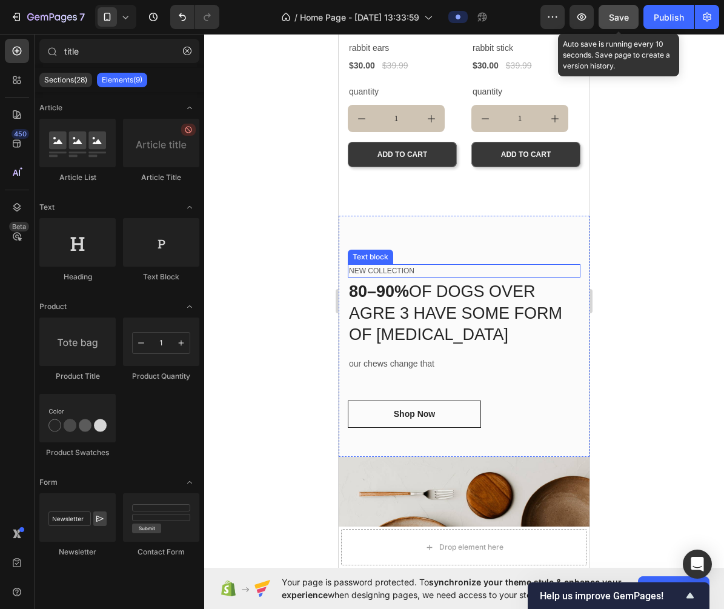
click at [405, 271] on p "NEW COLLECTION" at bounding box center [464, 270] width 230 height 11
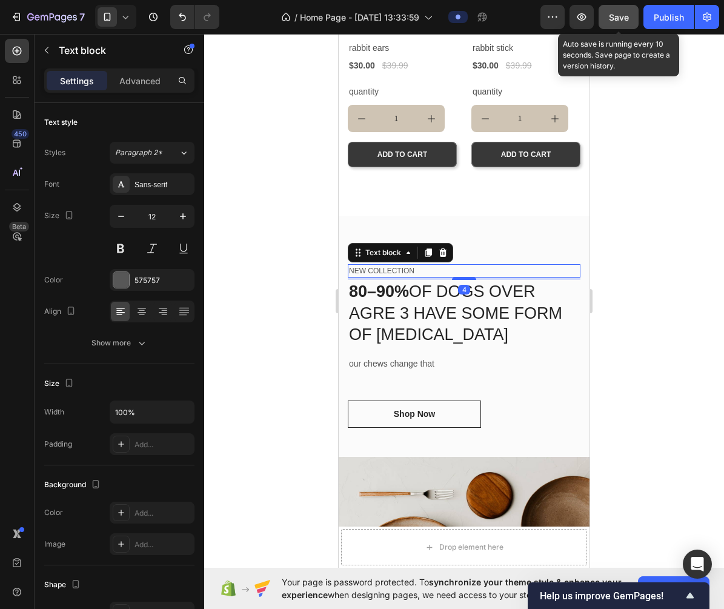
click at [405, 271] on p "NEW COLLECTION" at bounding box center [464, 270] width 230 height 11
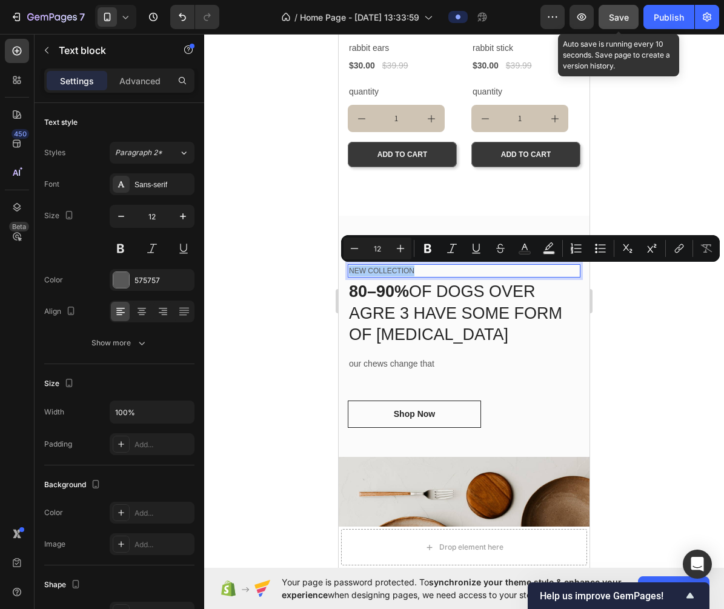
click at [638, 336] on div at bounding box center [464, 321] width 520 height 575
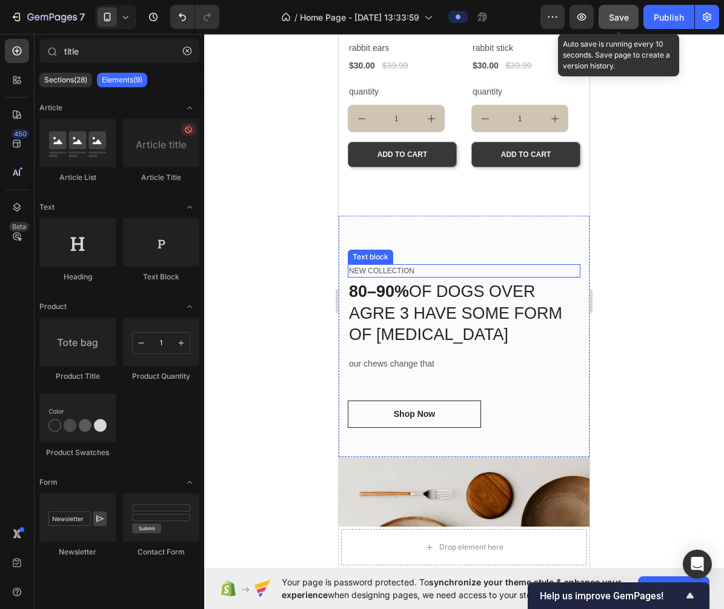
click at [472, 272] on p "NEW COLLECTION" at bounding box center [464, 270] width 230 height 11
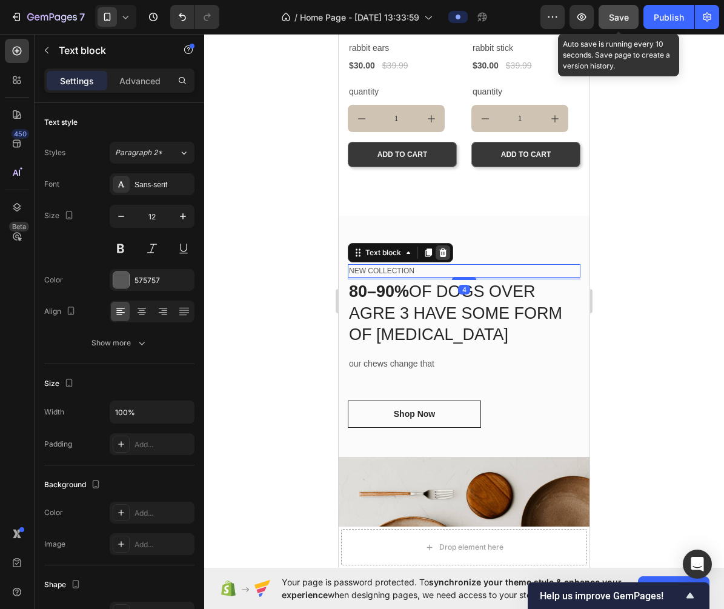
click at [445, 254] on icon at bounding box center [443, 252] width 8 height 8
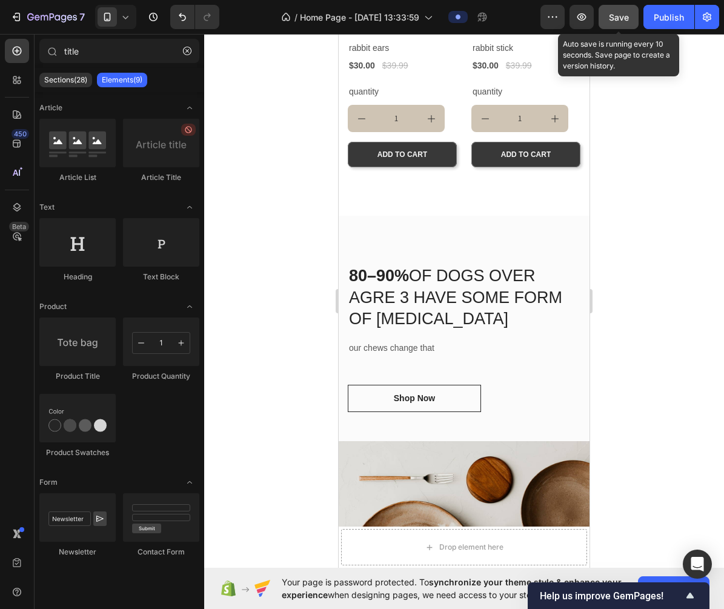
click at [667, 309] on div at bounding box center [464, 321] width 520 height 575
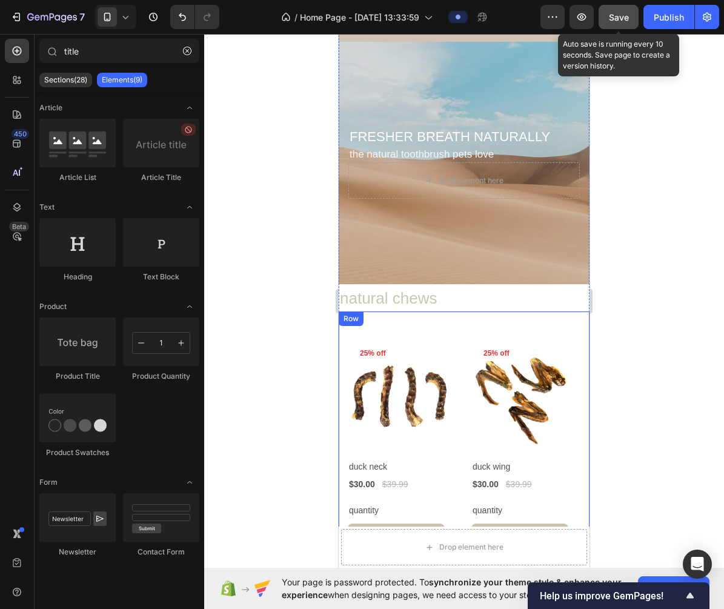
scroll to position [0, 0]
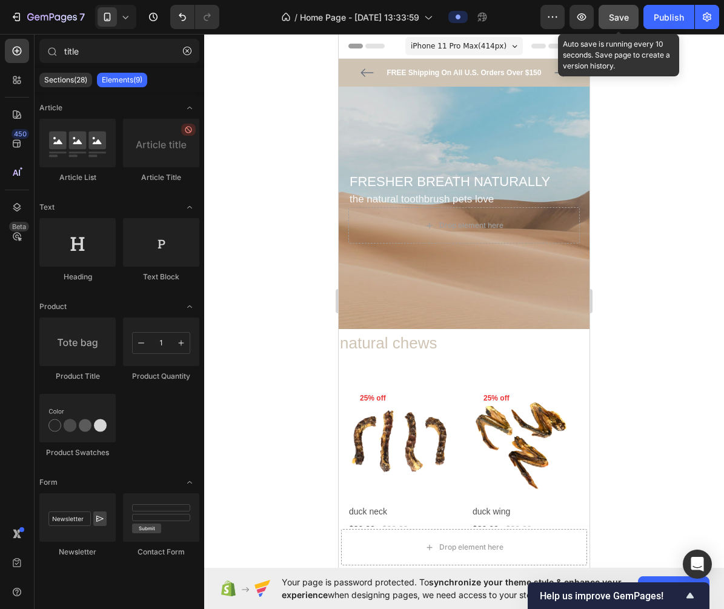
click at [674, 312] on div at bounding box center [464, 321] width 520 height 575
click at [400, 346] on h2 "natural chews" at bounding box center [464, 343] width 251 height 26
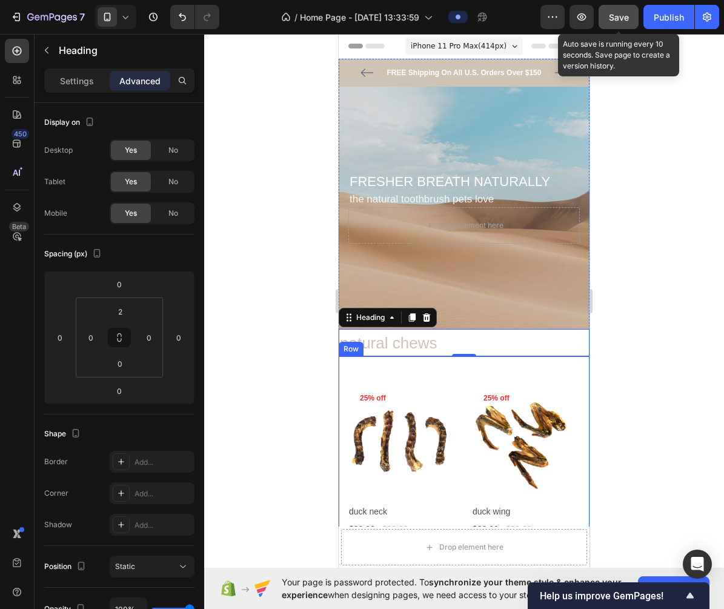
click at [452, 340] on h2 "natural chews" at bounding box center [464, 343] width 251 height 26
click at [393, 344] on p "natural chews" at bounding box center [464, 343] width 248 height 24
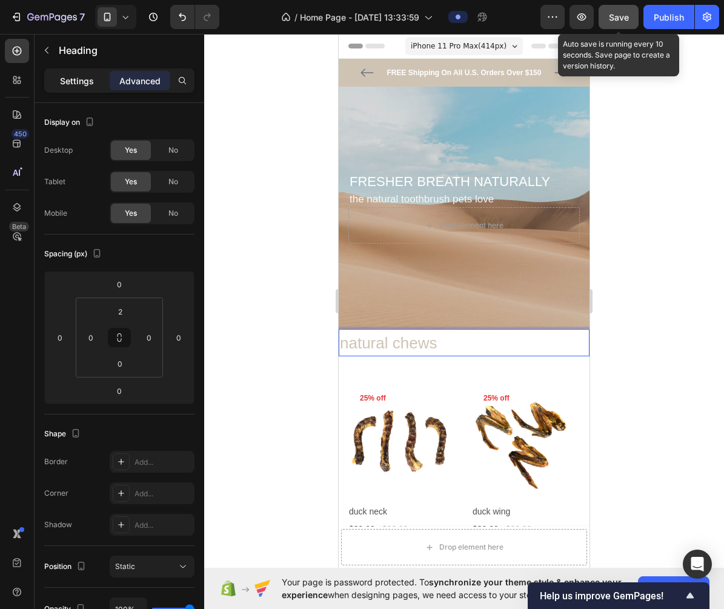
click at [76, 83] on p "Settings" at bounding box center [77, 80] width 34 height 13
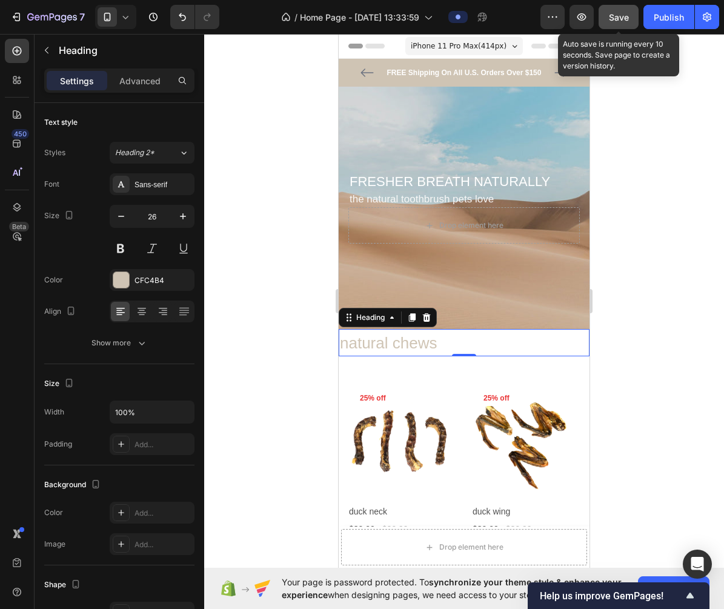
click at [468, 342] on p "natural chews" at bounding box center [464, 343] width 248 height 24
click at [410, 342] on p "natural chews" at bounding box center [464, 343] width 248 height 24
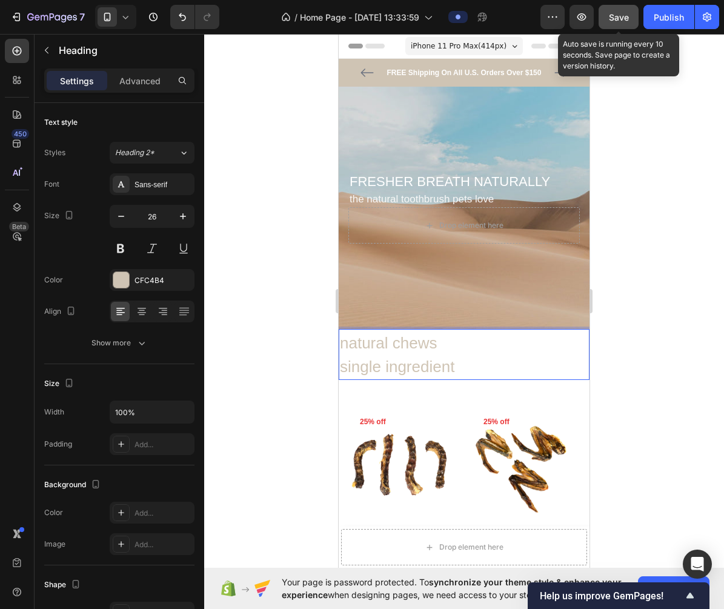
click at [403, 348] on p "natural chews single ingredient" at bounding box center [464, 354] width 248 height 47
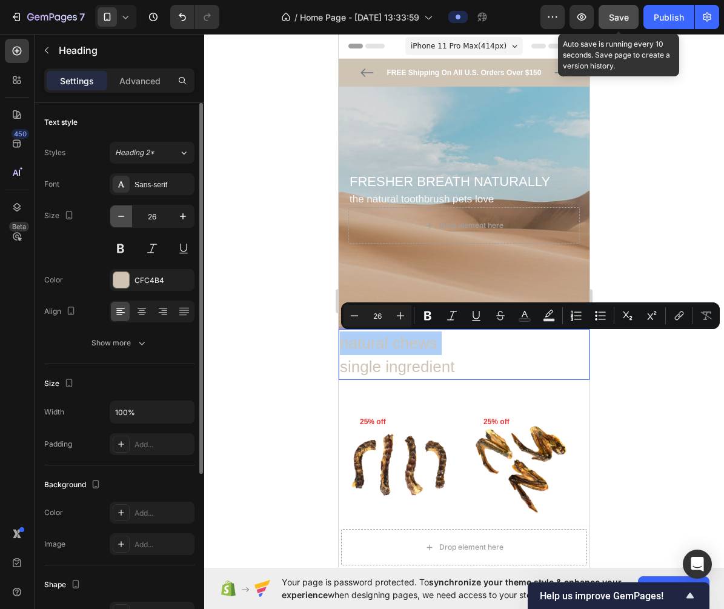
click at [127, 219] on button "button" at bounding box center [121, 216] width 22 height 22
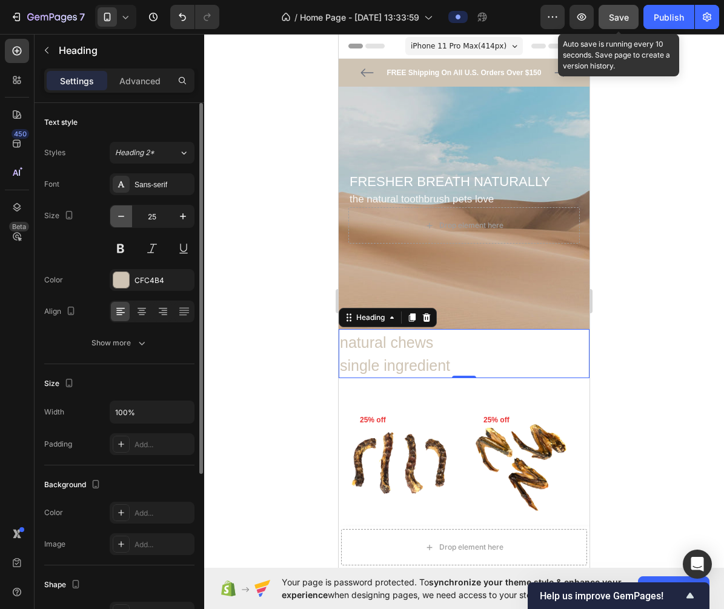
click at [127, 219] on icon "button" at bounding box center [121, 216] width 12 height 12
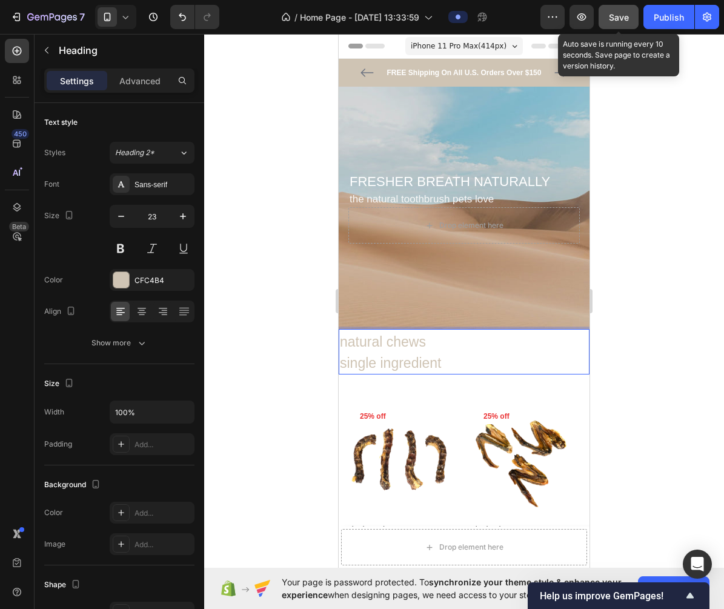
click at [373, 361] on p "natural chews single ingredient" at bounding box center [464, 352] width 248 height 42
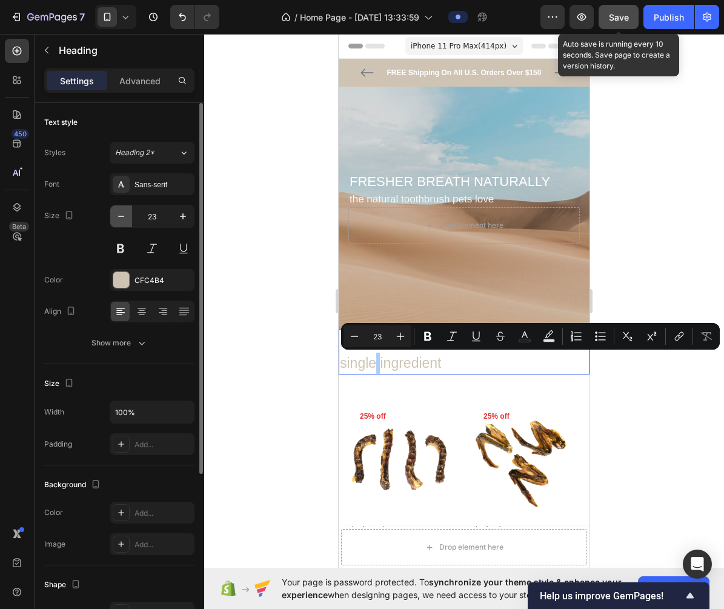
click at [121, 213] on icon "button" at bounding box center [121, 216] width 12 height 12
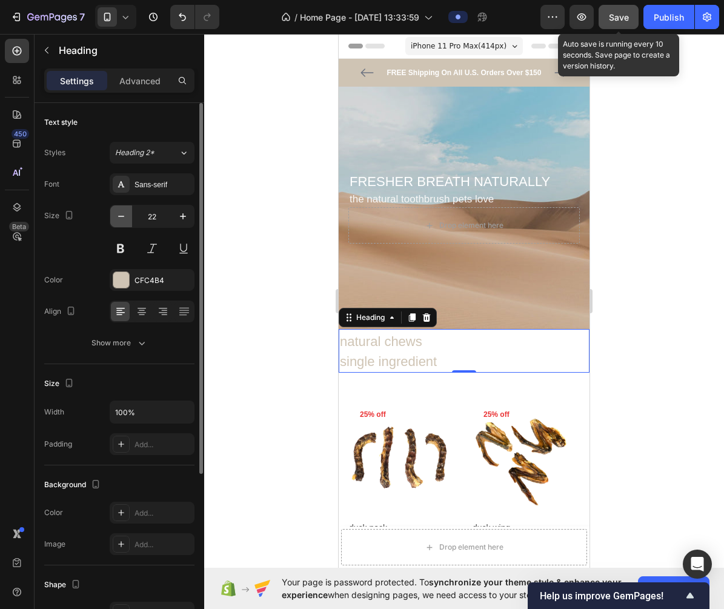
click at [121, 213] on icon "button" at bounding box center [121, 216] width 12 height 12
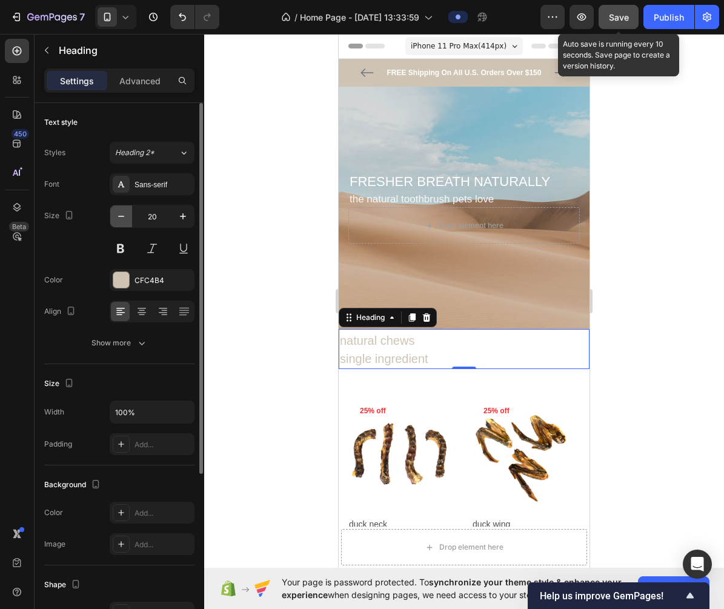
click at [121, 213] on icon "button" at bounding box center [121, 216] width 12 height 12
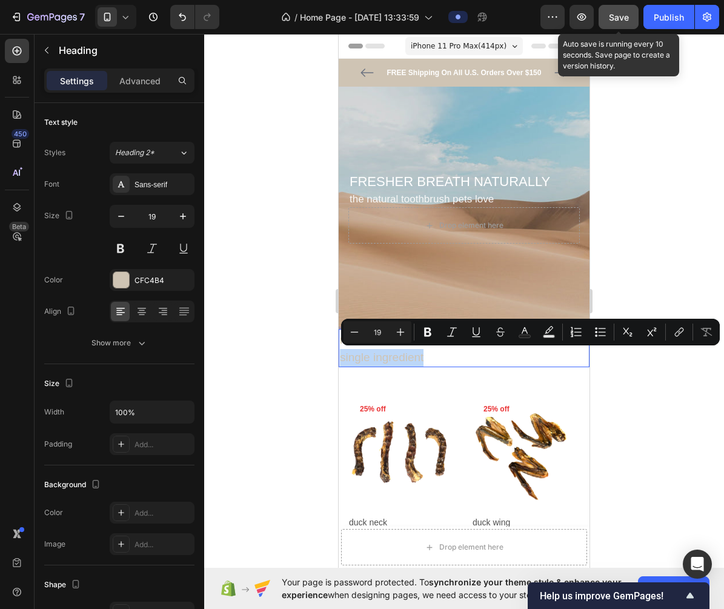
drag, startPoint x: 425, startPoint y: 358, endPoint x: 342, endPoint y: 358, distance: 82.4
click at [342, 358] on p "natural chews single ingredient" at bounding box center [464, 348] width 248 height 35
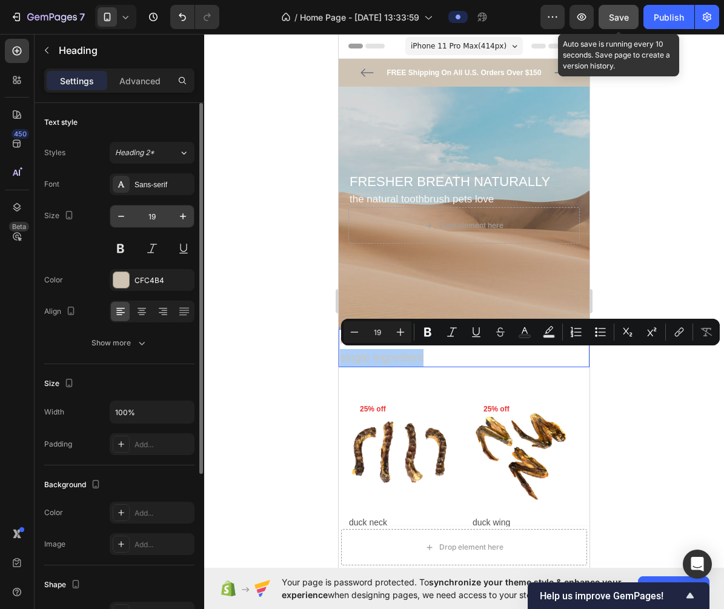
click at [163, 220] on input "19" at bounding box center [152, 216] width 40 height 22
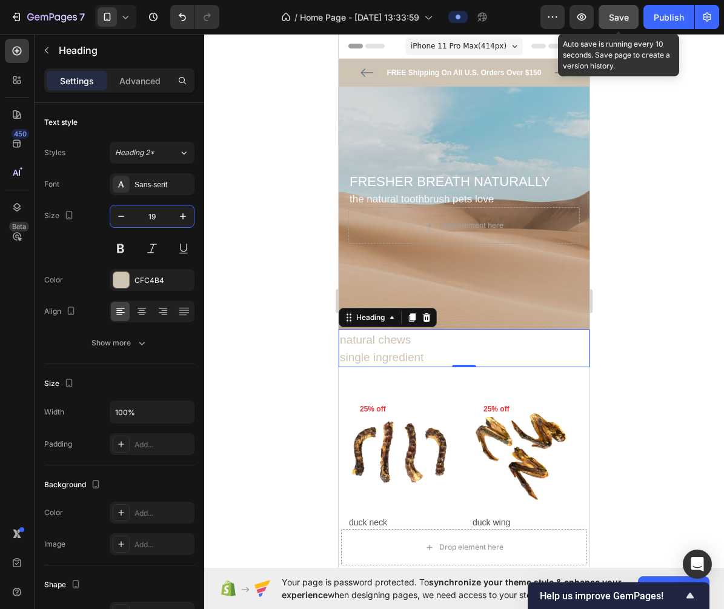
type input "19"
click at [624, 319] on div at bounding box center [464, 321] width 520 height 575
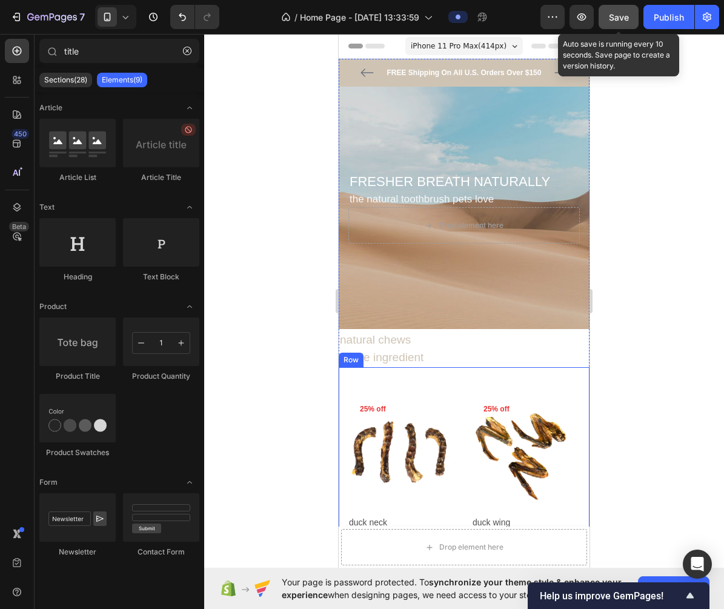
click at [360, 346] on p "natural chews single ingredient" at bounding box center [464, 348] width 248 height 35
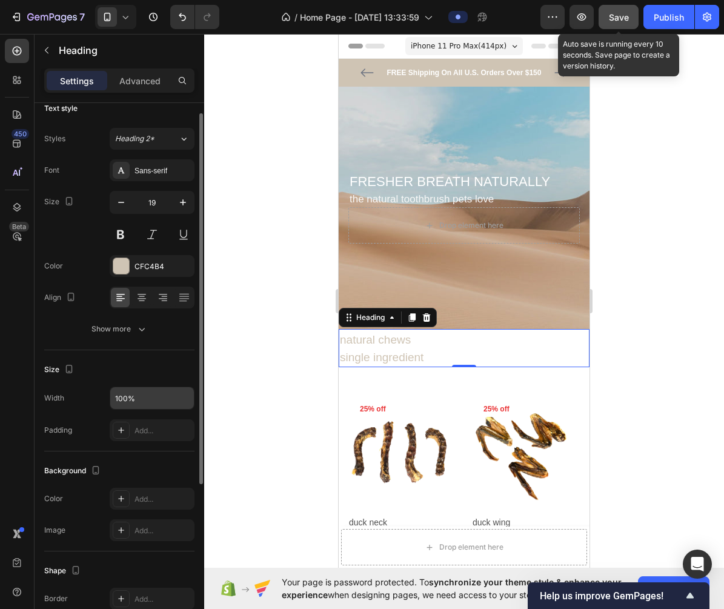
scroll to position [15, 0]
click at [150, 433] on div "Add..." at bounding box center [162, 430] width 57 height 11
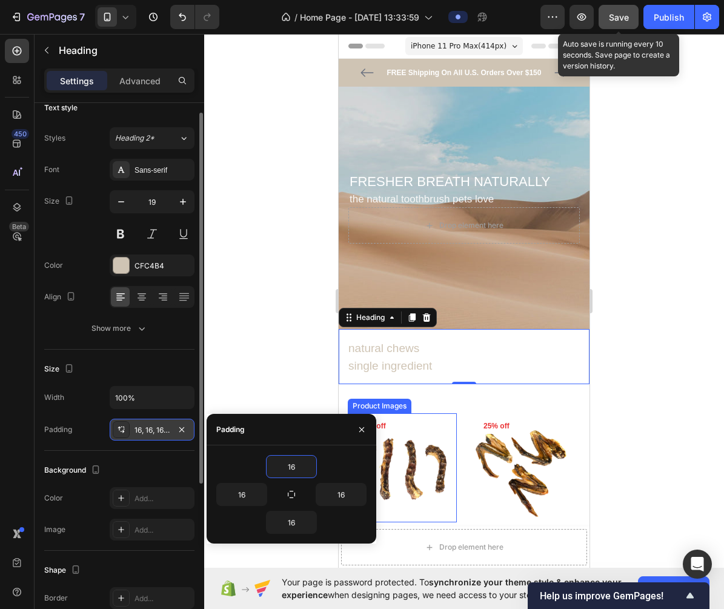
click at [684, 352] on div at bounding box center [464, 321] width 520 height 575
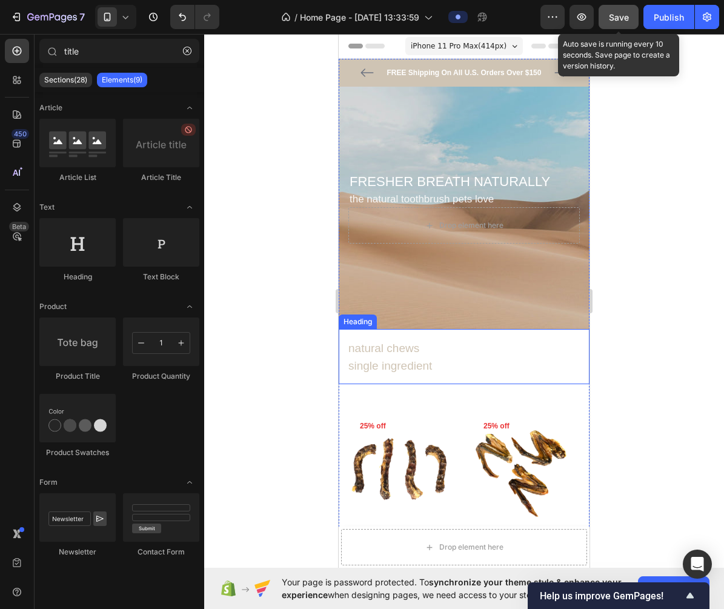
click at [418, 362] on p "natural chews single ingredient" at bounding box center [463, 357] width 231 height 35
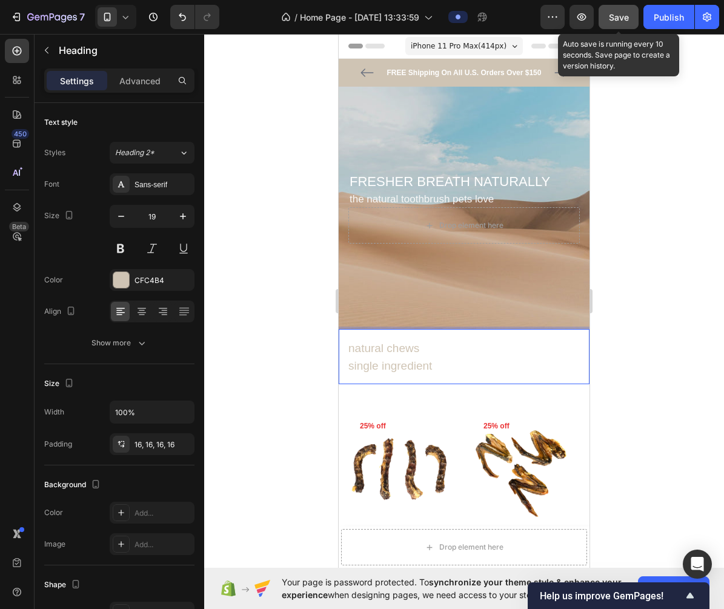
click at [425, 369] on p "natural chews single ingredient" at bounding box center [463, 357] width 231 height 35
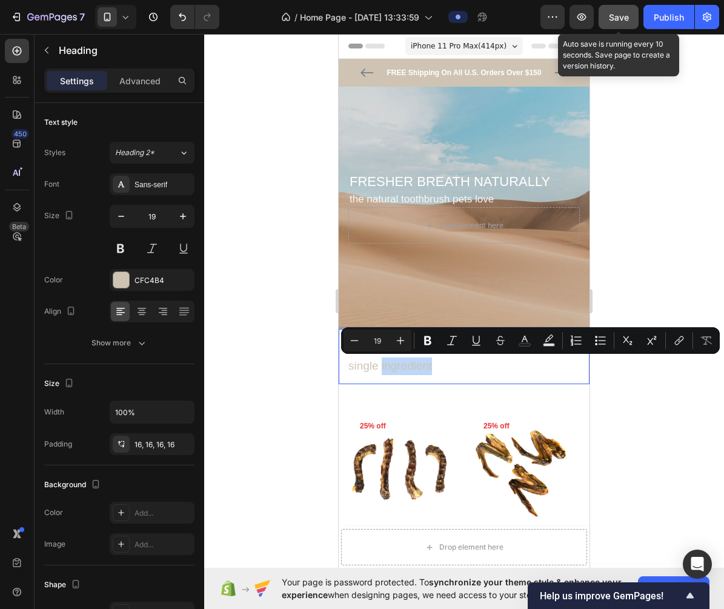
click at [478, 369] on p "natural chews single ingredient" at bounding box center [463, 357] width 231 height 35
click at [669, 400] on div at bounding box center [464, 321] width 520 height 575
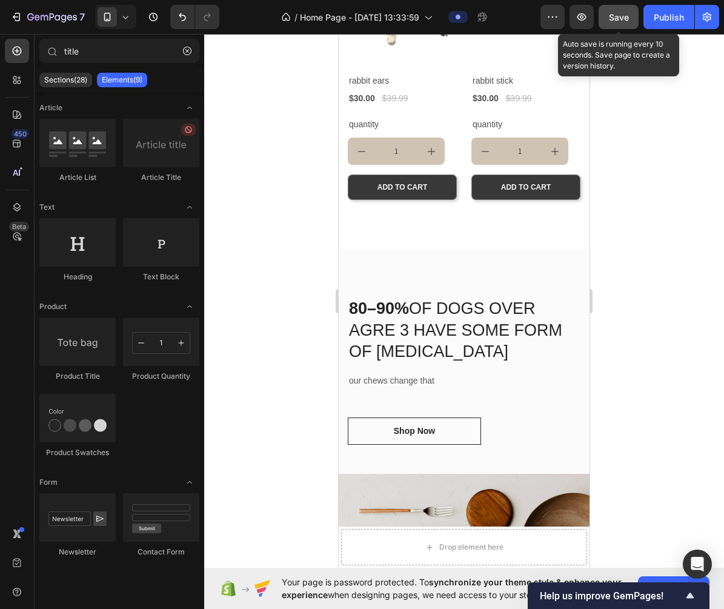
scroll to position [731, 0]
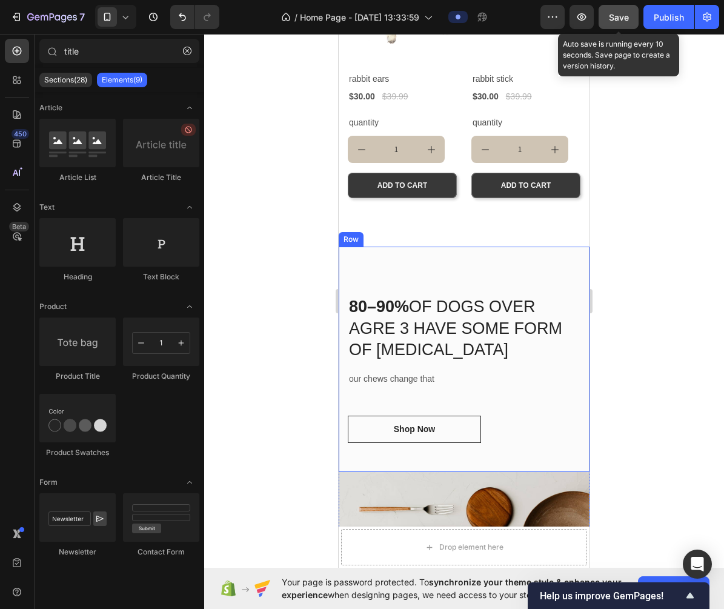
click at [569, 275] on div "80–90% OF DOGS OVER AGRE 3 HAVE SOME FORM OF DENTAL DISEASE Heading our chews c…" at bounding box center [464, 358] width 251 height 225
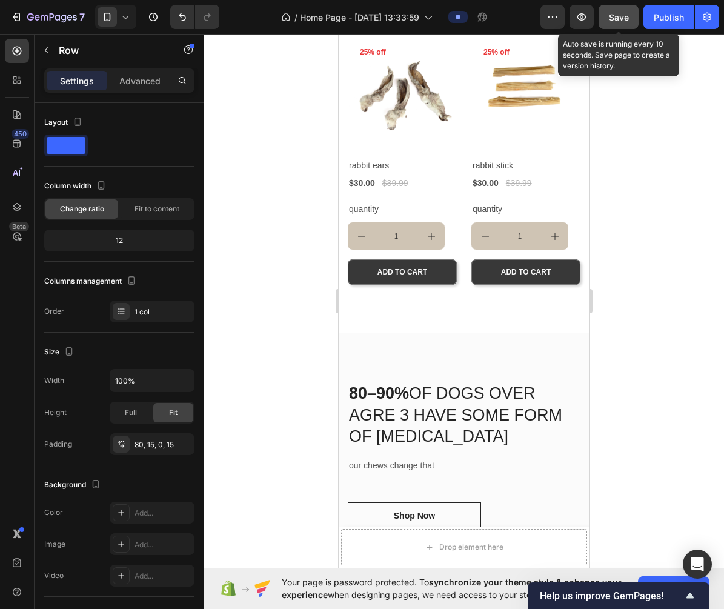
scroll to position [701, 0]
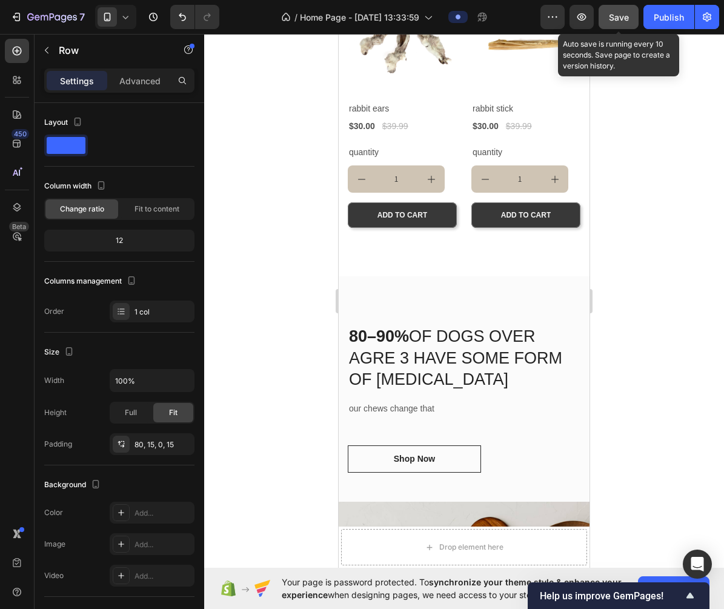
click at [393, 304] on div "80–90% OF DOGS OVER AGRE 3 HAVE SOME FORM OF DENTAL DISEASE Heading our chews c…" at bounding box center [464, 388] width 251 height 225
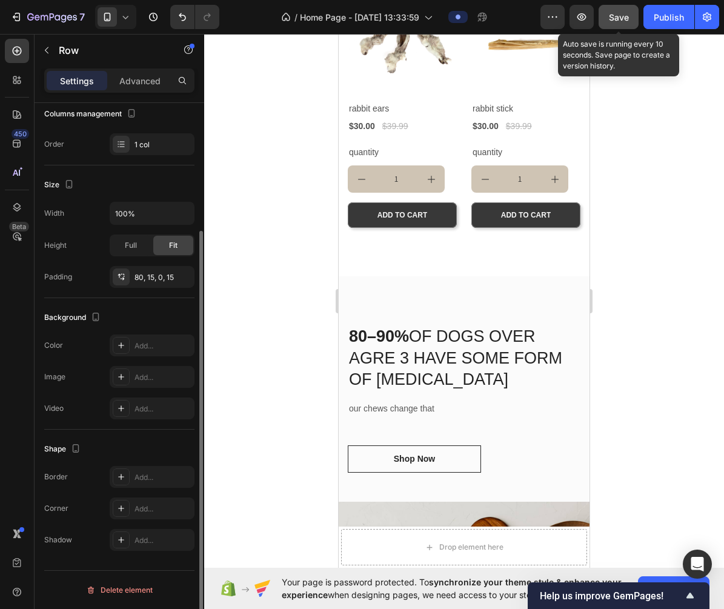
scroll to position [166, 0]
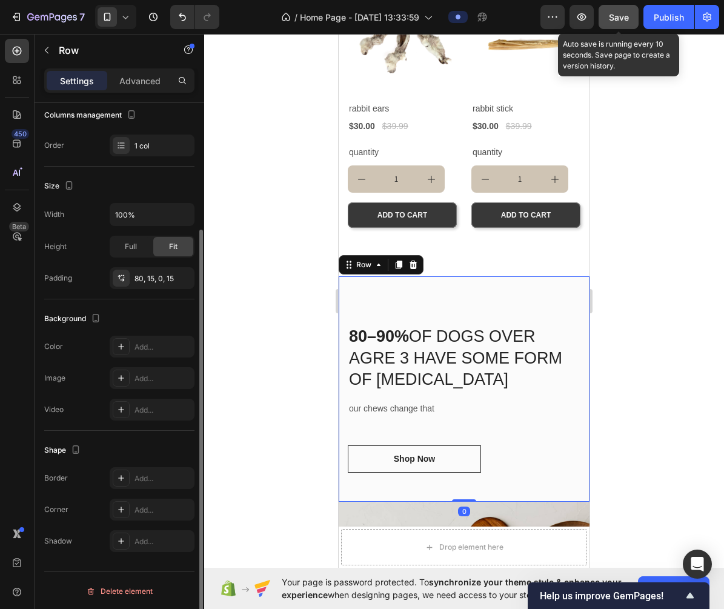
click at [381, 299] on div "80–90% OF DOGS OVER AGRE 3 HAVE SOME FORM OF DENTAL DISEASE Heading our chews c…" at bounding box center [464, 388] width 251 height 225
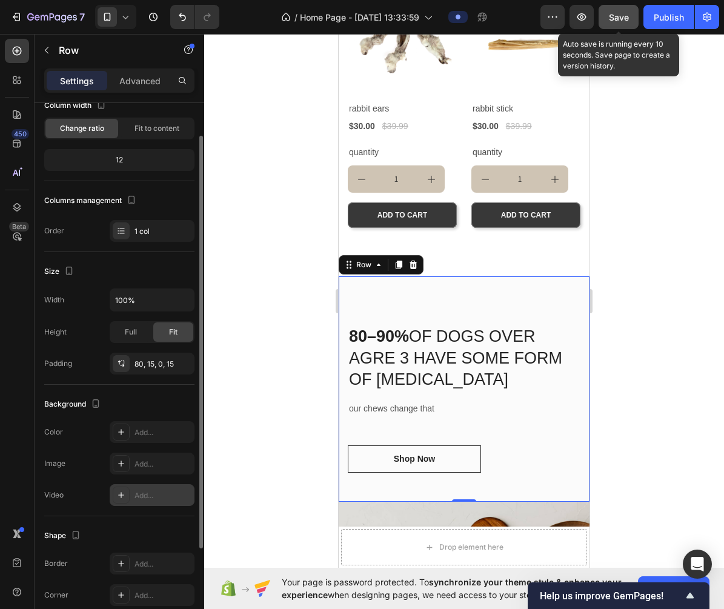
scroll to position [0, 0]
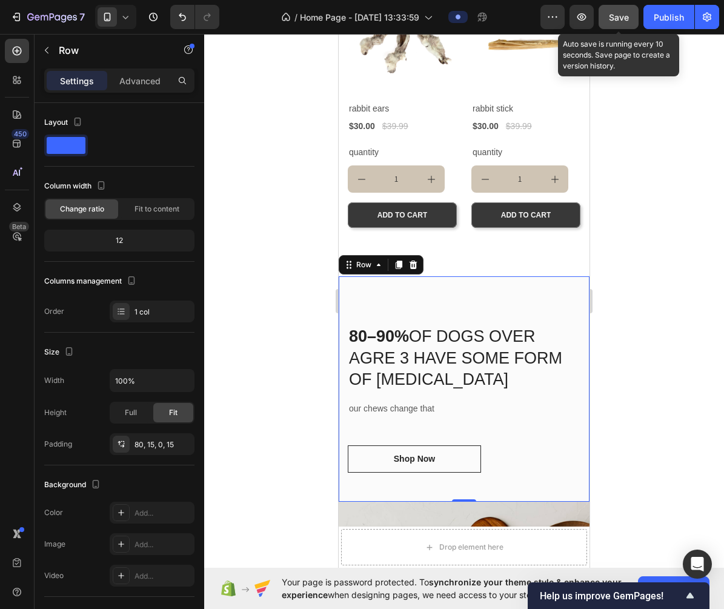
click at [99, 87] on div "Settings" at bounding box center [77, 80] width 61 height 19
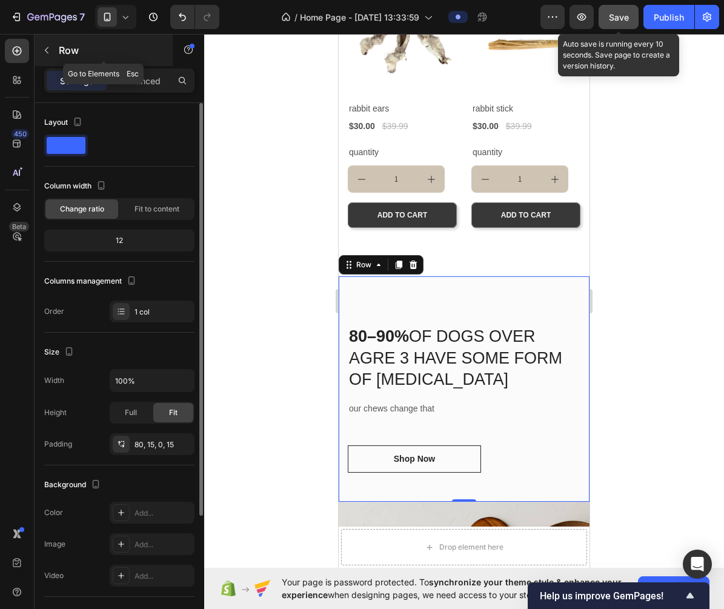
click at [45, 52] on icon "button" at bounding box center [47, 50] width 10 height 10
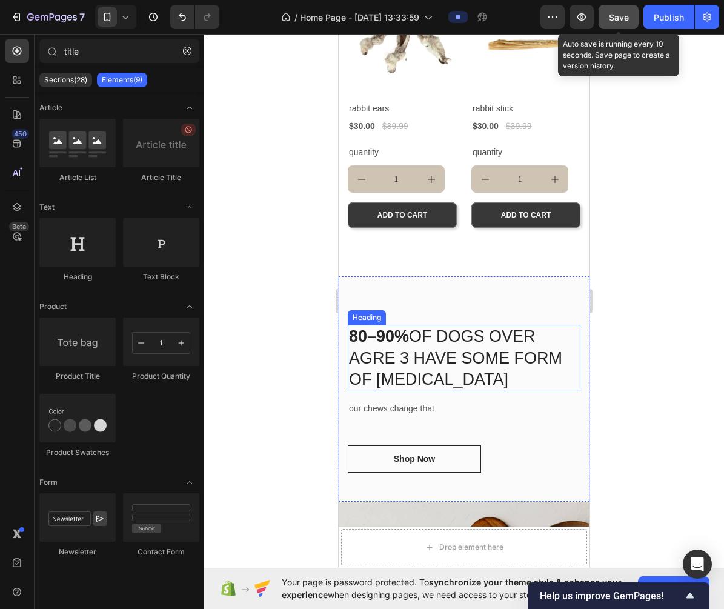
click at [432, 339] on h2 "80–90% OF DOGS OVER AGRE 3 HAVE SOME FORM OF DENTAL DISEASE" at bounding box center [464, 358] width 233 height 66
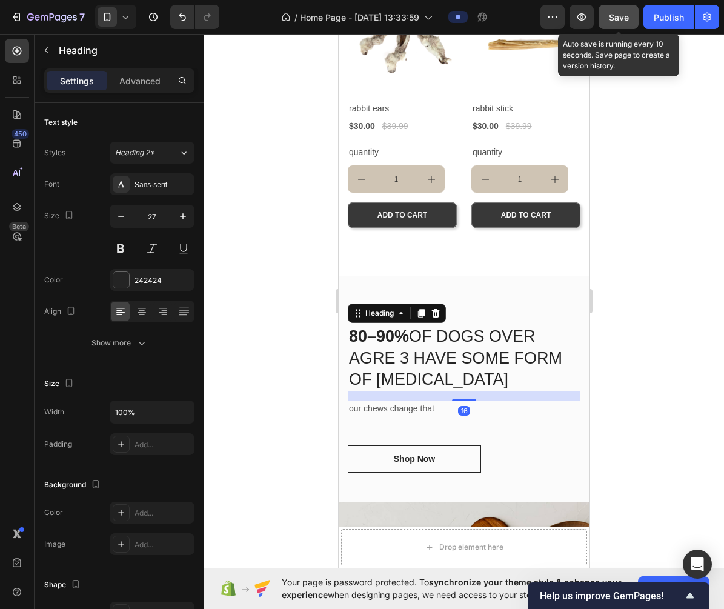
click at [439, 293] on div "80–90% OF DOGS OVER AGRE 3 HAVE SOME FORM OF DENTAL DISEASE Heading 16 our chew…" at bounding box center [464, 388] width 251 height 225
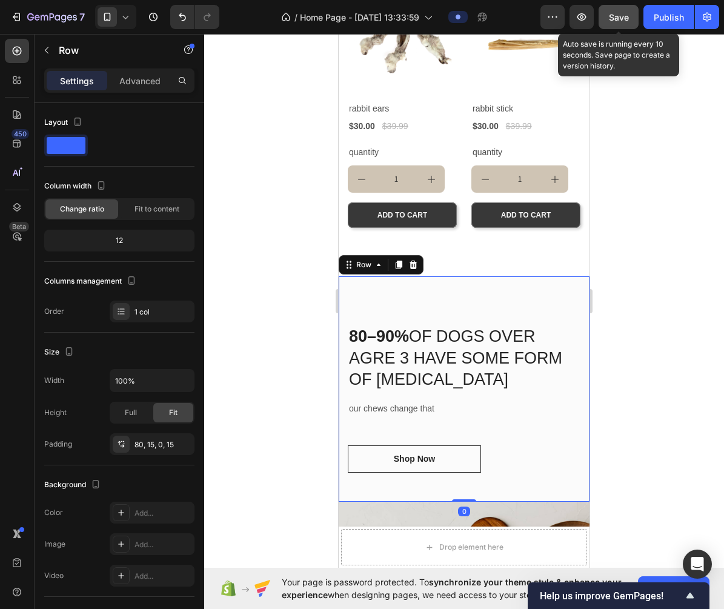
click at [483, 293] on div "80–90% OF DOGS OVER AGRE 3 HAVE SOME FORM OF DENTAL DISEASE Heading our chews c…" at bounding box center [464, 388] width 251 height 225
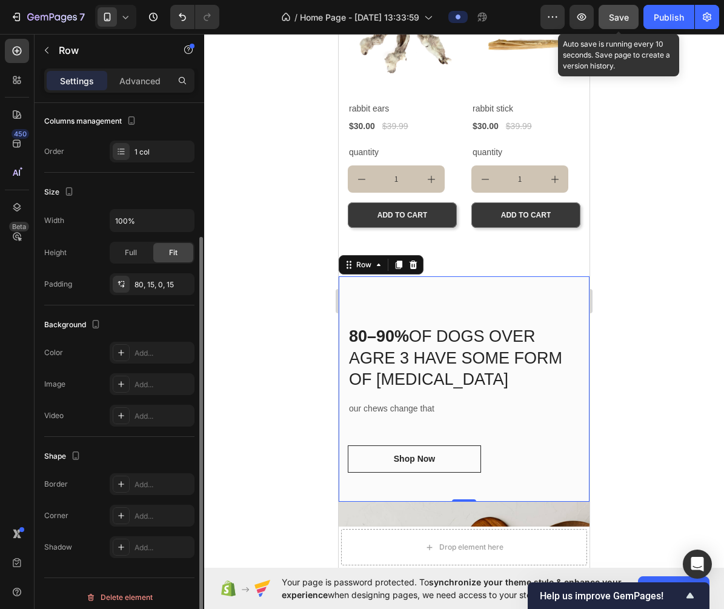
scroll to position [167, 0]
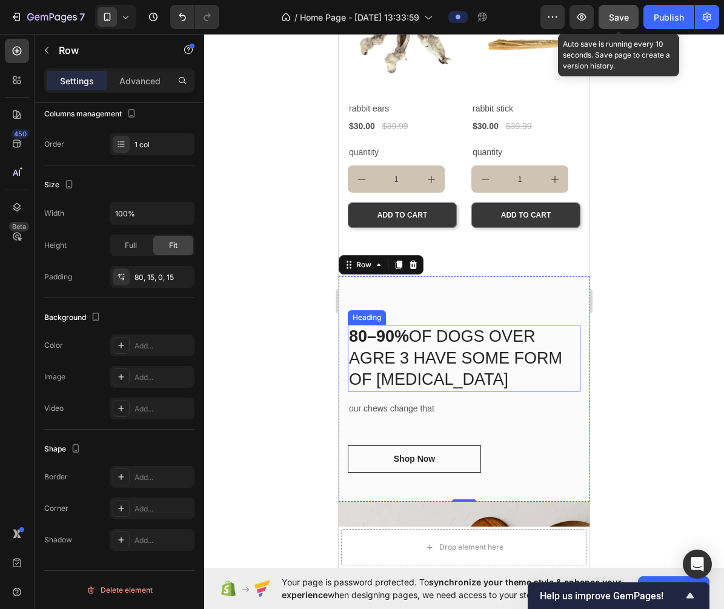
click at [416, 341] on h2 "80–90% OF DOGS OVER AGRE 3 HAVE SOME FORM OF DENTAL DISEASE" at bounding box center [464, 358] width 233 height 66
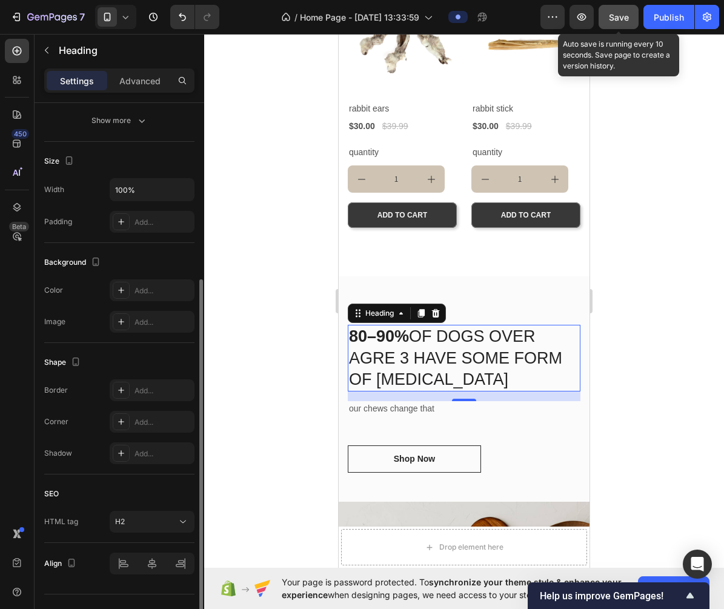
scroll to position [246, 0]
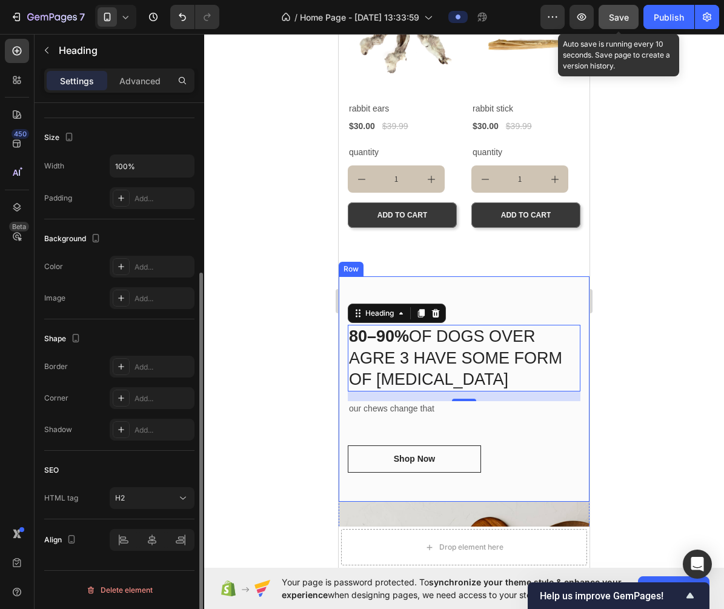
click at [526, 293] on div "80–90% OF DOGS OVER AGRE 3 HAVE SOME FORM OF DENTAL DISEASE Heading 16 our chew…" at bounding box center [464, 388] width 251 height 225
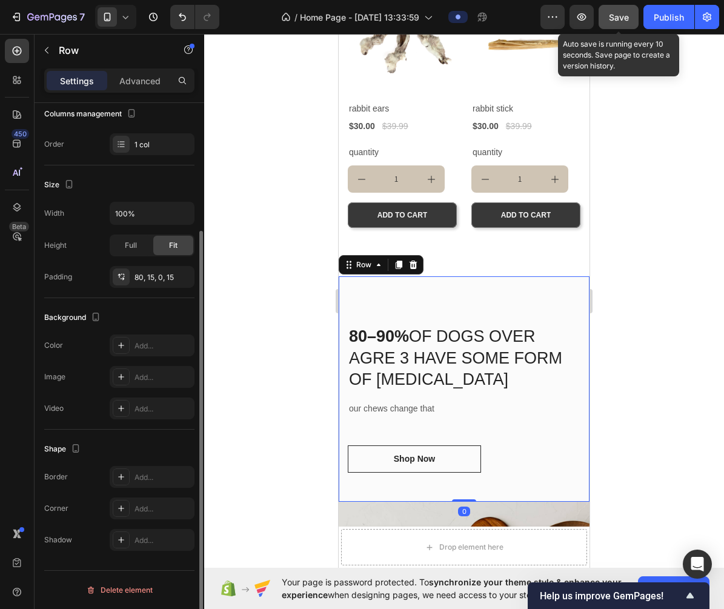
scroll to position [0, 0]
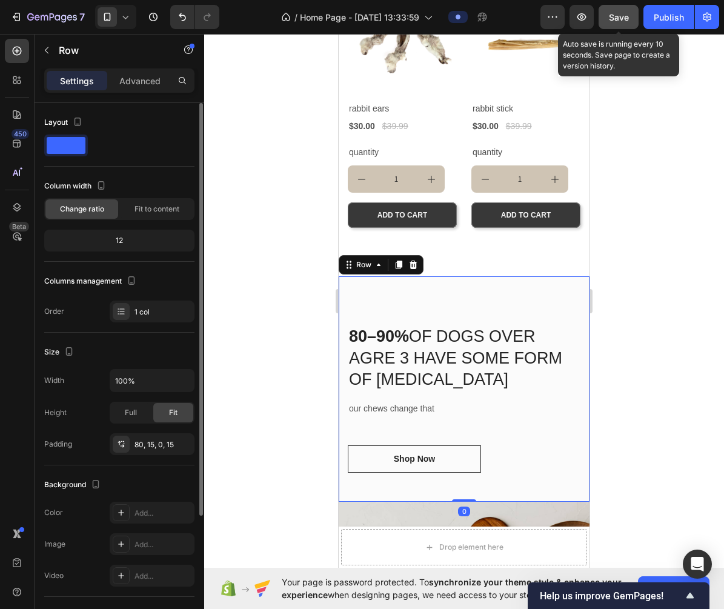
click at [71, 148] on span at bounding box center [66, 145] width 39 height 17
